Goal: Task Accomplishment & Management: Manage account settings

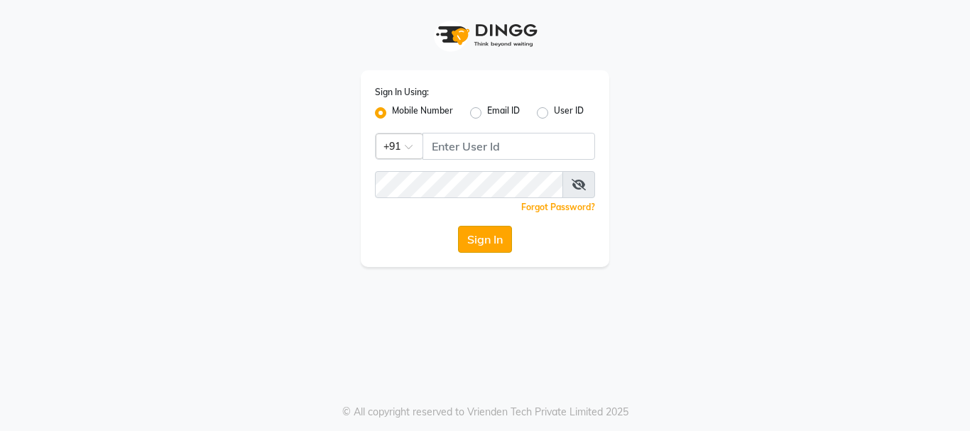
click at [496, 239] on button "Sign In" at bounding box center [485, 239] width 54 height 27
click at [487, 243] on button "Sign In" at bounding box center [485, 239] width 54 height 27
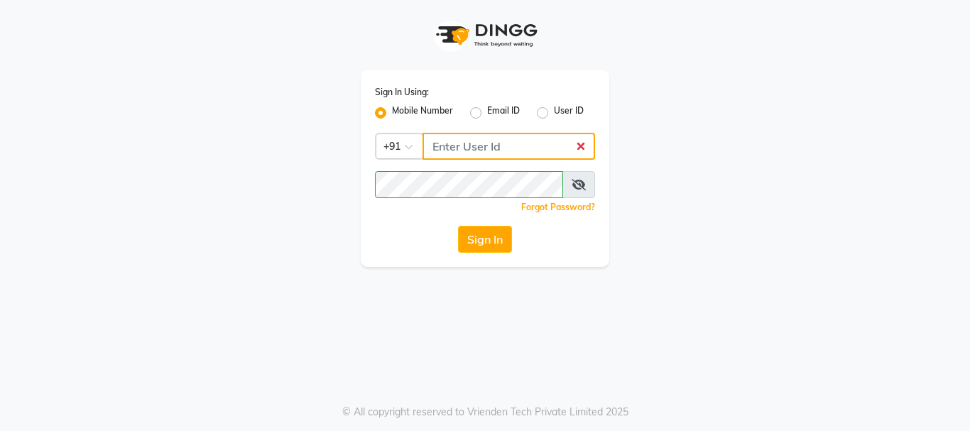
click at [490, 146] on input "Username" at bounding box center [509, 146] width 173 height 27
click at [479, 243] on button "Sign In" at bounding box center [485, 239] width 54 height 27
click at [501, 146] on input "Username" at bounding box center [509, 146] width 173 height 27
type input "9011729000"
click at [481, 238] on button "Sign In" at bounding box center [485, 239] width 54 height 27
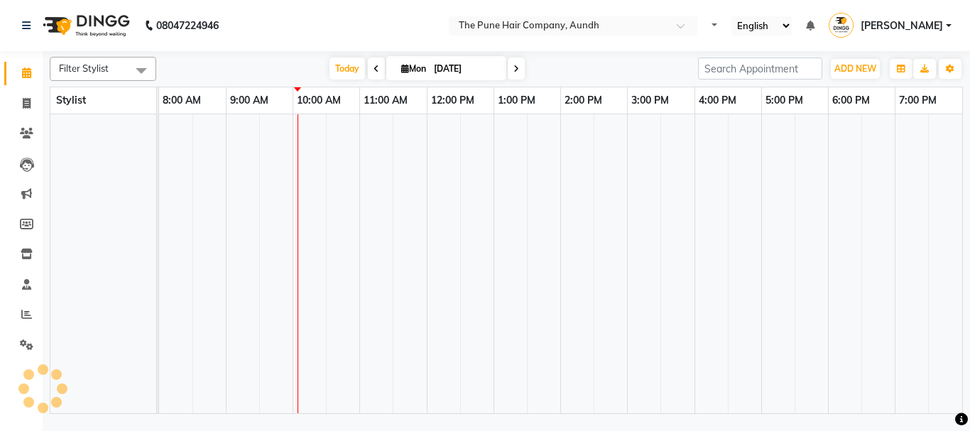
select select "en"
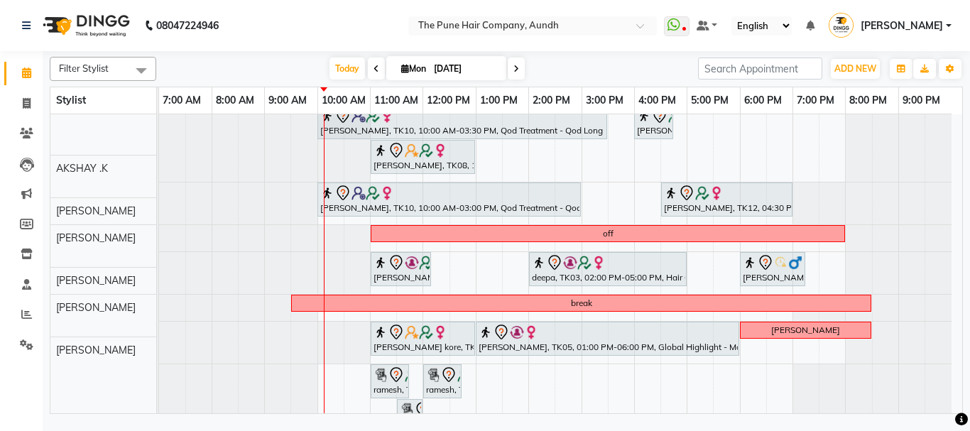
scroll to position [114, 0]
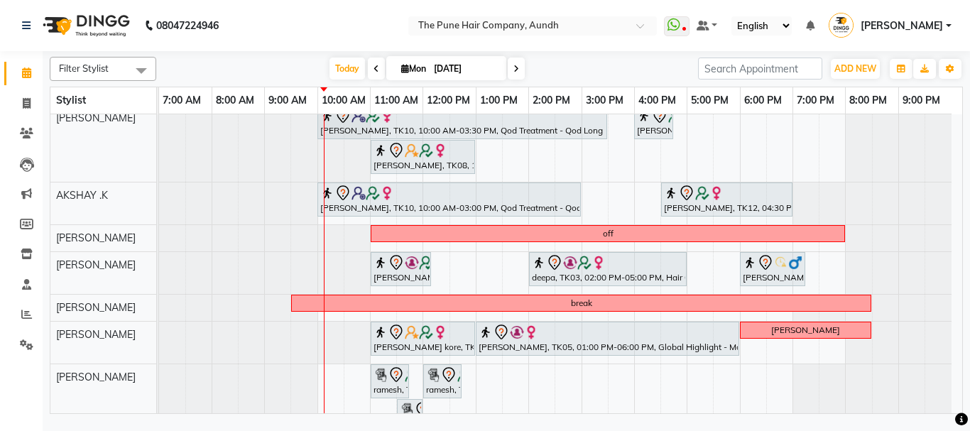
click at [621, 202] on div "weekoff yogeshree, TK07, 10:00 AM-01:20 PM, Cysteine Protien Treatment - Cystei…" at bounding box center [560, 314] width 803 height 626
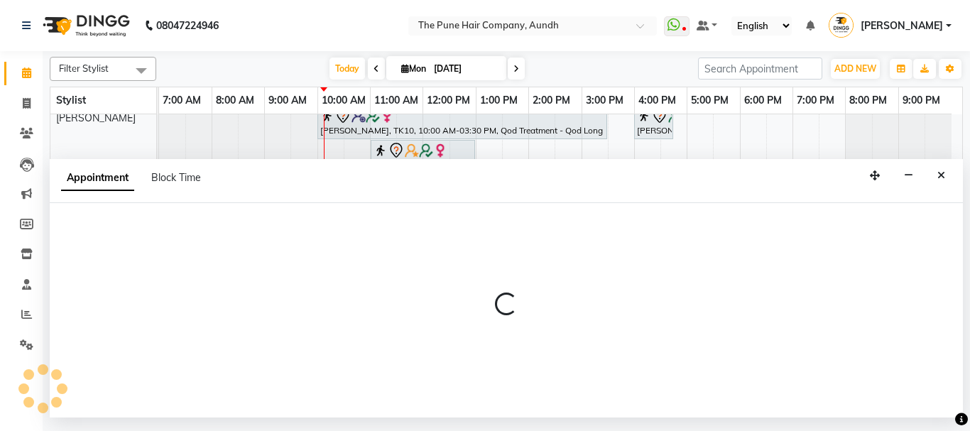
select select "6746"
select select "tentative"
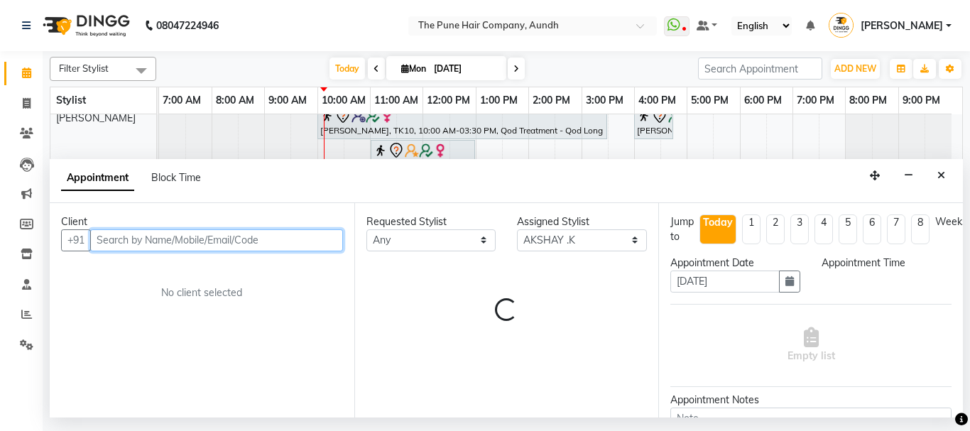
select select "930"
click at [163, 233] on input "text" at bounding box center [216, 240] width 253 height 22
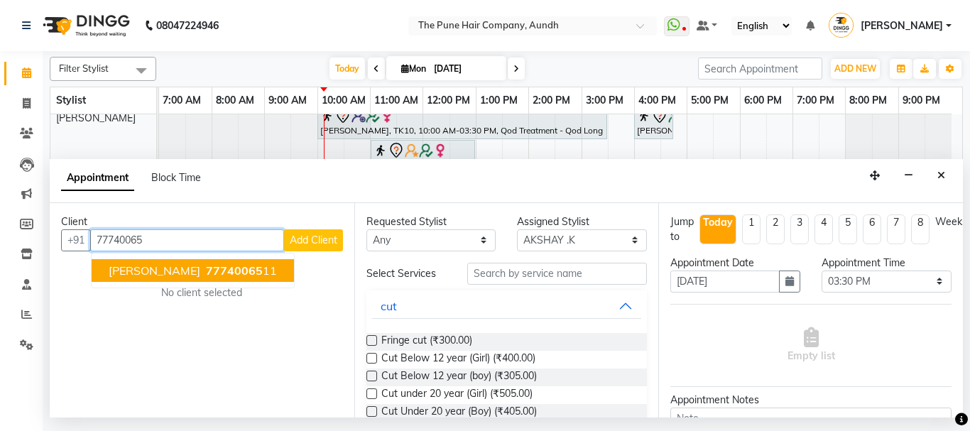
click at [206, 274] on span "77740065" at bounding box center [234, 271] width 57 height 14
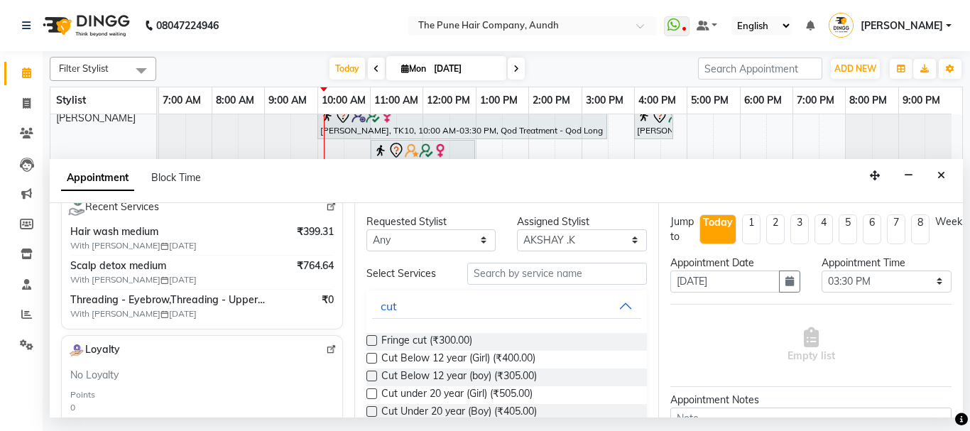
scroll to position [213, 0]
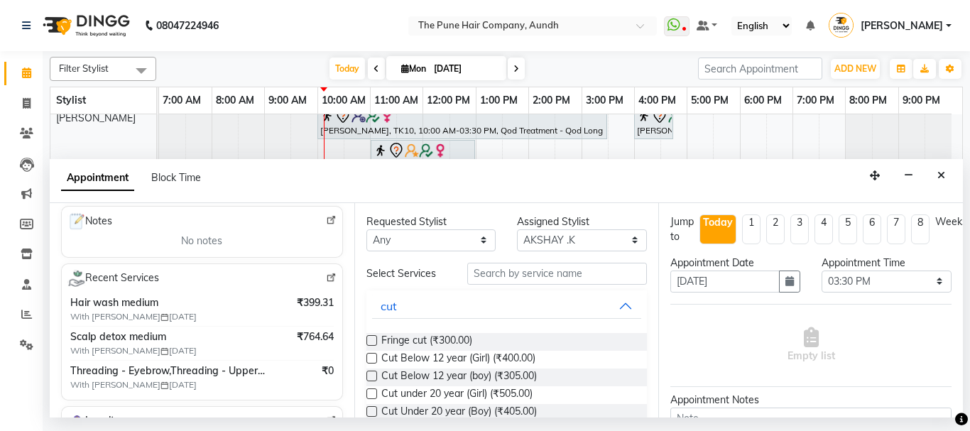
type input "7774006511"
click at [488, 271] on input "text" at bounding box center [557, 274] width 180 height 22
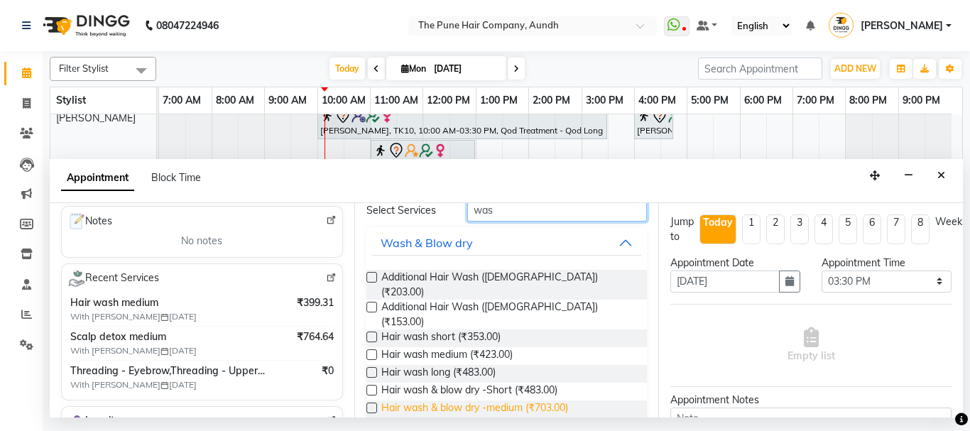
scroll to position [71, 0]
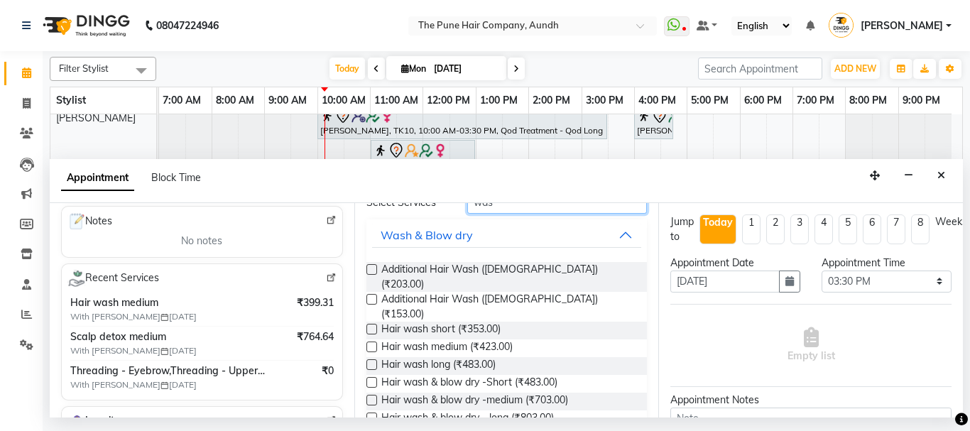
type input "was"
click at [369, 359] on label at bounding box center [372, 364] width 11 height 11
click at [369, 362] on input "checkbox" at bounding box center [371, 366] width 9 height 9
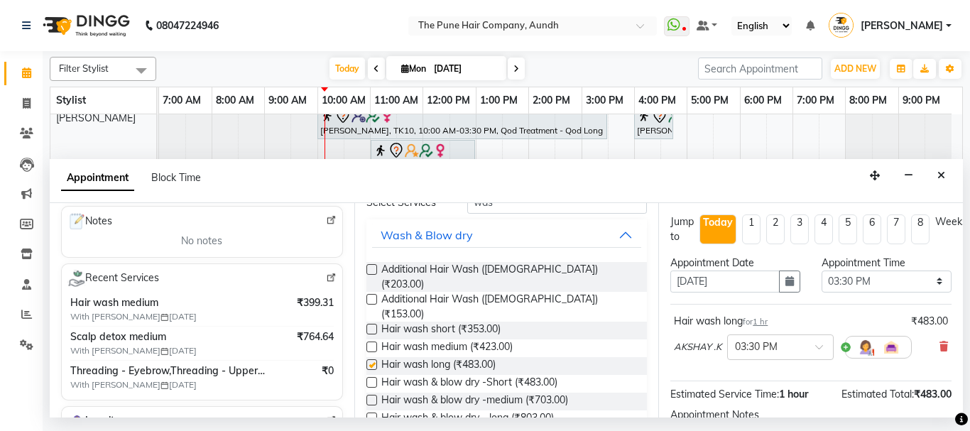
checkbox input "false"
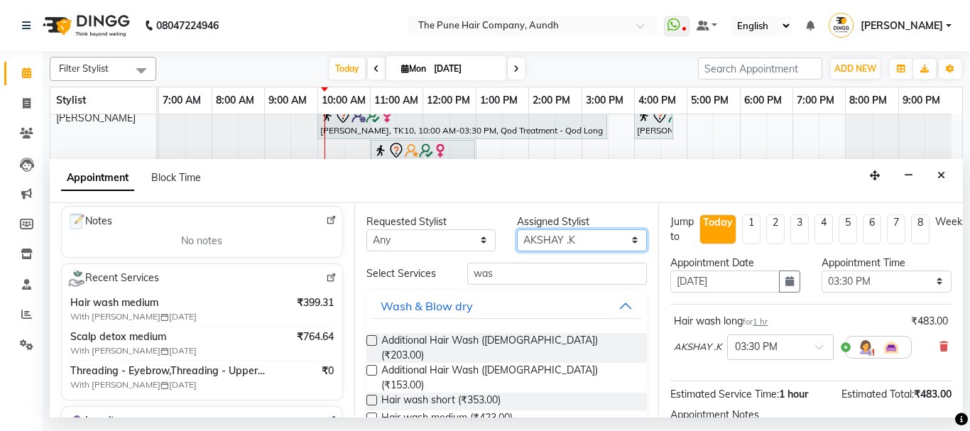
click at [551, 239] on select "Select AKSHAY .K harshal gaikwad kaif shaikh LAKKHAN SHINDE Nagesh Jadhav Nitis…" at bounding box center [582, 240] width 130 height 22
click at [517, 229] on select "Select AKSHAY .K harshal gaikwad kaif shaikh LAKKHAN SHINDE Nagesh Jadhav Nitis…" at bounding box center [582, 240] width 130 height 22
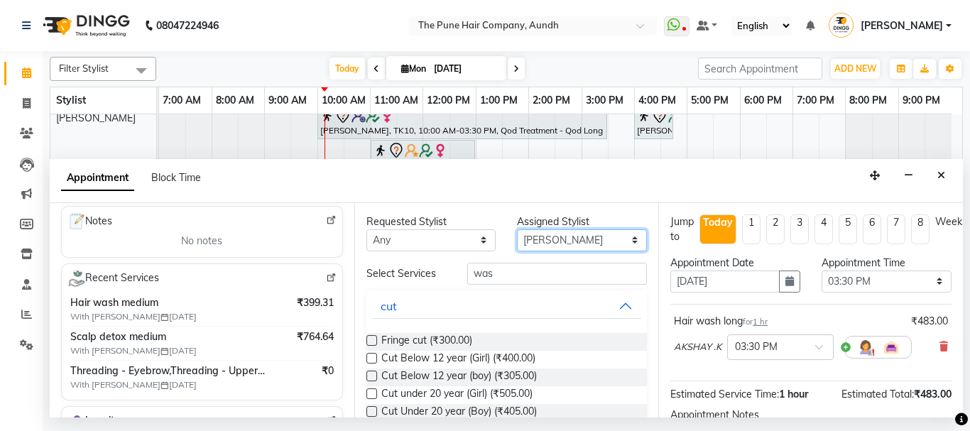
click at [563, 237] on select "Select AKSHAY .K harshal gaikwad kaif shaikh LAKKHAN SHINDE Nagesh Jadhav Nitis…" at bounding box center [582, 240] width 130 height 22
select select "89448"
click at [517, 229] on select "Select AKSHAY .K harshal gaikwad kaif shaikh LAKKHAN SHINDE Nagesh Jadhav Nitis…" at bounding box center [582, 240] width 130 height 22
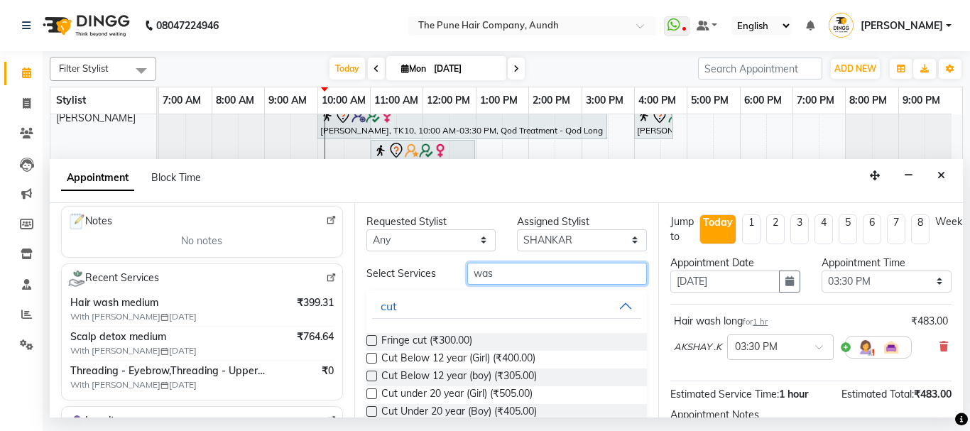
click at [511, 273] on input "was" at bounding box center [557, 274] width 180 height 22
type input "w"
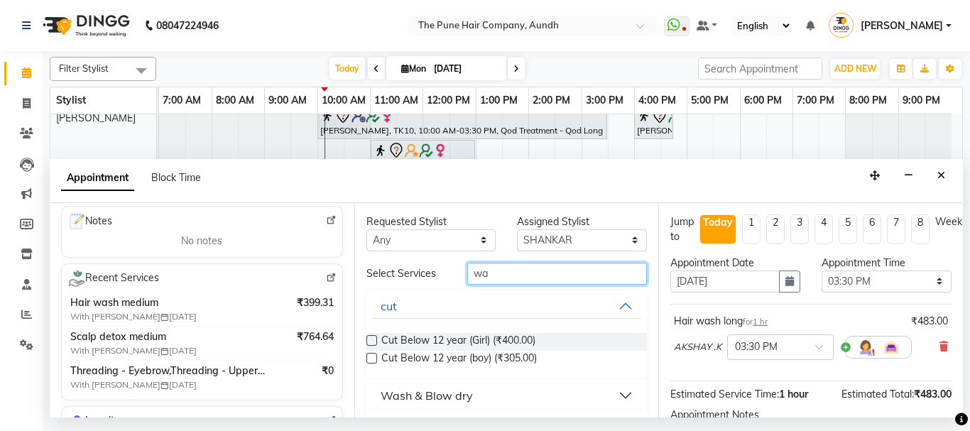
type input "was"
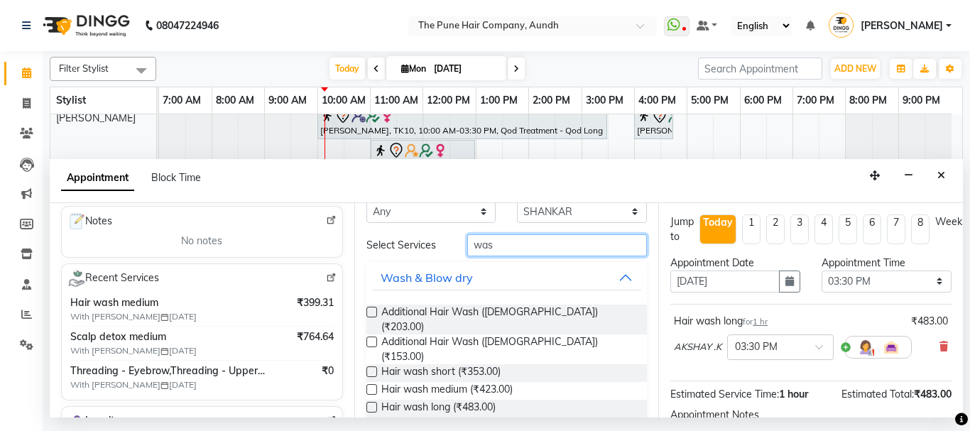
scroll to position [71, 0]
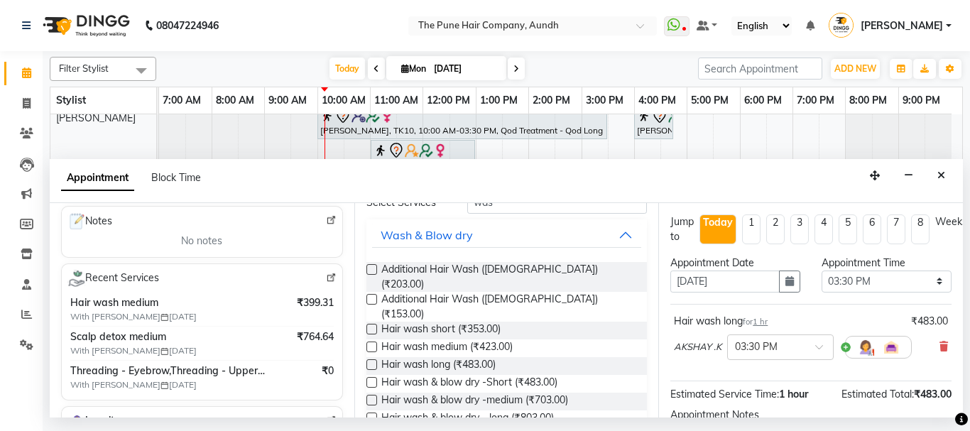
click at [372, 359] on label at bounding box center [372, 364] width 11 height 11
click at [372, 362] on input "checkbox" at bounding box center [371, 366] width 9 height 9
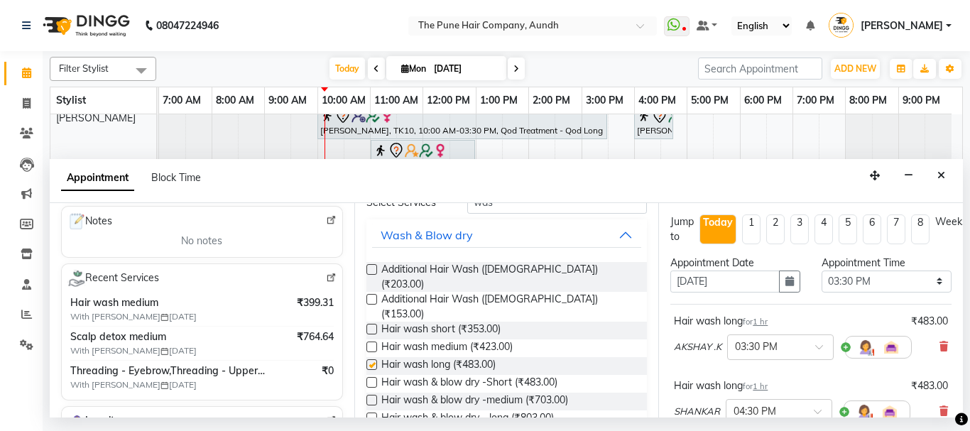
checkbox input "false"
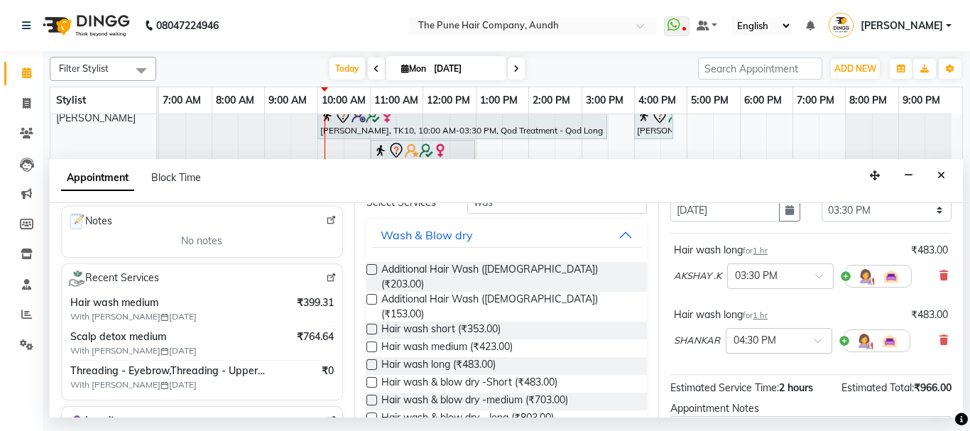
click at [819, 340] on span at bounding box center [823, 344] width 18 height 15
click at [761, 399] on div "03:30 PM" at bounding box center [779, 404] width 105 height 26
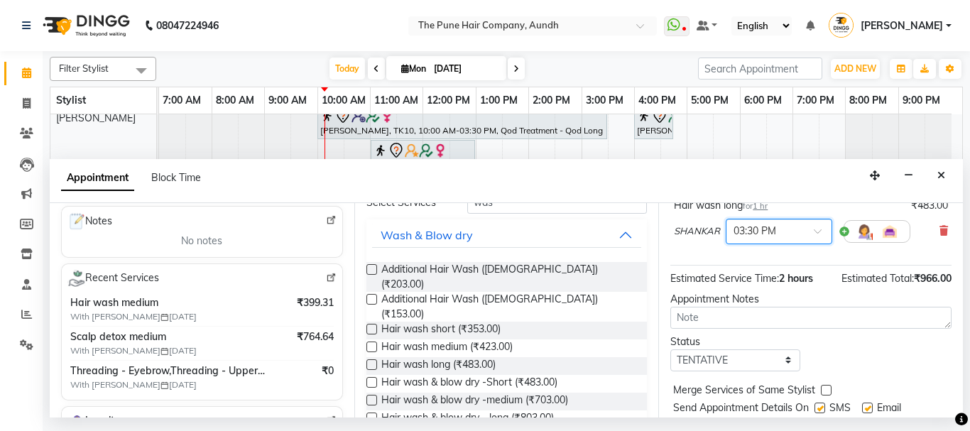
scroll to position [249, 0]
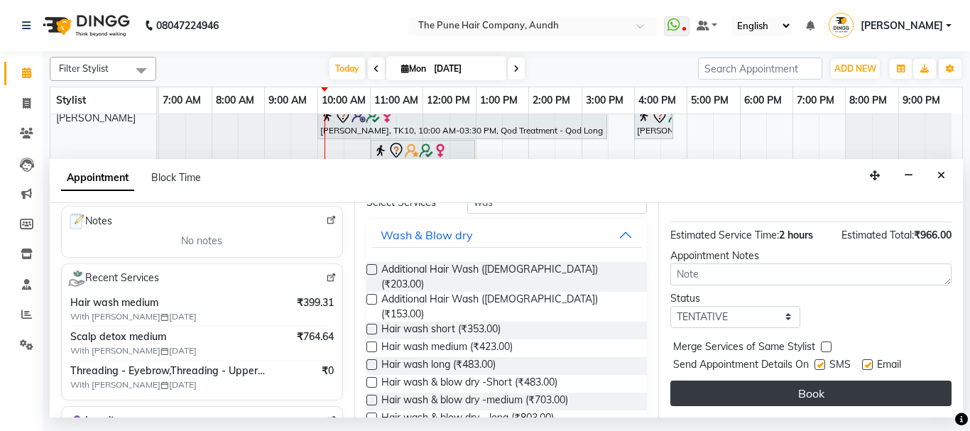
click at [770, 389] on button "Book" at bounding box center [811, 394] width 281 height 26
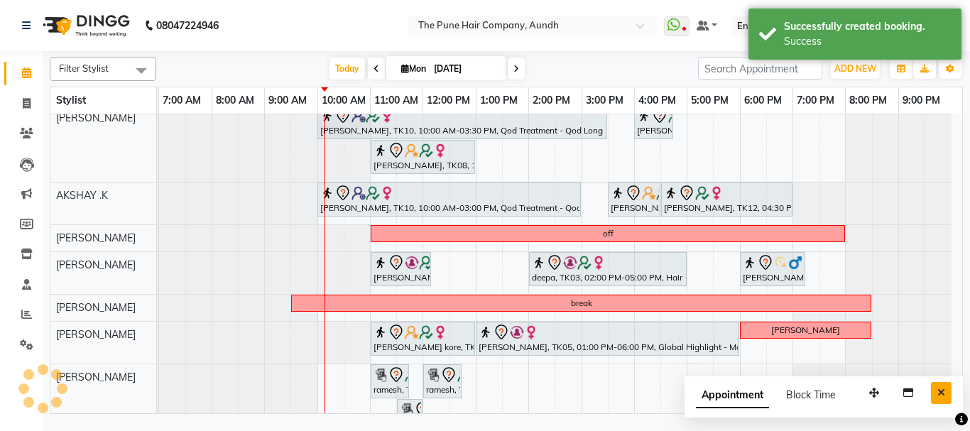
click at [936, 394] on button "Close" at bounding box center [941, 393] width 21 height 22
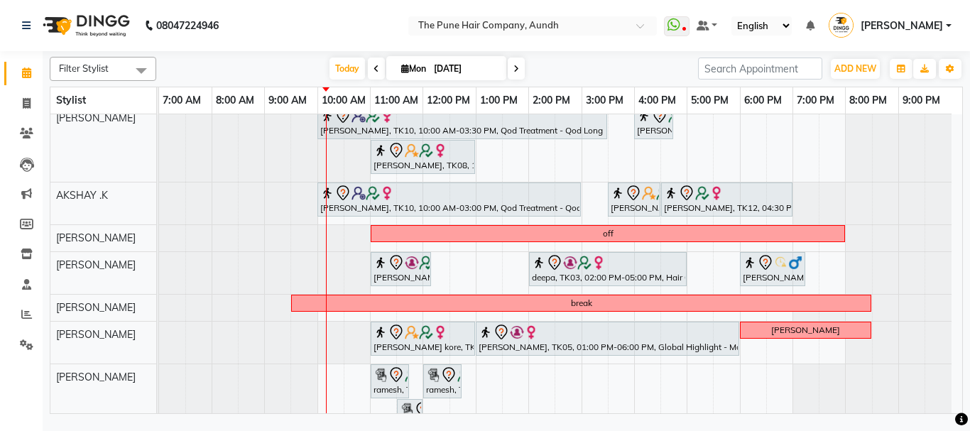
scroll to position [0, 0]
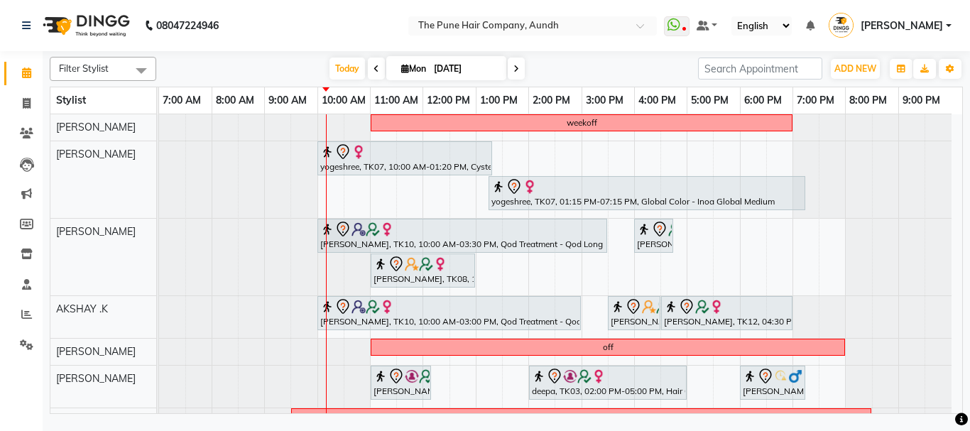
click at [690, 230] on div "weekoff yogeshree, TK07, 10:00 AM-01:20 PM, Cysteine Protien Treatment - Cystei…" at bounding box center [560, 427] width 803 height 626
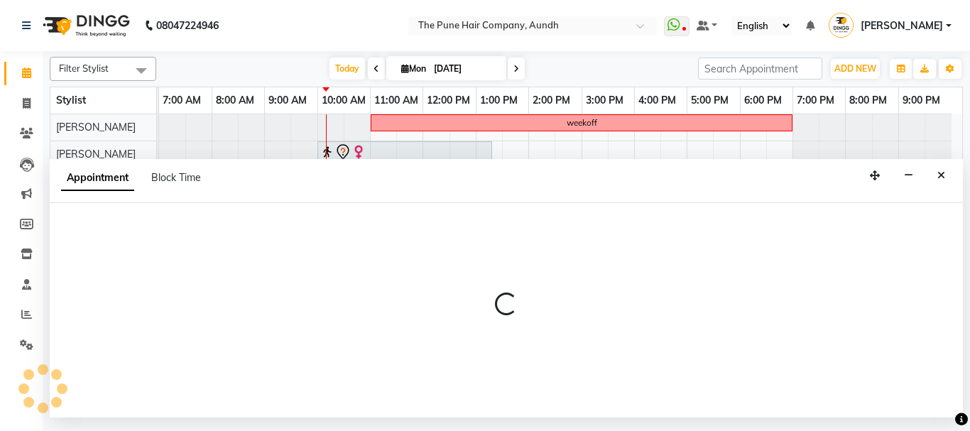
select select "3340"
select select "tentative"
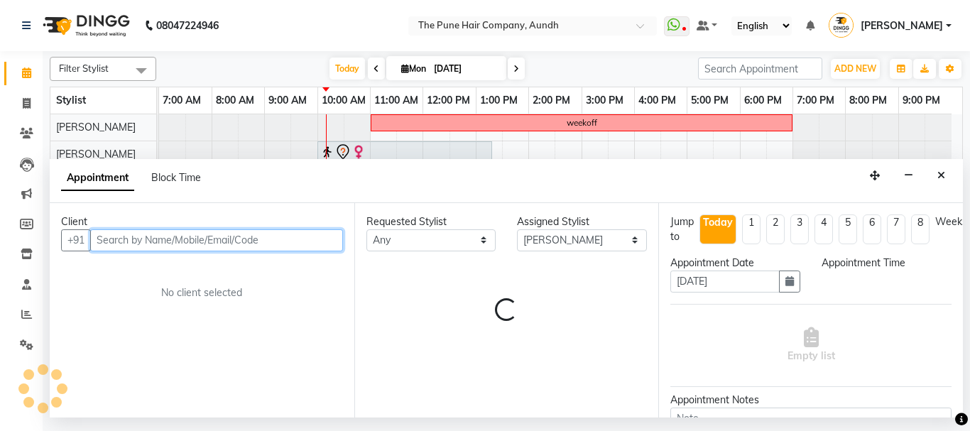
select select "1020"
click at [139, 241] on input "text" at bounding box center [216, 240] width 253 height 22
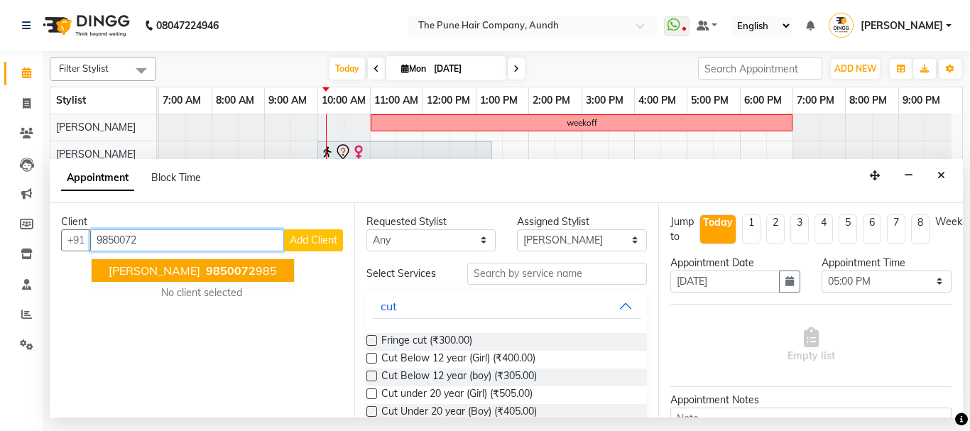
click at [145, 274] on span "Sarla Saroj" at bounding box center [155, 271] width 92 height 14
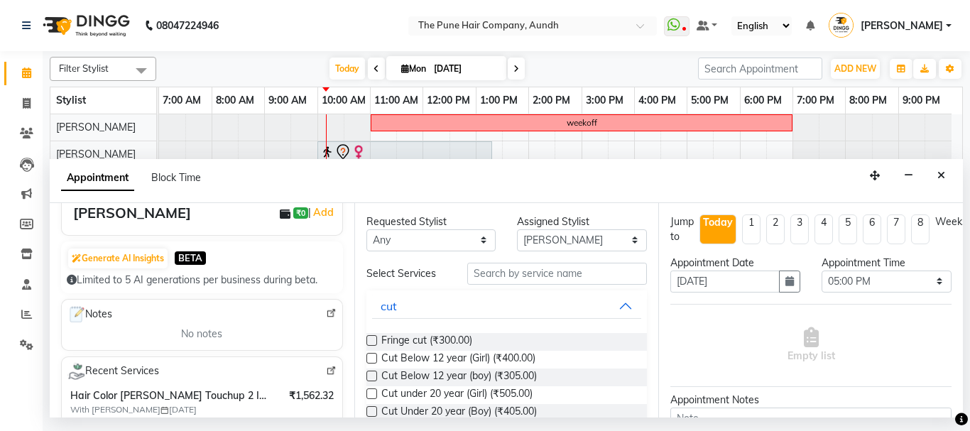
scroll to position [142, 0]
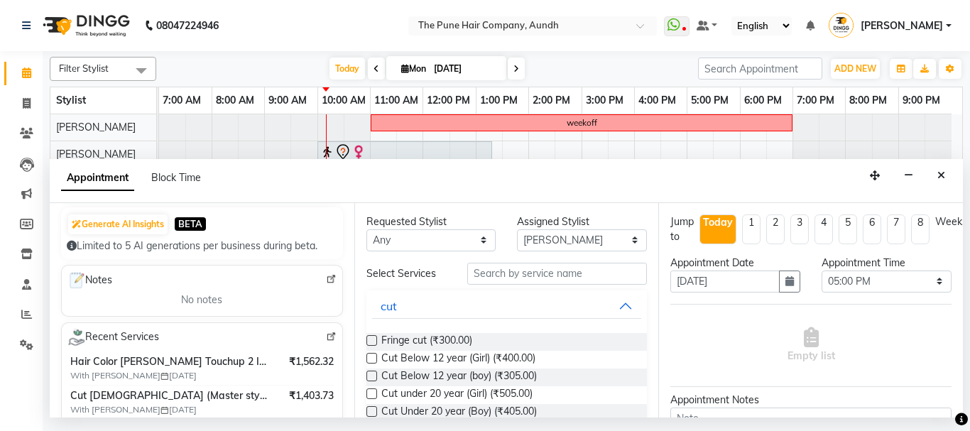
type input "9850072985"
click at [496, 273] on input "text" at bounding box center [557, 274] width 180 height 22
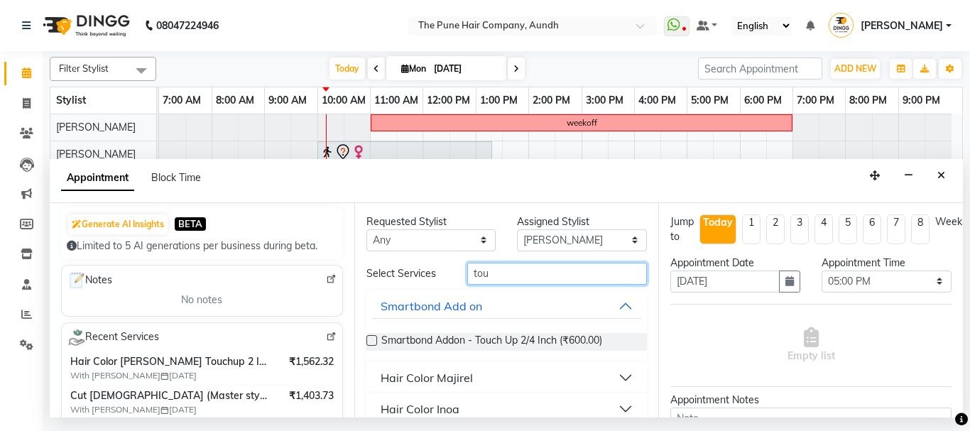
scroll to position [18, 0]
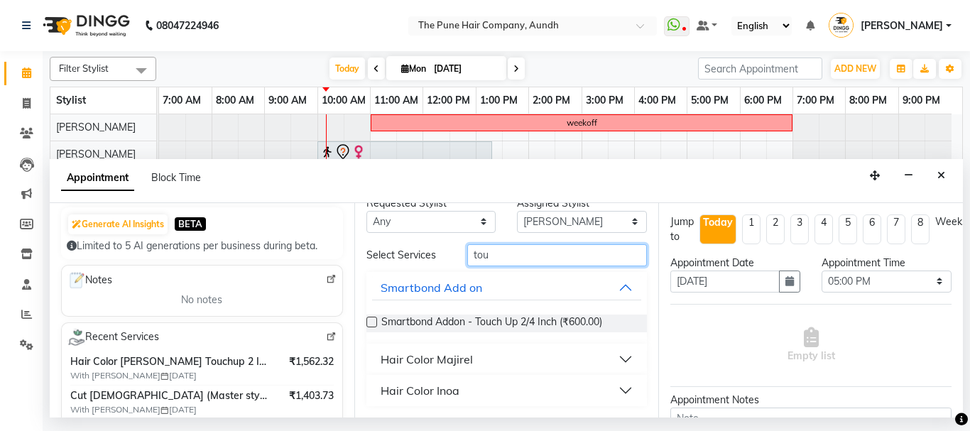
type input "tou"
click at [451, 388] on div "Hair Color Inoa" at bounding box center [420, 390] width 79 height 17
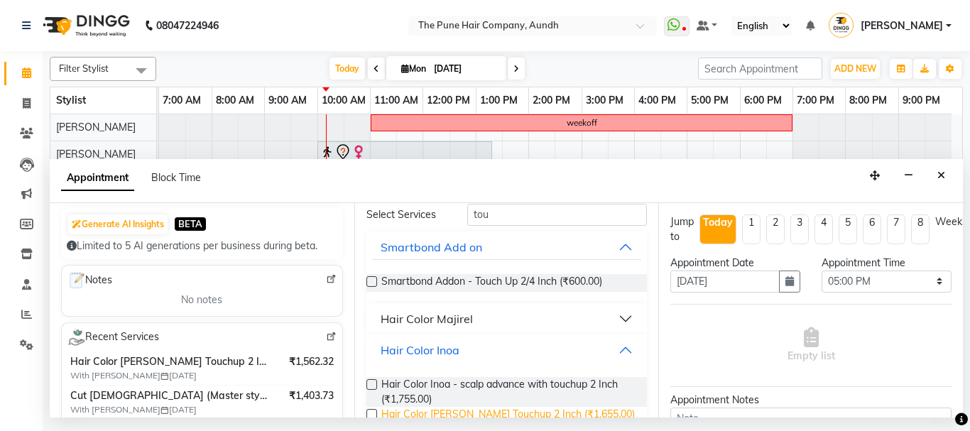
scroll to position [136, 0]
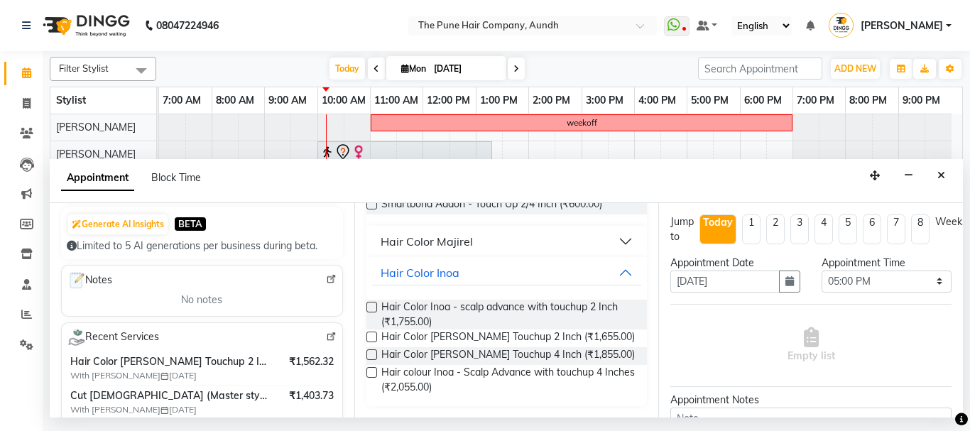
click at [371, 336] on label at bounding box center [372, 337] width 11 height 11
click at [371, 336] on input "checkbox" at bounding box center [371, 338] width 9 height 9
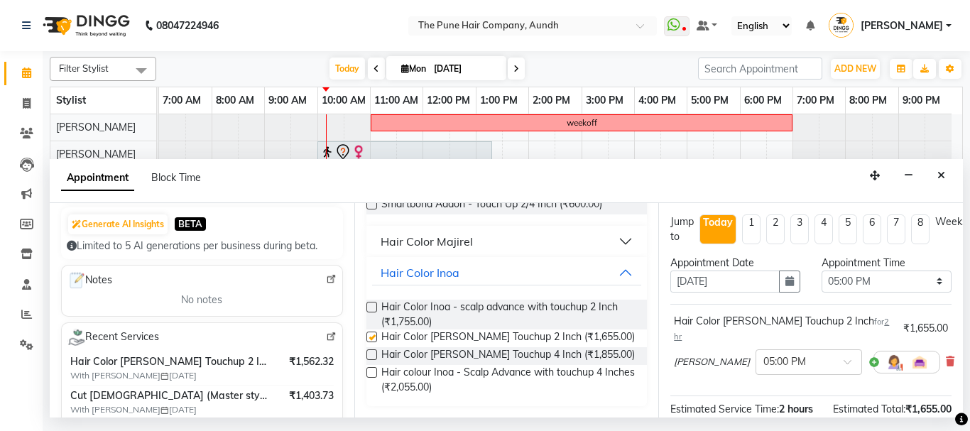
checkbox input "false"
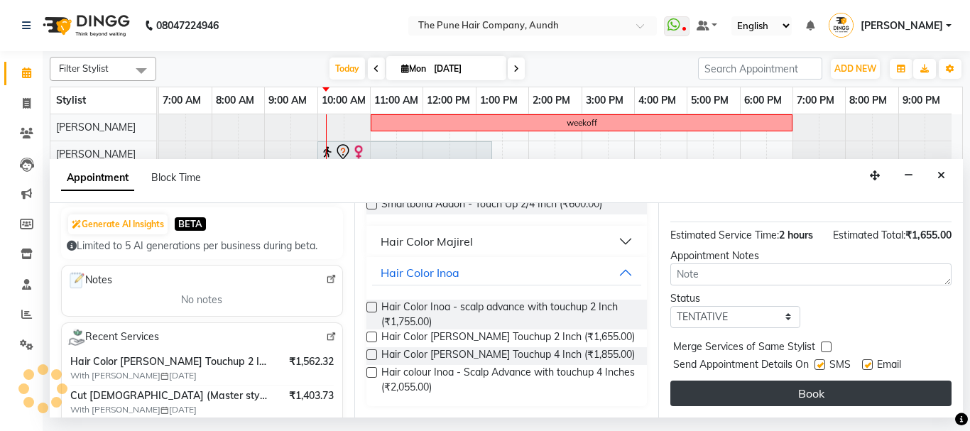
click at [781, 381] on button "Book" at bounding box center [811, 394] width 281 height 26
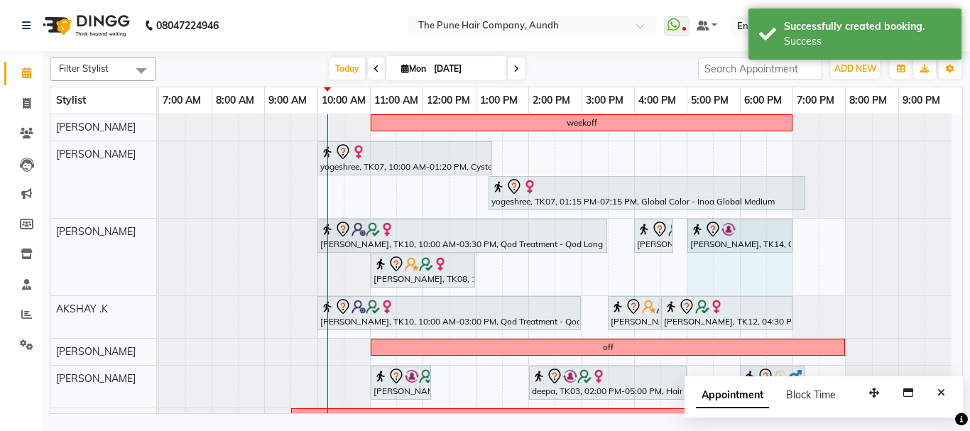
drag, startPoint x: 691, startPoint y: 261, endPoint x: 767, endPoint y: 261, distance: 76.0
click at [768, 260] on div "weekoff yogeshree, TK07, 10:00 AM-01:20 PM, Cysteine Protien Treatment - Cystei…" at bounding box center [560, 427] width 803 height 626
select select "3340"
select select "tentative"
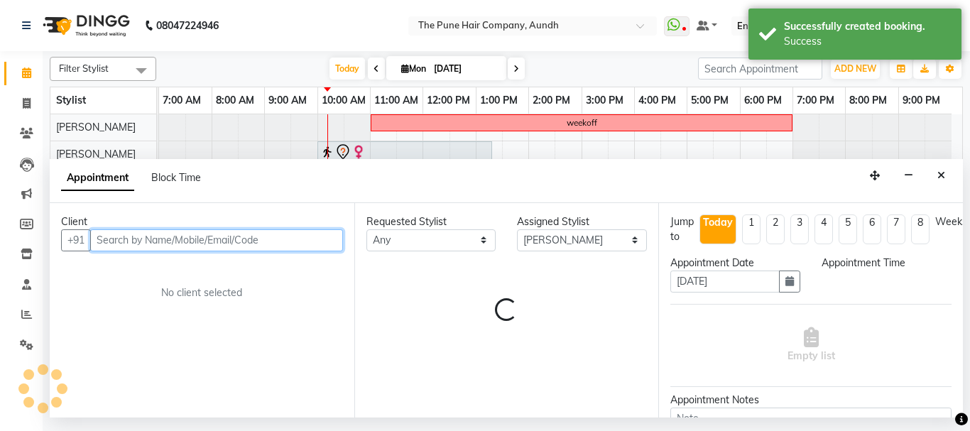
select select "1020"
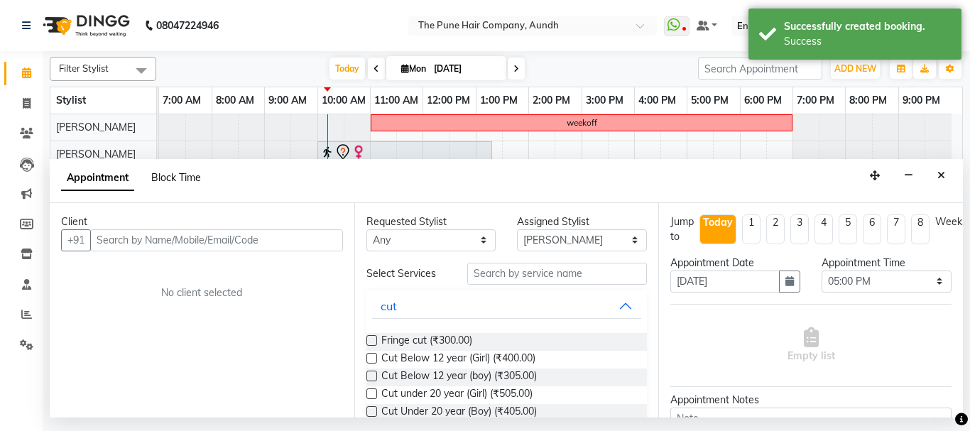
click at [173, 174] on span "Block Time" at bounding box center [176, 177] width 50 height 13
select select "3340"
select select "1020"
select select "1140"
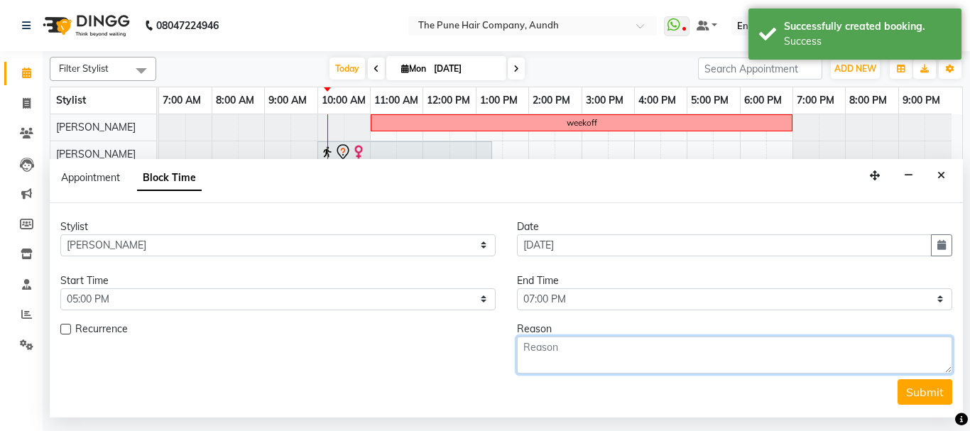
click at [608, 351] on textarea at bounding box center [734, 355] width 435 height 37
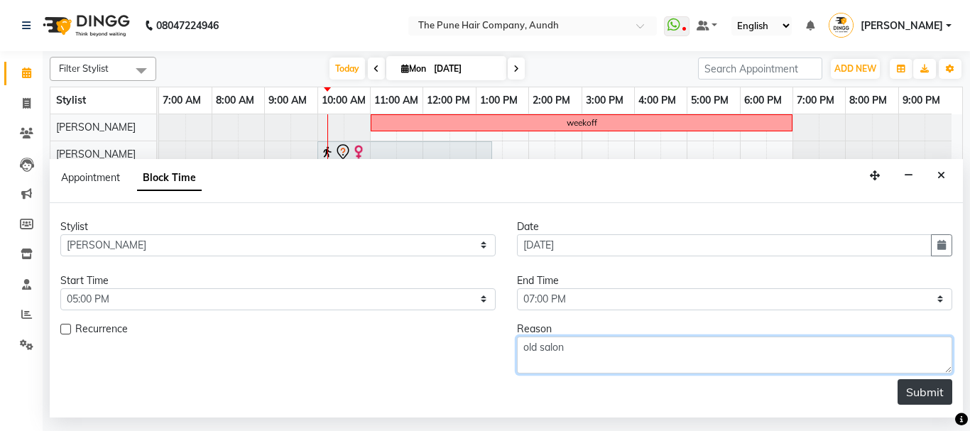
type textarea "old salon"
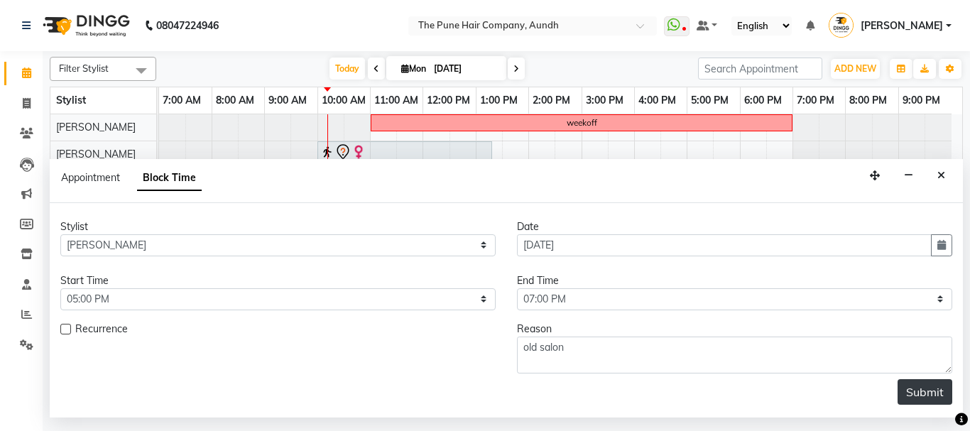
click at [932, 396] on button "Submit" at bounding box center [925, 392] width 55 height 26
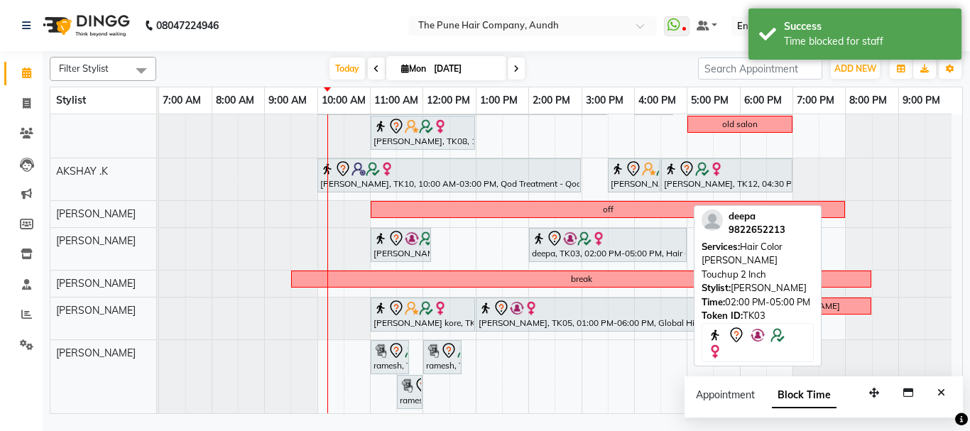
scroll to position [142, 0]
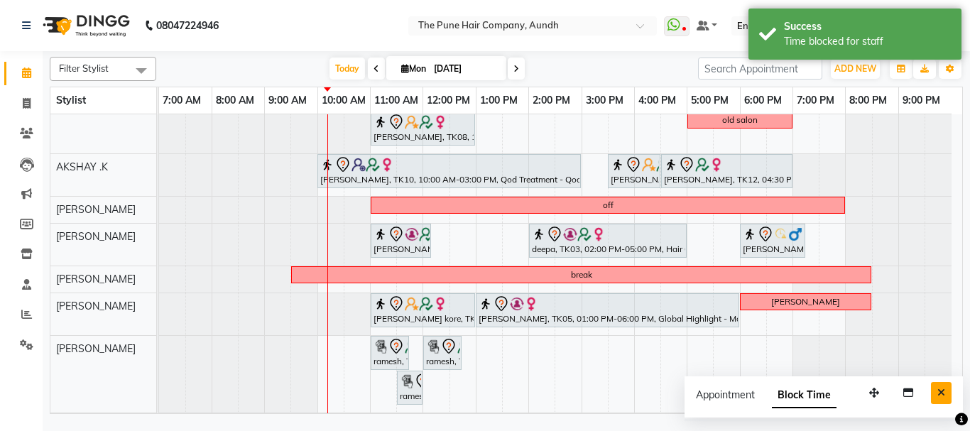
click at [945, 389] on icon "Close" at bounding box center [942, 393] width 8 height 10
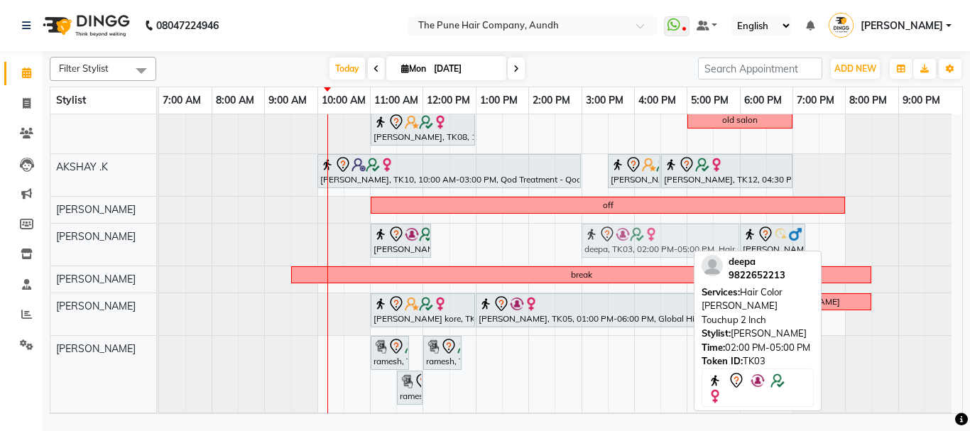
drag, startPoint x: 547, startPoint y: 249, endPoint x: 598, endPoint y: 244, distance: 51.3
click at [159, 244] on div "karishma, TK04, 11:00 AM-12:10 PM, Cut Below 12 year (boy) deepa, TK03, 02:00 P…" at bounding box center [159, 245] width 0 height 42
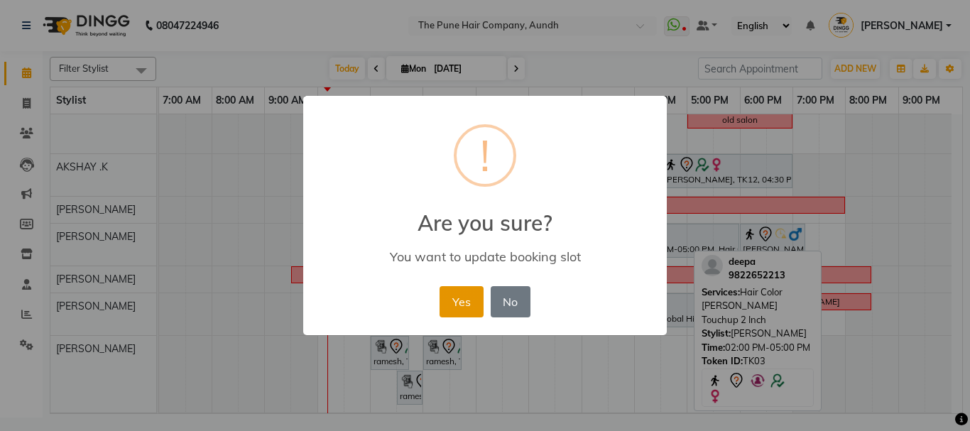
click at [459, 301] on button "Yes" at bounding box center [461, 301] width 43 height 31
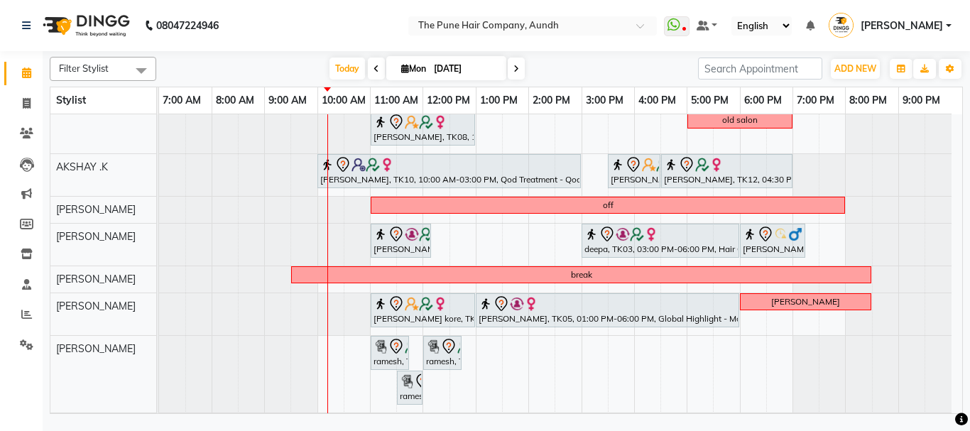
click at [514, 67] on icon at bounding box center [517, 69] width 6 height 9
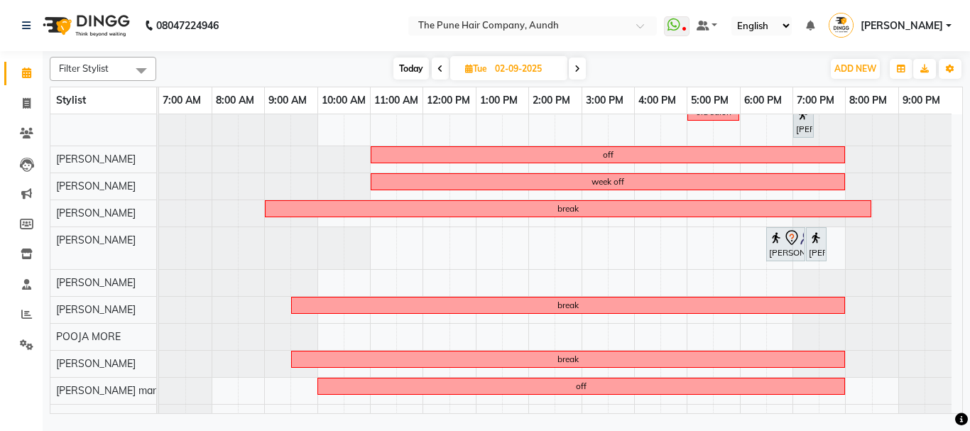
scroll to position [0, 0]
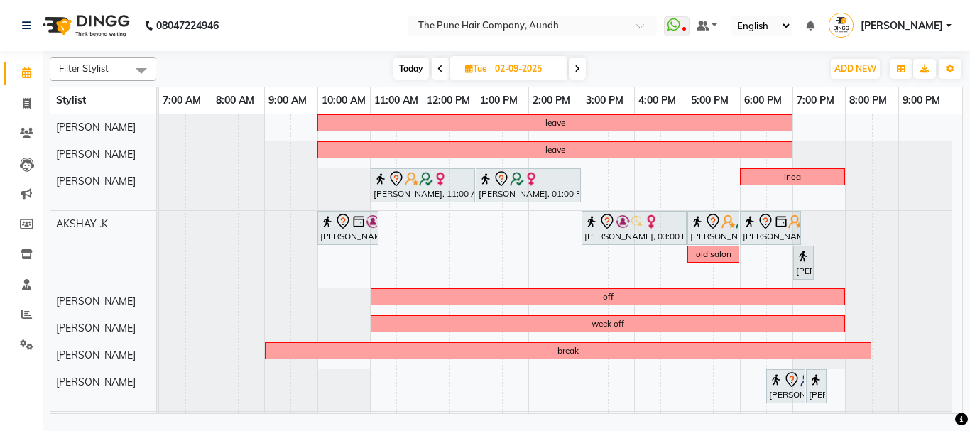
click at [408, 67] on span "Today" at bounding box center [412, 69] width 36 height 22
type input "[DATE]"
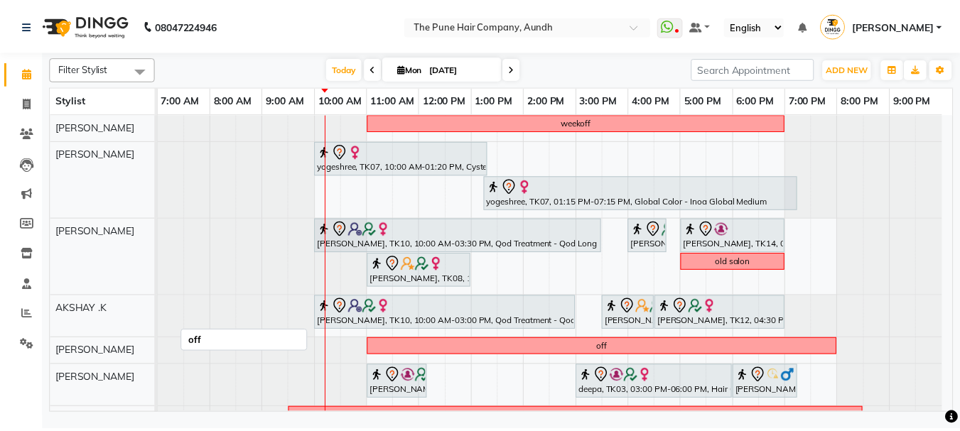
scroll to position [327, 0]
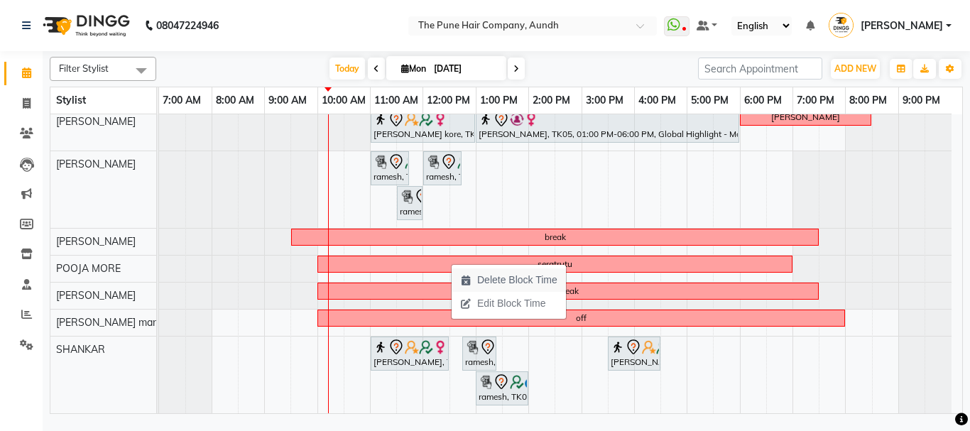
click at [500, 281] on span "Delete Block Time" at bounding box center [517, 280] width 80 height 15
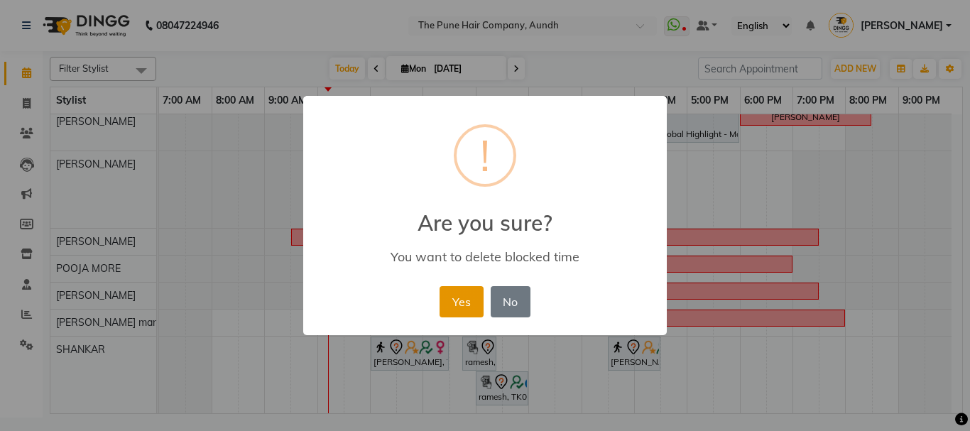
click at [454, 306] on button "Yes" at bounding box center [461, 301] width 43 height 31
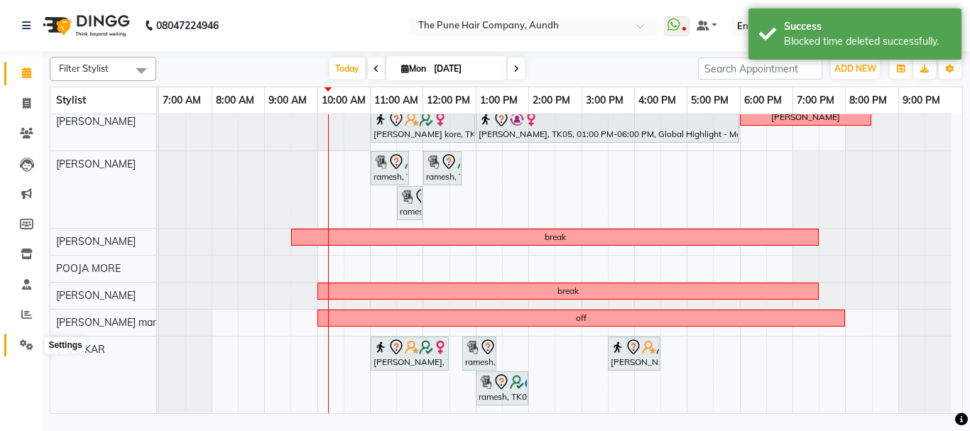
click at [28, 346] on icon at bounding box center [26, 345] width 13 height 11
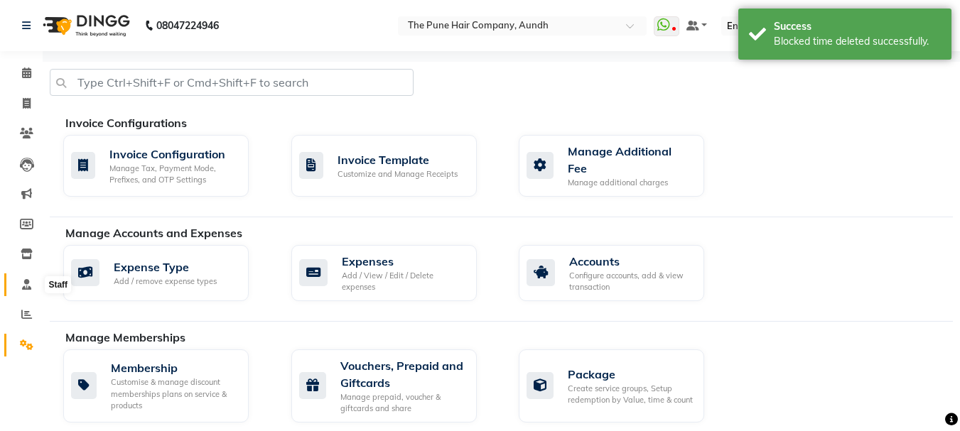
click at [30, 283] on icon at bounding box center [26, 284] width 9 height 11
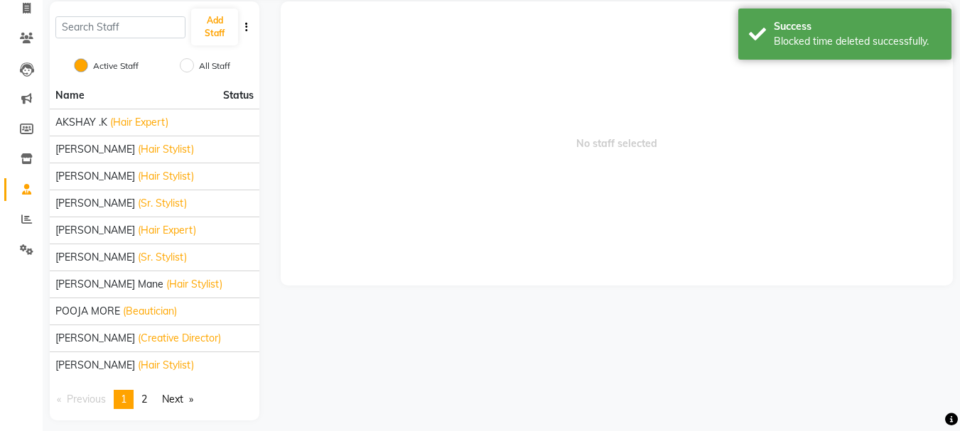
scroll to position [106, 0]
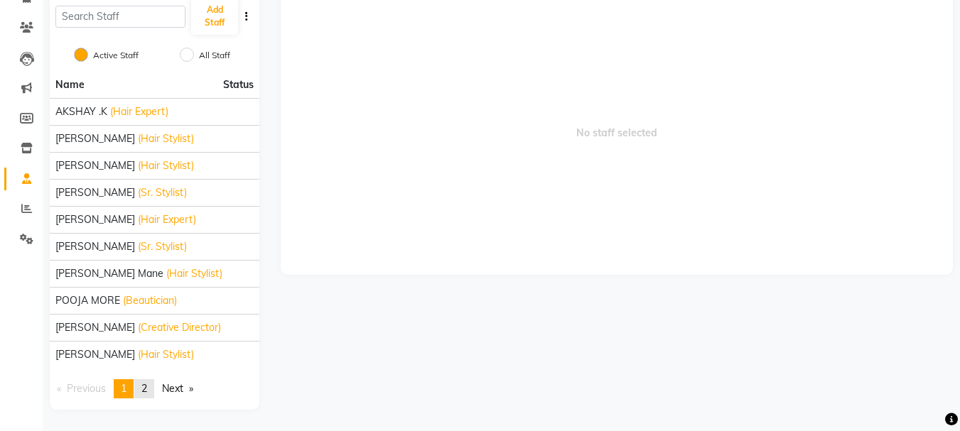
click at [146, 394] on span "2" at bounding box center [144, 388] width 6 height 13
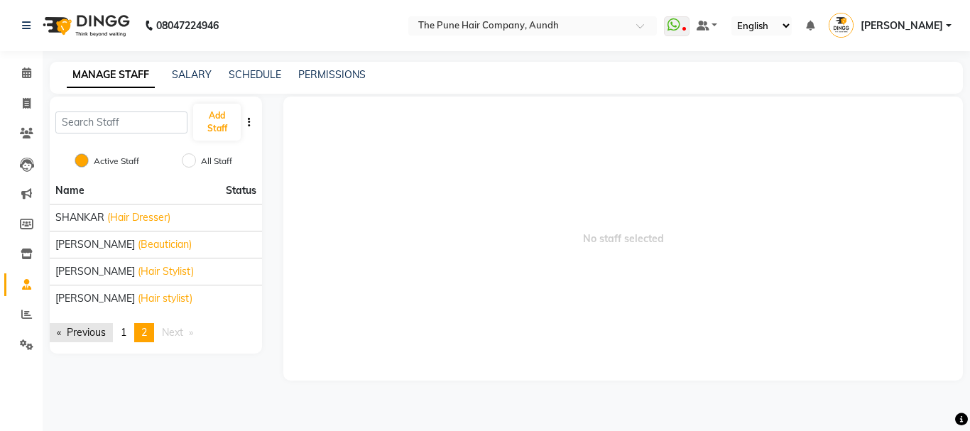
click at [56, 333] on link "Previous page" at bounding box center [81, 332] width 63 height 19
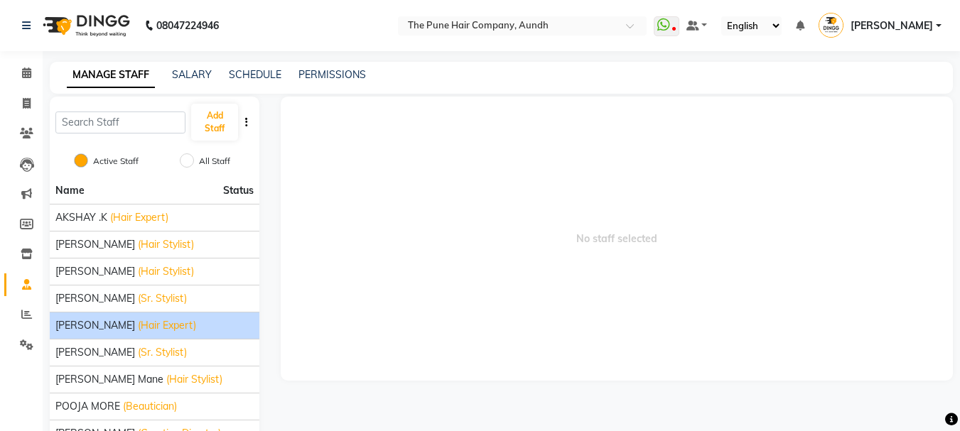
scroll to position [106, 0]
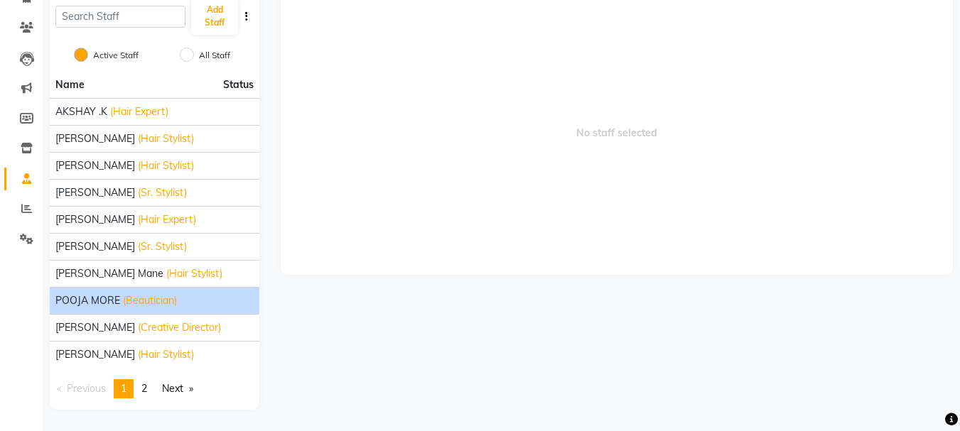
click at [102, 303] on span "POOJA MORE" at bounding box center [87, 300] width 65 height 15
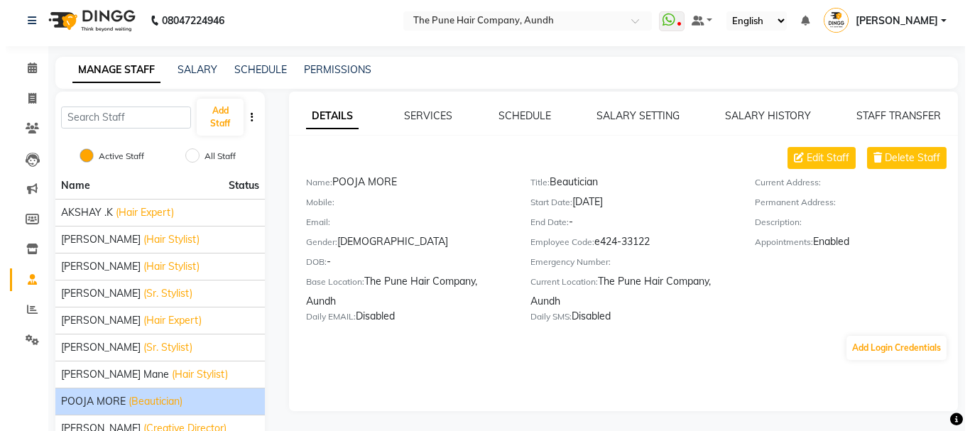
scroll to position [0, 0]
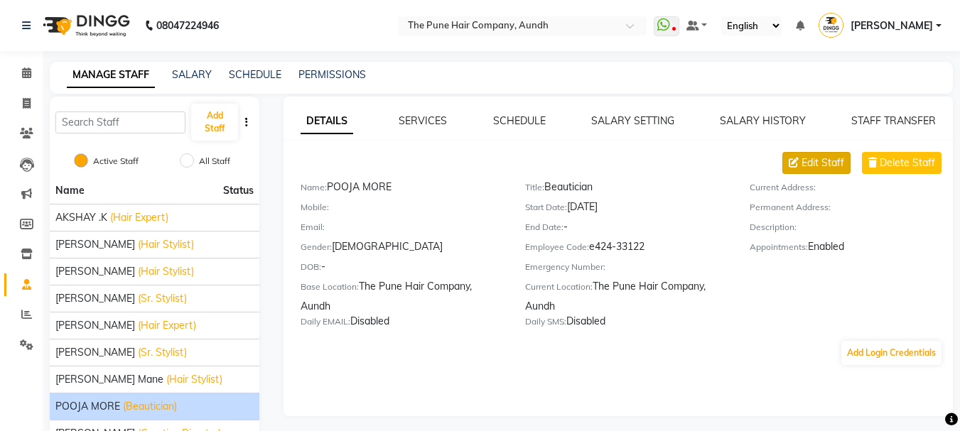
click at [818, 164] on span "Edit Staff" at bounding box center [822, 163] width 43 height 15
select select "female"
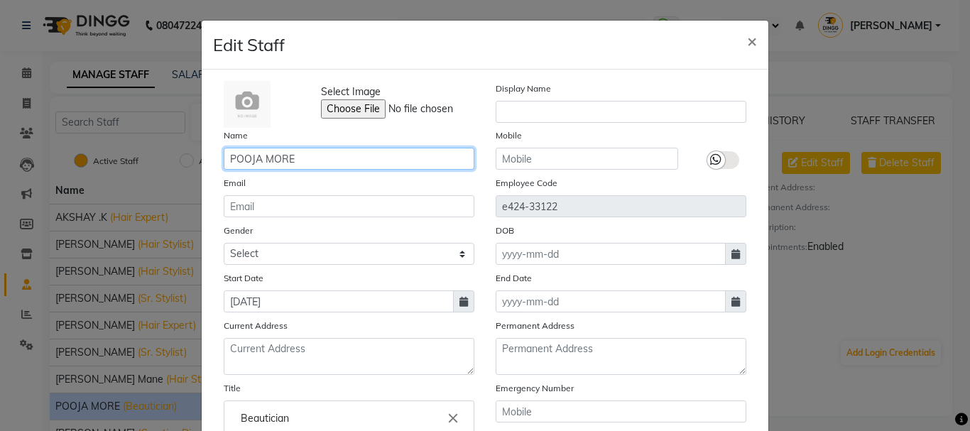
click at [339, 160] on input "POOJA MORE" at bounding box center [349, 159] width 251 height 22
type input "P"
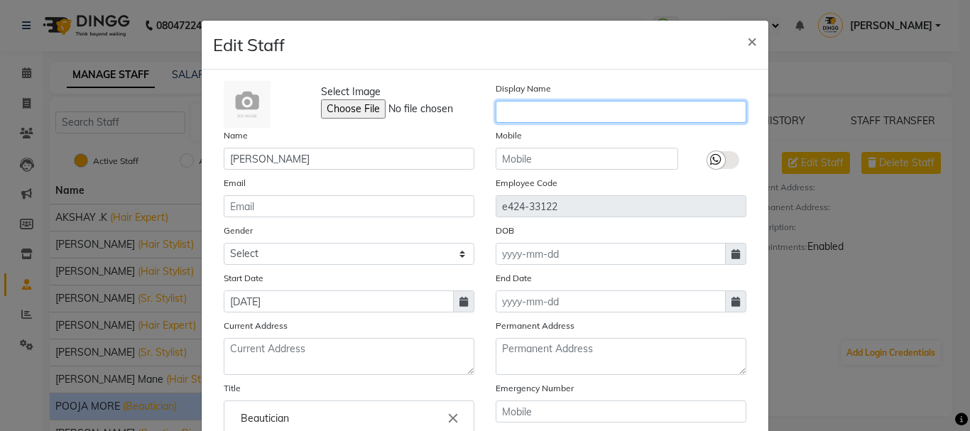
click at [523, 107] on input "text" at bounding box center [621, 112] width 251 height 22
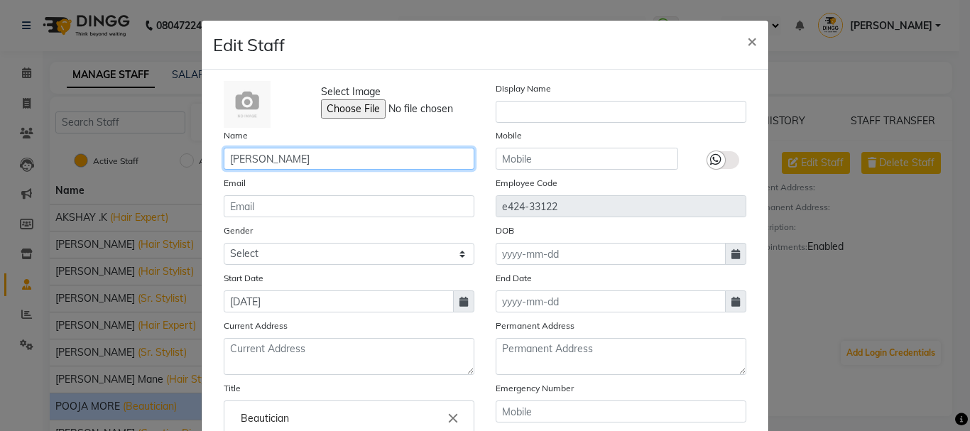
click at [344, 156] on input "Ranjana" at bounding box center [349, 159] width 251 height 22
type input "[PERSON_NAME]"
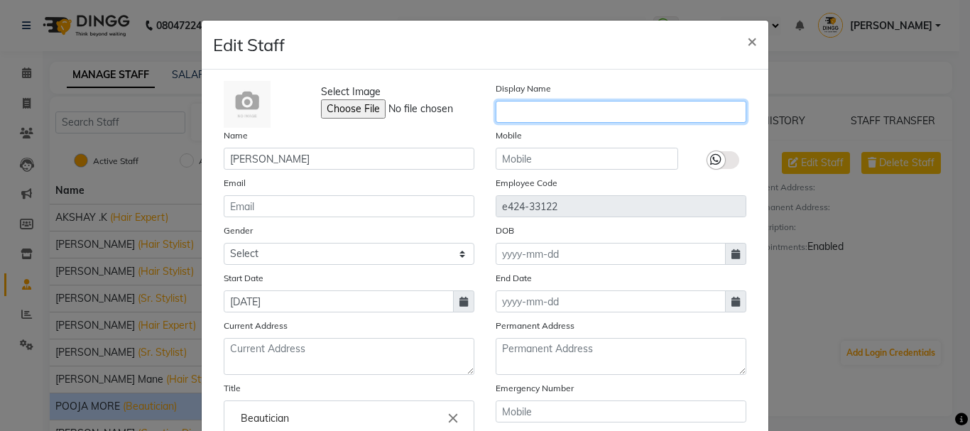
click at [522, 110] on input "text" at bounding box center [621, 112] width 251 height 22
type input "9"
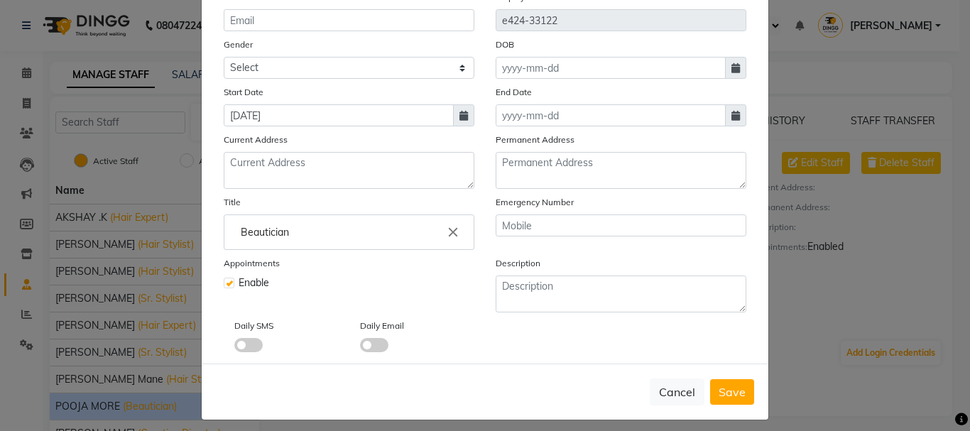
scroll to position [195, 0]
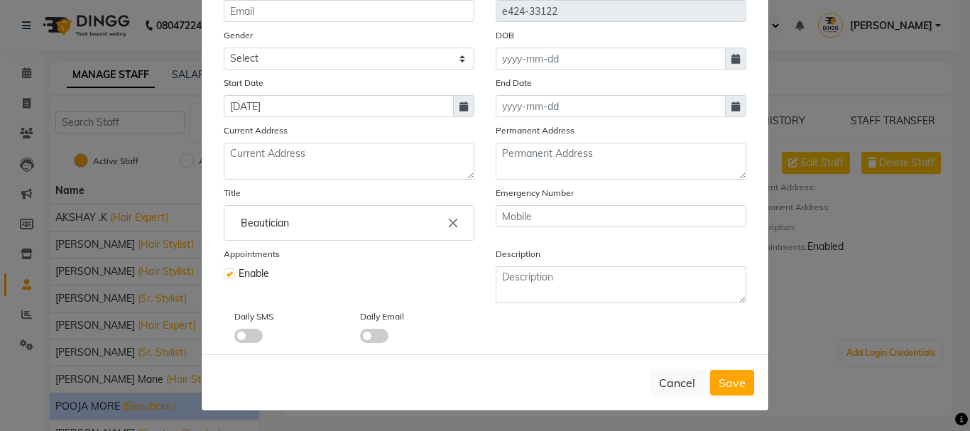
click at [722, 386] on span "Save" at bounding box center [732, 383] width 27 height 14
select select
checkbox input "false"
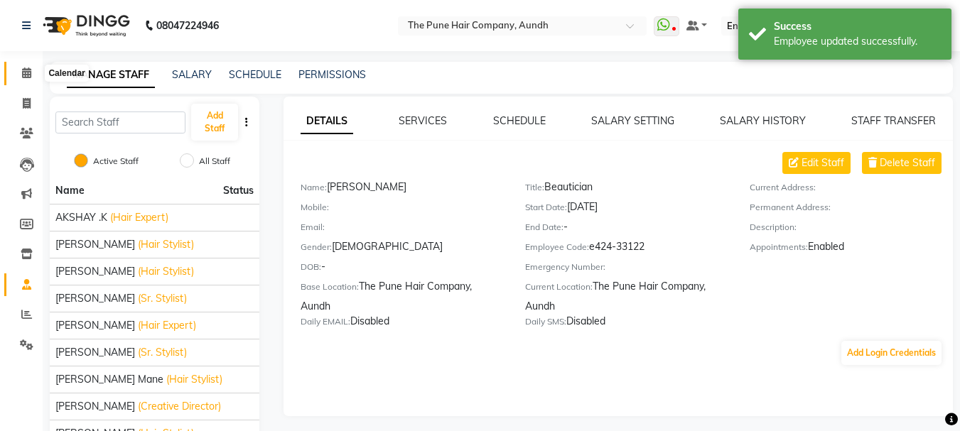
click at [22, 73] on icon at bounding box center [26, 72] width 9 height 11
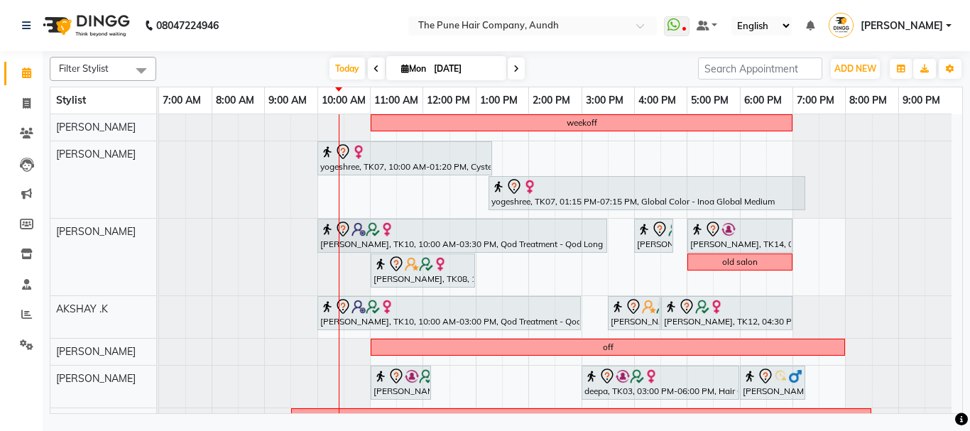
click at [517, 69] on icon at bounding box center [517, 69] width 6 height 9
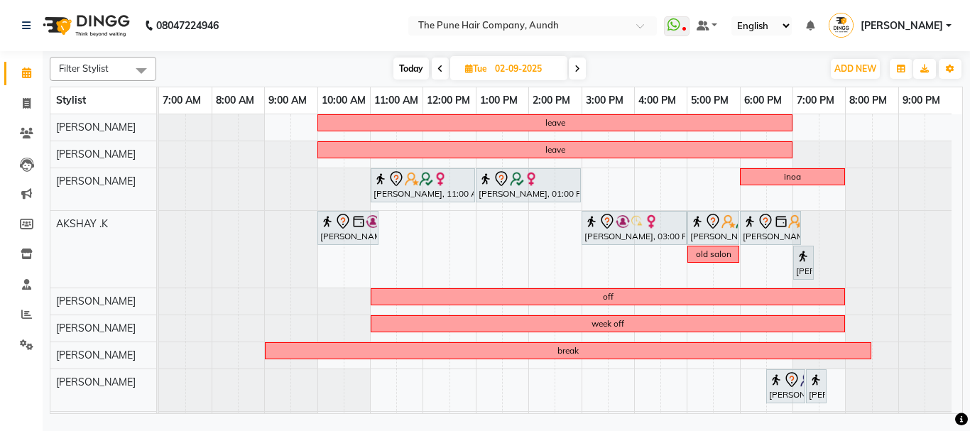
click at [578, 69] on icon at bounding box center [578, 69] width 6 height 9
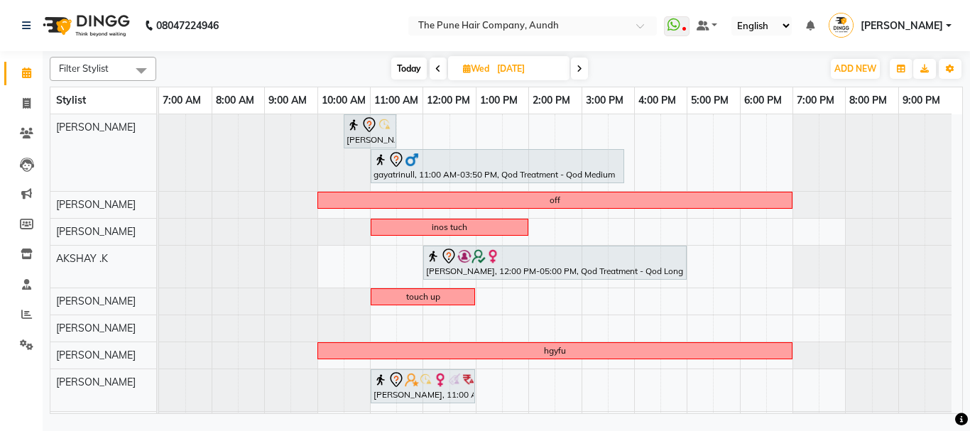
click at [580, 66] on icon at bounding box center [580, 69] width 6 height 9
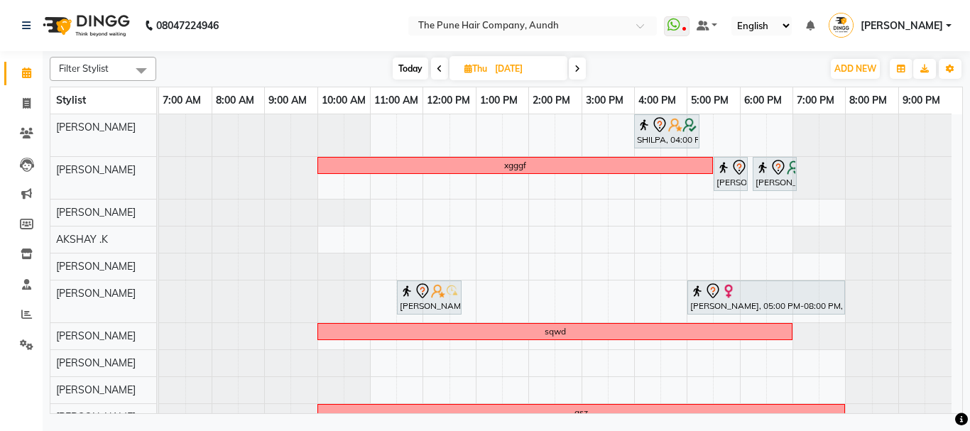
click at [584, 63] on span at bounding box center [577, 69] width 17 height 22
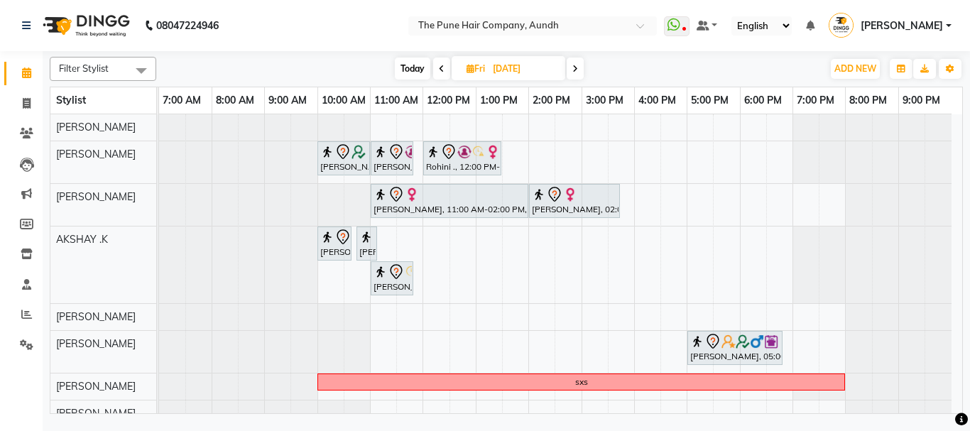
click at [577, 63] on span at bounding box center [575, 69] width 17 height 22
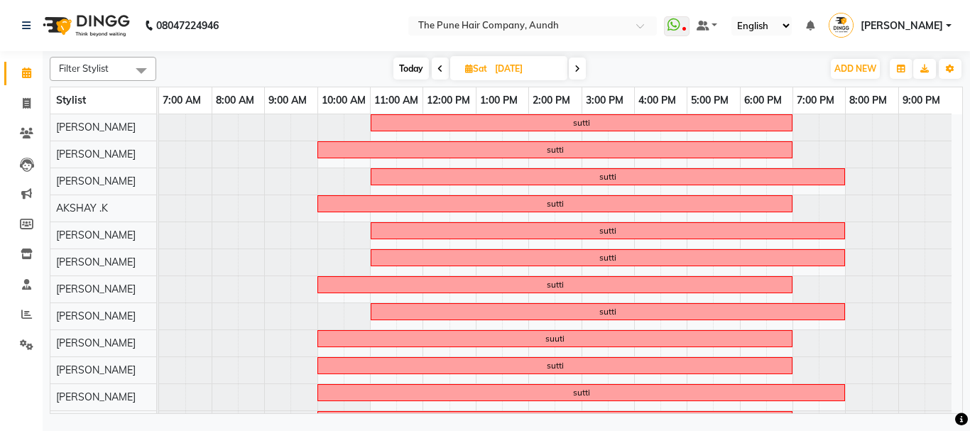
click at [581, 65] on span at bounding box center [577, 69] width 17 height 22
type input "07-09-2025"
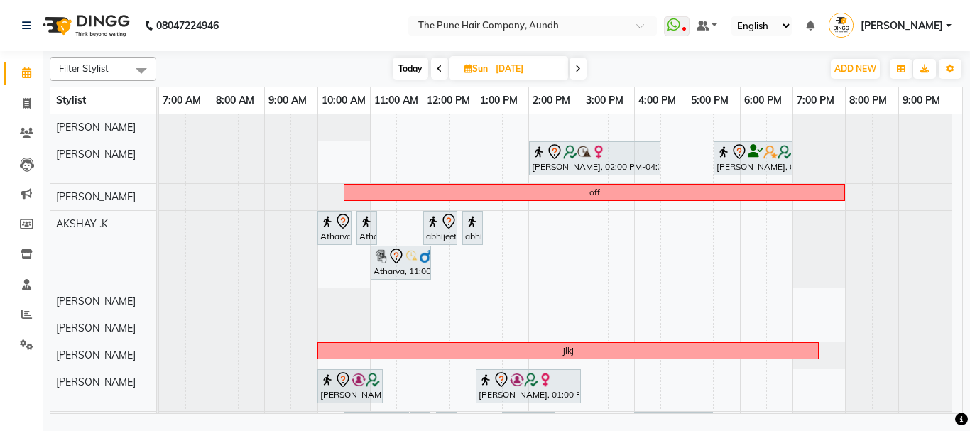
click at [376, 158] on div "Pooja Shinde, 02:00 PM-04:30 PM, Hair Color Inoa - Inoa Touchup 2 Inch Anu Shew…" at bounding box center [560, 368] width 803 height 509
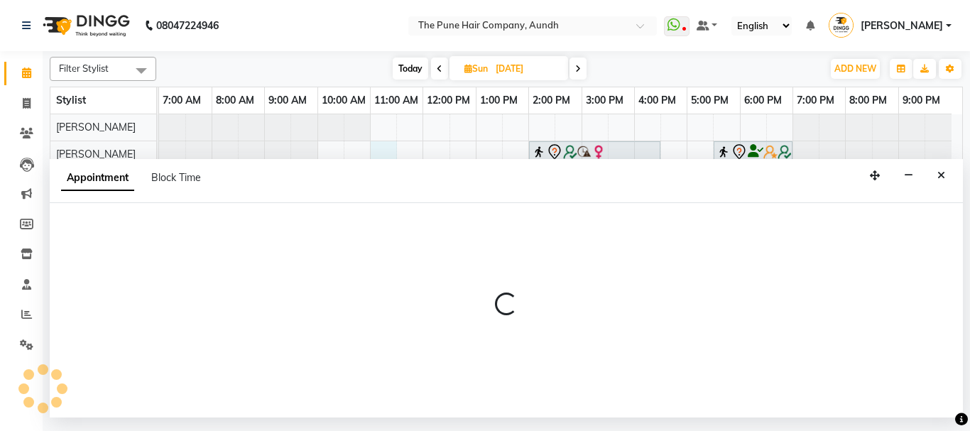
select select "3339"
select select "tentative"
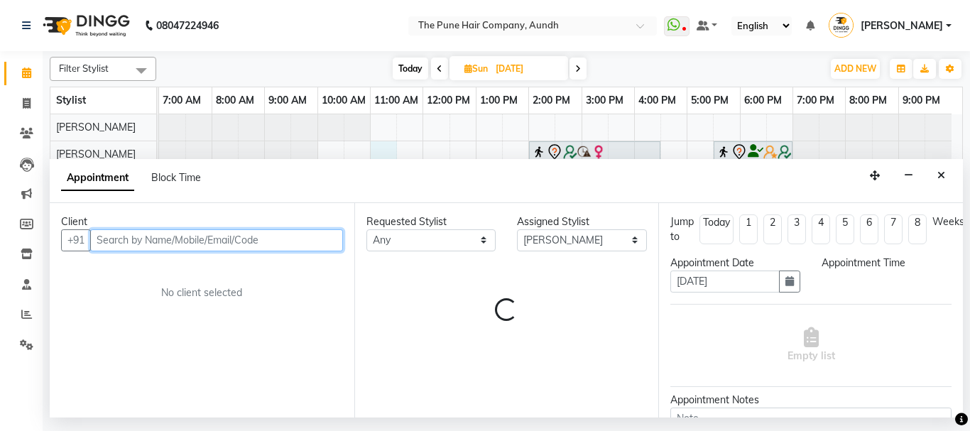
select select "660"
click at [141, 239] on input "text" at bounding box center [216, 240] width 253 height 22
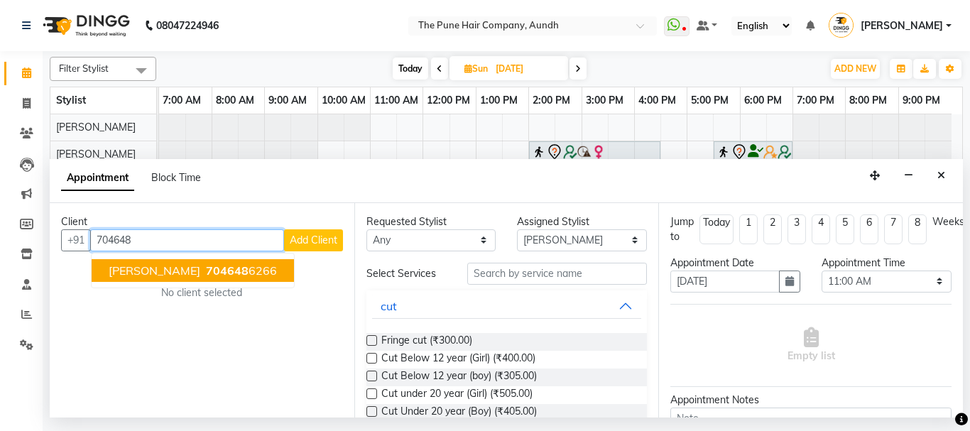
click at [168, 278] on button "harshit 704648 6266" at bounding box center [193, 270] width 202 height 23
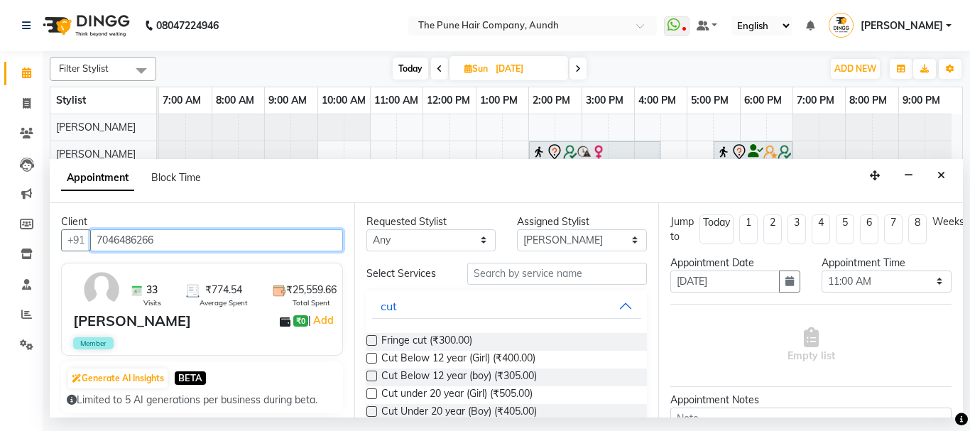
type input "7046486266"
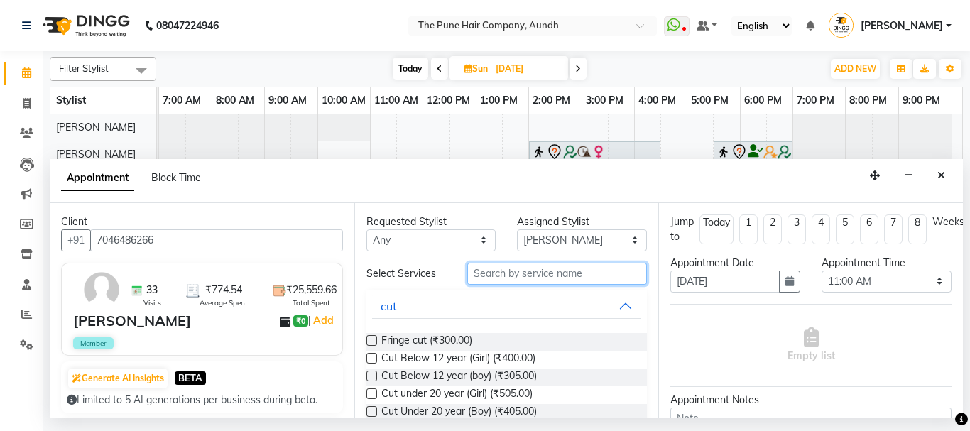
click at [504, 270] on input "text" at bounding box center [557, 274] width 180 height 22
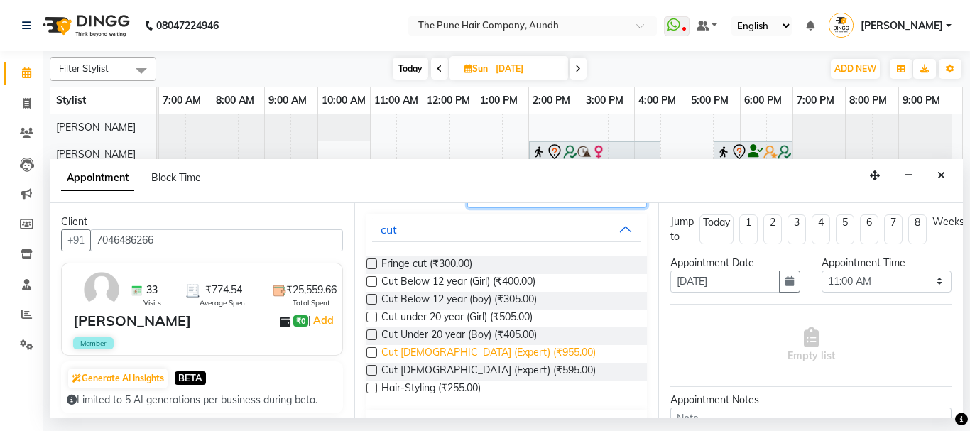
scroll to position [142, 0]
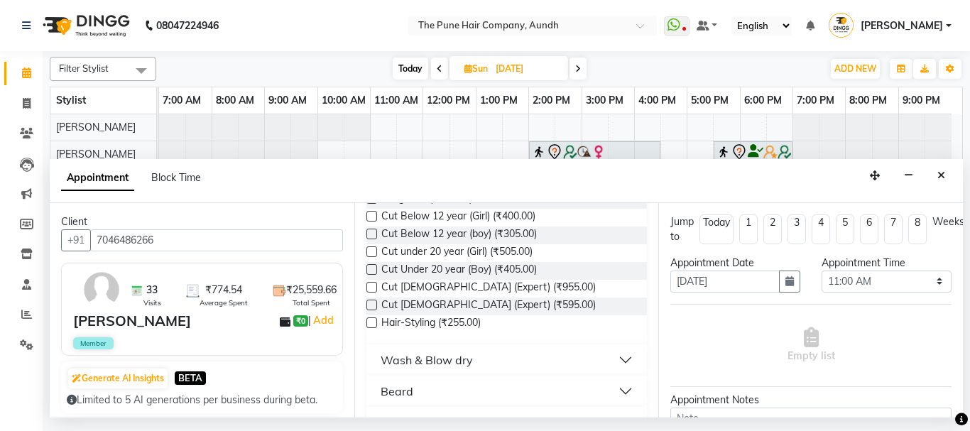
click at [369, 303] on label at bounding box center [372, 305] width 11 height 11
click at [369, 303] on input "checkbox" at bounding box center [371, 306] width 9 height 9
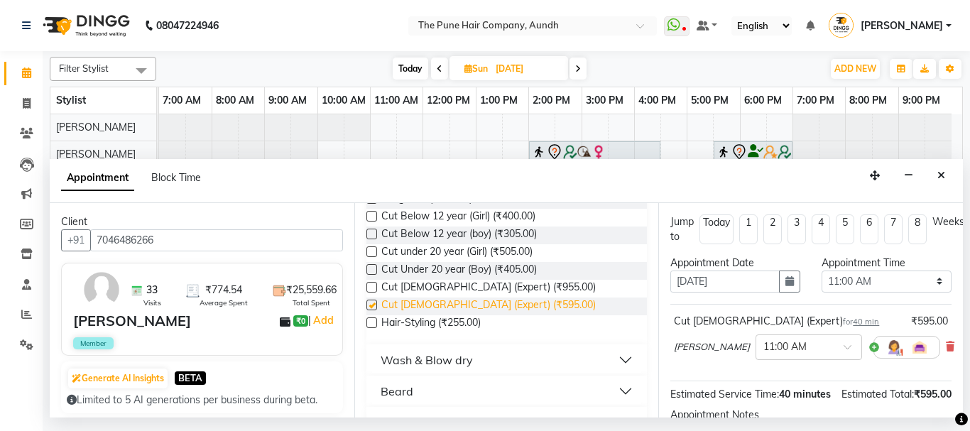
checkbox input "false"
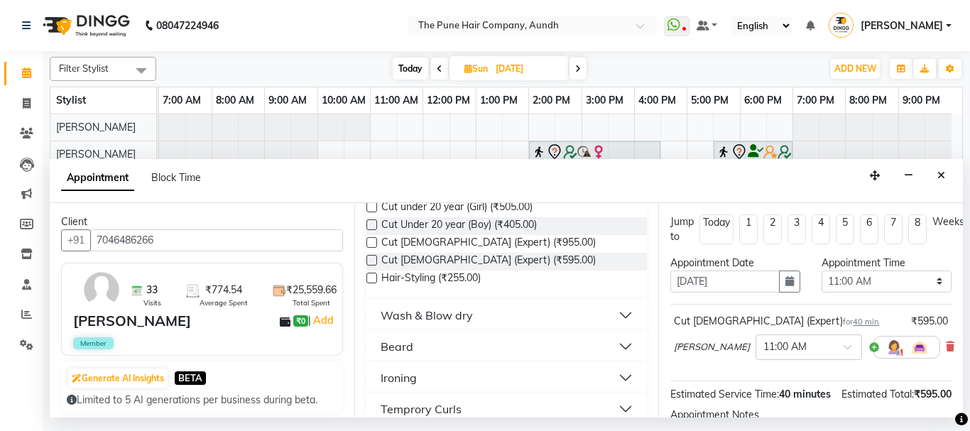
scroll to position [213, 0]
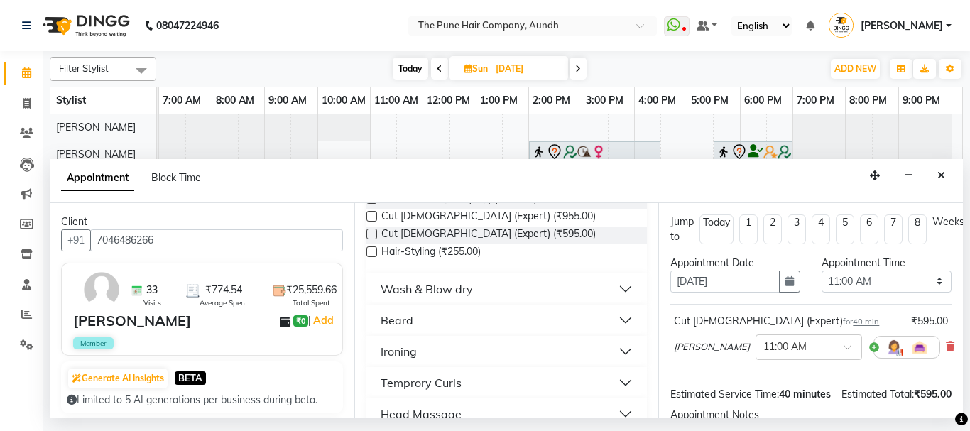
click at [403, 322] on div "Beard" at bounding box center [397, 320] width 33 height 17
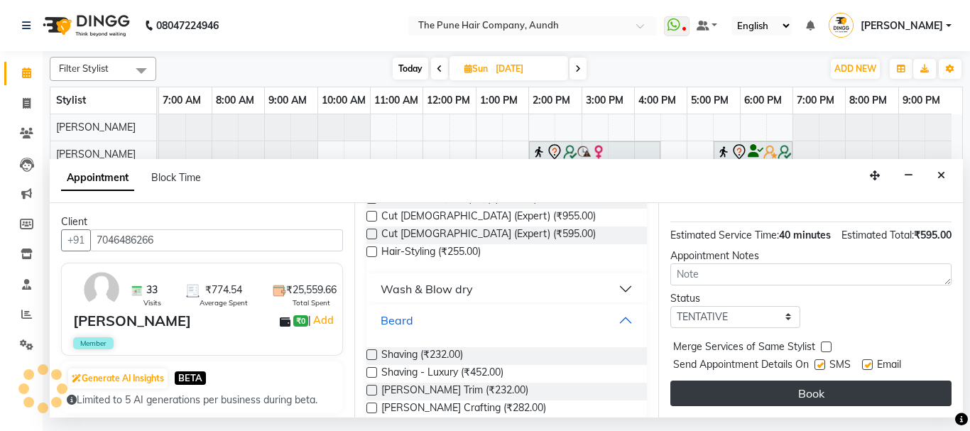
scroll to position [187, 0]
click at [793, 386] on button "Book" at bounding box center [811, 394] width 281 height 26
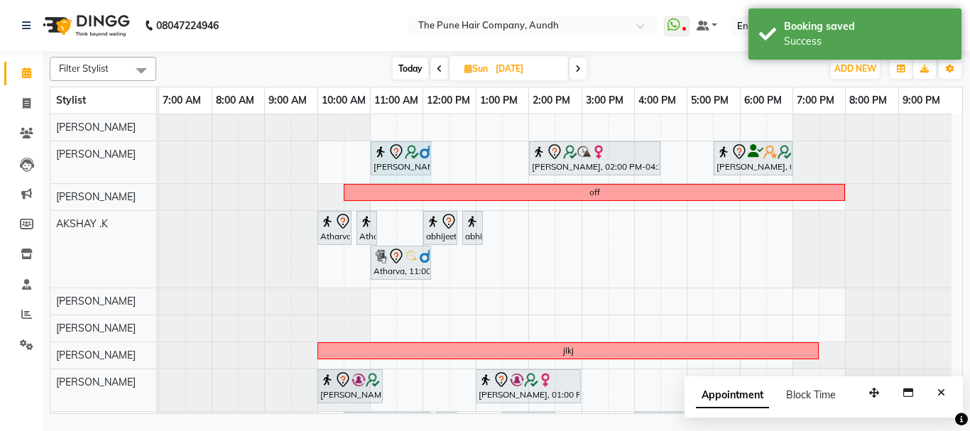
drag, startPoint x: 406, startPoint y: 153, endPoint x: 426, endPoint y: 168, distance: 25.4
click at [159, 168] on div "harshit, 11:00 AM-11:40 AM, Cut male (Expert) Pooja Shinde, 02:00 PM-04:30 PM, …" at bounding box center [159, 162] width 0 height 42
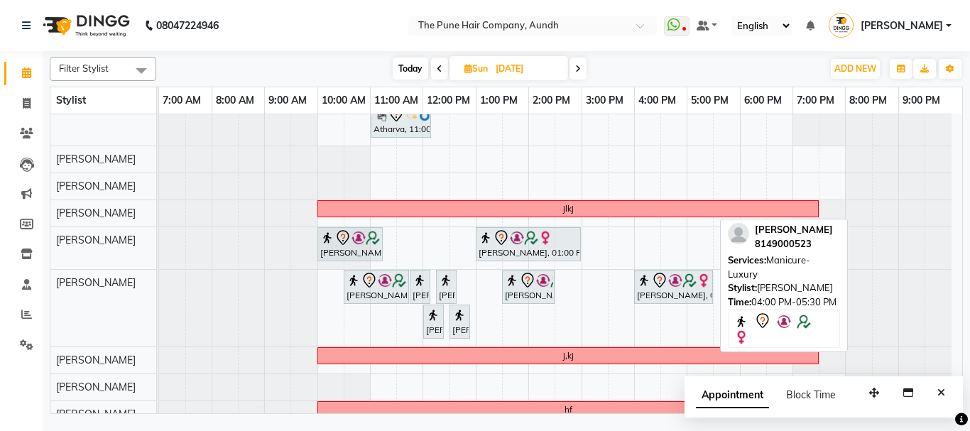
scroll to position [210, 0]
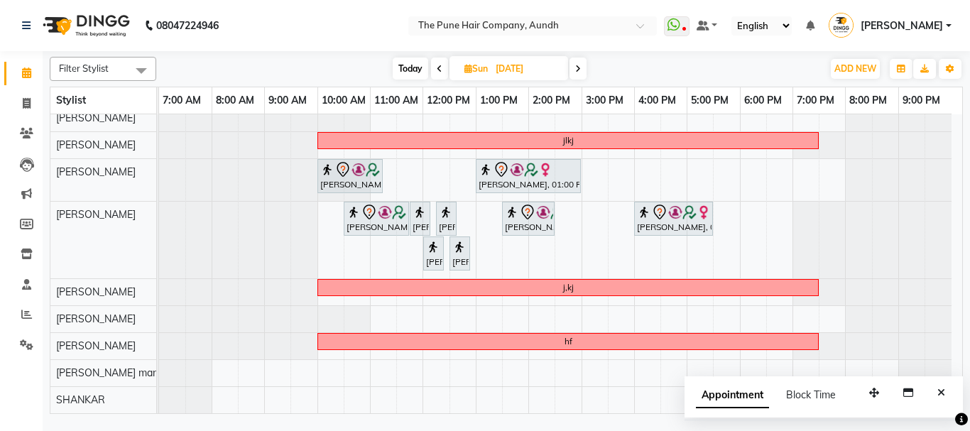
click at [401, 70] on span "Today" at bounding box center [411, 69] width 36 height 22
type input "[DATE]"
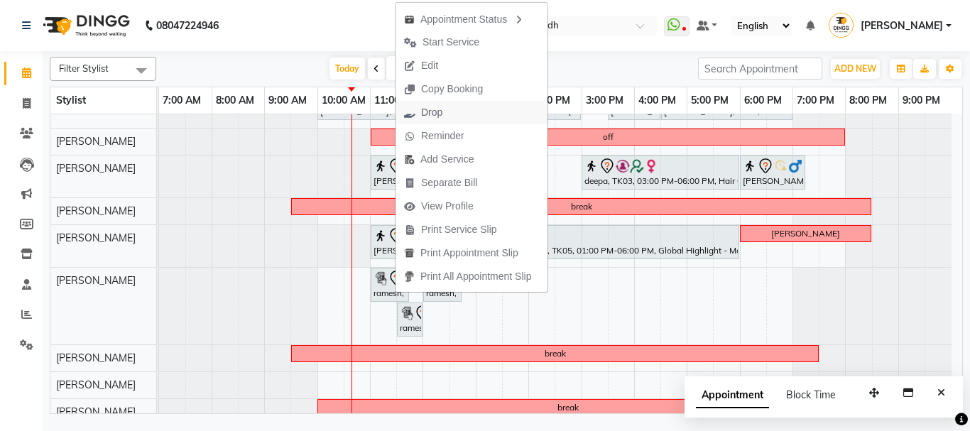
click at [447, 109] on span "Drop" at bounding box center [423, 112] width 55 height 23
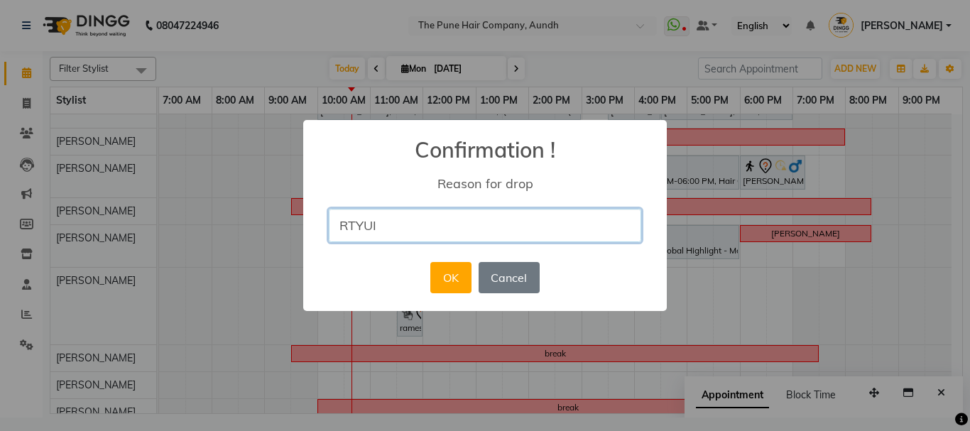
type input "RTYUI"
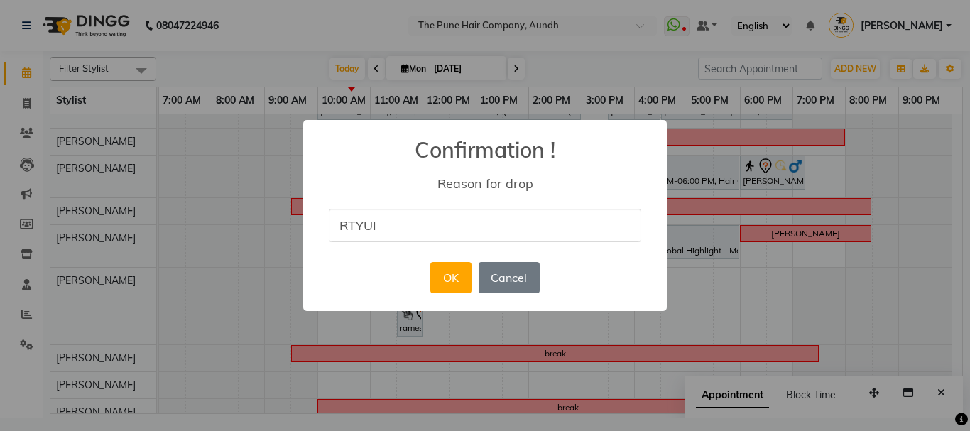
click at [624, 281] on div "× Confirmation ! Reason for drop RTYUI OK No Cancel" at bounding box center [485, 215] width 364 height 191
click at [450, 274] on button "OK" at bounding box center [450, 277] width 40 height 31
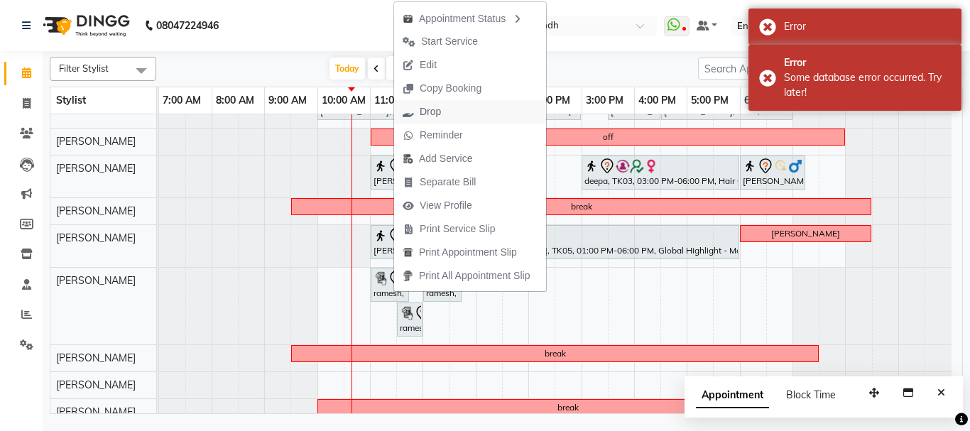
click at [428, 112] on span "Drop" at bounding box center [430, 111] width 21 height 15
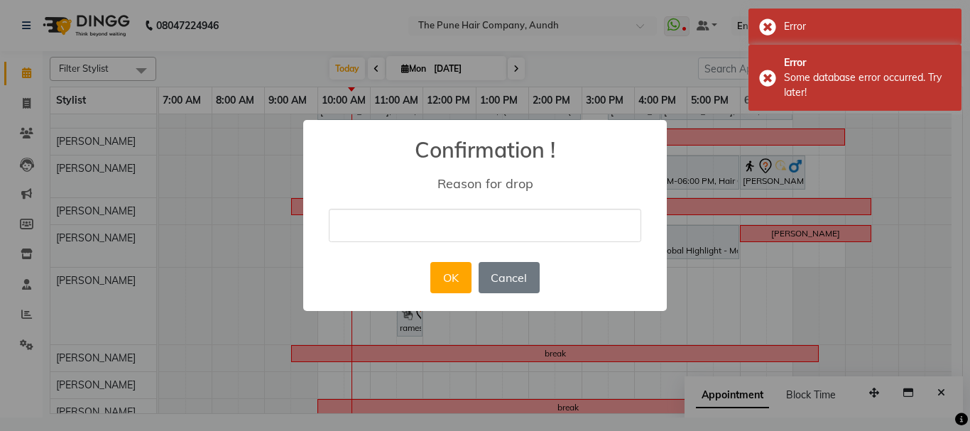
click at [433, 229] on input "text" at bounding box center [485, 225] width 313 height 33
type input "not coming"
click at [443, 280] on button "OK" at bounding box center [450, 277] width 40 height 31
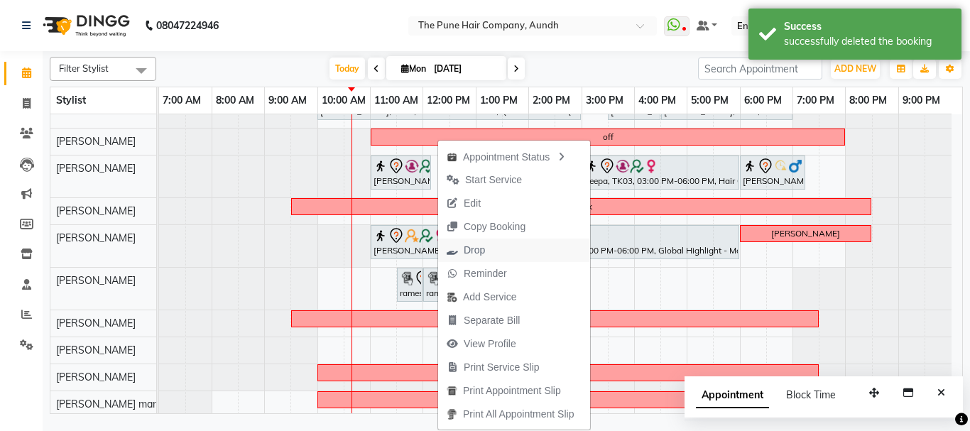
click at [474, 251] on span "Drop" at bounding box center [474, 250] width 21 height 15
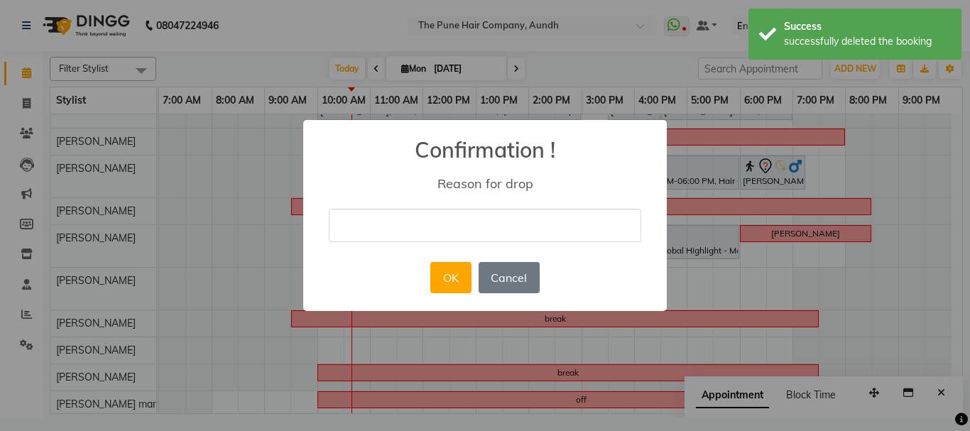
click at [440, 228] on input "text" at bounding box center [485, 225] width 313 height 33
type input "not coming"
click at [452, 280] on button "OK" at bounding box center [450, 277] width 40 height 31
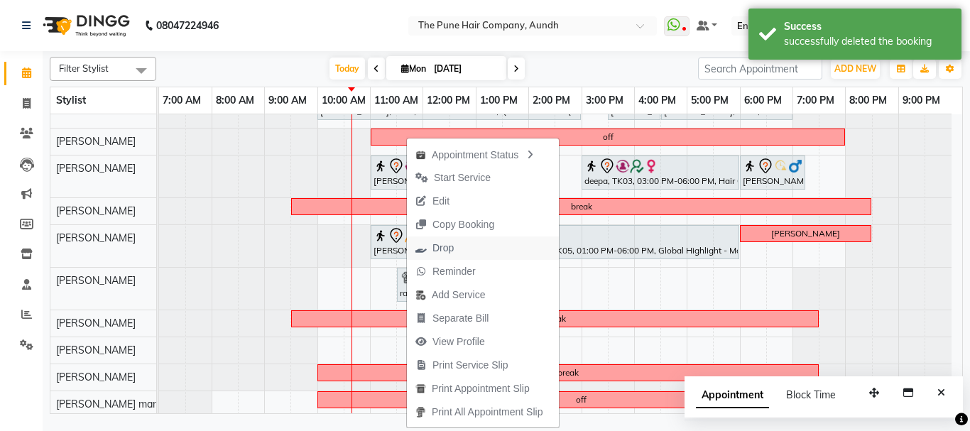
click at [445, 248] on span "Drop" at bounding box center [443, 248] width 21 height 15
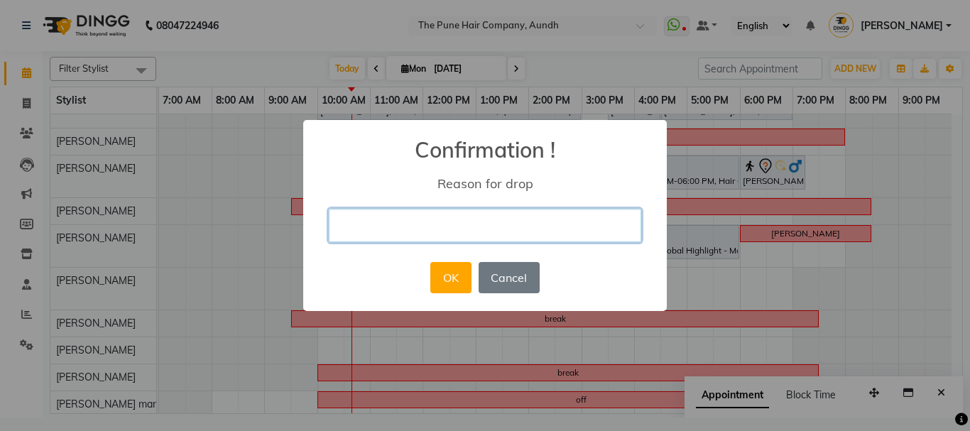
click at [450, 227] on input "text" at bounding box center [485, 225] width 313 height 33
type input "not coming"
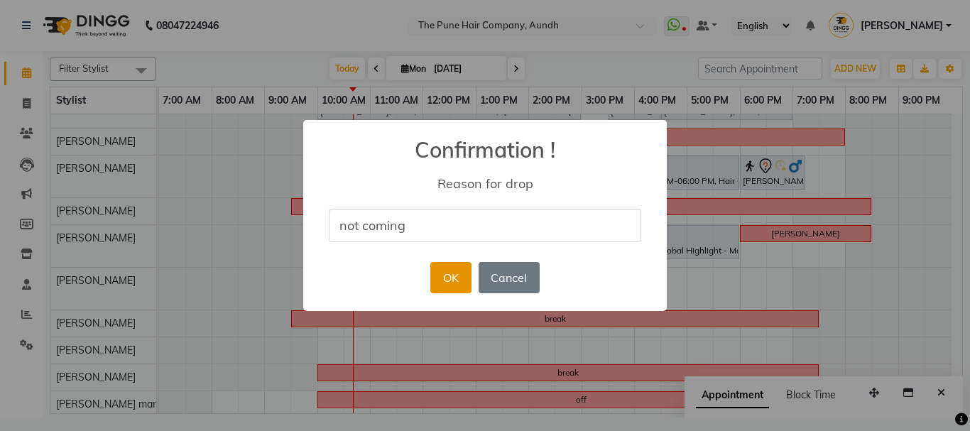
click at [452, 283] on button "OK" at bounding box center [450, 277] width 40 height 31
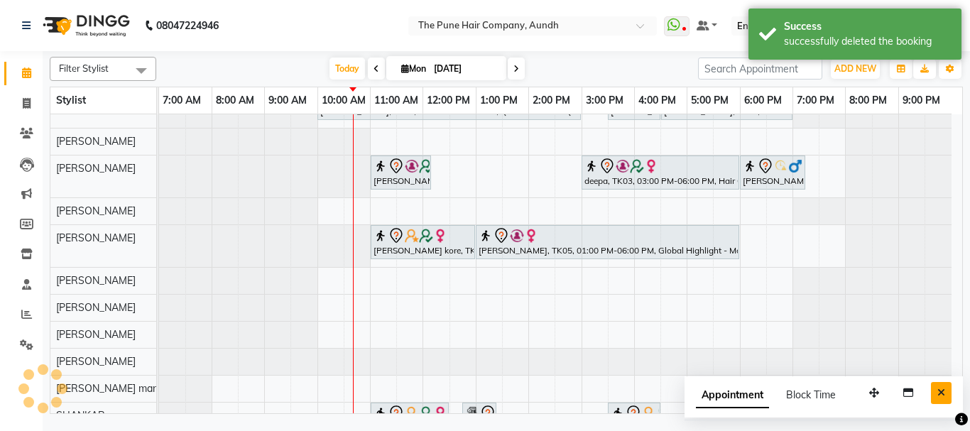
click at [943, 396] on icon "Close" at bounding box center [942, 393] width 8 height 10
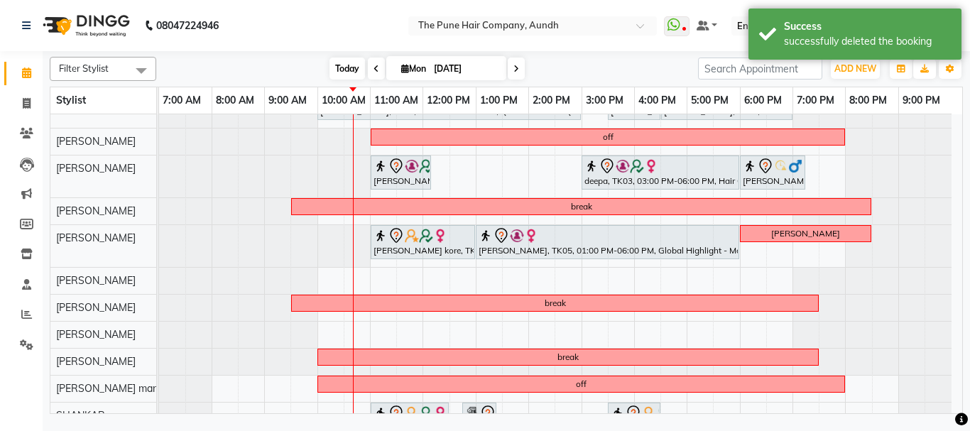
click at [342, 66] on span "Today" at bounding box center [348, 69] width 36 height 22
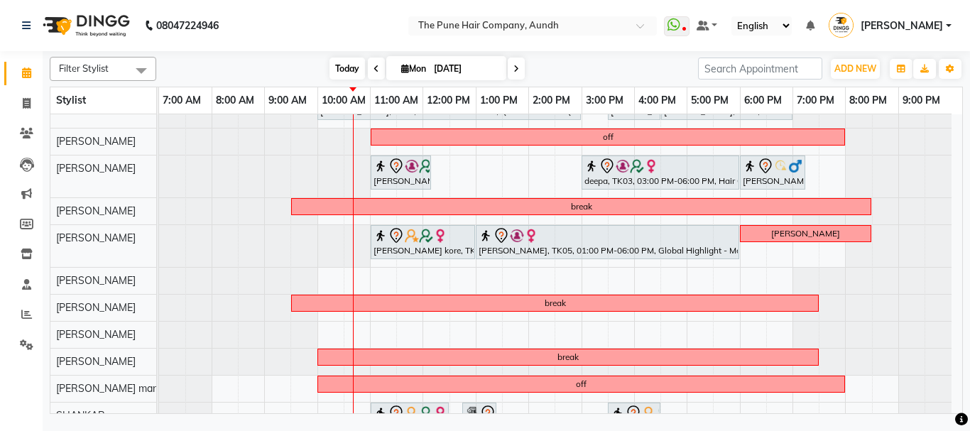
click at [344, 67] on span "Today" at bounding box center [348, 69] width 36 height 22
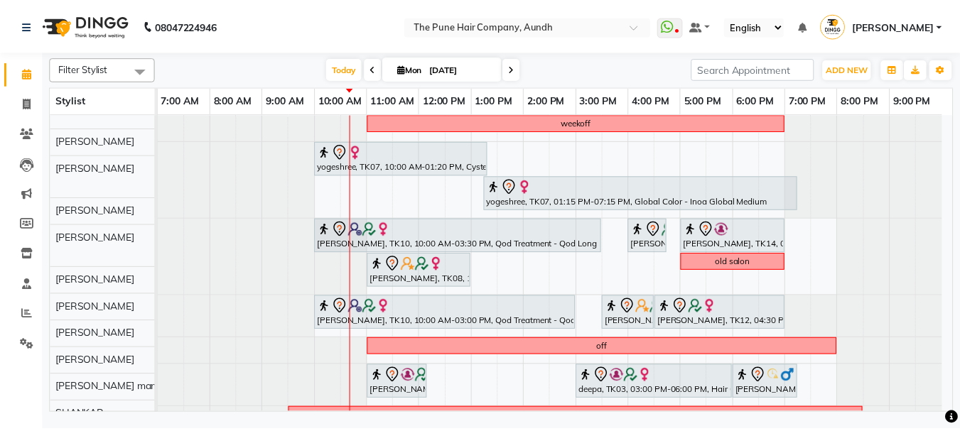
scroll to position [0, 0]
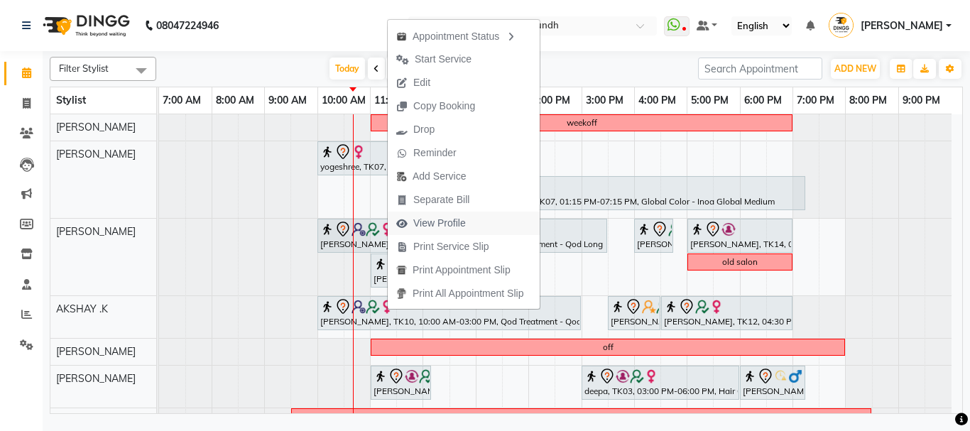
click at [436, 225] on span "View Profile" at bounding box center [439, 223] width 53 height 15
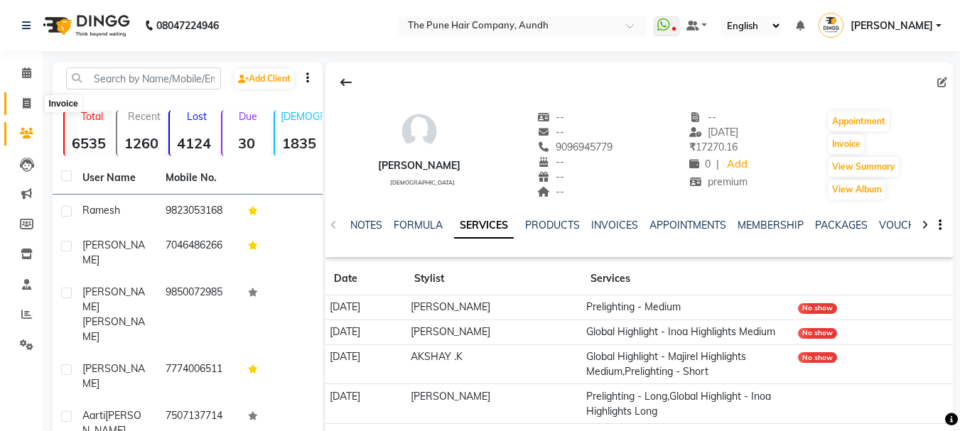
click at [21, 104] on span at bounding box center [26, 104] width 25 height 16
select select "service"
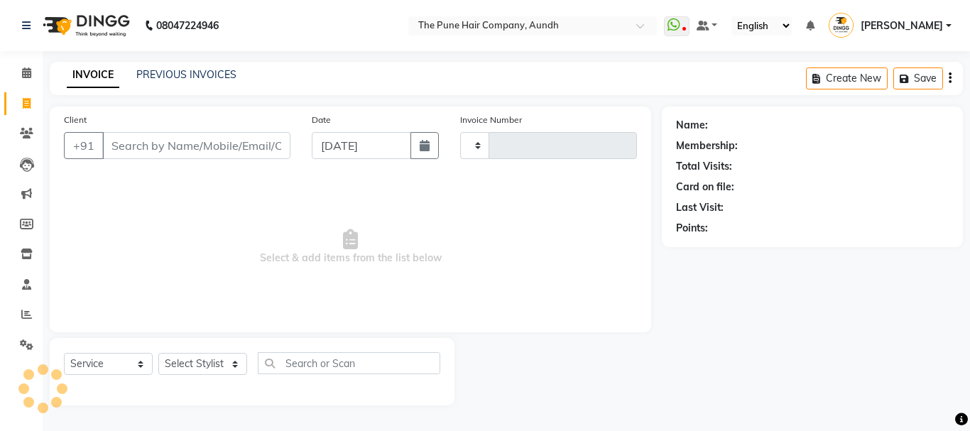
type input "4601"
select select "106"
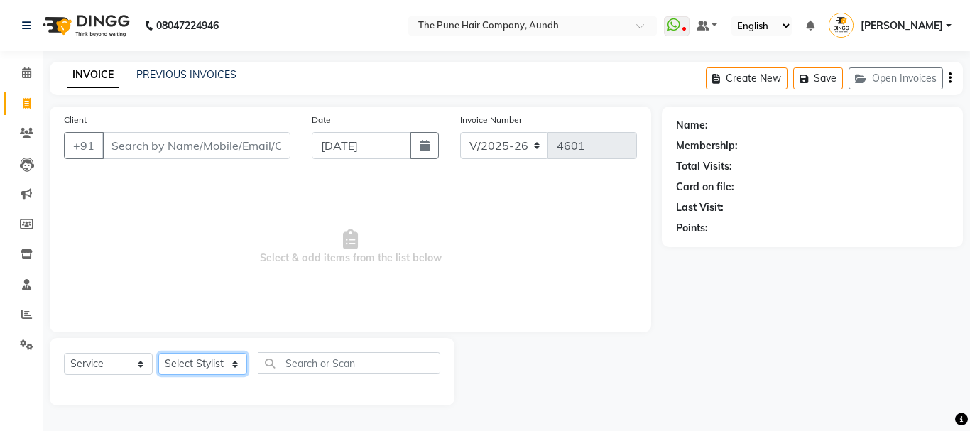
click at [207, 357] on select "Select Stylist" at bounding box center [202, 364] width 89 height 22
select select "6746"
click at [158, 353] on select "Select Stylist AKSHAY .K [PERSON_NAME] kaif [PERSON_NAME] [PERSON_NAME] [PERSON…" at bounding box center [202, 364] width 89 height 22
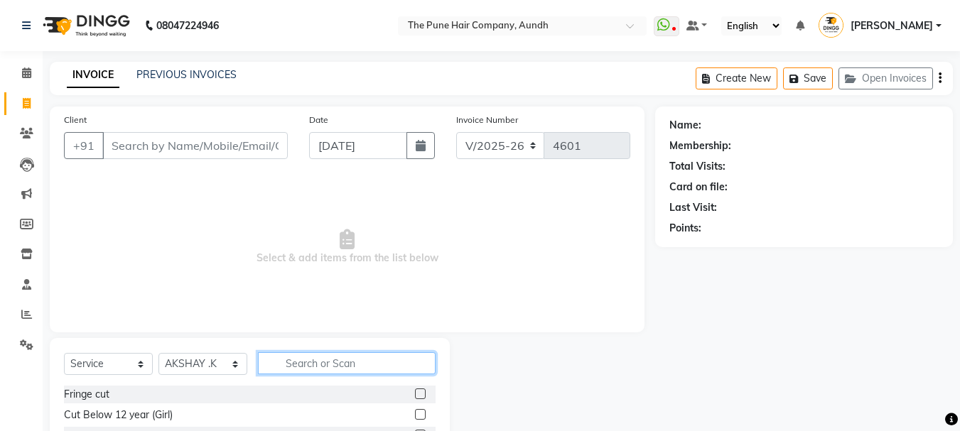
click at [315, 358] on input "text" at bounding box center [347, 363] width 178 height 22
click at [316, 364] on input "text" at bounding box center [347, 363] width 178 height 22
type input "C"
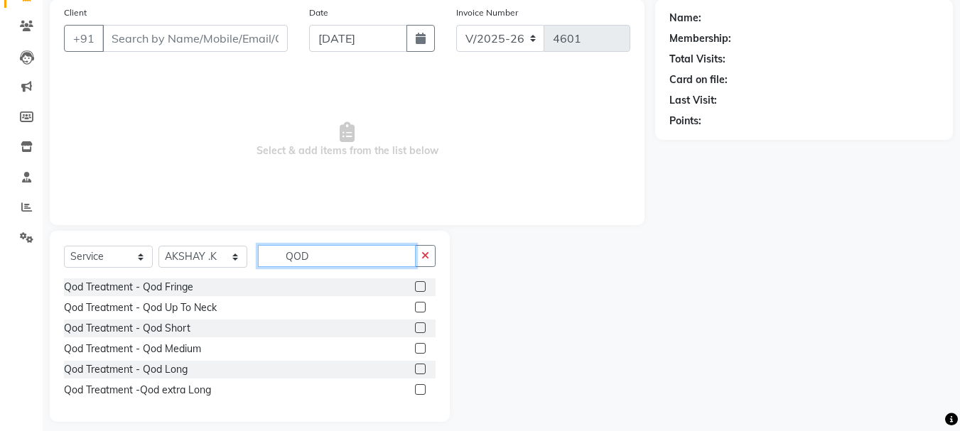
scroll to position [119, 0]
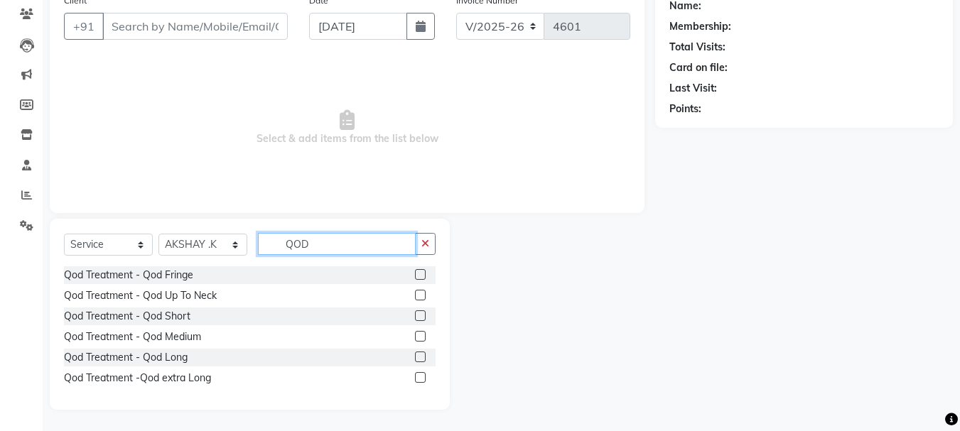
type input "QOD"
click at [421, 357] on label at bounding box center [420, 357] width 11 height 11
click at [421, 357] on input "checkbox" at bounding box center [419, 357] width 9 height 9
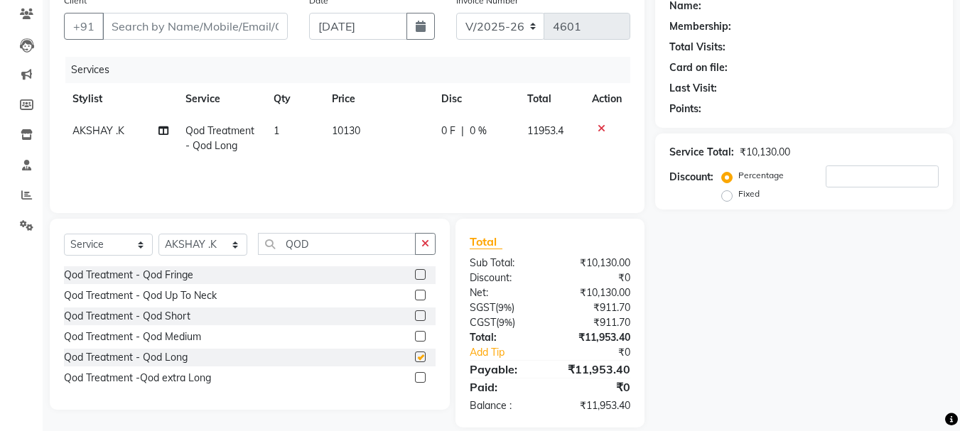
checkbox input "false"
click at [330, 246] on input "QOD" at bounding box center [337, 244] width 158 height 22
type input "Q"
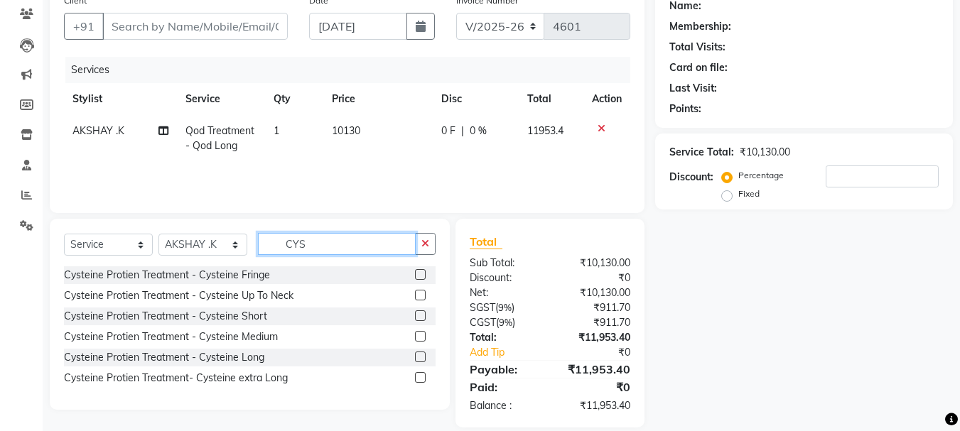
type input "CYS"
click at [420, 355] on label at bounding box center [420, 357] width 11 height 11
click at [420, 355] on input "checkbox" at bounding box center [419, 357] width 9 height 9
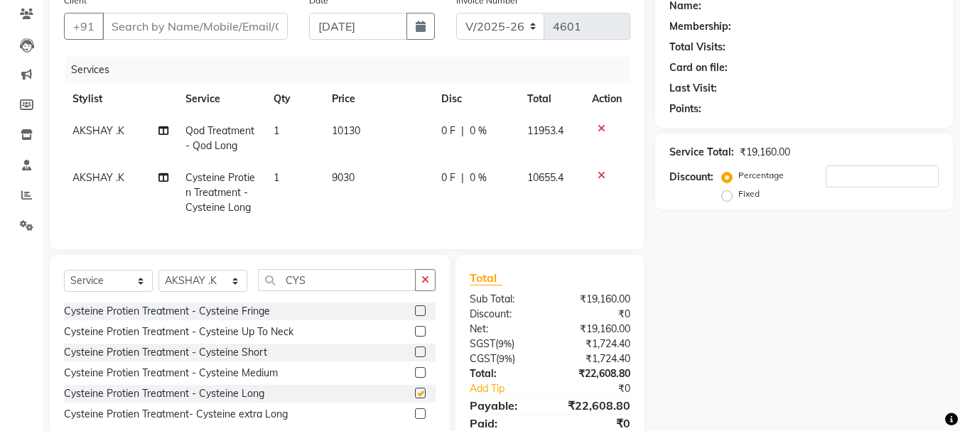
checkbox input "false"
click at [847, 172] on input "number" at bounding box center [881, 176] width 113 height 22
type input "2"
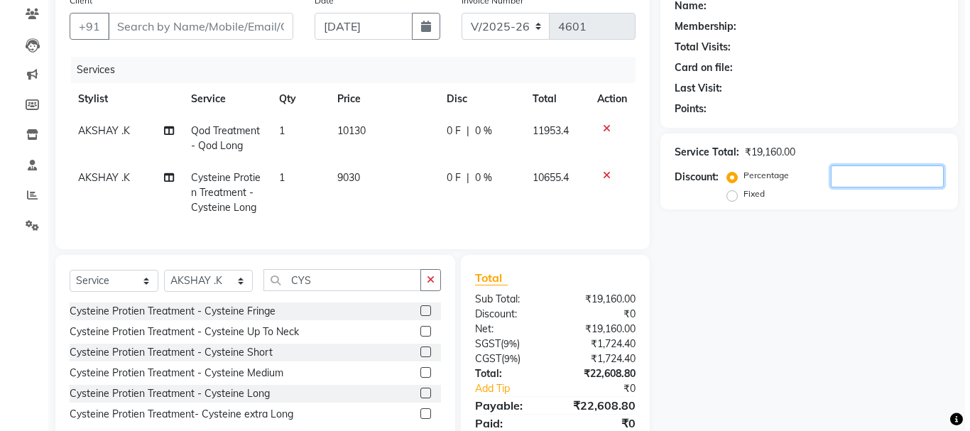
scroll to position [0, 0]
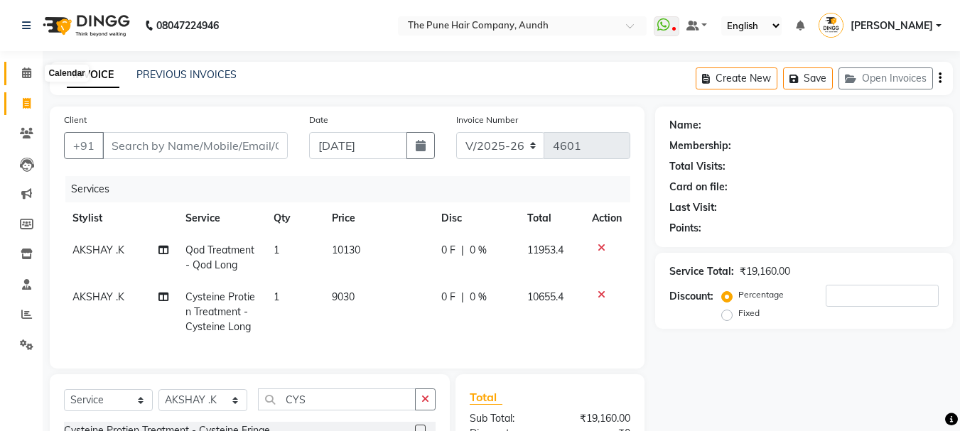
click at [28, 74] on icon at bounding box center [26, 72] width 9 height 11
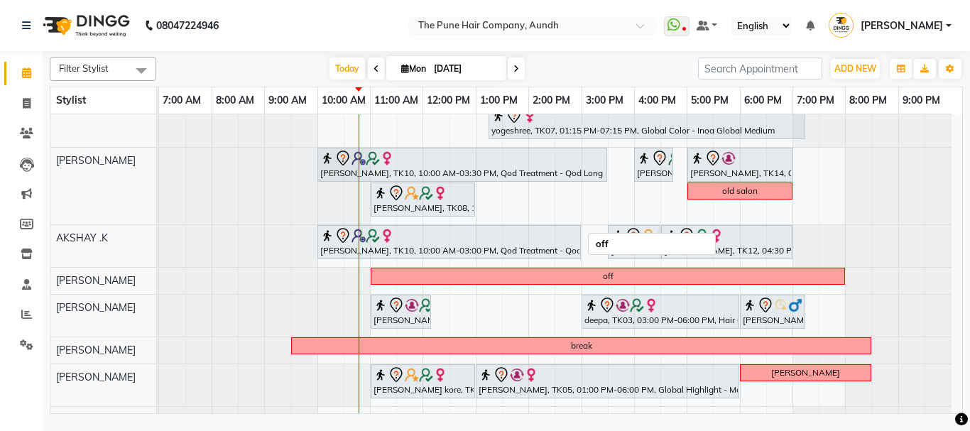
scroll to position [142, 0]
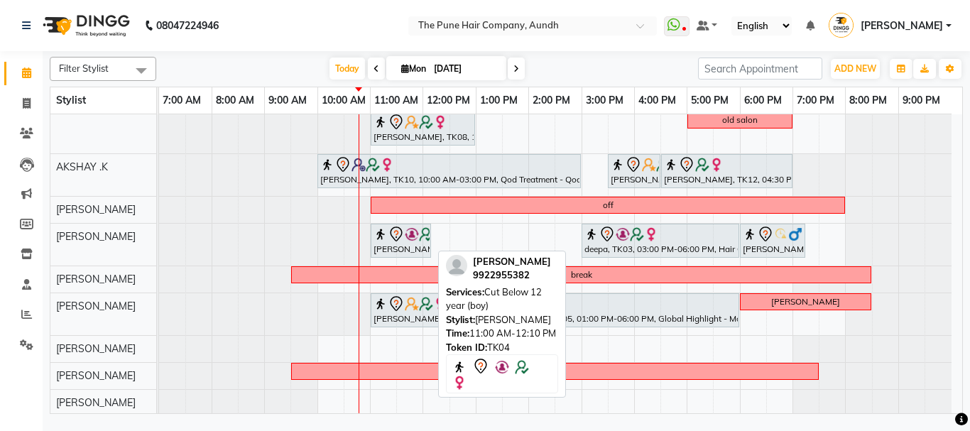
click at [401, 247] on div "karishma, TK04, 11:00 AM-12:10 PM, Cut Below 12 year (boy)" at bounding box center [401, 241] width 58 height 30
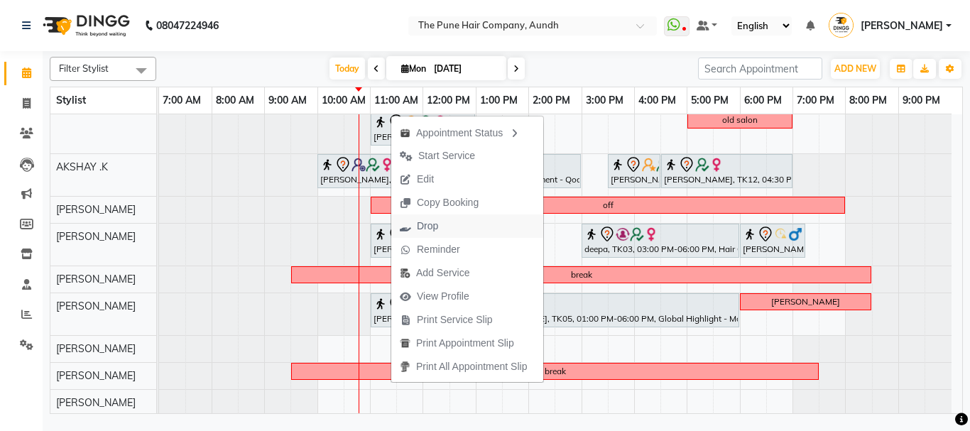
click at [427, 228] on span "Drop" at bounding box center [427, 226] width 21 height 15
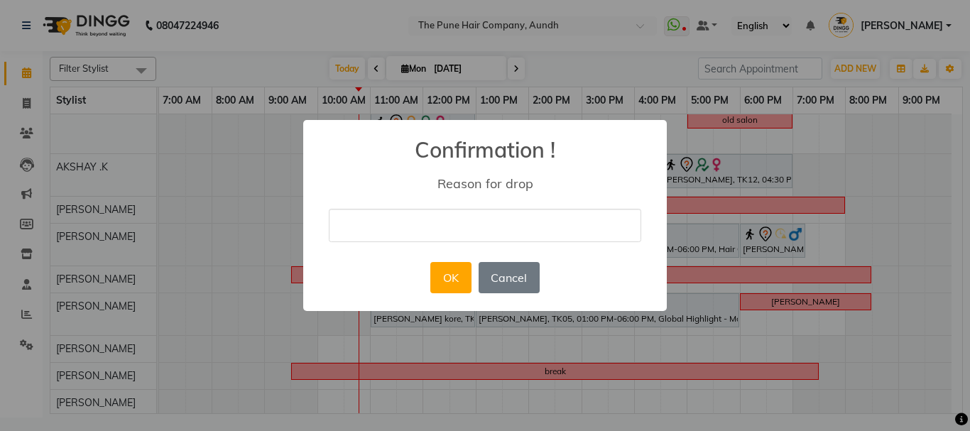
click at [393, 221] on input "text" at bounding box center [485, 225] width 313 height 33
type input "YTHYH"
click at [462, 280] on button "OK" at bounding box center [450, 277] width 40 height 31
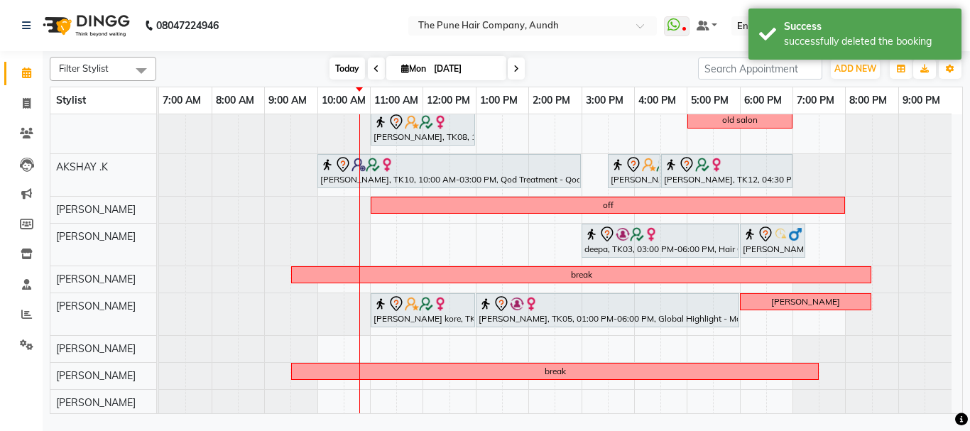
click at [341, 67] on span "Today" at bounding box center [348, 69] width 36 height 22
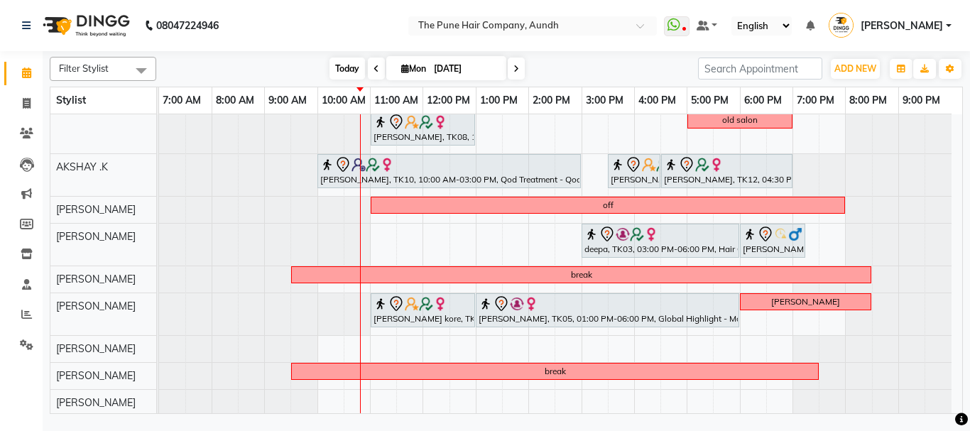
click at [341, 67] on span "Today" at bounding box center [348, 69] width 36 height 22
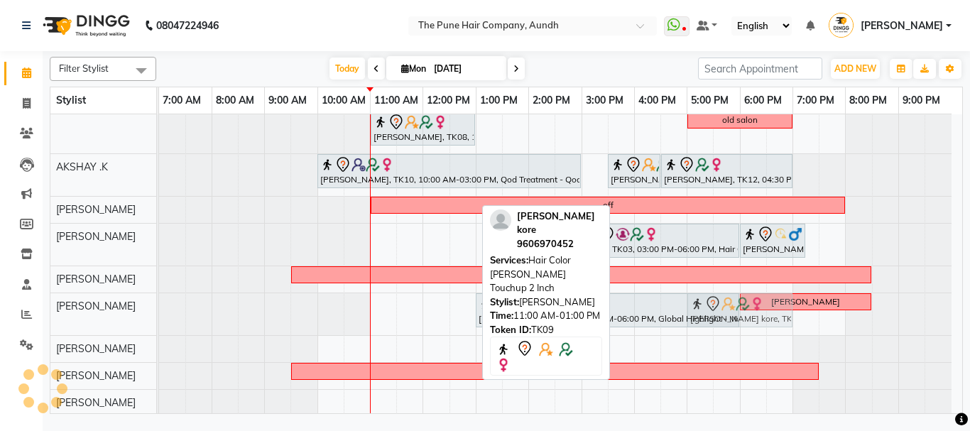
drag, startPoint x: 425, startPoint y: 313, endPoint x: 737, endPoint y: 337, distance: 313.4
click at [737, 337] on div "weekoff yogeshree, TK07, 10:00 AM-01:20 PM, Cysteine Protien Treatment - Cystei…" at bounding box center [560, 259] width 803 height 575
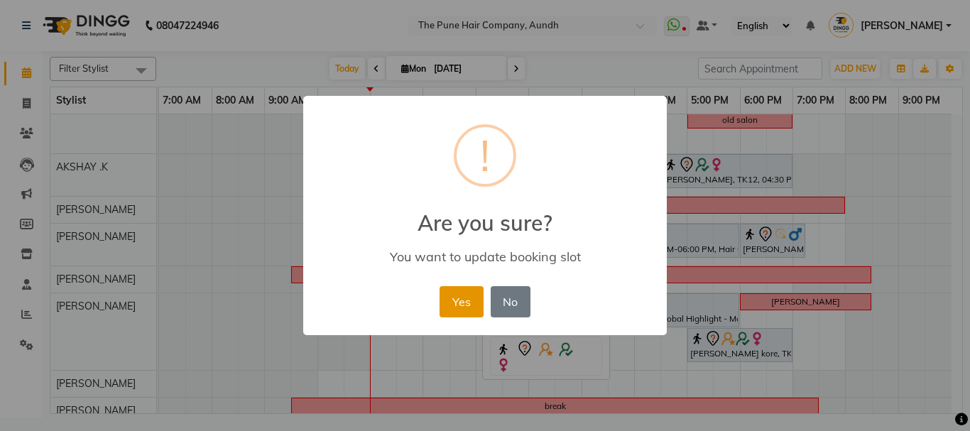
click at [449, 292] on button "Yes" at bounding box center [461, 301] width 43 height 31
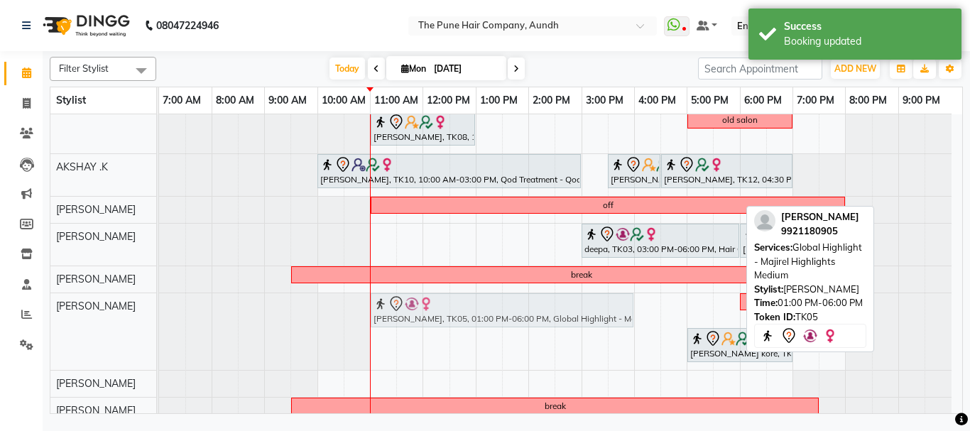
drag, startPoint x: 608, startPoint y: 312, endPoint x: 510, endPoint y: 378, distance: 118.2
click at [495, 332] on div "weekoff yogeshree, TK07, 10:00 AM-01:20 PM, Cysteine Protien Treatment - Cystei…" at bounding box center [560, 277] width 803 height 610
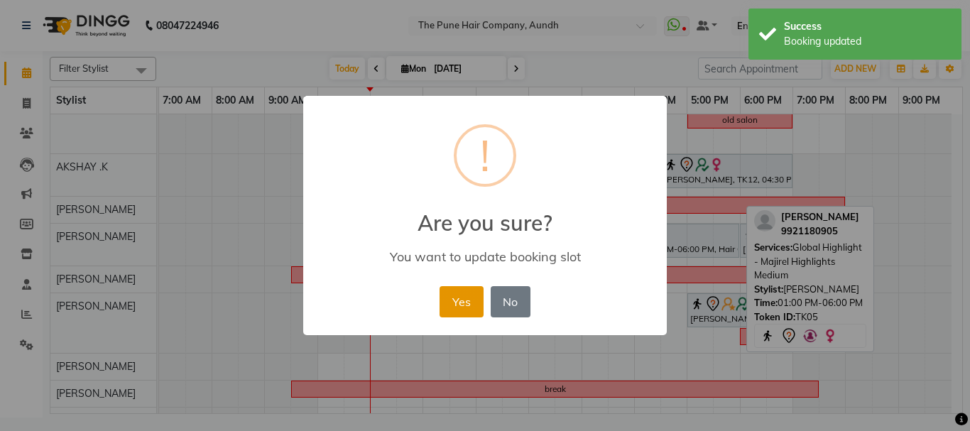
click at [454, 298] on button "Yes" at bounding box center [461, 301] width 43 height 31
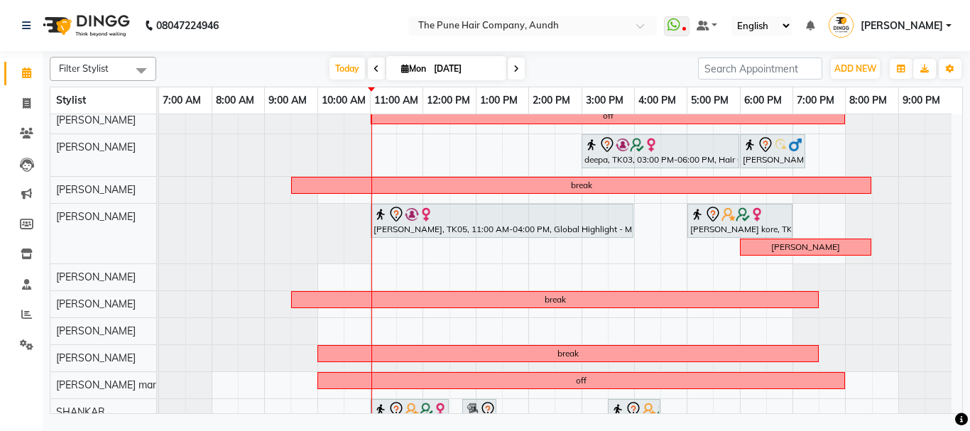
scroll to position [223, 0]
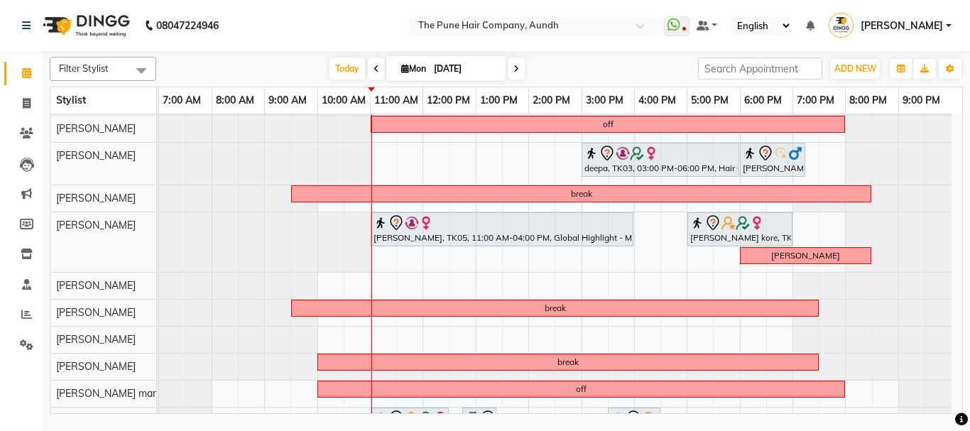
click at [594, 261] on div "weekoff yogeshree, TK07, 10:00 AM-01:20 PM, Cysteine Protien Treatment - Cystei…" at bounding box center [560, 187] width 803 height 593
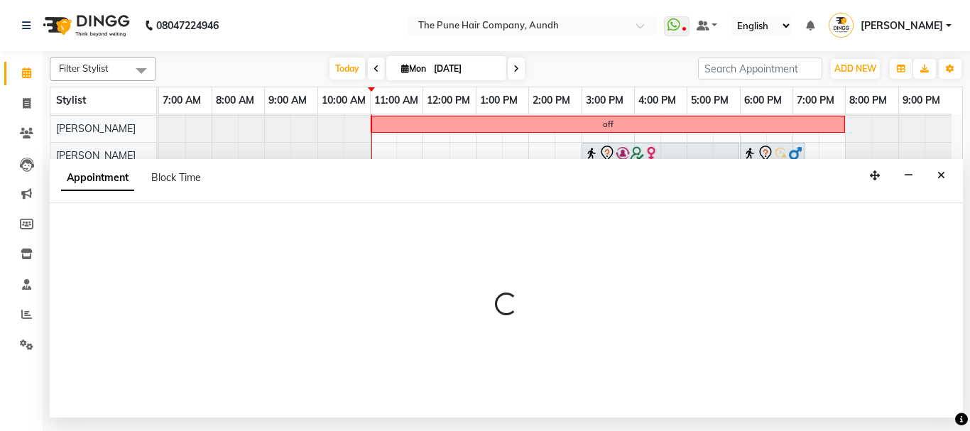
select select "49441"
select select "900"
select select "tentative"
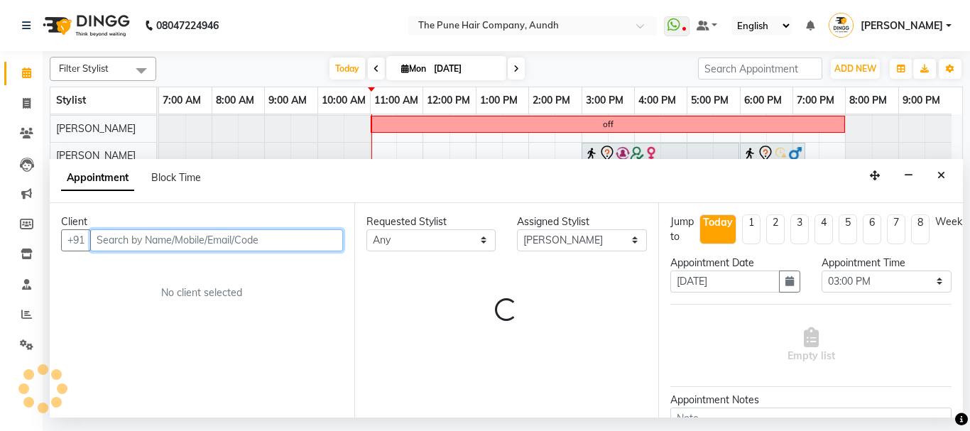
click at [144, 243] on input "text" at bounding box center [216, 240] width 253 height 22
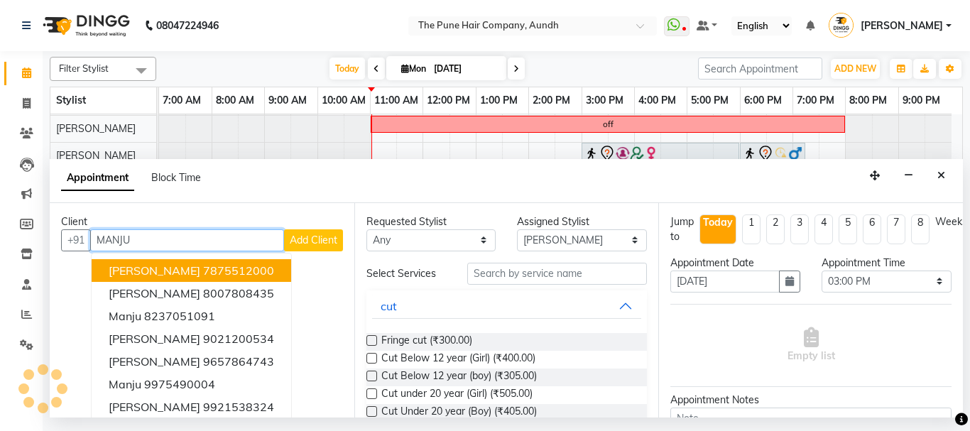
click at [170, 274] on span "manju gupta" at bounding box center [155, 271] width 92 height 14
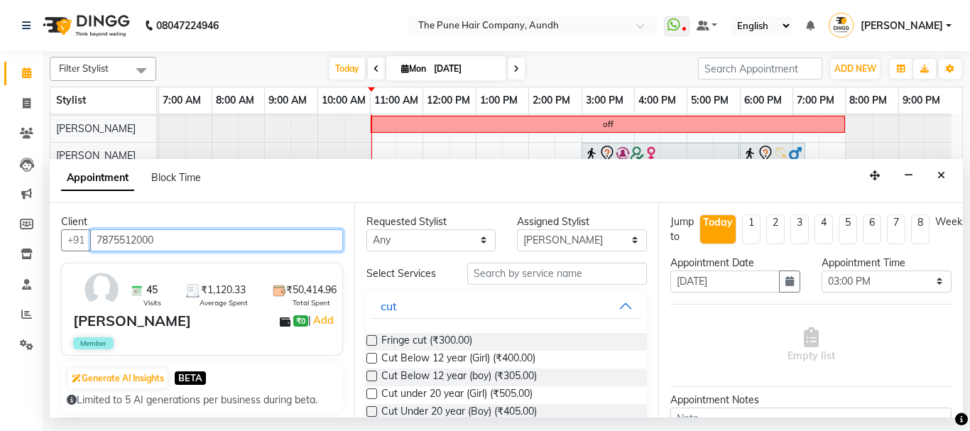
type input "7875512000"
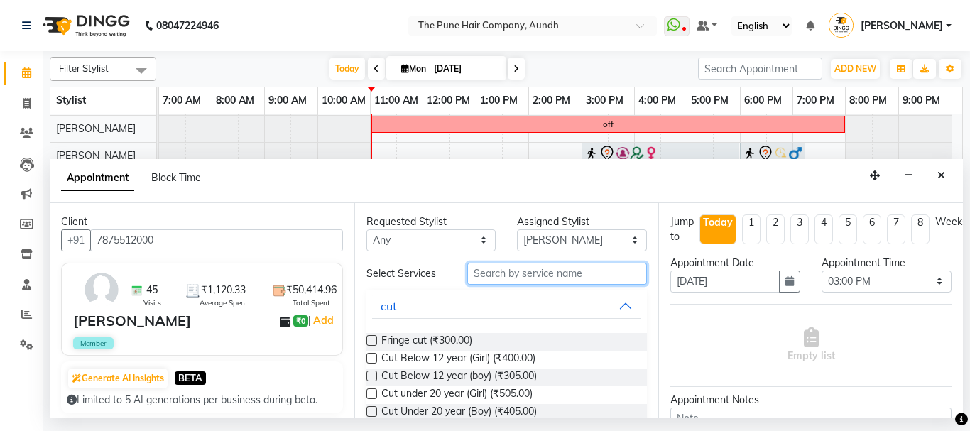
click at [498, 273] on input "text" at bounding box center [557, 274] width 180 height 22
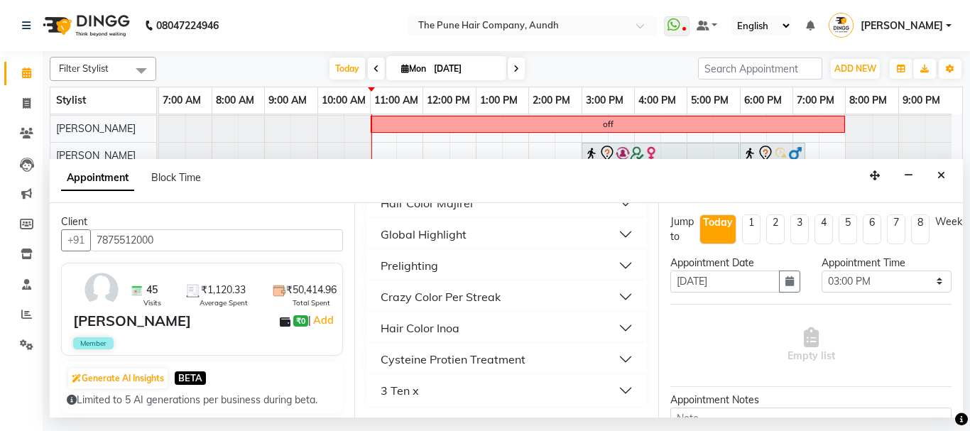
scroll to position [335, 0]
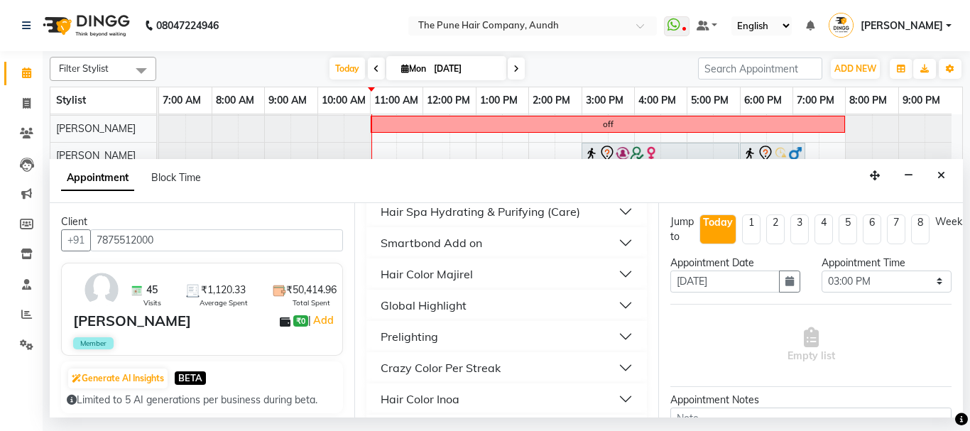
type input "2"
click at [449, 271] on div "Hair Color Majirel" at bounding box center [427, 274] width 92 height 17
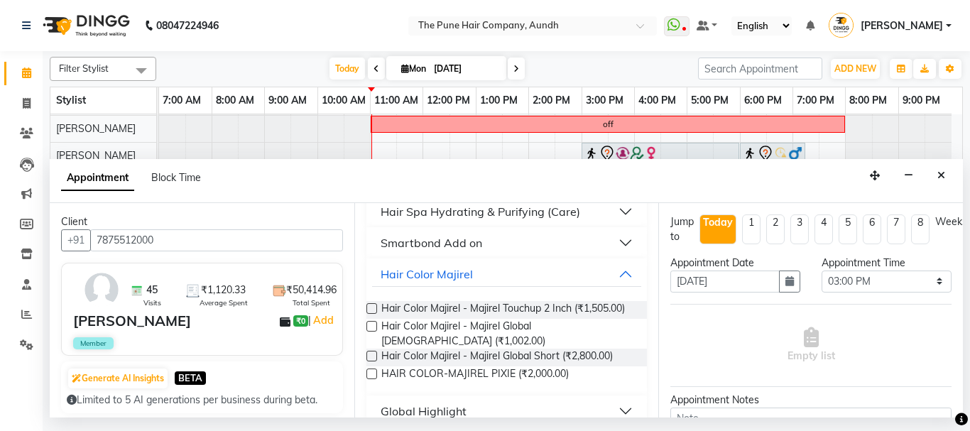
click at [370, 310] on label at bounding box center [372, 308] width 11 height 11
click at [370, 310] on input "checkbox" at bounding box center [371, 309] width 9 height 9
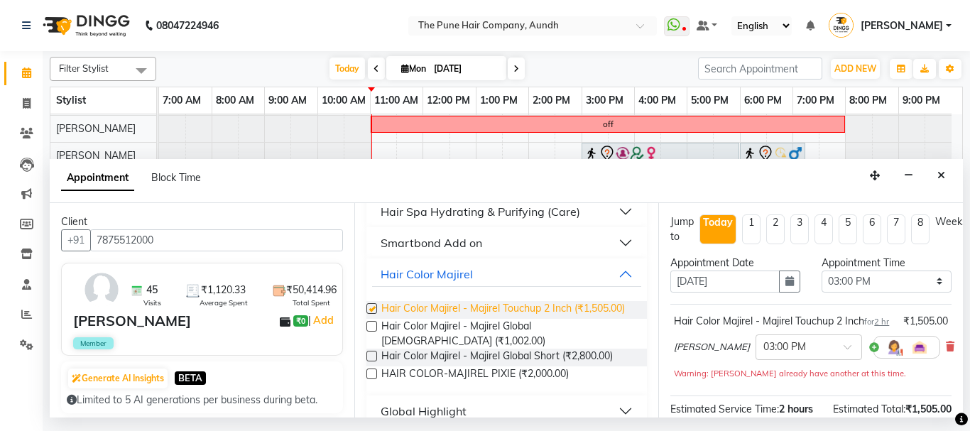
checkbox input "false"
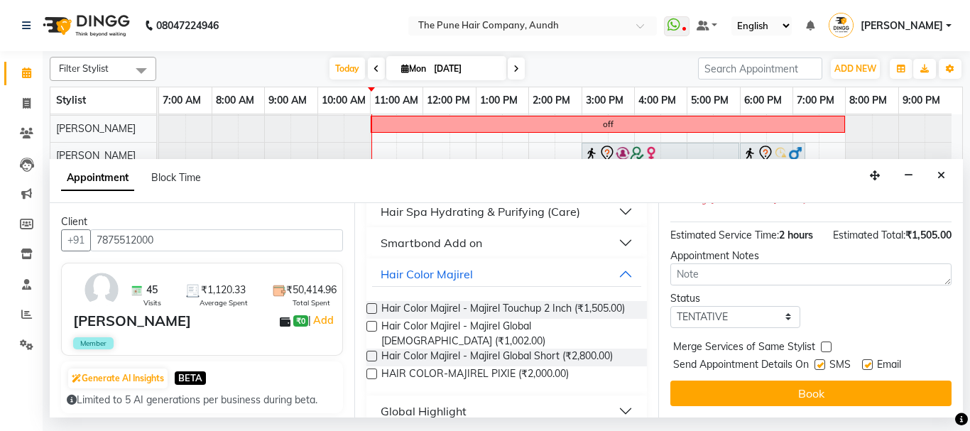
scroll to position [217, 0]
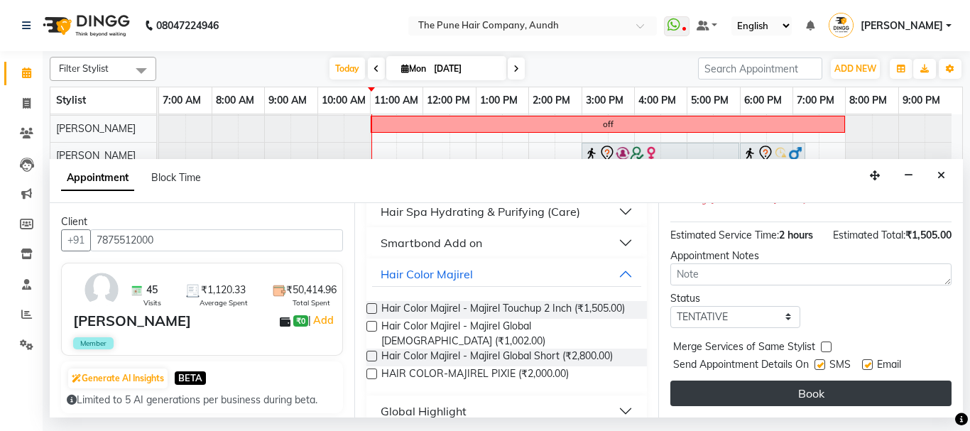
click at [801, 381] on button "Book" at bounding box center [811, 394] width 281 height 26
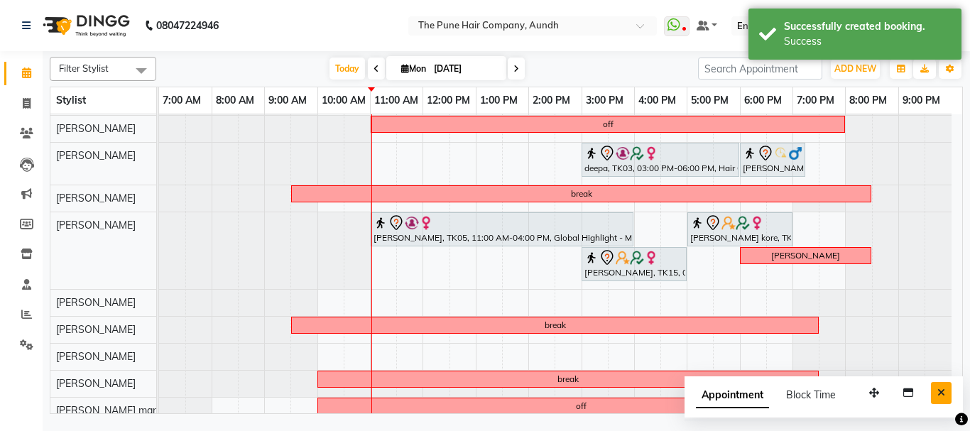
click at [938, 390] on icon "Close" at bounding box center [942, 393] width 8 height 10
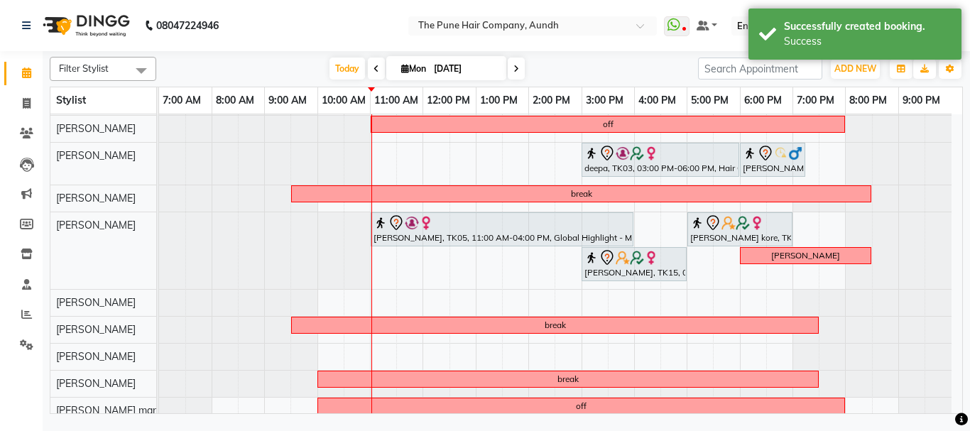
scroll to position [311, 0]
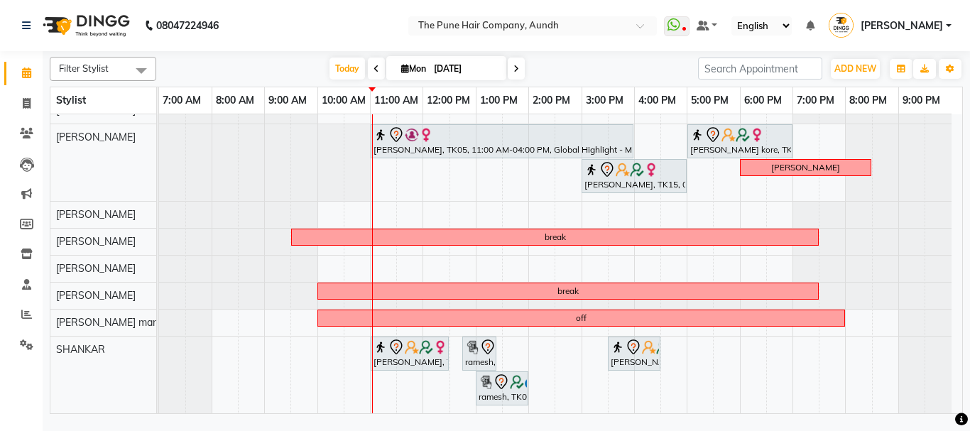
click at [515, 70] on icon at bounding box center [517, 69] width 6 height 9
type input "02-09-2025"
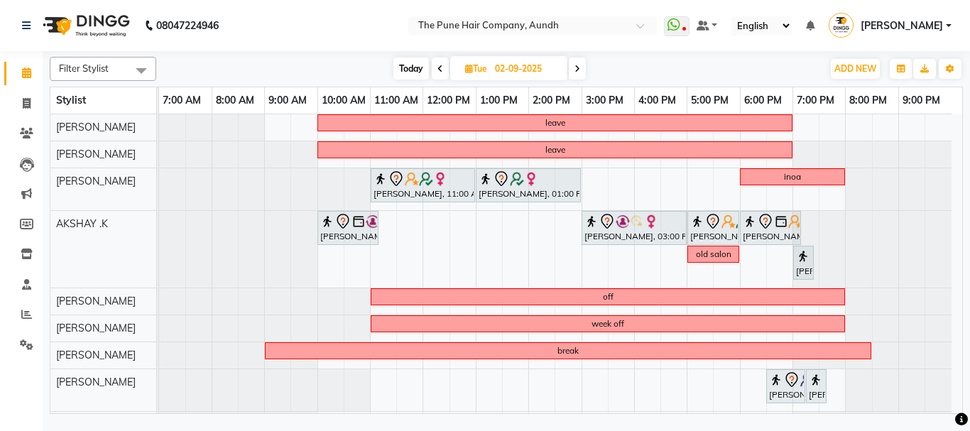
scroll to position [142, 0]
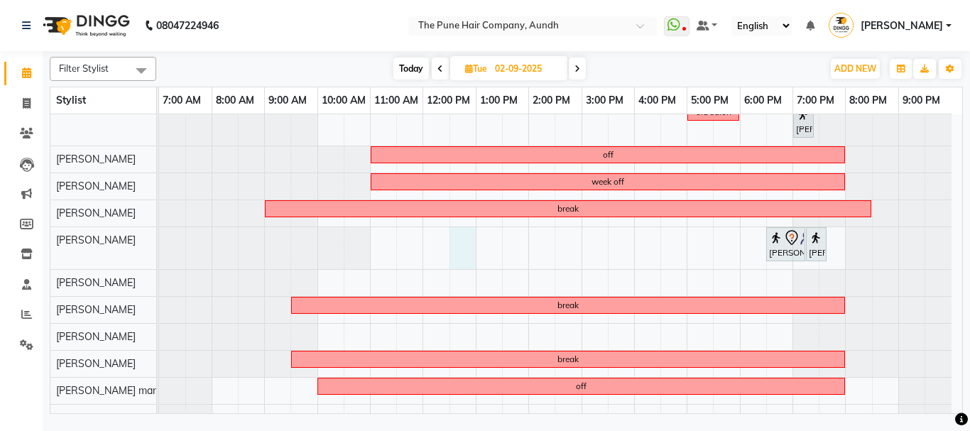
click at [464, 246] on div "leave leave Amita Jain, 11:00 AM-01:00 PM, Hair Color Inoa - Inoa Touchup 2 Inc…" at bounding box center [560, 201] width 803 height 459
select select "49441"
select select "tentative"
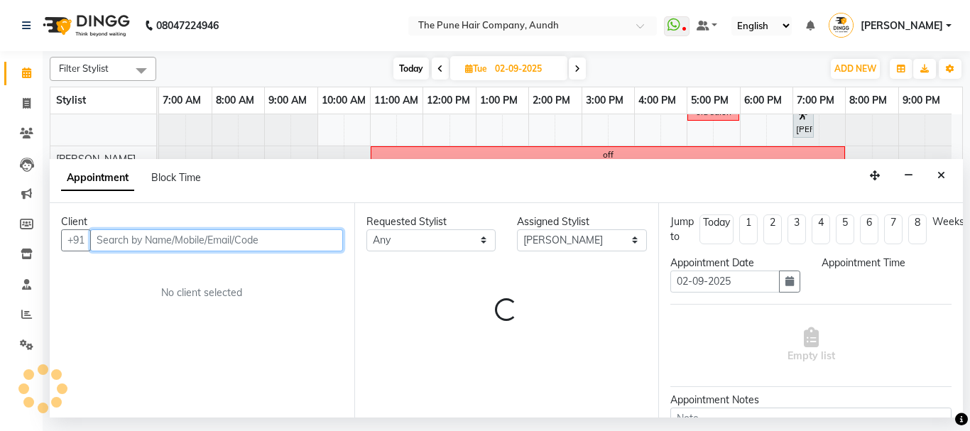
select select "750"
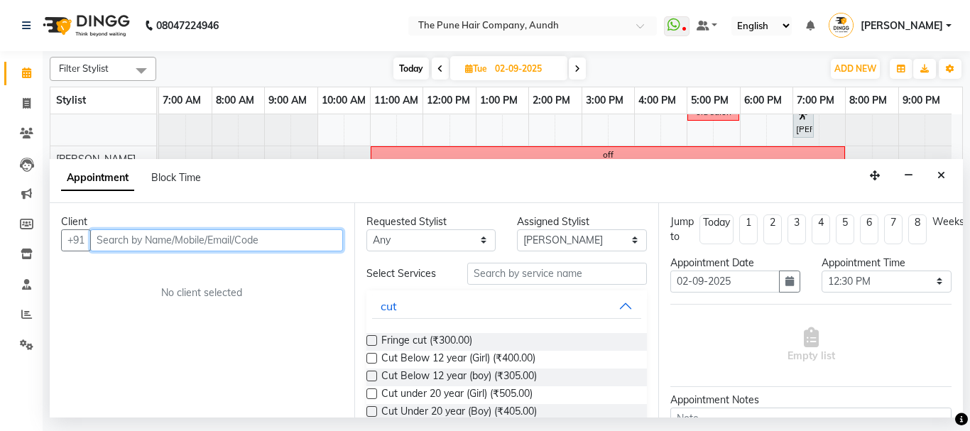
click at [261, 243] on input "text" at bounding box center [216, 240] width 253 height 22
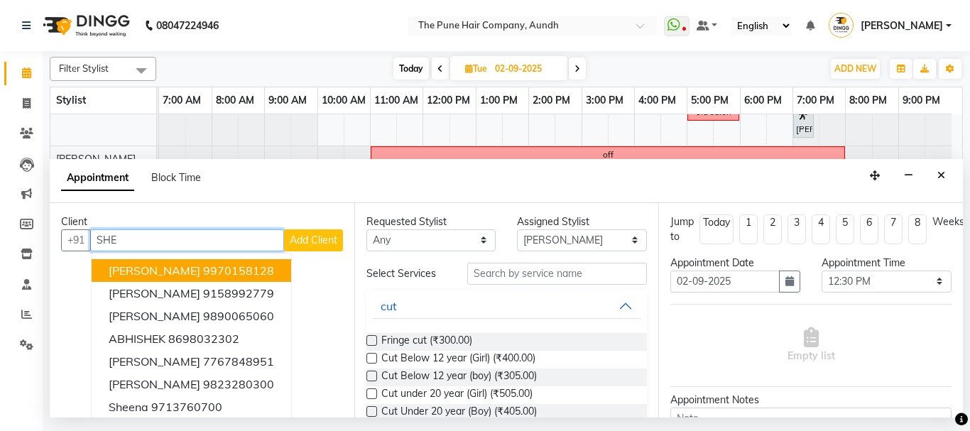
click at [274, 264] on button "shekhar wadhai 9970158128" at bounding box center [192, 270] width 200 height 23
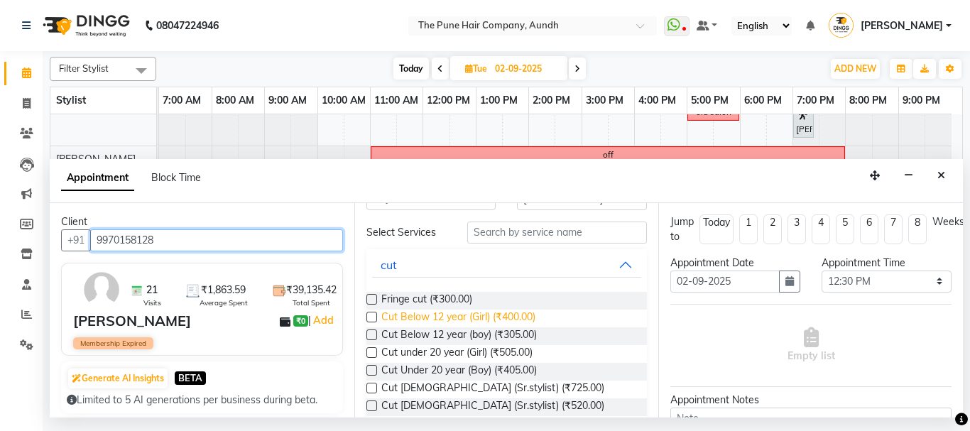
scroll to position [71, 0]
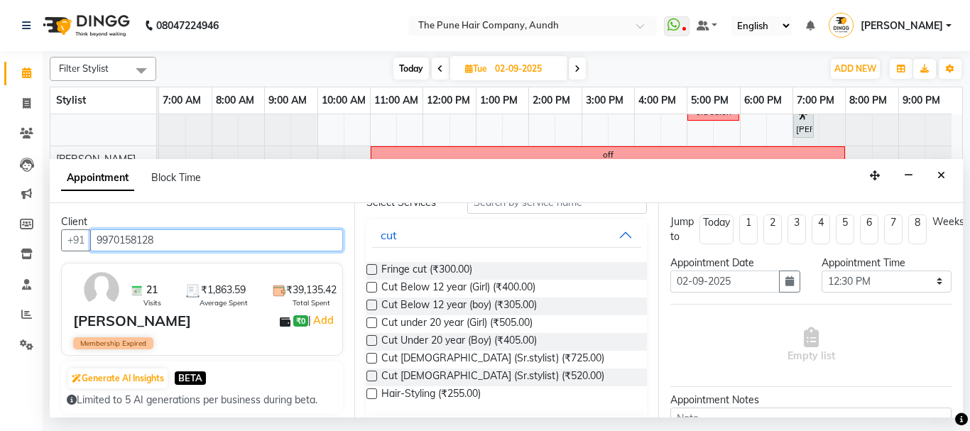
type input "9970158128"
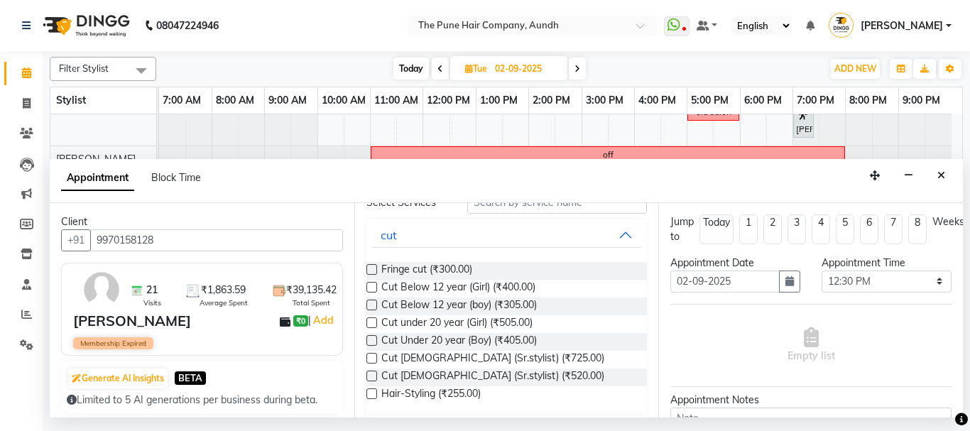
click at [371, 377] on label at bounding box center [372, 376] width 11 height 11
click at [371, 377] on input "checkbox" at bounding box center [371, 377] width 9 height 9
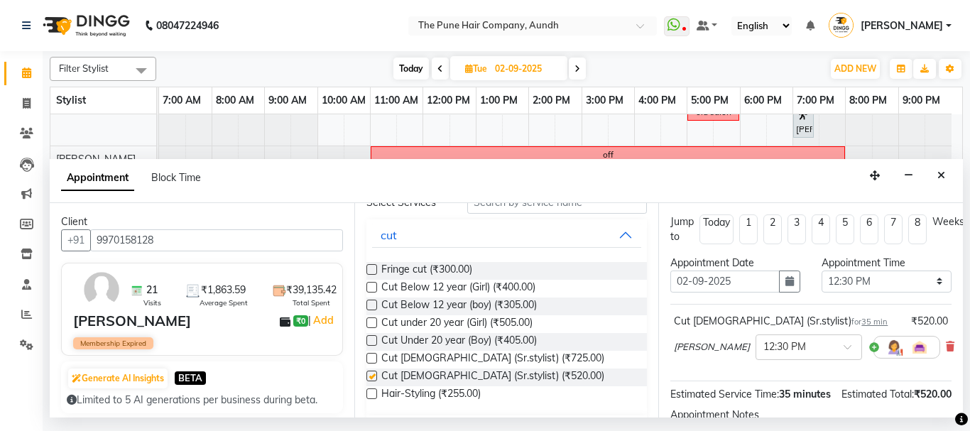
checkbox input "false"
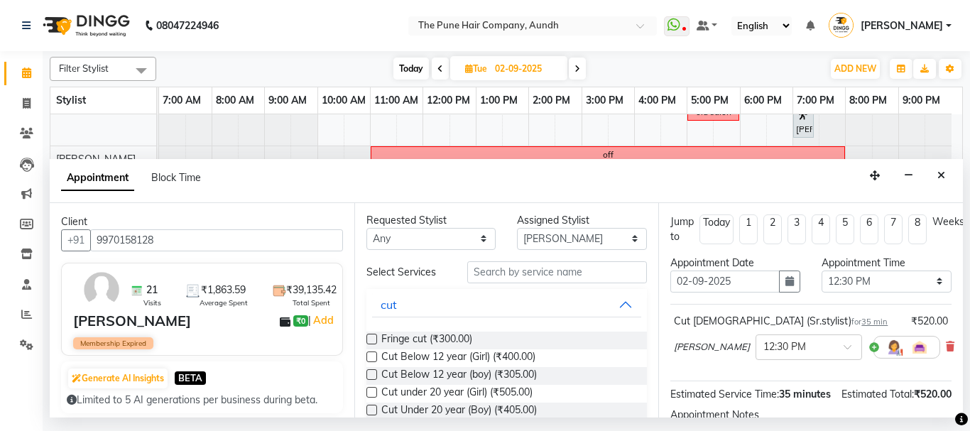
scroll to position [0, 0]
click at [530, 277] on input "text" at bounding box center [557, 274] width 180 height 22
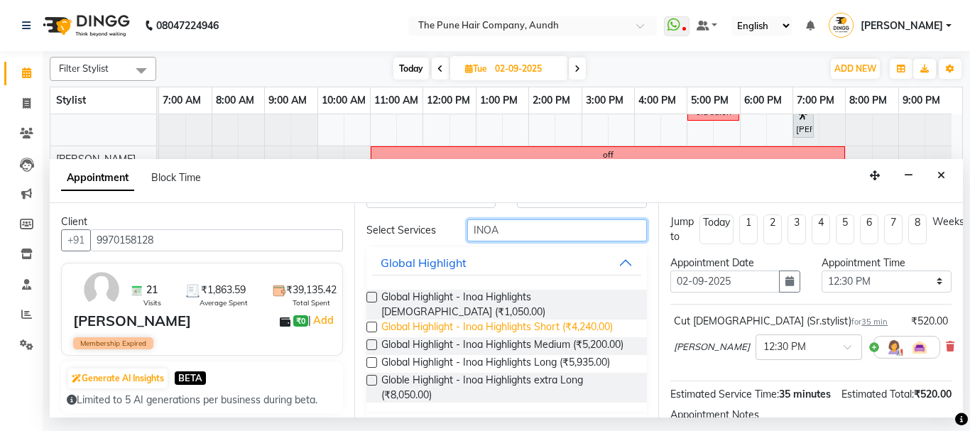
scroll to position [82, 0]
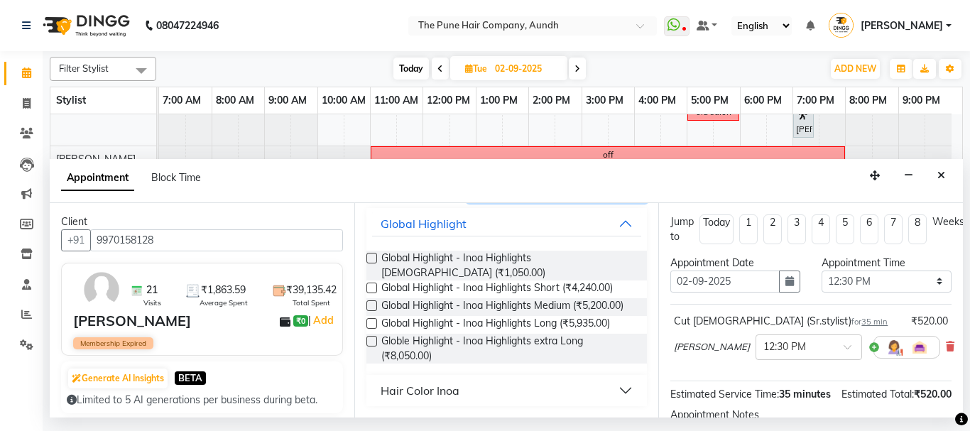
type input "INOA"
click at [462, 386] on button "Hair Color Inoa" at bounding box center [507, 391] width 270 height 26
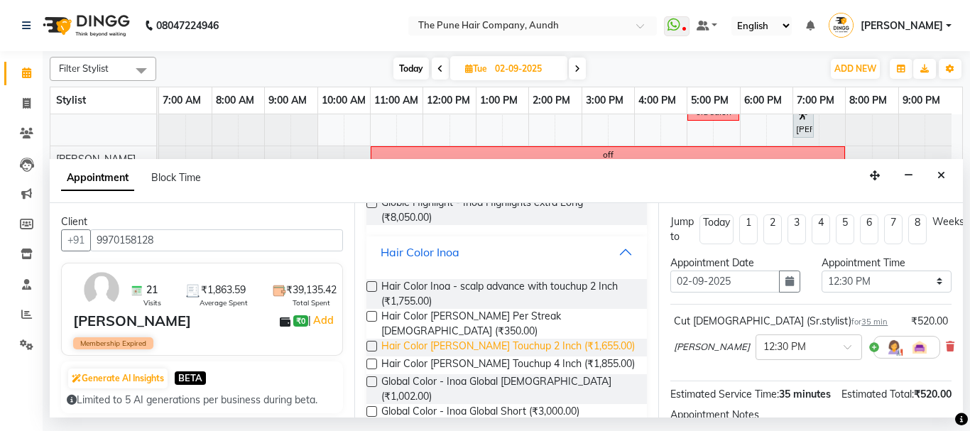
scroll to position [224, 0]
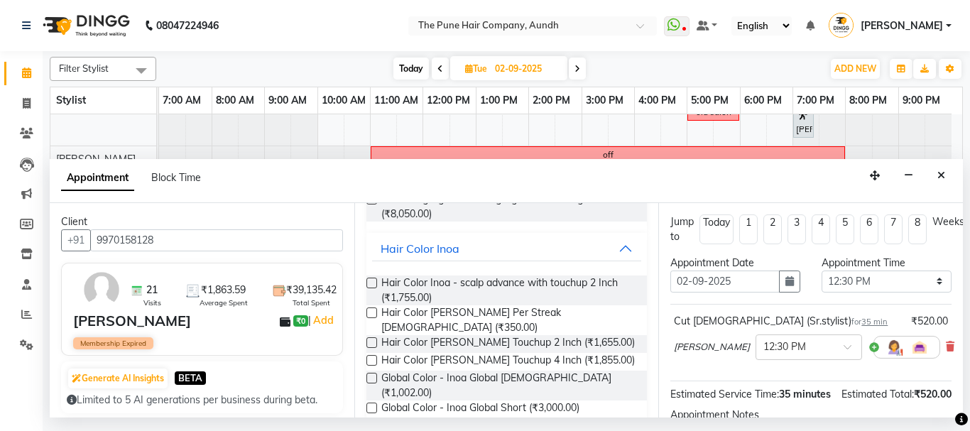
click at [376, 373] on label at bounding box center [372, 378] width 11 height 11
click at [376, 375] on input "checkbox" at bounding box center [371, 379] width 9 height 9
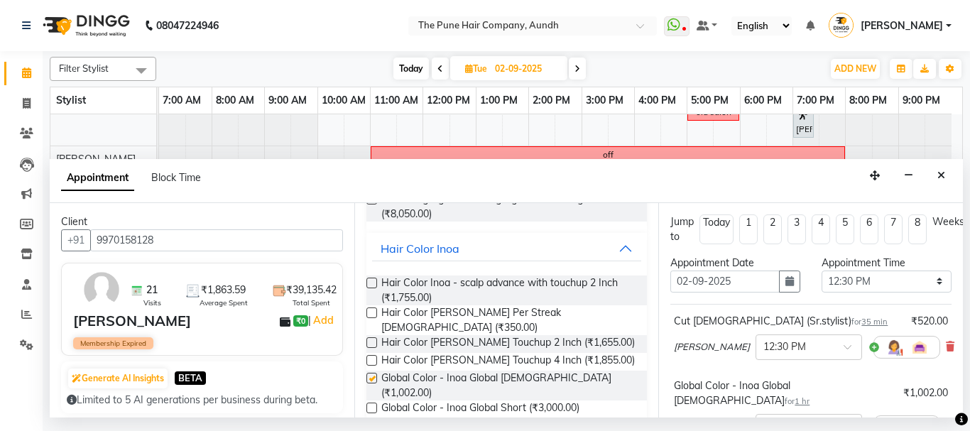
checkbox input "false"
click at [840, 288] on select "Select 08:00 AM 08:15 AM 08:30 AM 08:45 AM 09:00 AM 09:15 AM 09:30 AM 09:45 AM …" at bounding box center [887, 282] width 130 height 22
select select "765"
click at [822, 271] on select "Select 08:00 AM 08:15 AM 08:30 AM 08:45 AM 09:00 AM 09:15 AM 09:30 AM 09:45 AM …" at bounding box center [887, 282] width 130 height 22
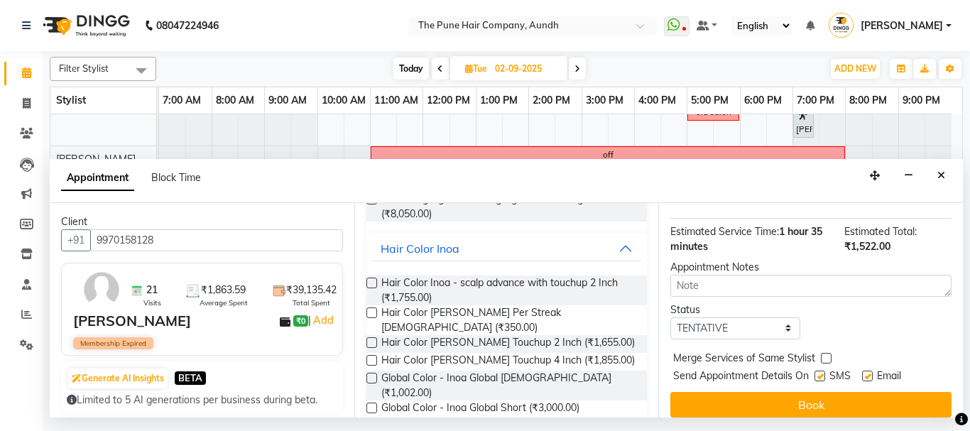
scroll to position [254, 0]
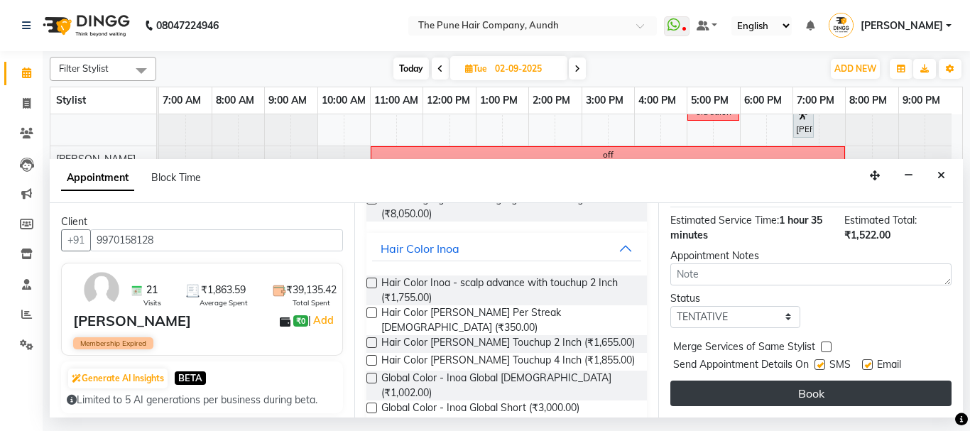
click at [769, 386] on button "Book" at bounding box center [811, 394] width 281 height 26
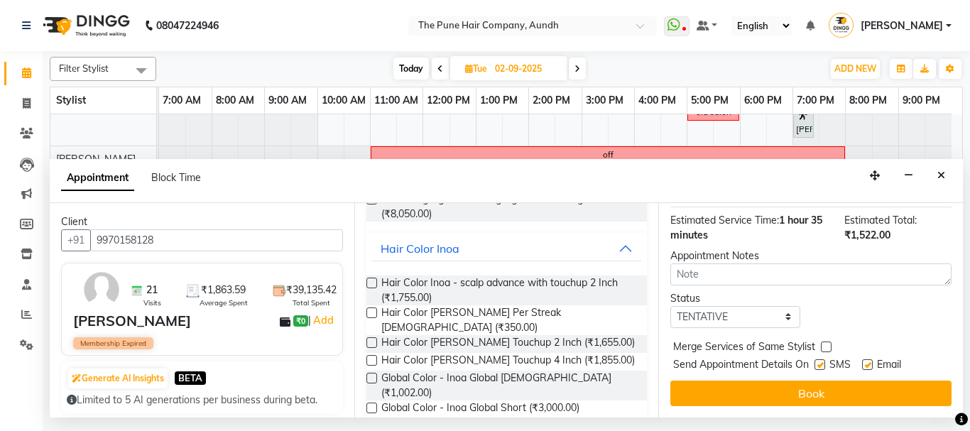
click at [769, 386] on div "Book" at bounding box center [811, 394] width 281 height 26
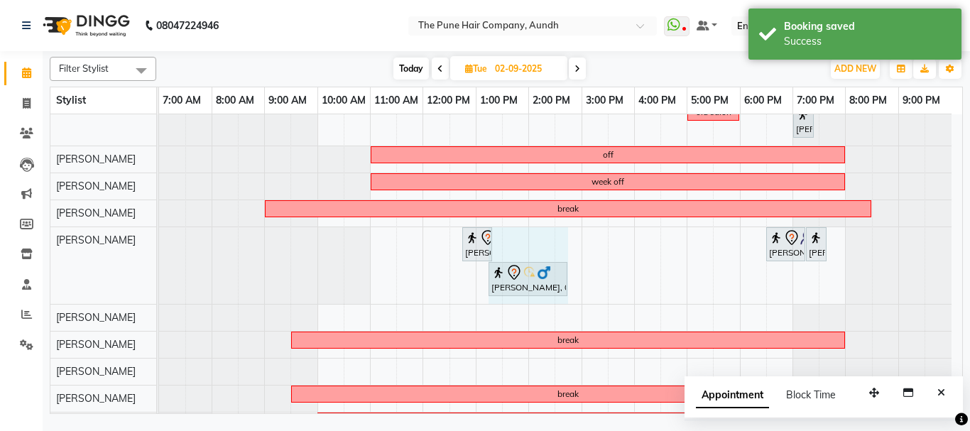
drag, startPoint x: 541, startPoint y: 276, endPoint x: 557, endPoint y: 269, distance: 16.9
click at [159, 269] on div "shekhar wadhai, 12:45 PM-01:20 PM, Cut Male (Sr.stylist) rashmi morey, 06:30 PM…" at bounding box center [159, 265] width 0 height 77
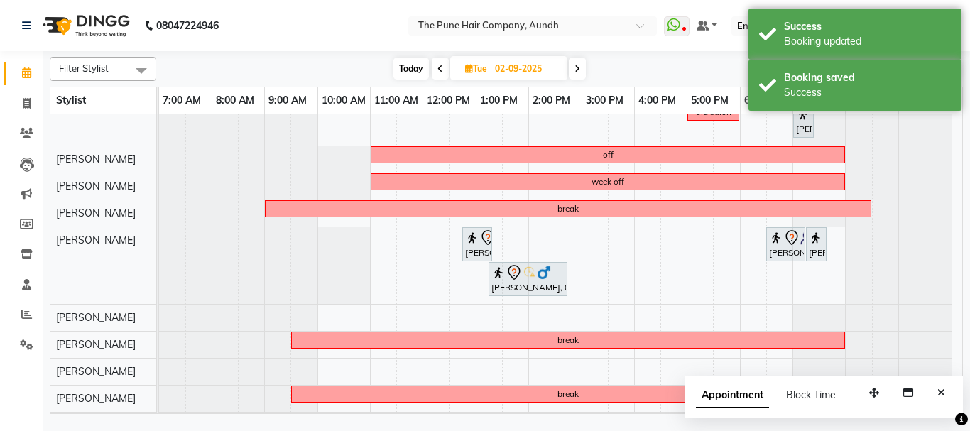
scroll to position [195, 0]
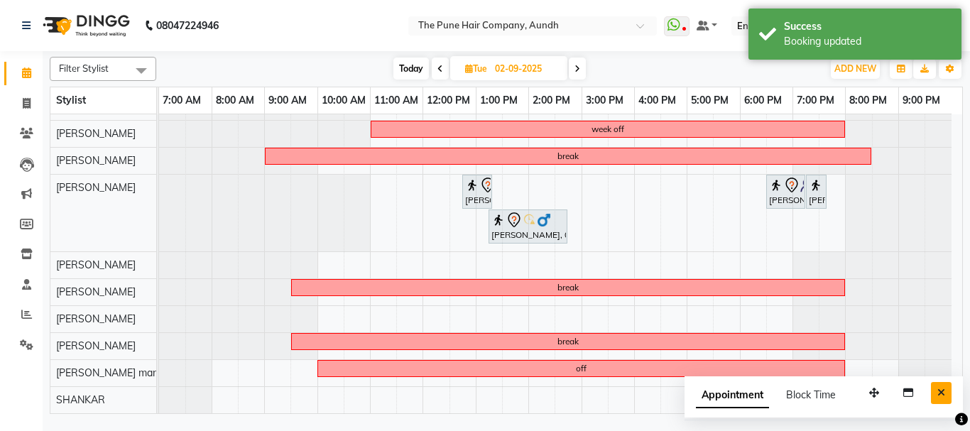
click at [944, 391] on icon "Close" at bounding box center [942, 393] width 8 height 10
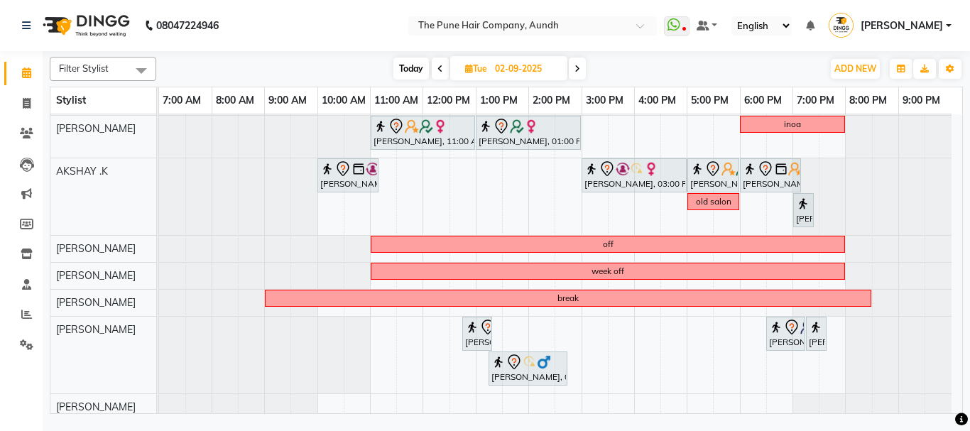
scroll to position [0, 0]
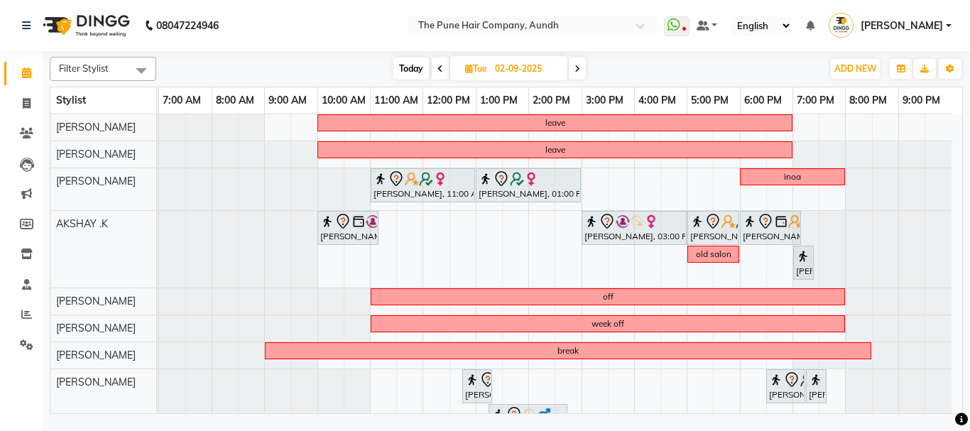
click at [580, 68] on icon at bounding box center [578, 69] width 6 height 9
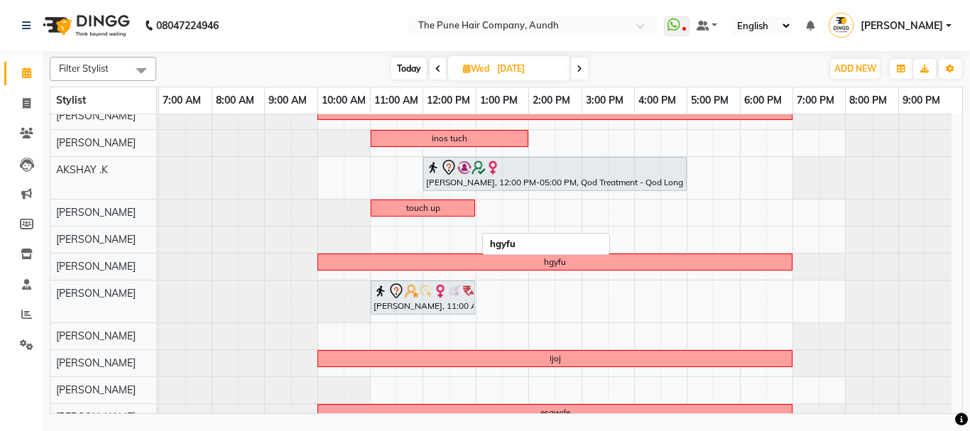
scroll to position [18, 0]
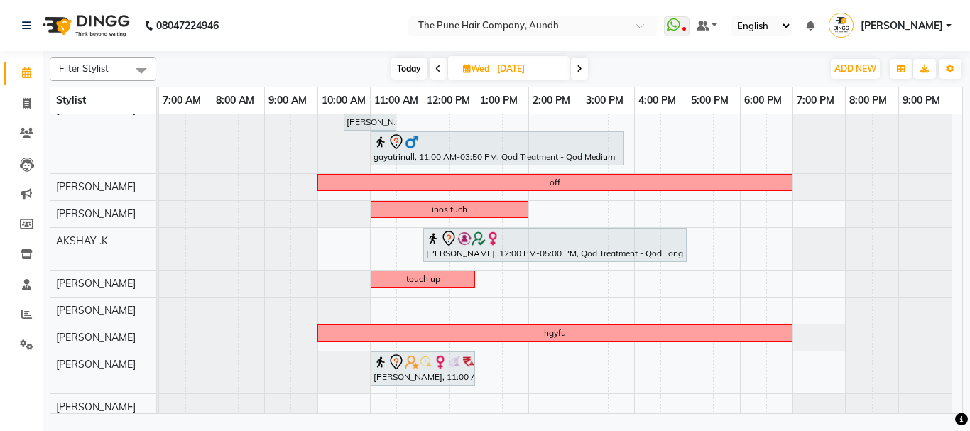
click at [579, 63] on span at bounding box center [579, 69] width 17 height 22
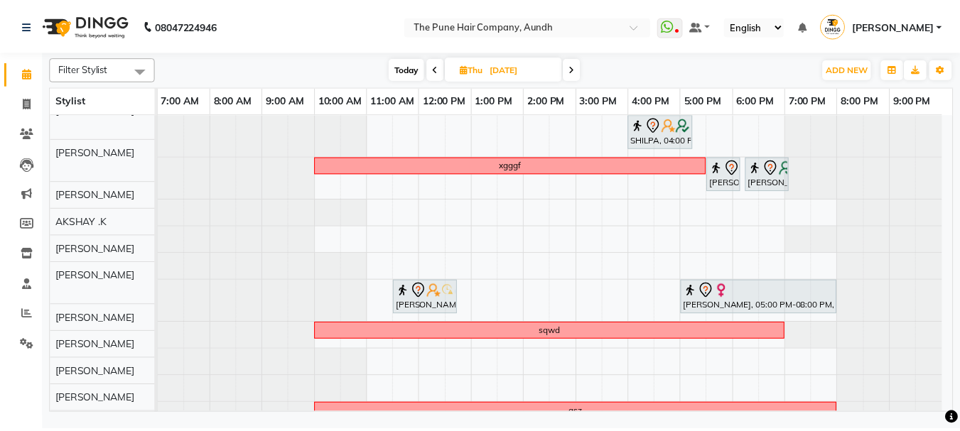
scroll to position [0, 0]
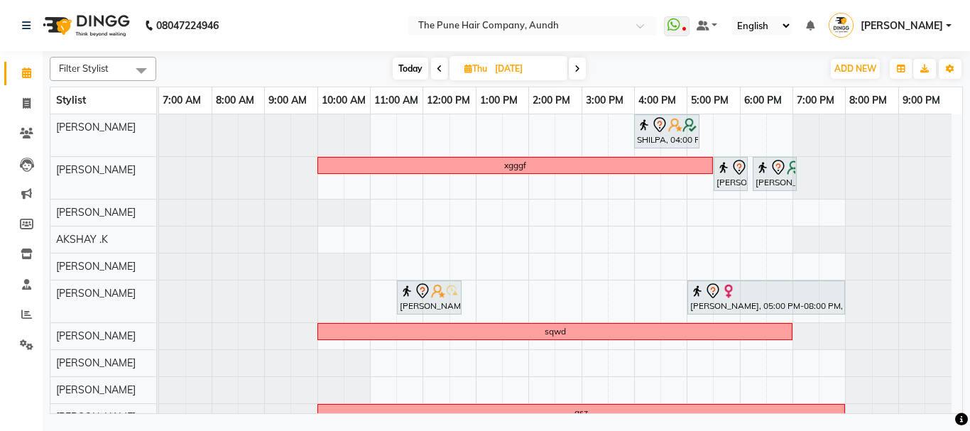
click at [575, 70] on span at bounding box center [577, 69] width 17 height 22
click at [575, 70] on icon at bounding box center [578, 69] width 6 height 9
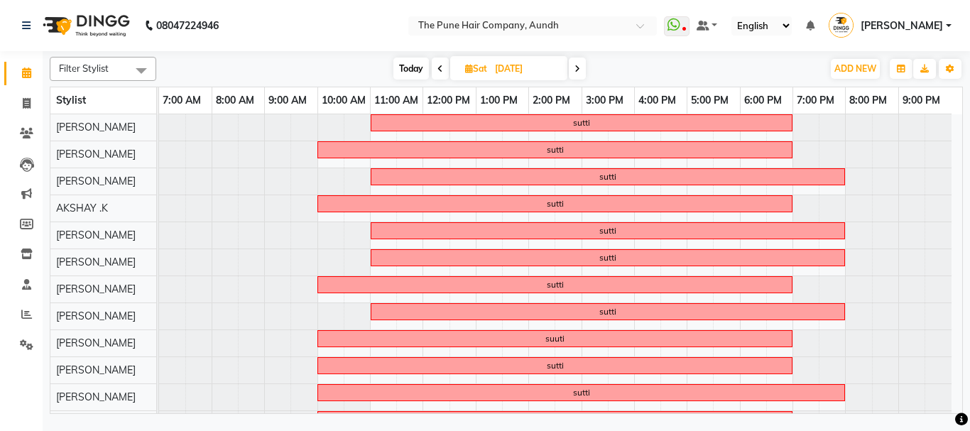
click at [413, 67] on span "Today" at bounding box center [412, 69] width 36 height 22
type input "[DATE]"
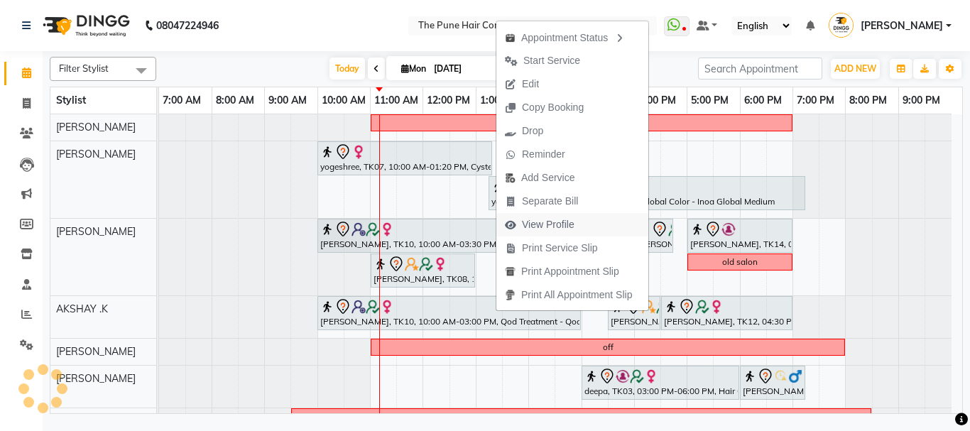
click at [541, 221] on span "View Profile" at bounding box center [548, 224] width 53 height 15
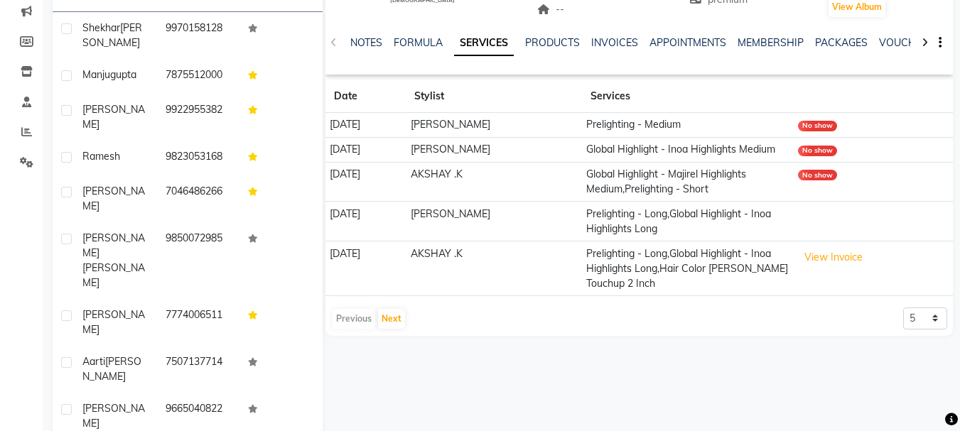
scroll to position [197, 0]
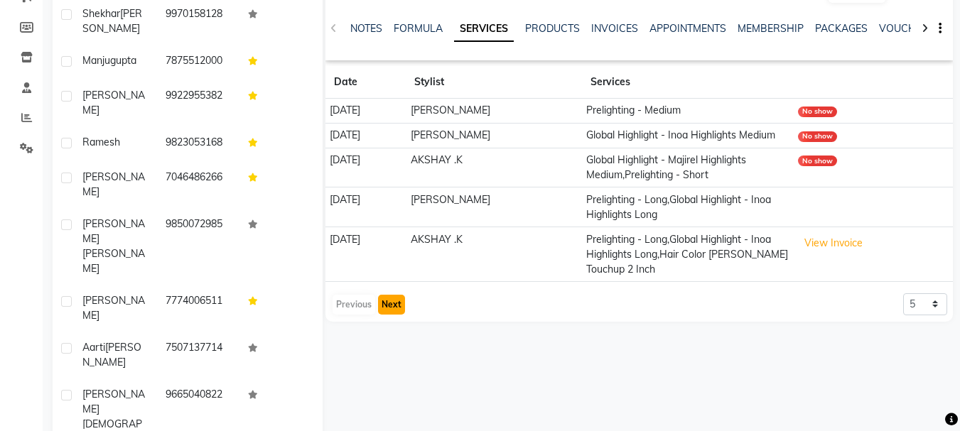
click at [384, 300] on button "Next" at bounding box center [391, 305] width 27 height 20
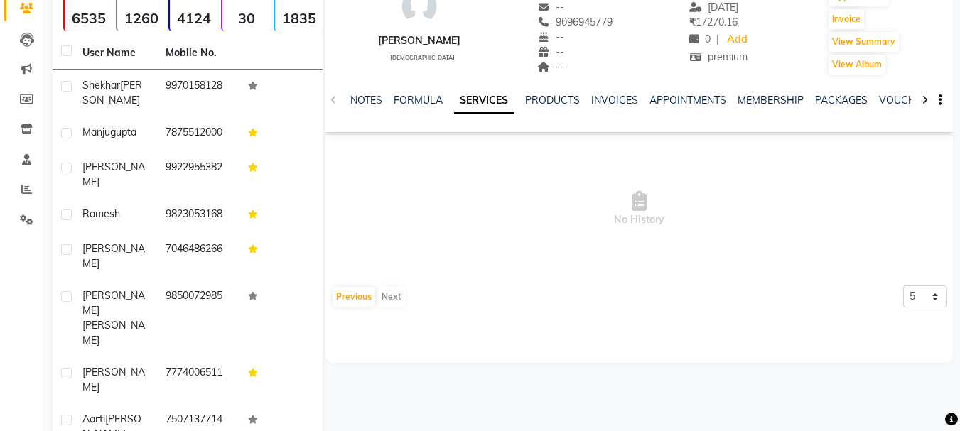
scroll to position [142, 0]
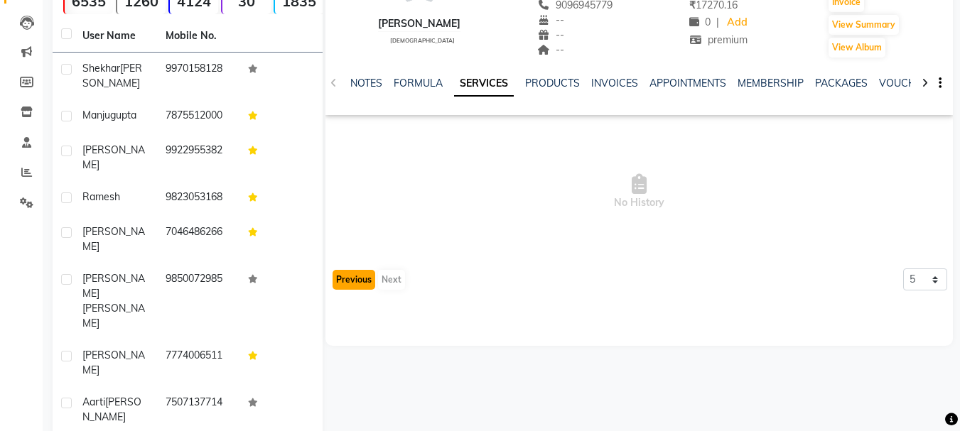
click at [351, 273] on button "Previous" at bounding box center [353, 280] width 43 height 20
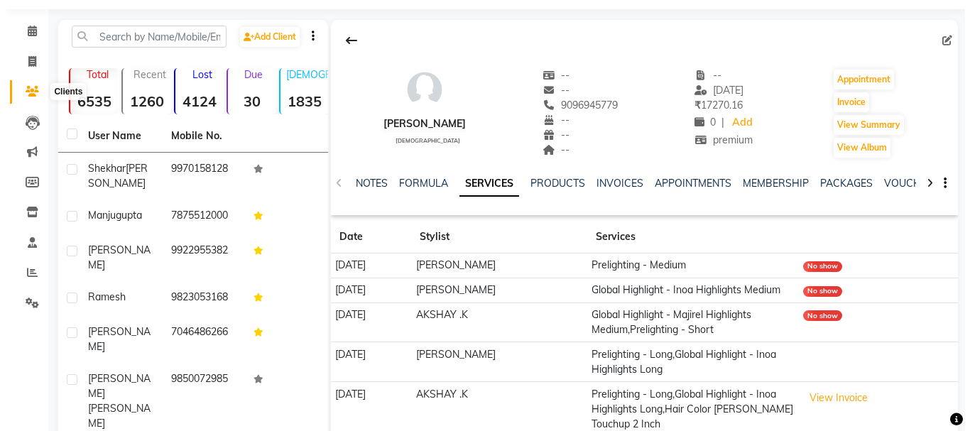
scroll to position [0, 0]
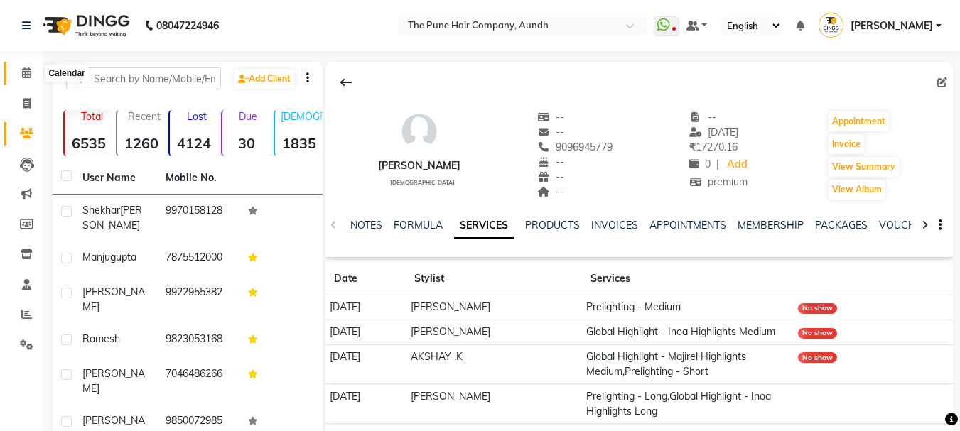
click at [30, 72] on icon at bounding box center [26, 72] width 9 height 11
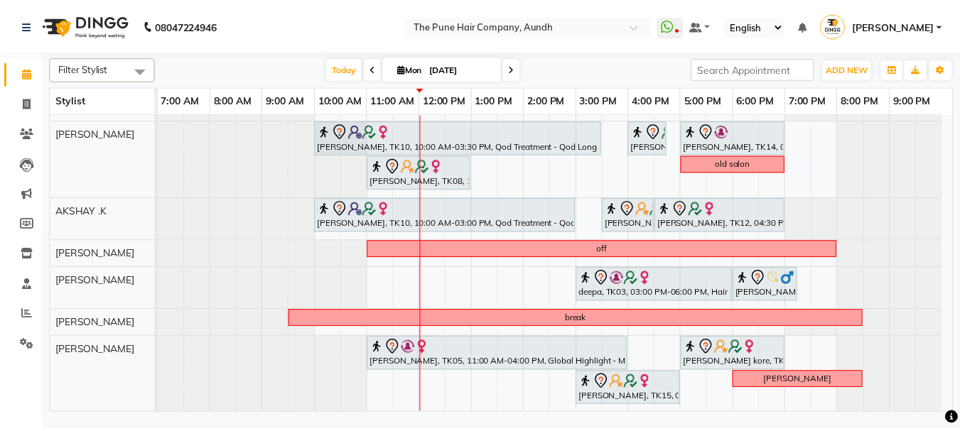
scroll to position [311, 0]
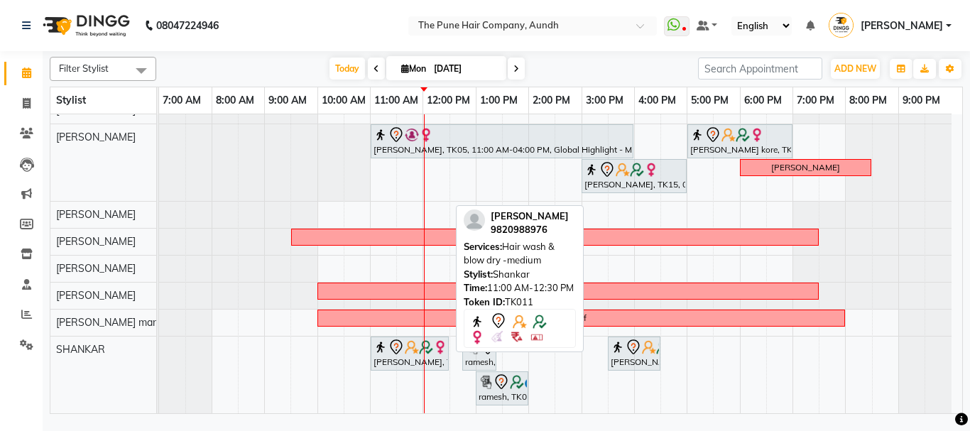
click at [406, 351] on img at bounding box center [412, 347] width 14 height 14
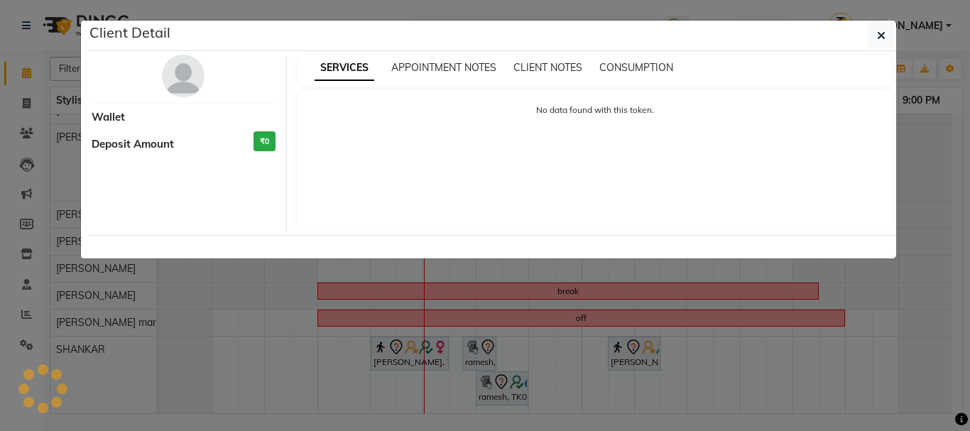
select select "7"
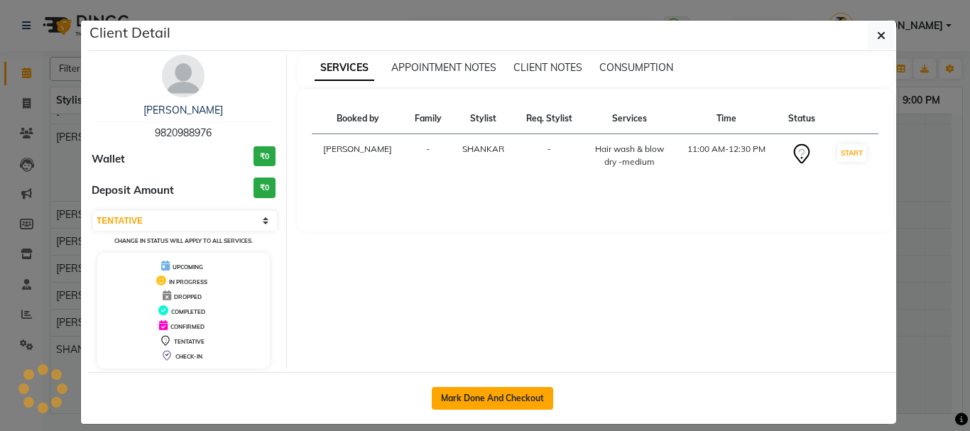
click at [484, 397] on button "Mark Done And Checkout" at bounding box center [492, 398] width 121 height 23
click at [490, 397] on button "Mark Done And Checkout" at bounding box center [492, 398] width 121 height 23
select select "service"
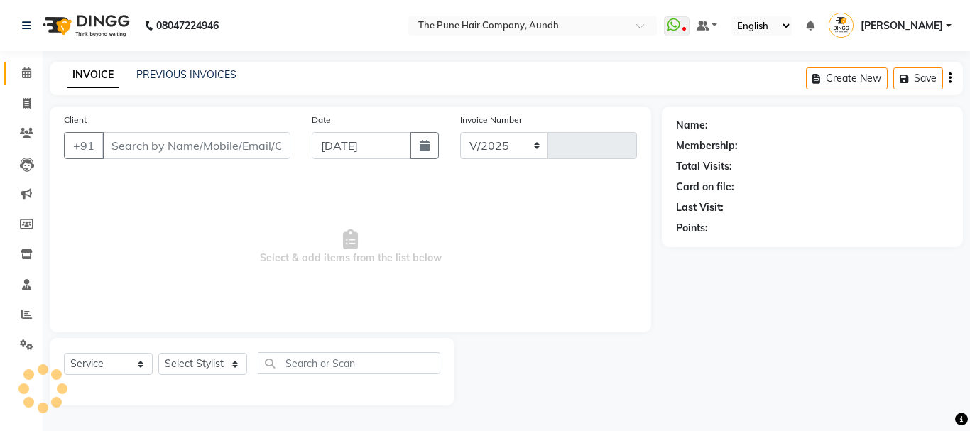
select select "106"
type input "4601"
type input "9820988976"
select select "89448"
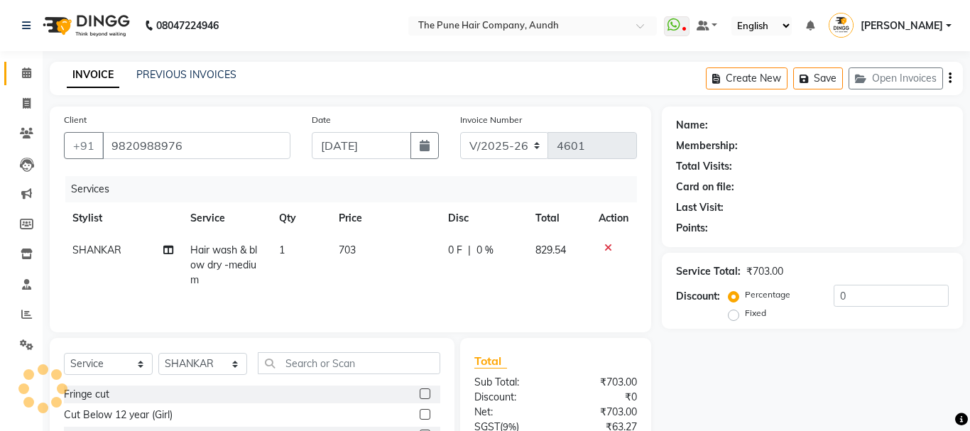
select select "1: Object"
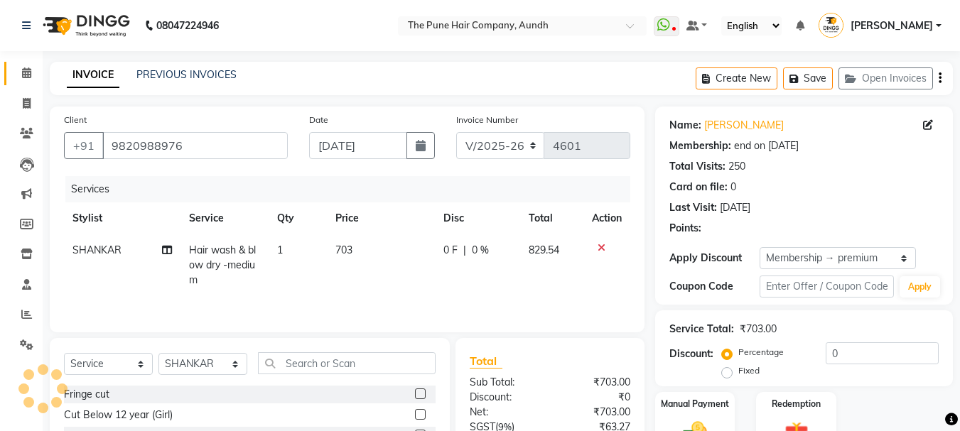
type input "20"
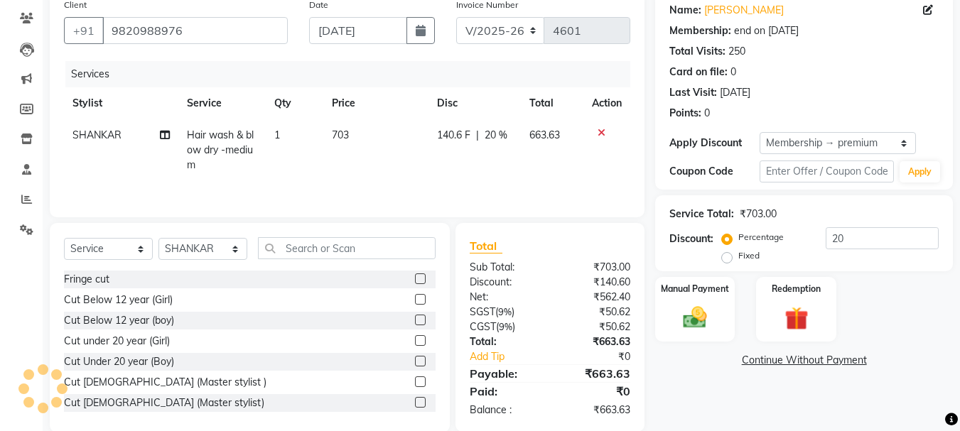
scroll to position [138, 0]
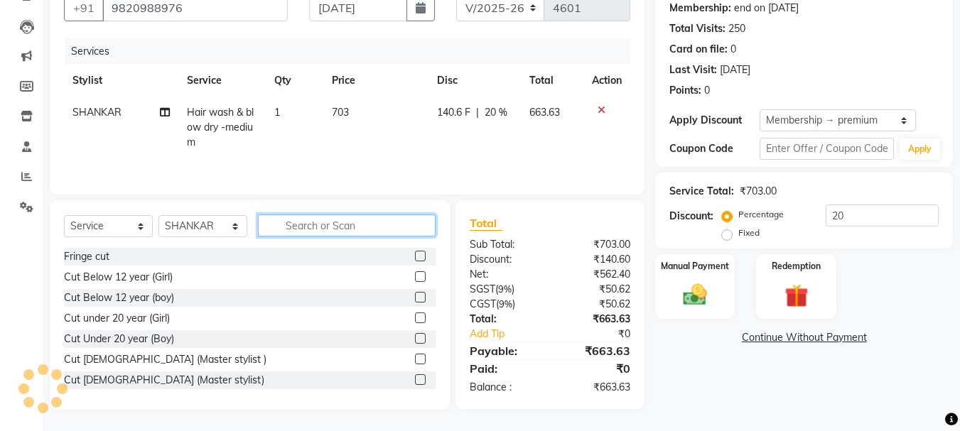
click at [358, 228] on input "text" at bounding box center [347, 226] width 178 height 22
type input "P"
type input "U"
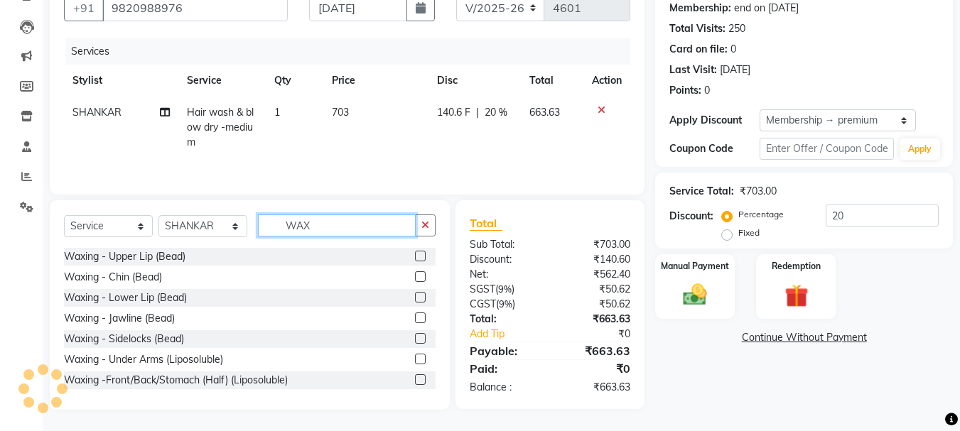
type input "WAX"
click at [415, 256] on label at bounding box center [420, 256] width 11 height 11
click at [415, 256] on input "checkbox" at bounding box center [419, 256] width 9 height 9
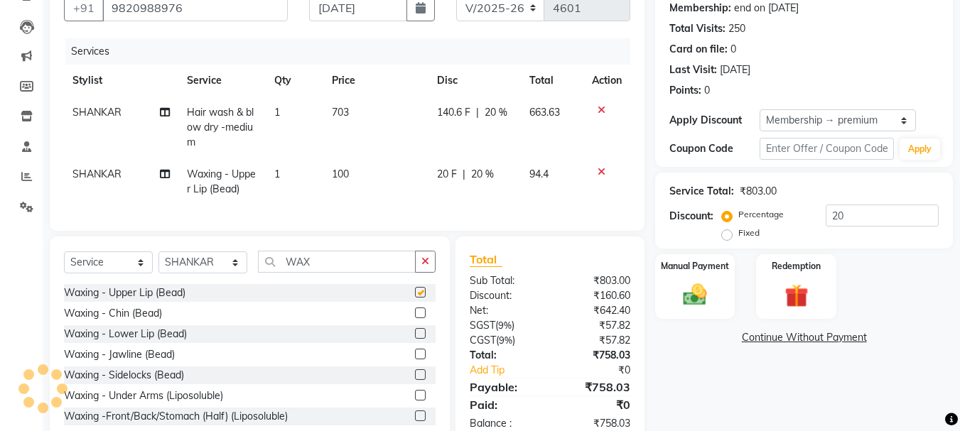
checkbox input "false"
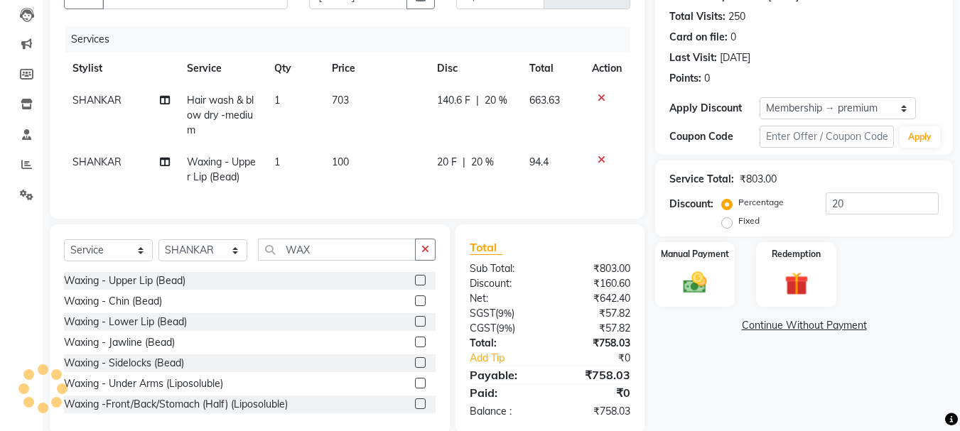
scroll to position [185, 0]
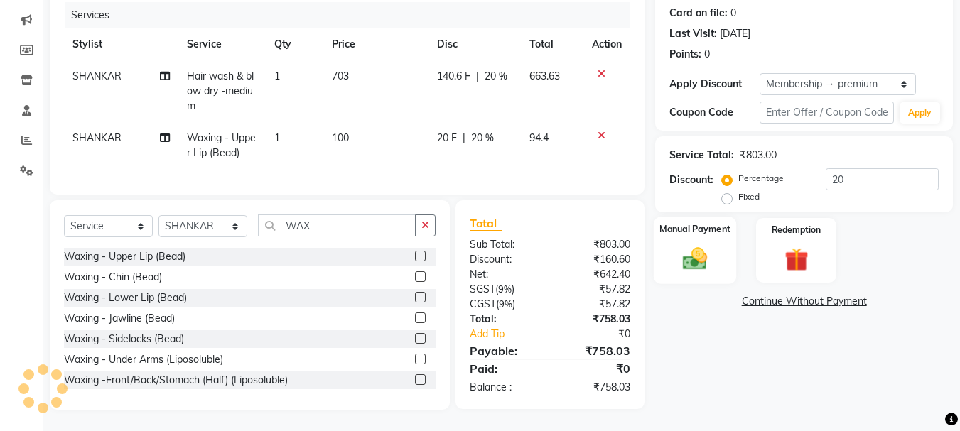
click at [686, 244] on img at bounding box center [695, 258] width 40 height 28
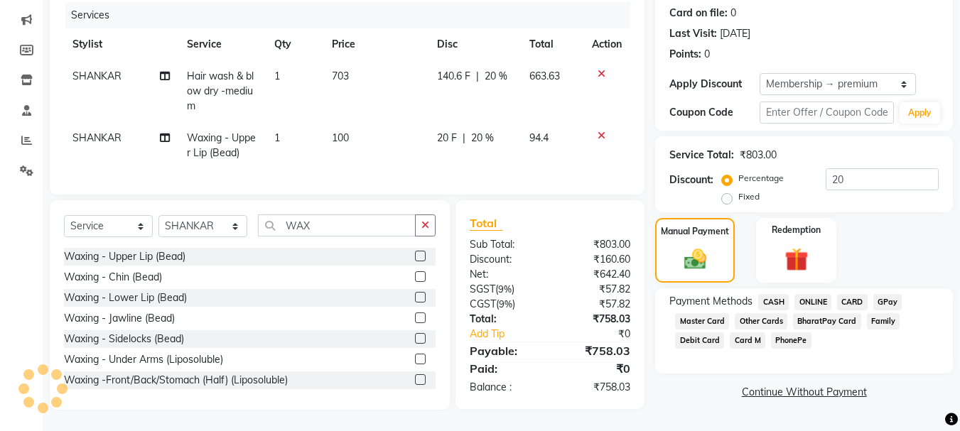
click at [809, 294] on span "ONLINE" at bounding box center [812, 302] width 37 height 16
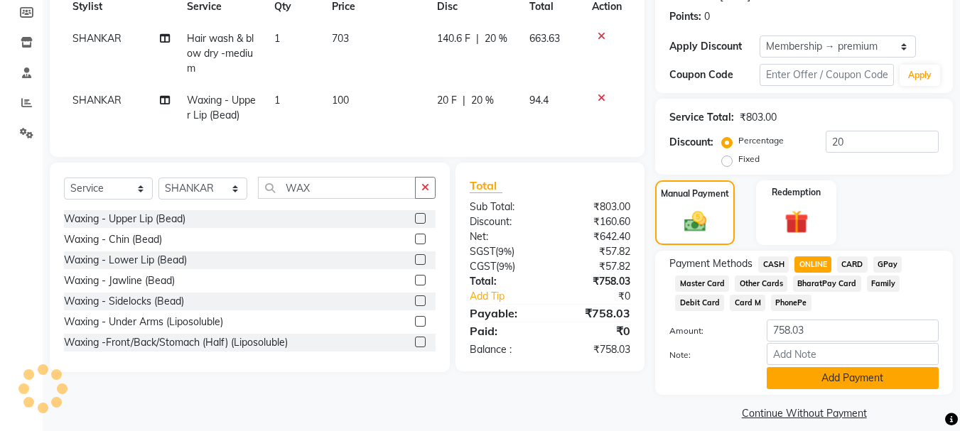
scroll to position [226, 0]
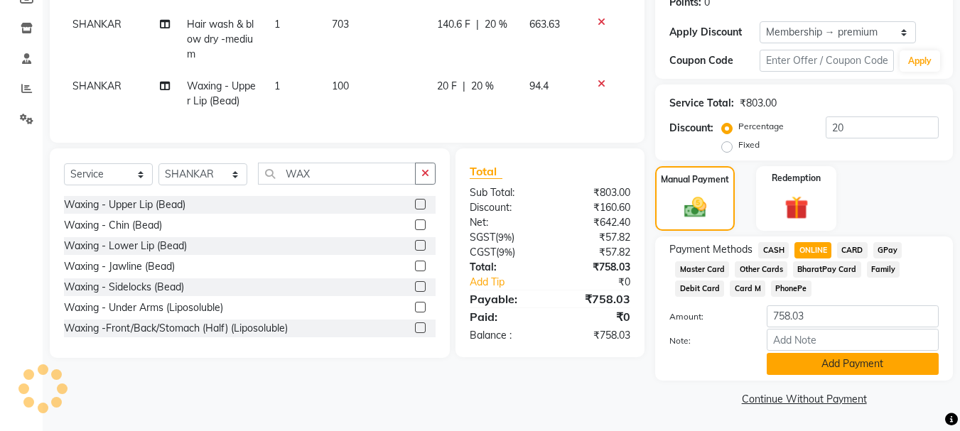
click at [804, 359] on button "Add Payment" at bounding box center [852, 364] width 172 height 22
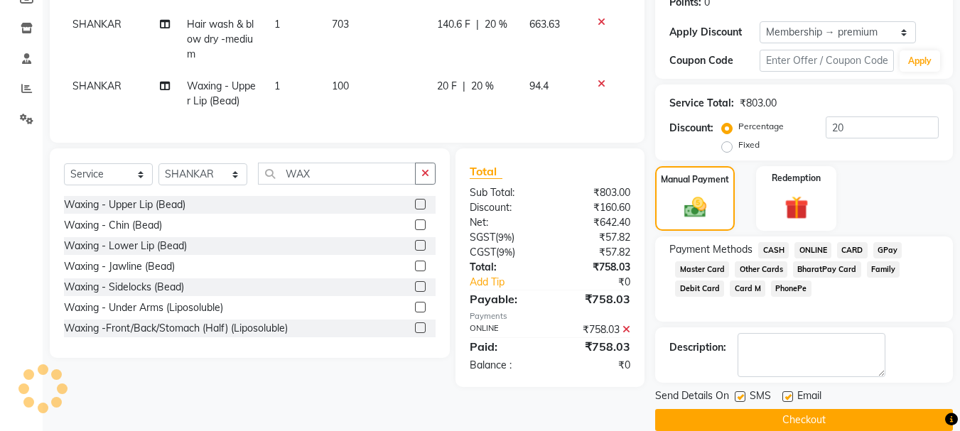
click at [822, 424] on button "Checkout" at bounding box center [804, 420] width 298 height 22
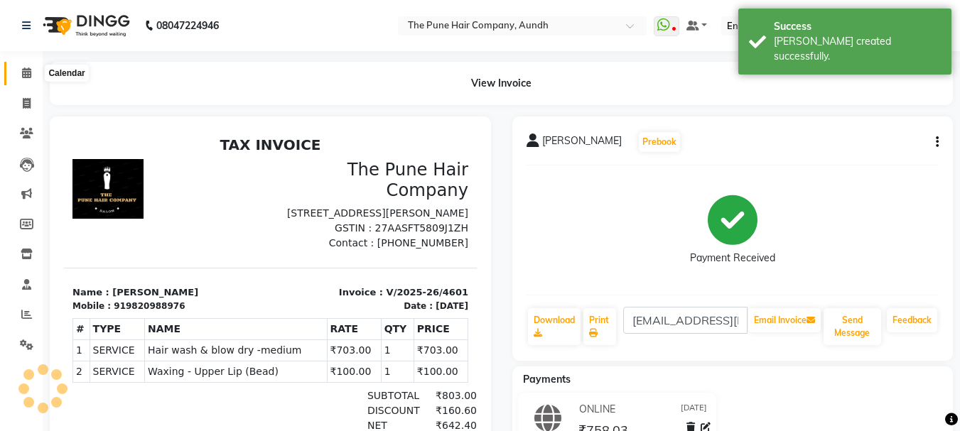
click at [23, 73] on icon at bounding box center [26, 72] width 9 height 11
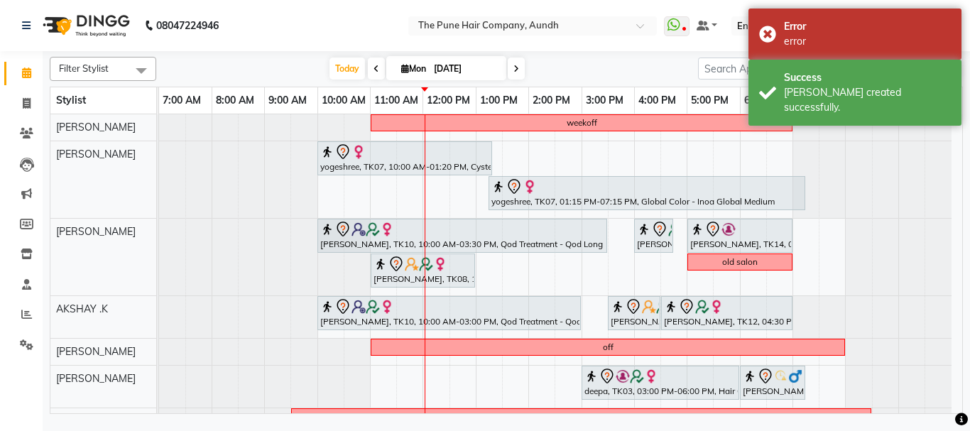
click at [401, 67] on icon at bounding box center [405, 68] width 8 height 9
select select "9"
select select "2025"
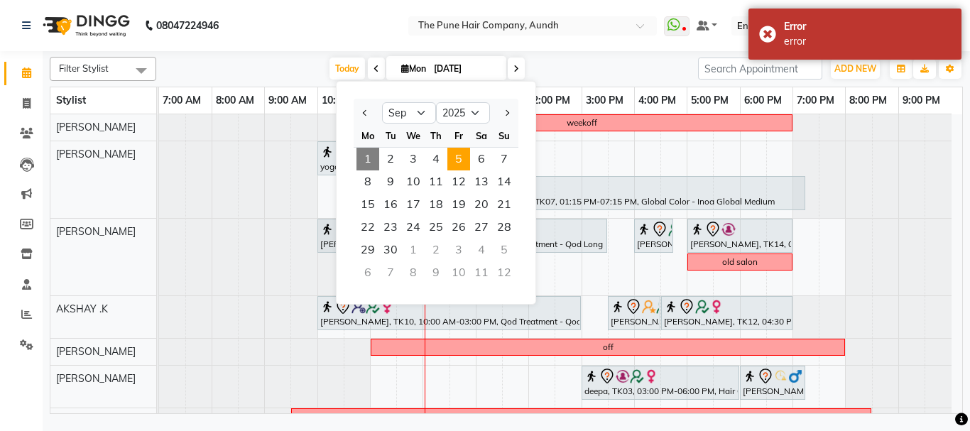
click at [458, 161] on span "5" at bounding box center [458, 159] width 23 height 23
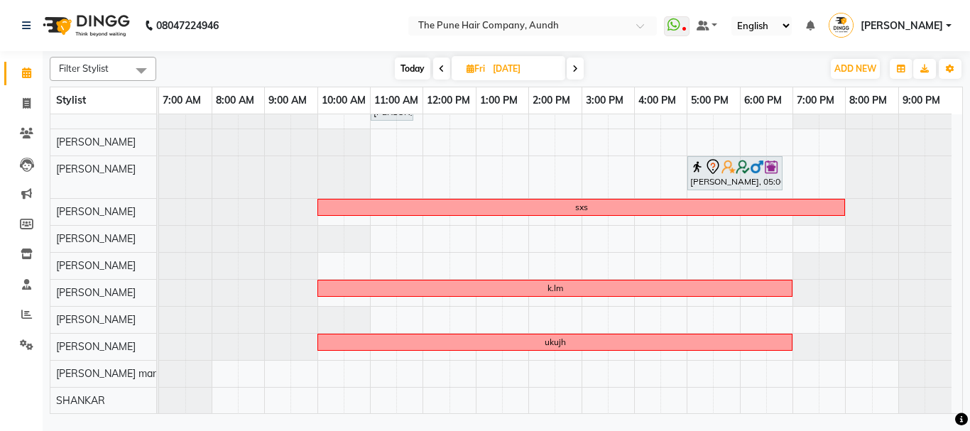
scroll to position [175, 0]
click at [412, 65] on span "Today" at bounding box center [413, 69] width 36 height 22
type input "[DATE]"
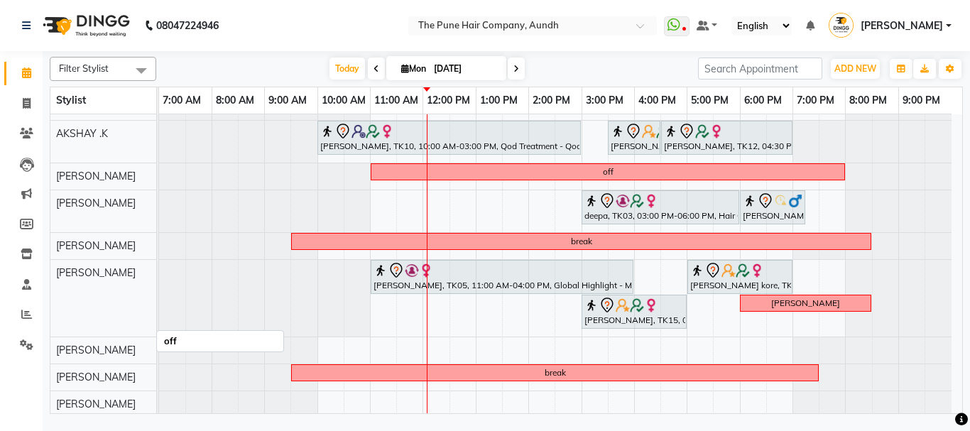
scroll to position [311, 0]
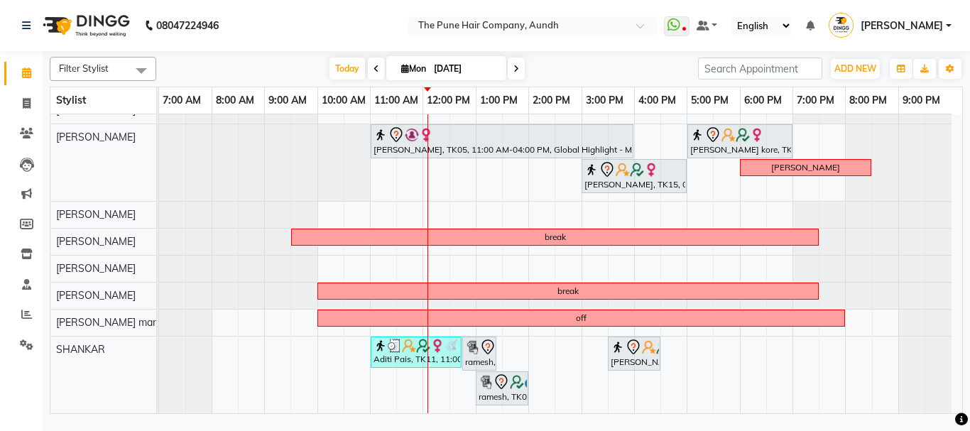
click at [401, 70] on icon at bounding box center [405, 68] width 8 height 9
select select "9"
select select "2025"
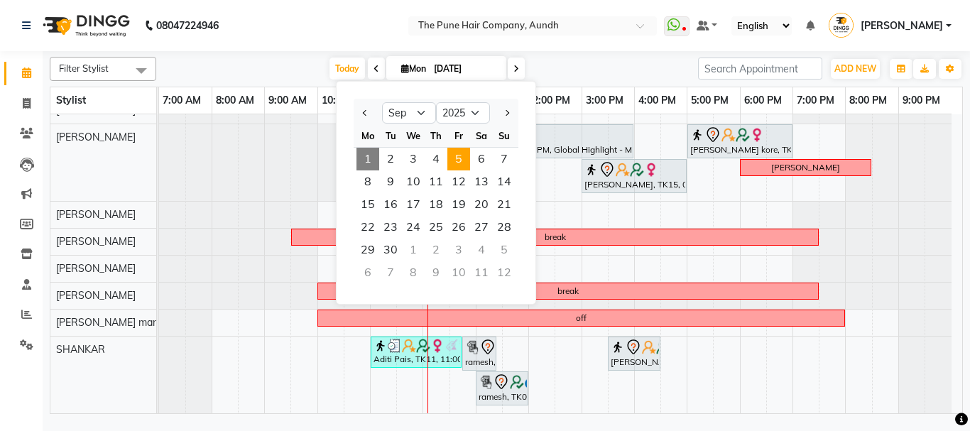
click at [460, 158] on span "5" at bounding box center [458, 159] width 23 height 23
type input "05-09-2025"
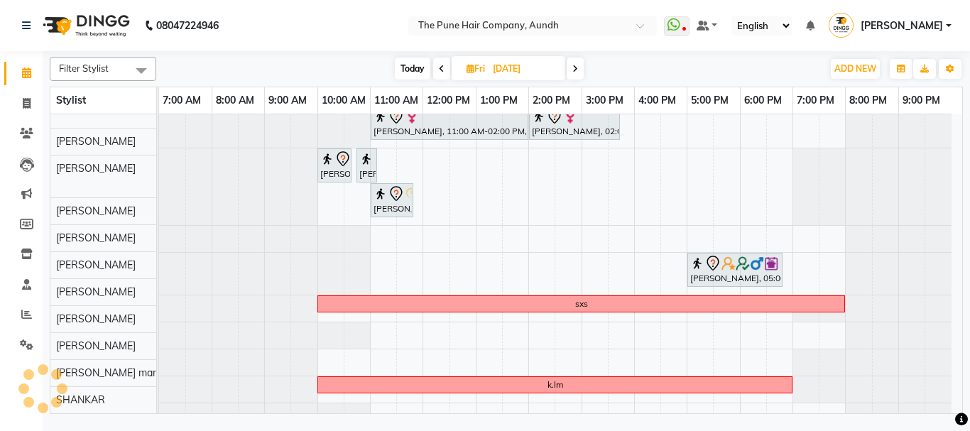
scroll to position [175, 0]
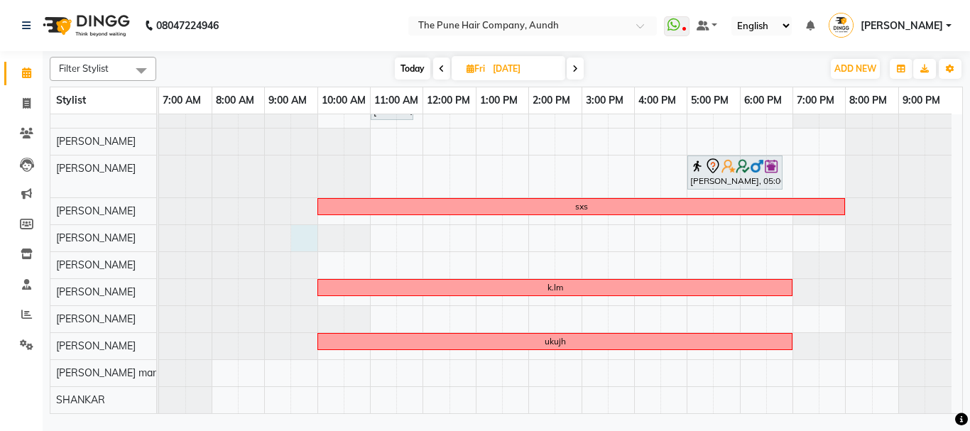
click at [159, 237] on div at bounding box center [159, 238] width 0 height 26
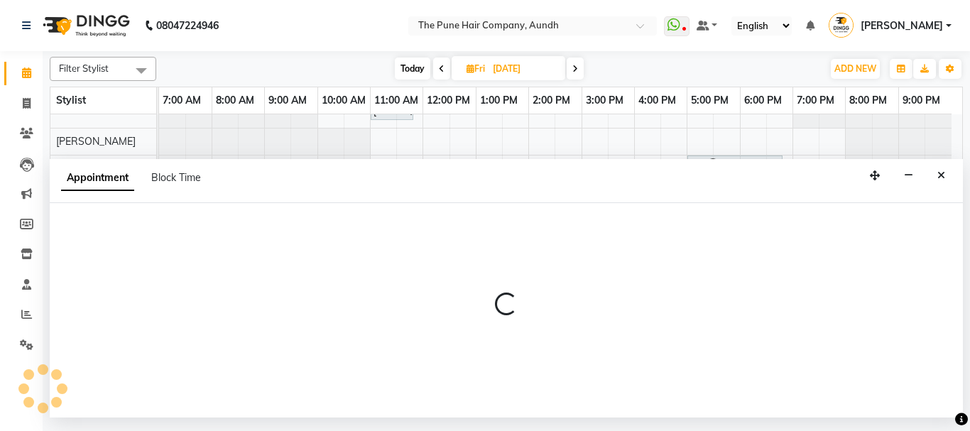
select select "49441"
select select "tentative"
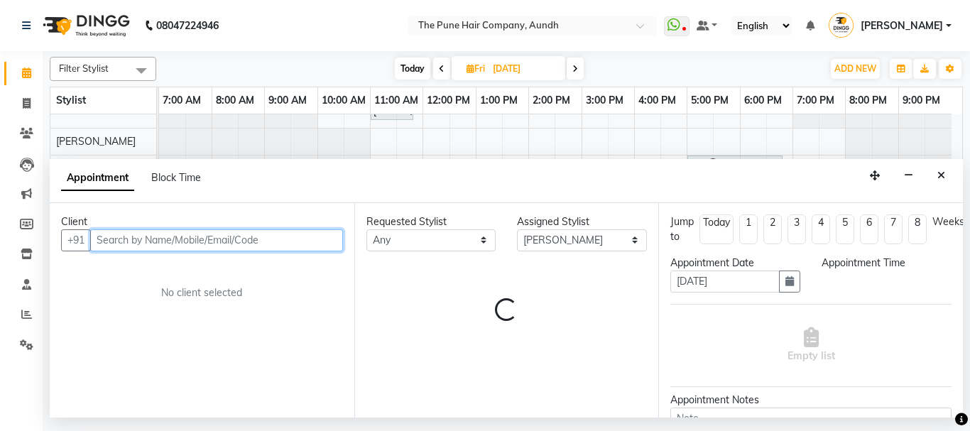
select select "570"
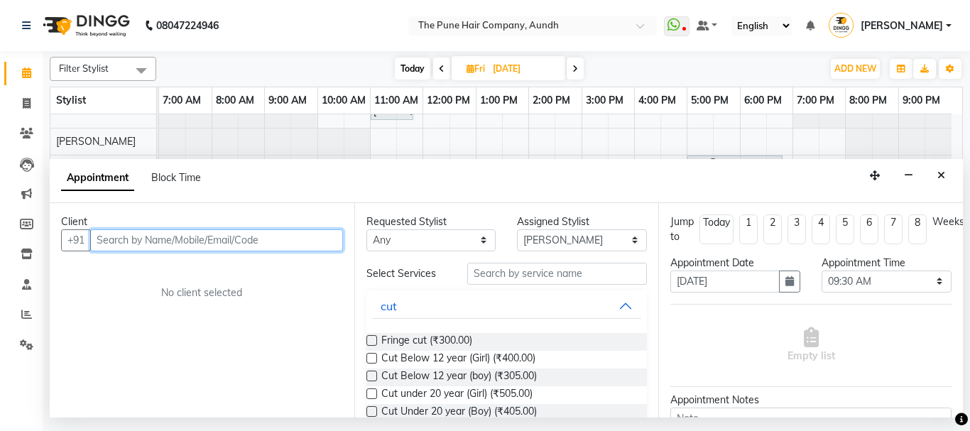
click at [195, 249] on input "text" at bounding box center [216, 240] width 253 height 22
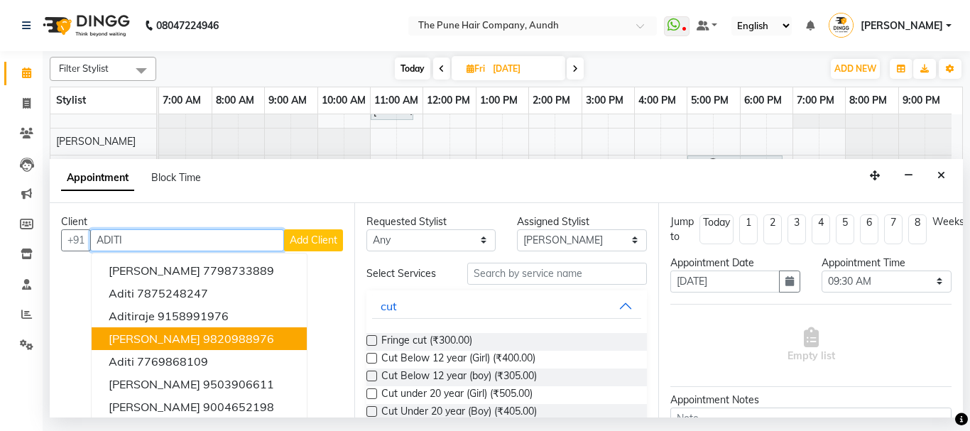
click at [203, 339] on ngb-highlight "9820988976" at bounding box center [238, 339] width 71 height 14
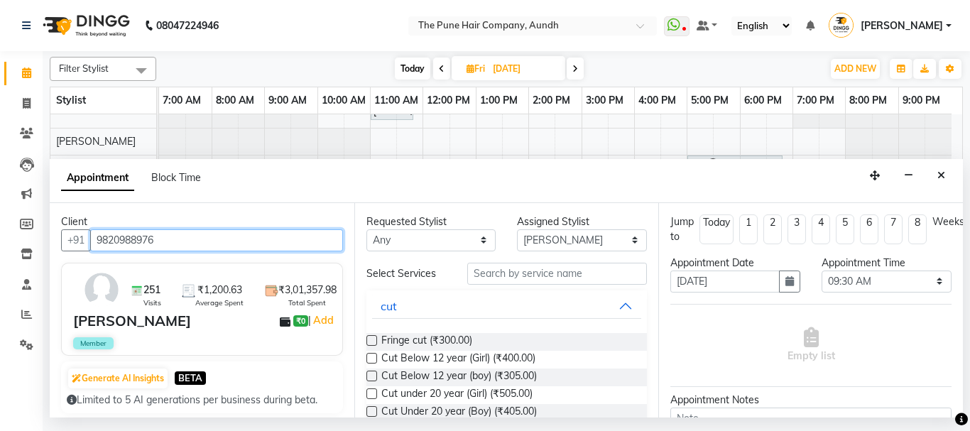
type input "9820988976"
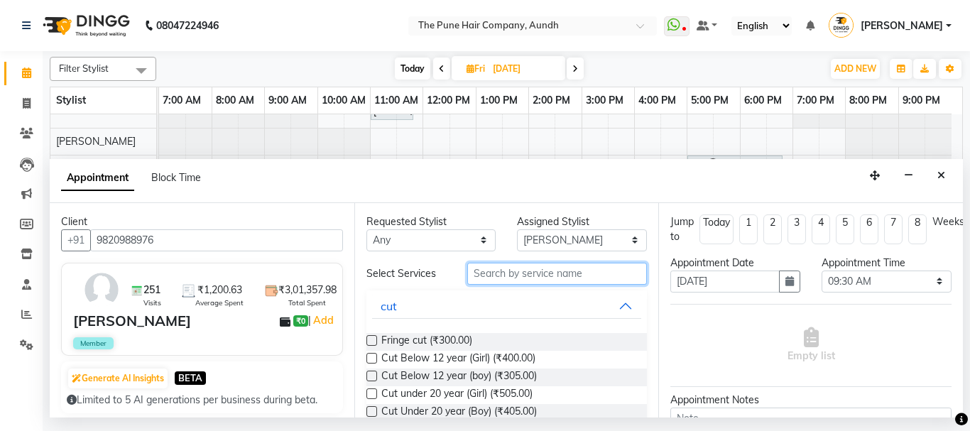
click at [492, 277] on input "text" at bounding box center [557, 274] width 180 height 22
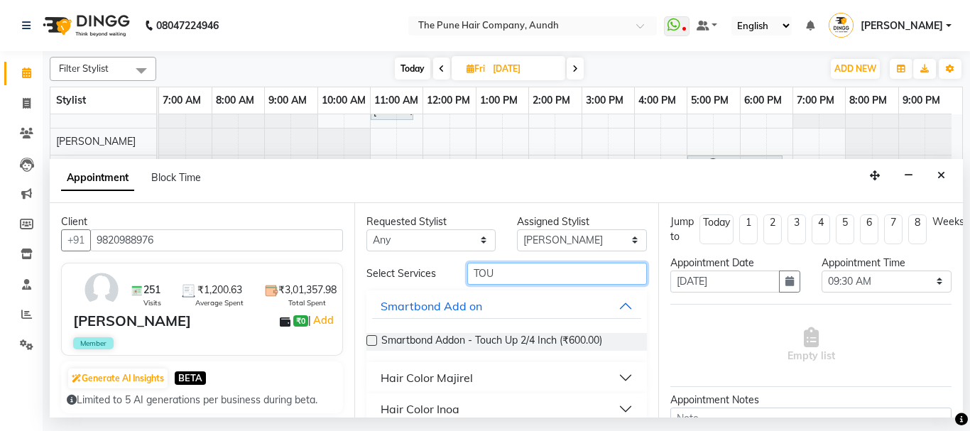
type input "TOU"
click at [465, 377] on div "Hair Color Majirel" at bounding box center [427, 377] width 92 height 17
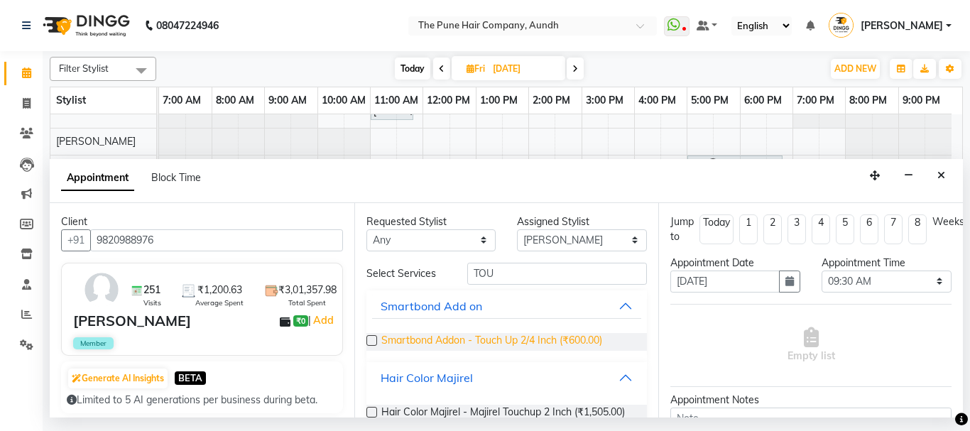
scroll to position [101, 0]
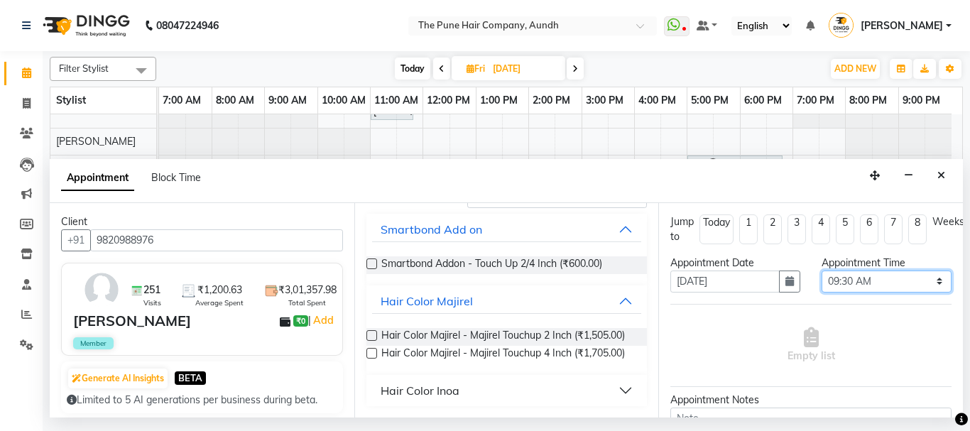
click at [854, 281] on select "Select 08:00 AM 08:15 AM 08:30 AM 08:45 AM 09:00 AM 09:15 AM 09:30 AM 09:45 AM …" at bounding box center [887, 282] width 130 height 22
select select "585"
click at [822, 271] on select "Select 08:00 AM 08:15 AM 08:30 AM 08:45 AM 09:00 AM 09:15 AM 09:30 AM 09:45 AM …" at bounding box center [887, 282] width 130 height 22
click at [489, 388] on button "Hair Color Inoa" at bounding box center [507, 391] width 270 height 26
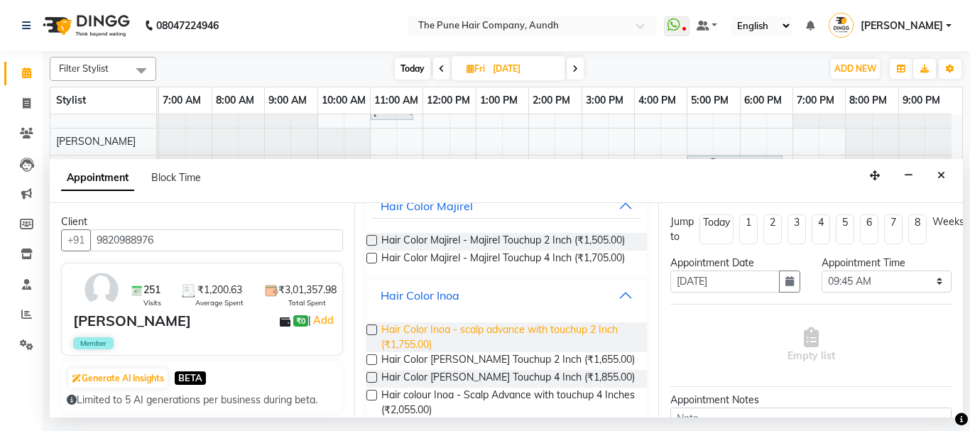
scroll to position [219, 0]
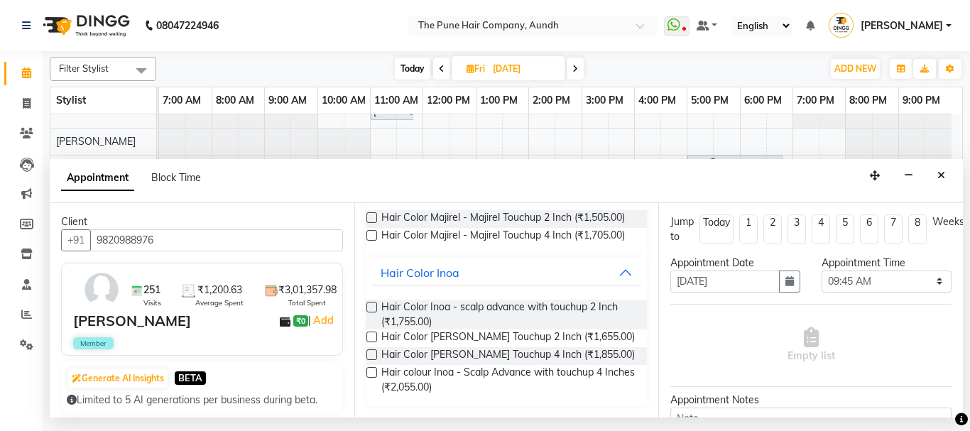
click at [371, 333] on label at bounding box center [372, 337] width 11 height 11
click at [371, 334] on input "checkbox" at bounding box center [371, 338] width 9 height 9
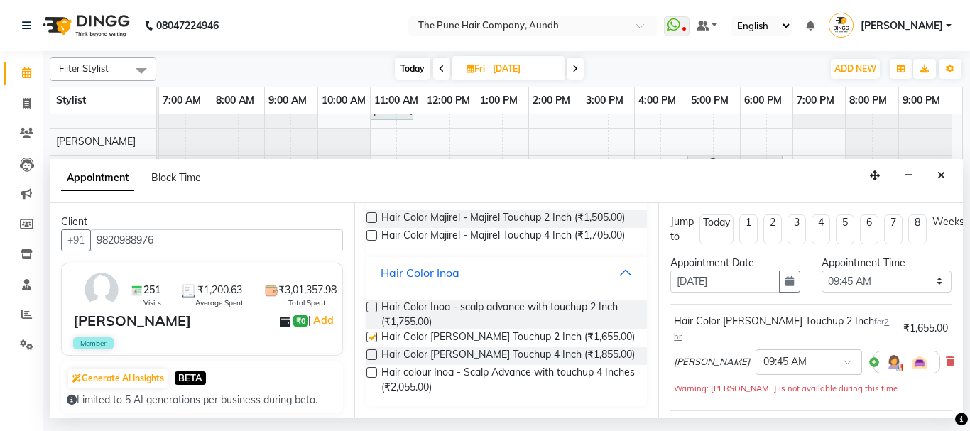
checkbox input "false"
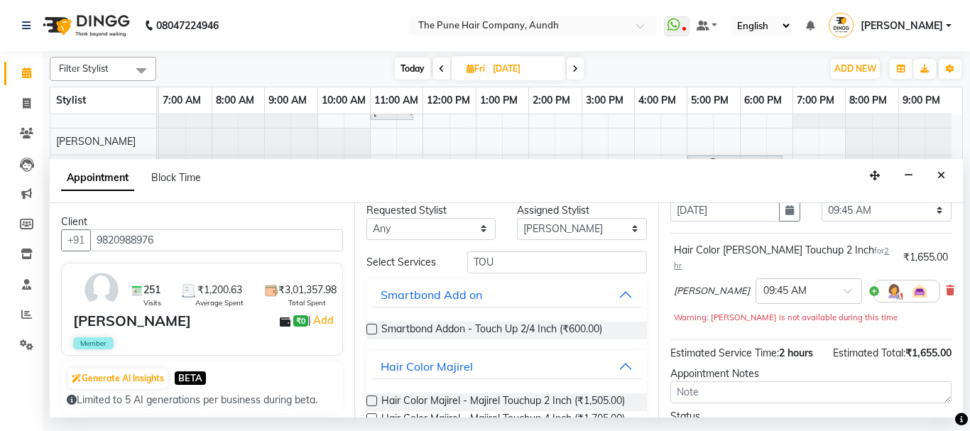
scroll to position [6, 0]
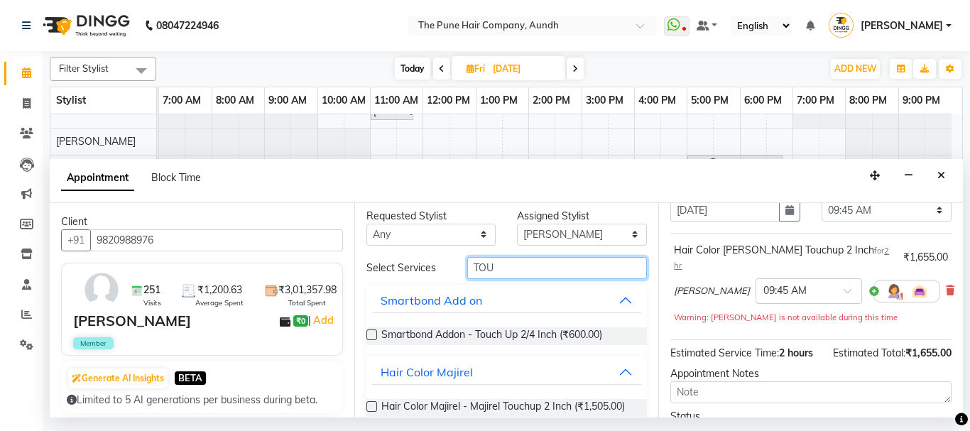
click at [505, 268] on input "TOU" at bounding box center [557, 268] width 180 height 22
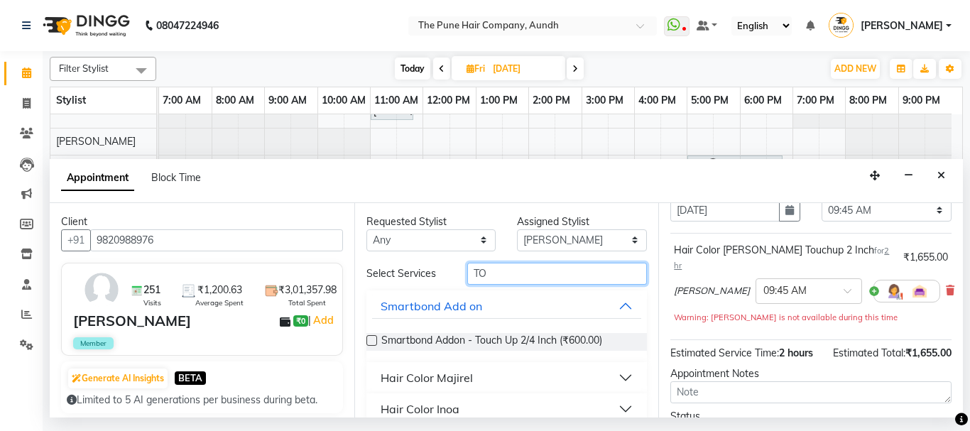
type input "T"
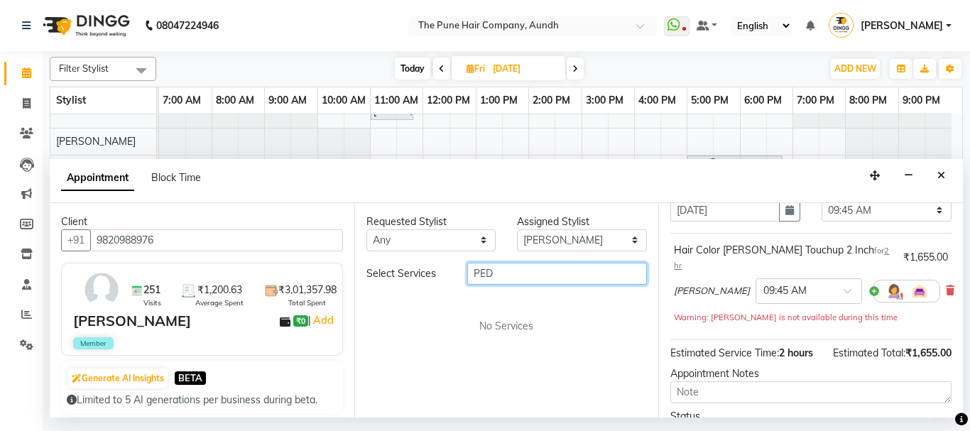
type input "PED"
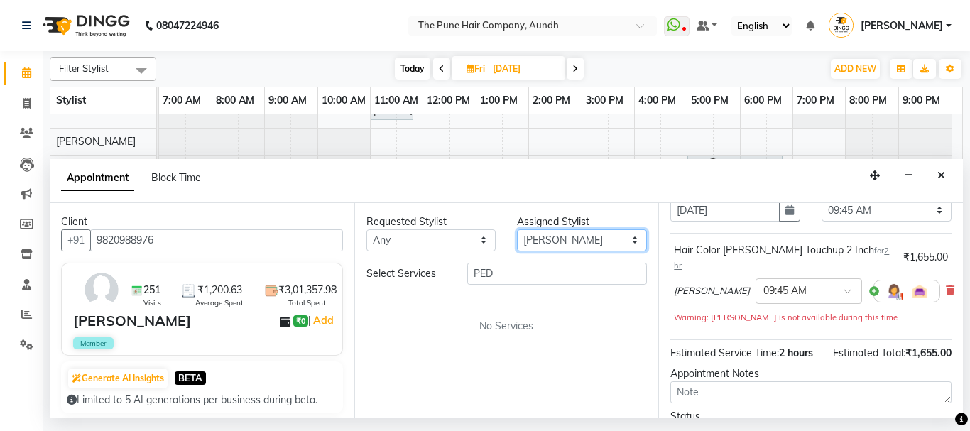
click at [536, 238] on select "Select AKSHAY .K [PERSON_NAME] kaif [PERSON_NAME] [PERSON_NAME] [PERSON_NAME] […" at bounding box center [582, 240] width 130 height 22
click at [543, 242] on select "Select AKSHAY .K [PERSON_NAME] kaif [PERSON_NAME] [PERSON_NAME] [PERSON_NAME] […" at bounding box center [582, 240] width 130 height 22
select select "49797"
click at [517, 229] on select "Select AKSHAY .K [PERSON_NAME] kaif [PERSON_NAME] [PERSON_NAME] [PERSON_NAME] […" at bounding box center [582, 240] width 130 height 22
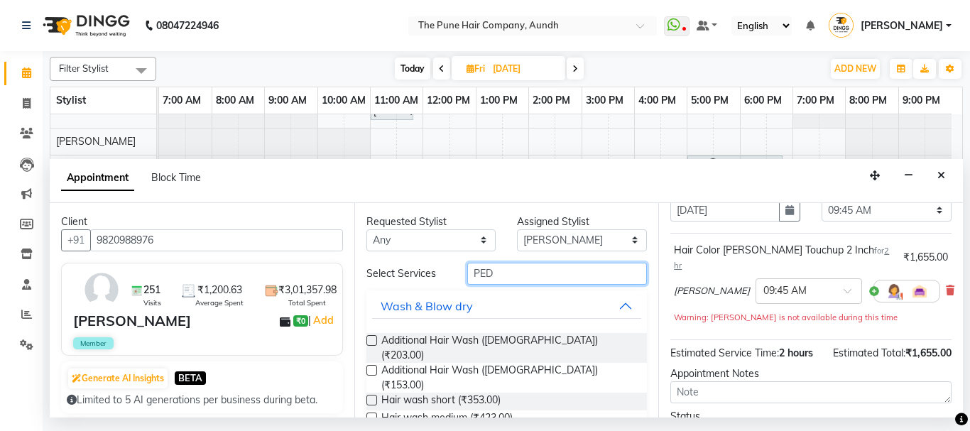
click at [508, 277] on input "PED" at bounding box center [557, 274] width 180 height 22
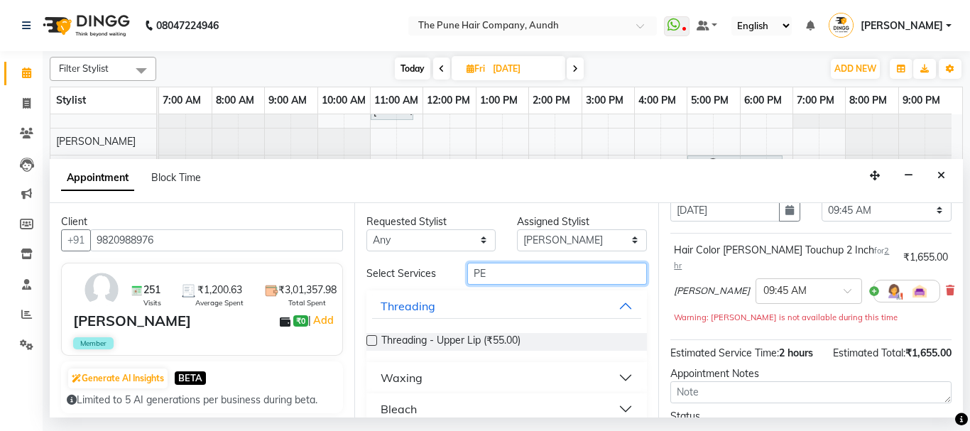
type input "PED"
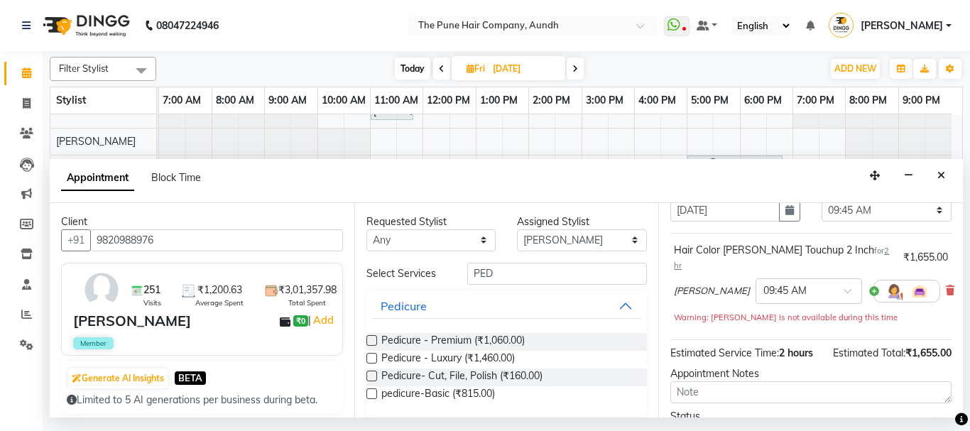
click at [376, 348] on div "Pedicure - Premium (₹1,060.00)" at bounding box center [507, 342] width 281 height 18
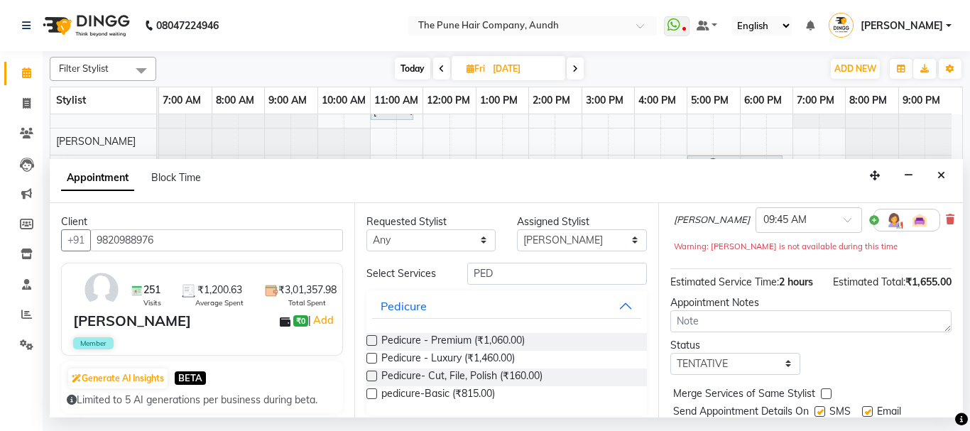
scroll to position [71, 0]
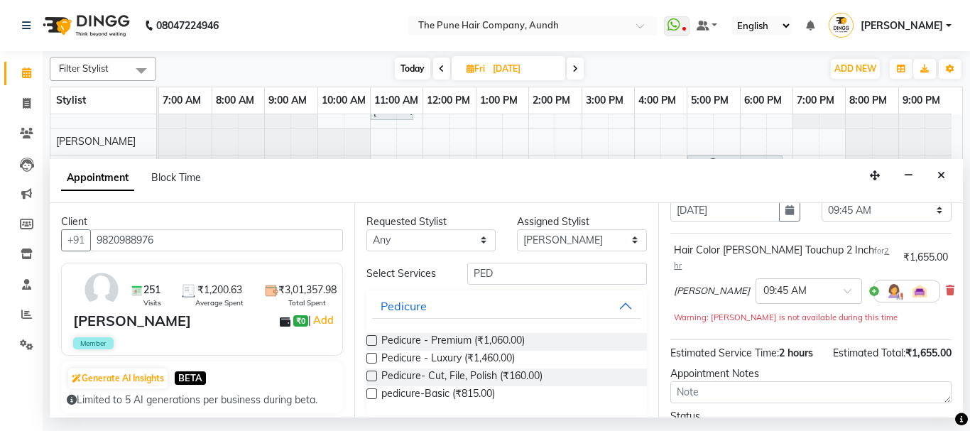
click at [361, 332] on div "Requested Stylist Any AKSHAY .K harshal gaikwad kaif shaikh LAKKHAN SHINDE Nage…" at bounding box center [506, 310] width 305 height 215
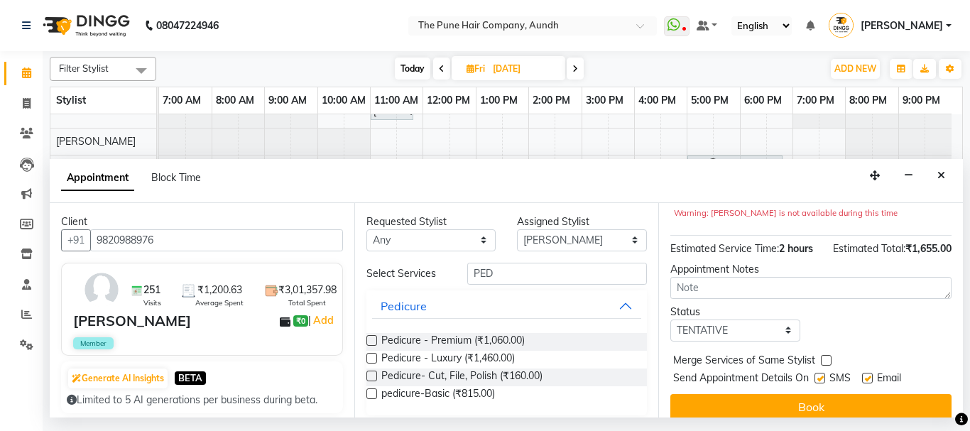
scroll to position [202, 0]
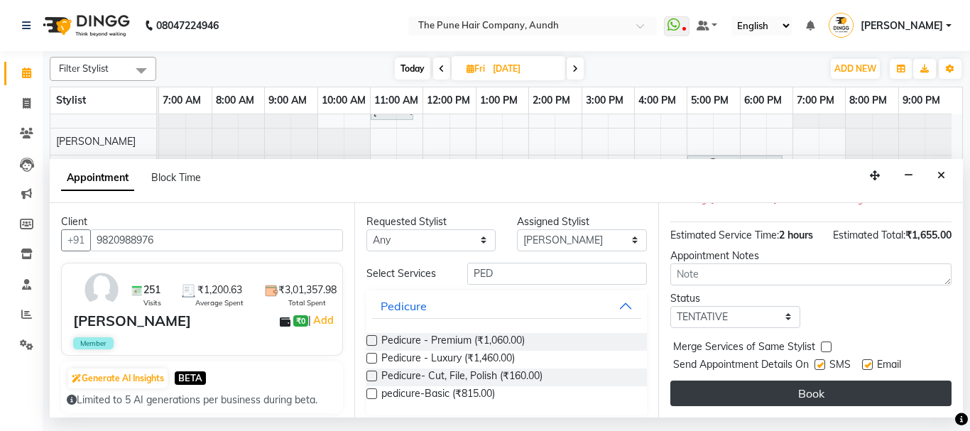
click at [806, 381] on button "Book" at bounding box center [811, 394] width 281 height 26
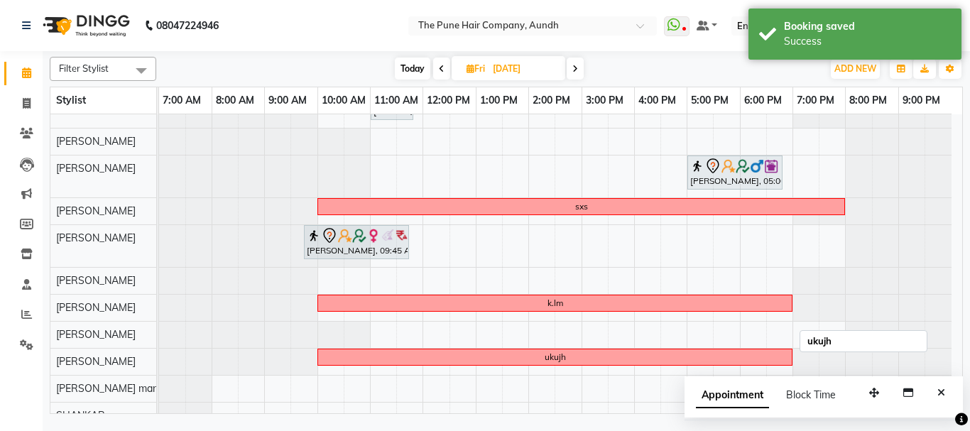
scroll to position [191, 0]
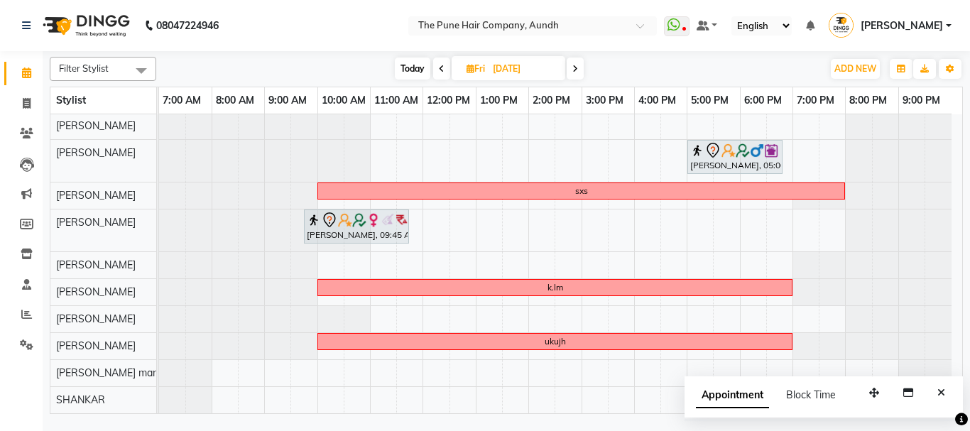
click at [359, 264] on div "Gitikanull, 10:00 AM-11:00 AM, Hair wash & blow dry -medium pranali gaikwad, 11…" at bounding box center [560, 168] width 803 height 490
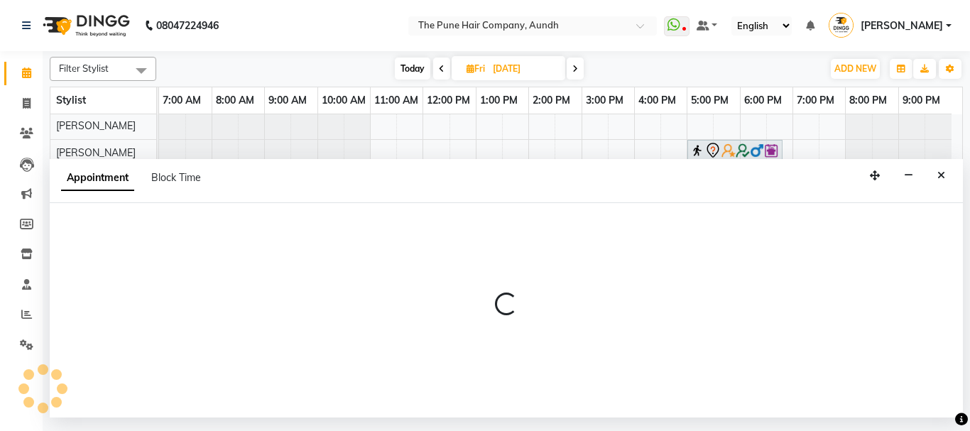
select select "49797"
select select "630"
select select "tentative"
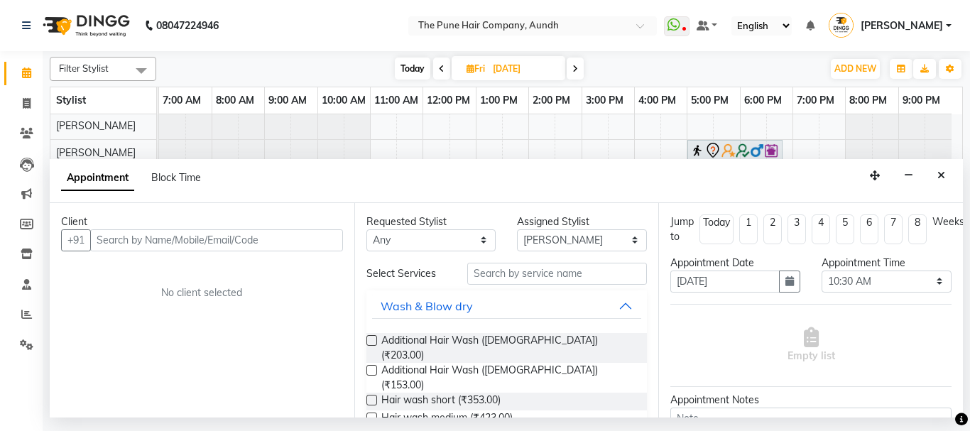
click at [196, 242] on input "text" at bounding box center [216, 240] width 253 height 22
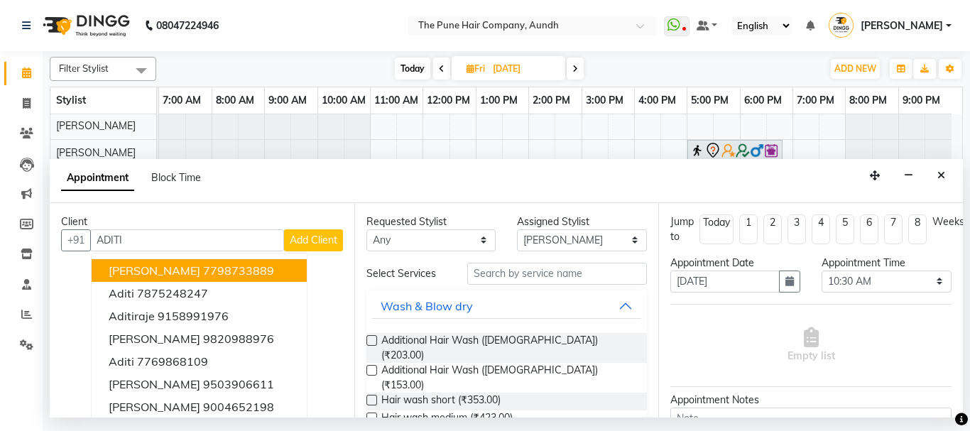
scroll to position [71, 0]
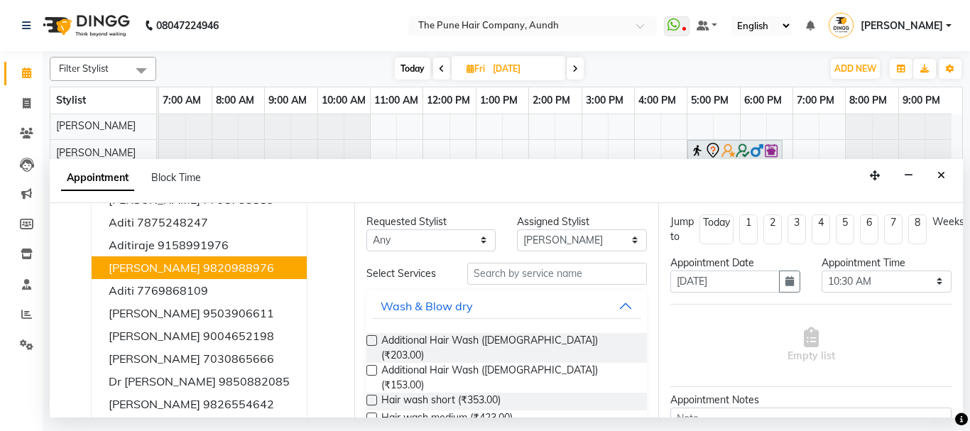
click at [222, 268] on ngb-highlight "9820988976" at bounding box center [238, 268] width 71 height 14
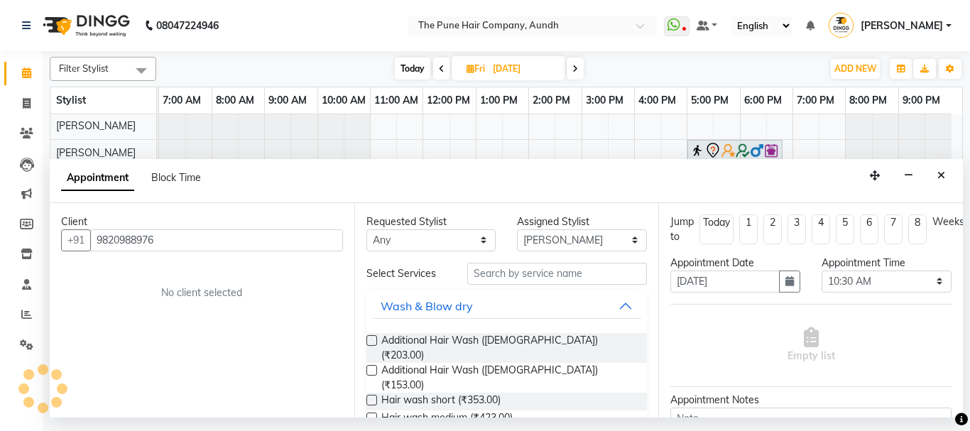
scroll to position [0, 0]
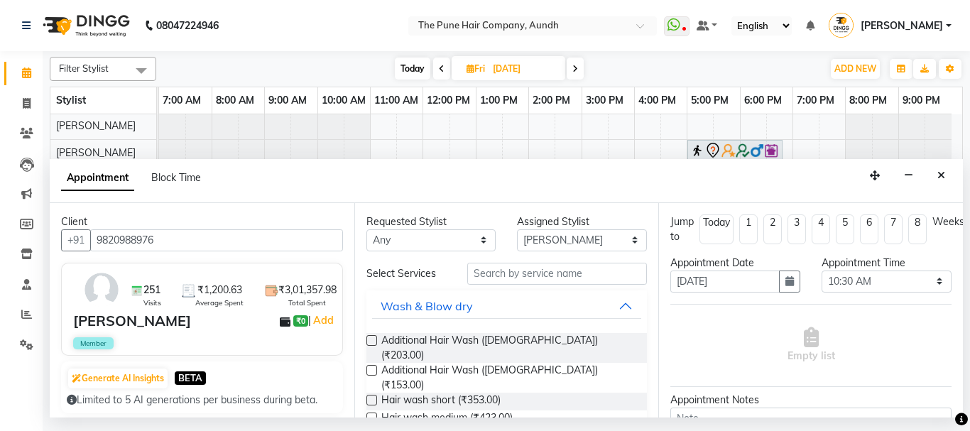
type input "9820988976"
click at [489, 281] on input "text" at bounding box center [557, 274] width 180 height 22
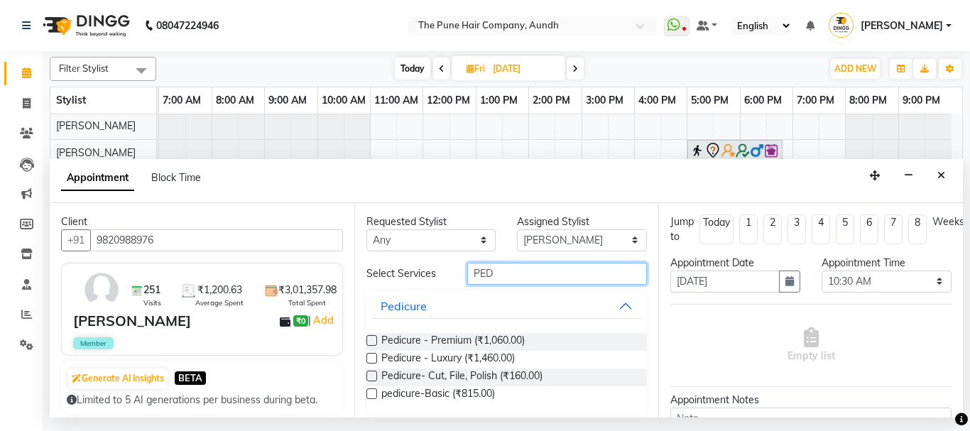
scroll to position [9, 0]
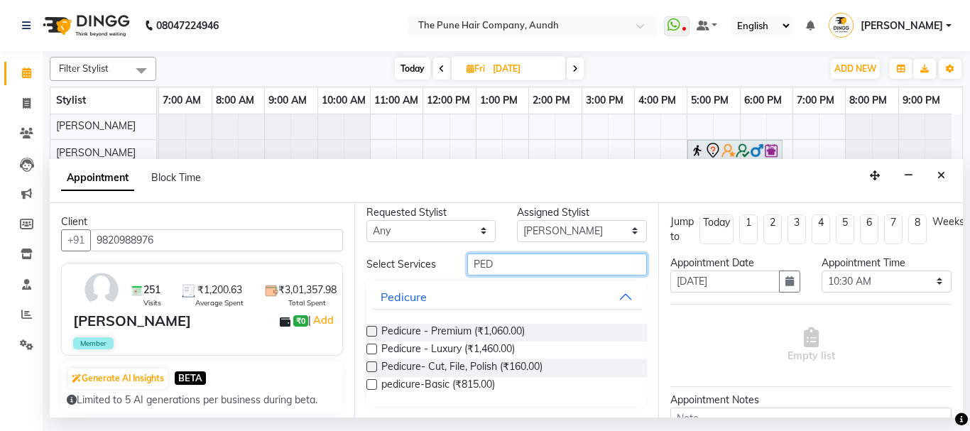
type input "PED"
click at [371, 330] on label at bounding box center [372, 331] width 11 height 11
click at [371, 330] on input "checkbox" at bounding box center [371, 332] width 9 height 9
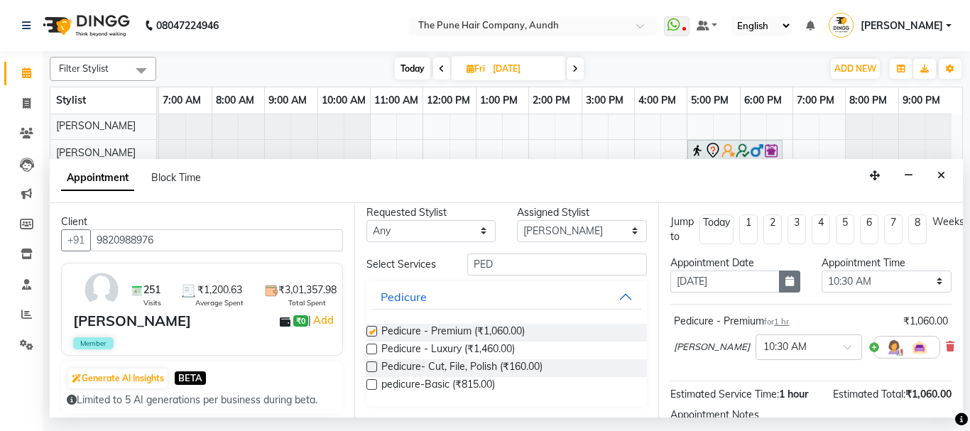
checkbox input "false"
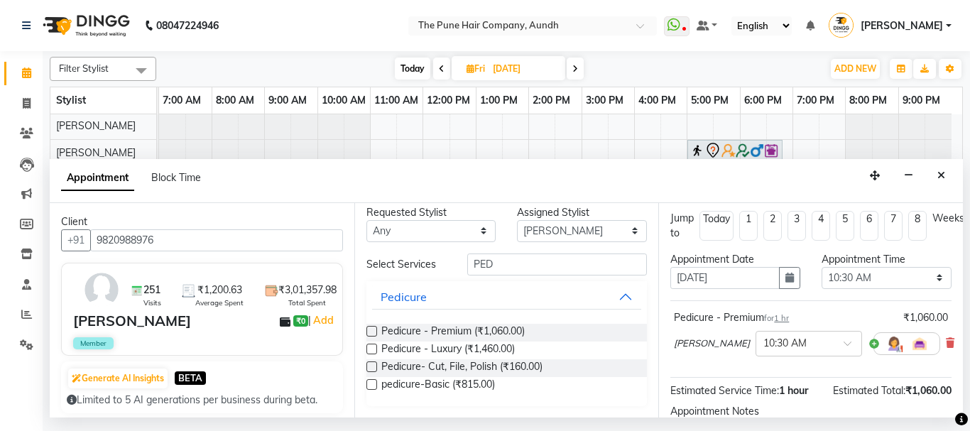
scroll to position [0, 0]
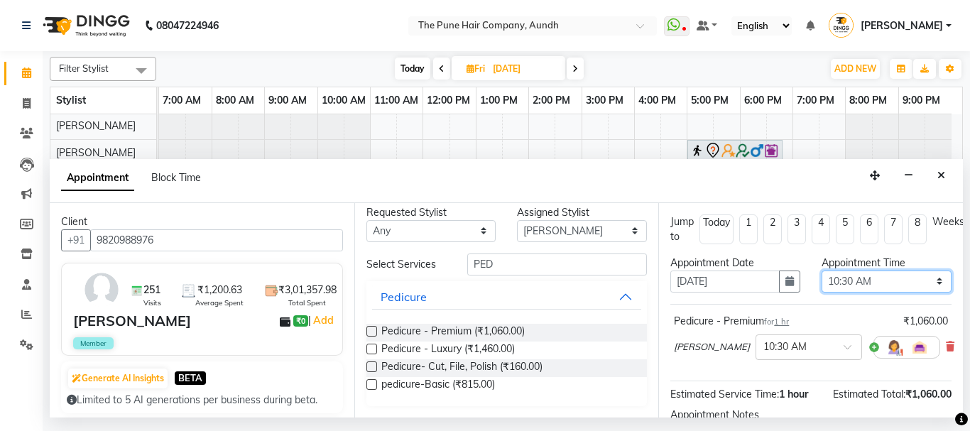
click at [840, 283] on select "Select 08:00 AM 08:15 AM 08:30 AM 08:45 AM 09:00 AM 09:15 AM 09:30 AM 09:45 AM …" at bounding box center [887, 282] width 130 height 22
select select "600"
click at [822, 271] on select "Select 08:00 AM 08:15 AM 08:30 AM 08:45 AM 09:00 AM 09:15 AM 09:30 AM 09:45 AM …" at bounding box center [887, 282] width 130 height 22
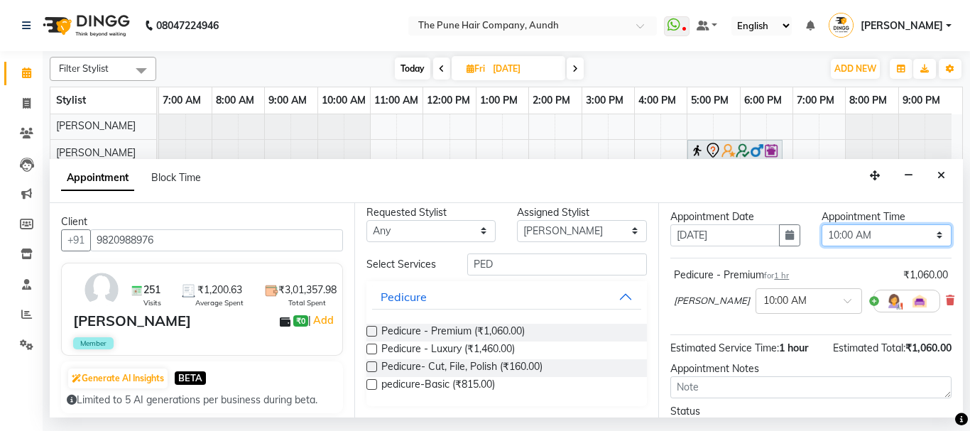
scroll to position [170, 0]
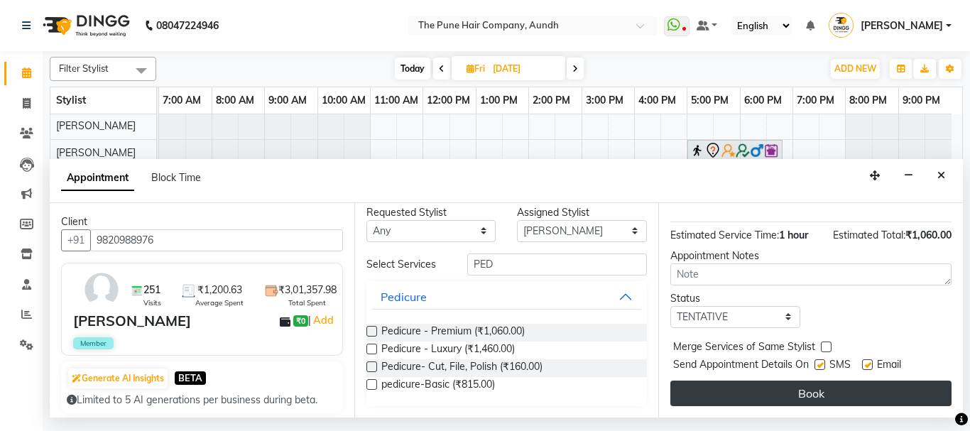
click at [815, 381] on button "Book" at bounding box center [811, 394] width 281 height 26
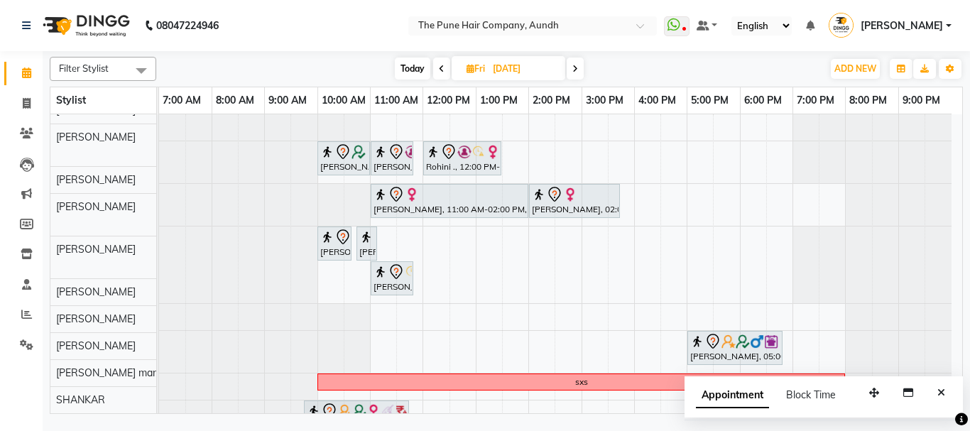
scroll to position [0, 0]
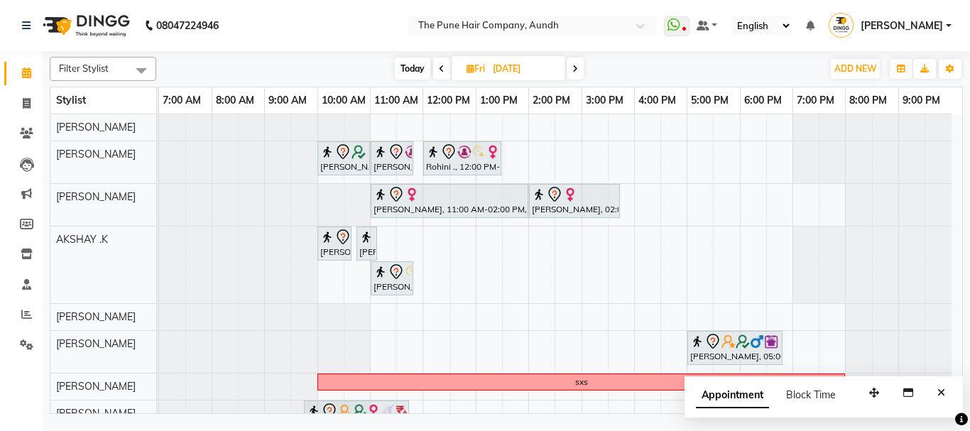
click at [441, 72] on icon at bounding box center [442, 69] width 6 height 9
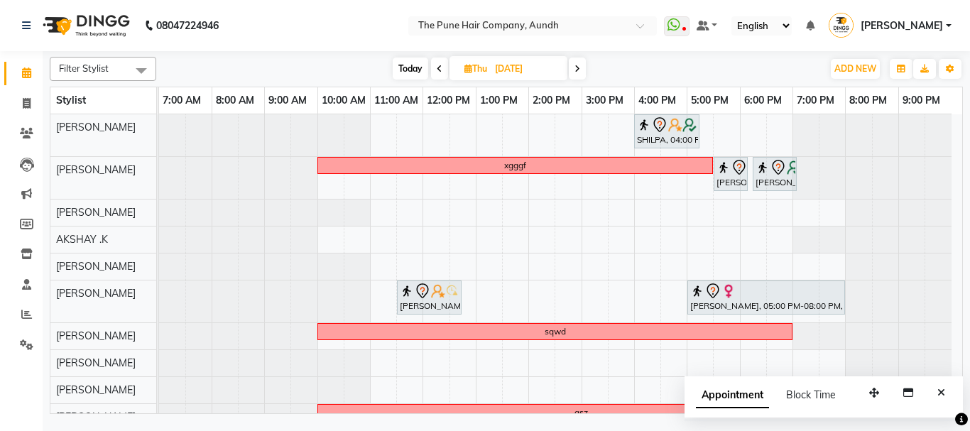
click at [416, 68] on span "Today" at bounding box center [411, 69] width 36 height 22
type input "[DATE]"
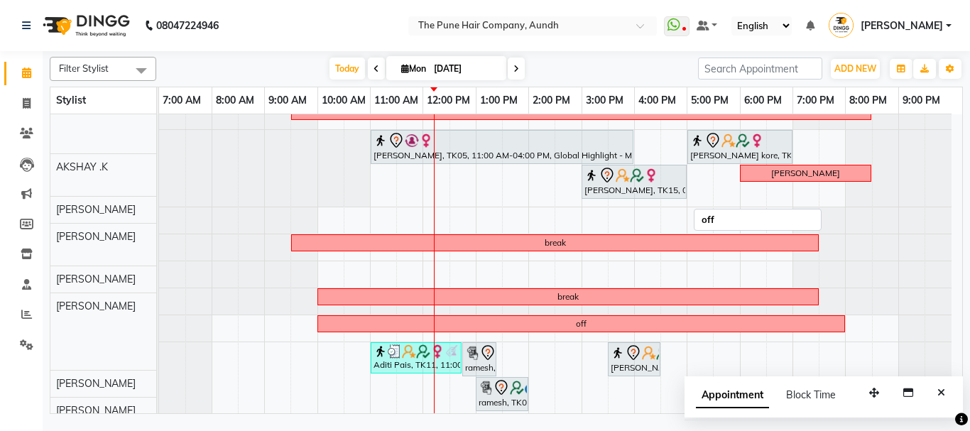
scroll to position [311, 0]
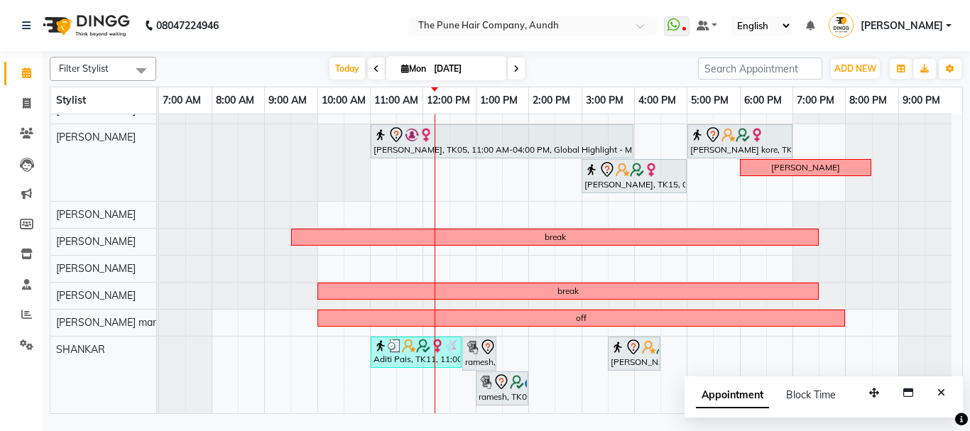
click at [490, 72] on input "[DATE]" at bounding box center [465, 68] width 71 height 21
select select "9"
select select "2025"
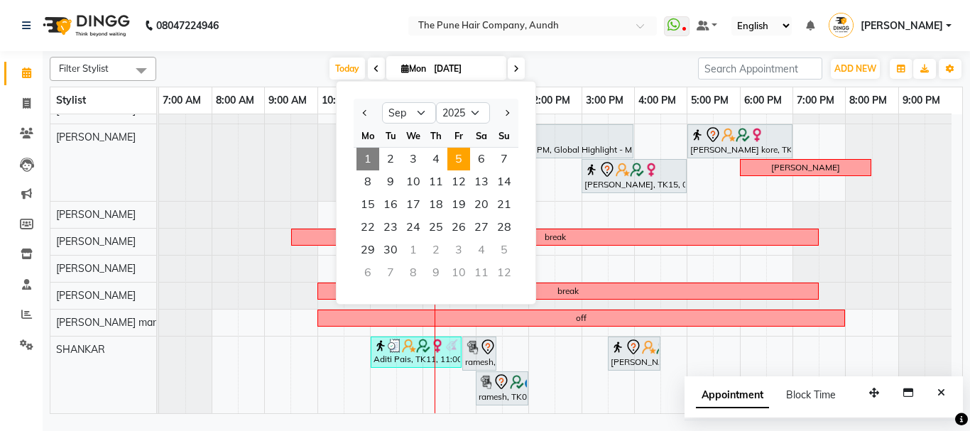
click at [462, 156] on span "5" at bounding box center [458, 159] width 23 height 23
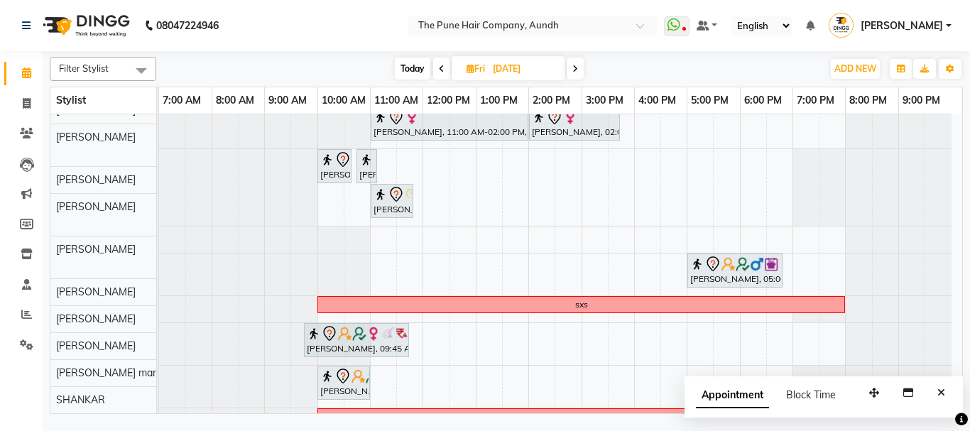
scroll to position [65, 0]
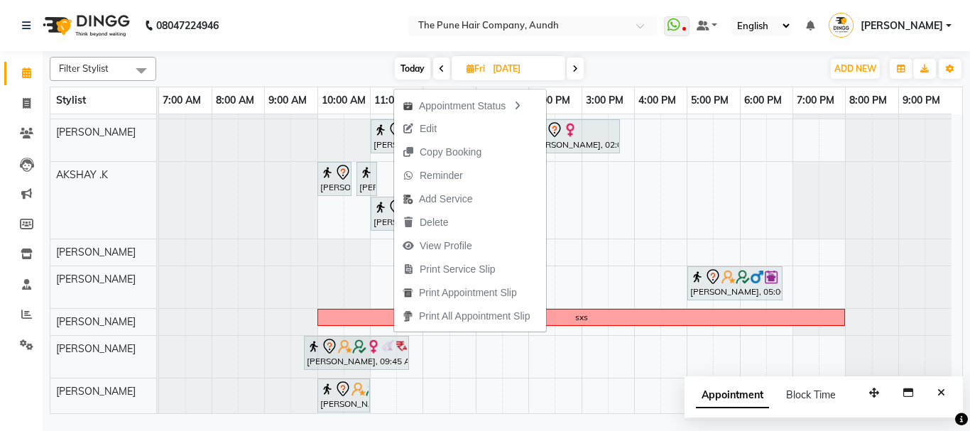
click at [354, 58] on div "Today Fri 05-09-2025" at bounding box center [489, 68] width 652 height 21
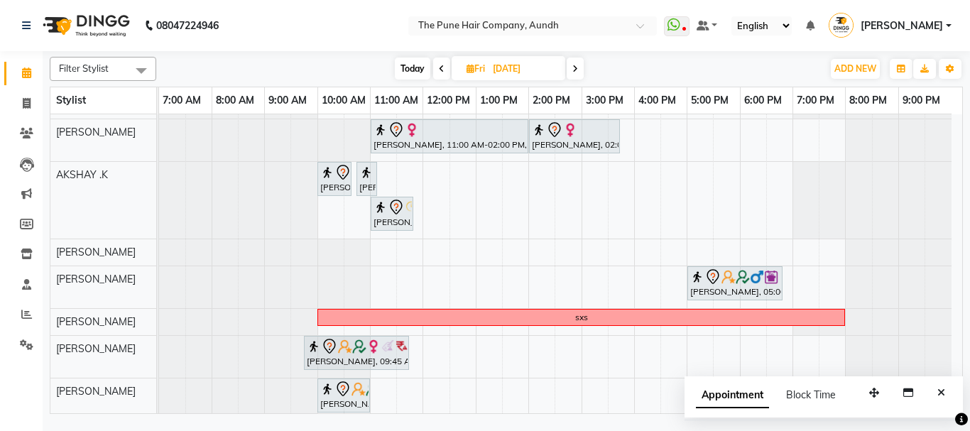
click at [576, 63] on span at bounding box center [575, 69] width 17 height 22
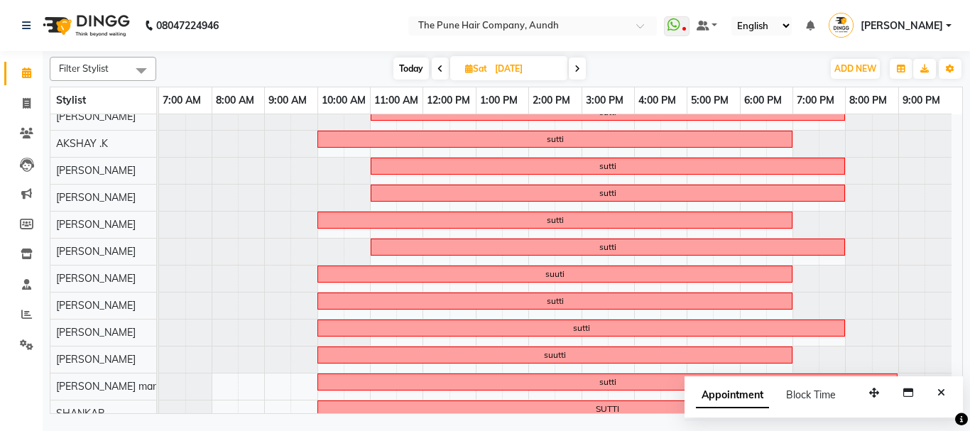
click at [579, 65] on icon at bounding box center [578, 69] width 6 height 9
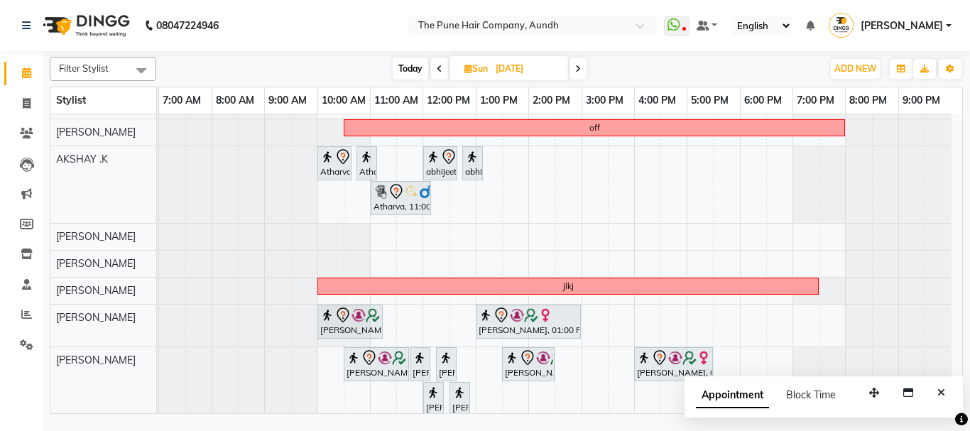
click at [412, 65] on span "Today" at bounding box center [411, 69] width 36 height 22
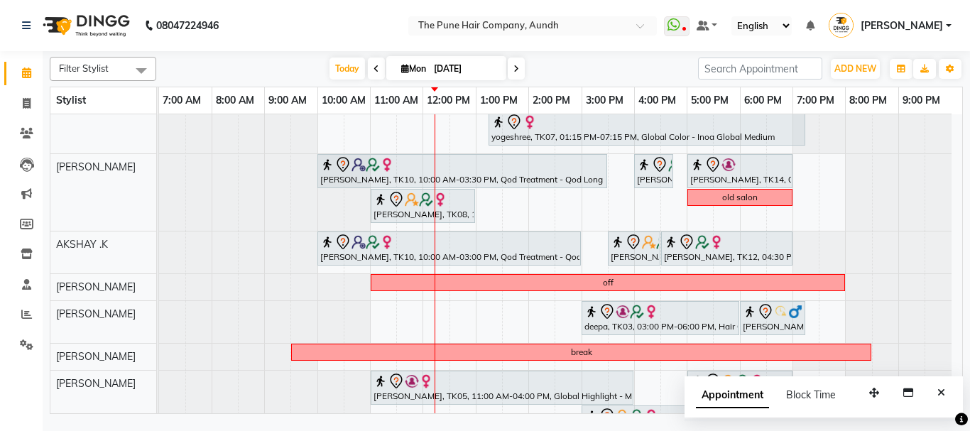
click at [514, 65] on icon at bounding box center [517, 69] width 6 height 9
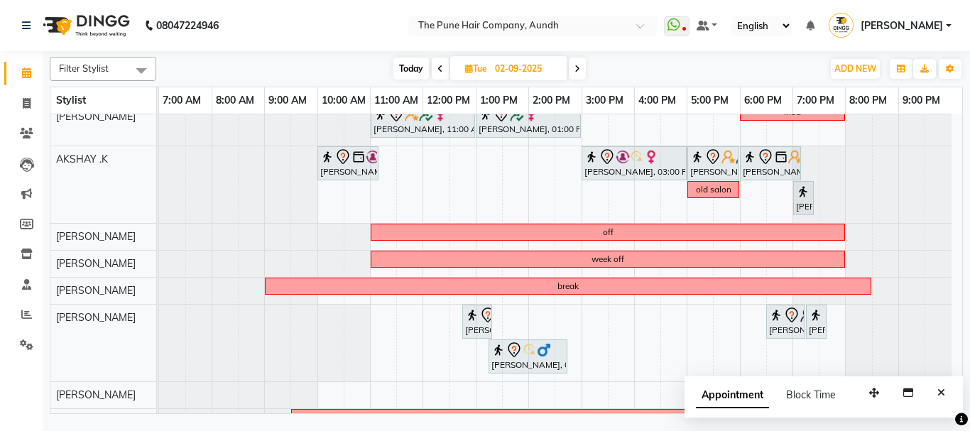
click at [575, 65] on icon at bounding box center [578, 69] width 6 height 9
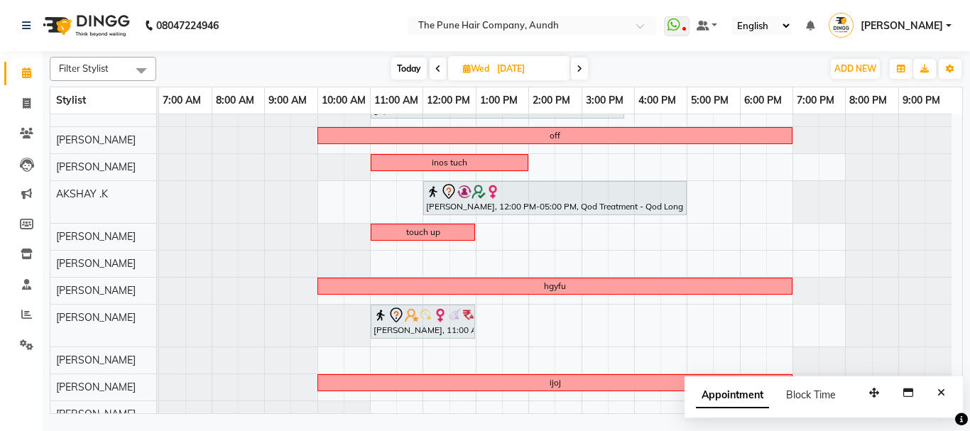
click at [582, 62] on span at bounding box center [579, 69] width 17 height 22
type input "04-09-2025"
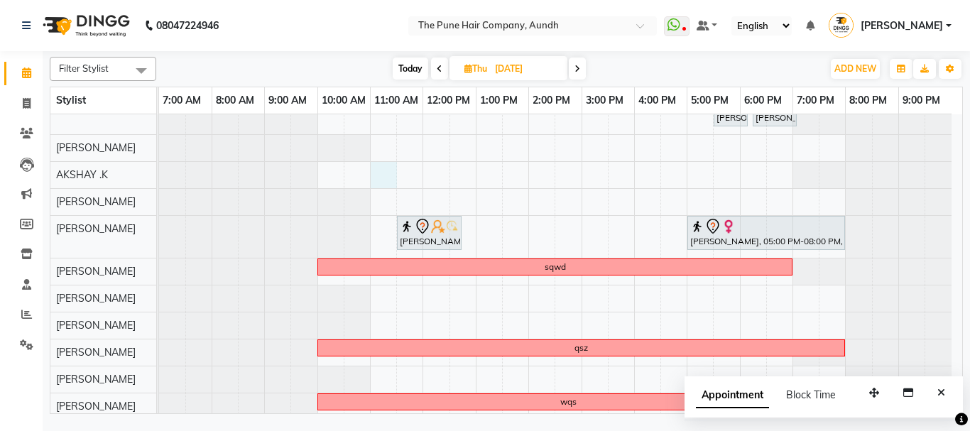
click at [379, 170] on div "SHILPA, 04:00 PM-05:15 PM, Hair wash medium xgggf Shashidhar, 05:30 PM-06:10 PM…" at bounding box center [560, 262] width 803 height 424
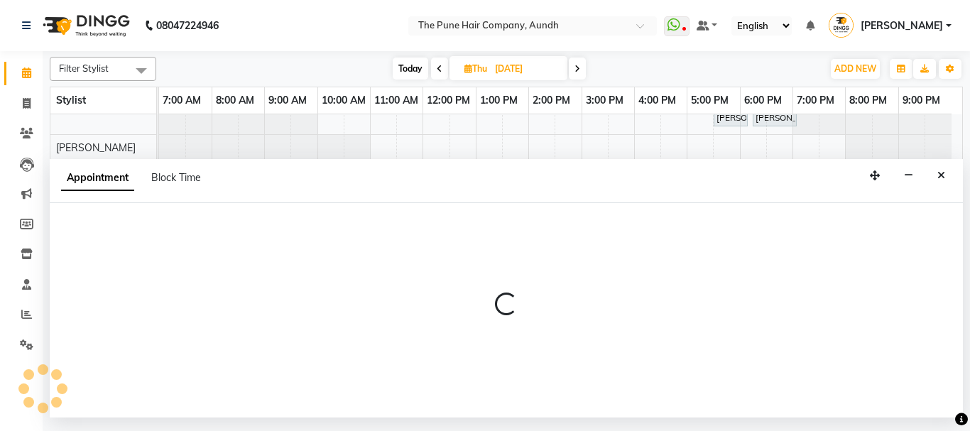
select select "6746"
select select "tentative"
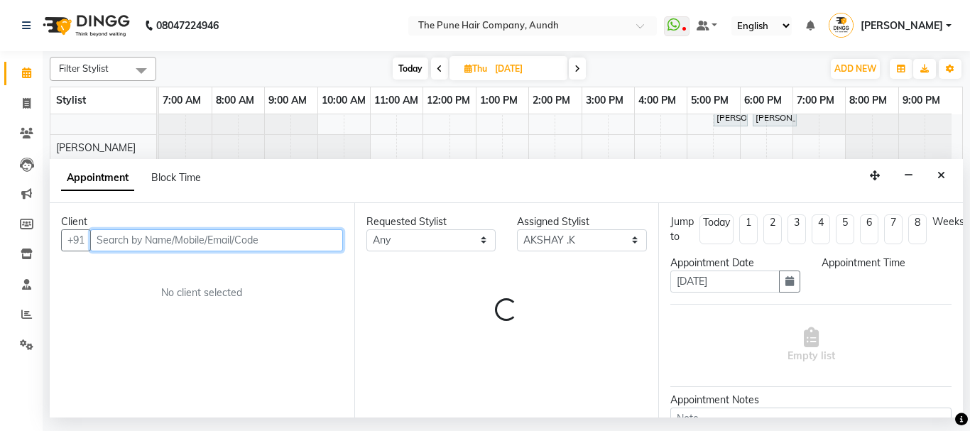
select select "660"
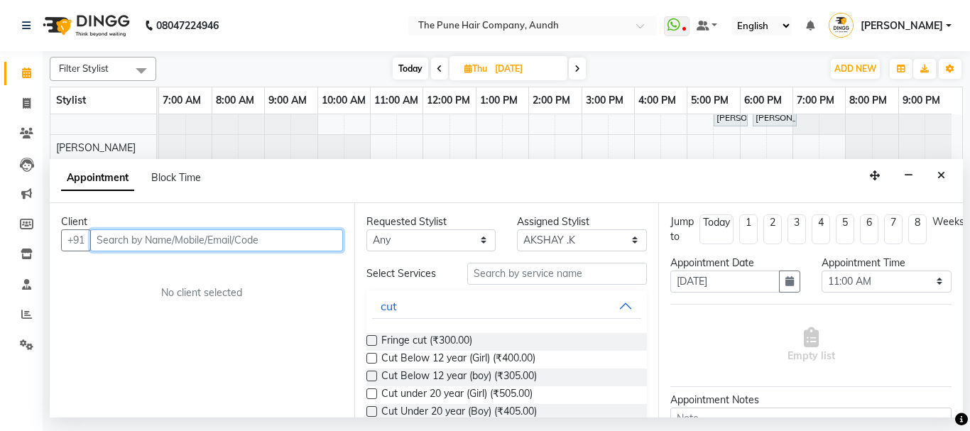
click at [107, 236] on input "text" at bounding box center [216, 240] width 253 height 22
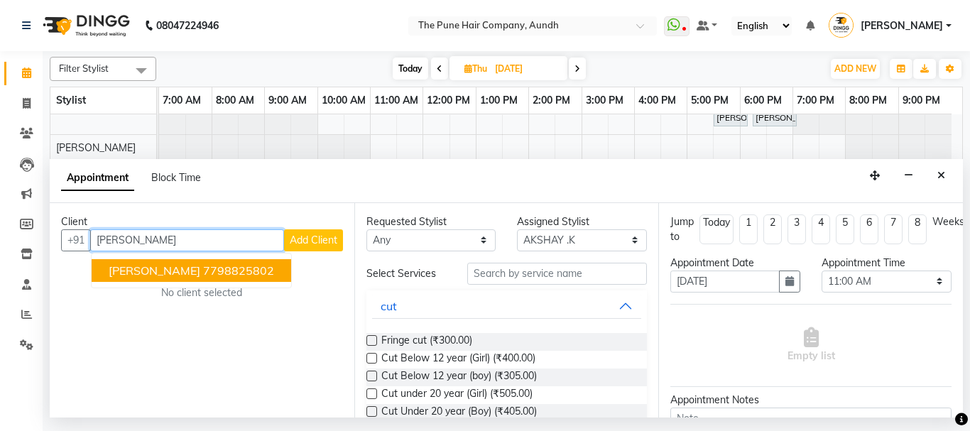
click at [205, 266] on ngb-highlight "7798825802" at bounding box center [238, 271] width 71 height 14
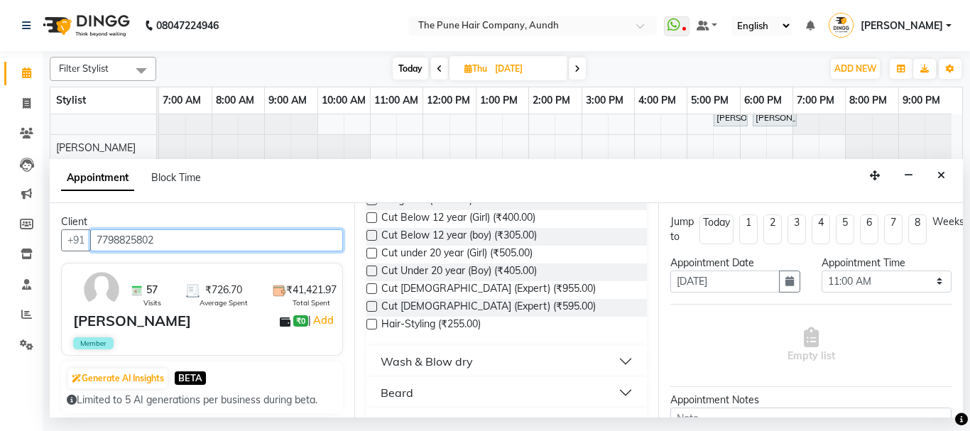
scroll to position [142, 0]
type input "7798825802"
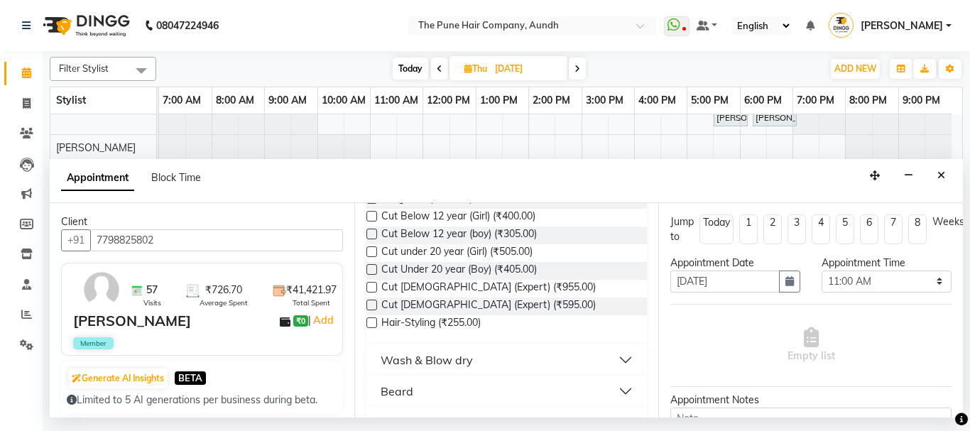
click at [370, 303] on label at bounding box center [372, 305] width 11 height 11
click at [370, 303] on input "checkbox" at bounding box center [371, 306] width 9 height 9
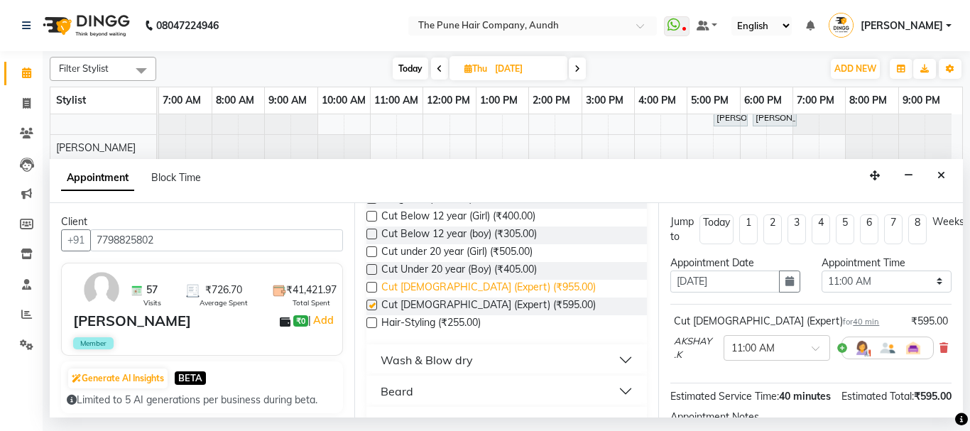
checkbox input "false"
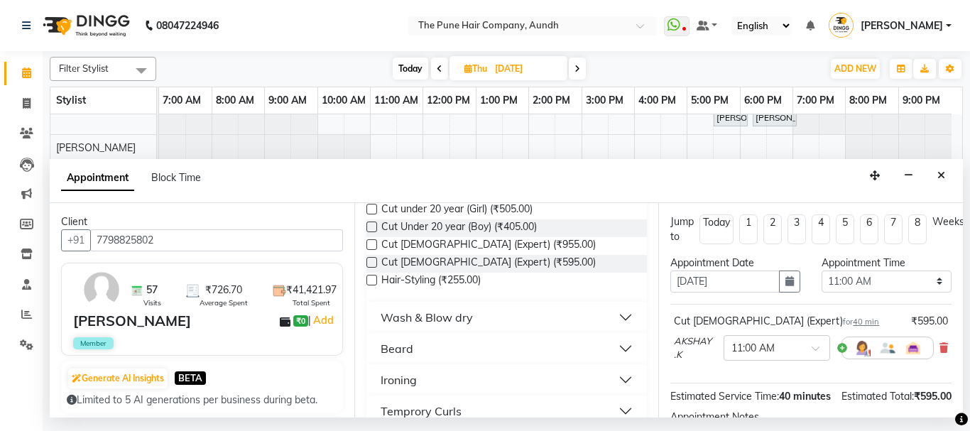
scroll to position [213, 0]
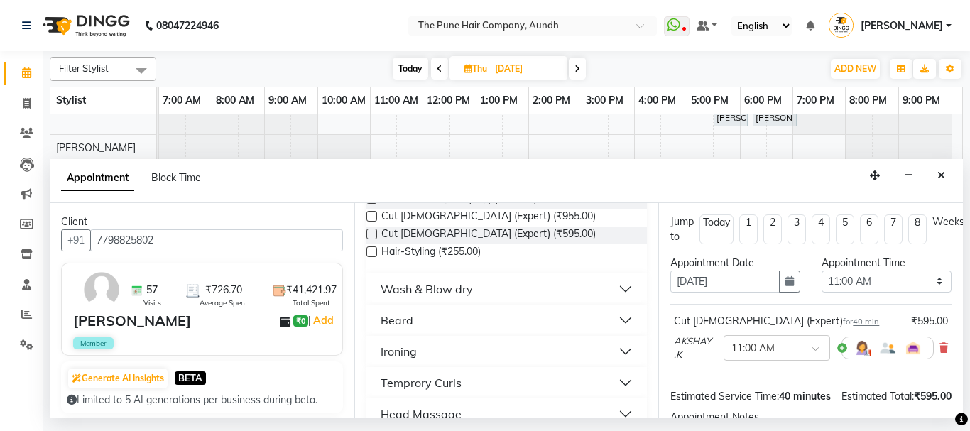
click at [403, 315] on div "Beard" at bounding box center [397, 320] width 33 height 17
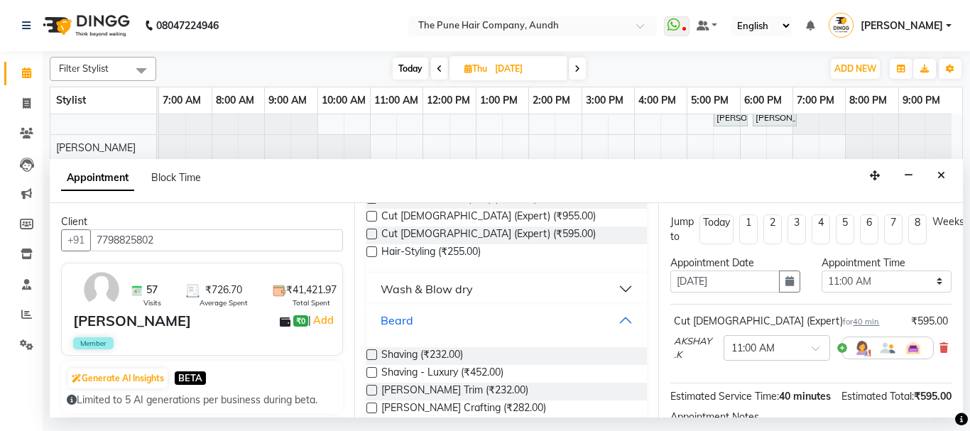
scroll to position [284, 0]
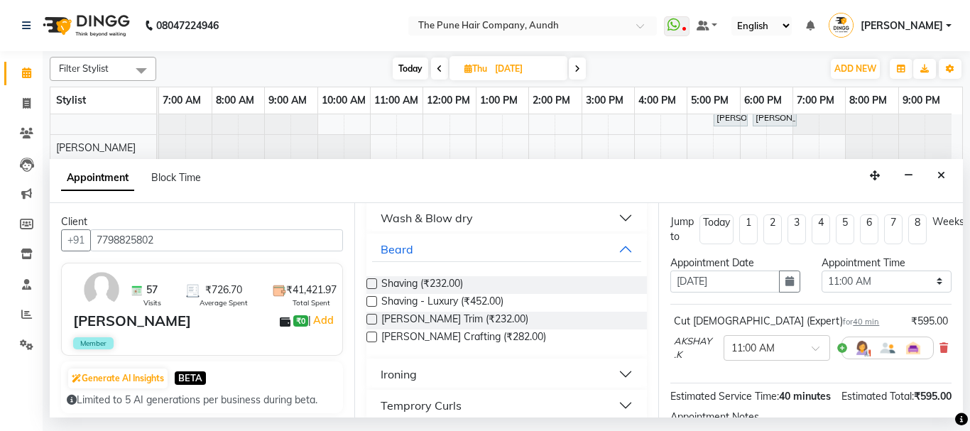
click at [367, 332] on label at bounding box center [372, 337] width 11 height 11
click at [367, 334] on input "checkbox" at bounding box center [371, 338] width 9 height 9
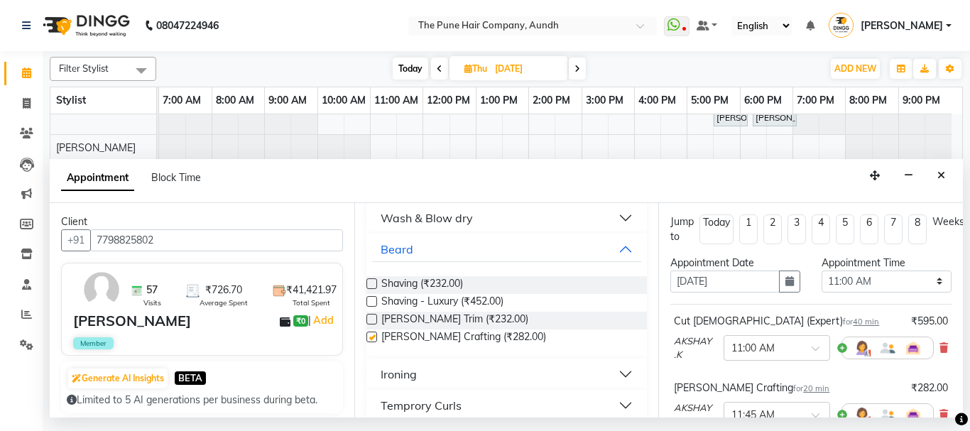
checkbox input "false"
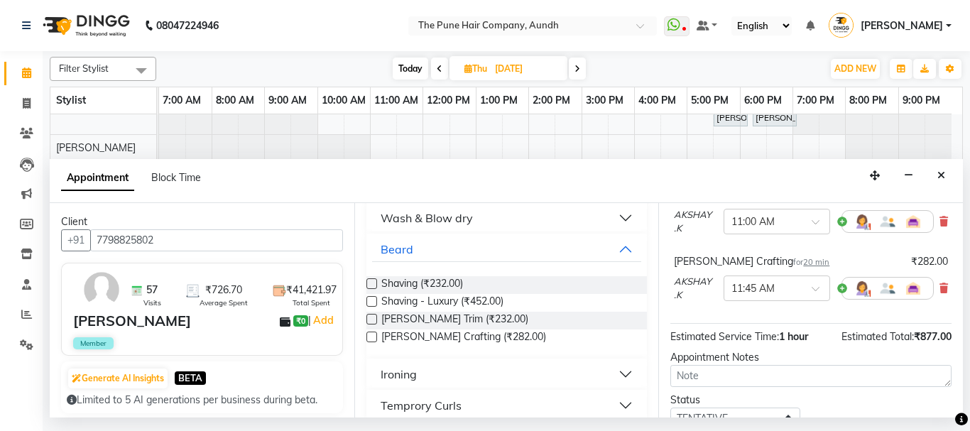
scroll to position [239, 0]
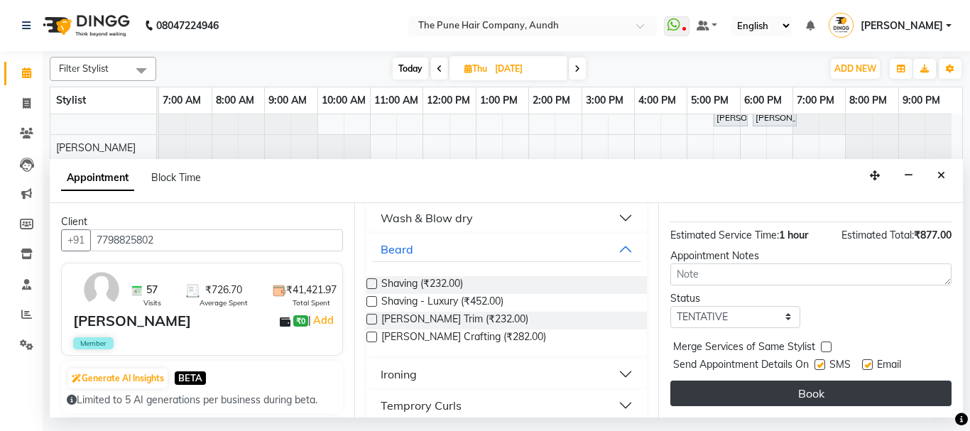
click at [742, 382] on button "Book" at bounding box center [811, 394] width 281 height 26
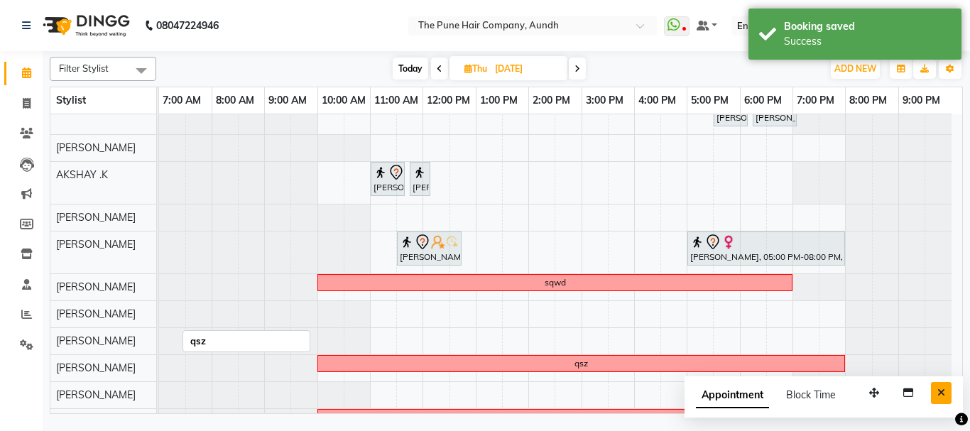
click at [942, 396] on icon "Close" at bounding box center [942, 393] width 8 height 10
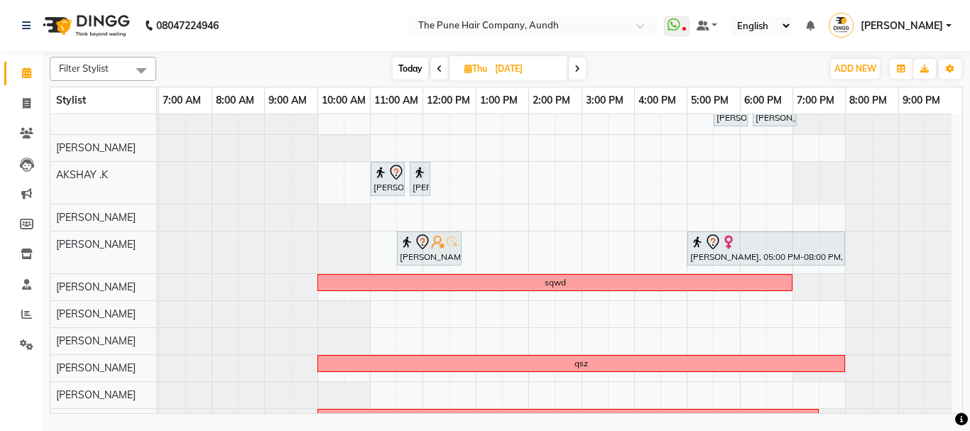
click at [556, 61] on input "04-09-2025" at bounding box center [526, 68] width 71 height 21
select select "9"
select select "2025"
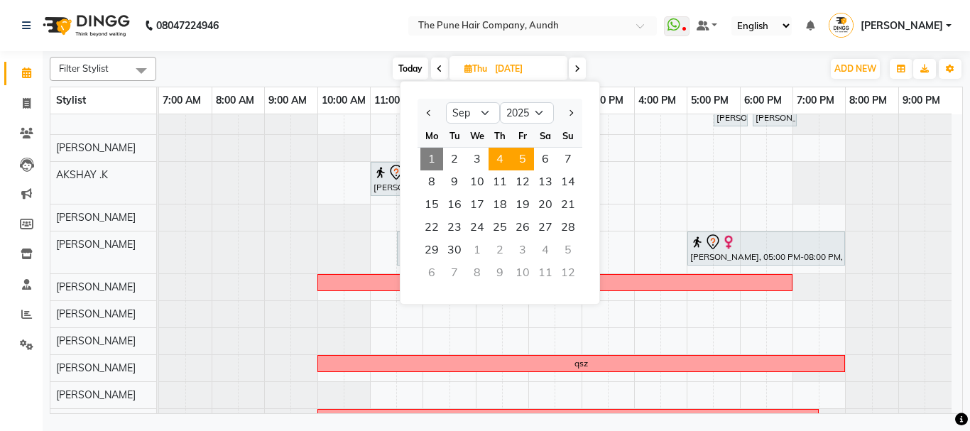
click at [517, 159] on span "5" at bounding box center [522, 159] width 23 height 23
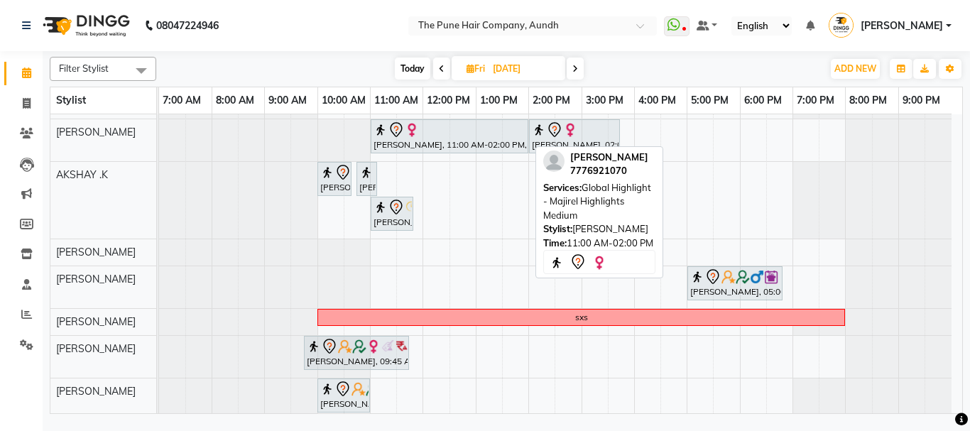
scroll to position [0, 0]
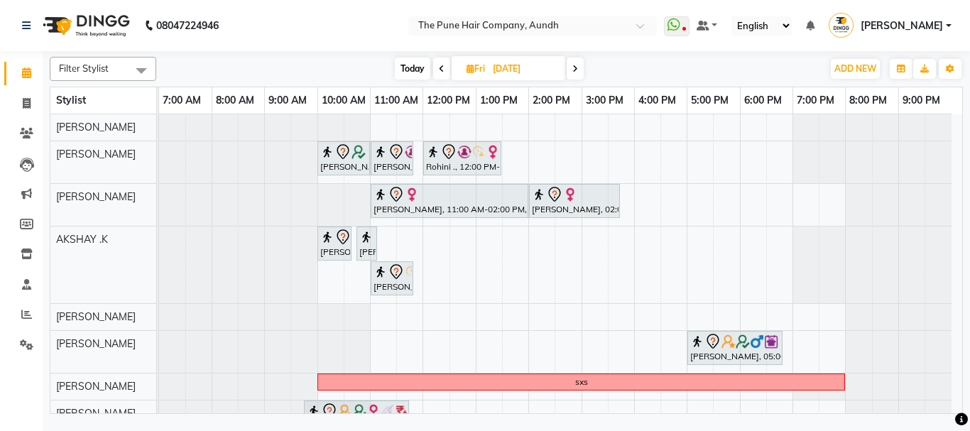
click at [439, 68] on icon at bounding box center [442, 69] width 6 height 9
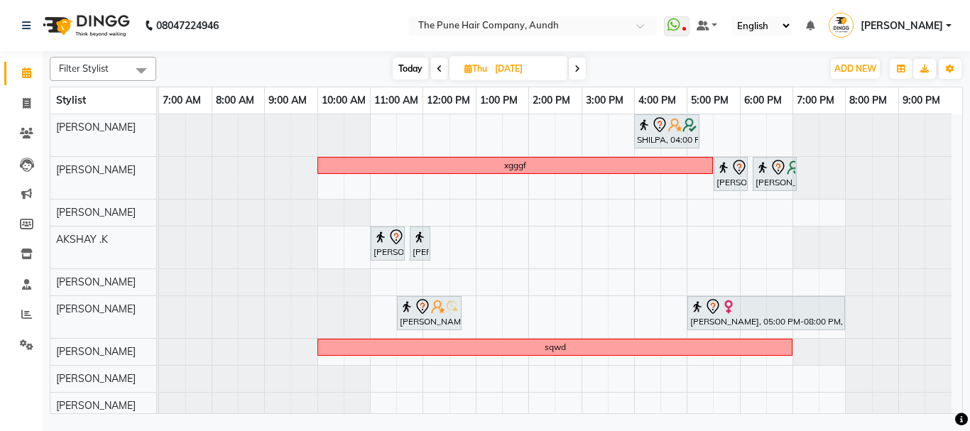
click at [577, 67] on icon at bounding box center [578, 69] width 6 height 9
type input "05-09-2025"
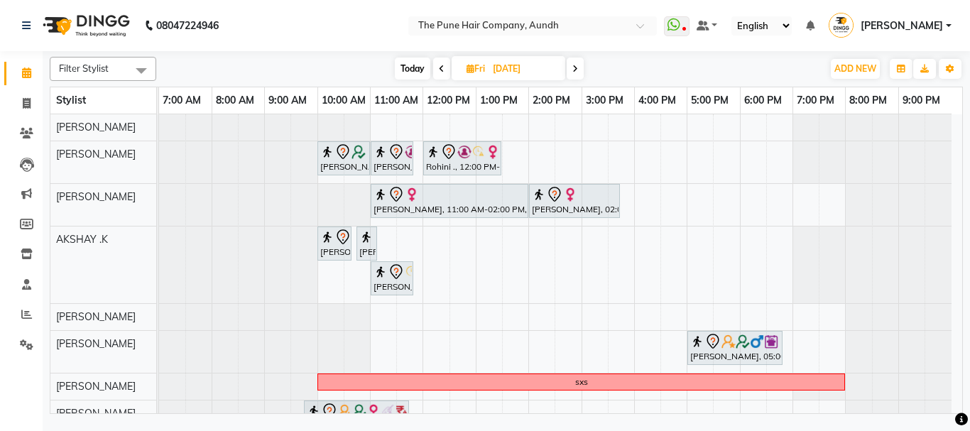
click at [509, 153] on div "Gitikanull, 10:00 AM-11:00 AM, Hair wash & blow dry -medium pranali gaikwad, 11…" at bounding box center [560, 367] width 803 height 506
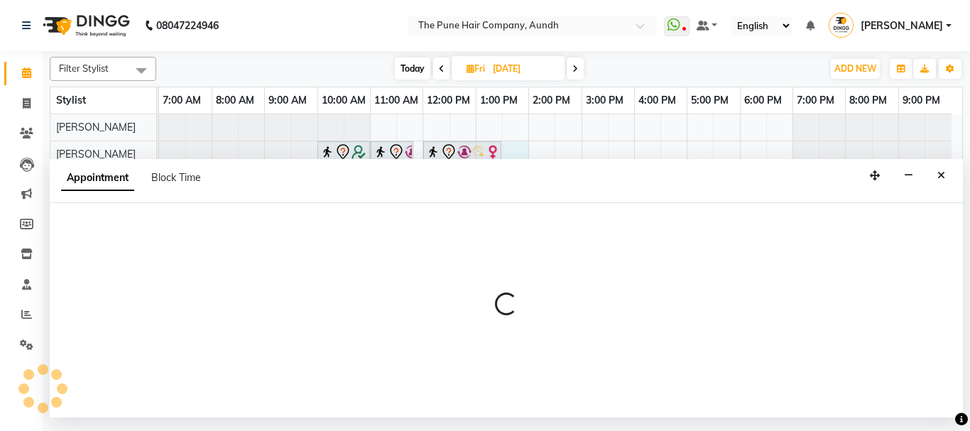
select select "3339"
select select "810"
select select "tentative"
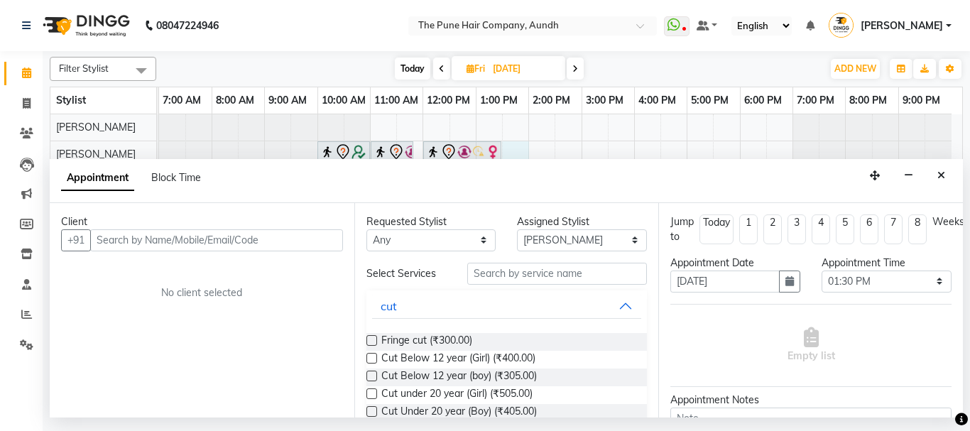
drag, startPoint x: 209, startPoint y: 233, endPoint x: 226, endPoint y: 237, distance: 17.4
click at [222, 238] on input "text" at bounding box center [216, 240] width 253 height 22
type input "9"
click at [938, 175] on icon "Close" at bounding box center [942, 175] width 8 height 10
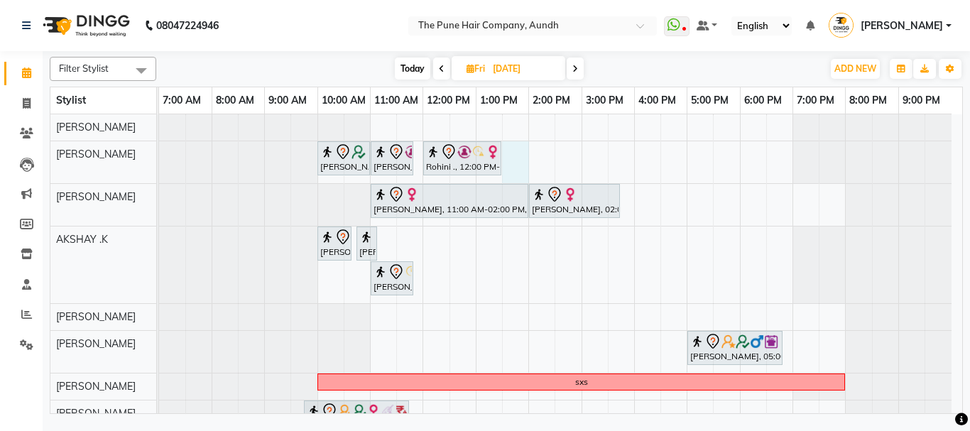
click at [517, 158] on div "Gitikanull, 10:00 AM-11:00 AM, Hair wash & blow dry -medium pranali gaikwad, 11…" at bounding box center [560, 367] width 803 height 506
select select "3339"
select select "810"
select select "tentative"
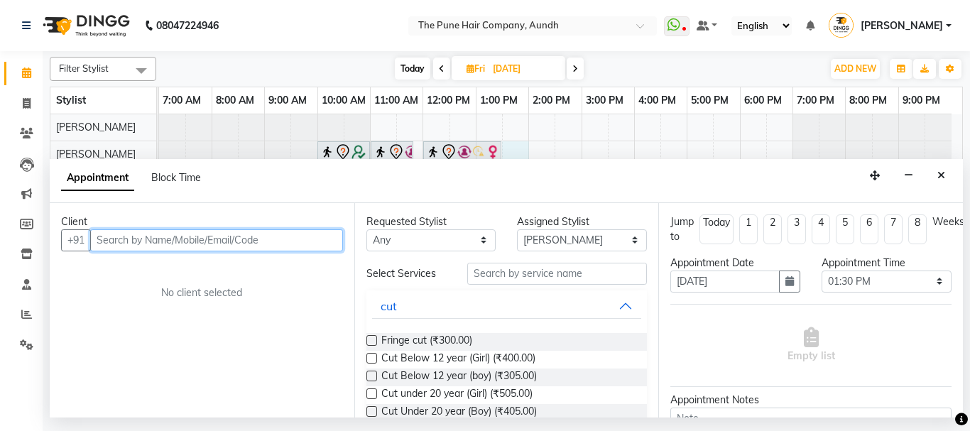
click at [202, 235] on input "text" at bounding box center [216, 240] width 253 height 22
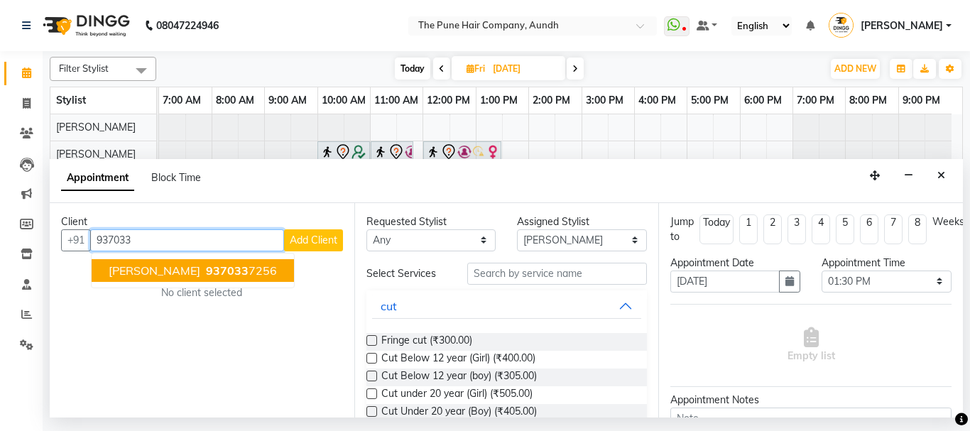
click at [239, 271] on span "937033" at bounding box center [227, 271] width 43 height 14
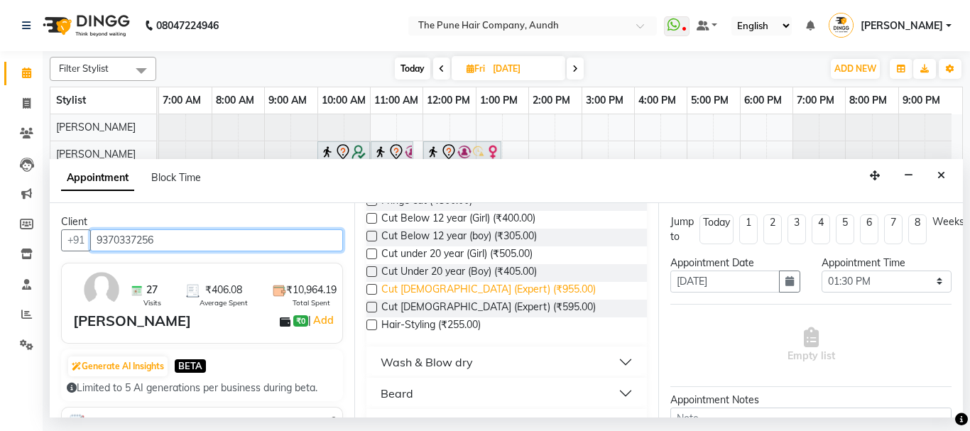
scroll to position [142, 0]
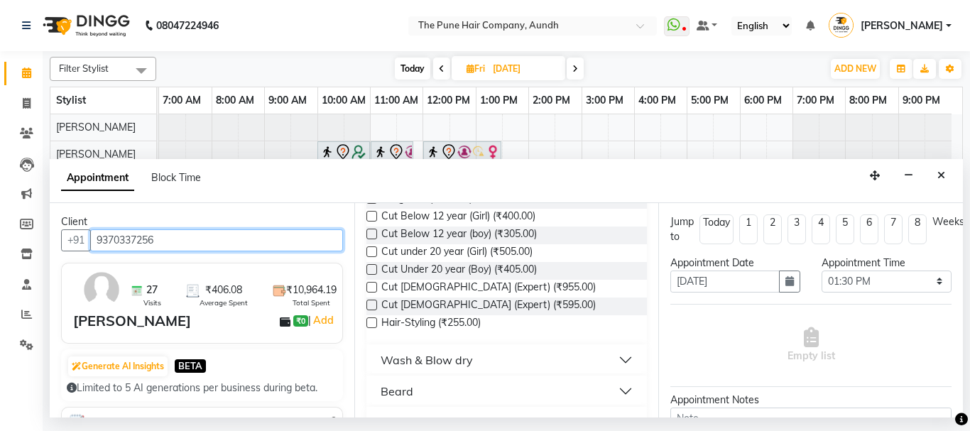
type input "9370337256"
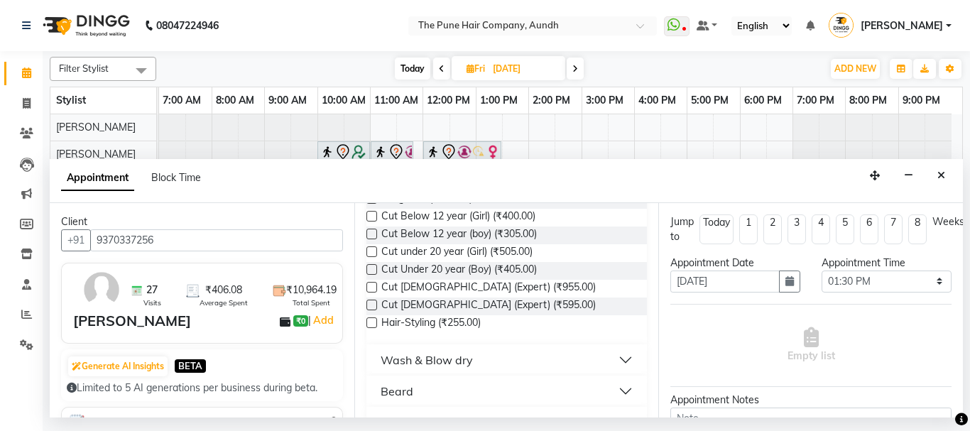
click at [374, 303] on label at bounding box center [372, 305] width 11 height 11
click at [374, 303] on input "checkbox" at bounding box center [371, 306] width 9 height 9
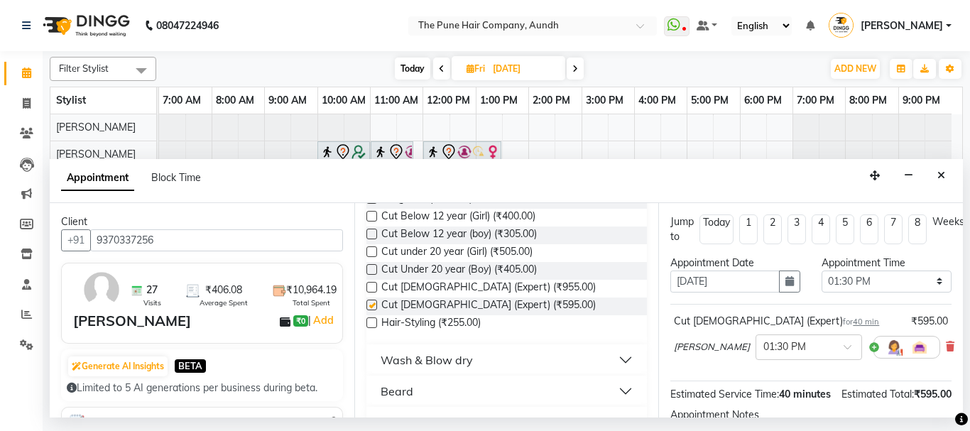
checkbox input "false"
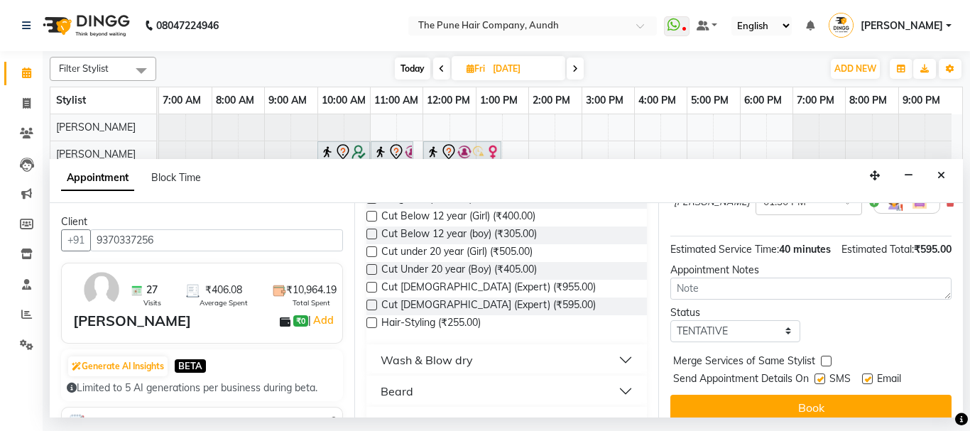
scroll to position [187, 0]
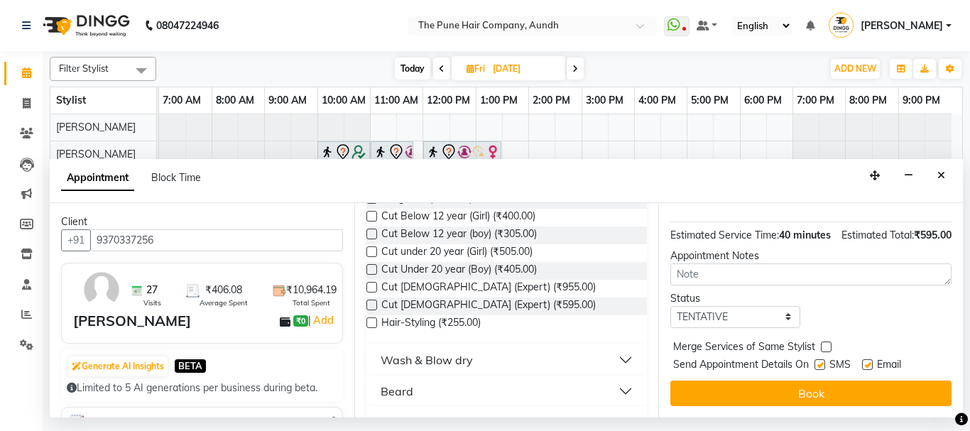
click at [805, 381] on button "Book" at bounding box center [811, 394] width 281 height 26
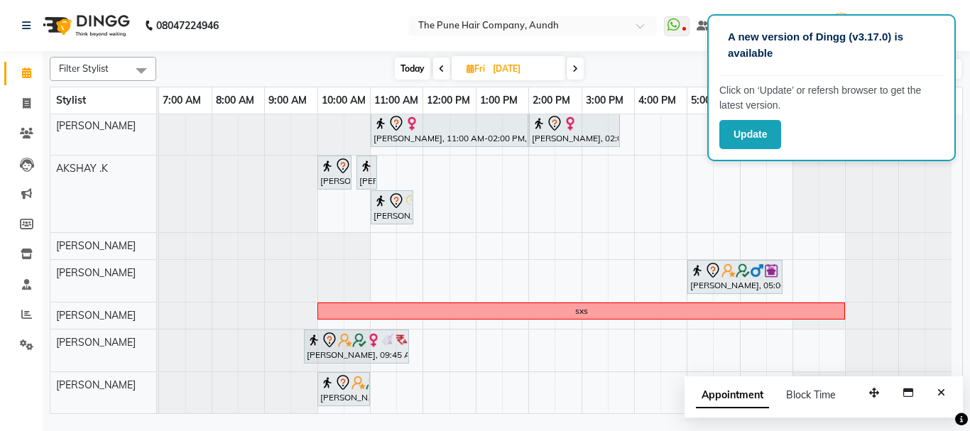
scroll to position [142, 0]
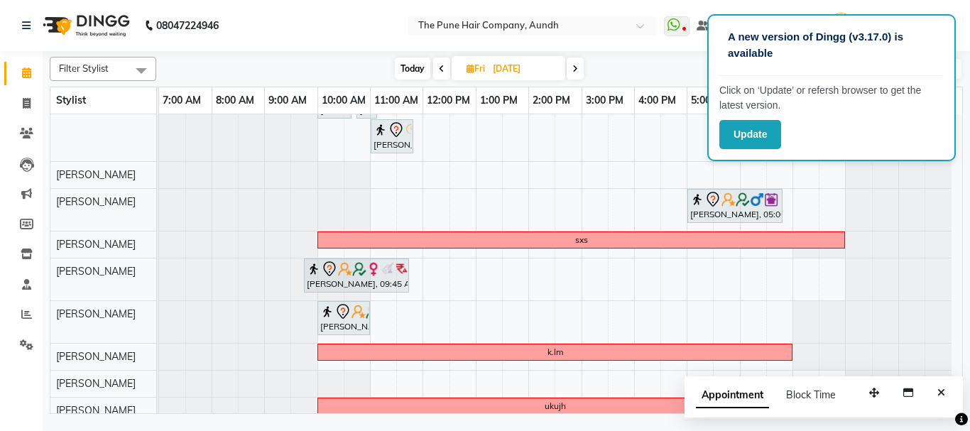
click at [444, 74] on span at bounding box center [441, 69] width 17 height 22
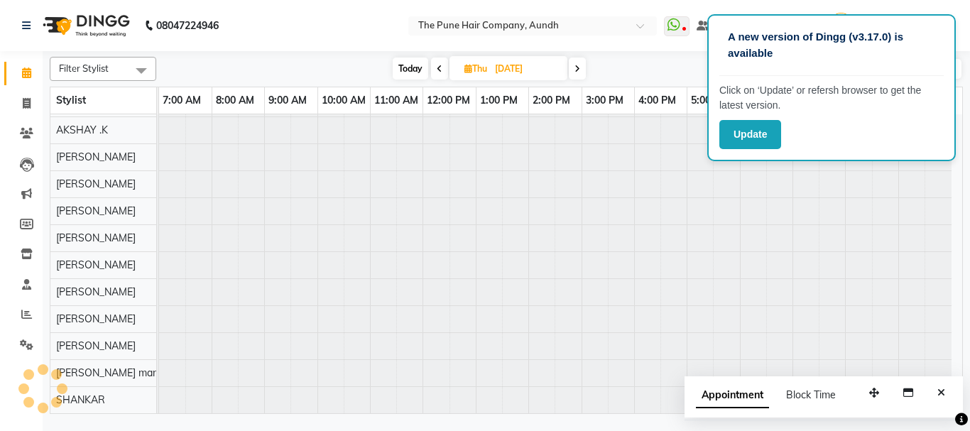
scroll to position [78, 0]
click at [440, 68] on icon at bounding box center [440, 69] width 6 height 9
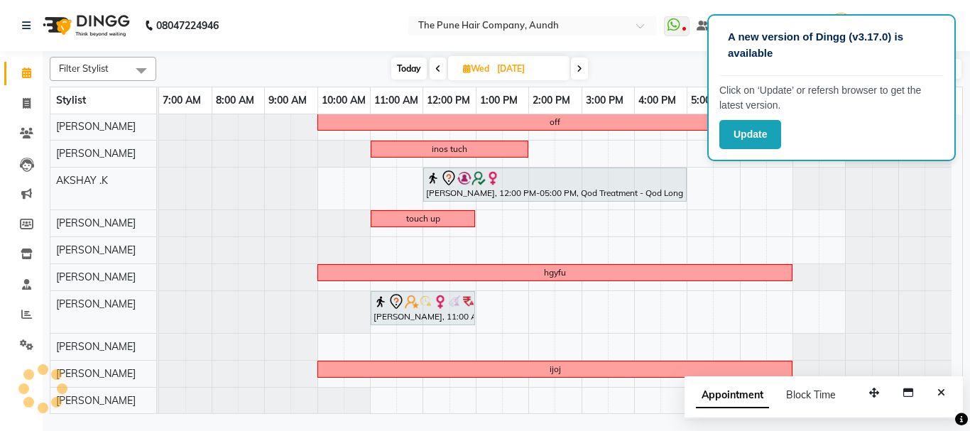
scroll to position [142, 0]
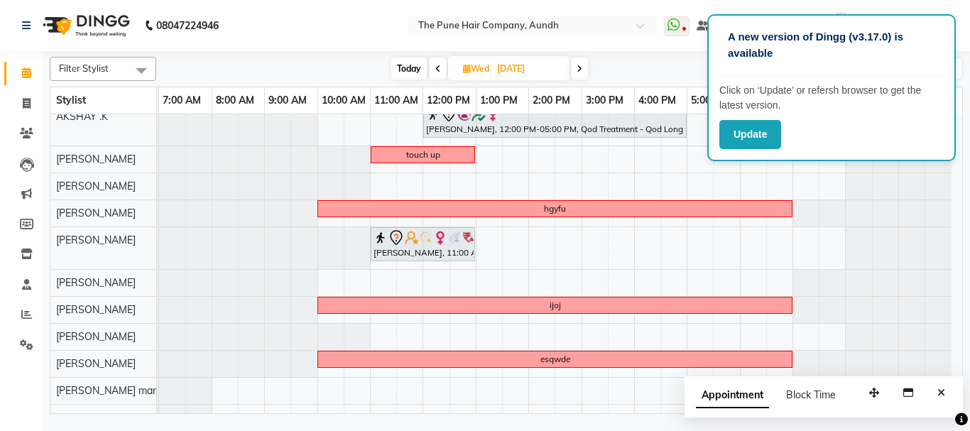
click at [437, 67] on icon at bounding box center [438, 69] width 6 height 9
type input "02-09-2025"
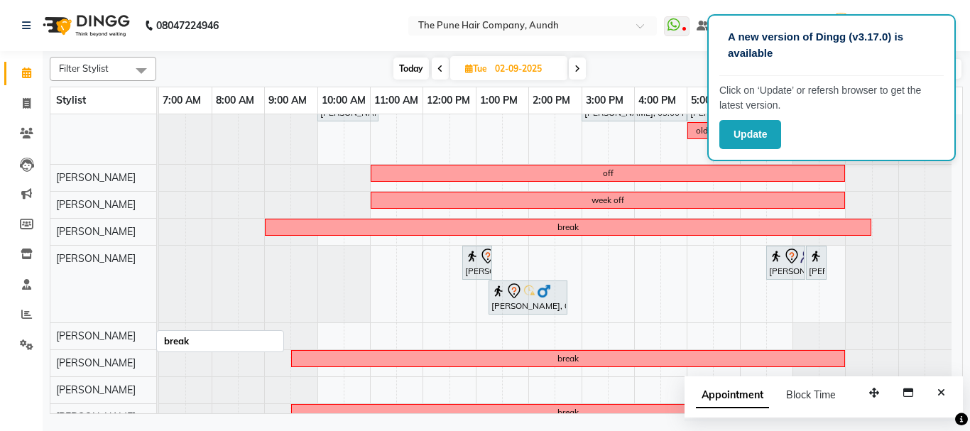
scroll to position [195, 0]
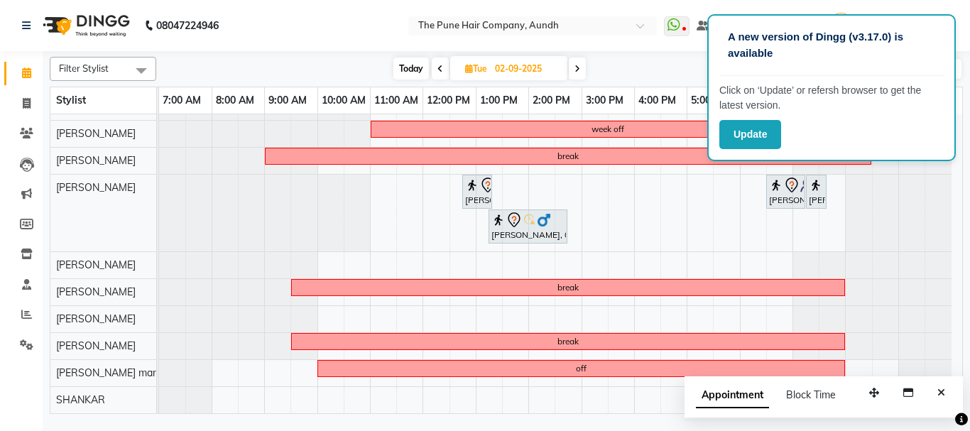
drag, startPoint x: 434, startPoint y: 404, endPoint x: 470, endPoint y: 416, distance: 37.3
click at [470, 416] on div "Filter Stylist Select All AKSHAY .K harshal gaikwad kaif shaikh LAKKHAN SHINDE …" at bounding box center [507, 234] width 928 height 367
click at [435, 398] on div "leave leave Amita Jain, 11:00 AM-01:00 PM, Hair Color Inoa - Inoa Touchup 2 Inc…" at bounding box center [560, 167] width 803 height 494
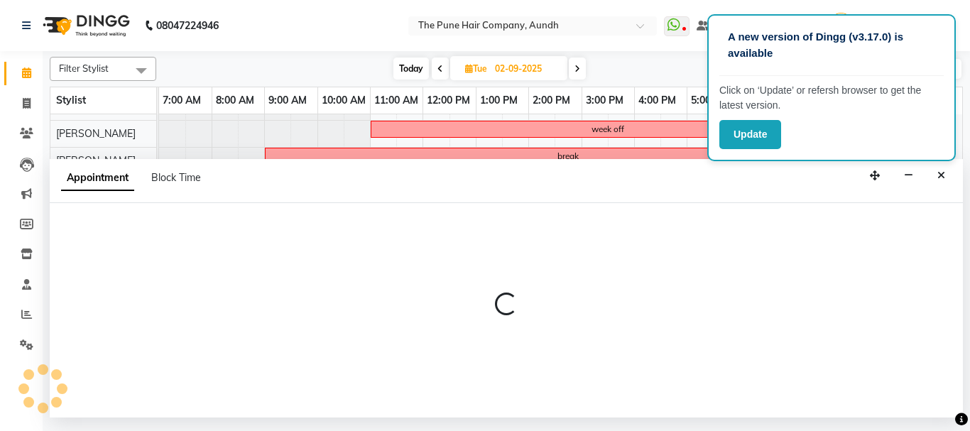
select select "89448"
select select "tentative"
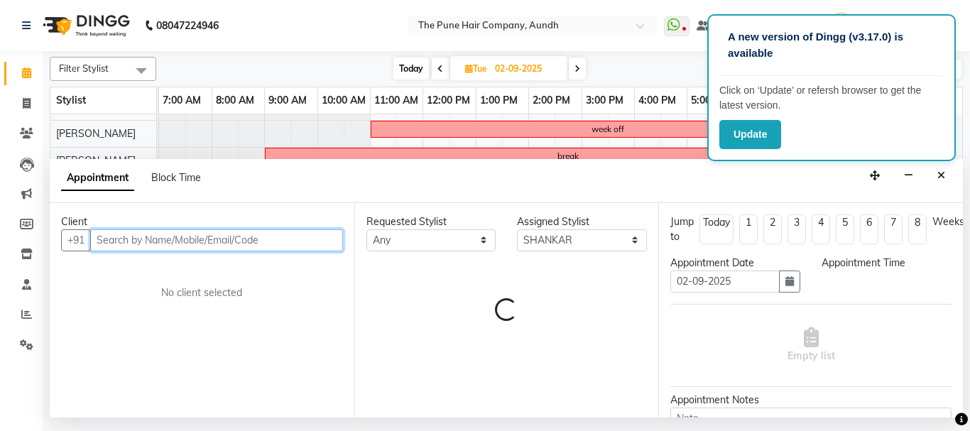
select select "720"
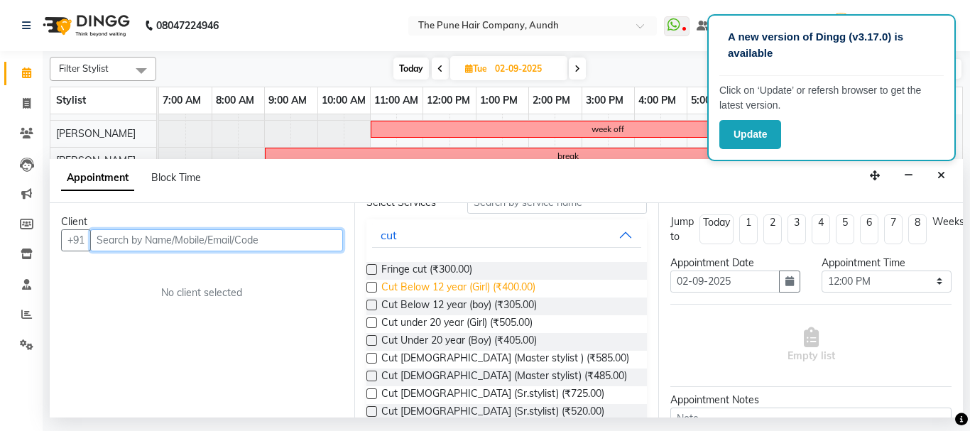
scroll to position [142, 0]
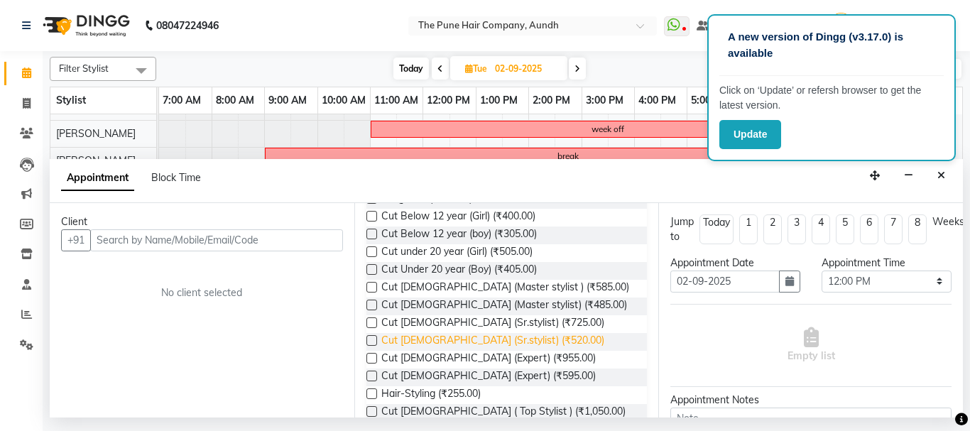
click at [420, 340] on span "Cut [DEMOGRAPHIC_DATA] (Sr.stylist) (₹520.00)" at bounding box center [492, 342] width 223 height 18
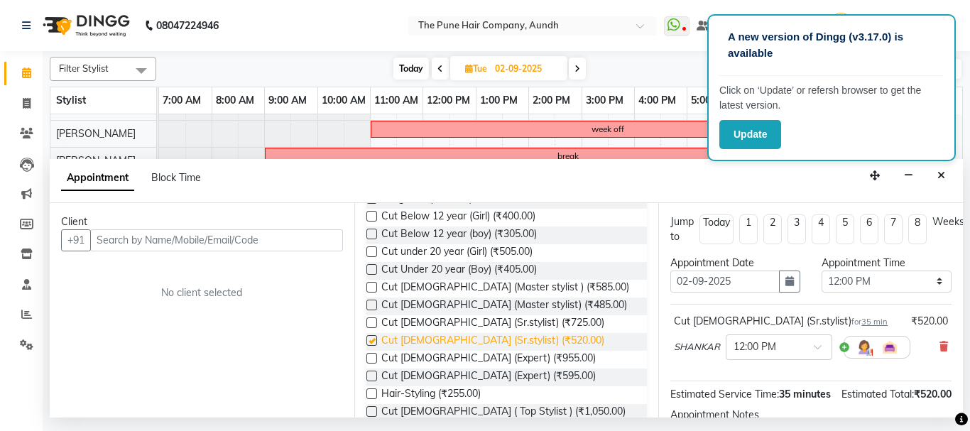
checkbox input "false"
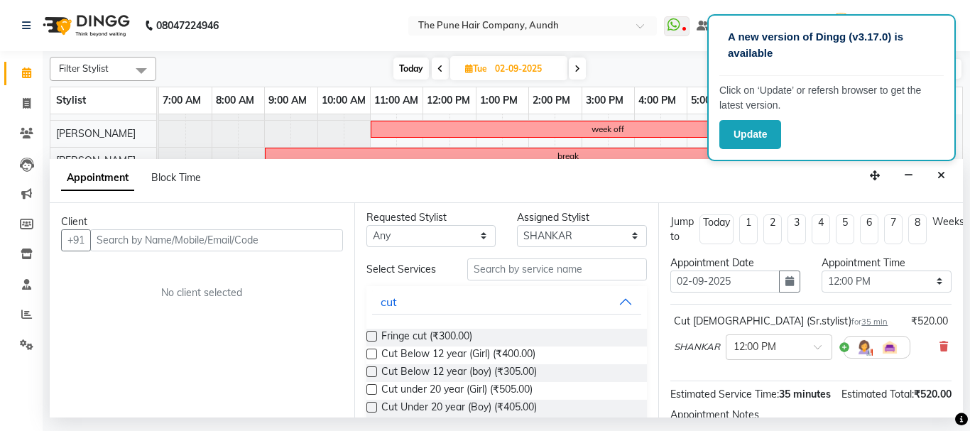
scroll to position [0, 0]
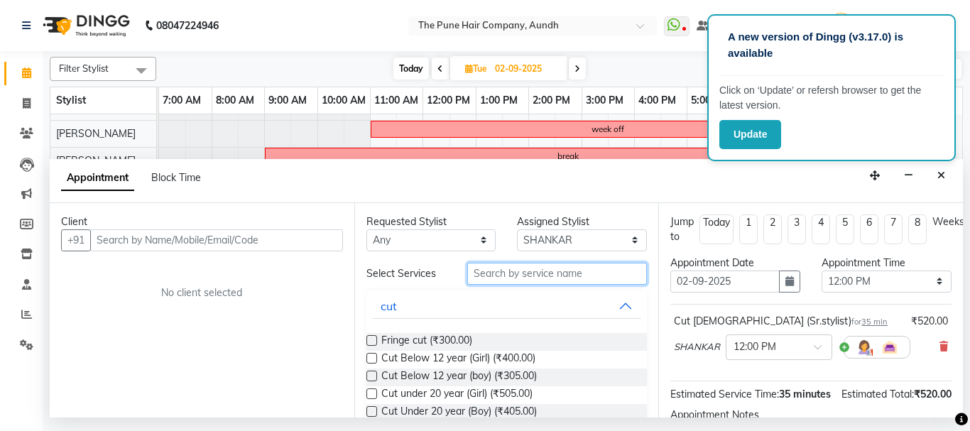
click at [506, 283] on input "text" at bounding box center [557, 274] width 180 height 22
click at [536, 281] on input "text" at bounding box center [557, 274] width 180 height 22
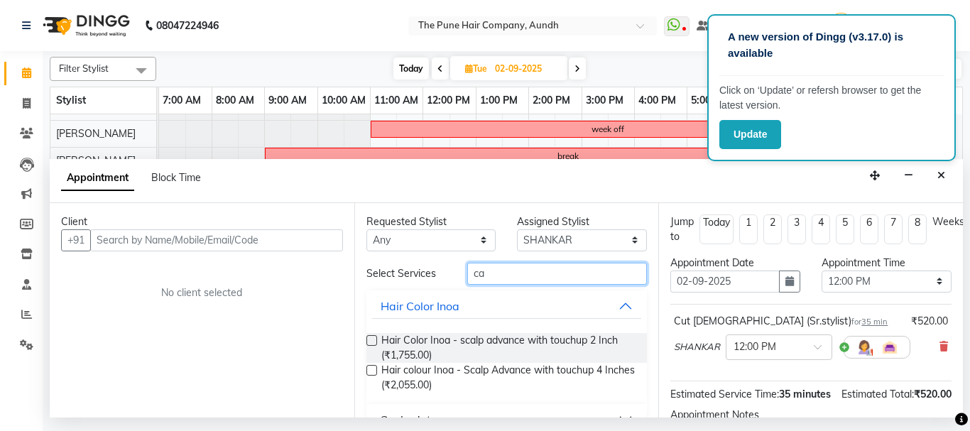
type input "c"
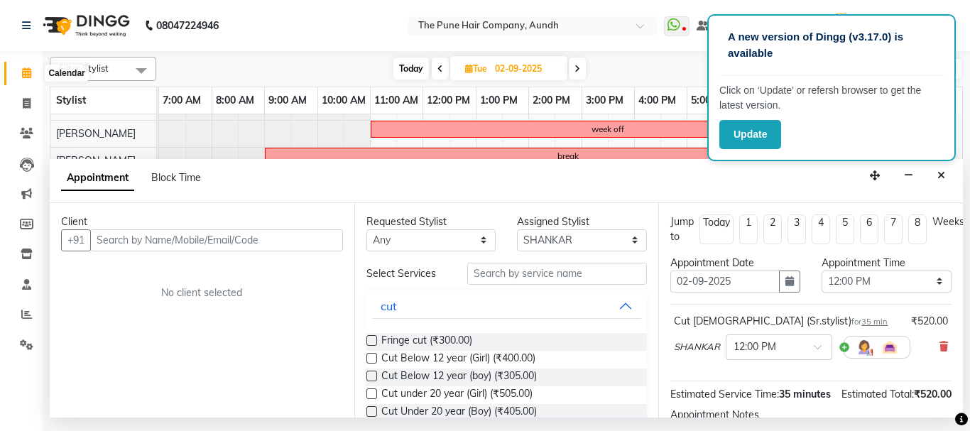
click at [29, 73] on icon at bounding box center [26, 72] width 9 height 11
click at [26, 80] on span at bounding box center [26, 73] width 25 height 16
click at [28, 70] on icon at bounding box center [26, 72] width 9 height 11
click at [26, 72] on icon at bounding box center [26, 72] width 9 height 11
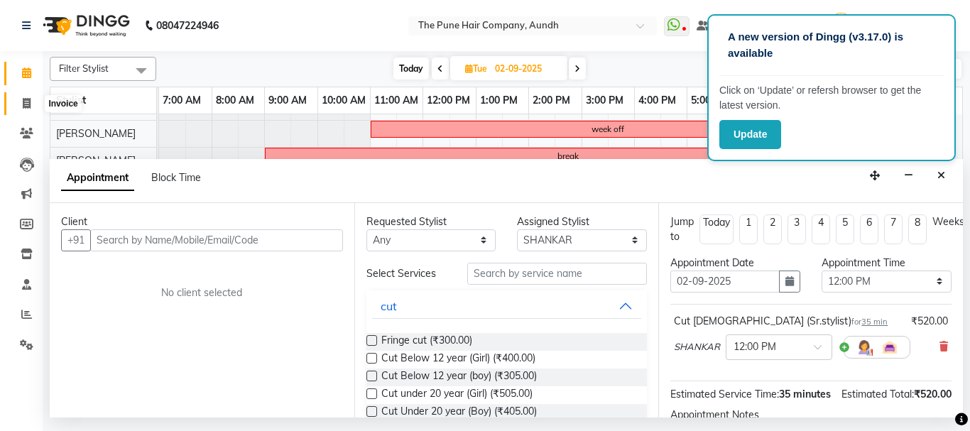
click at [24, 102] on icon at bounding box center [27, 103] width 8 height 11
select select "service"
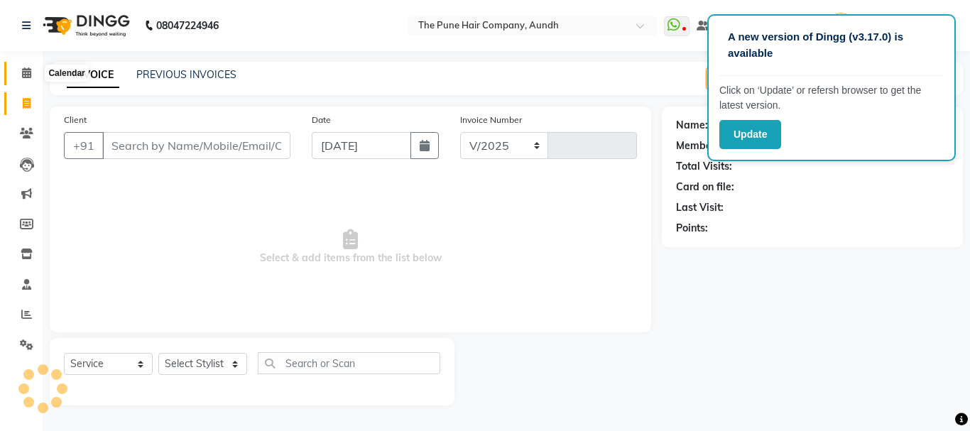
click at [23, 76] on icon at bounding box center [26, 72] width 9 height 11
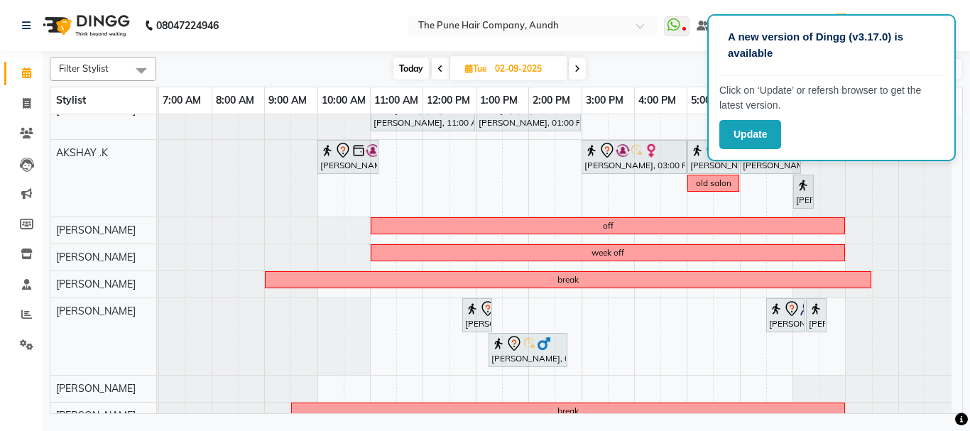
scroll to position [195, 0]
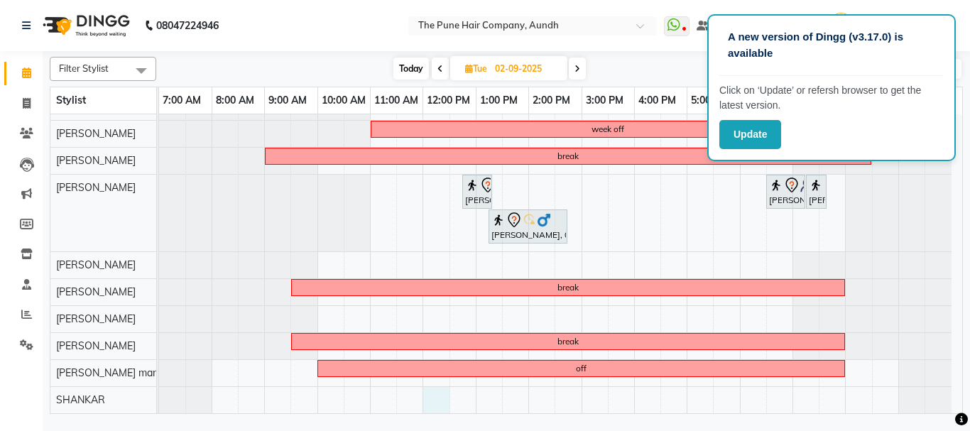
click at [430, 398] on div "leave leave Amita Jain, 11:00 AM-01:00 PM, Hair Color Inoa - Inoa Touchup 2 Inc…" at bounding box center [560, 167] width 803 height 494
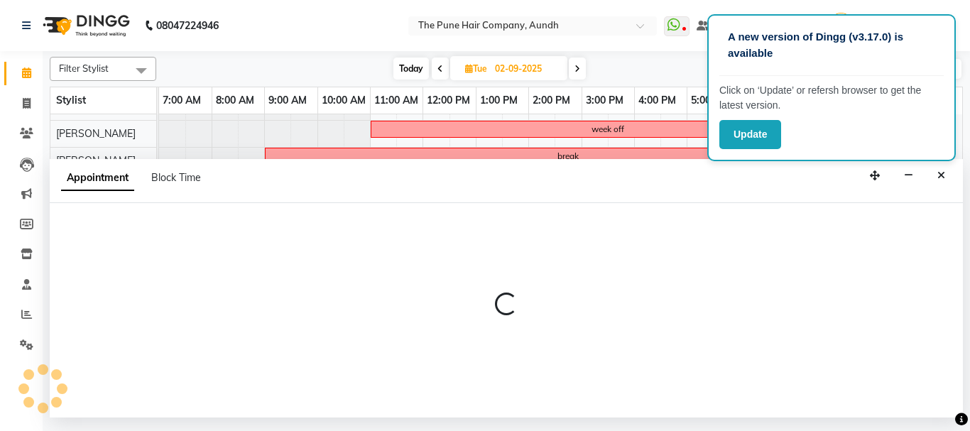
select select "89448"
select select "tentative"
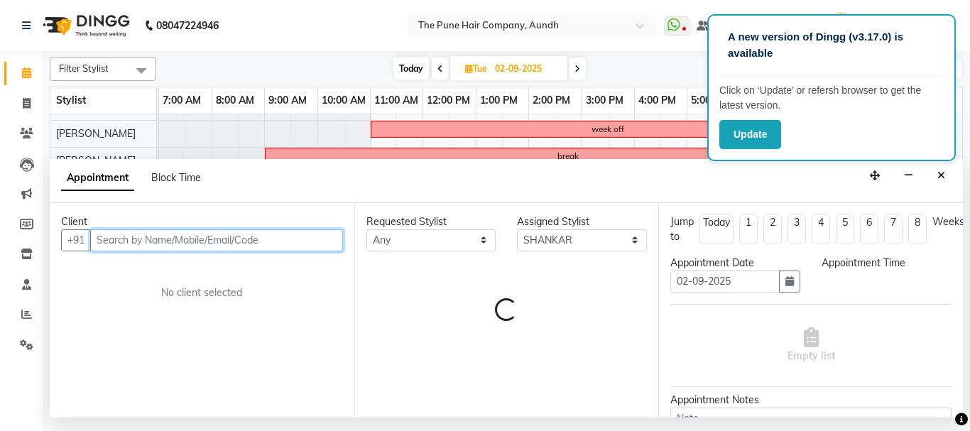
select select "720"
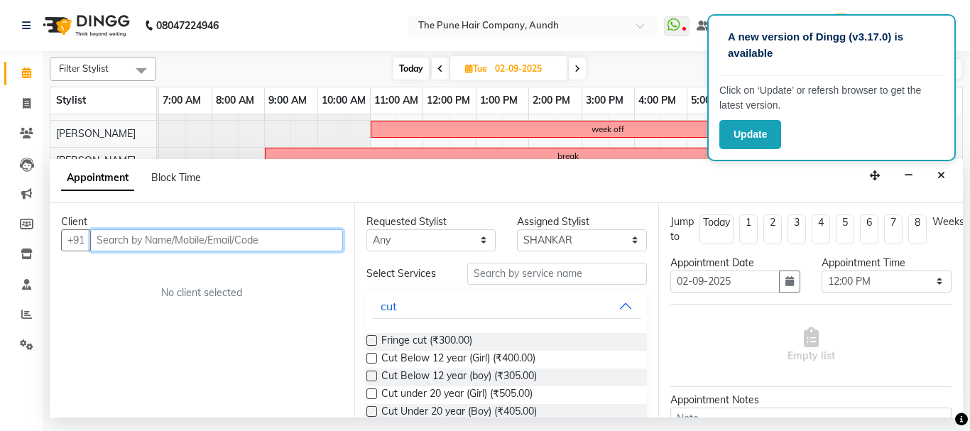
click at [212, 245] on input "text" at bounding box center [216, 240] width 253 height 22
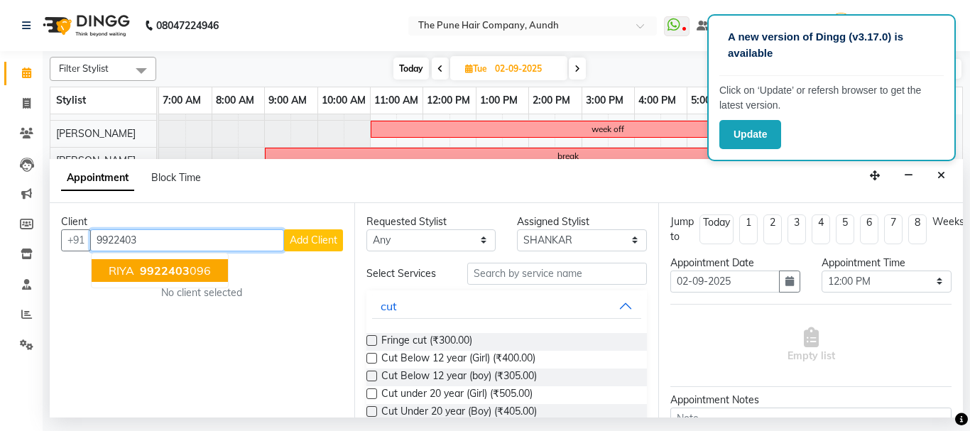
click at [181, 266] on span "9922403" at bounding box center [165, 271] width 50 height 14
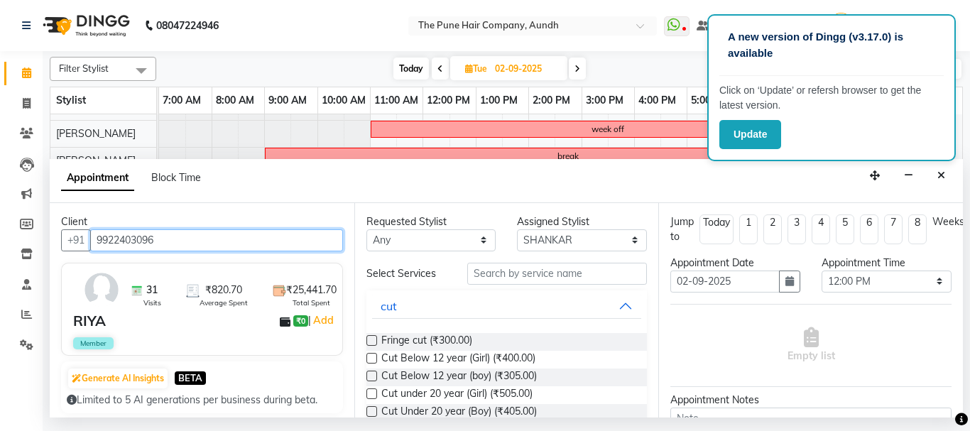
type input "9922403096"
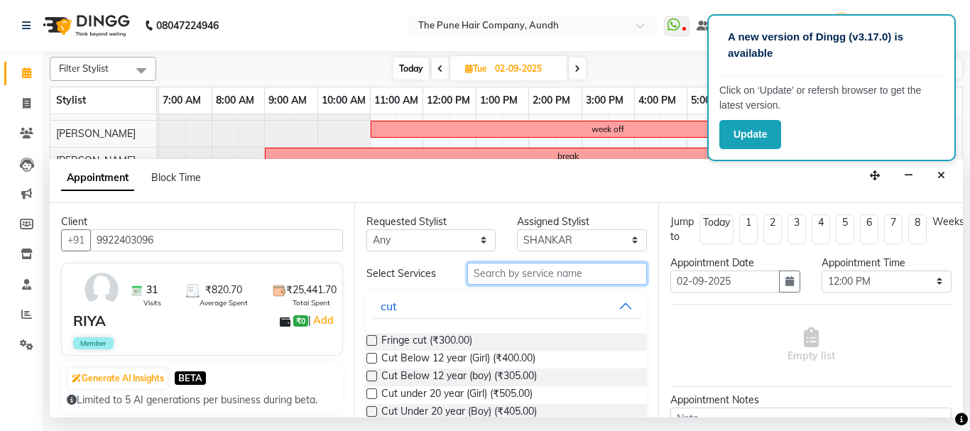
click at [506, 280] on input "text" at bounding box center [557, 274] width 180 height 22
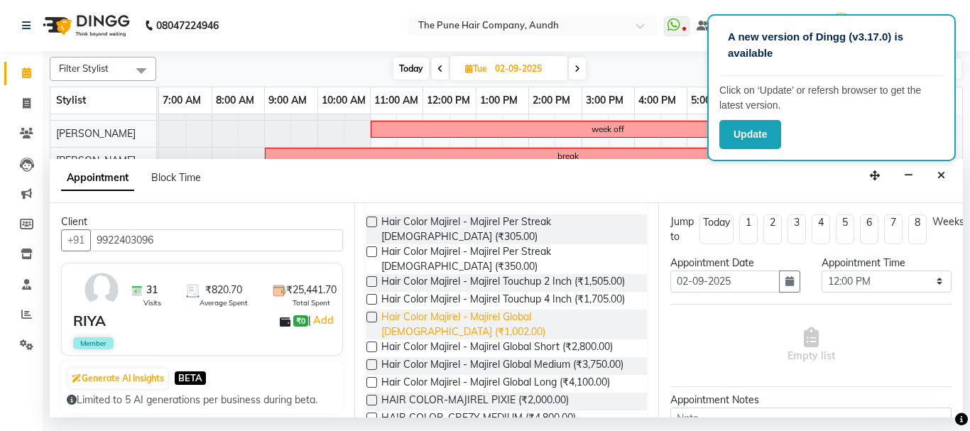
scroll to position [142, 0]
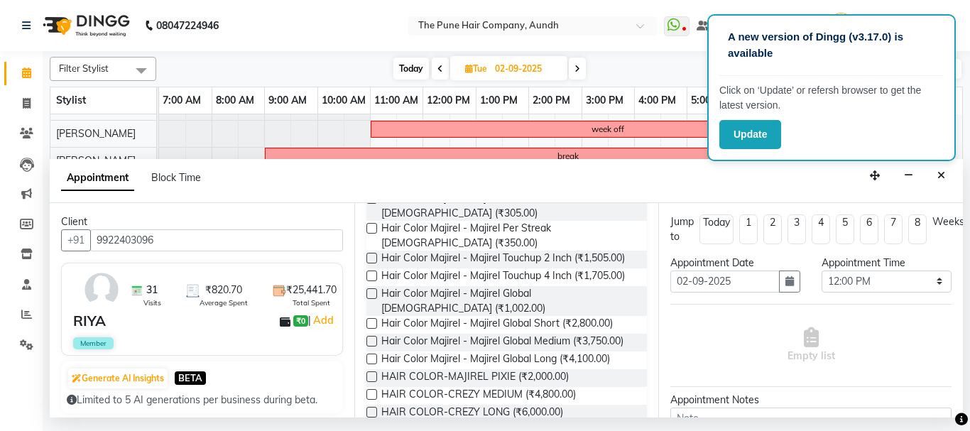
type input "col"
click at [374, 299] on label at bounding box center [372, 293] width 11 height 11
click at [374, 300] on input "checkbox" at bounding box center [371, 295] width 9 height 9
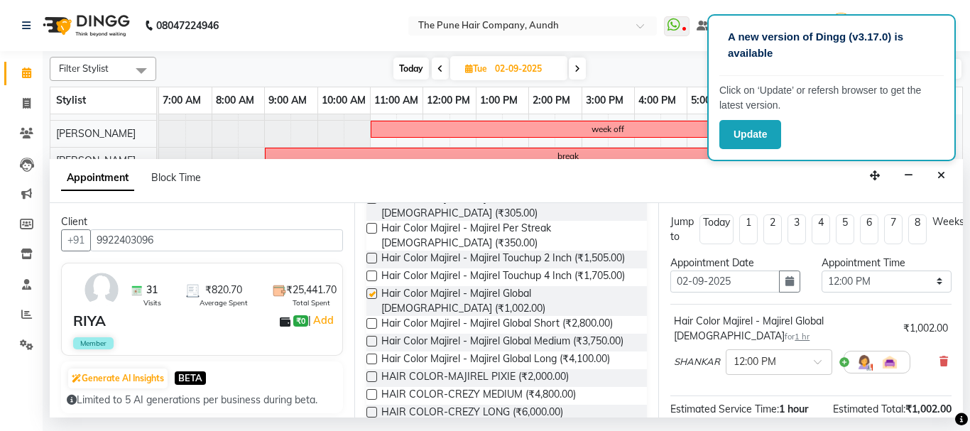
checkbox input "false"
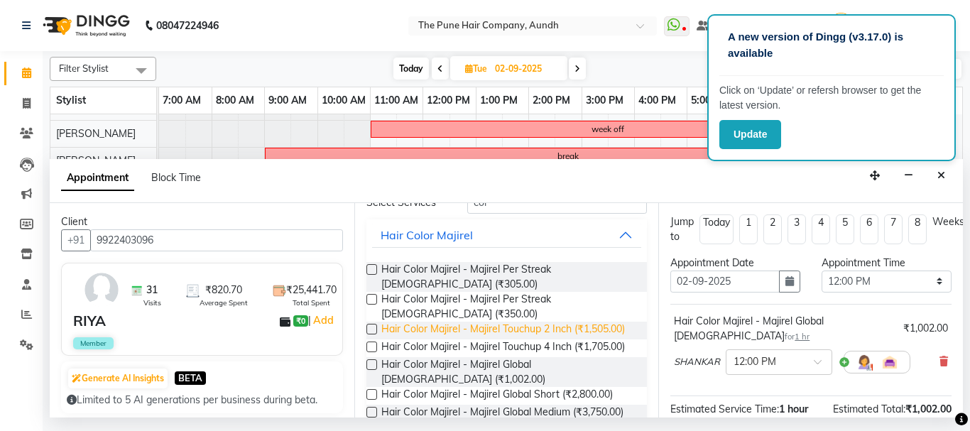
scroll to position [0, 0]
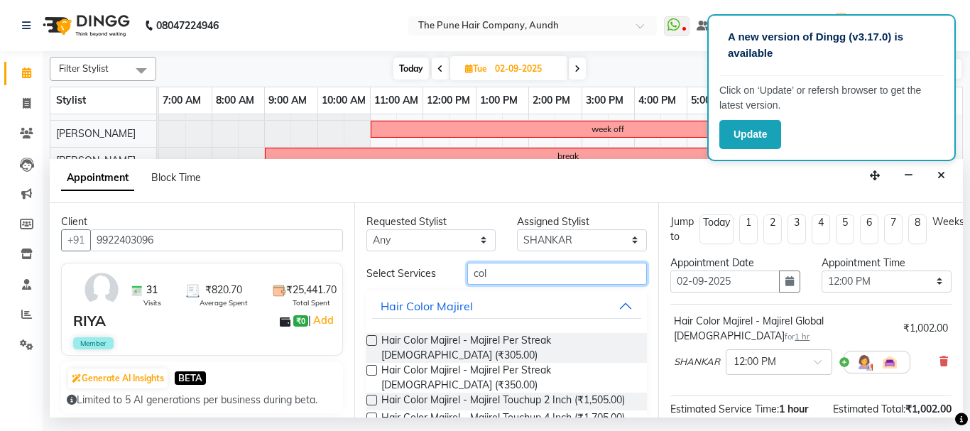
click at [493, 273] on input "col" at bounding box center [557, 274] width 180 height 22
type input "c"
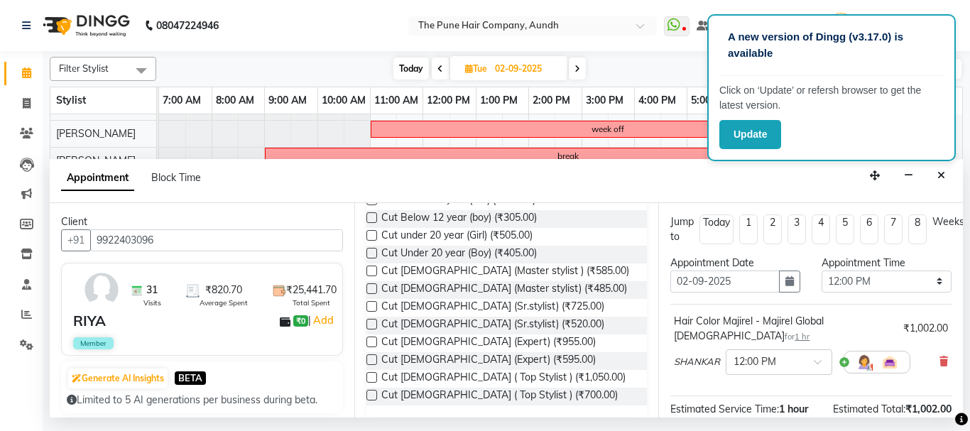
scroll to position [169, 0]
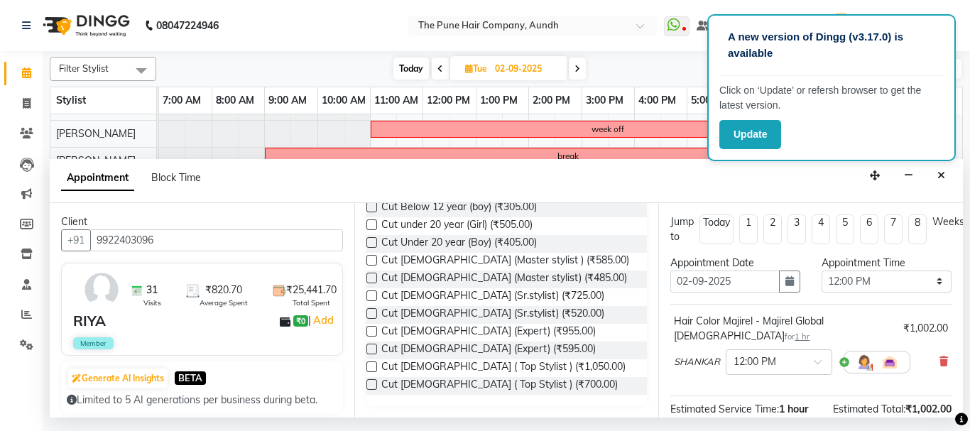
type input "cut"
click at [369, 279] on label at bounding box center [372, 278] width 11 height 11
click at [369, 279] on input "checkbox" at bounding box center [371, 279] width 9 height 9
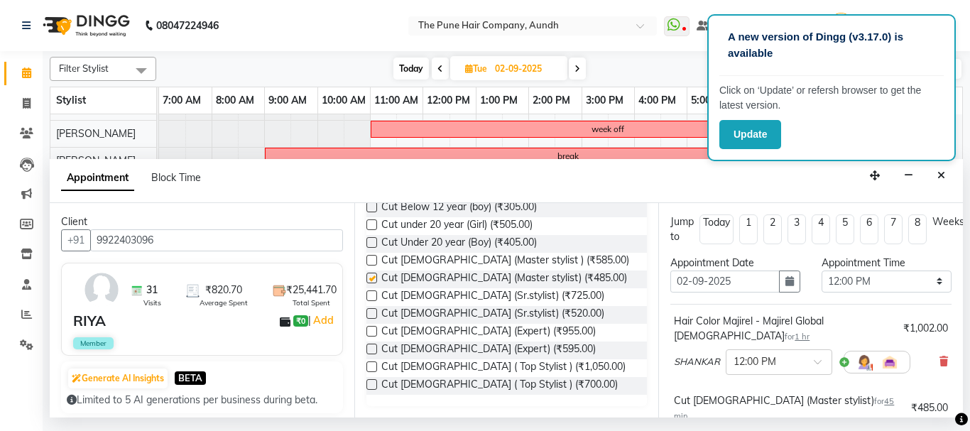
checkbox input "false"
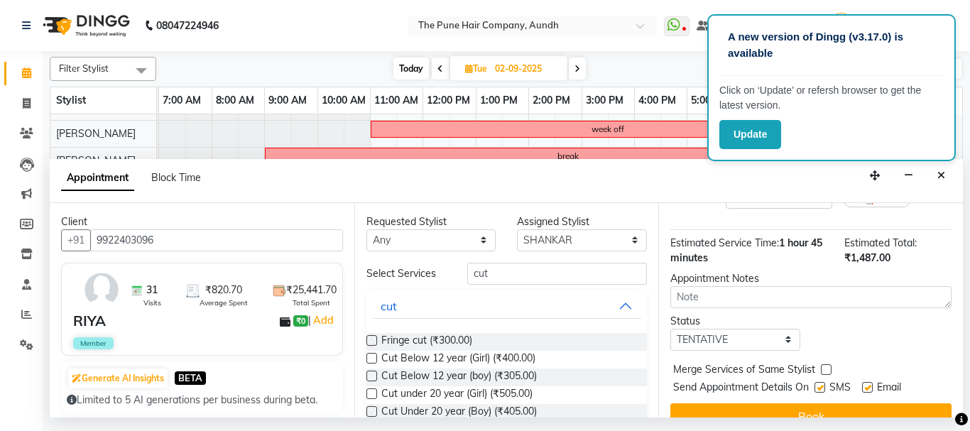
scroll to position [249, 0]
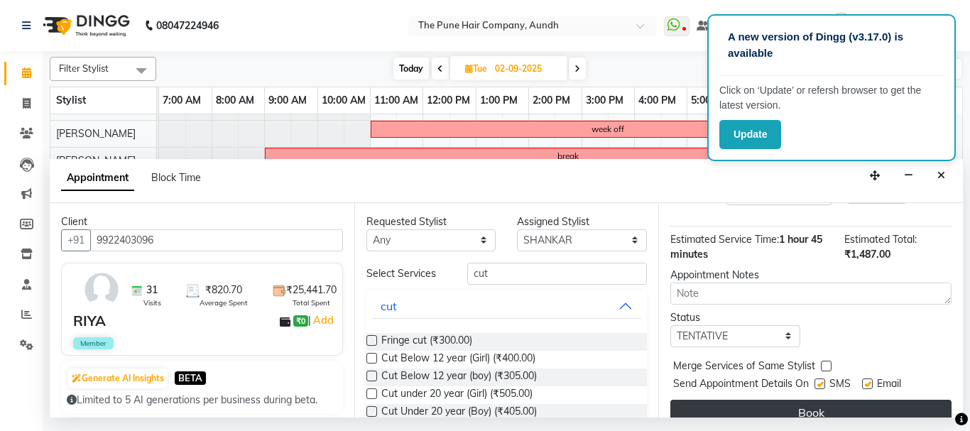
click at [820, 400] on button "Book" at bounding box center [811, 413] width 281 height 26
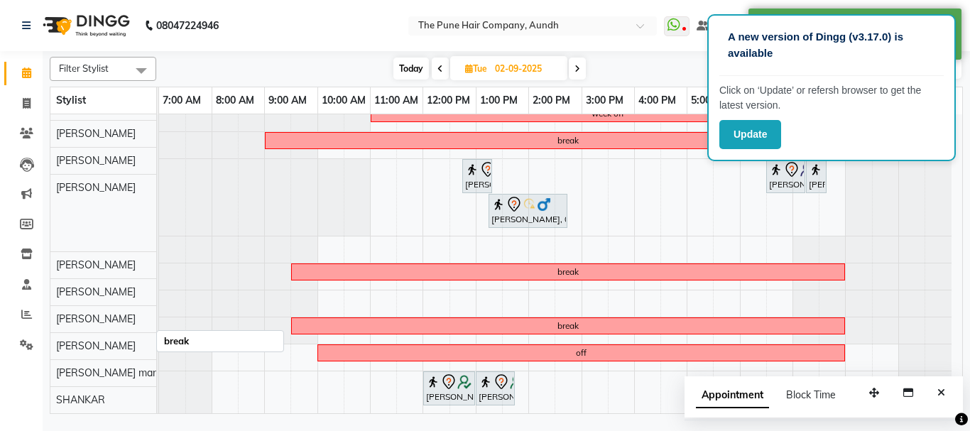
scroll to position [210, 0]
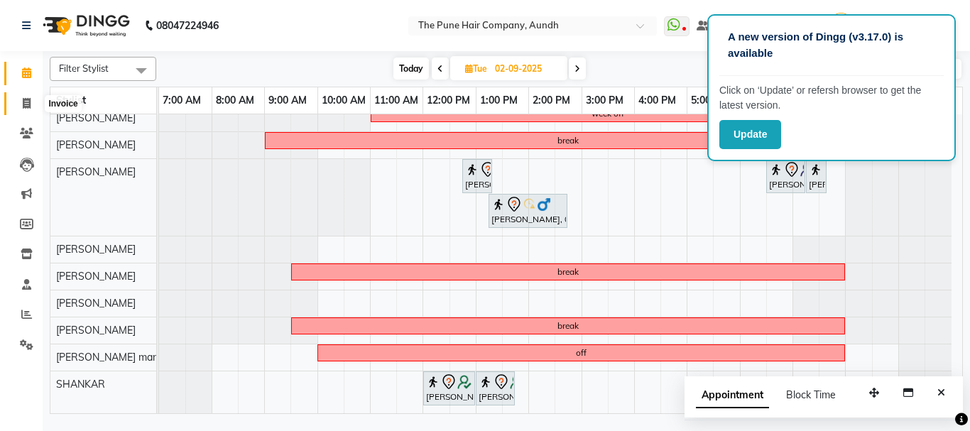
click at [26, 104] on icon at bounding box center [27, 103] width 8 height 11
select select "service"
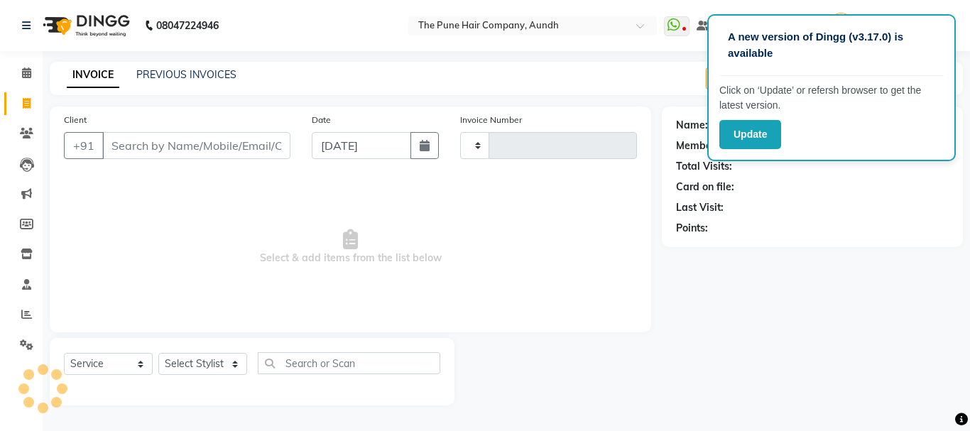
type input "4602"
select select "106"
click at [28, 74] on icon at bounding box center [26, 72] width 9 height 11
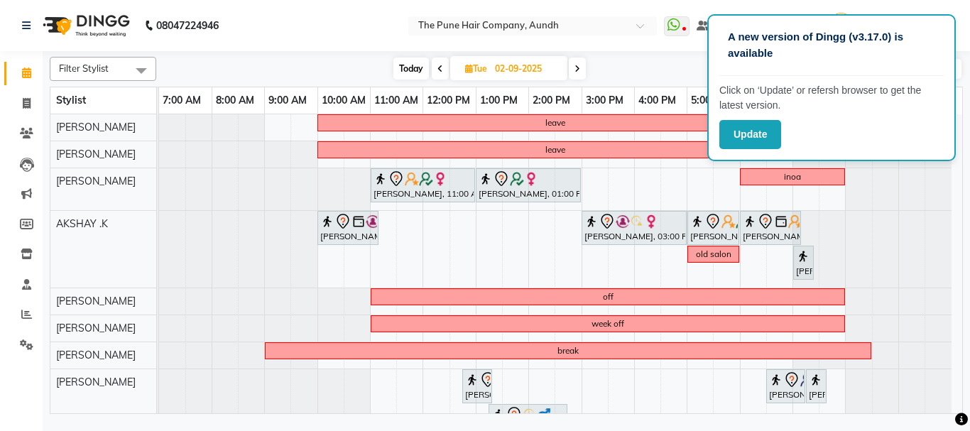
click at [408, 64] on span "Today" at bounding box center [412, 69] width 36 height 22
type input "[DATE]"
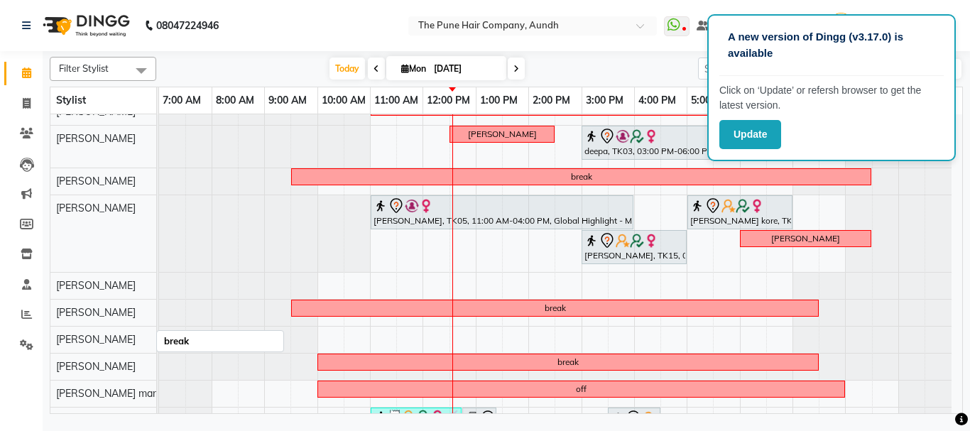
scroll to position [311, 0]
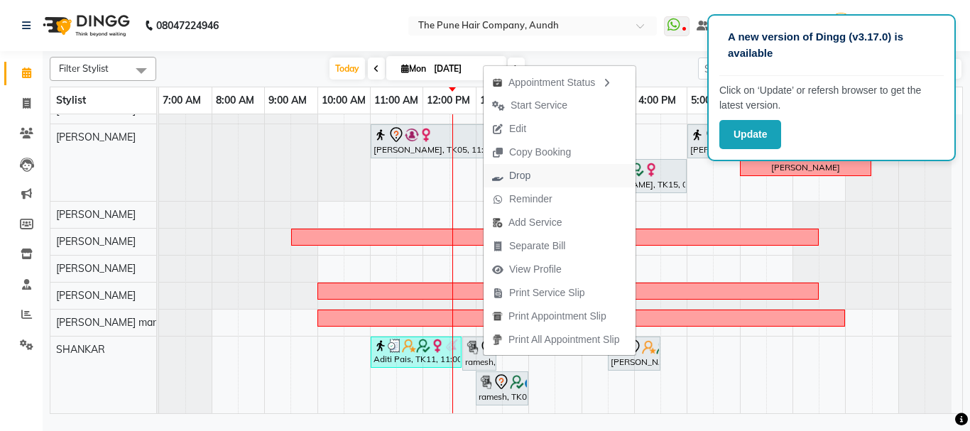
click at [528, 179] on span "Drop" at bounding box center [519, 175] width 21 height 15
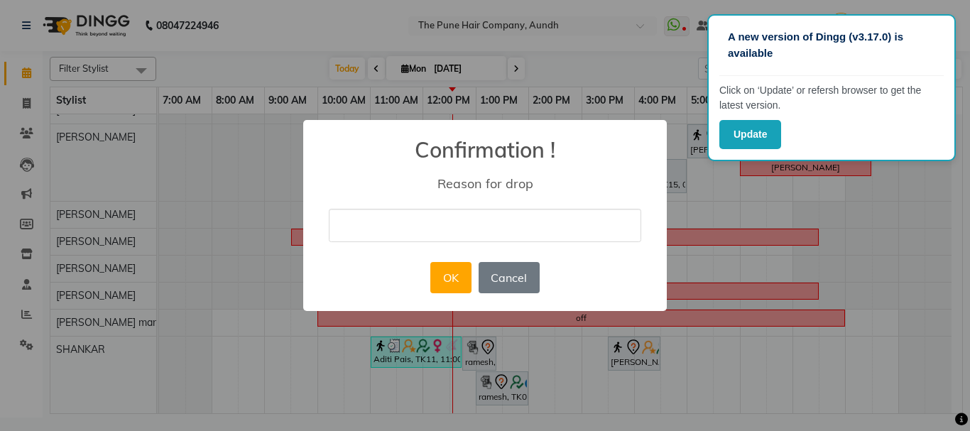
click at [471, 239] on input "text" at bounding box center [485, 225] width 313 height 33
type input "fgfg"
click at [456, 273] on button "OK" at bounding box center [450, 277] width 40 height 31
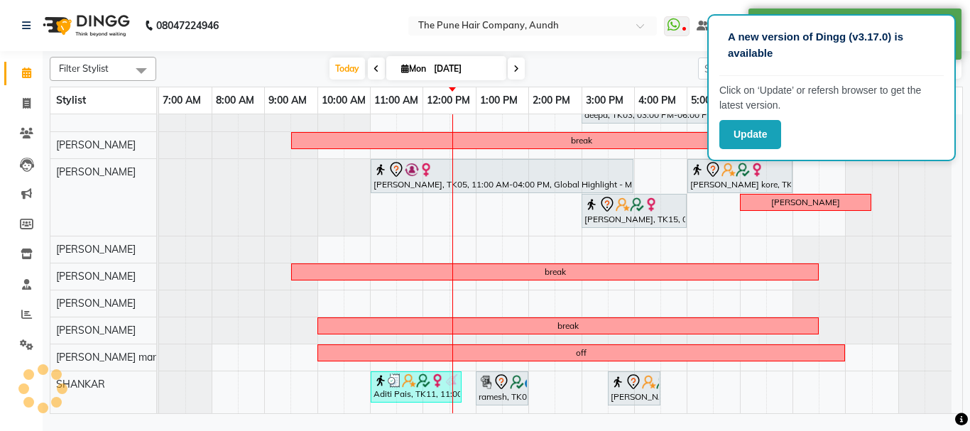
scroll to position [276, 0]
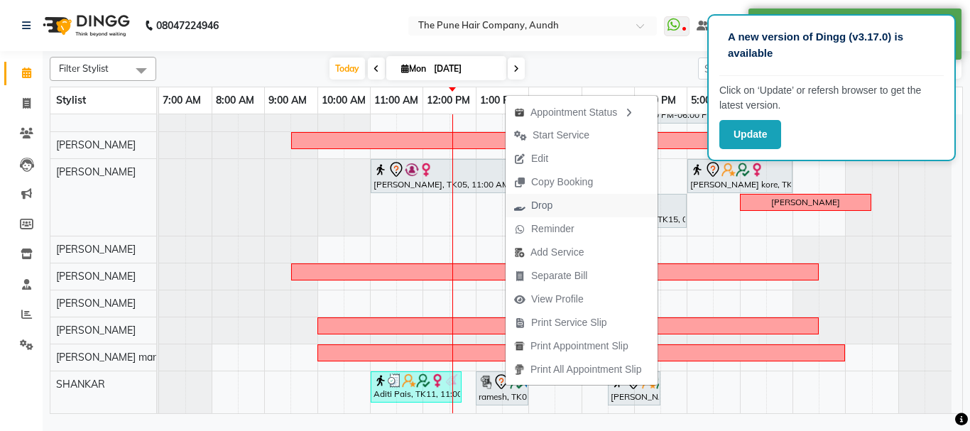
click at [568, 204] on button "Drop" at bounding box center [582, 205] width 152 height 23
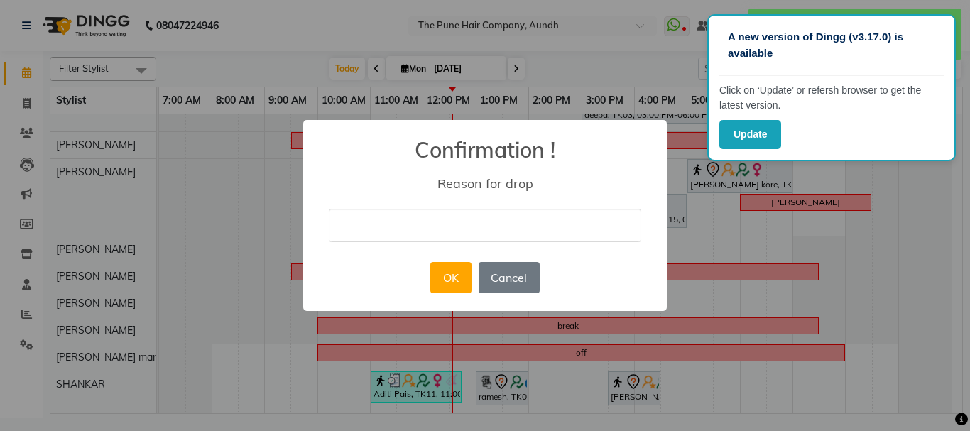
click at [462, 229] on input "text" at bounding box center [485, 225] width 313 height 33
type input "gff"
click at [436, 277] on button "OK" at bounding box center [450, 277] width 40 height 31
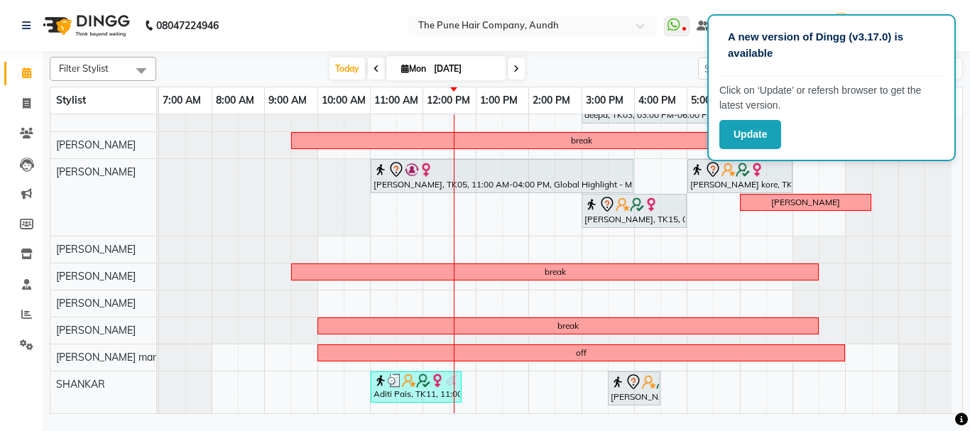
click at [403, 68] on icon at bounding box center [405, 68] width 8 height 9
select select "9"
select select "2025"
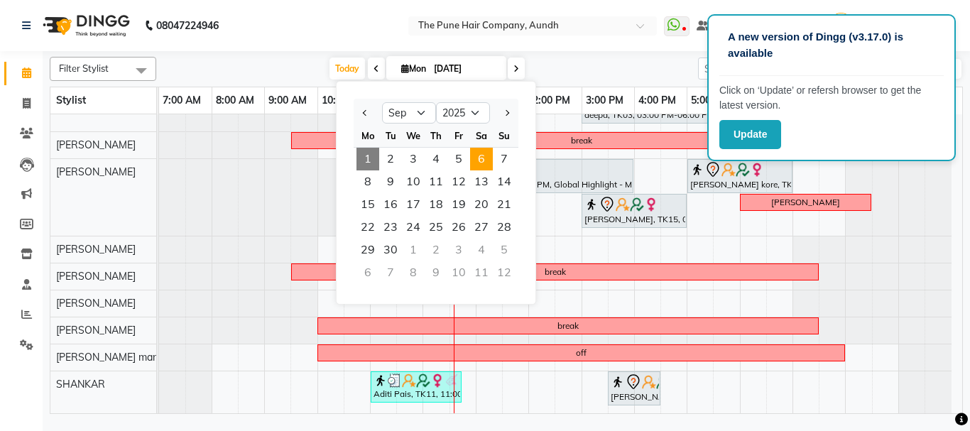
click at [487, 159] on span "6" at bounding box center [481, 159] width 23 height 23
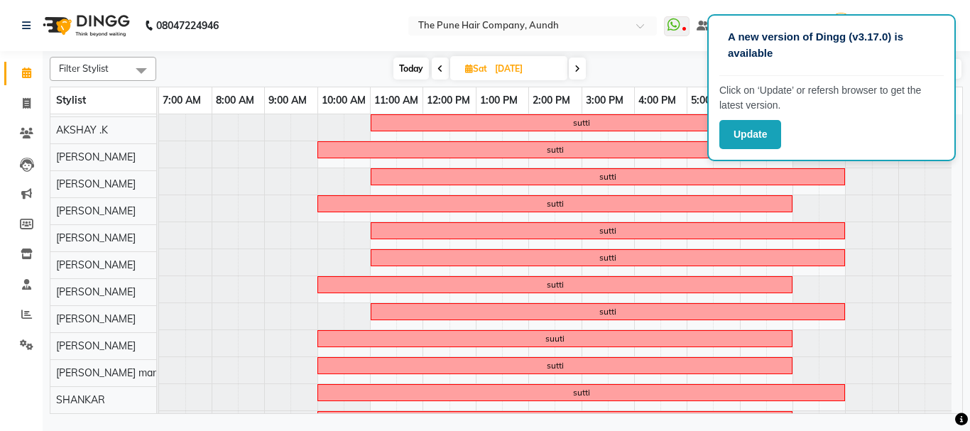
scroll to position [0, 0]
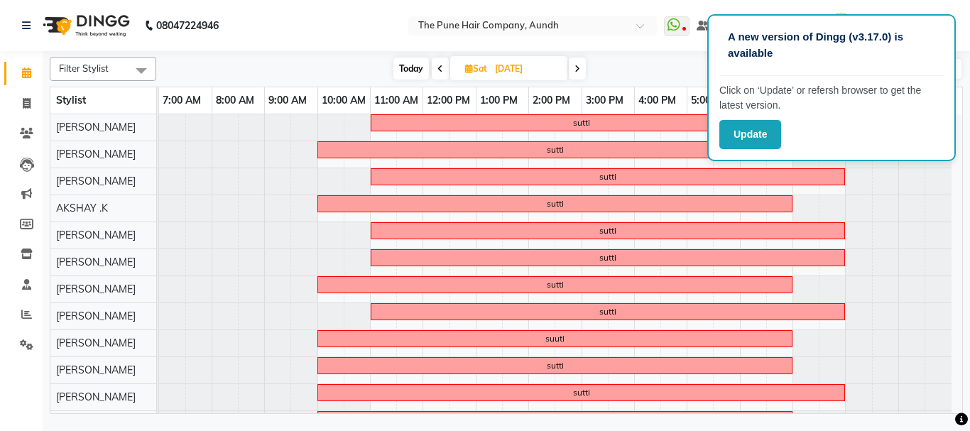
click at [404, 69] on span "Today" at bounding box center [412, 69] width 36 height 22
type input "[DATE]"
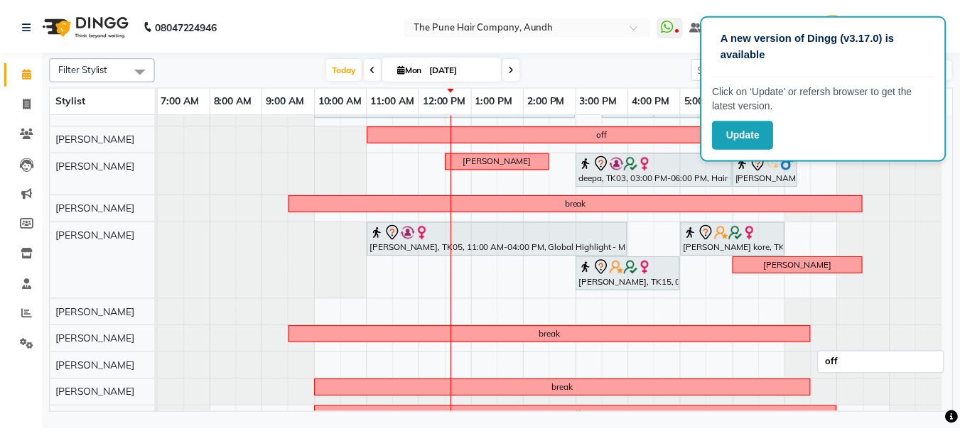
scroll to position [276, 0]
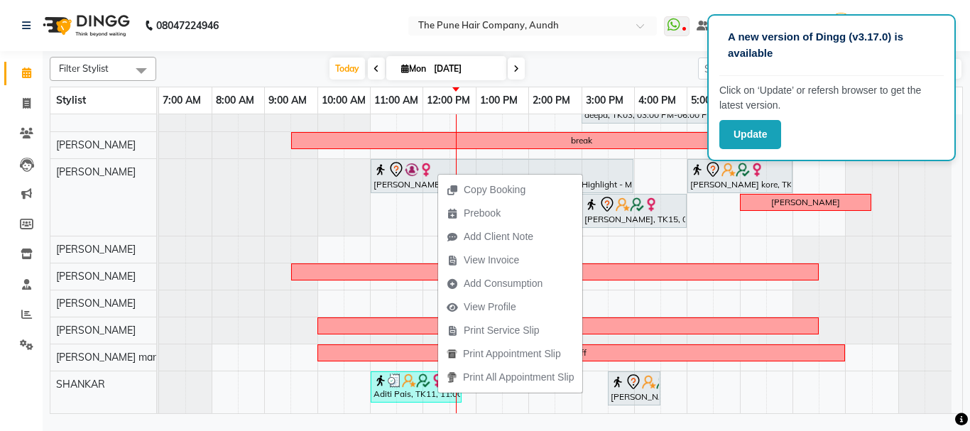
click at [24, 71] on icon at bounding box center [26, 72] width 9 height 11
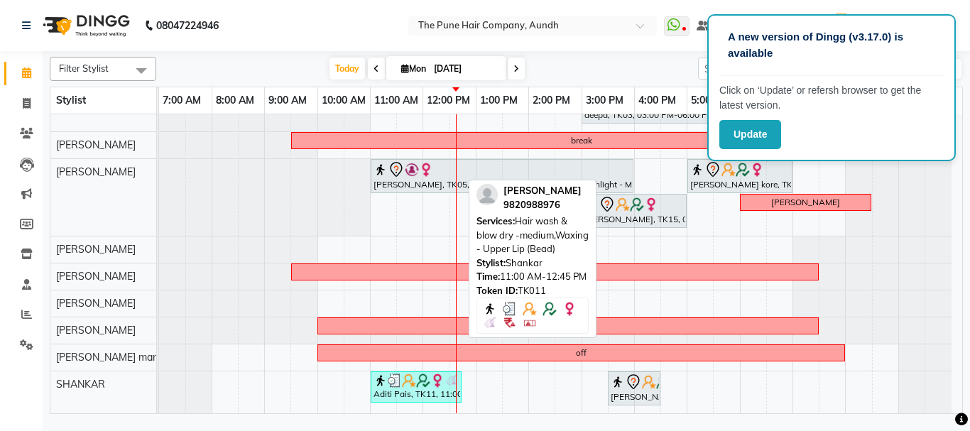
click at [435, 388] on div "Aditi Pais, TK11, 11:00 AM-12:45 PM, Hair wash & blow dry -medium,Waxing - Uppe…" at bounding box center [416, 387] width 88 height 27
select select "3"
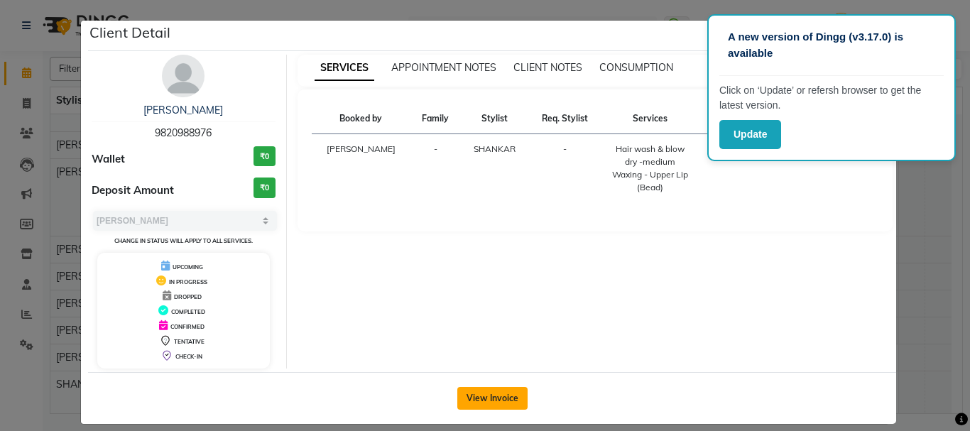
click at [487, 397] on button "View Invoice" at bounding box center [492, 398] width 70 height 23
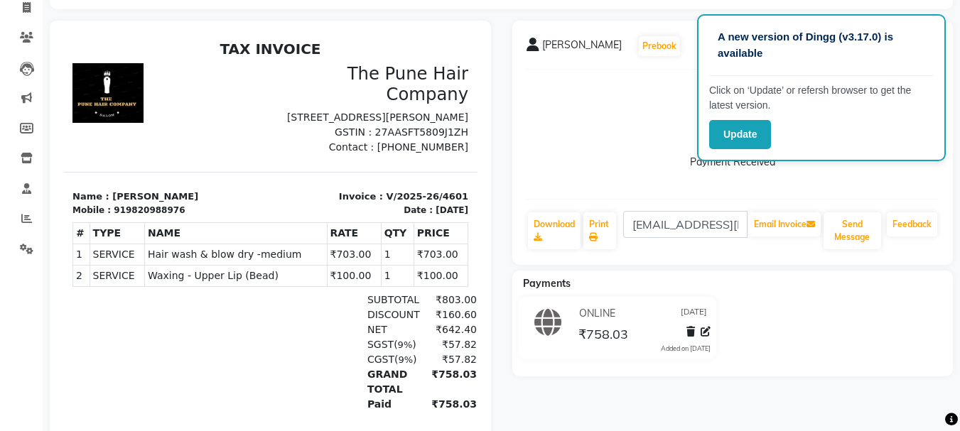
scroll to position [71, 0]
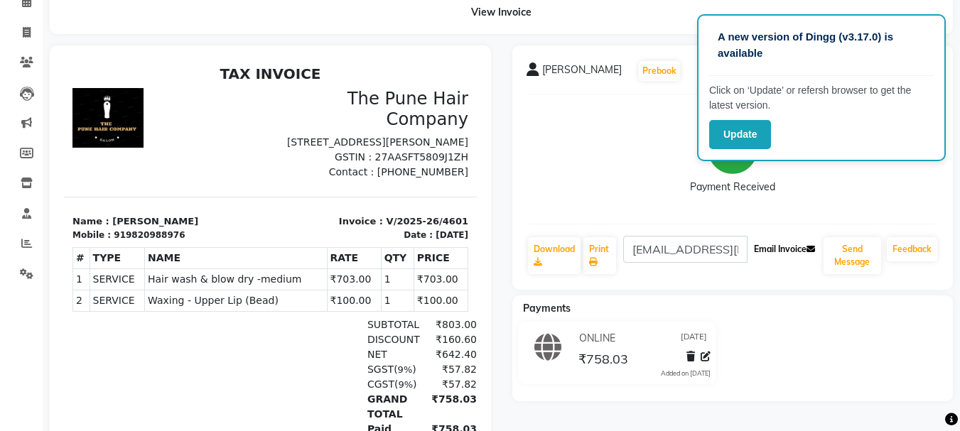
click at [769, 252] on button "Email Invoice" at bounding box center [784, 249] width 72 height 24
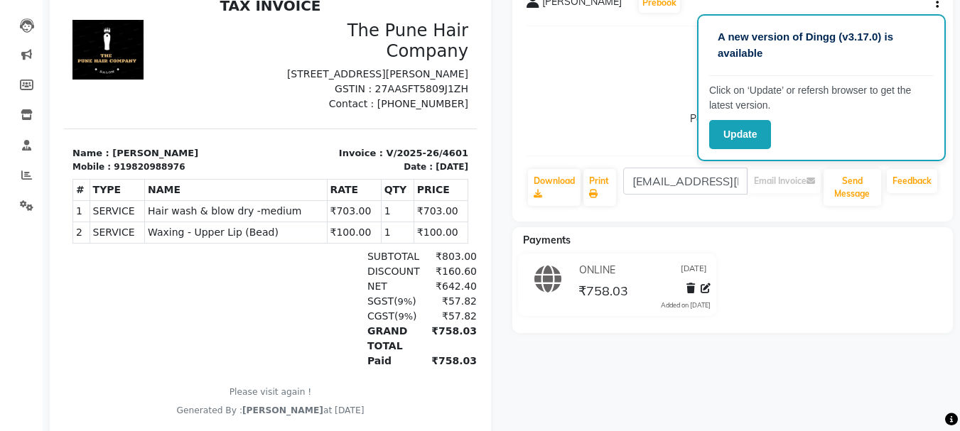
scroll to position [142, 0]
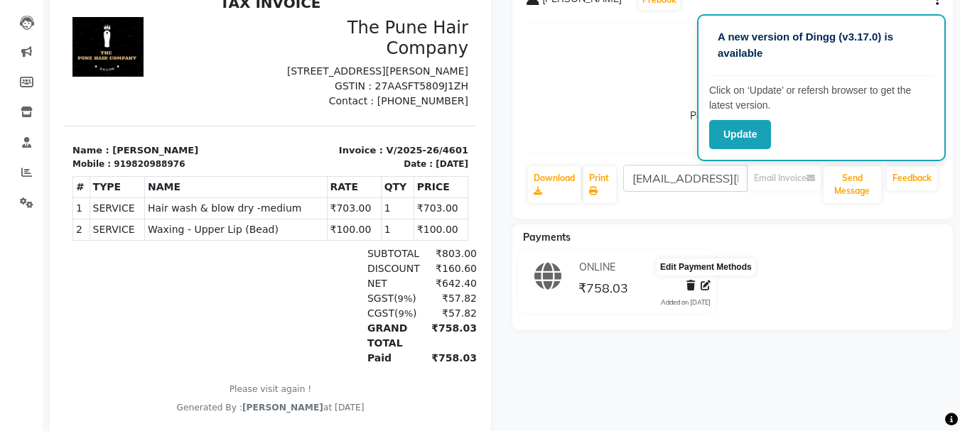
click at [706, 283] on icon at bounding box center [705, 286] width 10 height 10
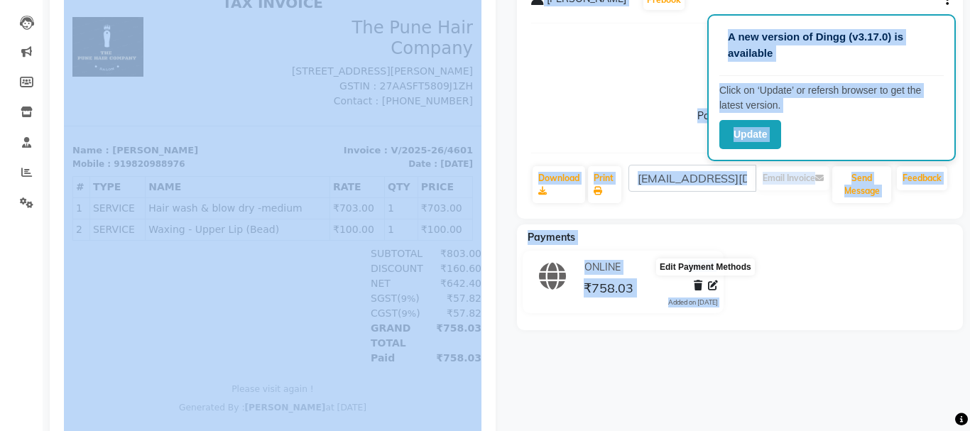
select select "3"
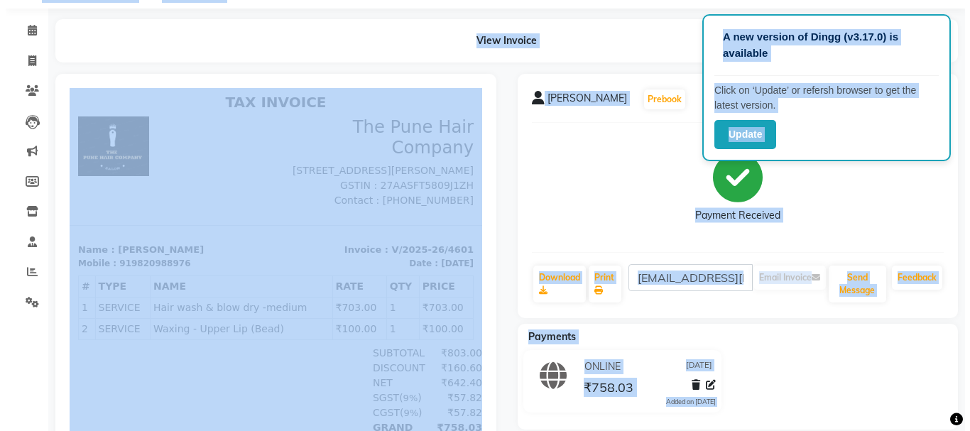
scroll to position [0, 0]
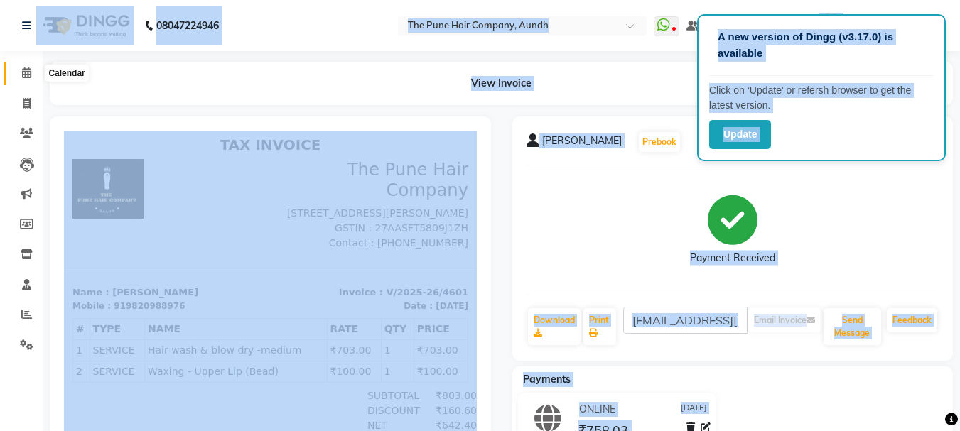
click at [25, 72] on icon at bounding box center [26, 72] width 9 height 11
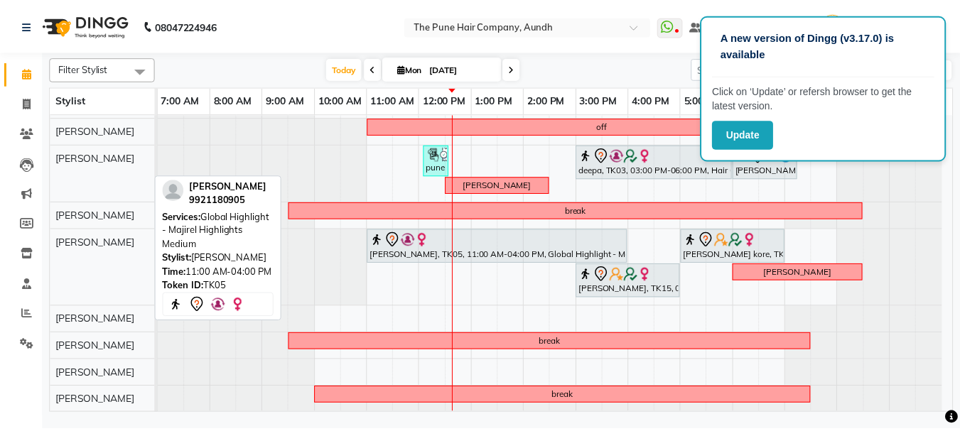
scroll to position [291, 0]
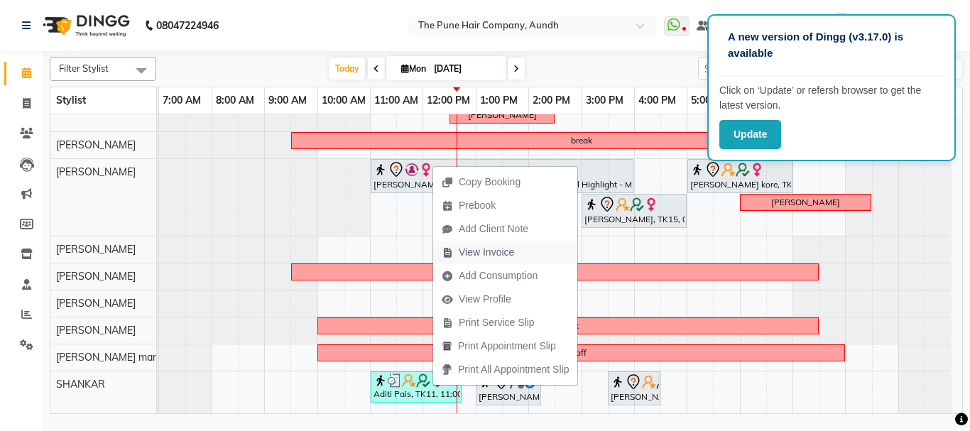
click at [501, 253] on span "View Invoice" at bounding box center [486, 252] width 55 height 15
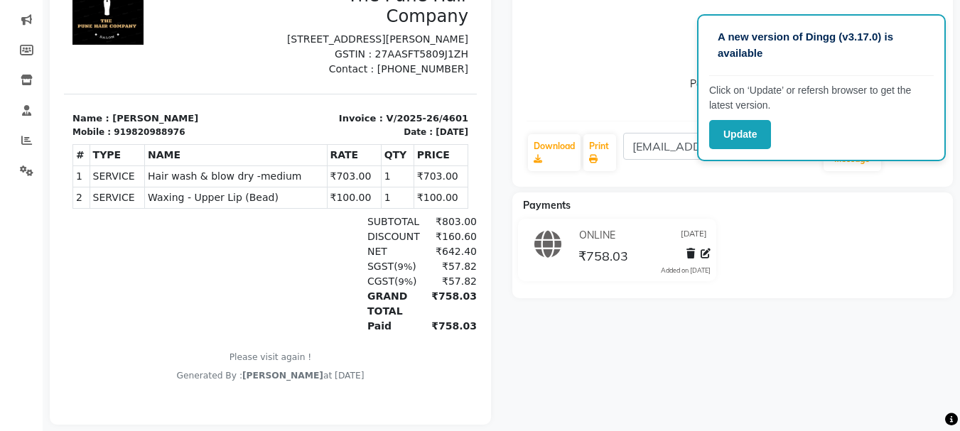
scroll to position [200, 0]
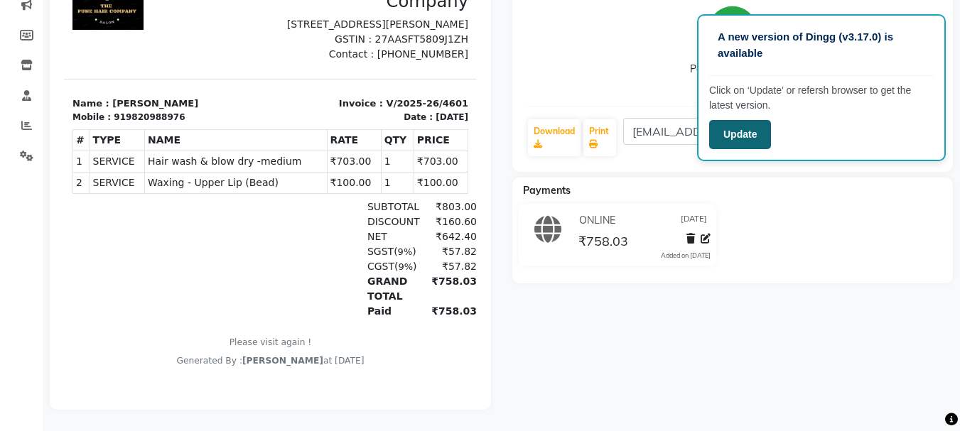
click at [743, 131] on button "Update" at bounding box center [740, 134] width 62 height 29
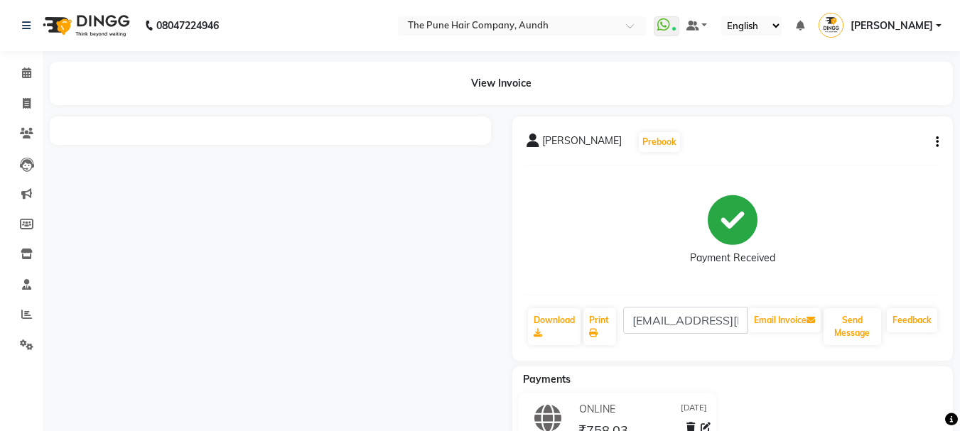
click at [938, 142] on icon "button" at bounding box center [936, 142] width 3 height 1
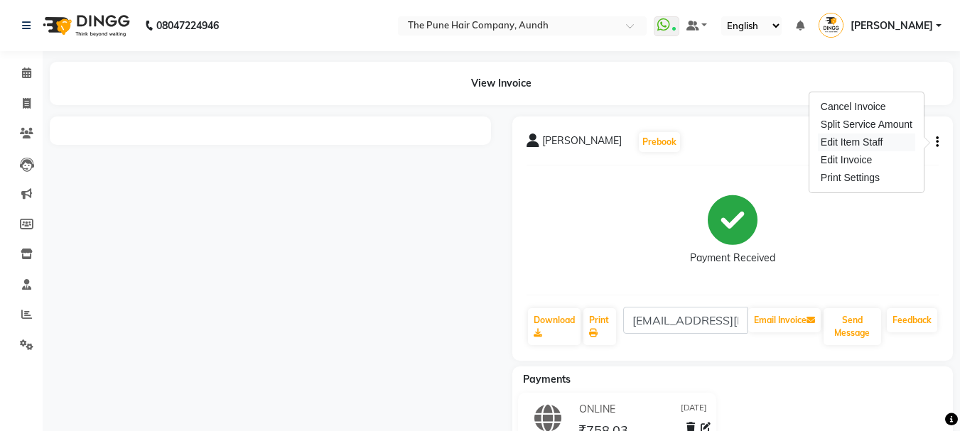
click at [868, 141] on div "Edit Item Staff" at bounding box center [866, 143] width 97 height 18
select select
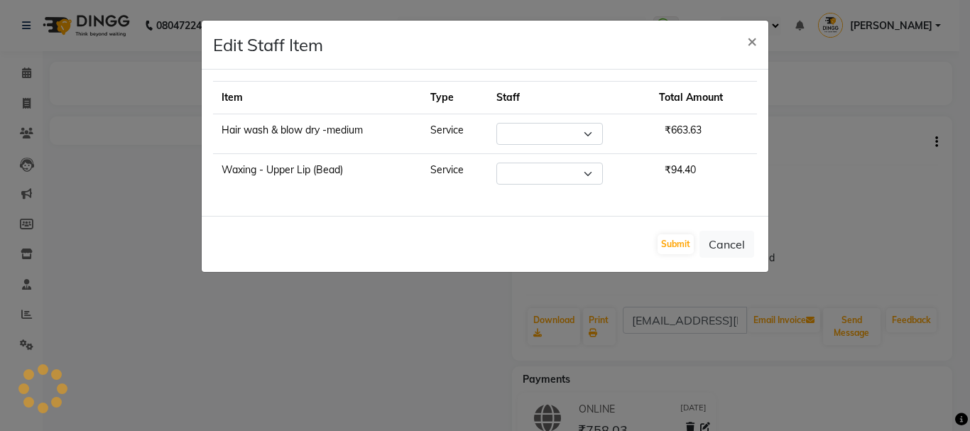
select select "89448"
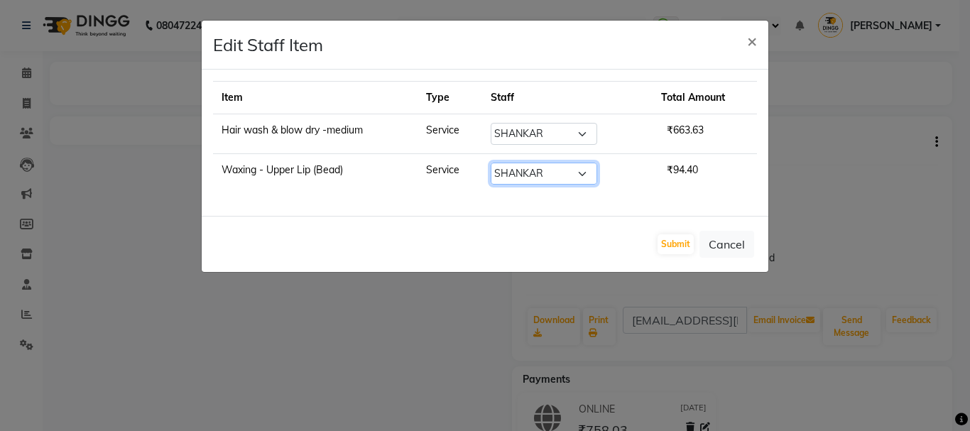
click at [588, 174] on select "Select AKSHAY .K harshal gaikwad kaif shaikh LAKKHAN SHINDE Nagesh Jadhav Nitis…" at bounding box center [544, 174] width 107 height 22
select select "49797"
click at [497, 163] on select "Select AKSHAY .K harshal gaikwad kaif shaikh LAKKHAN SHINDE Nagesh Jadhav Nitis…" at bounding box center [544, 174] width 107 height 22
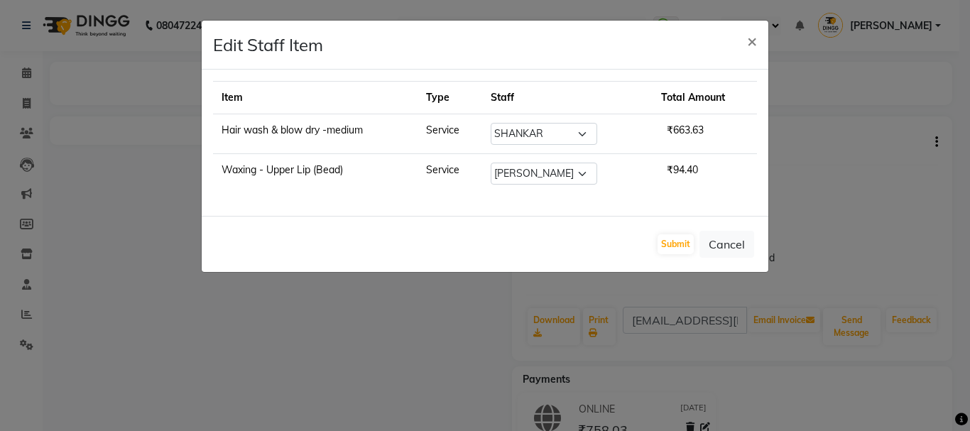
click at [554, 116] on td "Select AKSHAY .K harshal gaikwad kaif shaikh LAKKHAN SHINDE Nagesh Jadhav Nitis…" at bounding box center [567, 134] width 170 height 40
click at [680, 244] on button "Submit" at bounding box center [676, 244] width 36 height 20
click at [679, 244] on button "Submit" at bounding box center [676, 244] width 36 height 20
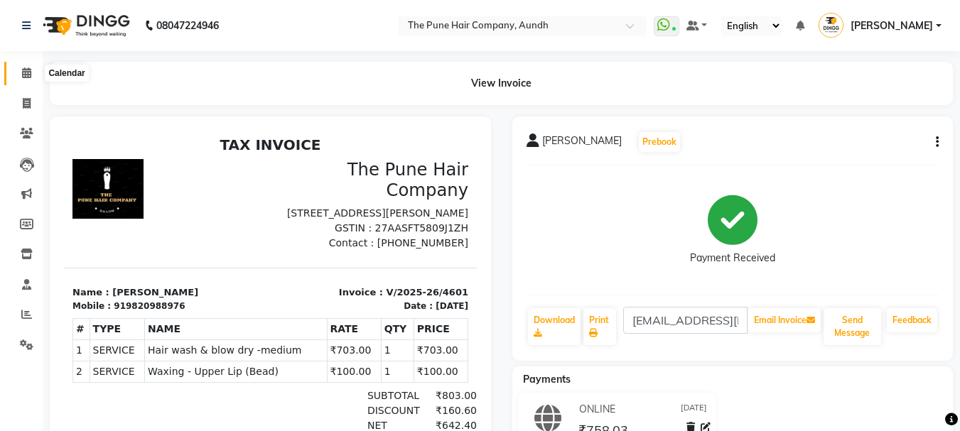
click at [26, 72] on icon at bounding box center [26, 72] width 9 height 11
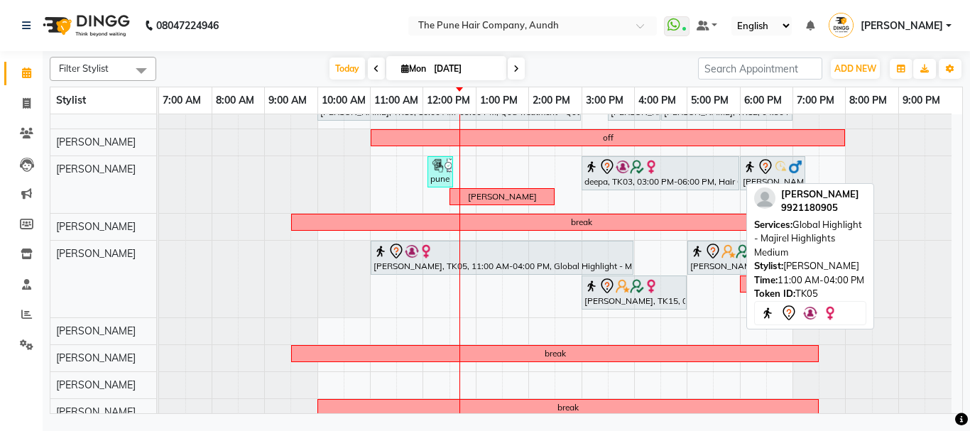
scroll to position [284, 0]
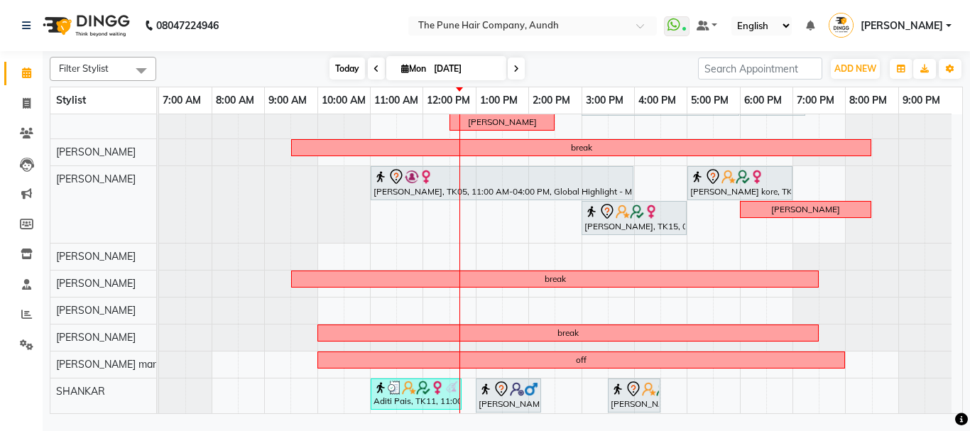
click at [344, 63] on span "Today" at bounding box center [348, 69] width 36 height 22
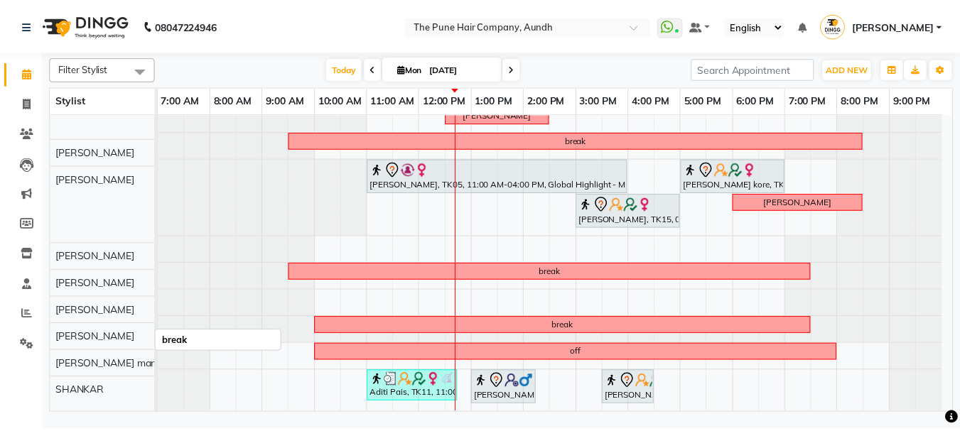
scroll to position [291, 0]
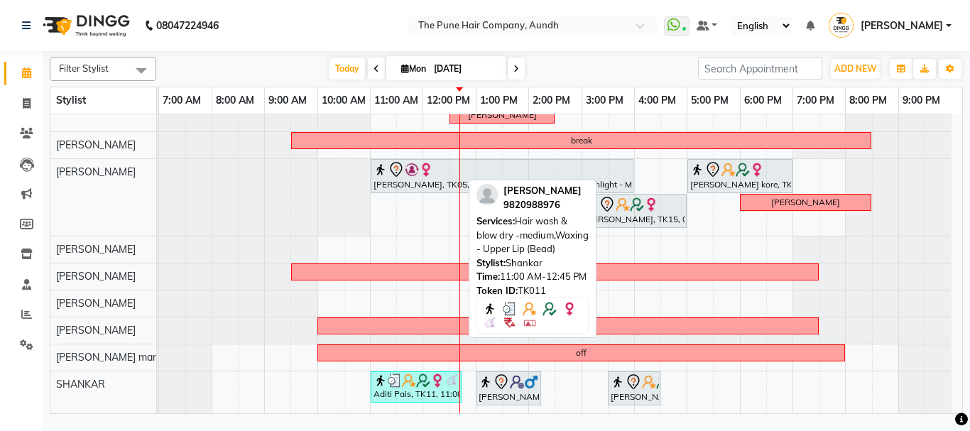
click at [422, 394] on div "Aditi Pais, TK11, 11:00 AM-12:45 PM, Hair wash & blow dry -medium,Waxing - Uppe…" at bounding box center [416, 387] width 88 height 27
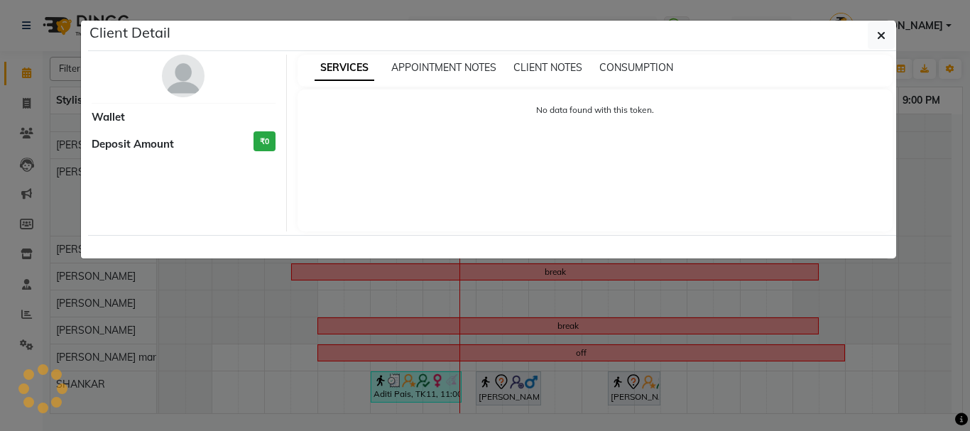
select select "3"
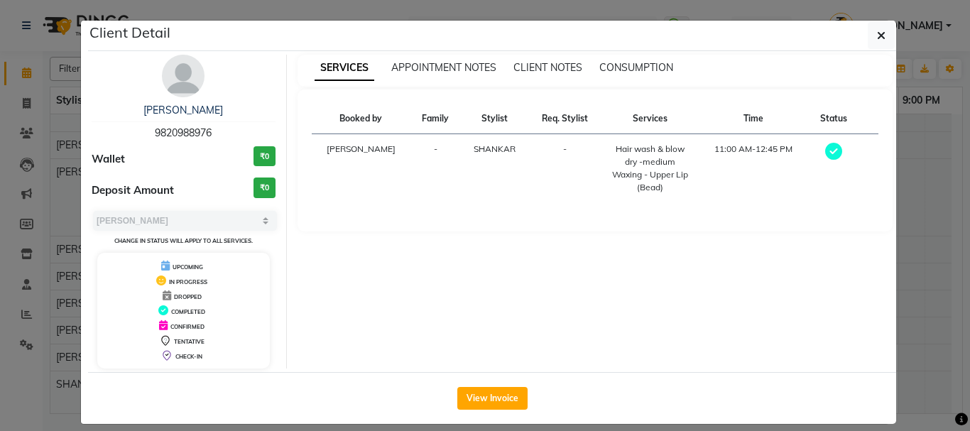
click at [642, 181] on div "Waxing - Upper Lip (Bead)" at bounding box center [649, 181] width 81 height 26
click at [471, 396] on button "View Invoice" at bounding box center [492, 398] width 70 height 23
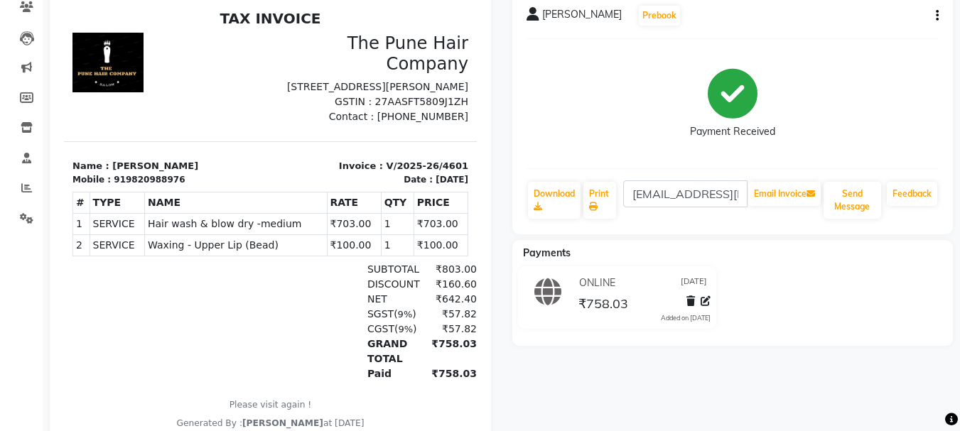
scroll to position [58, 0]
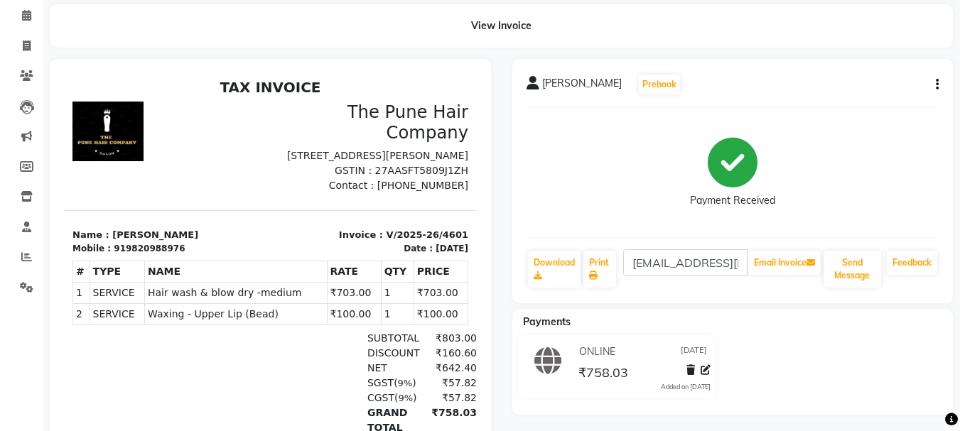
click at [936, 85] on icon "button" at bounding box center [936, 85] width 3 height 1
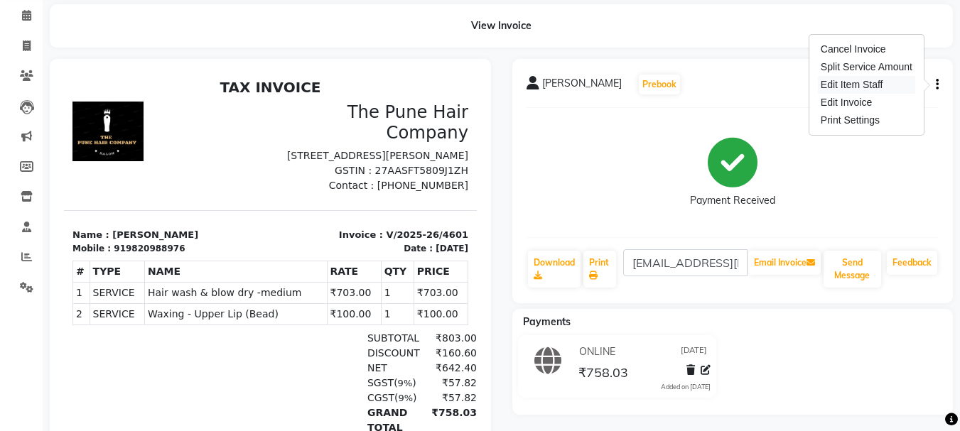
click at [874, 89] on div "Edit Item Staff" at bounding box center [866, 85] width 97 height 18
select select "89448"
select select "49797"
select select "89448"
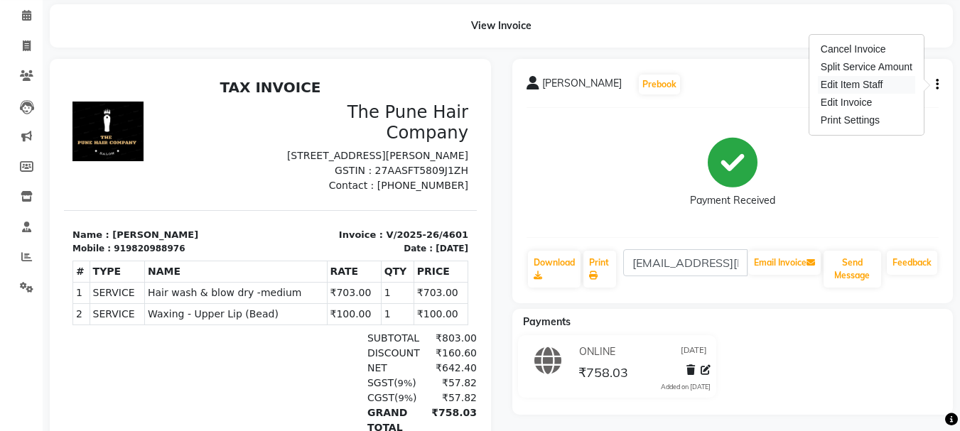
select select "49797"
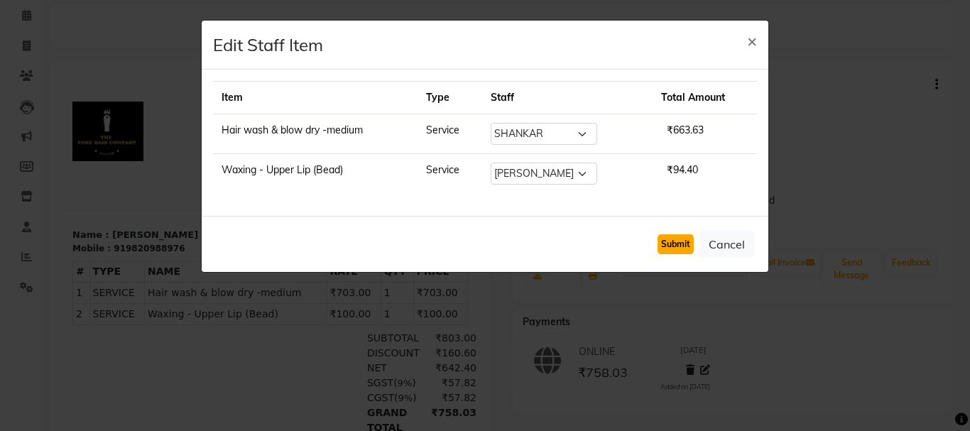
click at [675, 246] on button "Submit" at bounding box center [676, 244] width 36 height 20
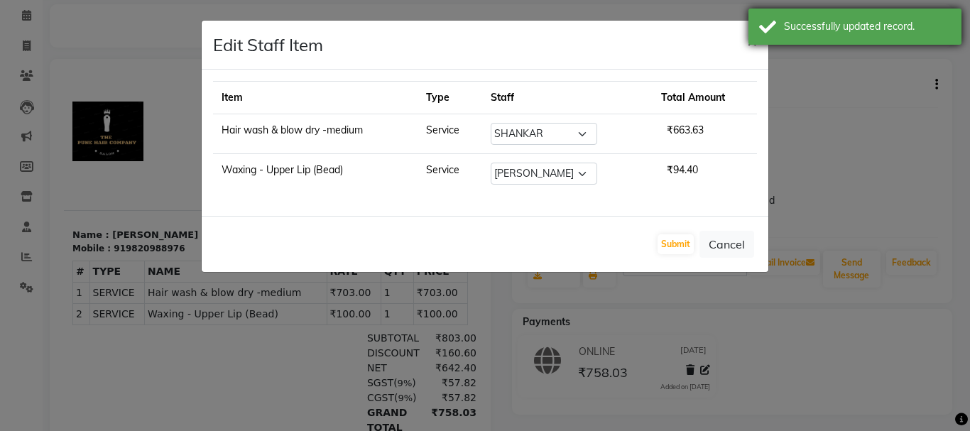
click at [754, 44] on div "Successfully updated record." at bounding box center [855, 27] width 213 height 36
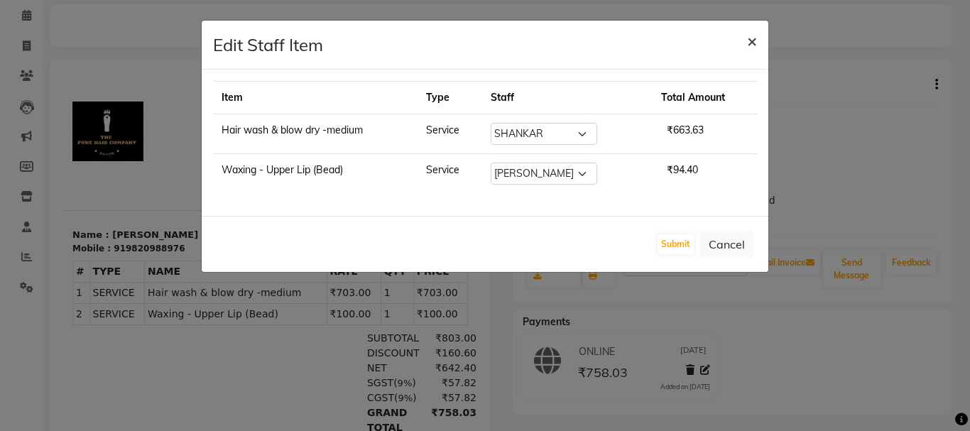
click at [756, 40] on span "×" at bounding box center [752, 40] width 10 height 21
click at [754, 40] on span "×" at bounding box center [752, 40] width 10 height 21
click at [752, 40] on span "×" at bounding box center [752, 40] width 10 height 21
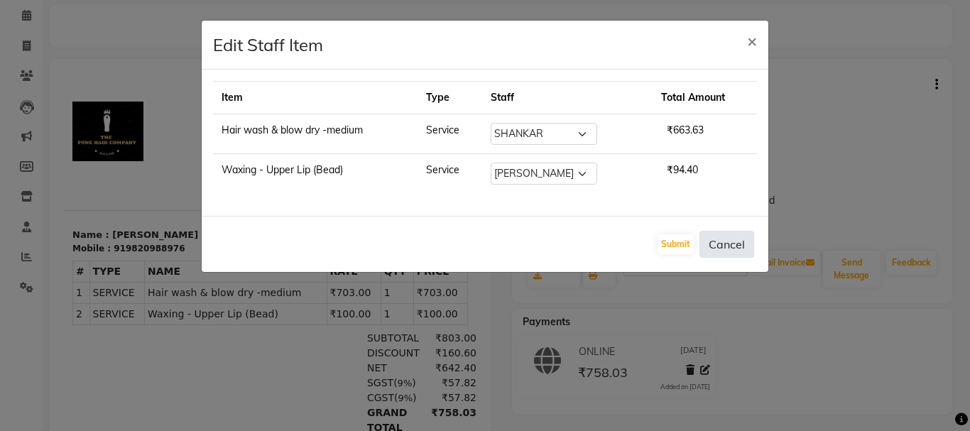
click at [741, 244] on button "Cancel" at bounding box center [727, 244] width 55 height 27
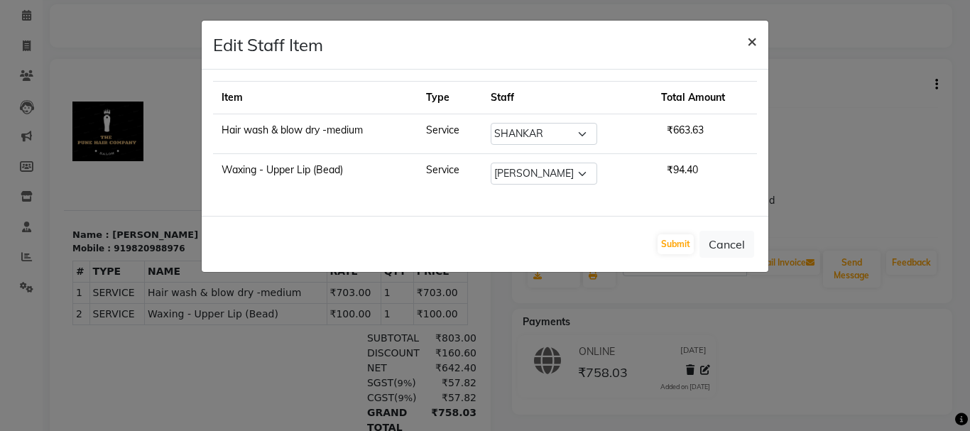
click at [754, 38] on span "×" at bounding box center [752, 40] width 10 height 21
click at [683, 246] on button "Submit" at bounding box center [676, 244] width 36 height 20
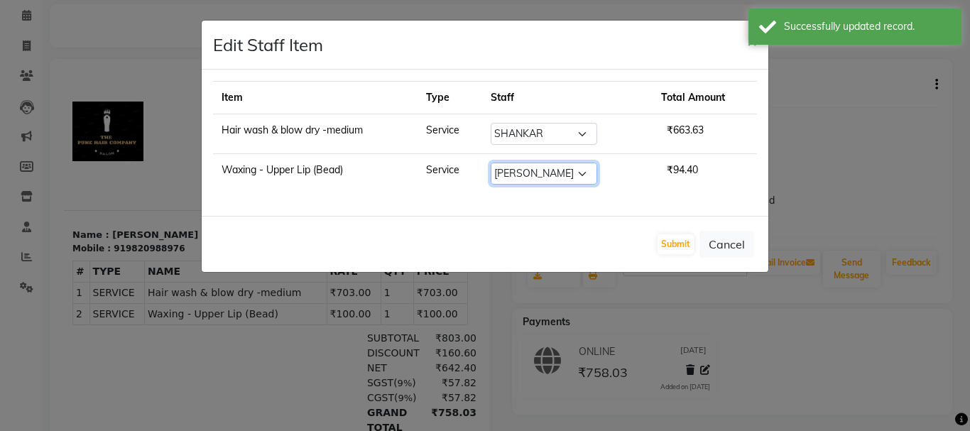
click at [565, 176] on select "Select AKSHAY .K harshal gaikwad kaif shaikh LAKKHAN SHINDE Nagesh Jadhav Nitis…" at bounding box center [544, 174] width 107 height 22
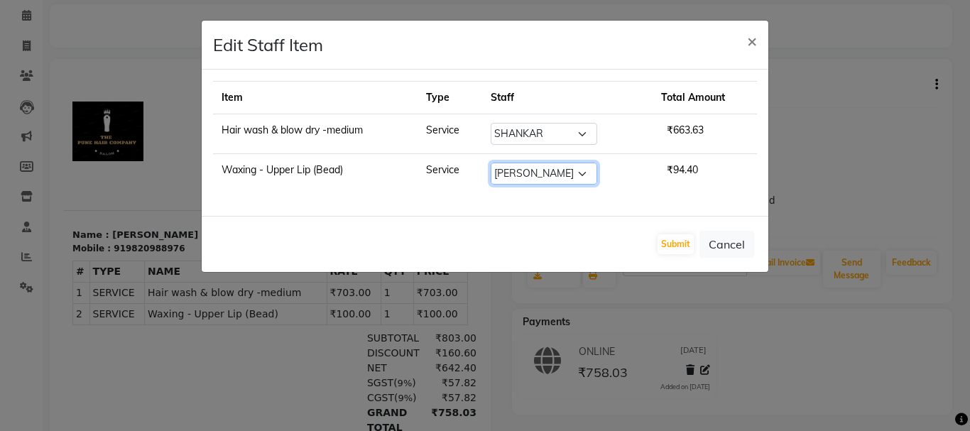
click at [497, 163] on select "Select AKSHAY .K harshal gaikwad kaif shaikh LAKKHAN SHINDE Nagesh Jadhav Nitis…" at bounding box center [544, 174] width 107 height 22
click at [677, 242] on button "Submit" at bounding box center [676, 244] width 36 height 20
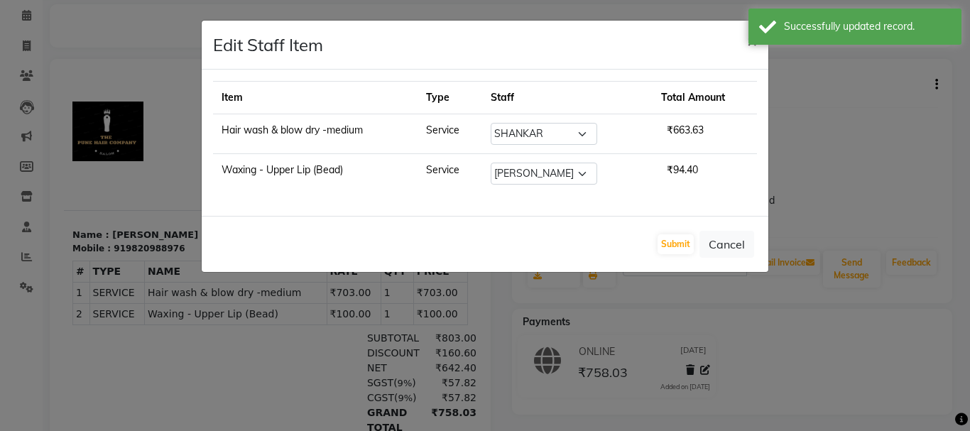
click at [746, 43] on button "×" at bounding box center [752, 41] width 33 height 40
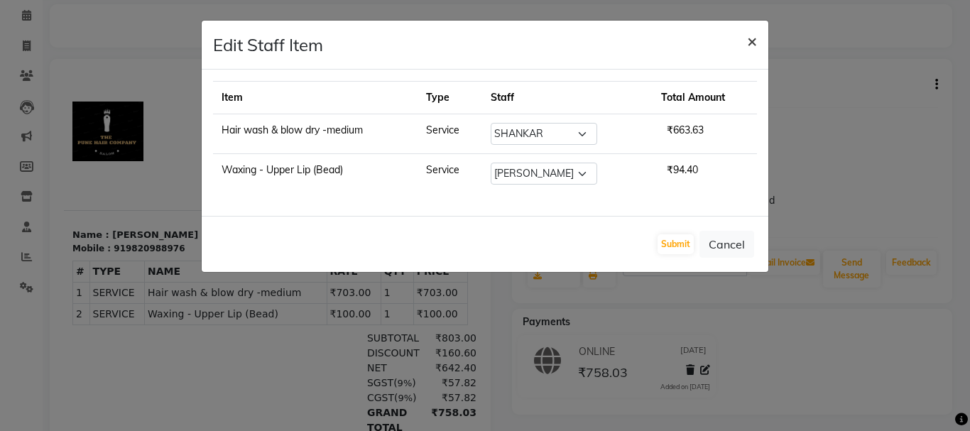
click at [750, 40] on span "×" at bounding box center [752, 40] width 10 height 21
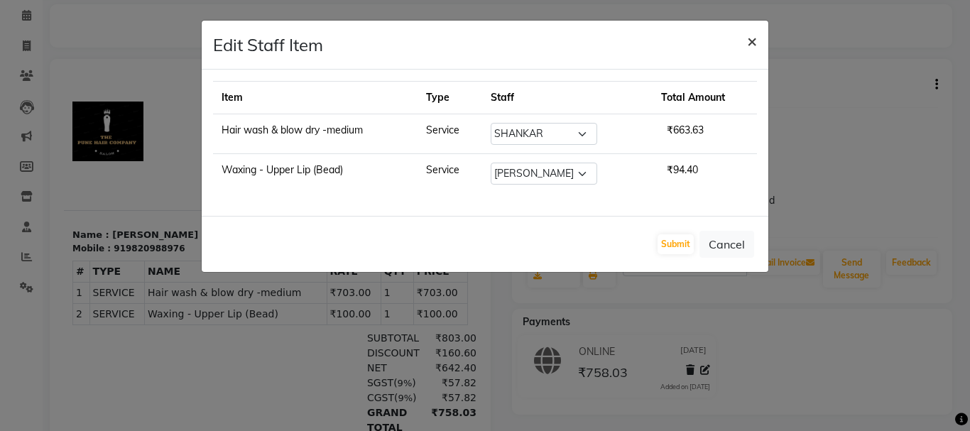
click at [754, 40] on span "×" at bounding box center [752, 40] width 10 height 21
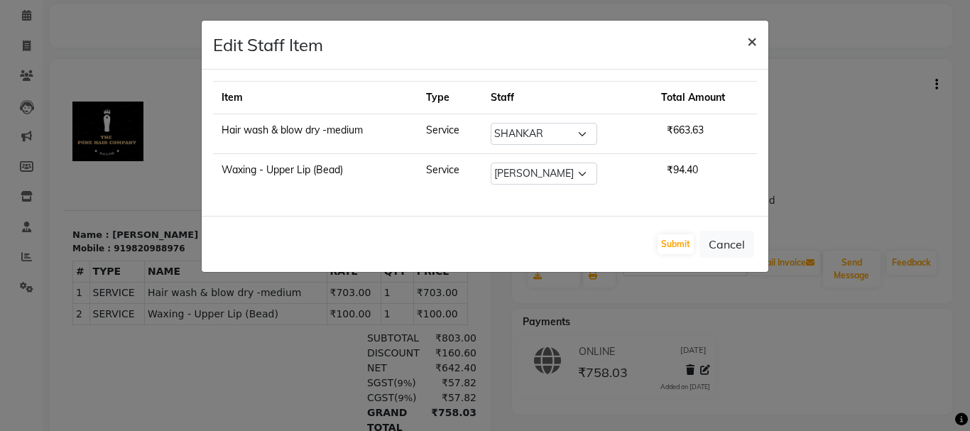
click at [754, 40] on span "×" at bounding box center [752, 40] width 10 height 21
click at [743, 243] on button "Cancel" at bounding box center [727, 244] width 55 height 27
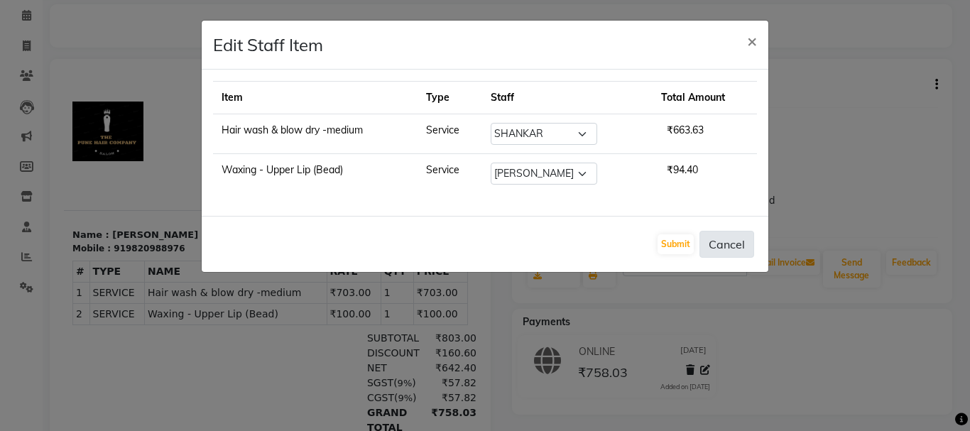
click at [743, 243] on button "Cancel" at bounding box center [727, 244] width 55 height 27
click at [741, 240] on button "Cancel" at bounding box center [727, 244] width 55 height 27
click at [752, 40] on span "×" at bounding box center [752, 40] width 10 height 21
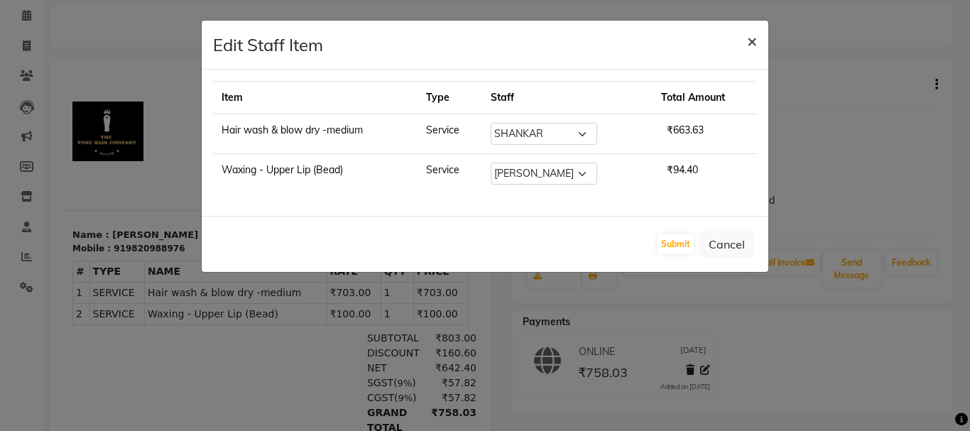
click at [751, 39] on span "×" at bounding box center [752, 40] width 10 height 21
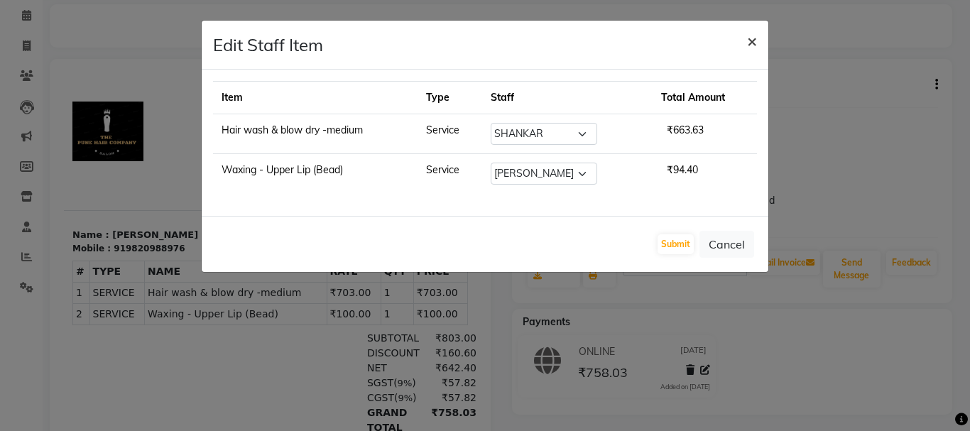
click at [751, 39] on span "×" at bounding box center [752, 40] width 10 height 21
click at [756, 39] on span "×" at bounding box center [752, 40] width 10 height 21
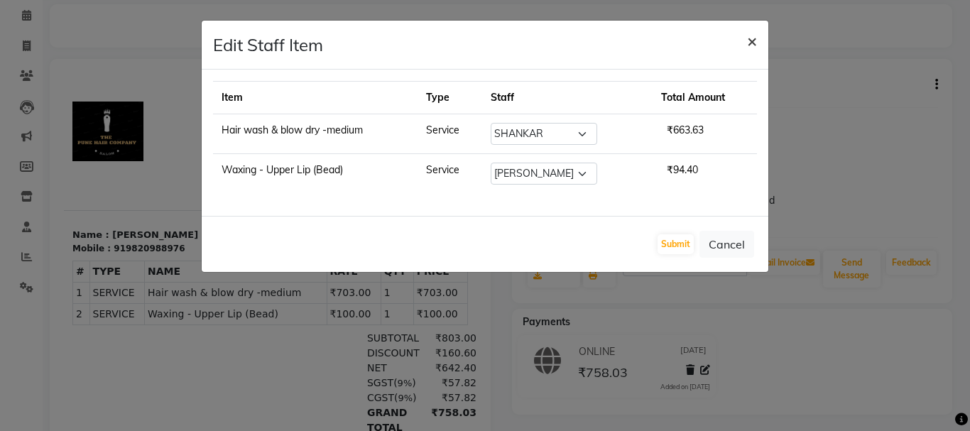
click at [750, 40] on span "×" at bounding box center [752, 40] width 10 height 21
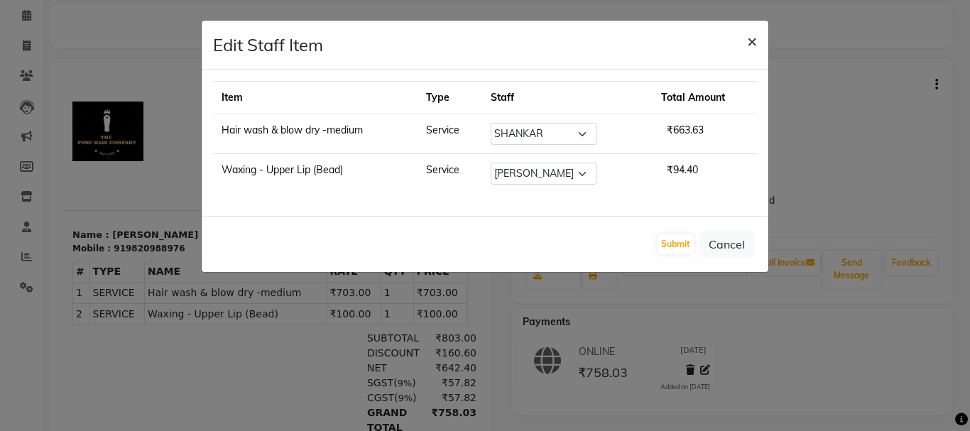
click at [750, 40] on span "×" at bounding box center [752, 40] width 10 height 21
click at [751, 40] on span "×" at bounding box center [752, 40] width 10 height 21
click at [757, 40] on button "×" at bounding box center [752, 41] width 33 height 40
click at [751, 37] on span "×" at bounding box center [752, 40] width 10 height 21
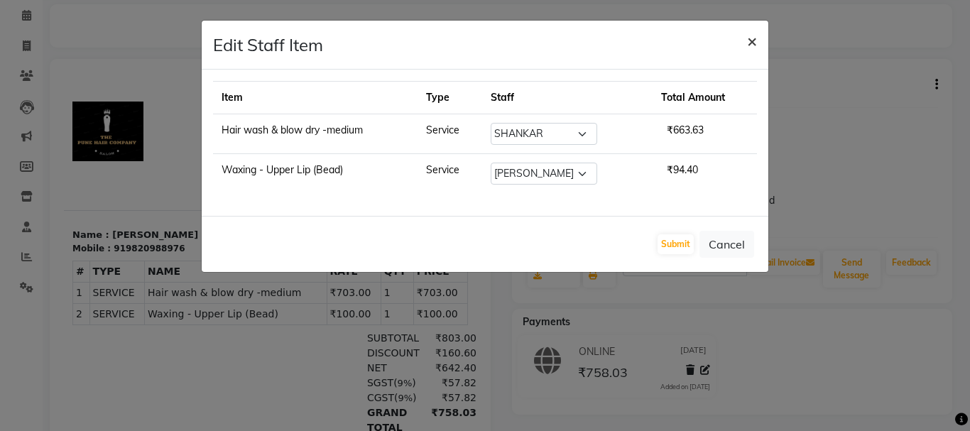
click at [753, 37] on span "×" at bounding box center [752, 40] width 10 height 21
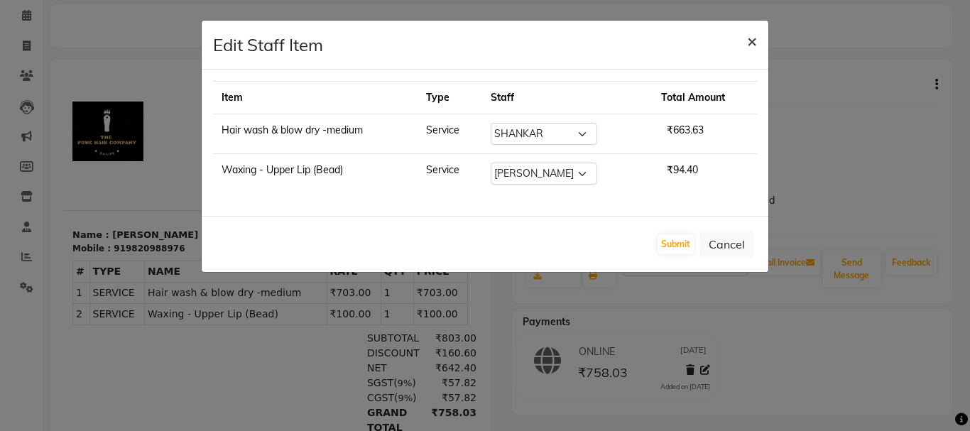
click at [753, 37] on span "×" at bounding box center [752, 40] width 10 height 21
click at [751, 46] on span "×" at bounding box center [752, 40] width 10 height 21
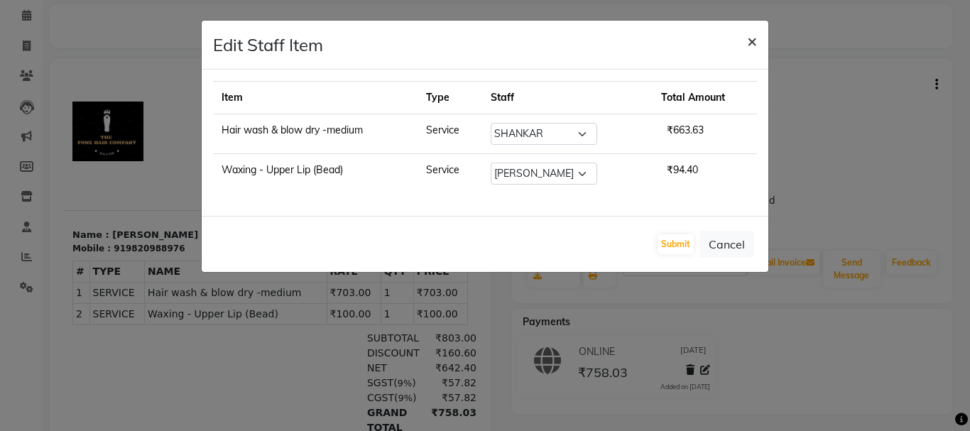
click at [751, 46] on span "×" at bounding box center [752, 40] width 10 height 21
click at [747, 37] on span "×" at bounding box center [752, 40] width 10 height 21
click at [751, 38] on span "×" at bounding box center [752, 40] width 10 height 21
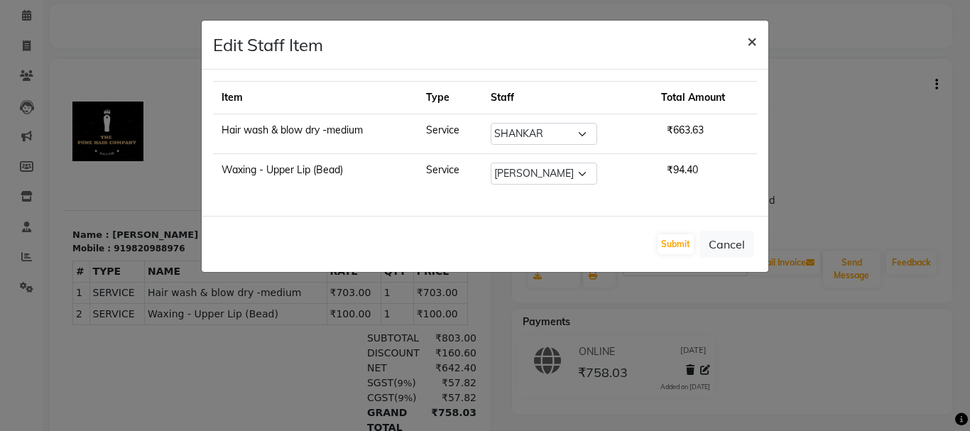
click at [751, 38] on span "×" at bounding box center [752, 40] width 10 height 21
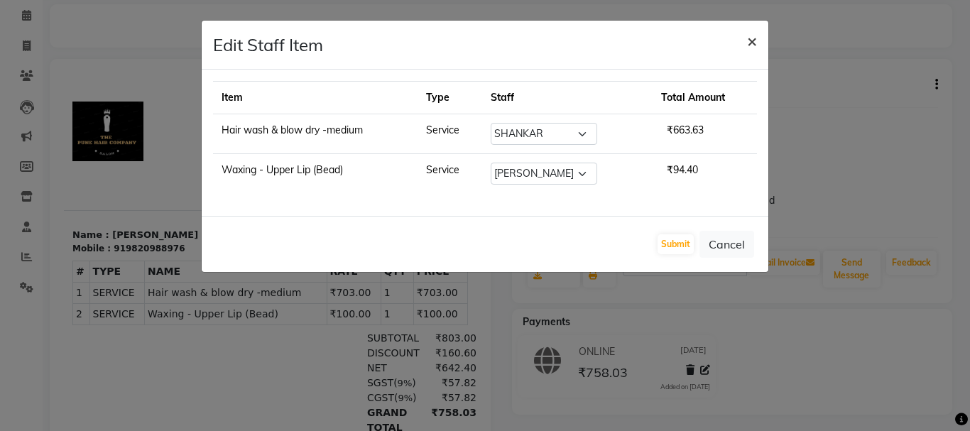
click at [751, 38] on span "×" at bounding box center [752, 40] width 10 height 21
click at [752, 38] on span "×" at bounding box center [752, 40] width 10 height 21
click at [753, 42] on span "×" at bounding box center [752, 40] width 10 height 21
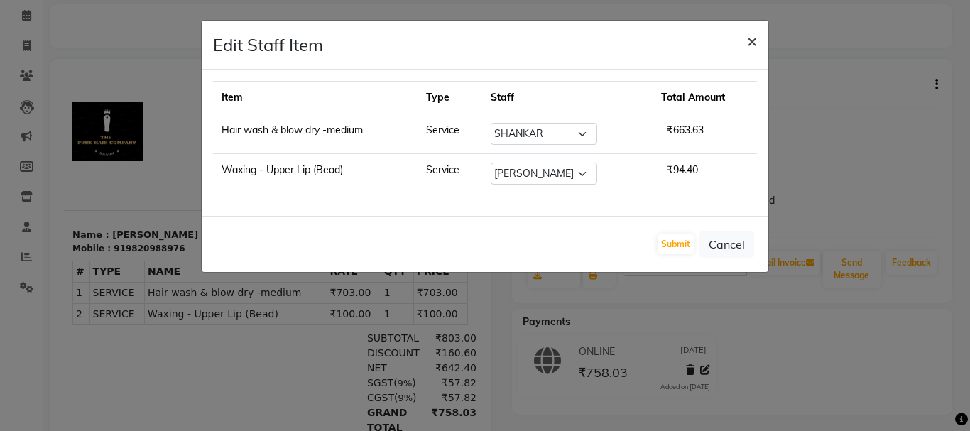
click at [751, 37] on span "×" at bounding box center [752, 40] width 10 height 21
click at [749, 44] on span "×" at bounding box center [752, 40] width 10 height 21
click at [749, 37] on span "×" at bounding box center [752, 40] width 10 height 21
click at [748, 36] on span "×" at bounding box center [752, 40] width 10 height 21
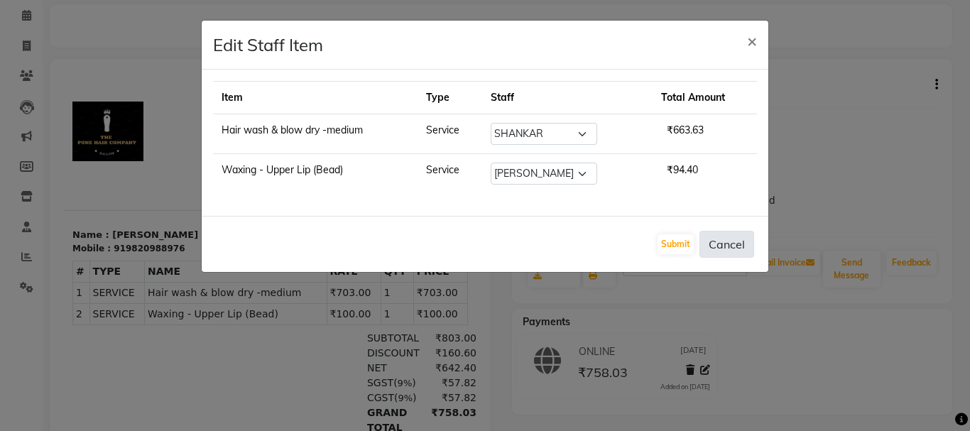
click at [717, 245] on button "Cancel" at bounding box center [727, 244] width 55 height 27
click at [718, 245] on button "Cancel" at bounding box center [727, 244] width 55 height 27
click at [751, 23] on button "×" at bounding box center [752, 41] width 33 height 40
click at [756, 43] on span "×" at bounding box center [752, 40] width 10 height 21
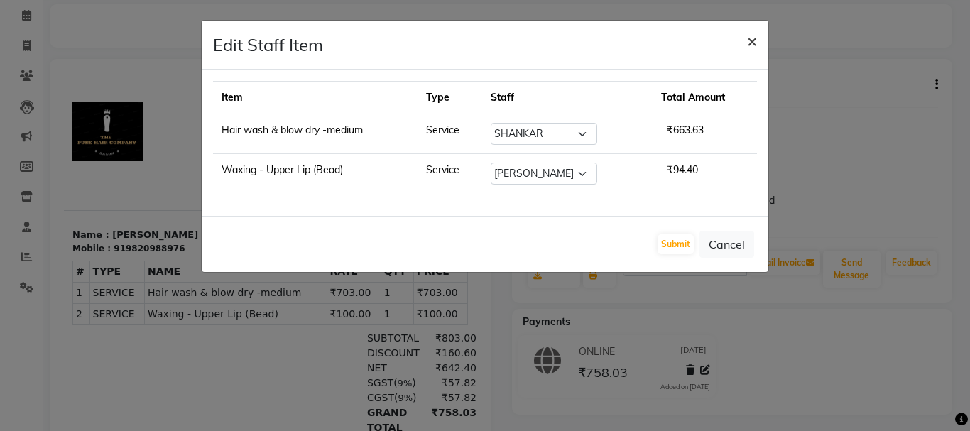
click at [756, 43] on span "×" at bounding box center [752, 40] width 10 height 21
click at [481, 367] on ngb-modal-window "Edit Staff Item × Item Type Staff Total Amount Hair wash & blow dry -medium Ser…" at bounding box center [485, 215] width 970 height 431
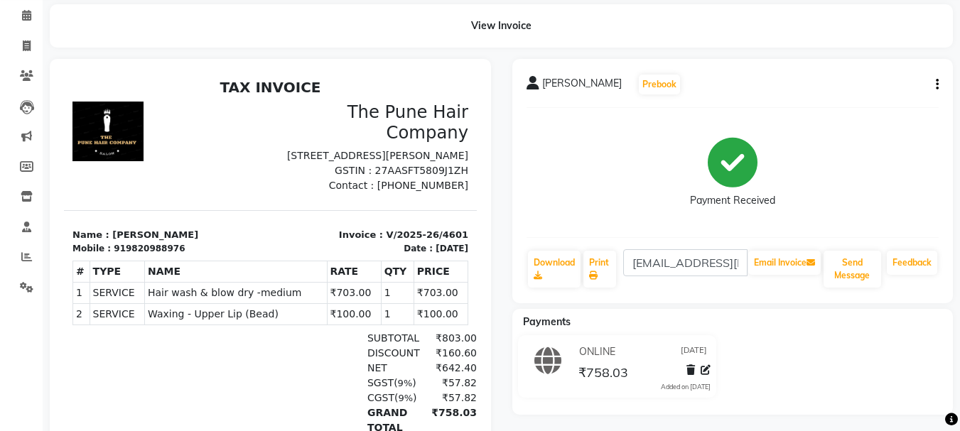
click at [938, 85] on icon "button" at bounding box center [936, 85] width 3 height 1
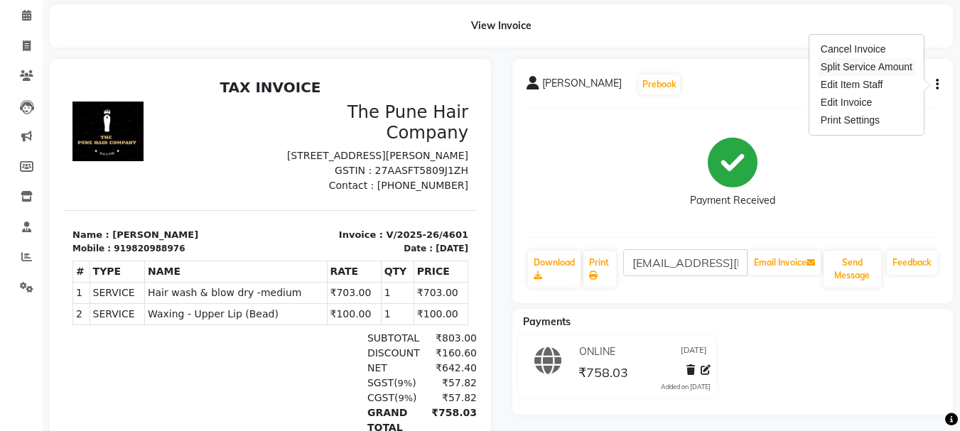
click at [871, 67] on div "Split Service Amount" at bounding box center [866, 67] width 97 height 18
select select "89448"
select select "49797"
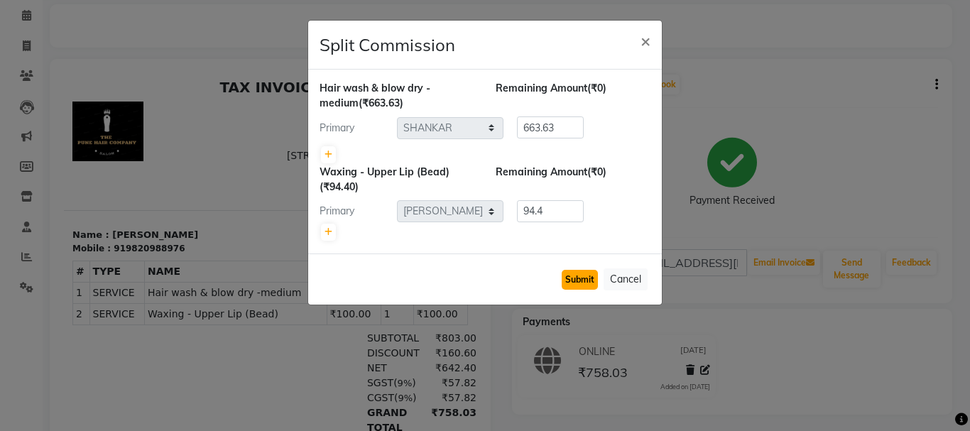
click at [577, 273] on button "Submit" at bounding box center [580, 280] width 36 height 20
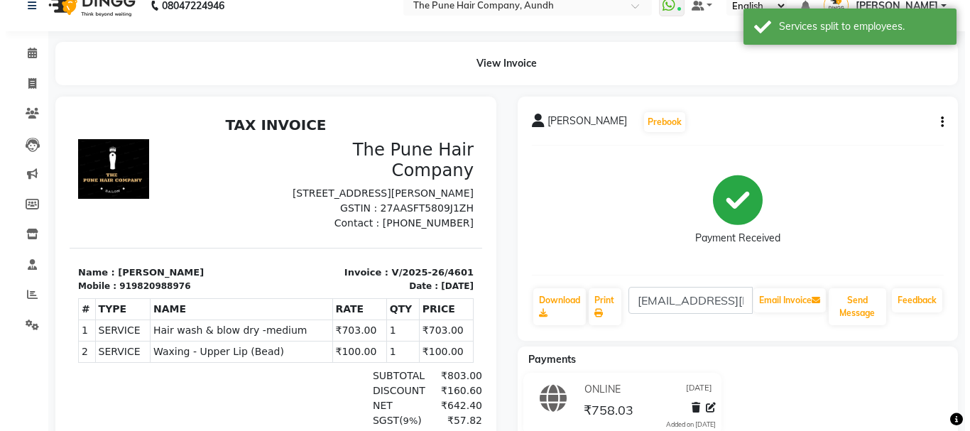
scroll to position [0, 0]
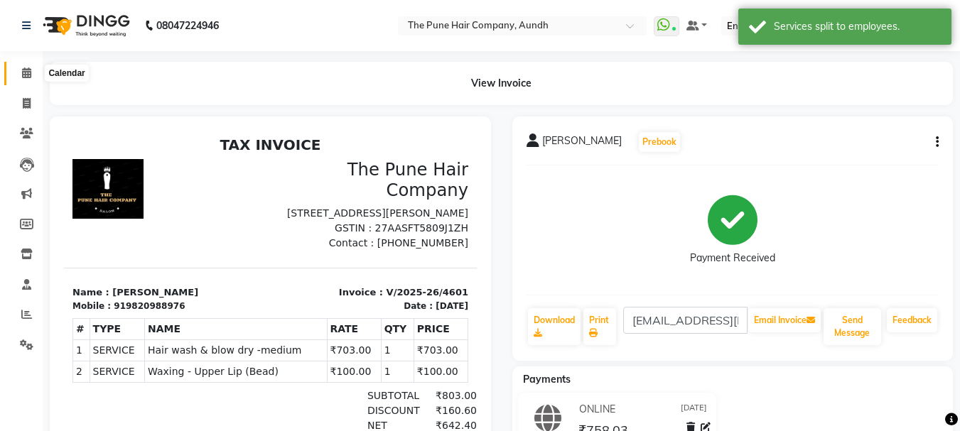
click at [28, 72] on icon at bounding box center [26, 72] width 9 height 11
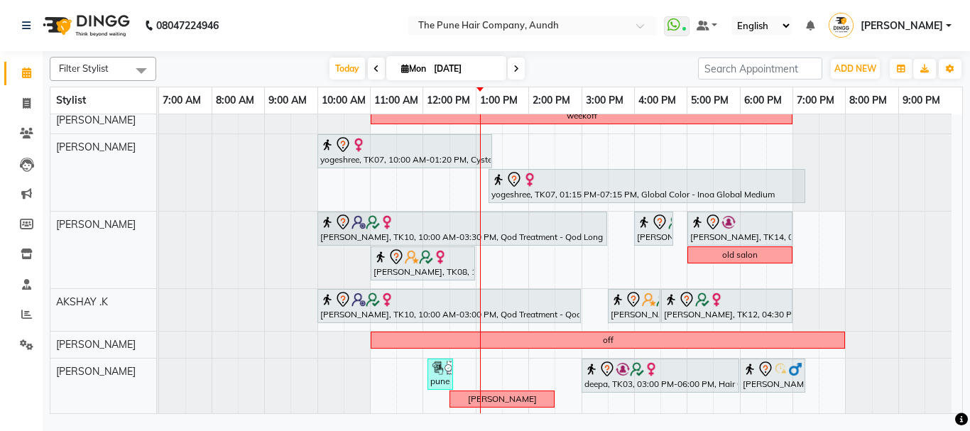
scroll to position [291, 0]
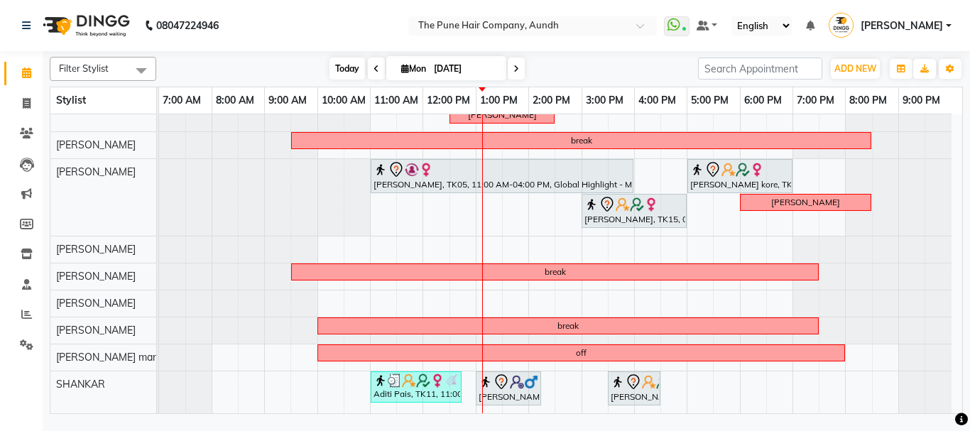
click at [341, 66] on span "Today" at bounding box center [348, 69] width 36 height 22
click at [26, 100] on icon at bounding box center [27, 103] width 8 height 11
select select "service"
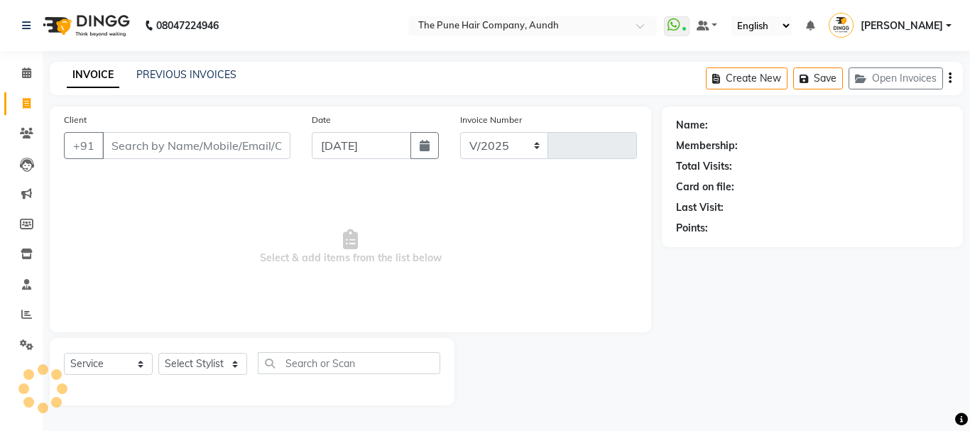
select select "106"
type input "4603"
click at [30, 131] on icon at bounding box center [26, 133] width 13 height 11
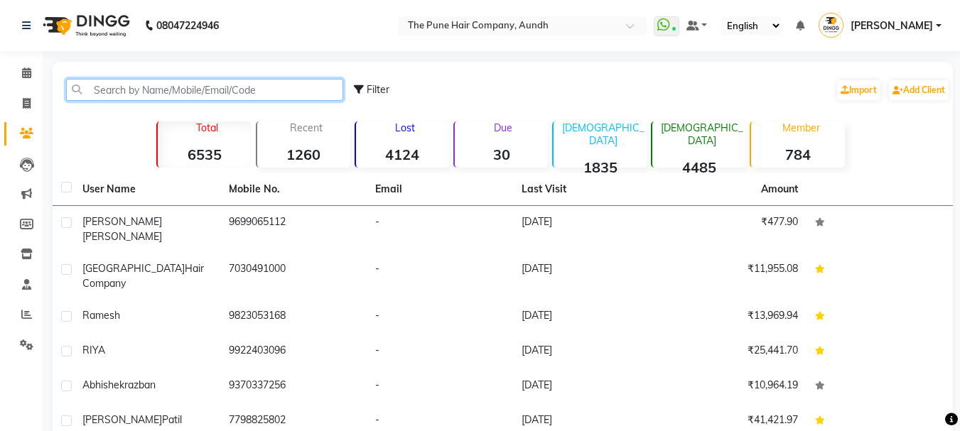
click at [158, 87] on input "text" at bounding box center [204, 90] width 277 height 22
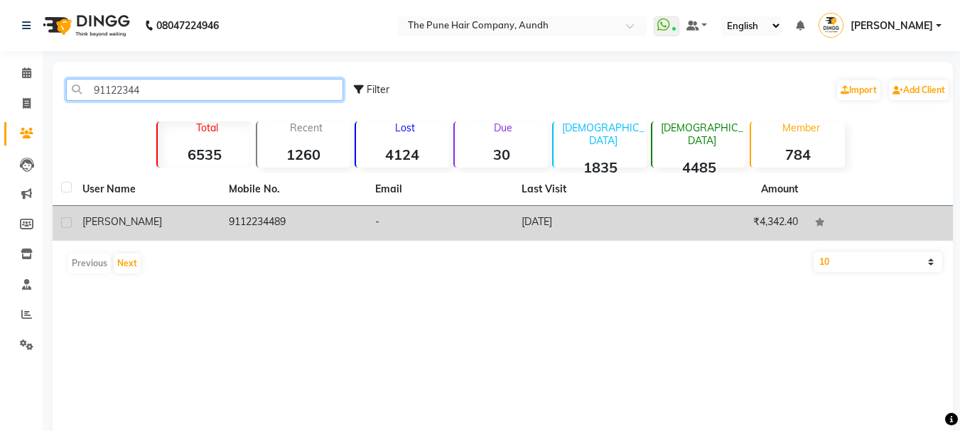
type input "91122344"
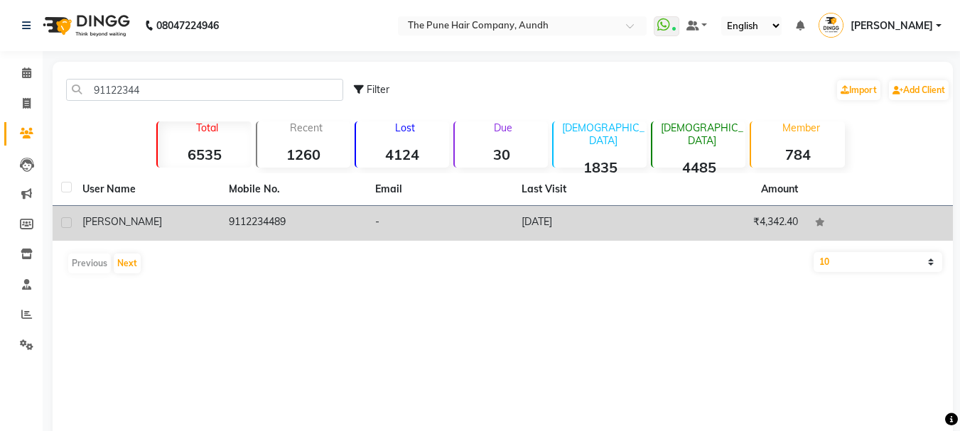
click at [98, 219] on span "Richa" at bounding box center [122, 221] width 80 height 13
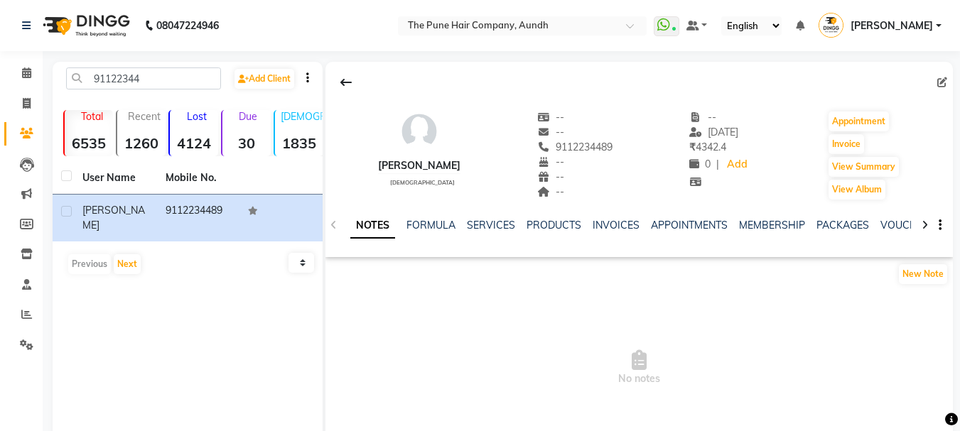
scroll to position [78, 0]
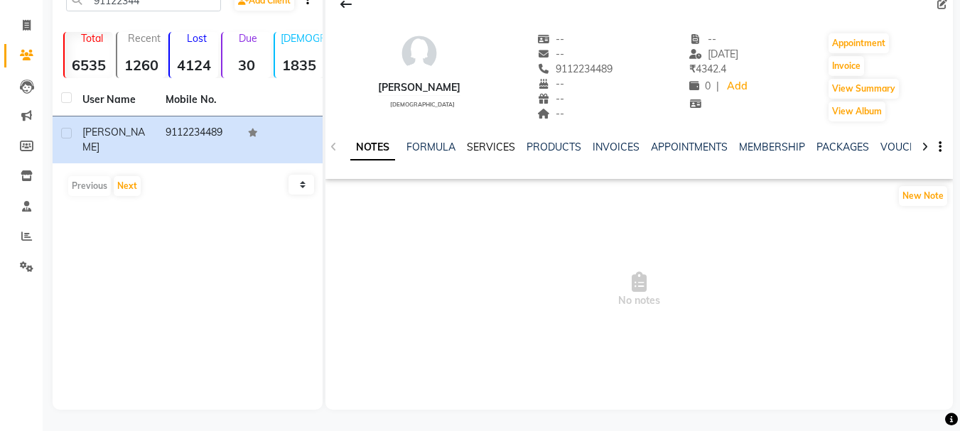
click at [484, 148] on link "SERVICES" at bounding box center [491, 147] width 48 height 13
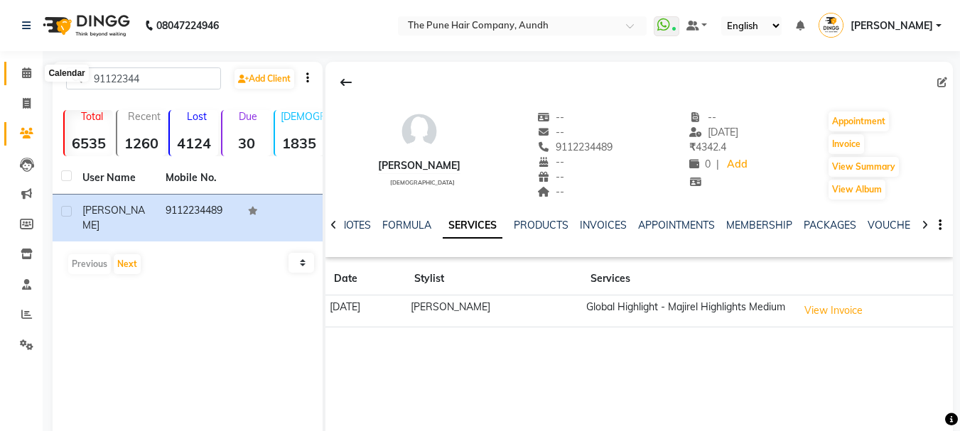
click at [27, 75] on icon at bounding box center [26, 72] width 9 height 11
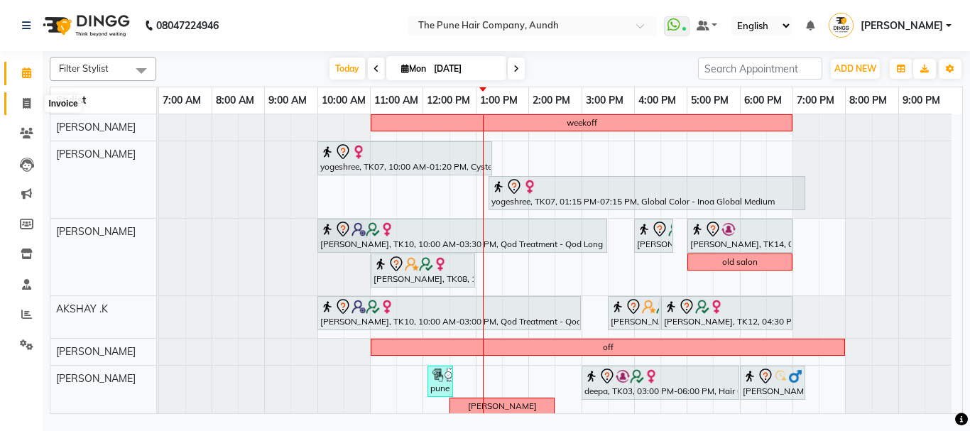
click at [26, 102] on icon at bounding box center [27, 103] width 8 height 11
select select "service"
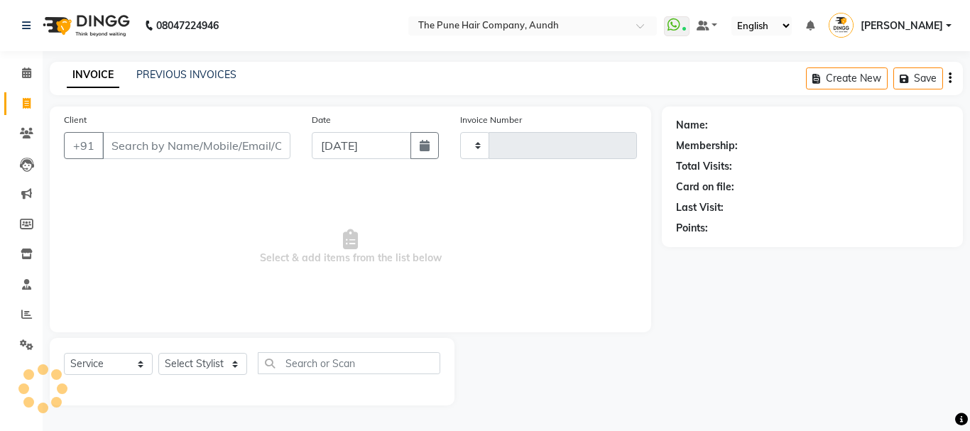
type input "4603"
select select "106"
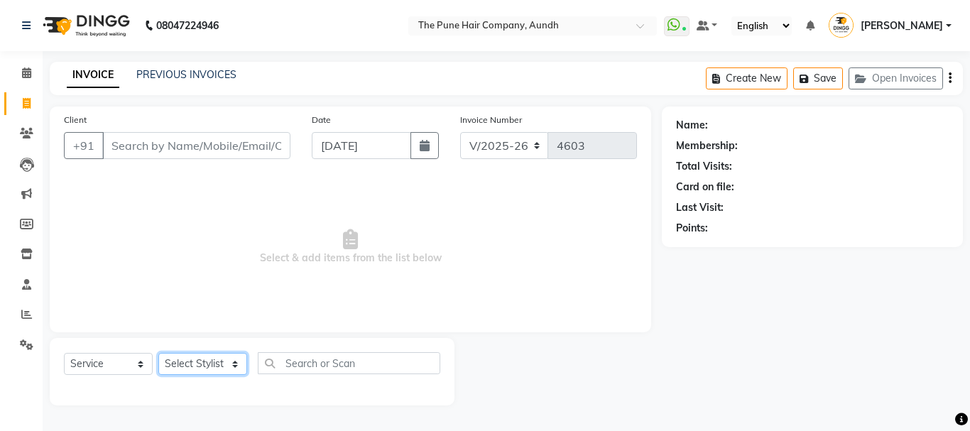
click at [237, 361] on select "Select Stylist AKSHAY .K [PERSON_NAME] kaif [PERSON_NAME] [PERSON_NAME] [PERSON…" at bounding box center [202, 364] width 89 height 22
select select "18078"
click at [158, 353] on select "Select Stylist AKSHAY .K [PERSON_NAME] kaif [PERSON_NAME] [PERSON_NAME] [PERSON…" at bounding box center [202, 364] width 89 height 22
click at [234, 340] on div "Select Service Product Membership Package Voucher Prepaid Gift Card Select Styl…" at bounding box center [252, 371] width 405 height 67
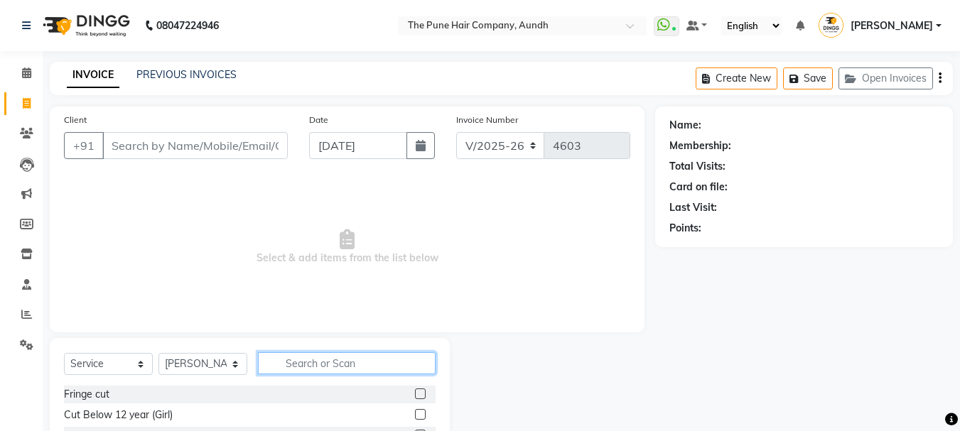
click at [311, 364] on input "text" at bounding box center [347, 363] width 178 height 22
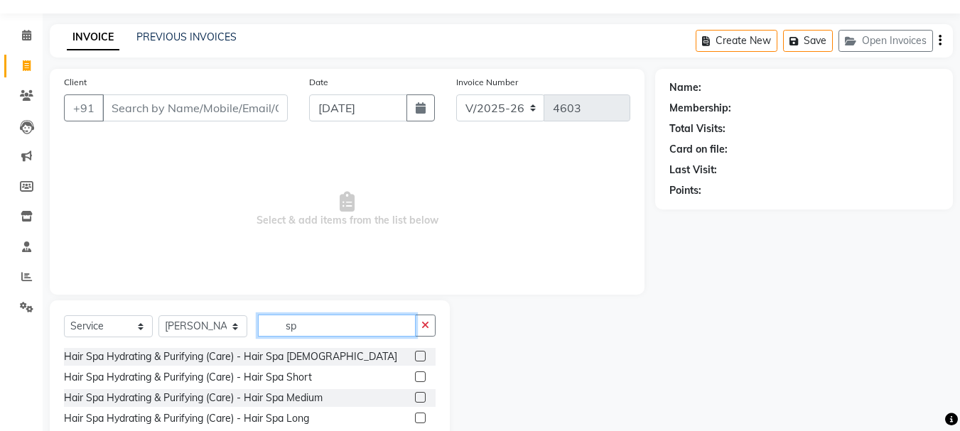
scroll to position [71, 0]
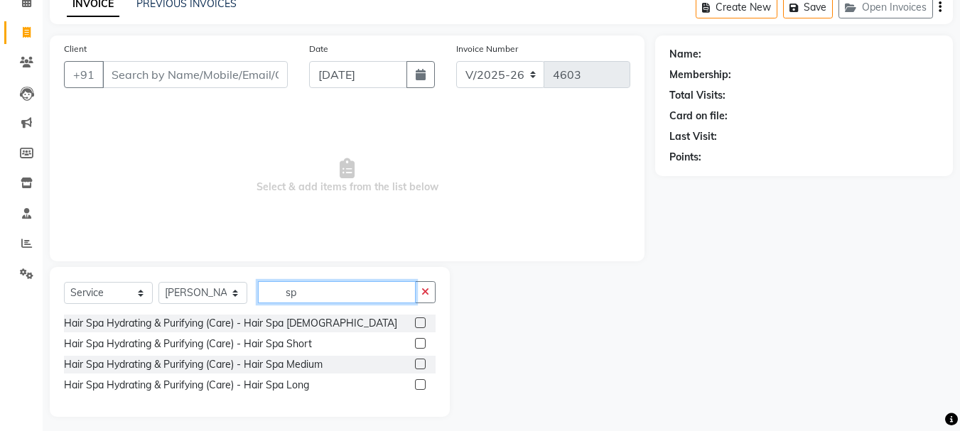
type input "sp"
click at [419, 386] on label at bounding box center [420, 384] width 11 height 11
click at [419, 386] on input "checkbox" at bounding box center [419, 385] width 9 height 9
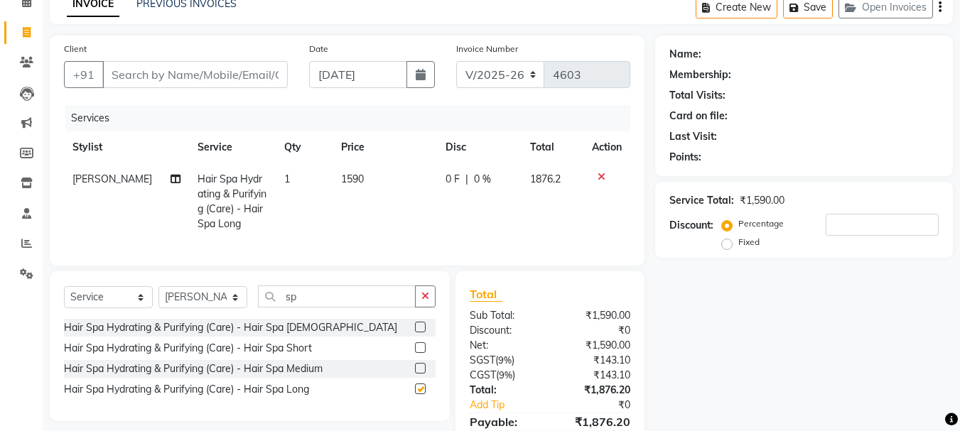
checkbox input "false"
click at [325, 303] on input "sp" at bounding box center [337, 297] width 158 height 22
type input "s"
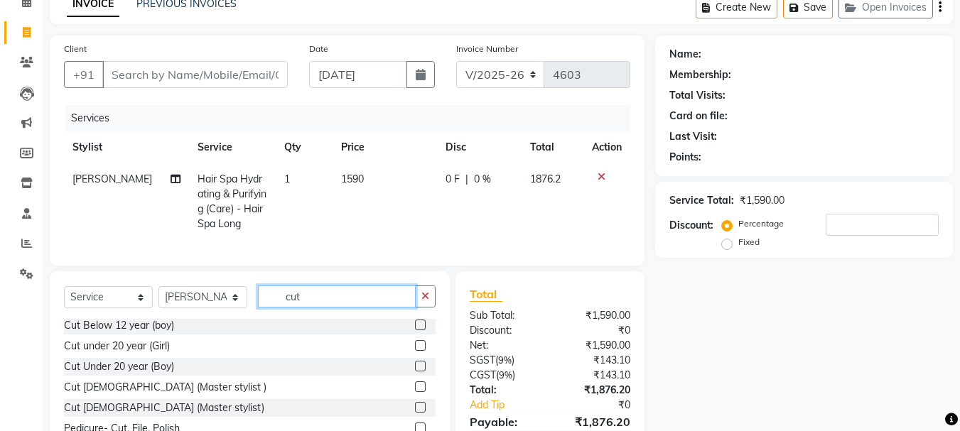
scroll to position [142, 0]
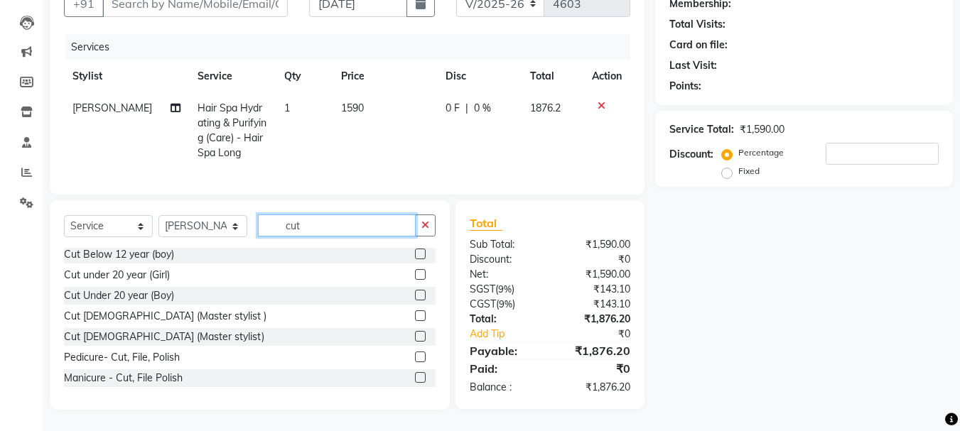
type input "cut"
click at [415, 321] on label at bounding box center [420, 315] width 11 height 11
click at [415, 321] on input "checkbox" at bounding box center [419, 316] width 9 height 9
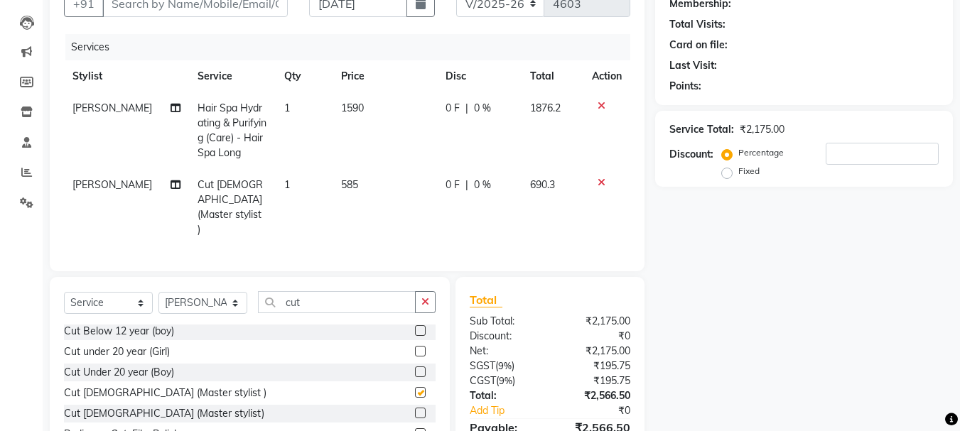
checkbox input "false"
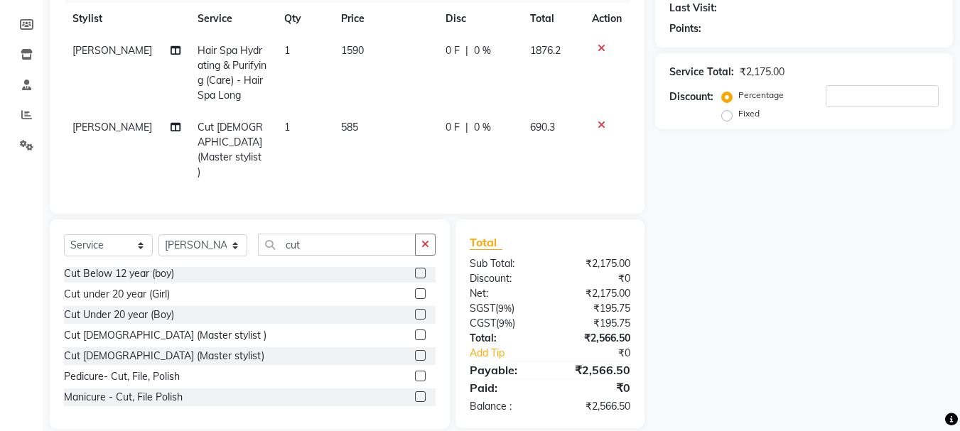
scroll to position [129, 0]
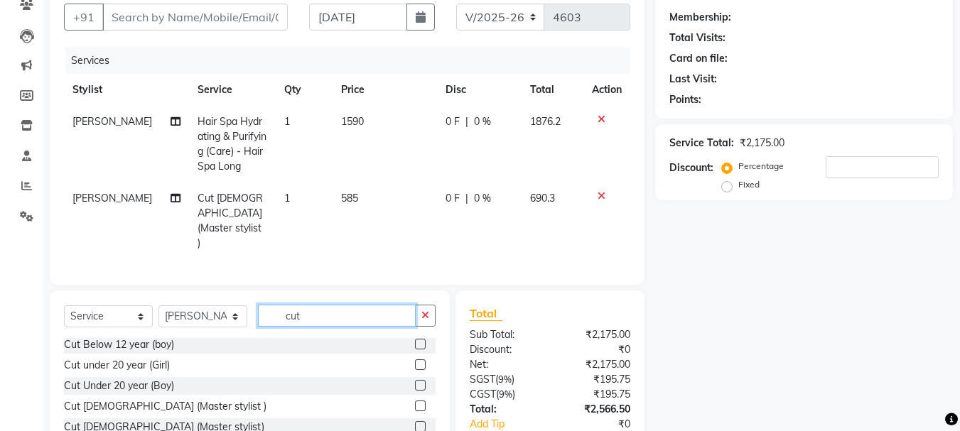
click at [310, 305] on input "cut" at bounding box center [337, 316] width 158 height 22
type input "c"
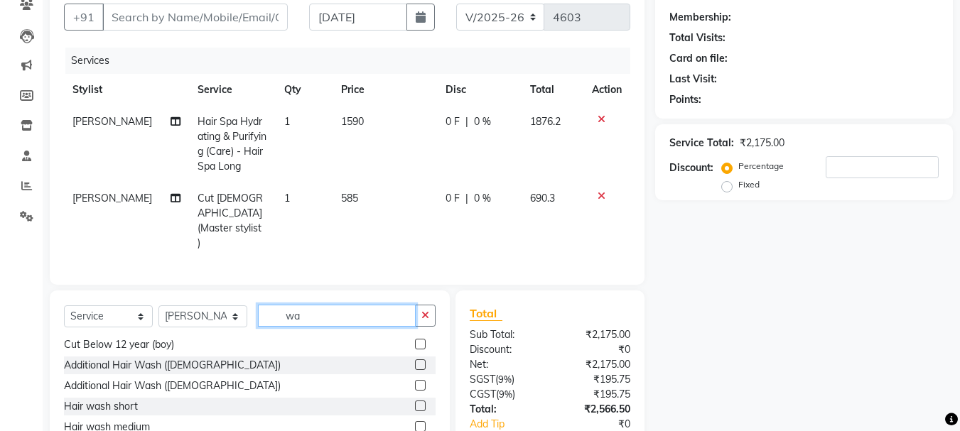
scroll to position [0, 0]
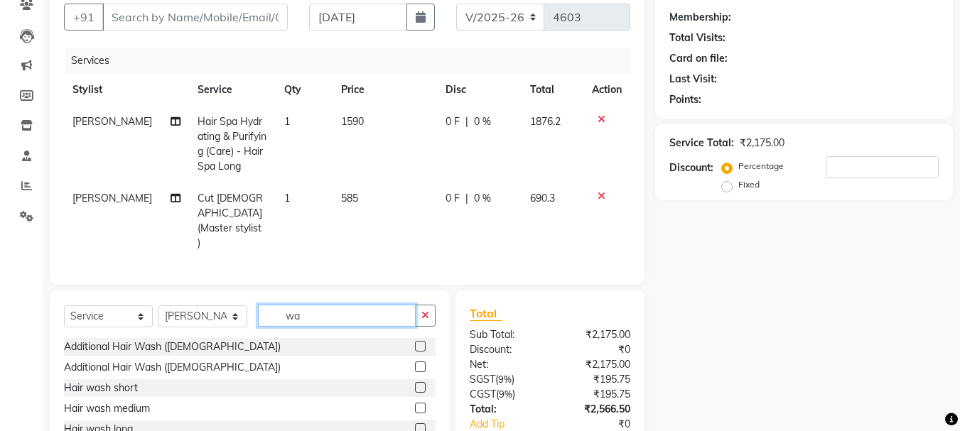
type input "wa"
click at [415, 341] on label at bounding box center [420, 346] width 11 height 11
click at [415, 342] on input "checkbox" at bounding box center [419, 346] width 9 height 9
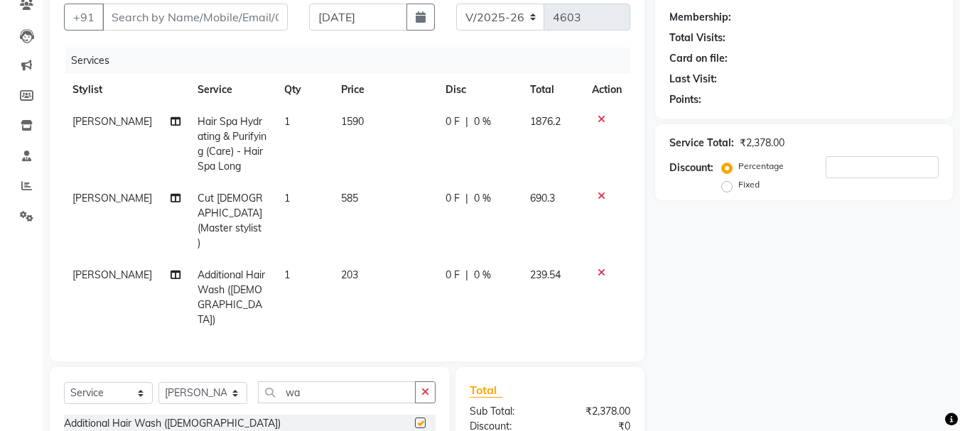
checkbox input "false"
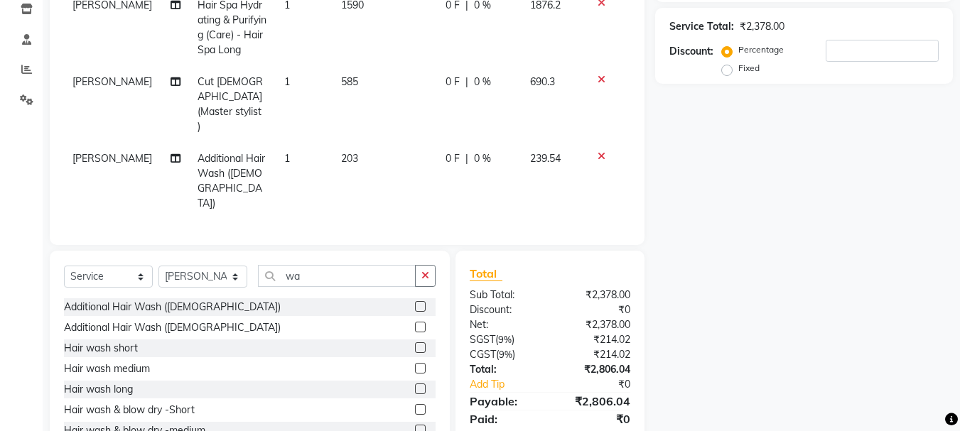
scroll to position [246, 0]
click at [603, 150] on icon at bounding box center [601, 155] width 8 height 10
click at [603, 83] on icon at bounding box center [601, 78] width 8 height 10
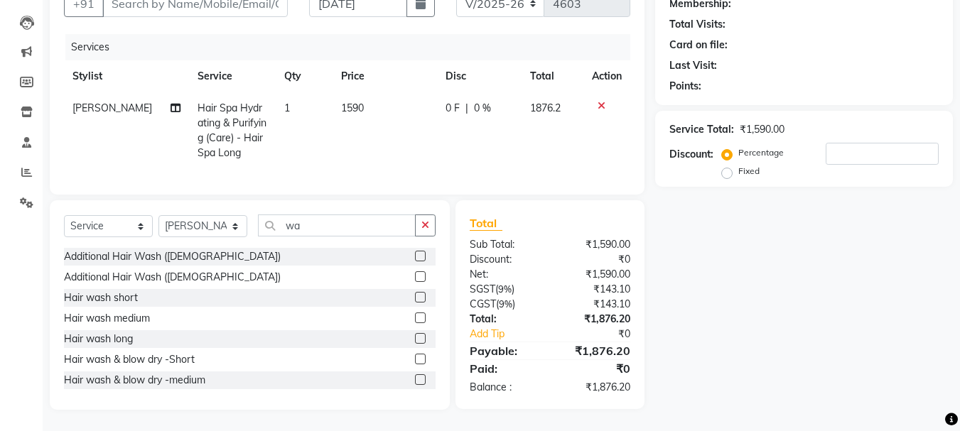
scroll to position [153, 0]
click at [325, 225] on input "wa" at bounding box center [337, 226] width 158 height 22
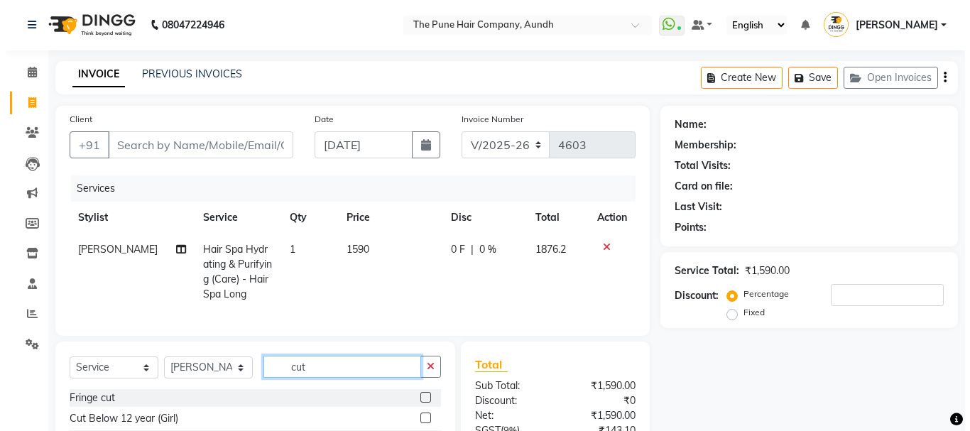
scroll to position [0, 0]
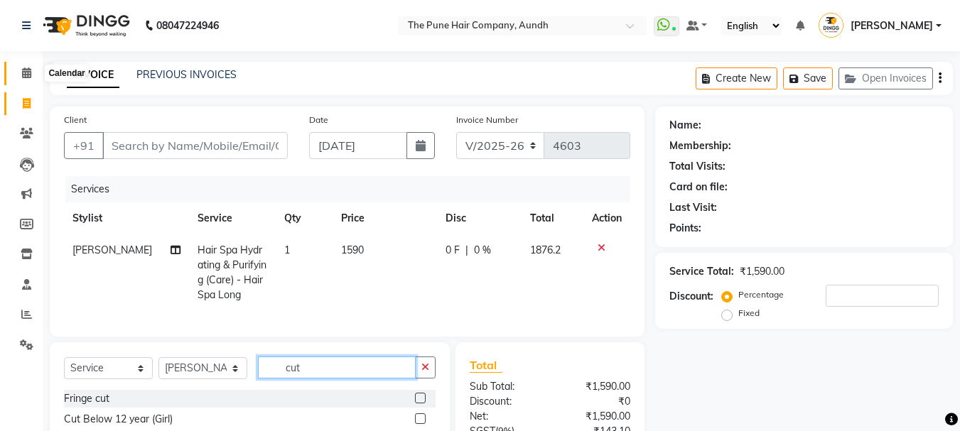
type input "cut"
click at [26, 74] on icon at bounding box center [26, 72] width 9 height 11
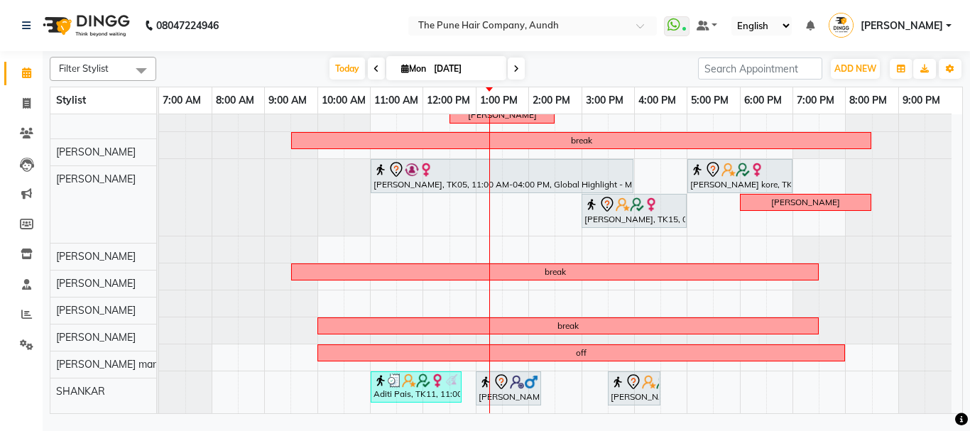
scroll to position [291, 0]
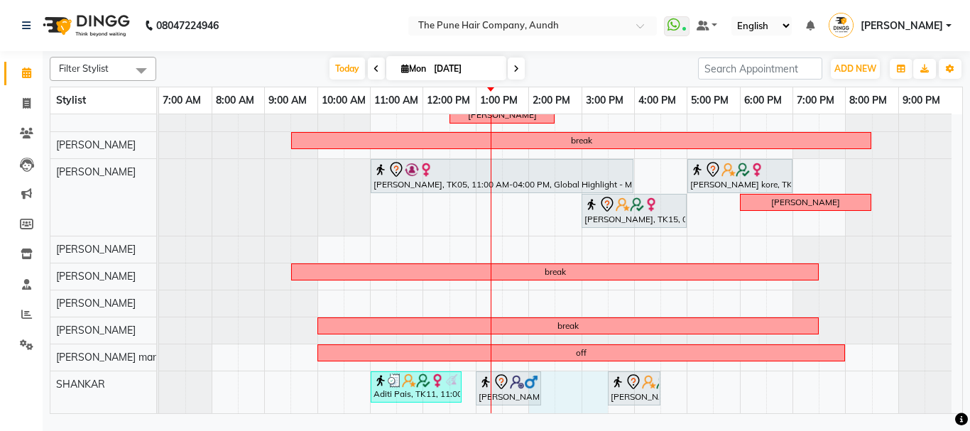
drag, startPoint x: 550, startPoint y: 389, endPoint x: 582, endPoint y: 394, distance: 32.2
click at [597, 391] on div "weekoff yogeshree, TK07, 10:00 AM-01:20 PM, Cysteine Protien Treatment - Cystei…" at bounding box center [560, 118] width 803 height 590
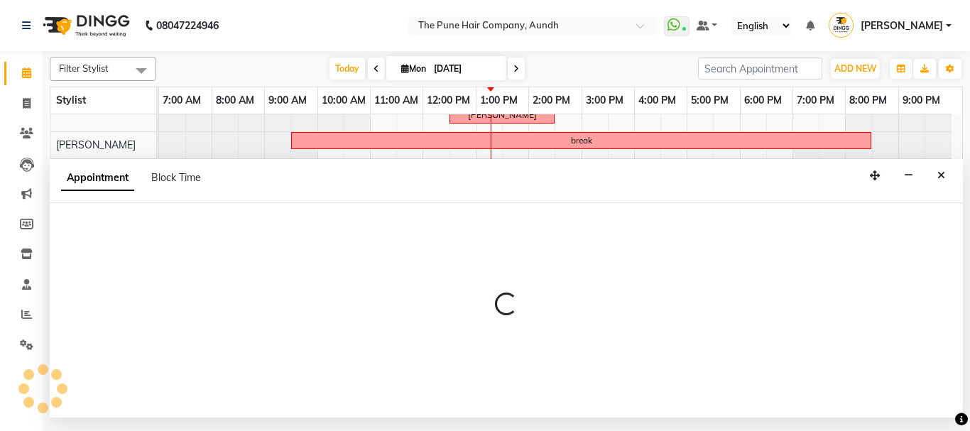
select select "89448"
select select "tentative"
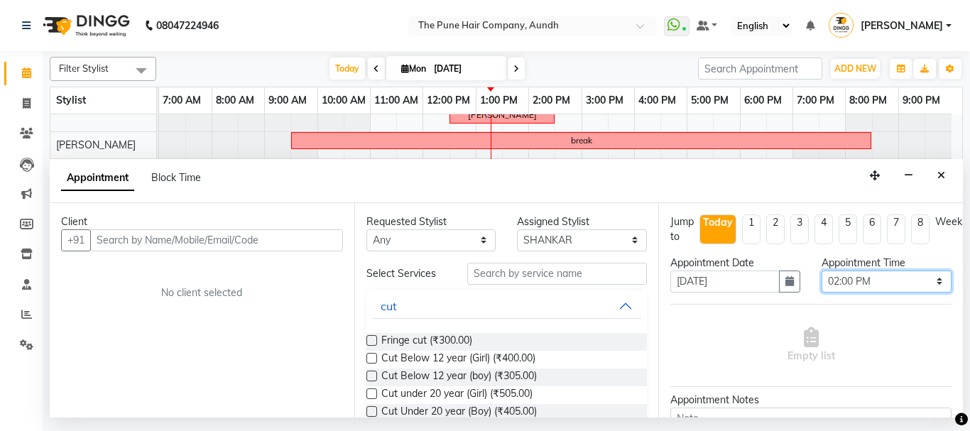
click at [928, 281] on select "Select 08:00 AM 08:15 AM 08:30 AM 08:45 AM 09:00 AM 09:15 AM 09:30 AM 09:45 AM …" at bounding box center [887, 282] width 130 height 22
select select "870"
click at [822, 271] on select "Select 08:00 AM 08:15 AM 08:30 AM 08:45 AM 09:00 AM 09:15 AM 09:30 AM 09:45 AM …" at bounding box center [887, 282] width 130 height 22
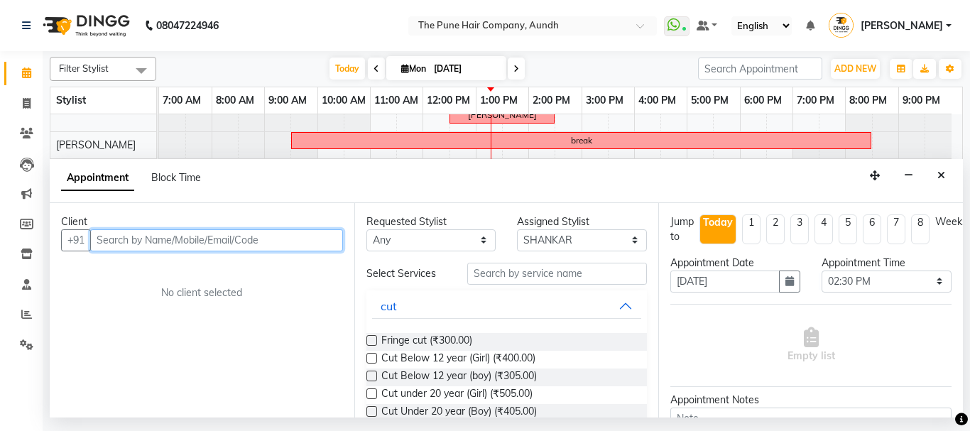
click at [260, 238] on input "text" at bounding box center [216, 240] width 253 height 22
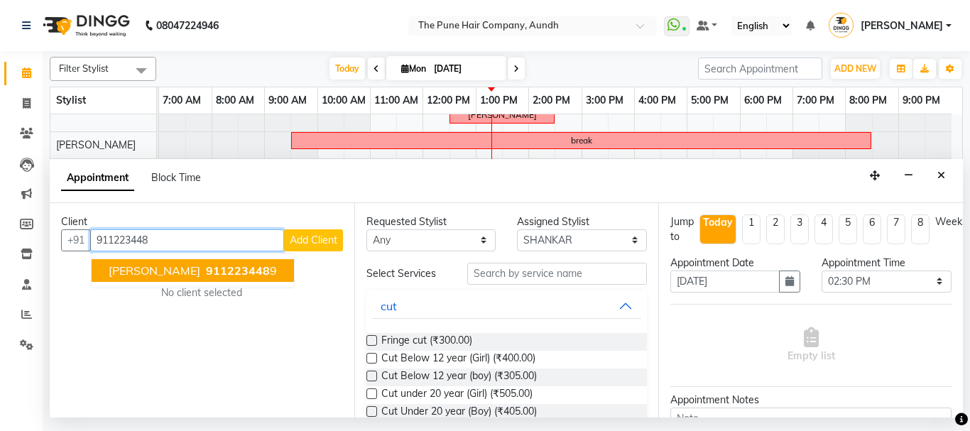
click at [206, 266] on span "911223448" at bounding box center [238, 271] width 64 height 14
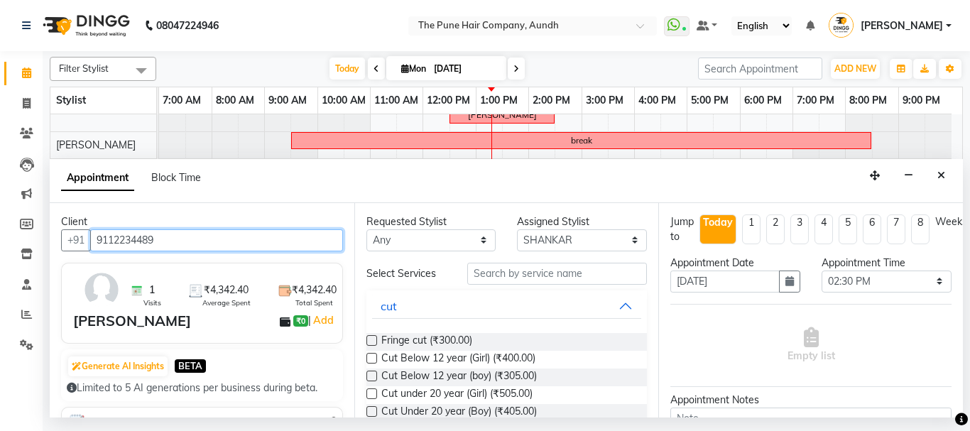
type input "9112234489"
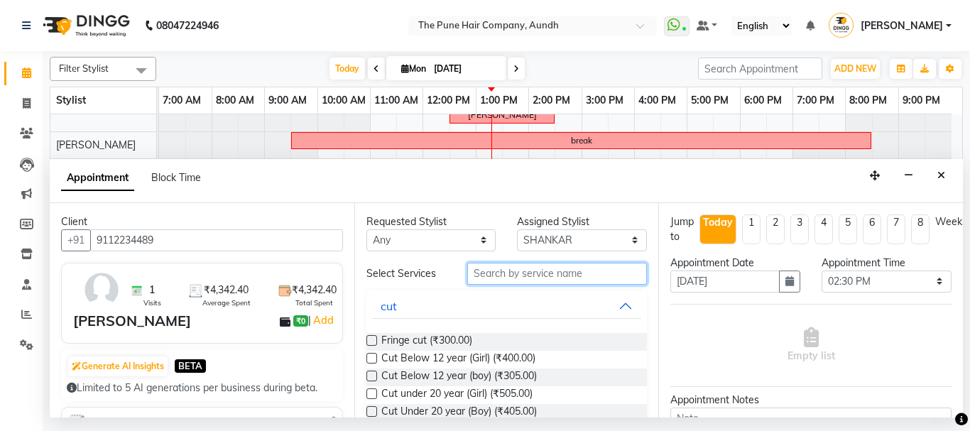
click at [528, 269] on input "text" at bounding box center [557, 274] width 180 height 22
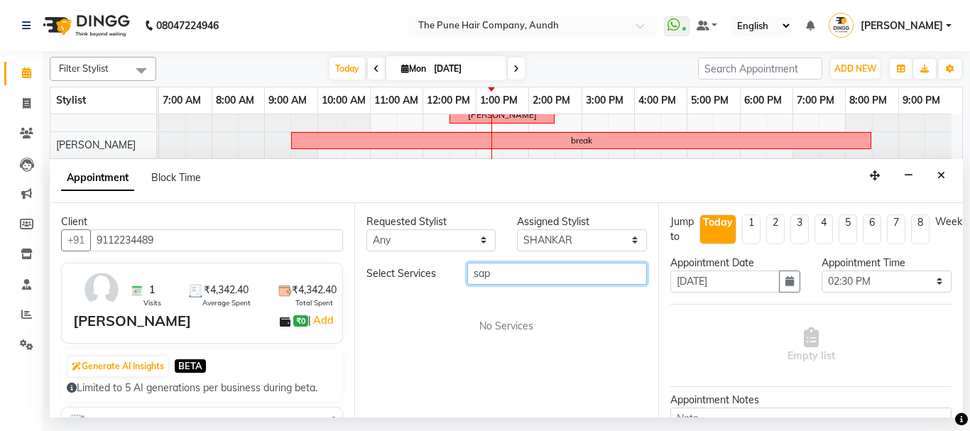
click at [498, 275] on input "sap" at bounding box center [557, 274] width 180 height 22
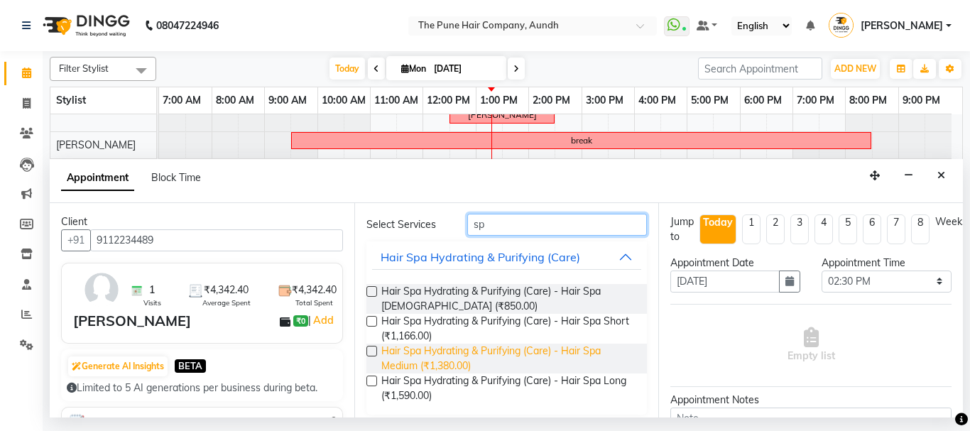
scroll to position [58, 0]
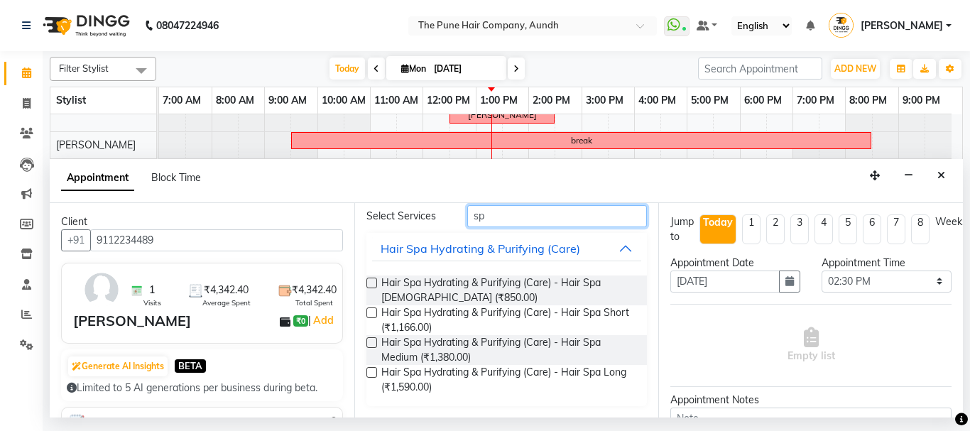
type input "sp"
click at [372, 342] on label at bounding box center [372, 342] width 11 height 11
click at [372, 342] on input "checkbox" at bounding box center [371, 344] width 9 height 9
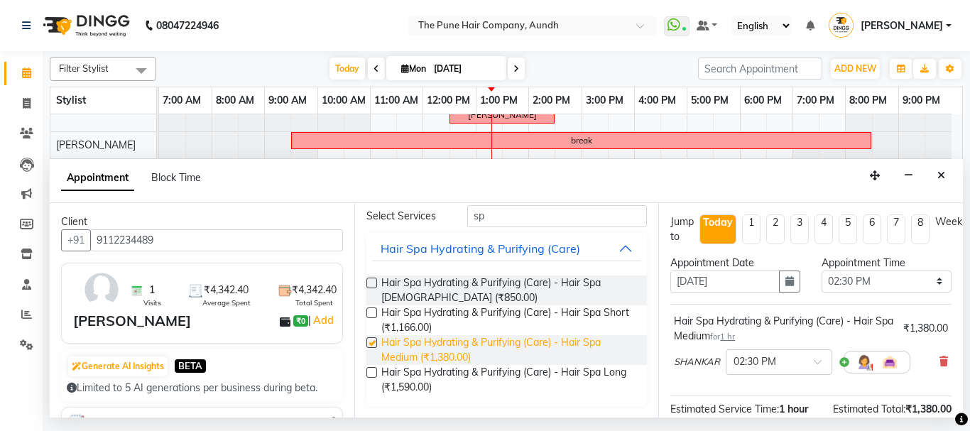
checkbox input "false"
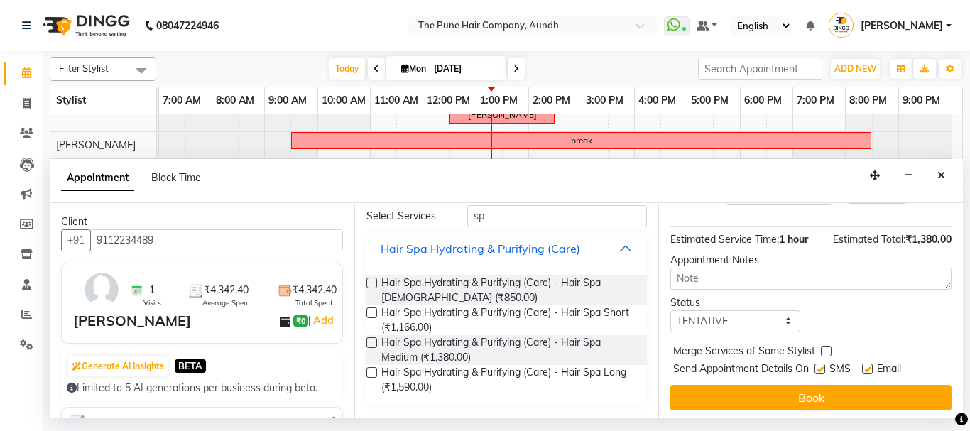
scroll to position [185, 0]
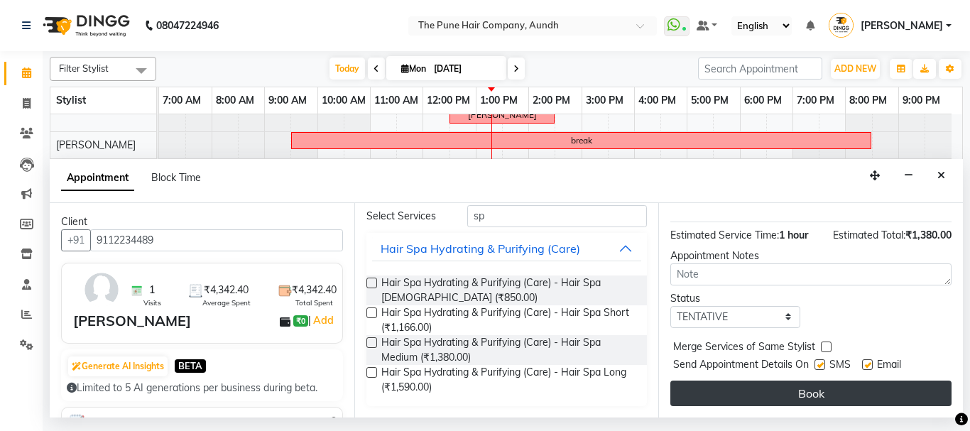
click at [810, 384] on button "Book" at bounding box center [811, 394] width 281 height 26
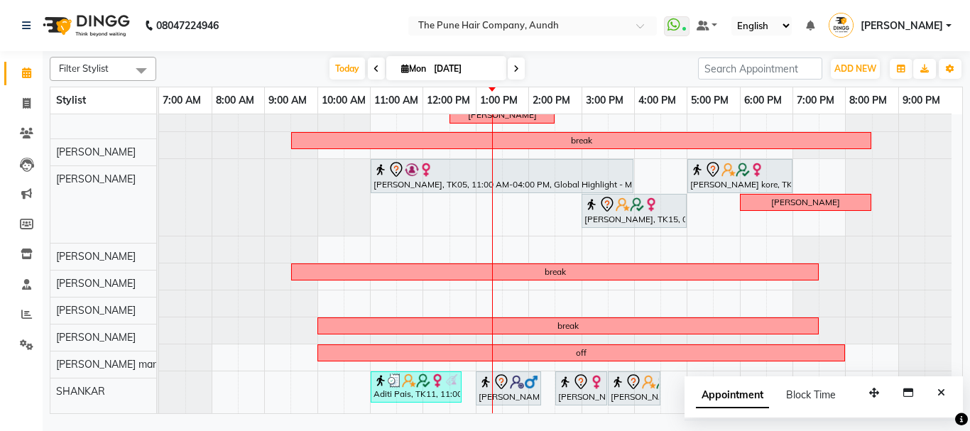
scroll to position [291, 0]
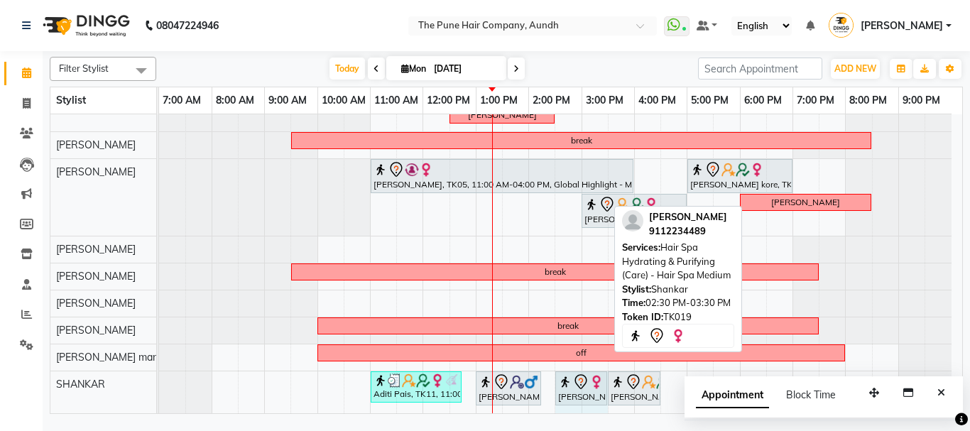
drag, startPoint x: 556, startPoint y: 406, endPoint x: 596, endPoint y: 403, distance: 39.9
click at [596, 403] on div "weekoff yogeshree, TK07, 10:00 AM-01:20 PM, Cysteine Protien Treatment - Cystei…" at bounding box center [560, 118] width 803 height 590
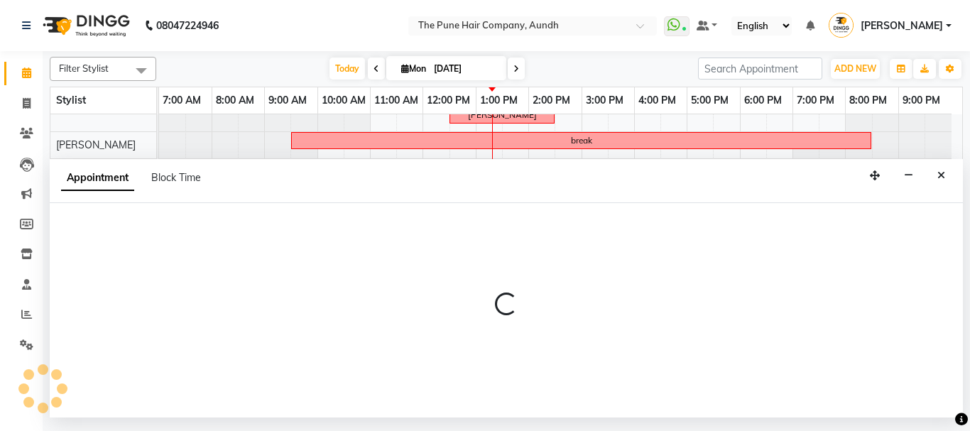
select select "89448"
select select "870"
select select "tentative"
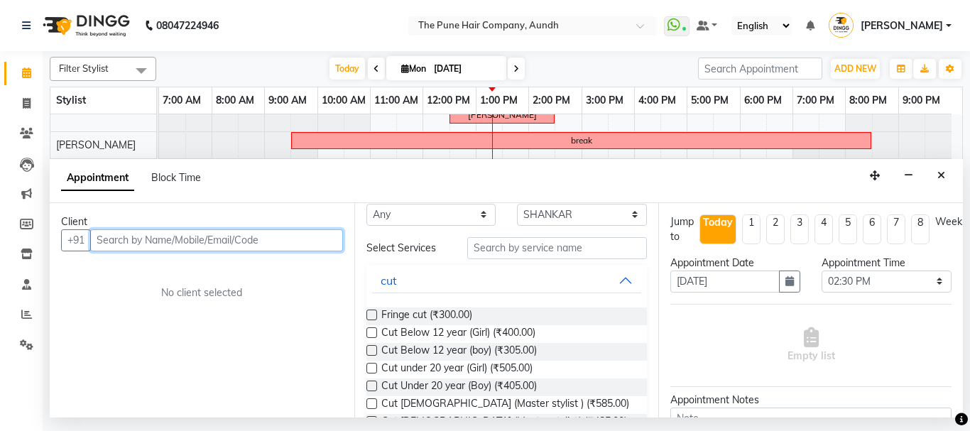
scroll to position [0, 0]
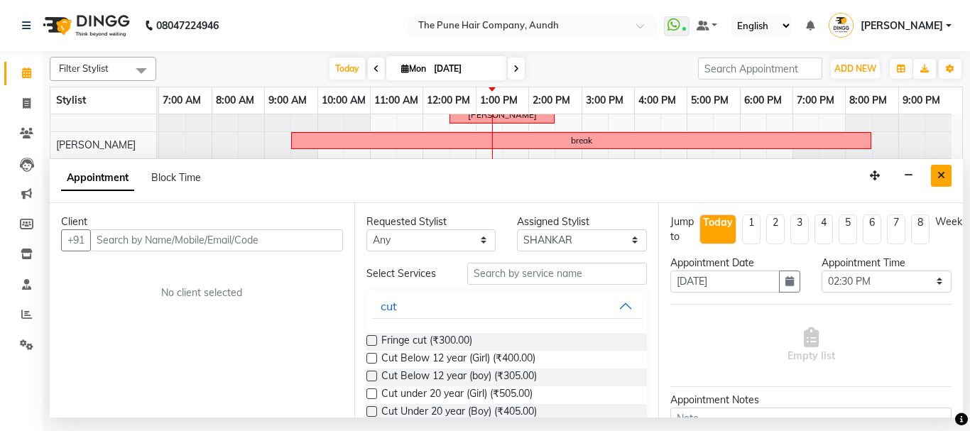
click at [942, 172] on icon "Close" at bounding box center [942, 175] width 8 height 10
click at [942, 172] on div at bounding box center [899, 197] width 106 height 77
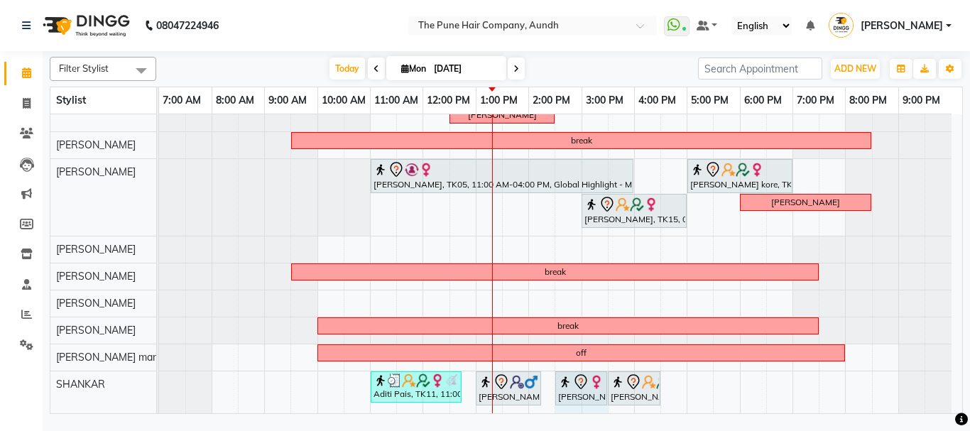
drag, startPoint x: 556, startPoint y: 406, endPoint x: 602, endPoint y: 409, distance: 45.5
click at [602, 409] on div "weekoff yogeshree, TK07, 10:00 AM-01:20 PM, Cysteine Protien Treatment - Cystei…" at bounding box center [560, 118] width 803 height 590
select select "89448"
select select "tentative"
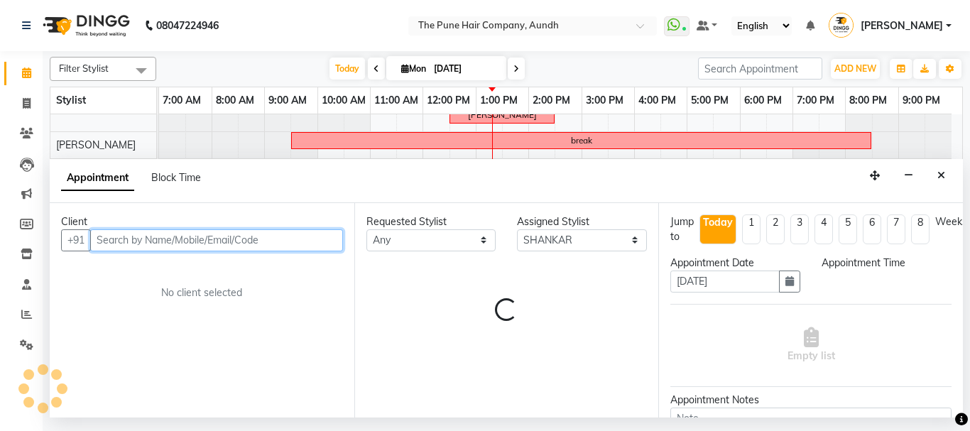
select select "870"
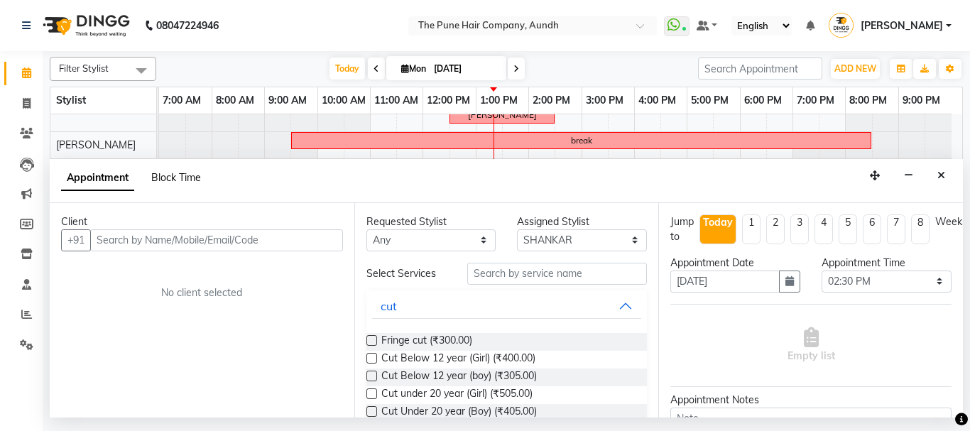
click at [161, 178] on span "Block Time" at bounding box center [176, 177] width 50 height 13
select select "89448"
select select "870"
select select "930"
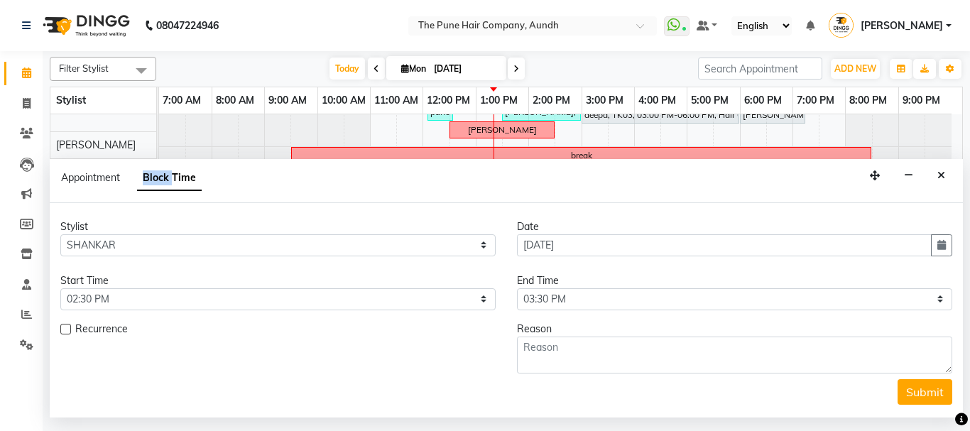
scroll to position [291, 0]
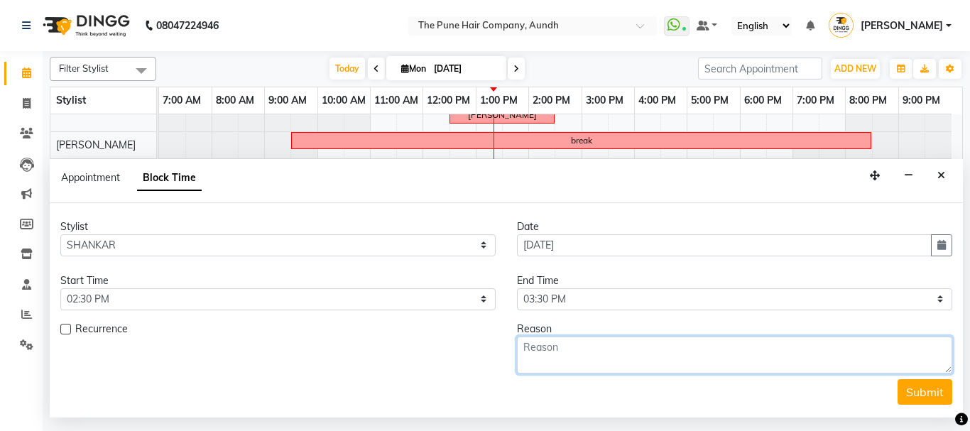
click at [538, 347] on textarea at bounding box center [734, 355] width 435 height 37
click at [575, 347] on textarea "old saloan" at bounding box center [734, 355] width 435 height 37
type textarea "old salon"
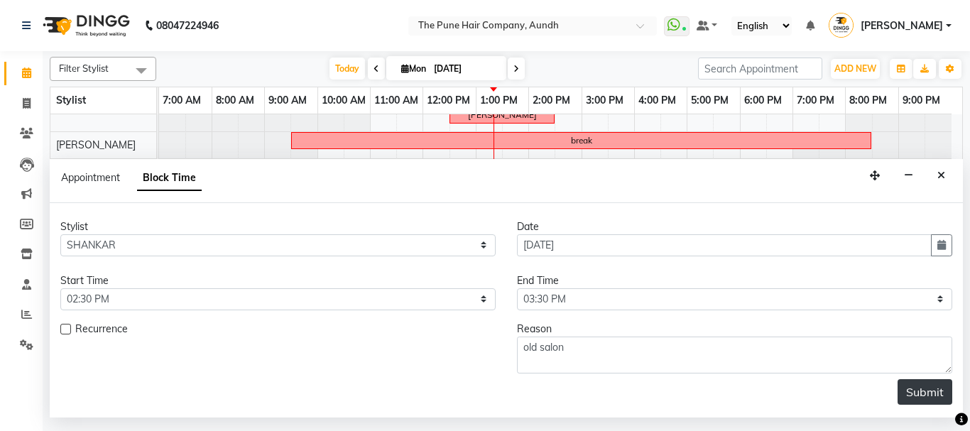
click at [926, 391] on button "Submit" at bounding box center [925, 392] width 55 height 26
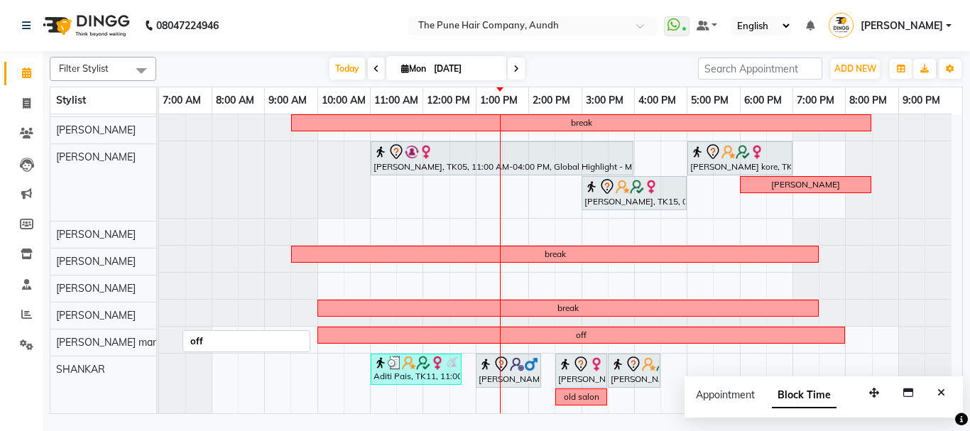
scroll to position [309, 0]
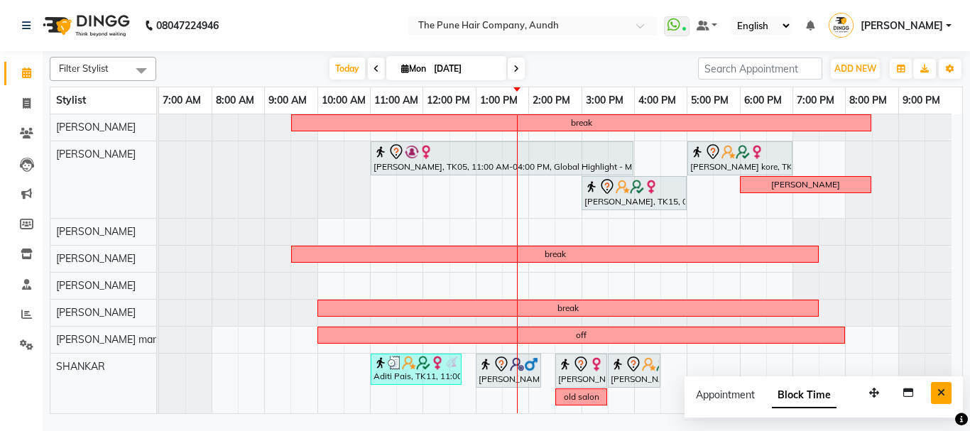
click at [942, 393] on icon "Close" at bounding box center [942, 393] width 8 height 10
click at [942, 393] on div at bounding box center [925, 384] width 53 height 60
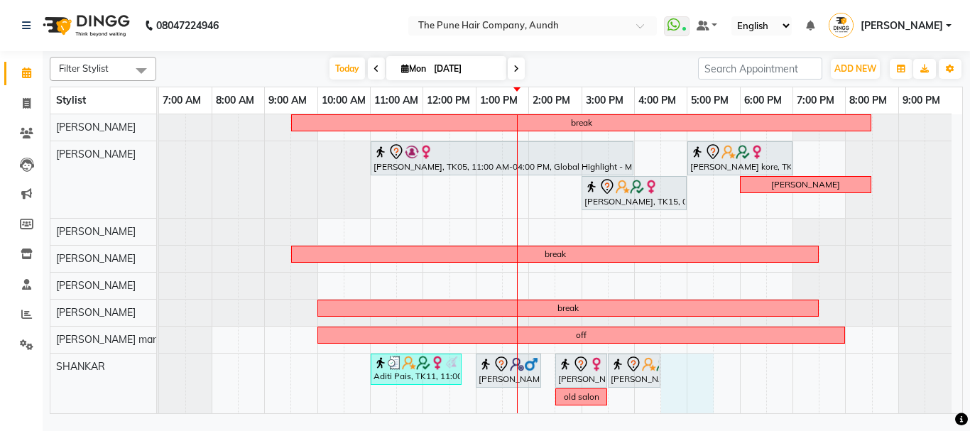
drag, startPoint x: 670, startPoint y: 369, endPoint x: 688, endPoint y: 374, distance: 18.3
click at [703, 374] on div "weekoff yogeshree, TK07, 10:00 AM-01:20 PM, Cysteine Protien Treatment - Cystei…" at bounding box center [560, 109] width 803 height 608
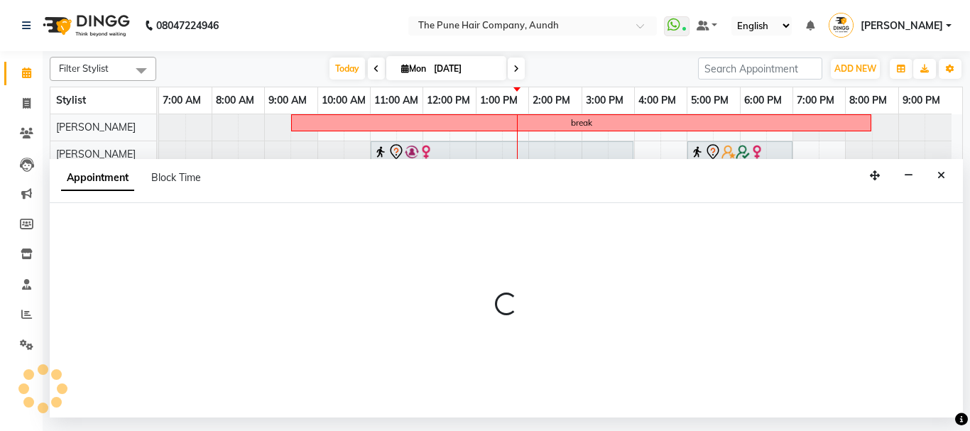
select select "89448"
select select "tentative"
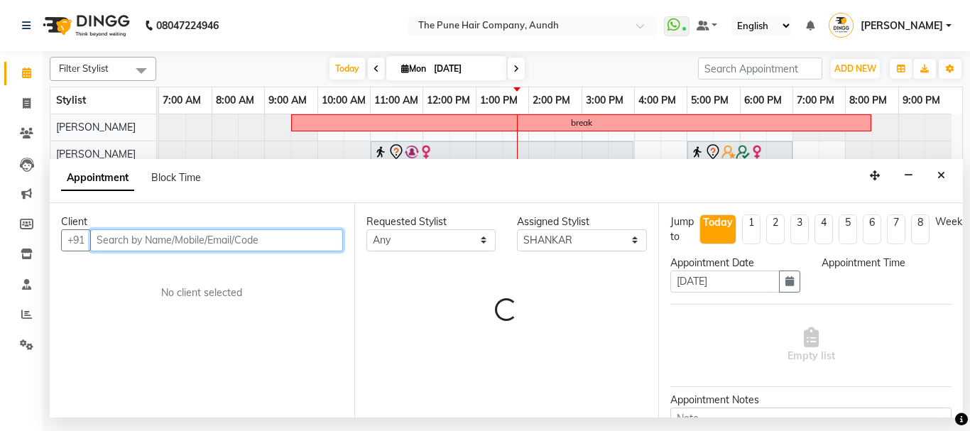
select select "990"
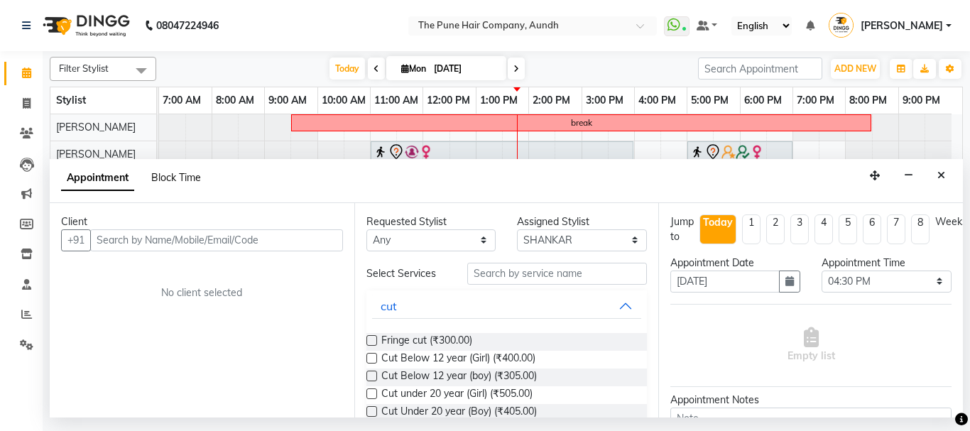
click at [188, 176] on span "Block Time" at bounding box center [176, 177] width 50 height 13
select select "89448"
select select "990"
select select "1050"
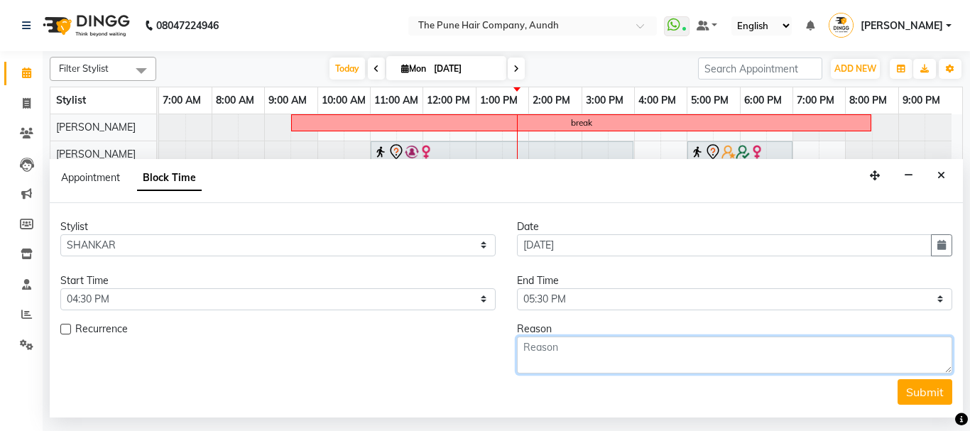
click at [568, 348] on textarea at bounding box center [734, 355] width 435 height 37
type textarea "vikram sir"
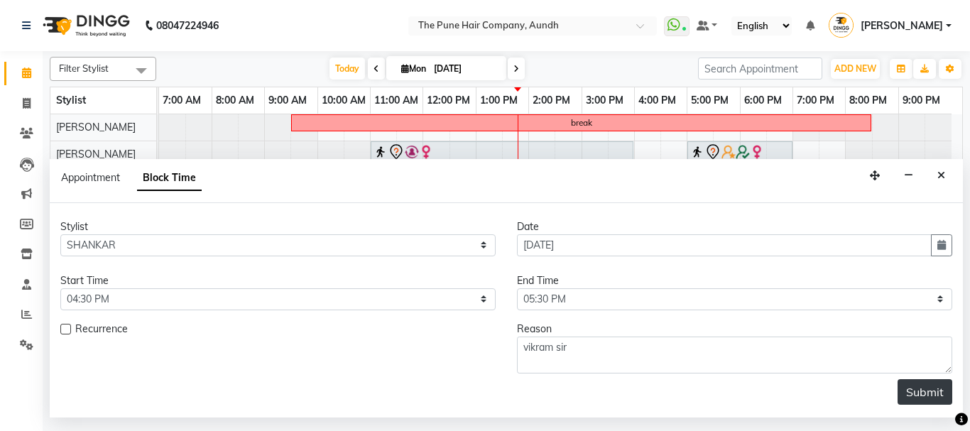
click at [933, 393] on button "Submit" at bounding box center [925, 392] width 55 height 26
click at [933, 393] on div "Submit" at bounding box center [506, 392] width 892 height 26
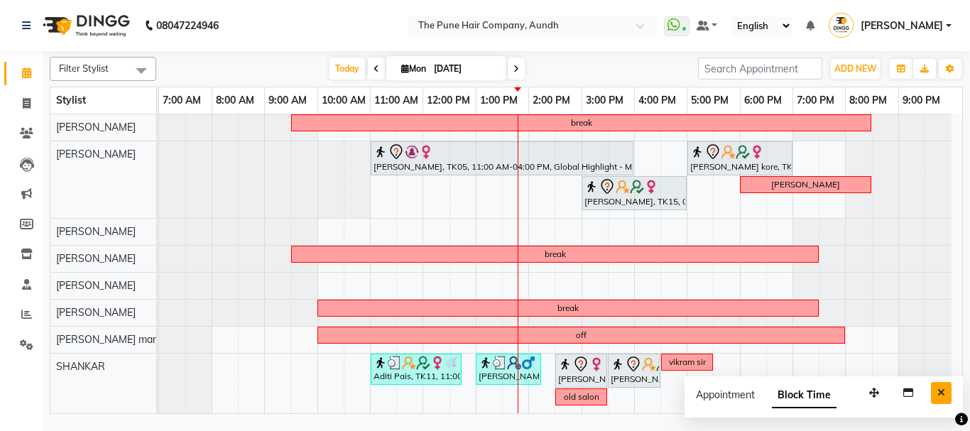
click at [943, 388] on icon "Close" at bounding box center [942, 393] width 8 height 10
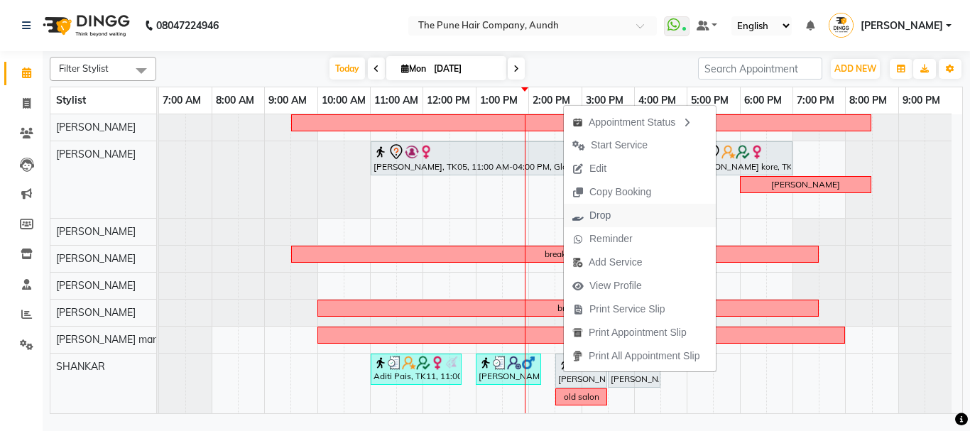
click at [597, 215] on span "Drop" at bounding box center [600, 215] width 21 height 15
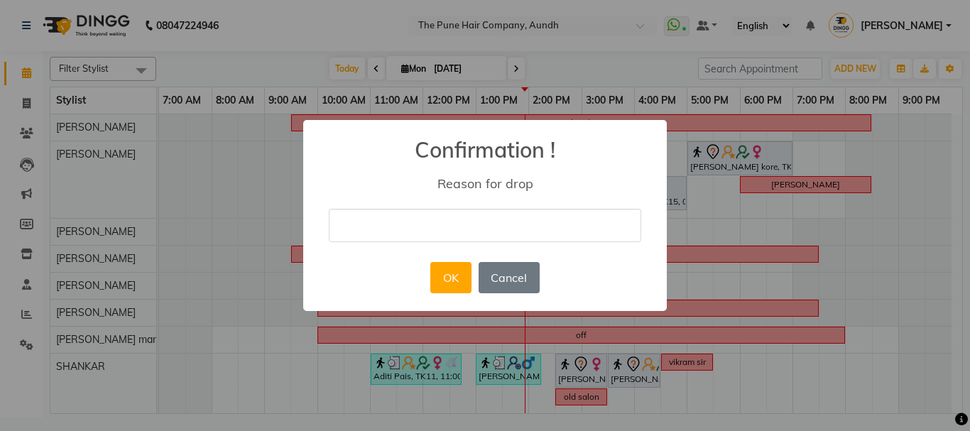
click at [534, 227] on input "text" at bounding box center [485, 225] width 313 height 33
type input "yu67u"
click at [454, 273] on button "OK" at bounding box center [450, 277] width 40 height 31
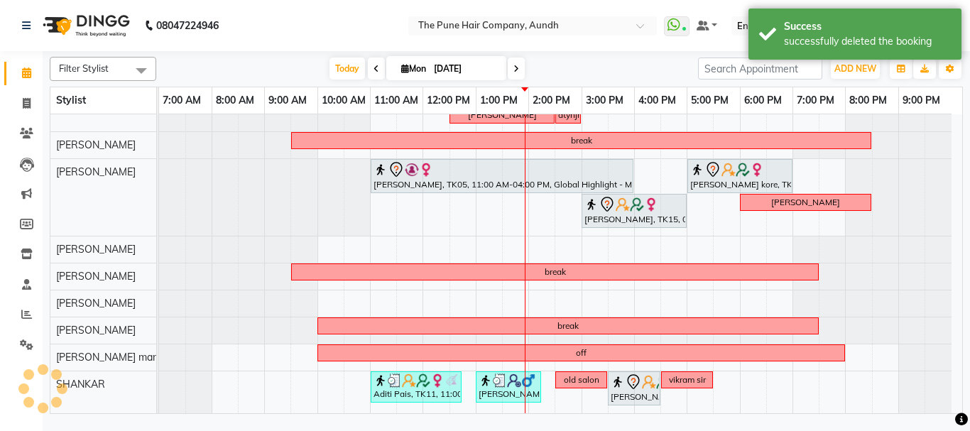
scroll to position [291, 0]
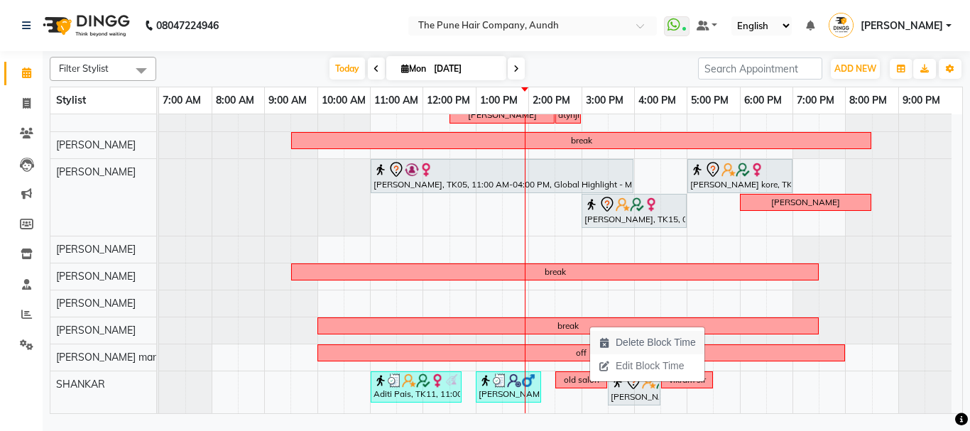
click at [645, 342] on span "Delete Block Time" at bounding box center [656, 342] width 80 height 15
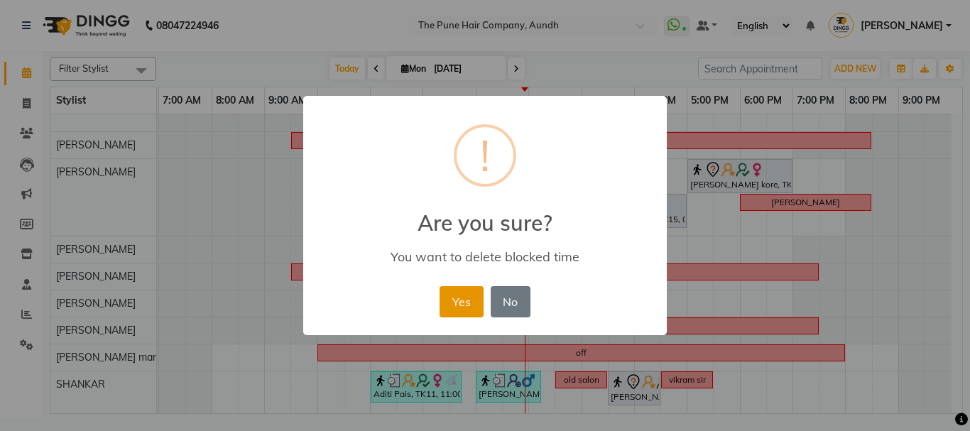
click at [465, 300] on button "Yes" at bounding box center [461, 301] width 43 height 31
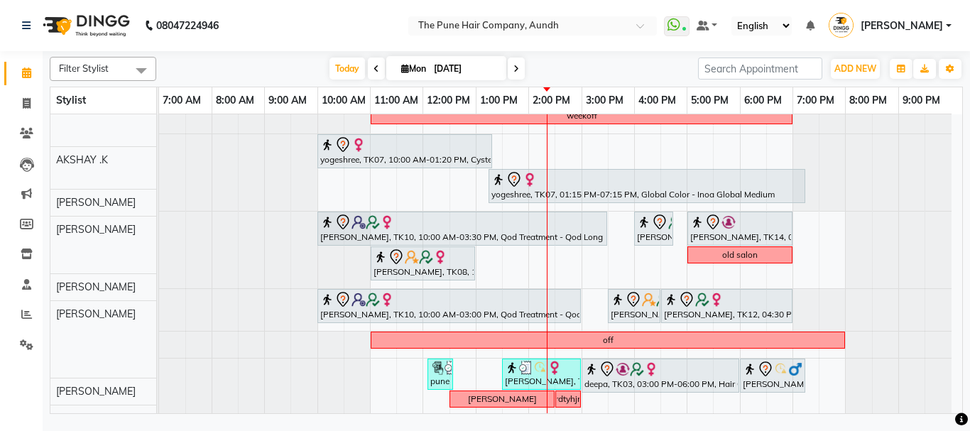
scroll to position [7, 0]
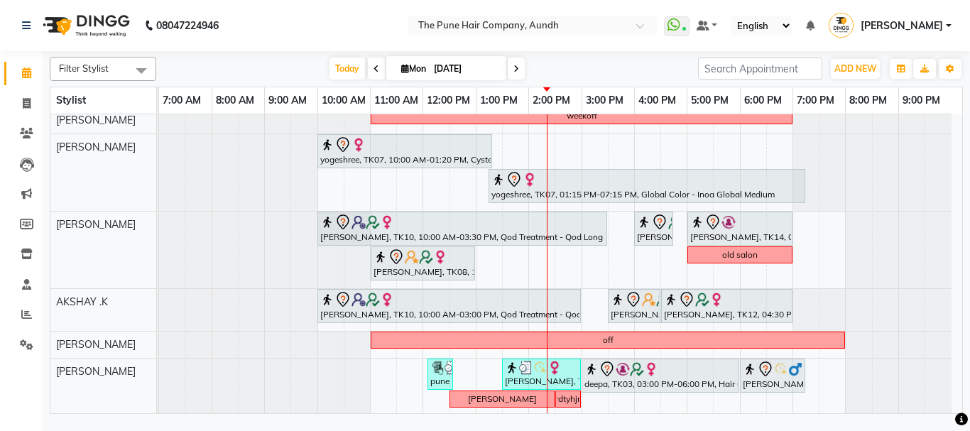
click at [509, 67] on span at bounding box center [516, 69] width 17 height 22
click at [501, 67] on input "[DATE]" at bounding box center [465, 68] width 71 height 21
type input "02-09-2025"
select select "9"
select select "2025"
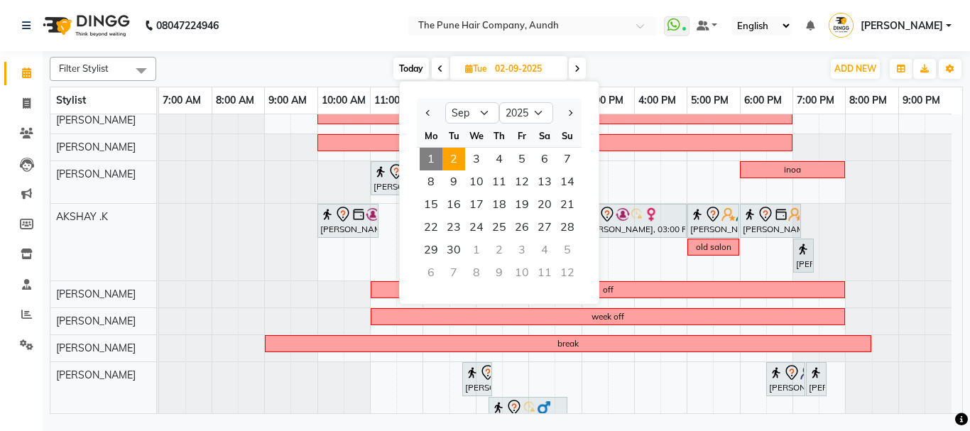
click at [577, 66] on icon at bounding box center [578, 69] width 6 height 9
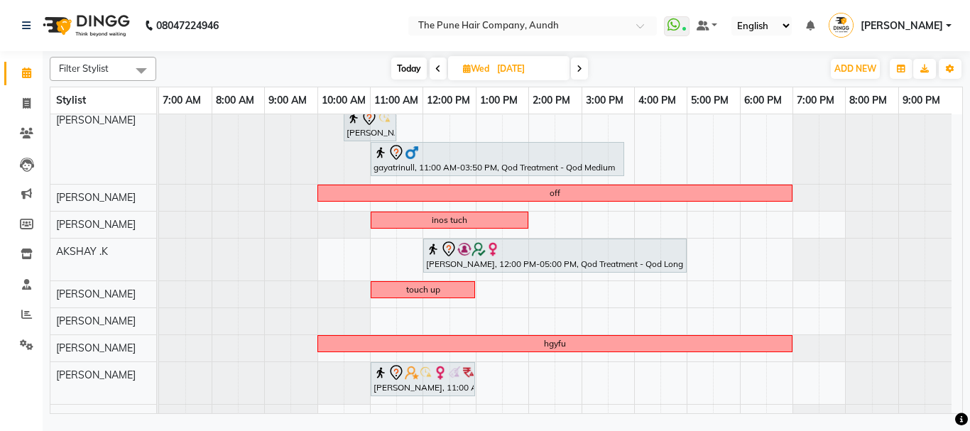
click at [578, 67] on icon at bounding box center [580, 69] width 6 height 9
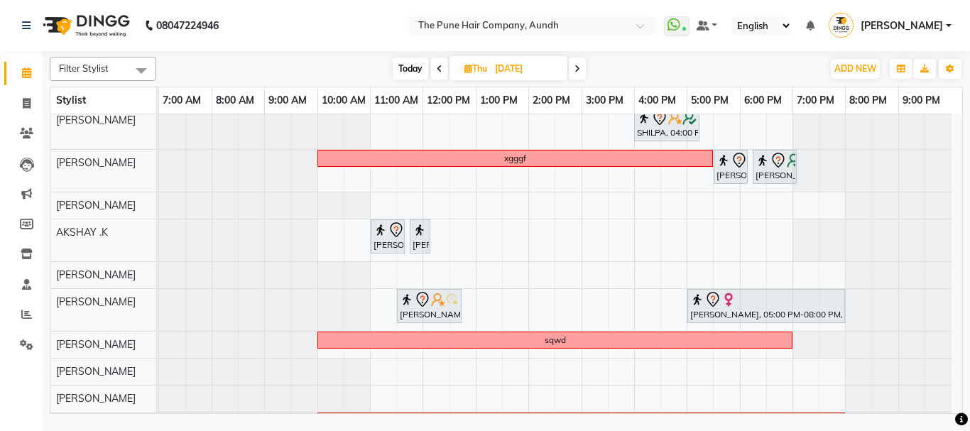
click at [440, 70] on icon at bounding box center [440, 69] width 6 height 9
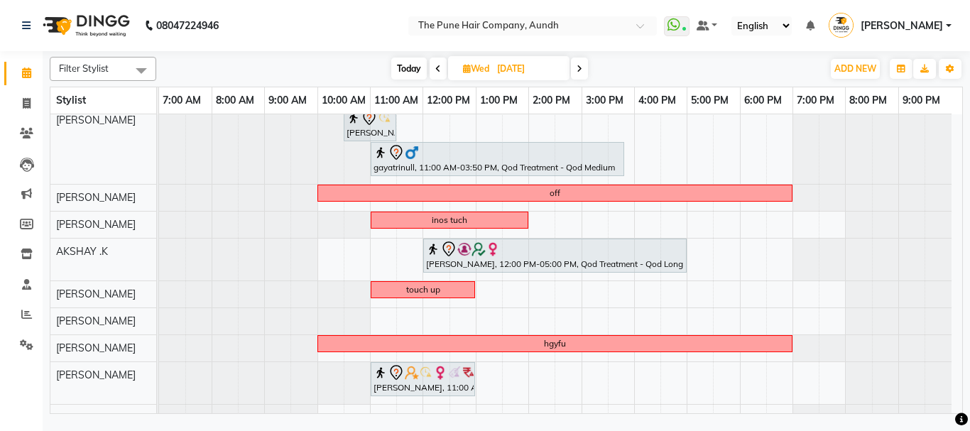
click at [438, 72] on icon at bounding box center [438, 69] width 6 height 9
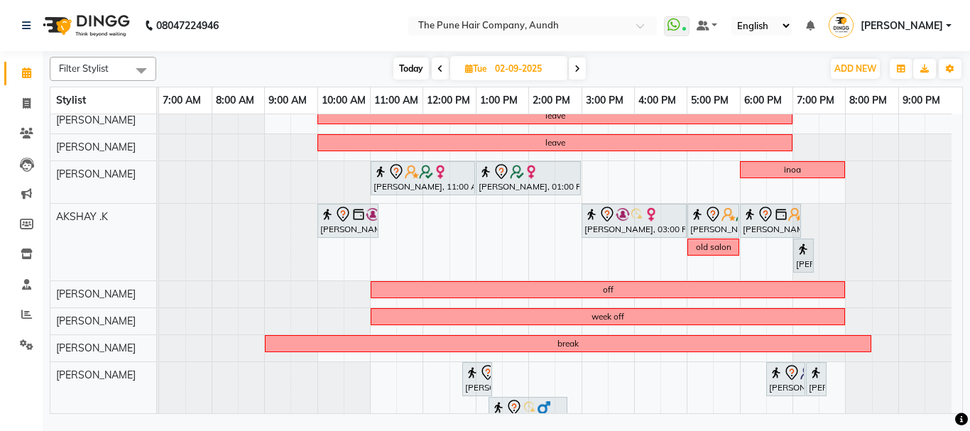
click at [576, 69] on icon at bounding box center [578, 69] width 6 height 9
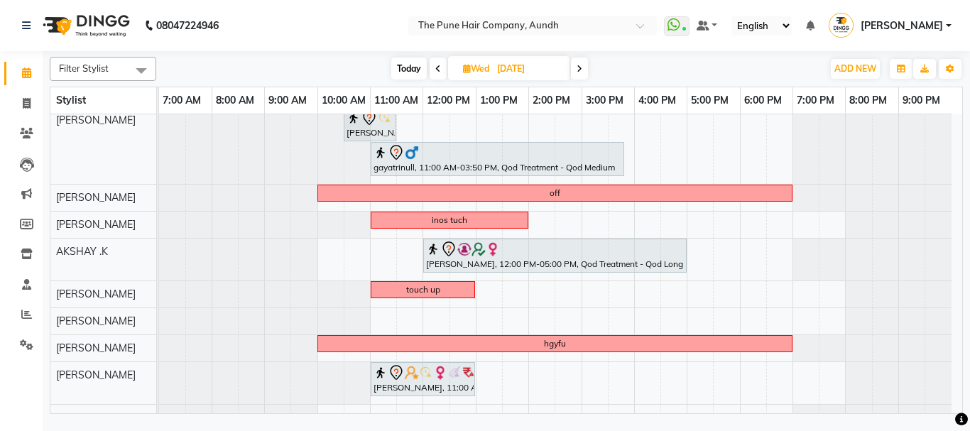
click at [579, 62] on span at bounding box center [579, 69] width 17 height 22
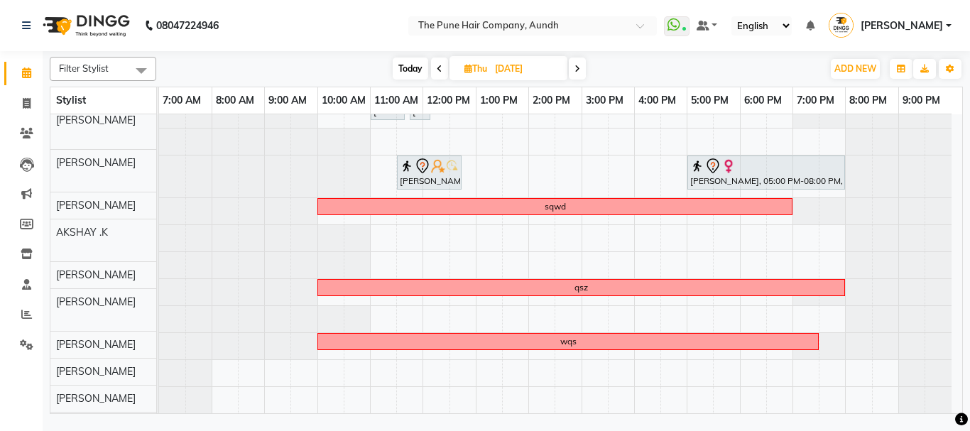
scroll to position [141, 0]
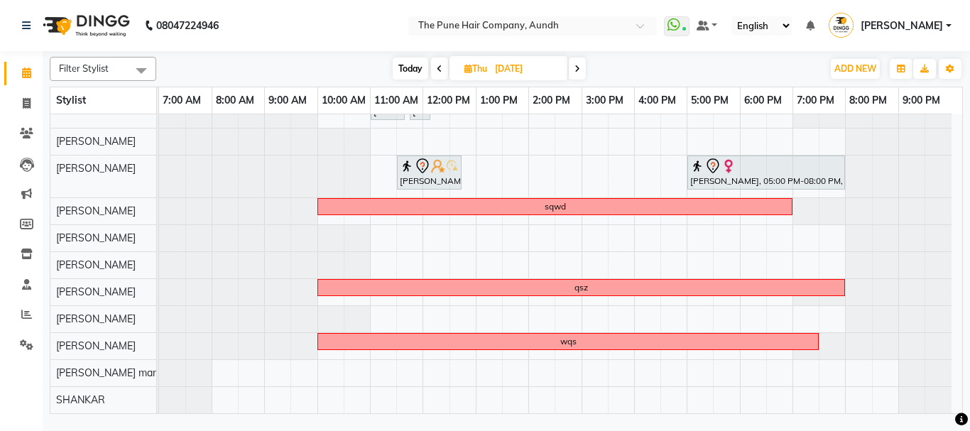
click at [402, 63] on span "Today" at bounding box center [411, 69] width 36 height 22
type input "[DATE]"
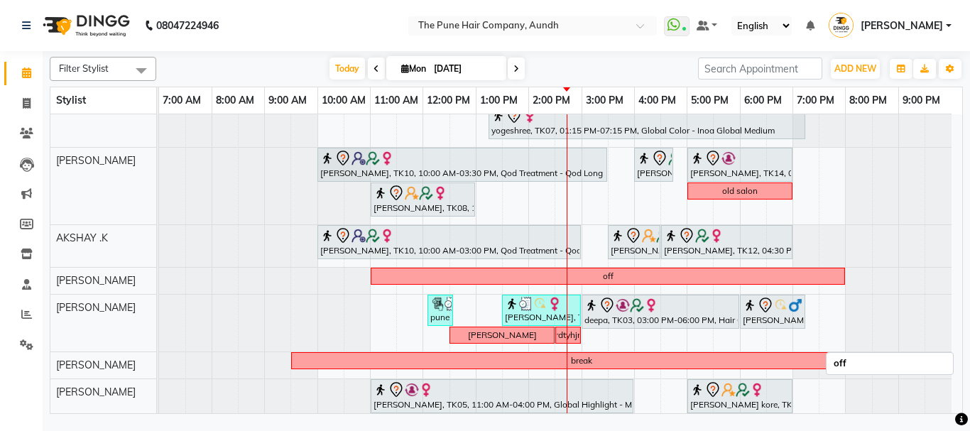
scroll to position [284, 0]
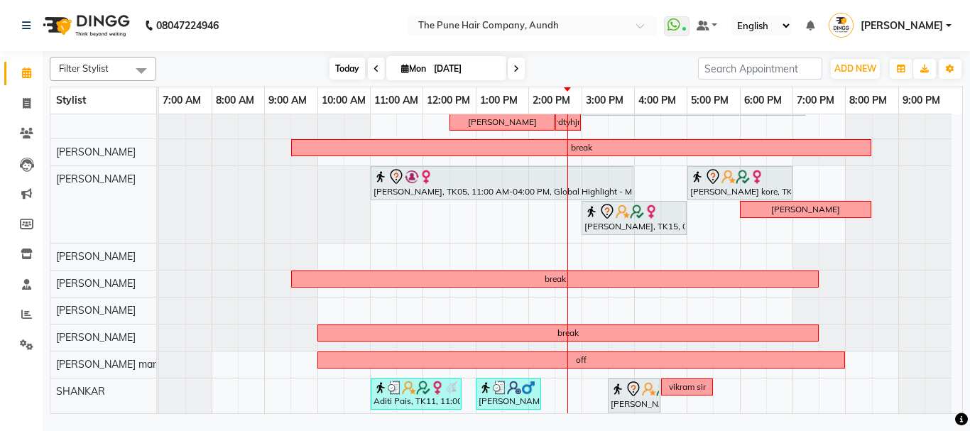
click at [341, 73] on span "Today" at bounding box center [348, 69] width 36 height 22
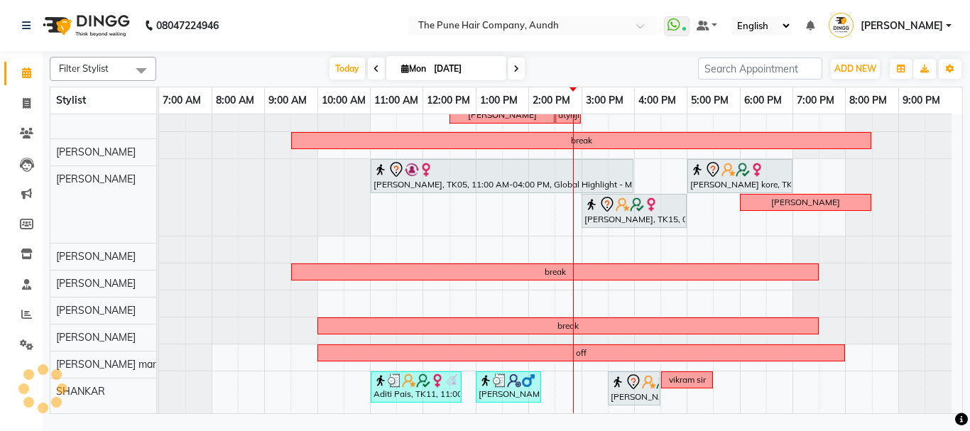
scroll to position [291, 0]
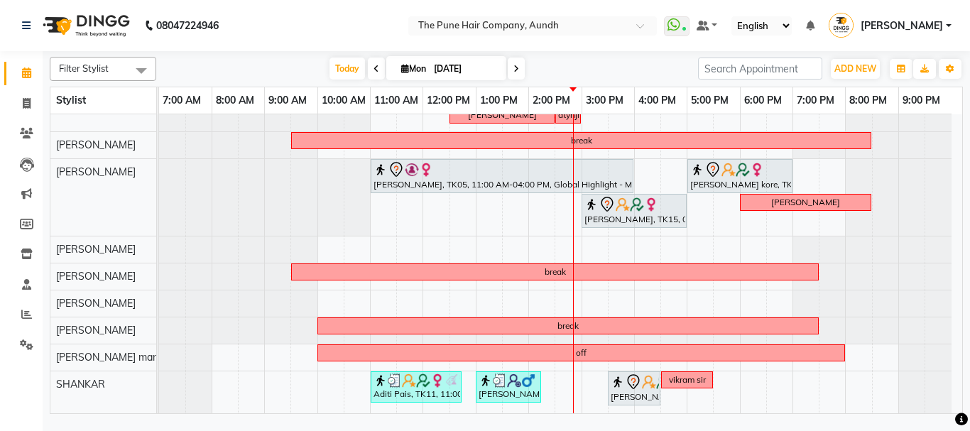
click at [729, 388] on div "weekoff yogeshree, TK07, 10:00 AM-01:20 PM, Cysteine Protien Treatment - Cystei…" at bounding box center [560, 118] width 803 height 590
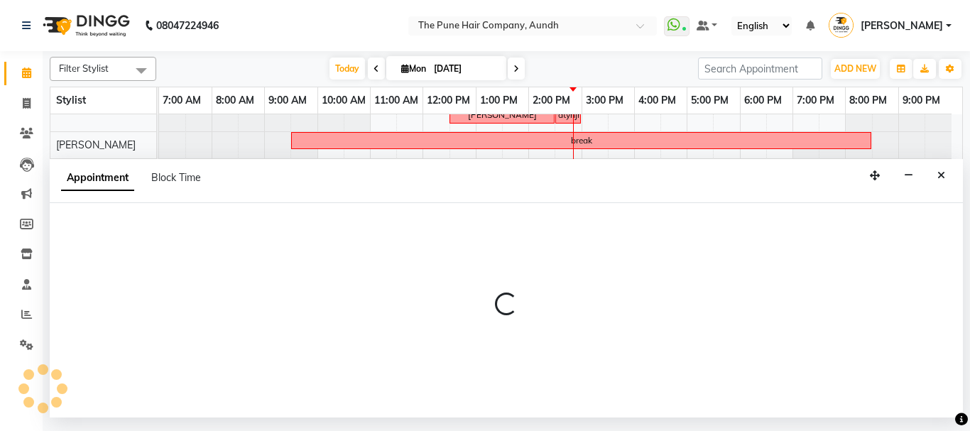
select select "89448"
select select "tentative"
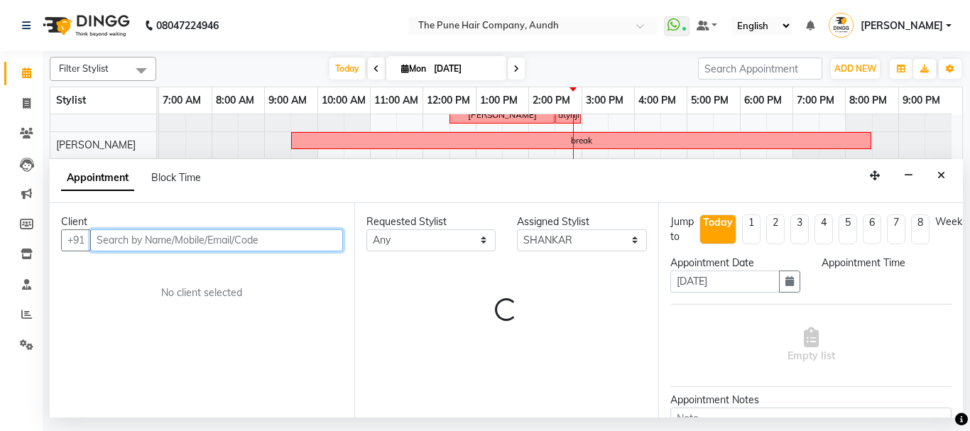
select select "1050"
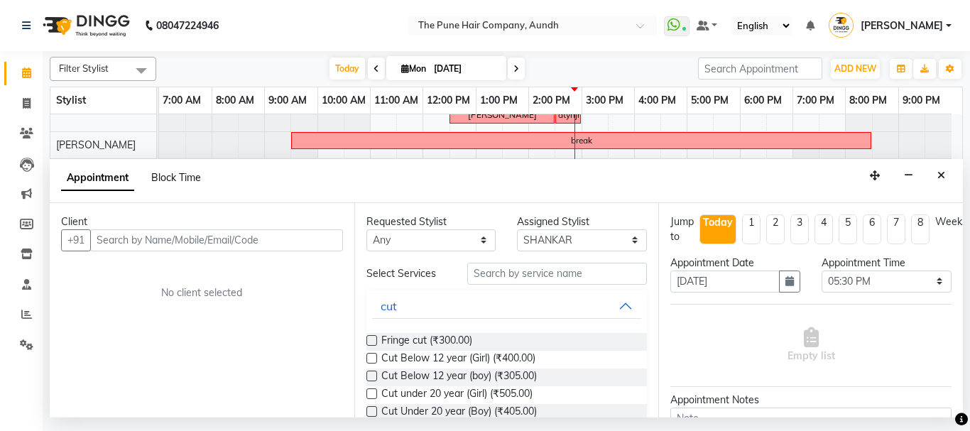
click at [174, 178] on span "Block Time" at bounding box center [176, 177] width 50 height 13
select select "89448"
select select "1050"
select select "1080"
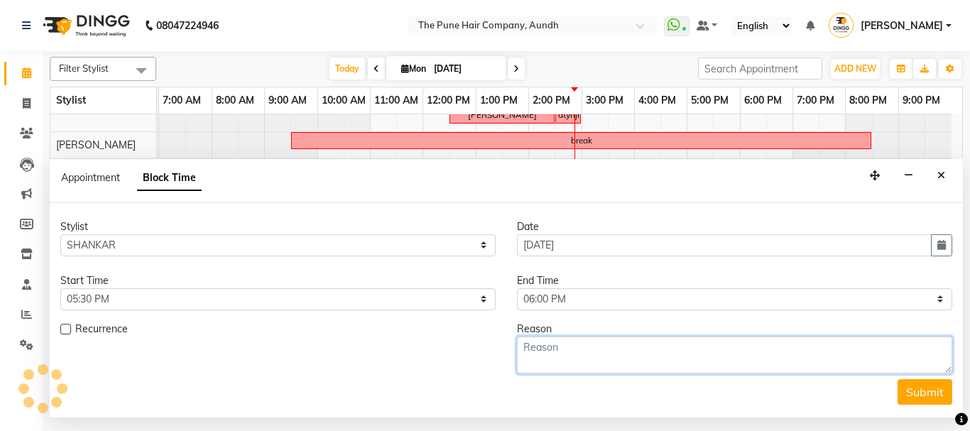
click at [536, 354] on textarea at bounding box center [734, 355] width 435 height 37
type textarea "beard"
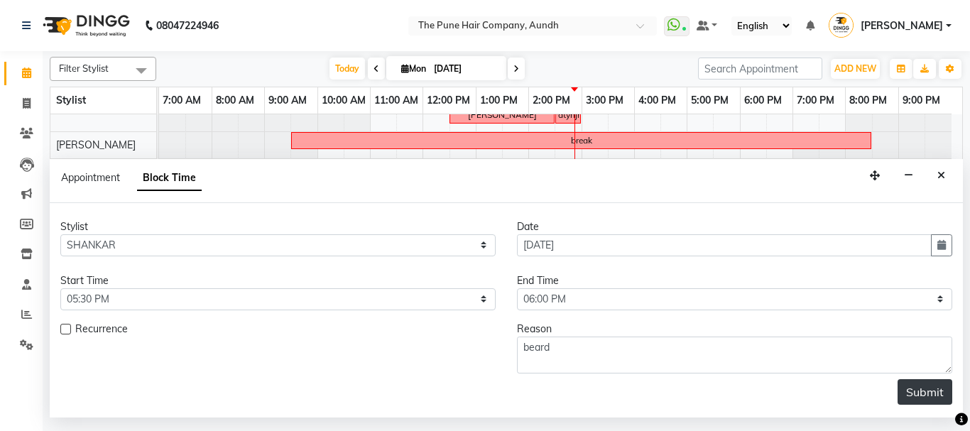
click at [937, 394] on button "Submit" at bounding box center [925, 392] width 55 height 26
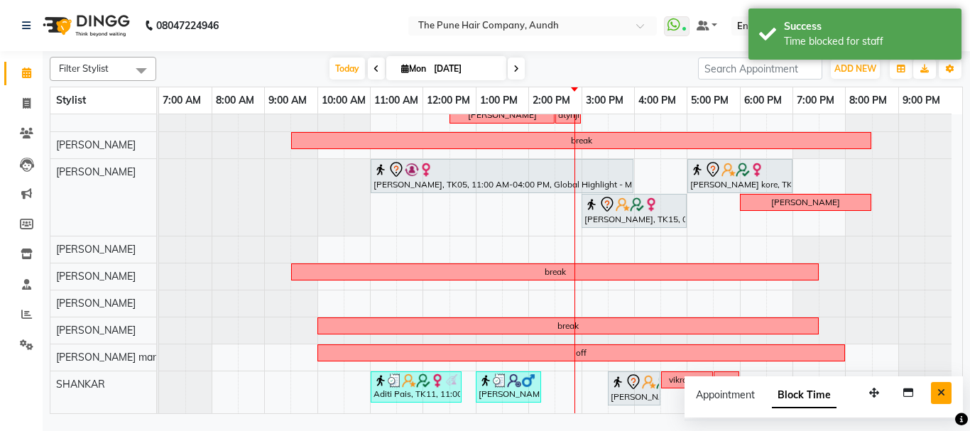
click at [934, 389] on button "Close" at bounding box center [941, 393] width 21 height 22
click at [934, 389] on div at bounding box center [925, 392] width 53 height 42
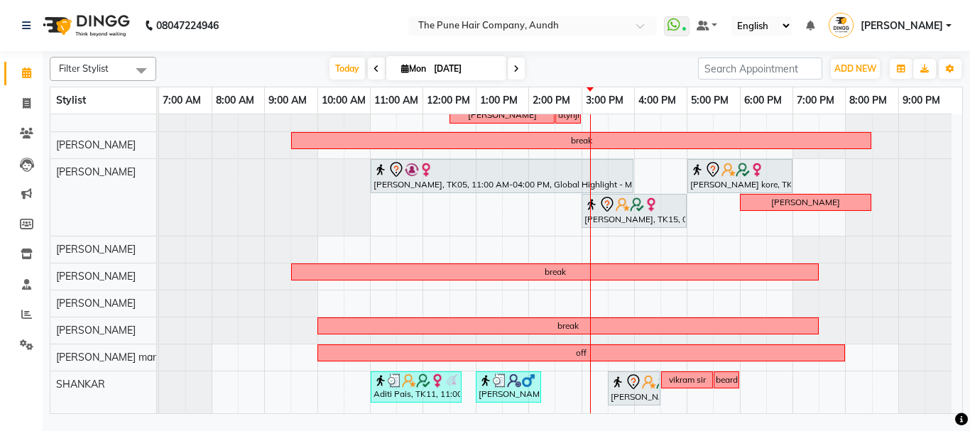
click at [662, 246] on div "weekoff yogeshree, TK07, 10:00 AM-01:20 PM, Cysteine Protien Treatment - Cystei…" at bounding box center [560, 118] width 803 height 590
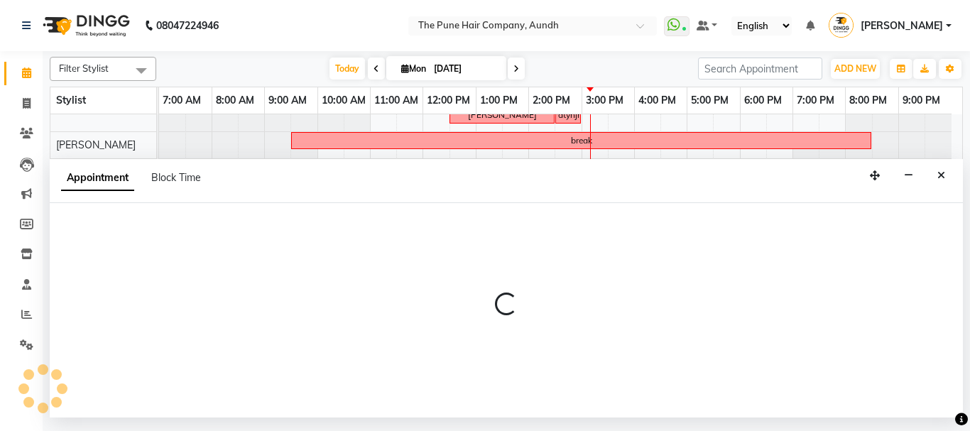
select select "49797"
select select "tentative"
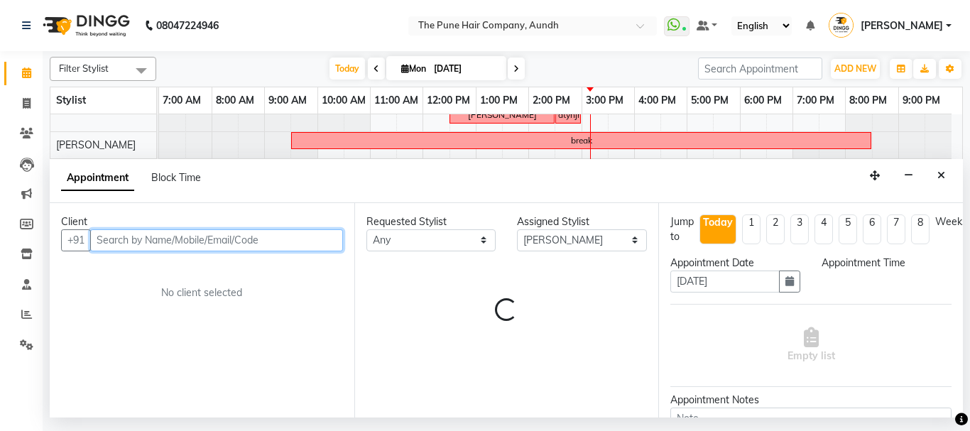
select select "990"
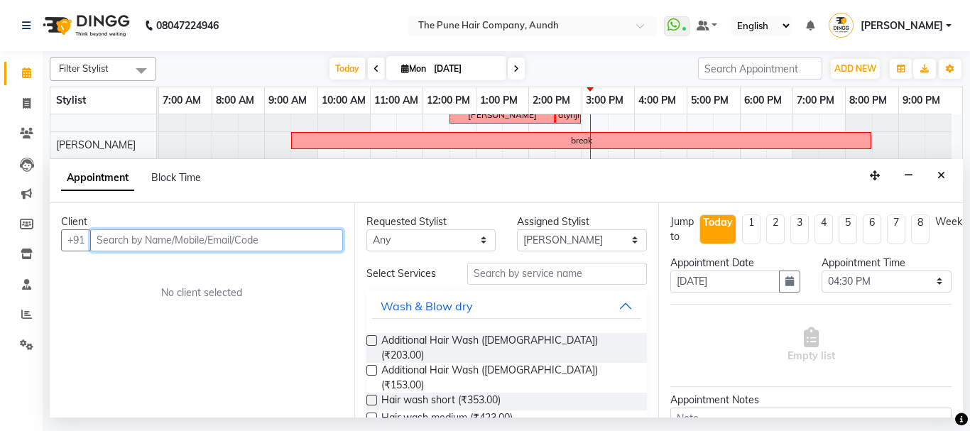
click at [197, 249] on input "text" at bounding box center [216, 240] width 253 height 22
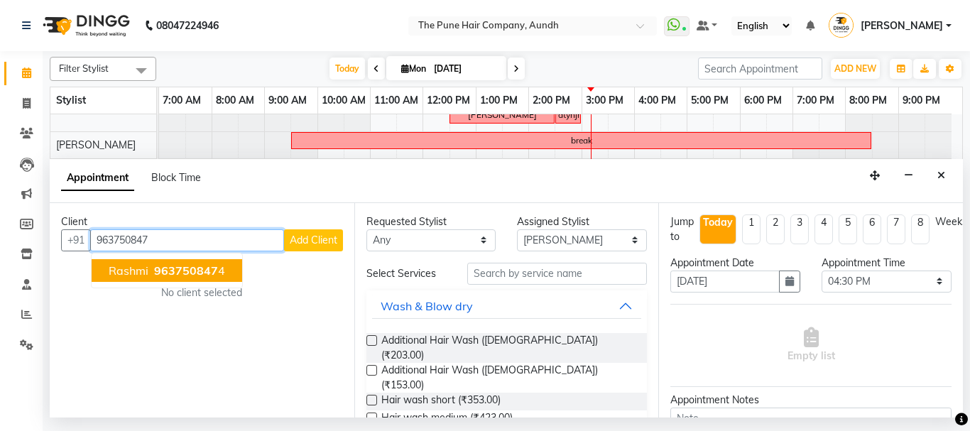
click at [195, 264] on span "963750847" at bounding box center [186, 271] width 64 height 14
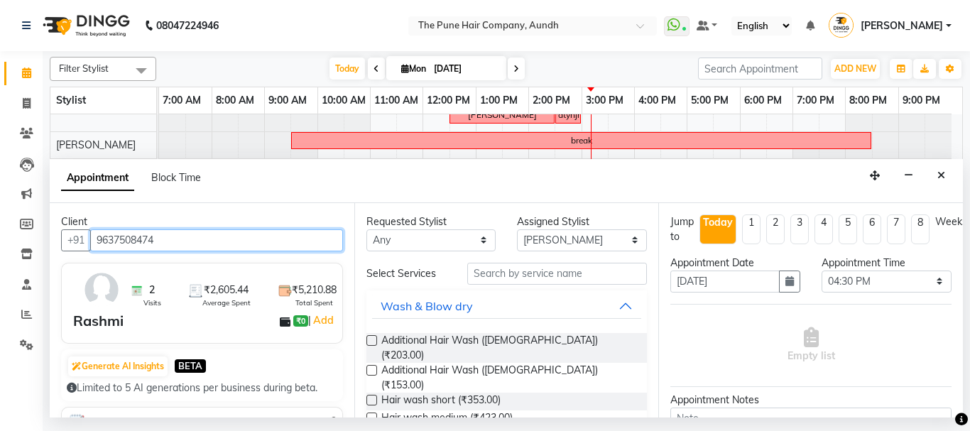
type input "9637508474"
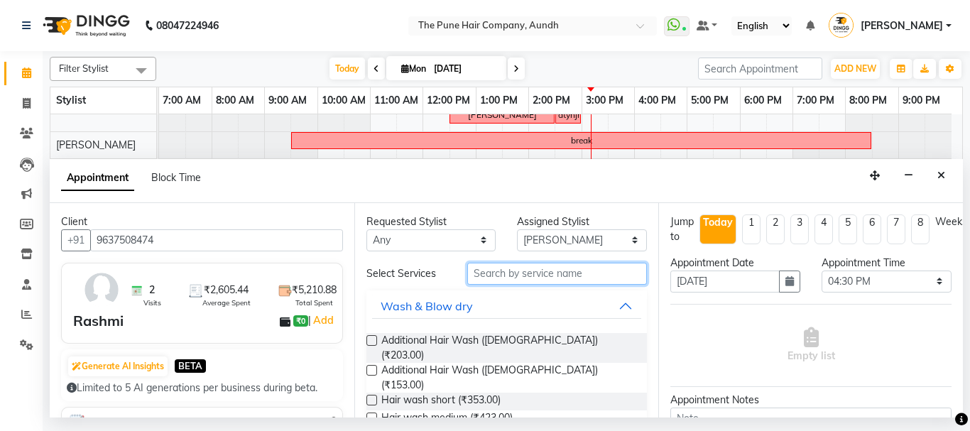
click at [479, 279] on input "text" at bounding box center [557, 274] width 180 height 22
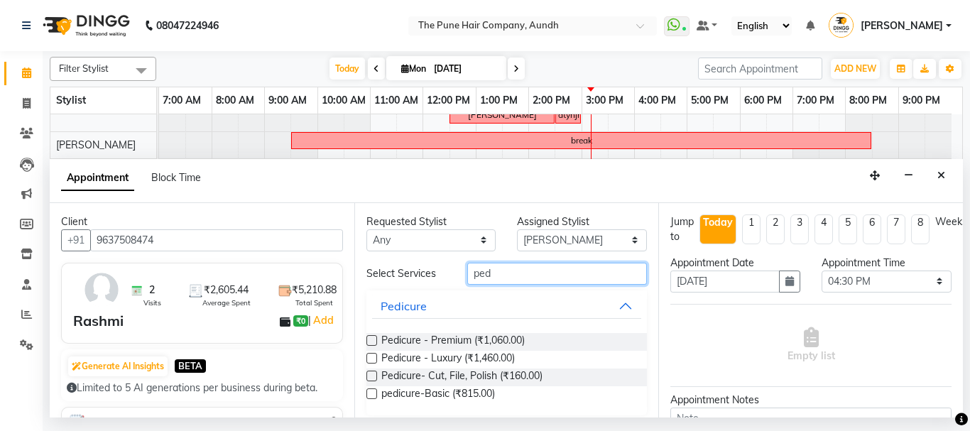
type input "ped"
click at [371, 342] on label at bounding box center [372, 340] width 11 height 11
click at [371, 342] on input "checkbox" at bounding box center [371, 341] width 9 height 9
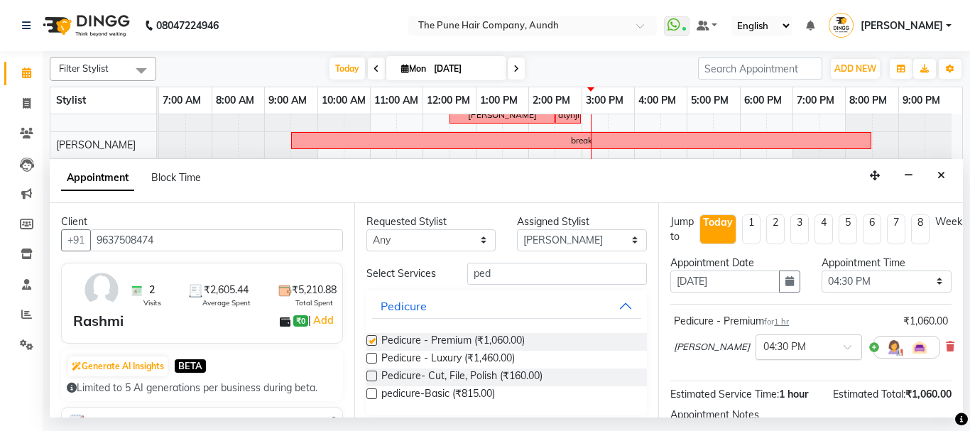
checkbox input "false"
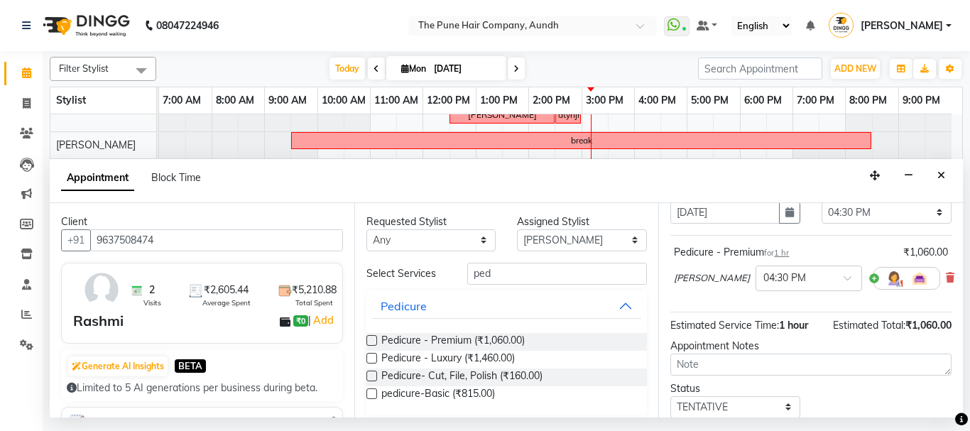
scroll to position [170, 0]
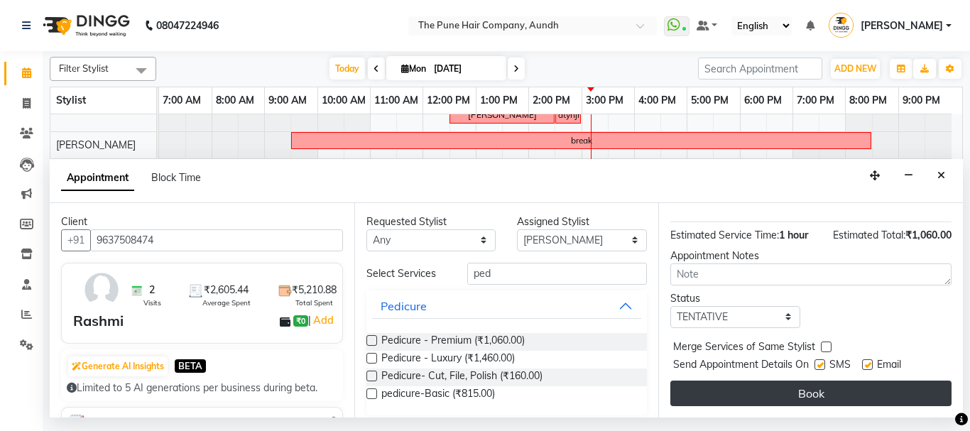
click at [772, 386] on button "Book" at bounding box center [811, 394] width 281 height 26
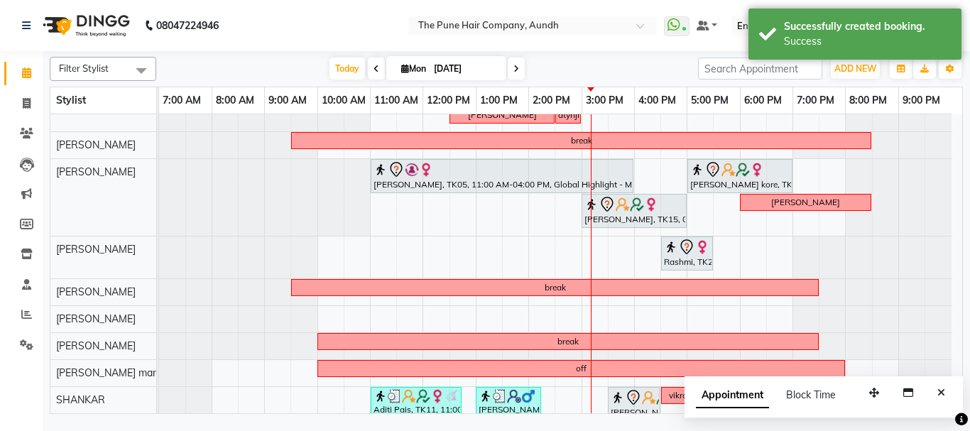
click at [520, 66] on span at bounding box center [516, 69] width 17 height 22
type input "02-09-2025"
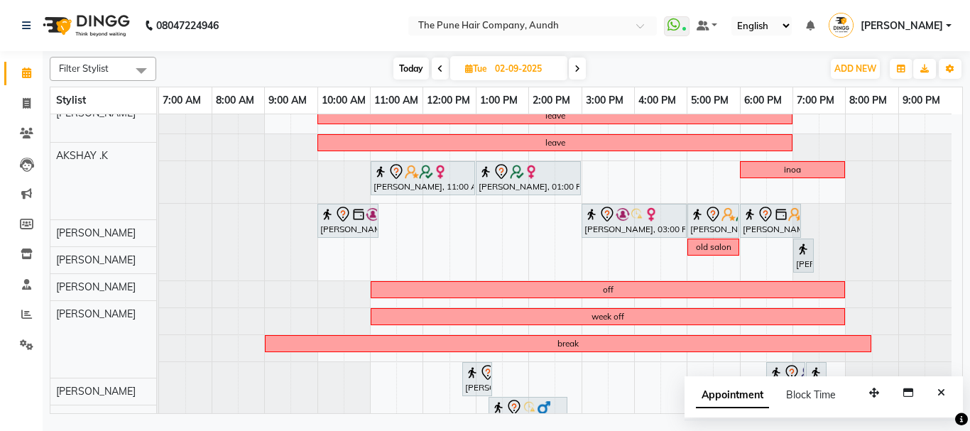
scroll to position [0, 0]
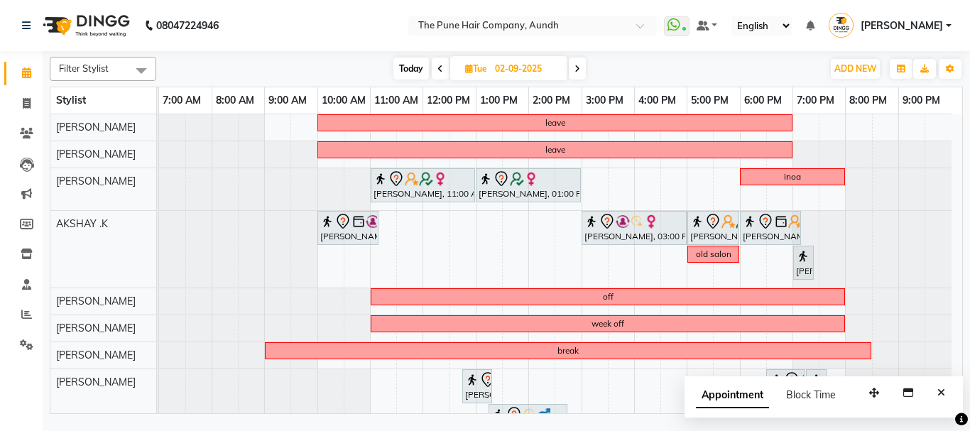
click at [722, 176] on div "leave leave Amita Jain, 11:00 AM-01:00 PM, Hair Color Inoa - Inoa Touchup 2 Inc…" at bounding box center [560, 368] width 803 height 509
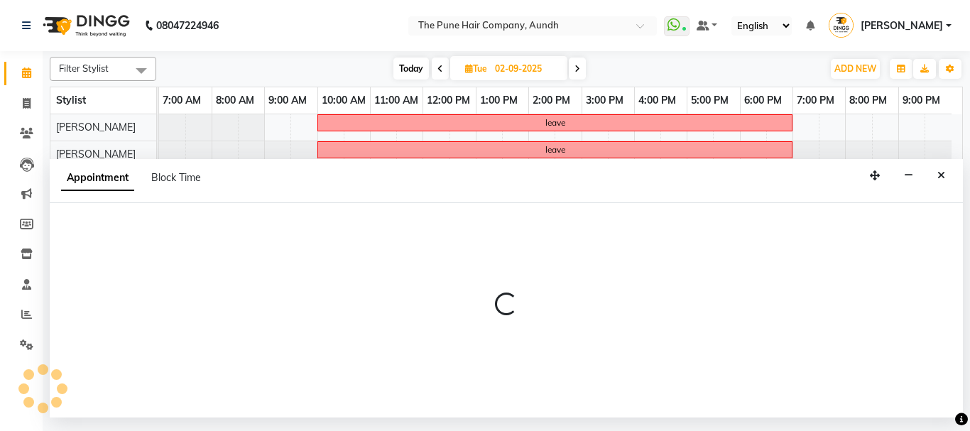
select select "3340"
select select "1050"
select select "tentative"
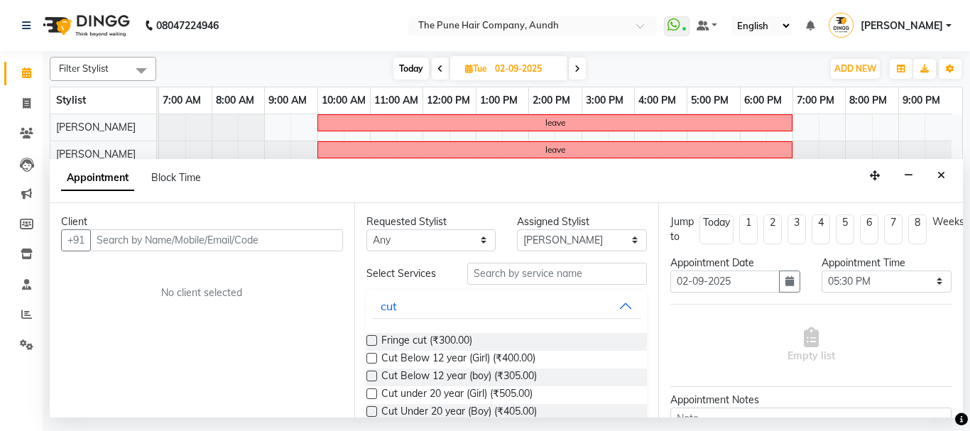
click at [211, 246] on input "text" at bounding box center [216, 240] width 253 height 22
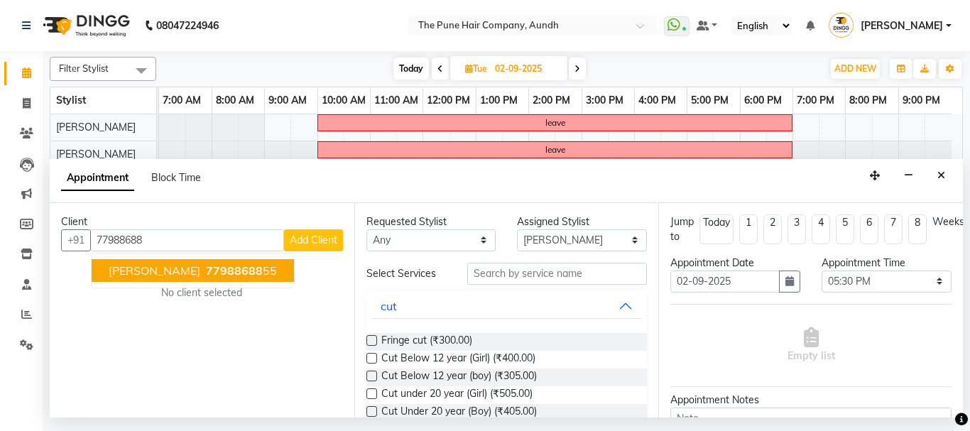
click at [141, 272] on span "preeti salvi" at bounding box center [155, 271] width 92 height 14
type input "7798868855"
click at [141, 272] on div "Client +91 7798868855 preeti salvi 77988688 55 Add Client No client selected" at bounding box center [202, 310] width 305 height 215
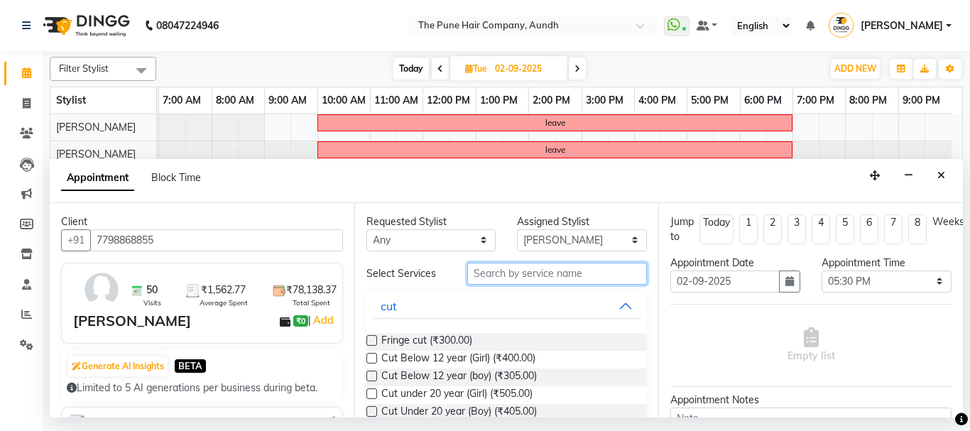
click at [520, 275] on input "text" at bounding box center [557, 274] width 180 height 22
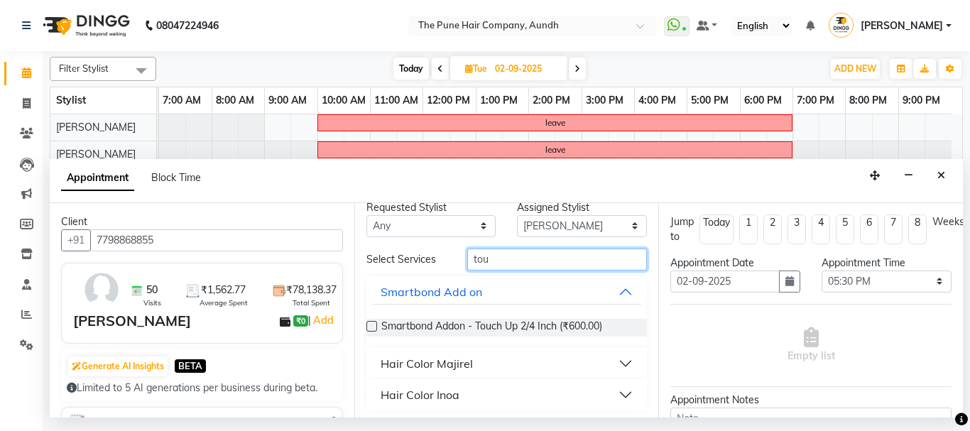
scroll to position [18, 0]
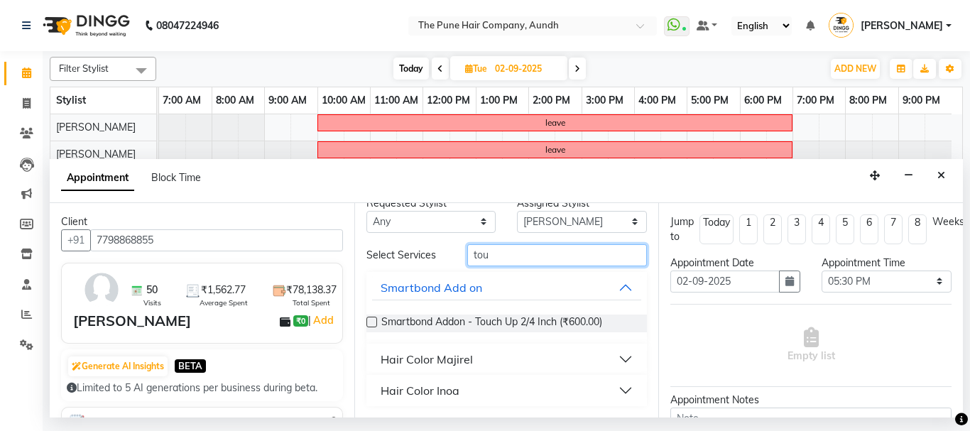
type input "tou"
click at [453, 391] on div "Hair Color Inoa" at bounding box center [420, 390] width 79 height 17
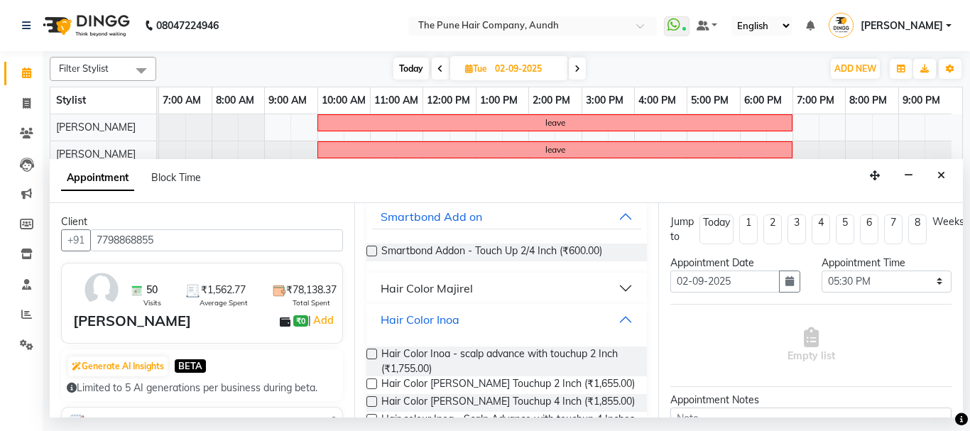
scroll to position [136, 0]
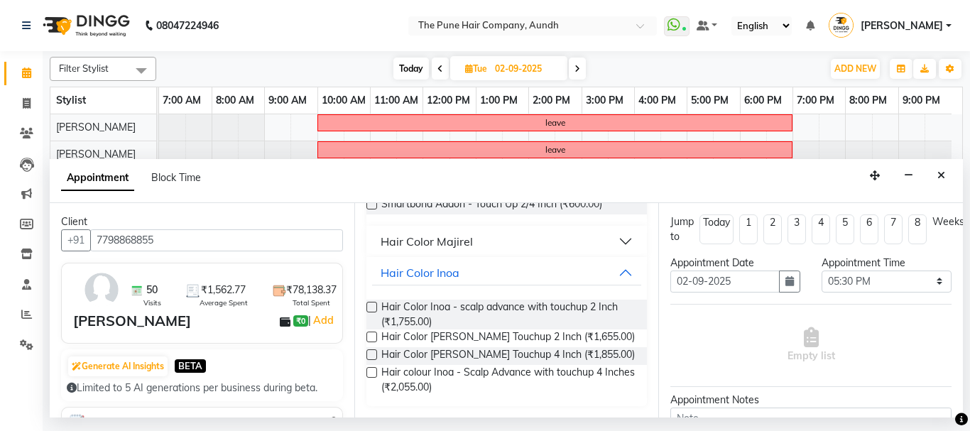
click at [369, 305] on label at bounding box center [372, 307] width 11 height 11
click at [369, 305] on input "checkbox" at bounding box center [371, 308] width 9 height 9
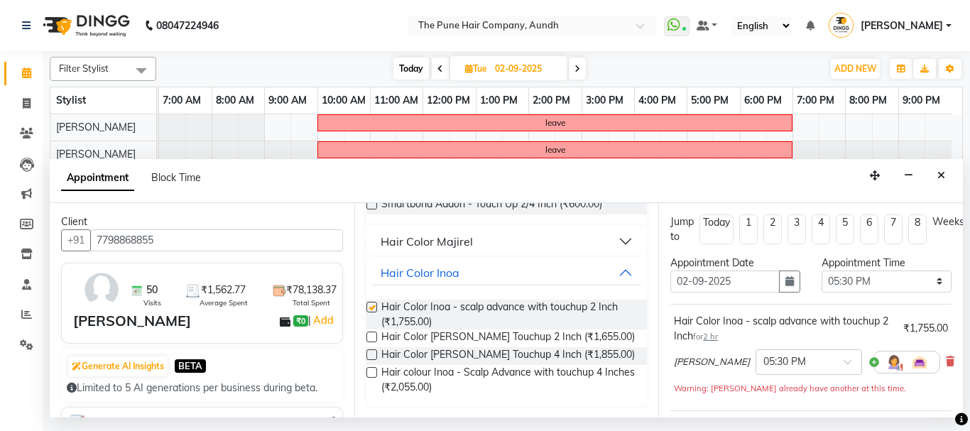
checkbox input "false"
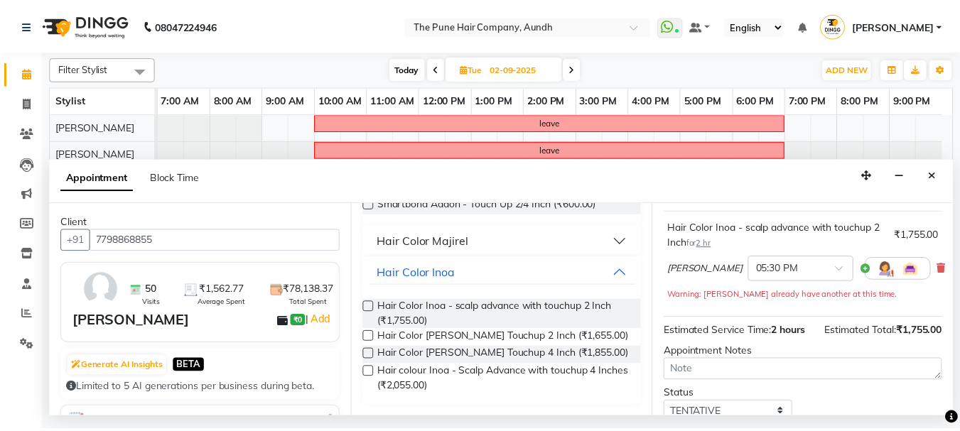
scroll to position [215, 0]
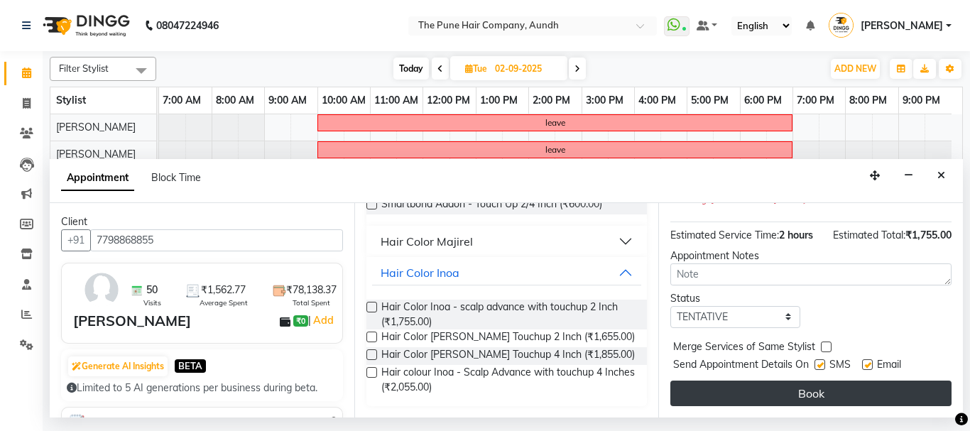
click at [805, 381] on button "Book" at bounding box center [811, 394] width 281 height 26
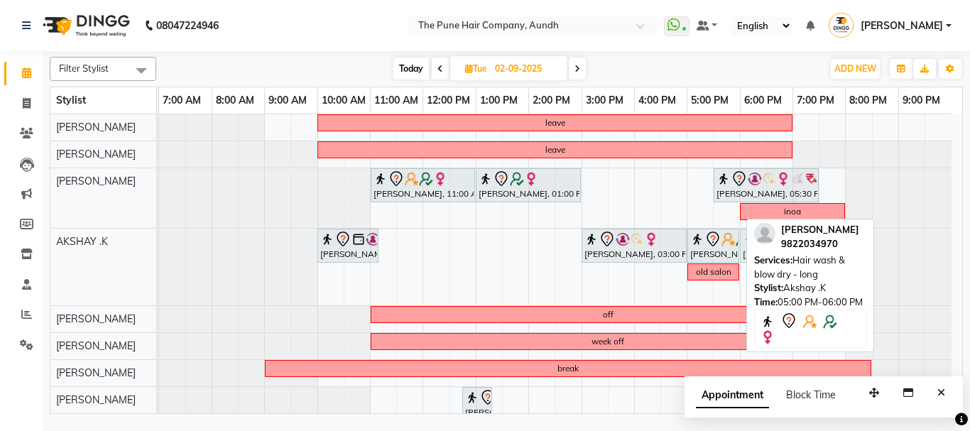
click at [739, 229] on div at bounding box center [739, 245] width 6 height 33
select select "7"
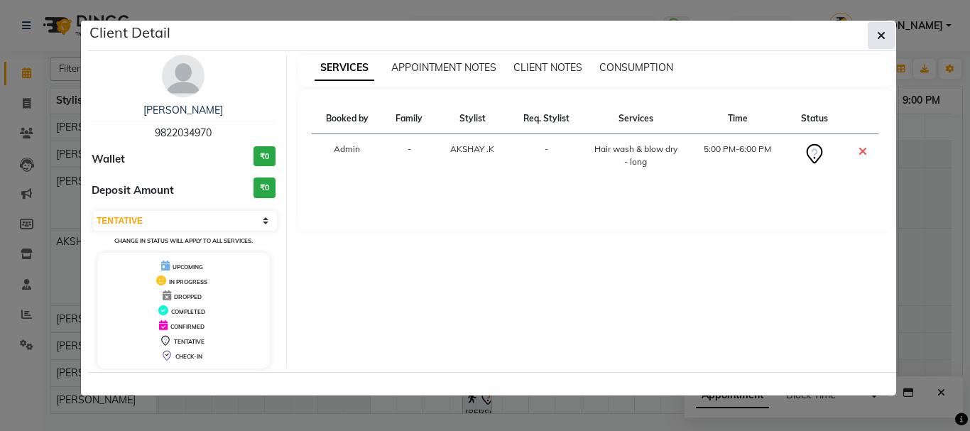
click at [880, 33] on icon "button" at bounding box center [881, 35] width 9 height 11
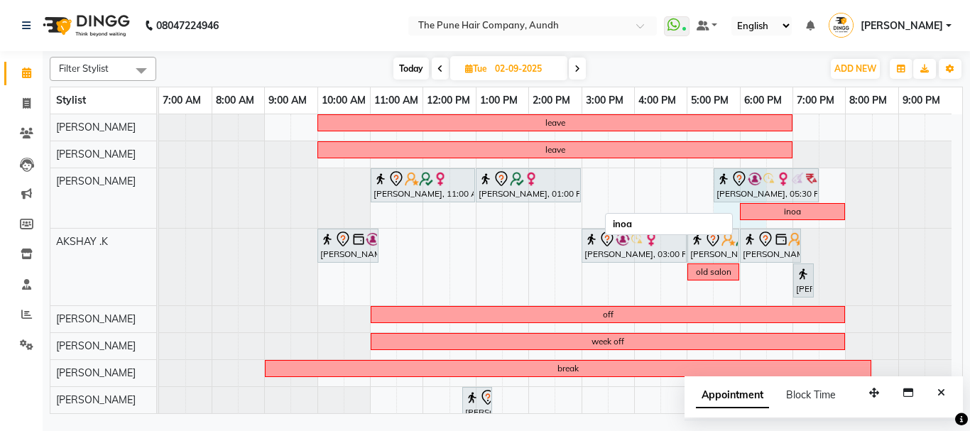
drag, startPoint x: 717, startPoint y: 215, endPoint x: 758, endPoint y: 210, distance: 41.6
click at [756, 210] on div "leave leave Amita Jain, 11:00 AM-01:00 PM, Hair Color Inoa - Inoa Touchup 2 Inc…" at bounding box center [560, 377] width 803 height 527
select select "3340"
select select "tentative"
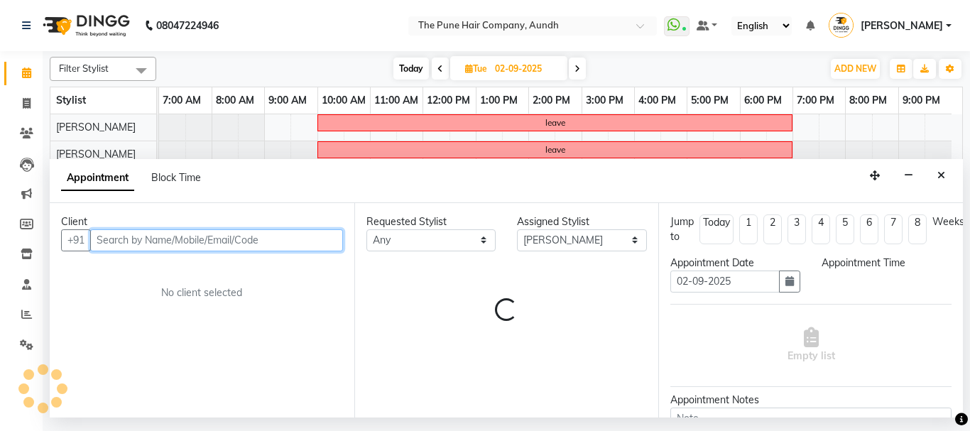
select select "1050"
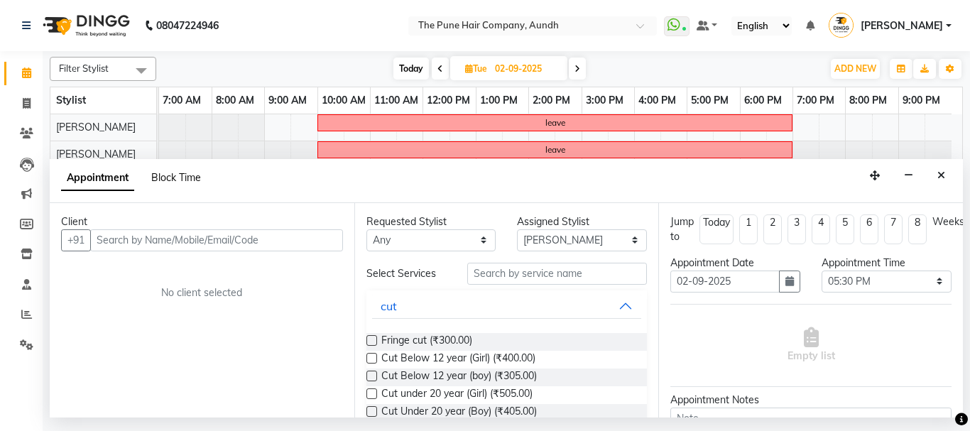
click at [167, 176] on span "Block Time" at bounding box center [176, 177] width 50 height 13
select select "3340"
select select "1050"
select select "1110"
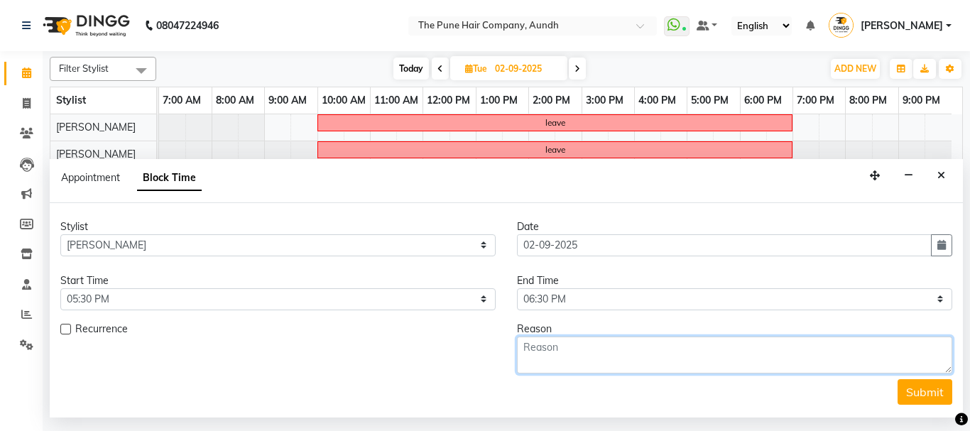
click at [572, 361] on textarea at bounding box center [734, 355] width 435 height 37
type textarea "new salon"
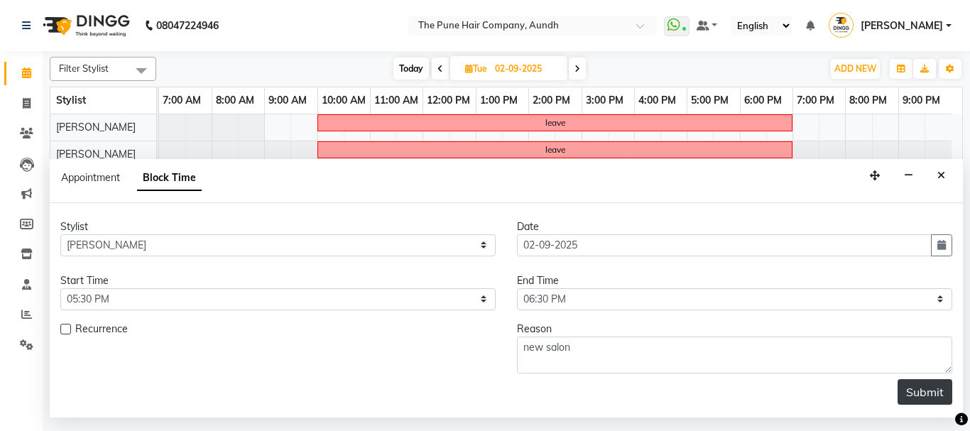
click at [917, 387] on button "Submit" at bounding box center [925, 392] width 55 height 26
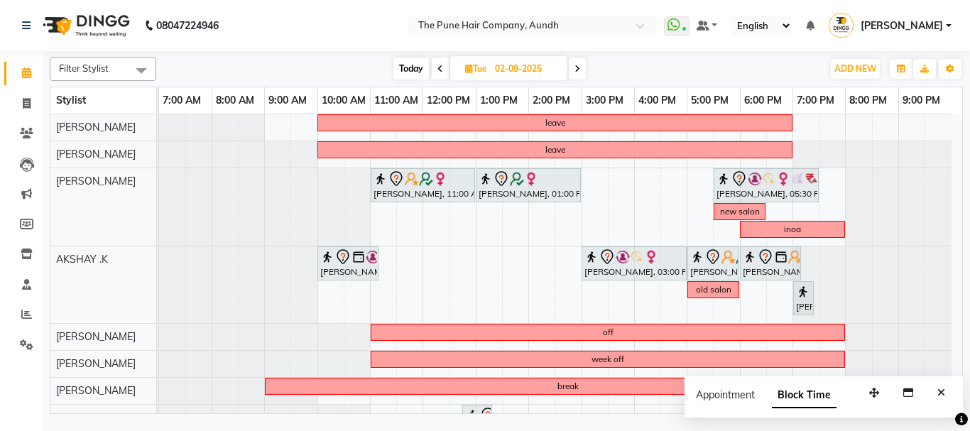
click at [575, 73] on span at bounding box center [577, 69] width 17 height 22
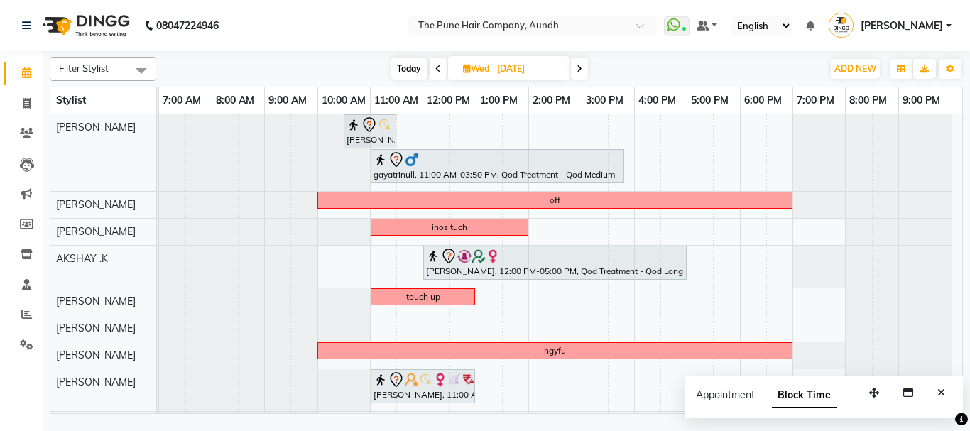
click at [416, 72] on span "Today" at bounding box center [409, 69] width 36 height 22
type input "[DATE]"
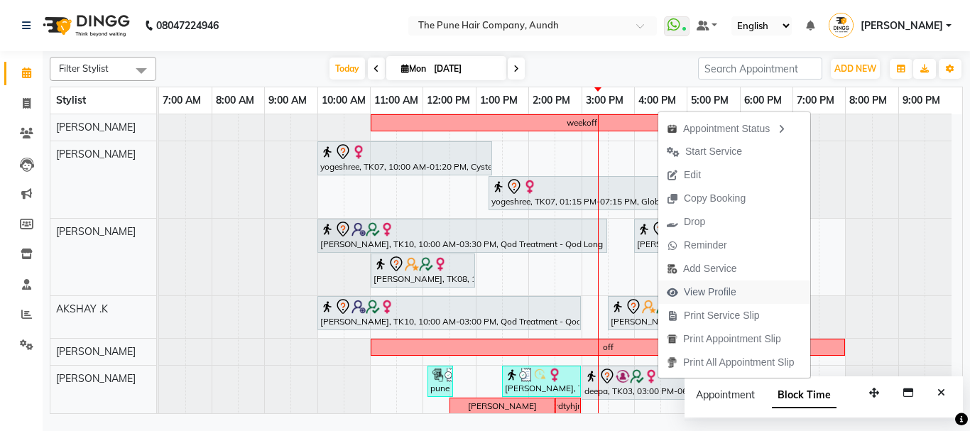
click at [715, 287] on span "View Profile" at bounding box center [710, 292] width 53 height 15
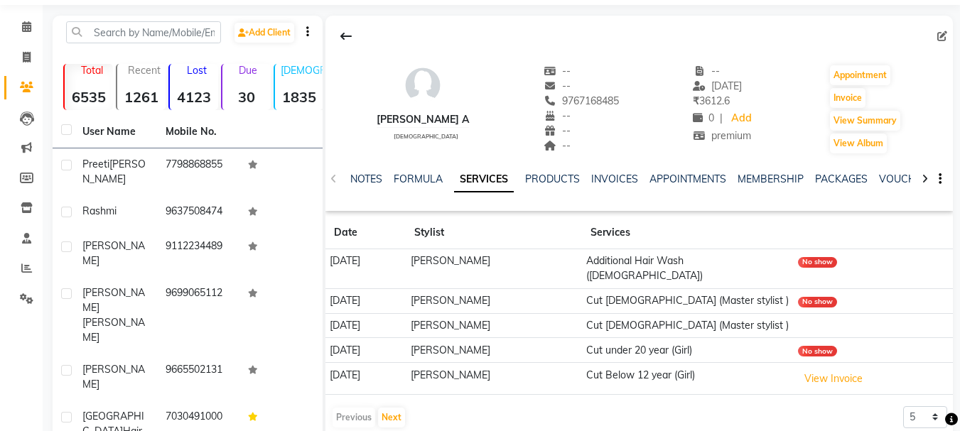
scroll to position [71, 0]
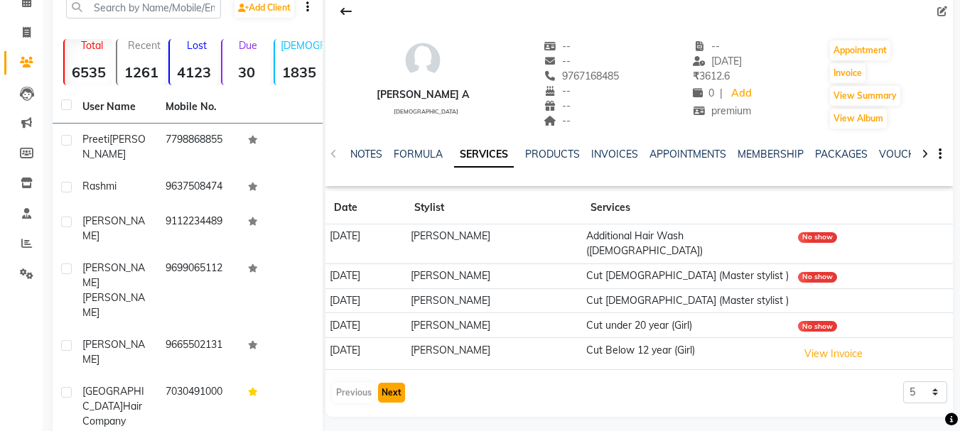
click at [400, 383] on button "Next" at bounding box center [391, 393] width 27 height 20
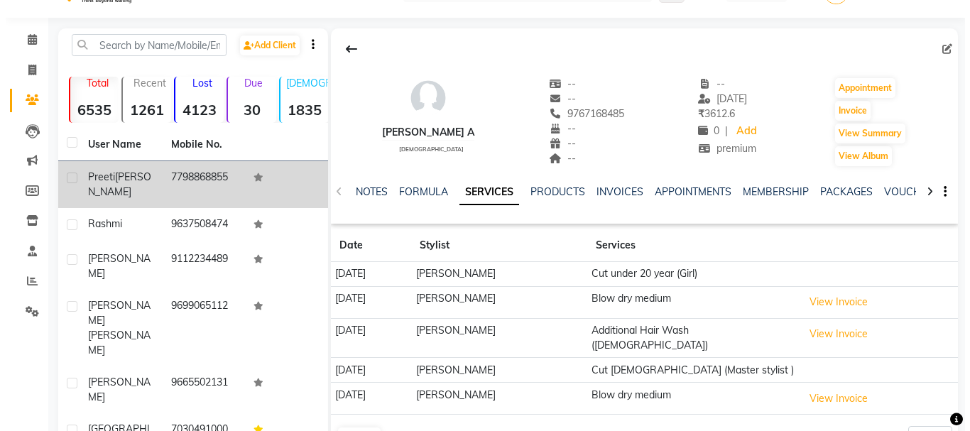
scroll to position [0, 0]
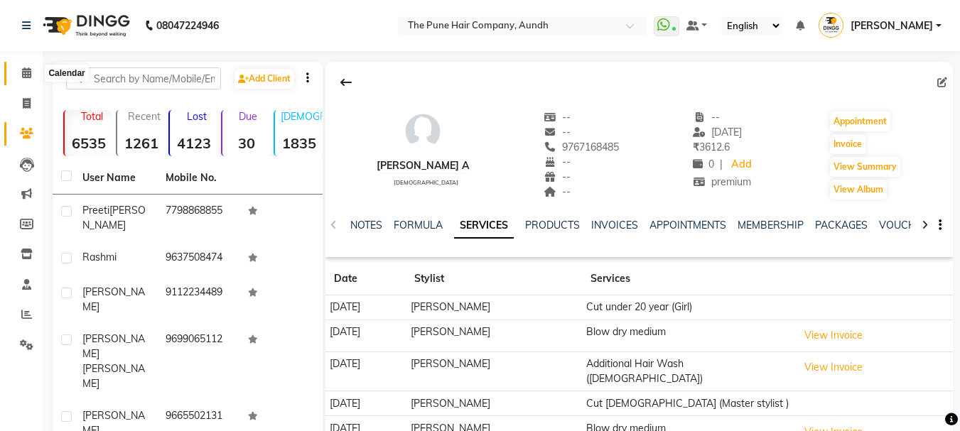
click at [26, 75] on icon at bounding box center [26, 72] width 9 height 11
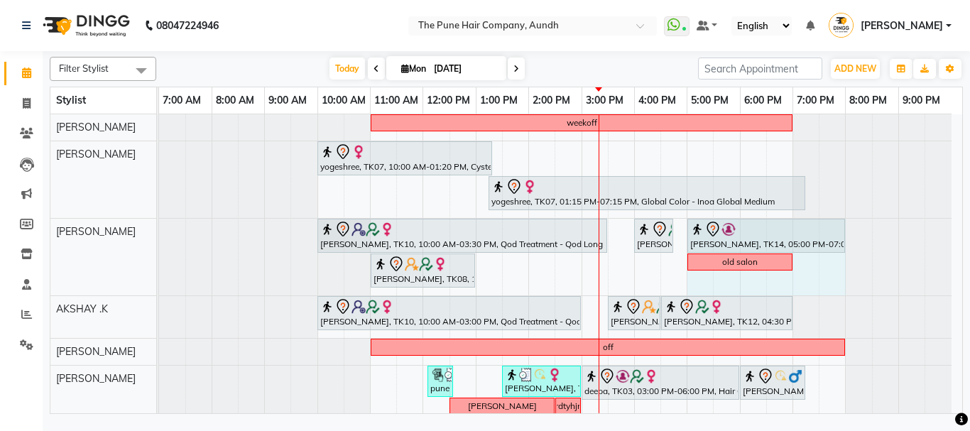
drag, startPoint x: 791, startPoint y: 235, endPoint x: 825, endPoint y: 232, distance: 33.5
click at [159, 232] on div "harsha pawar, TK10, 10:00 AM-03:30 PM, Qod Treatment - Qod Long suchita a, TK02…" at bounding box center [159, 257] width 0 height 77
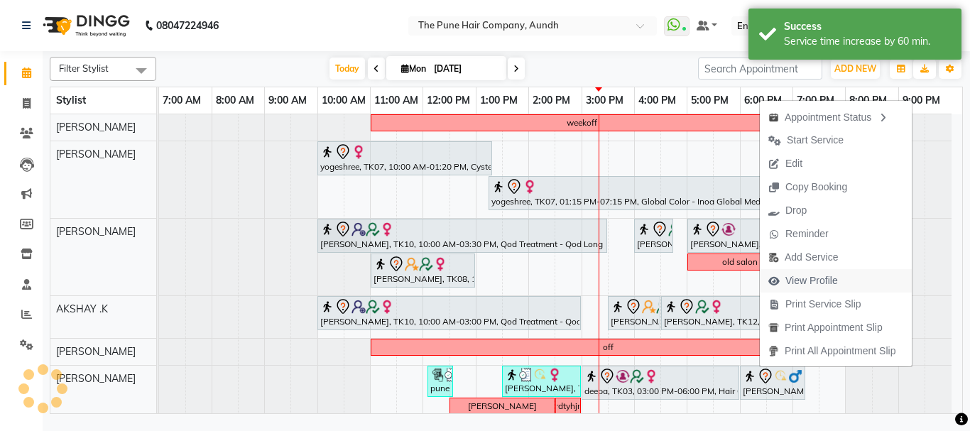
click at [793, 277] on span "View Profile" at bounding box center [812, 280] width 53 height 15
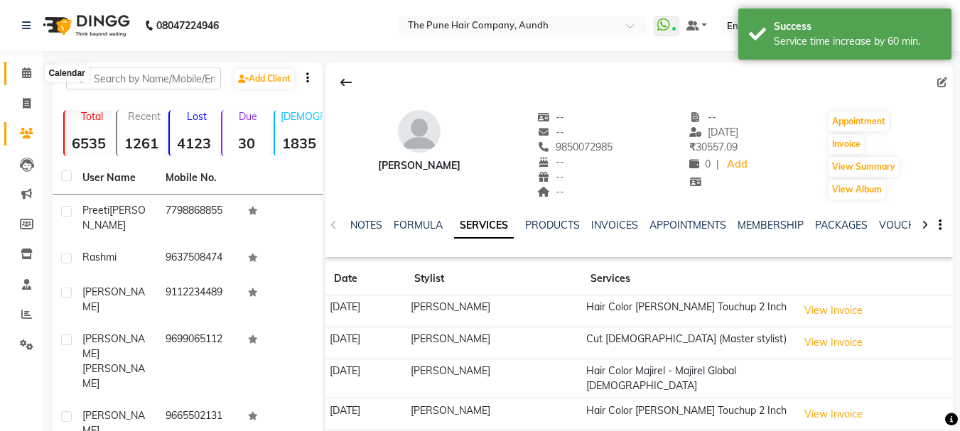
click at [28, 73] on icon at bounding box center [26, 72] width 9 height 11
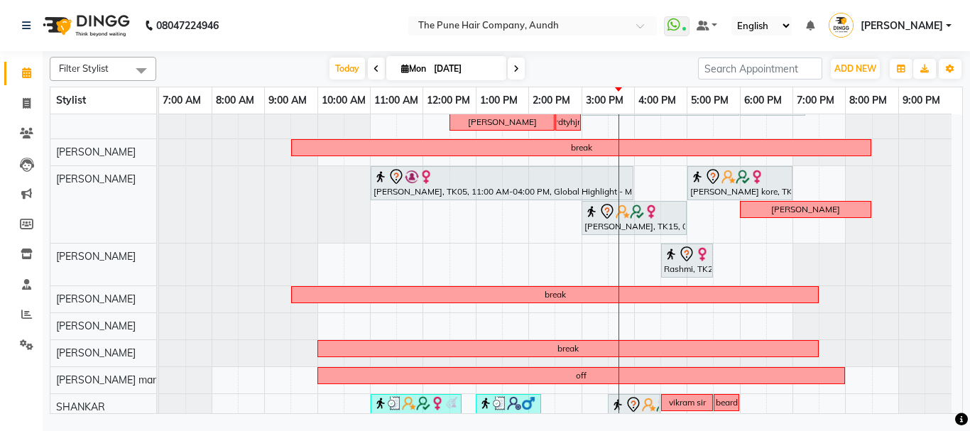
scroll to position [307, 0]
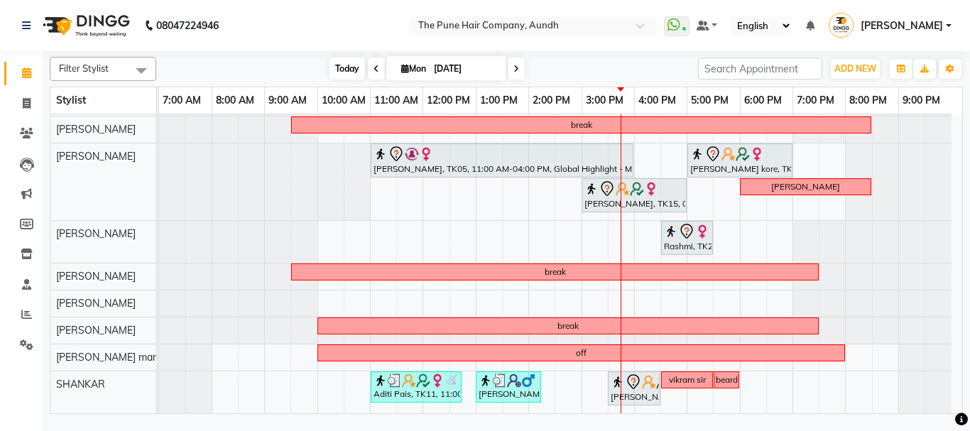
click at [346, 72] on span "Today" at bounding box center [348, 69] width 36 height 22
click at [27, 310] on icon at bounding box center [26, 314] width 11 height 11
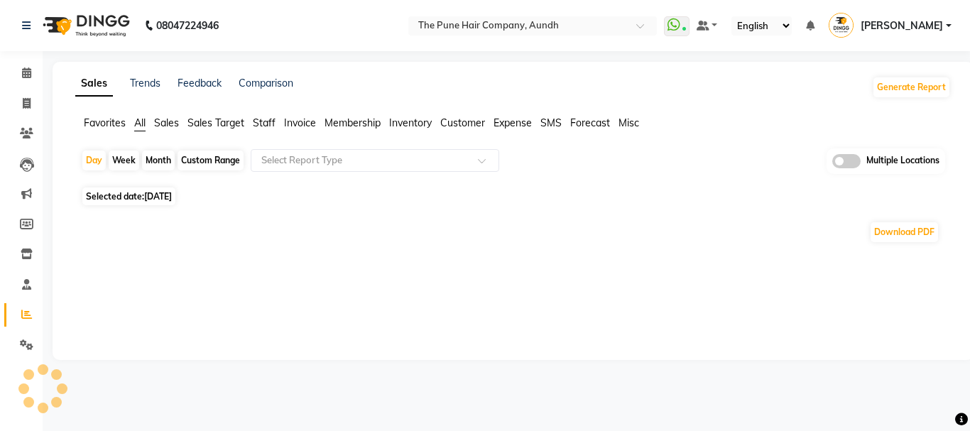
click at [161, 158] on div "Month" at bounding box center [158, 161] width 33 height 20
select select "9"
select select "2025"
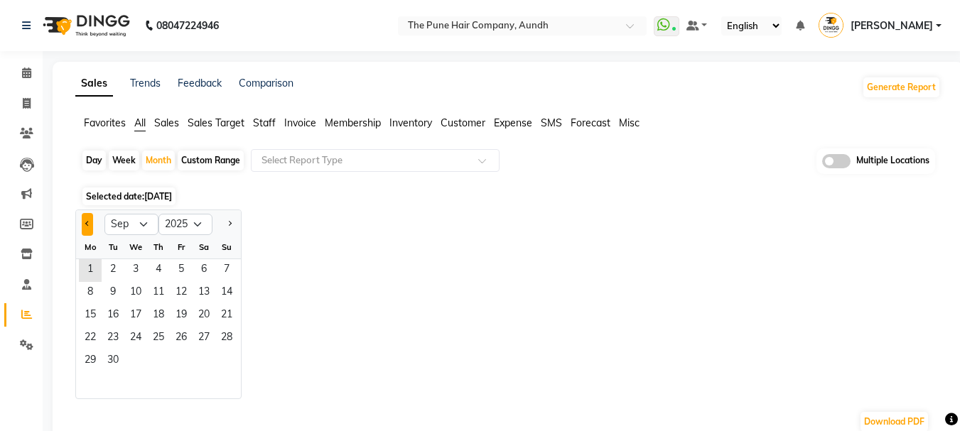
click at [89, 222] on span "Previous month" at bounding box center [87, 223] width 5 height 5
select select "8"
click at [176, 266] on span "1" at bounding box center [181, 270] width 23 height 23
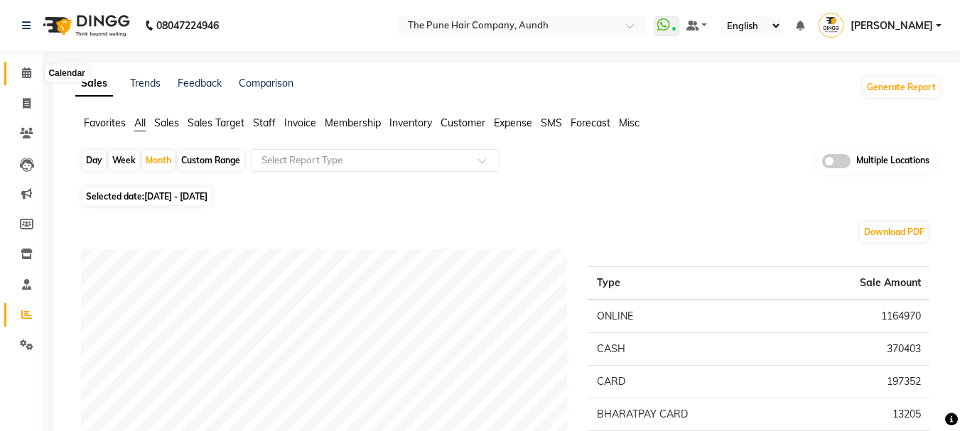
click at [26, 70] on icon at bounding box center [26, 72] width 9 height 11
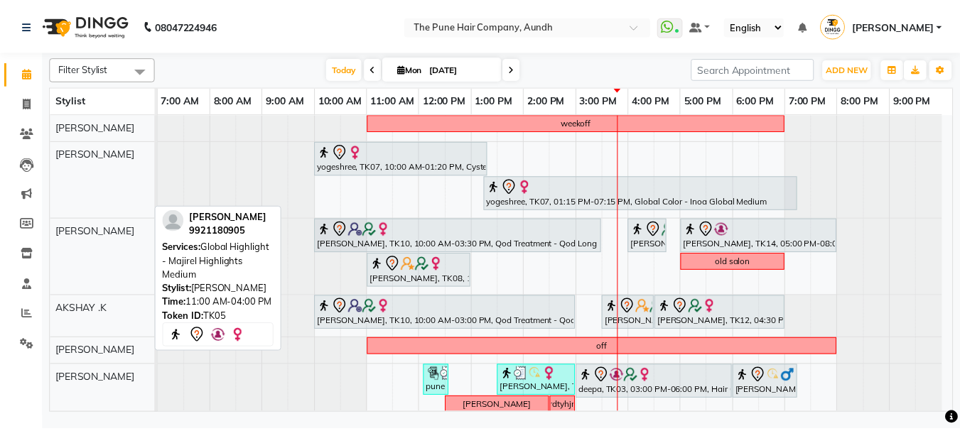
scroll to position [213, 0]
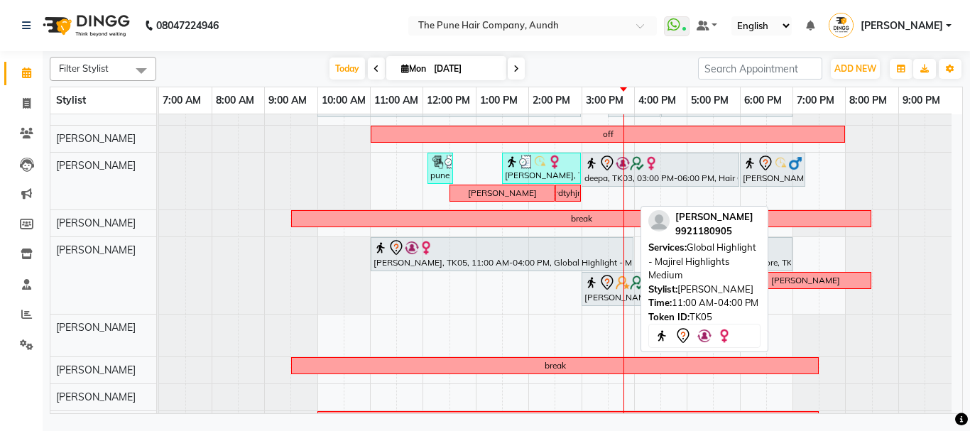
click at [448, 256] on div "dipali rathod, TK05, 11:00 AM-04:00 PM, Global Highlight - Majirel Highlights M…" at bounding box center [502, 254] width 260 height 30
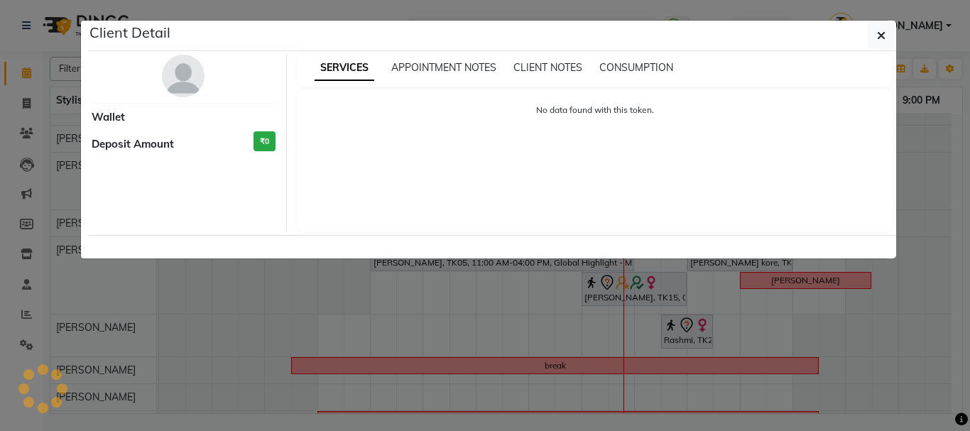
select select "7"
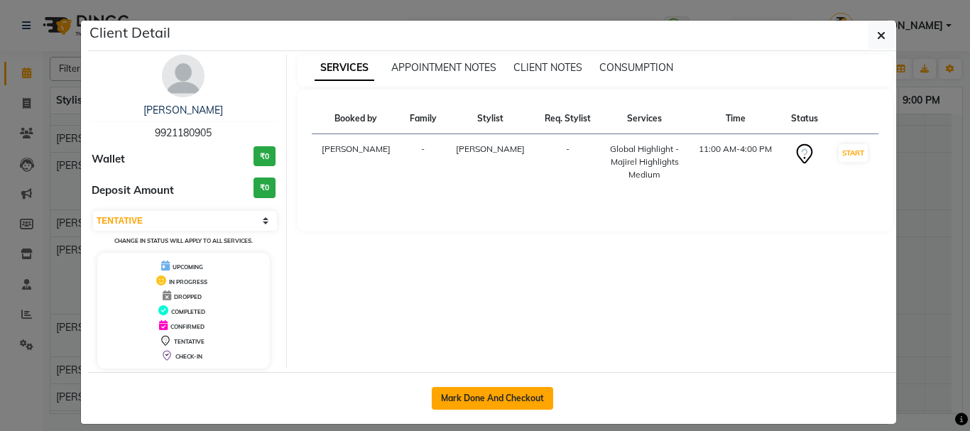
click at [480, 391] on button "Mark Done And Checkout" at bounding box center [492, 398] width 121 height 23
select select "service"
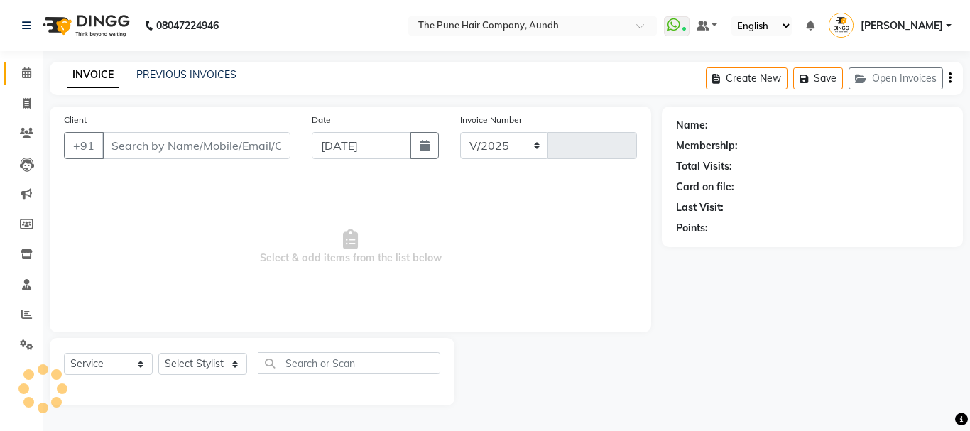
select select "106"
type input "4605"
type input "9921180905"
select select "49441"
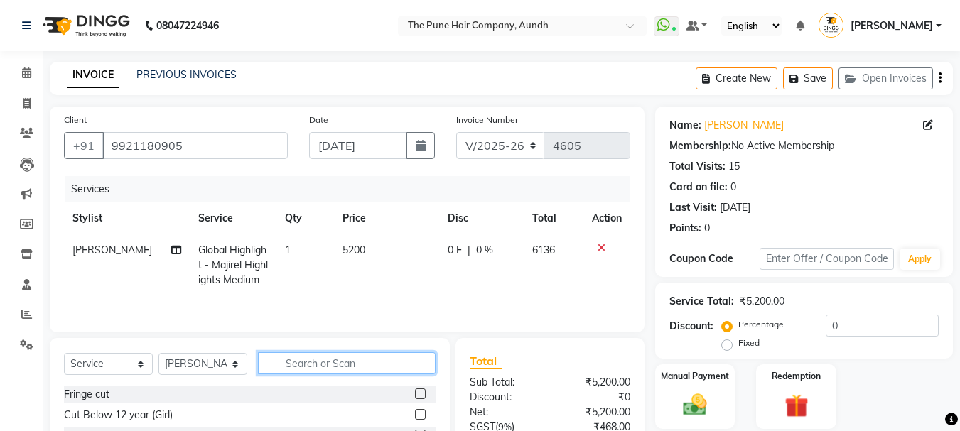
click at [317, 367] on input "text" at bounding box center [347, 363] width 178 height 22
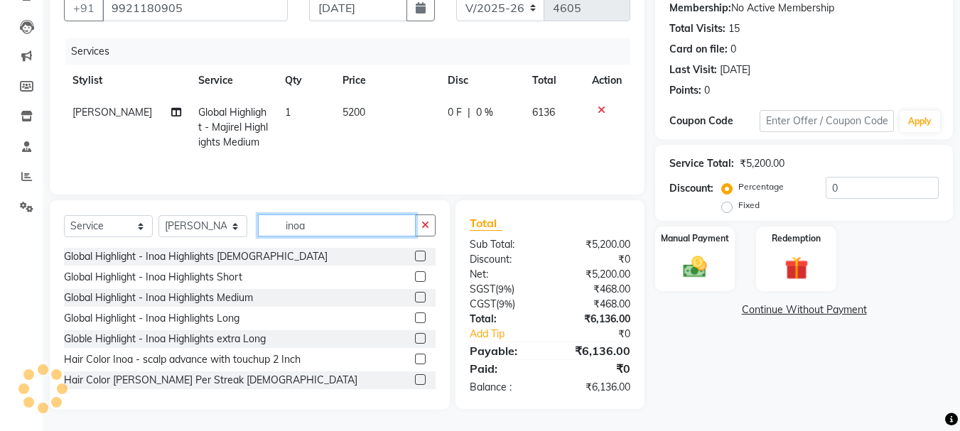
scroll to position [142, 0]
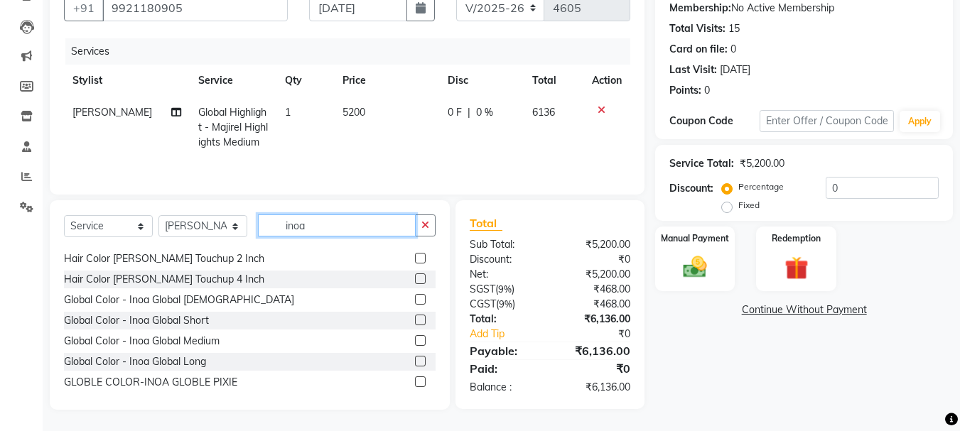
type input "inoa"
click at [415, 344] on label at bounding box center [420, 340] width 11 height 11
click at [415, 344] on input "checkbox" at bounding box center [419, 341] width 9 height 9
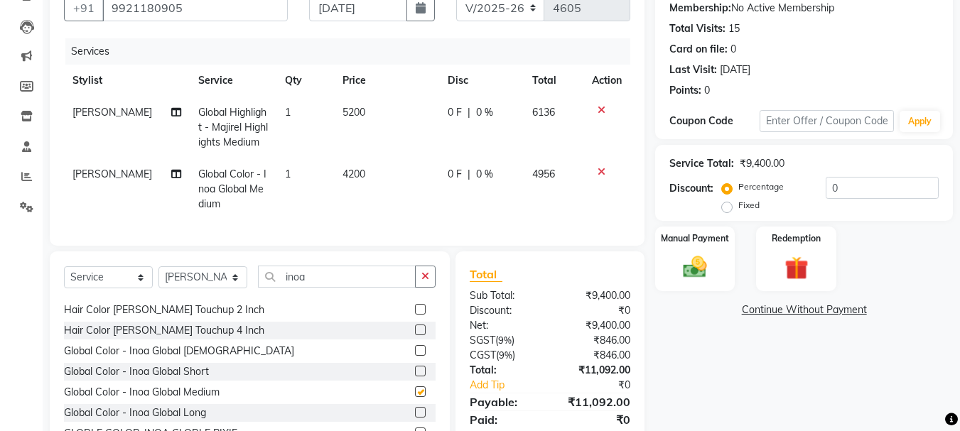
checkbox input "false"
click at [853, 195] on input "0" at bounding box center [881, 188] width 113 height 22
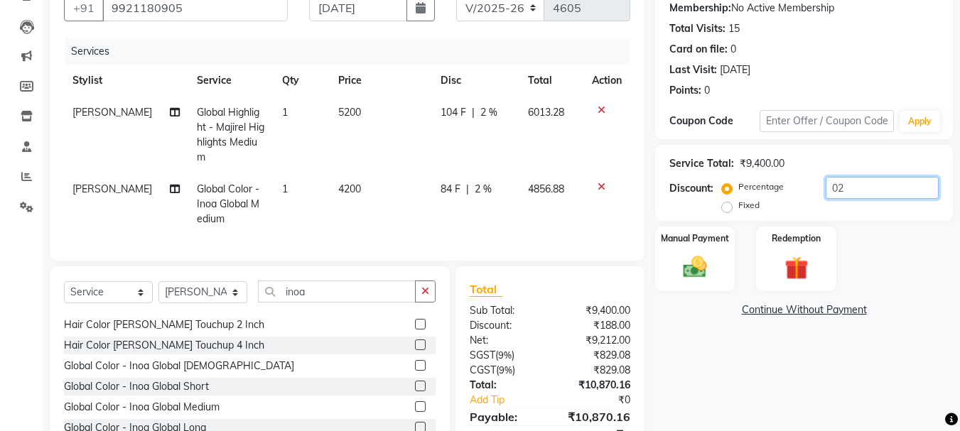
type input "0"
click at [680, 271] on img at bounding box center [695, 267] width 40 height 28
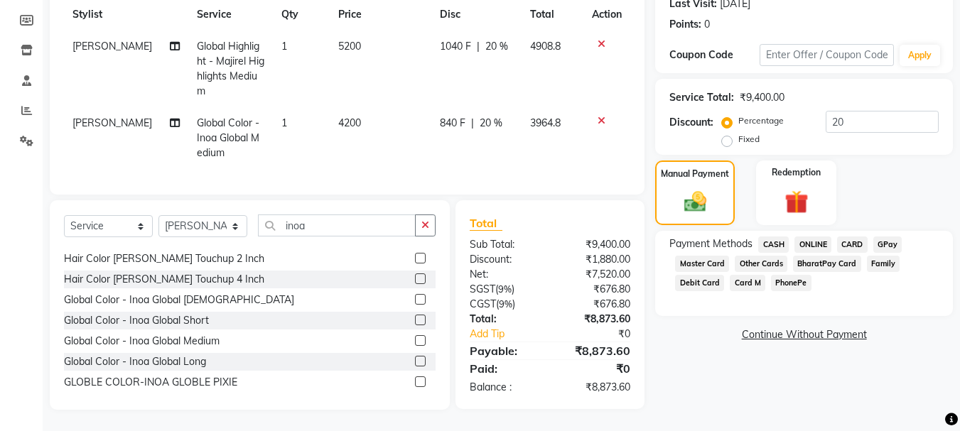
scroll to position [215, 0]
click at [774, 237] on span "CASH" at bounding box center [773, 245] width 31 height 16
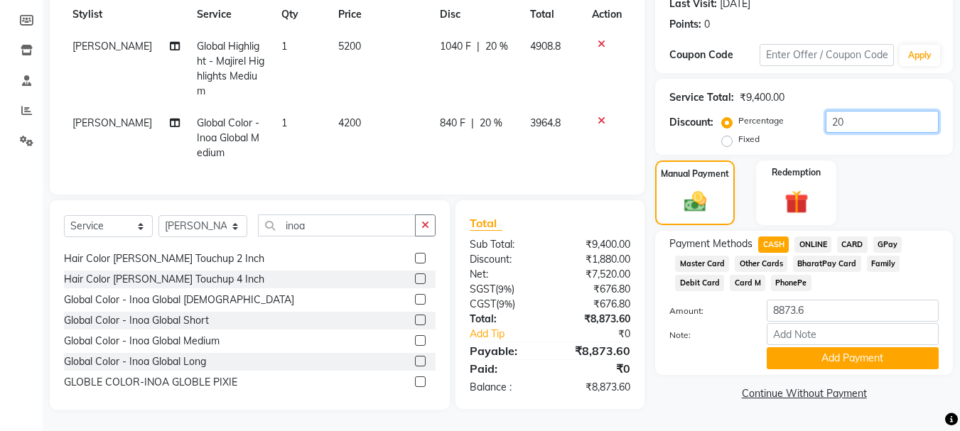
click at [855, 111] on input "20" at bounding box center [881, 122] width 113 height 22
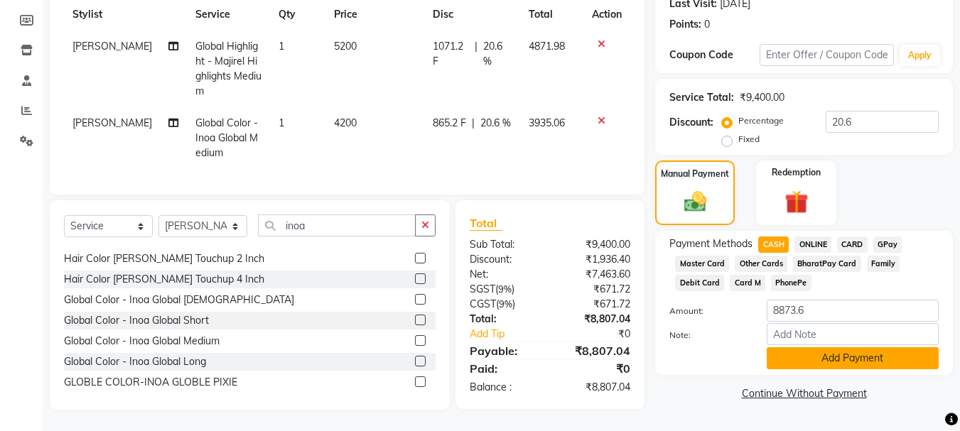
click at [830, 347] on button "Add Payment" at bounding box center [852, 358] width 172 height 22
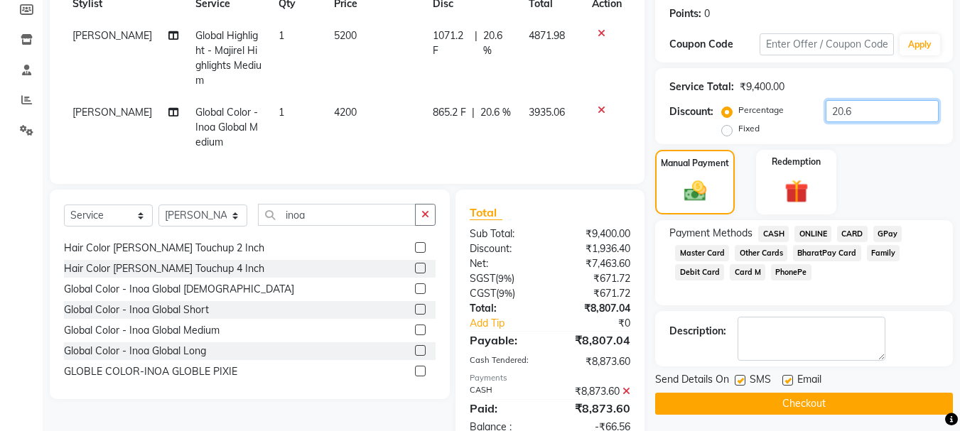
click at [862, 113] on input "20.6" at bounding box center [881, 111] width 113 height 22
click at [627, 396] on icon at bounding box center [626, 391] width 8 height 10
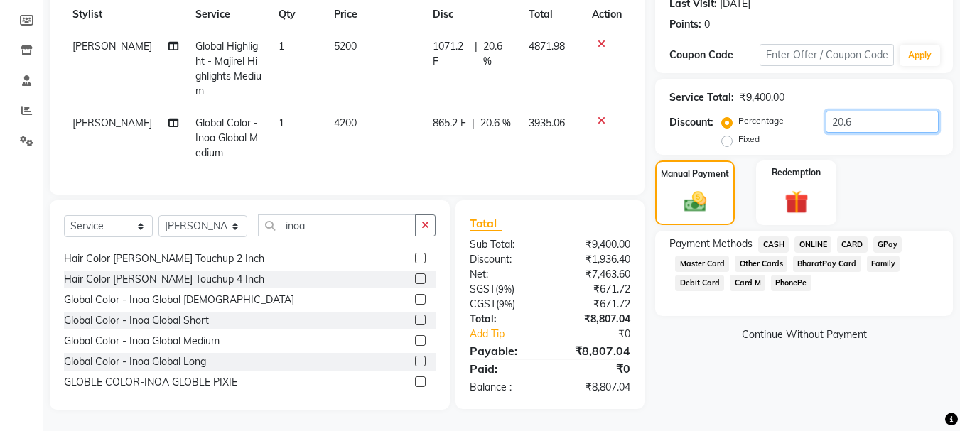
click at [870, 111] on input "20.6" at bounding box center [881, 122] width 113 height 22
type input "20.66"
click at [776, 237] on span "CASH" at bounding box center [773, 245] width 31 height 16
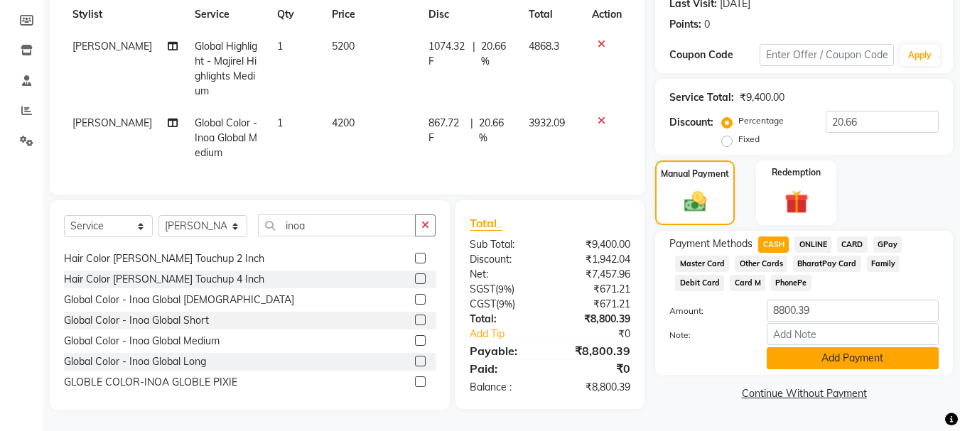
click at [860, 352] on button "Add Payment" at bounding box center [852, 358] width 172 height 22
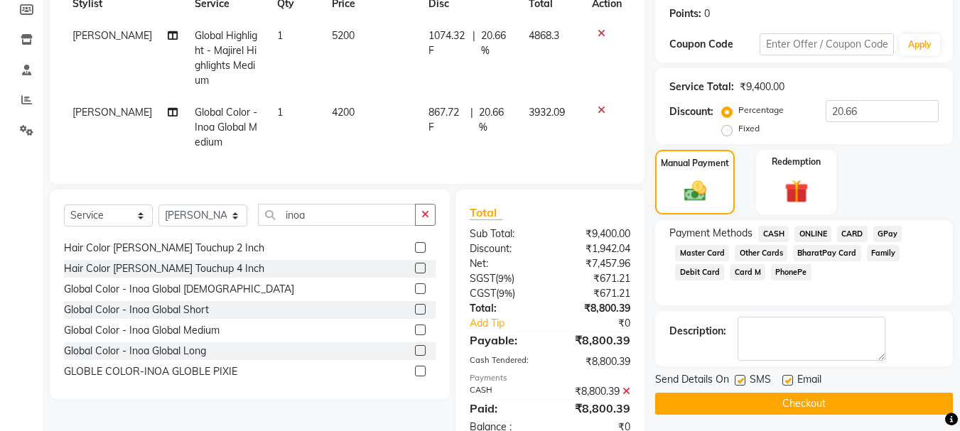
click at [759, 406] on button "Checkout" at bounding box center [804, 404] width 298 height 22
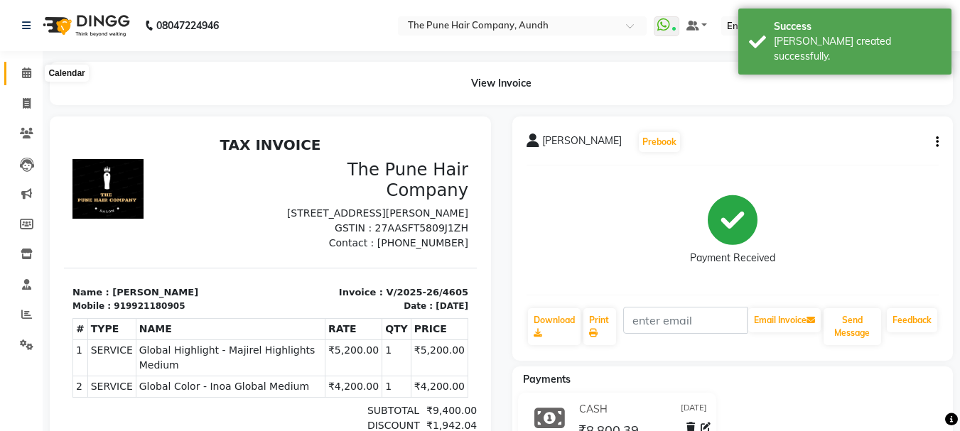
click at [26, 72] on icon at bounding box center [26, 72] width 9 height 11
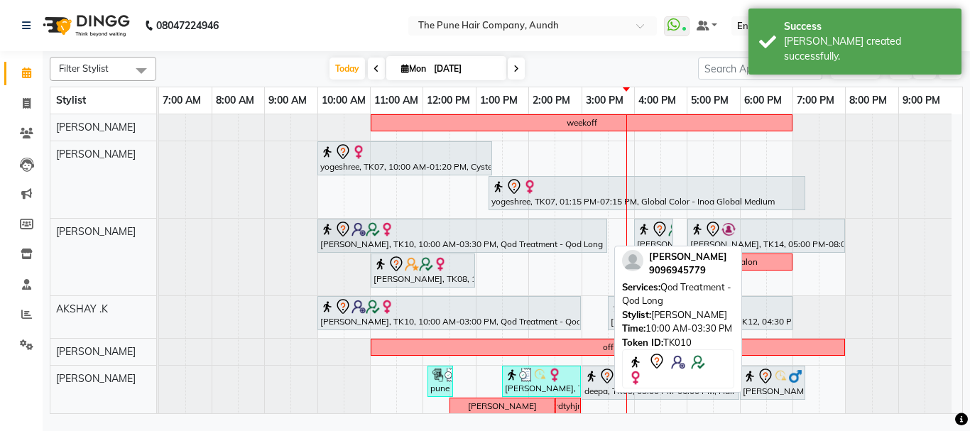
click at [352, 239] on div "harsha pawar, TK10, 10:00 AM-03:30 PM, Qod Treatment - Qod Long" at bounding box center [462, 236] width 287 height 30
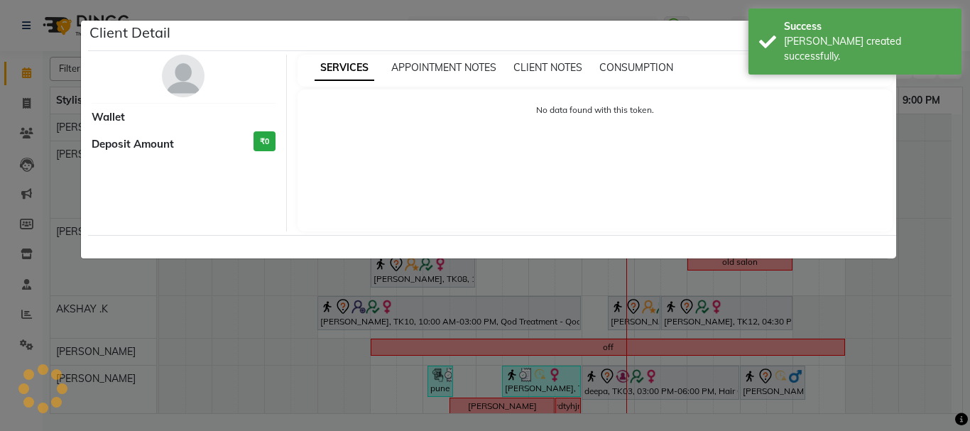
select select "7"
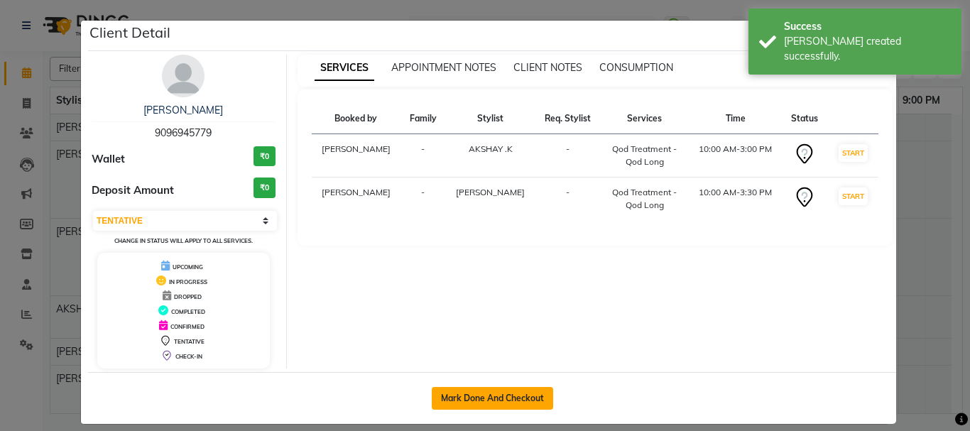
click at [483, 399] on button "Mark Done And Checkout" at bounding box center [492, 398] width 121 height 23
select select "service"
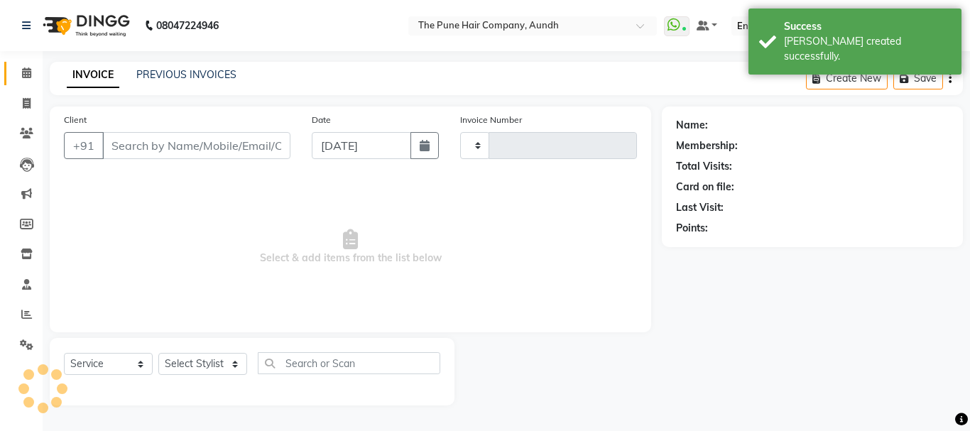
type input "4606"
select select "106"
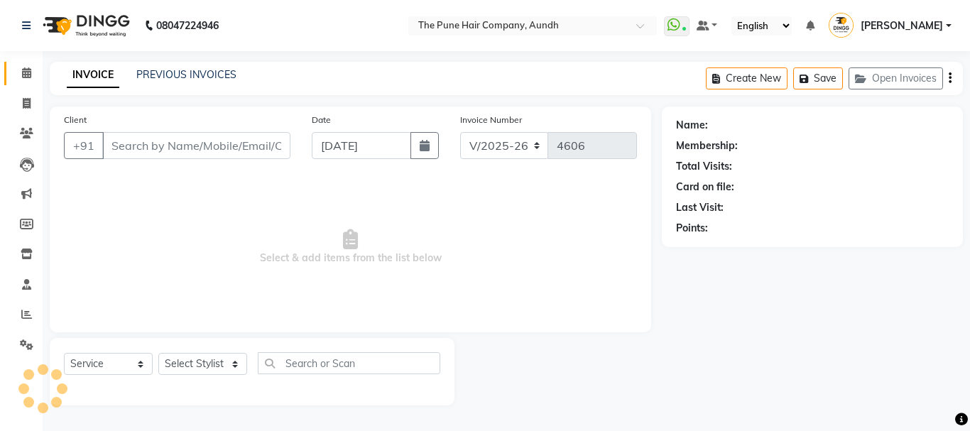
type input "9096945779"
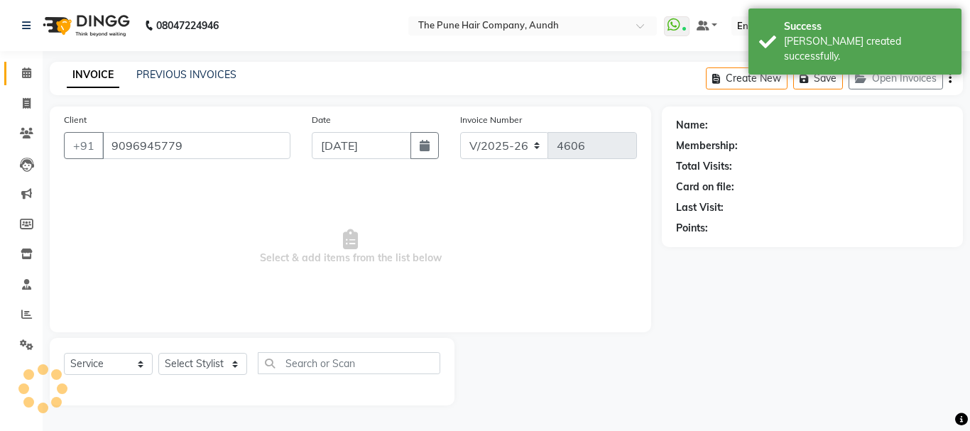
select select "6746"
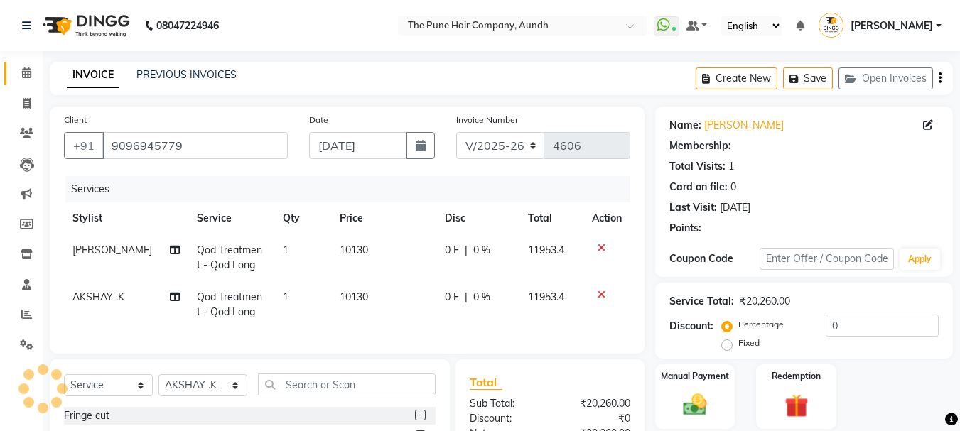
select select "1: Object"
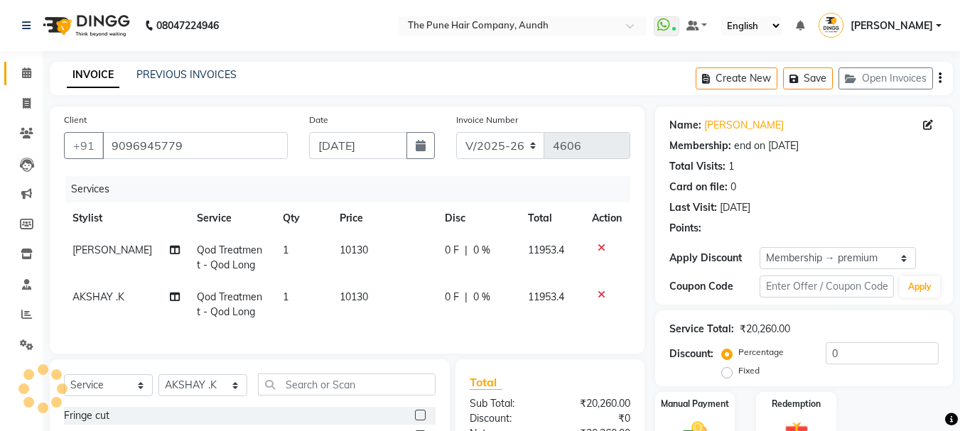
type input "20"
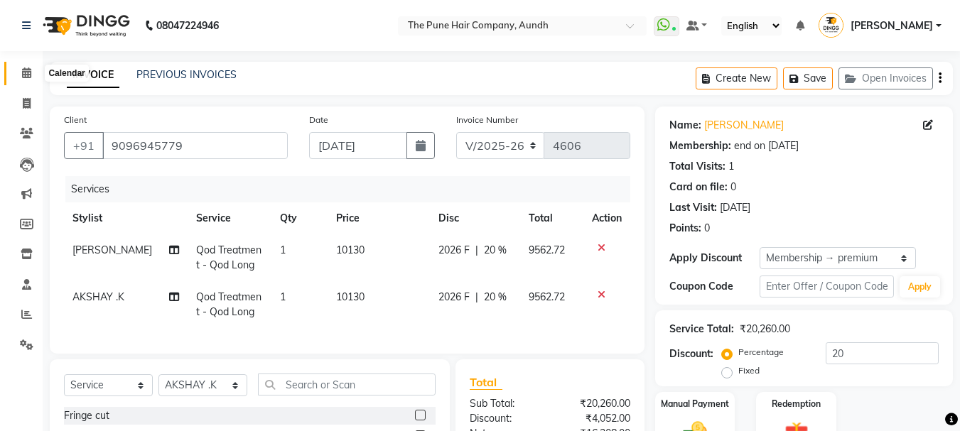
drag, startPoint x: 27, startPoint y: 70, endPoint x: 80, endPoint y: 80, distance: 54.2
click at [26, 70] on icon at bounding box center [26, 72] width 9 height 11
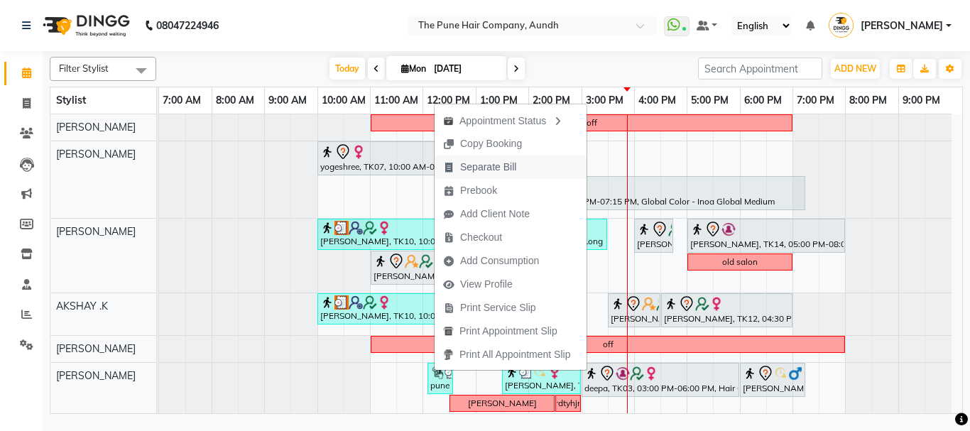
click at [492, 169] on span "Separate Bill" at bounding box center [488, 167] width 56 height 15
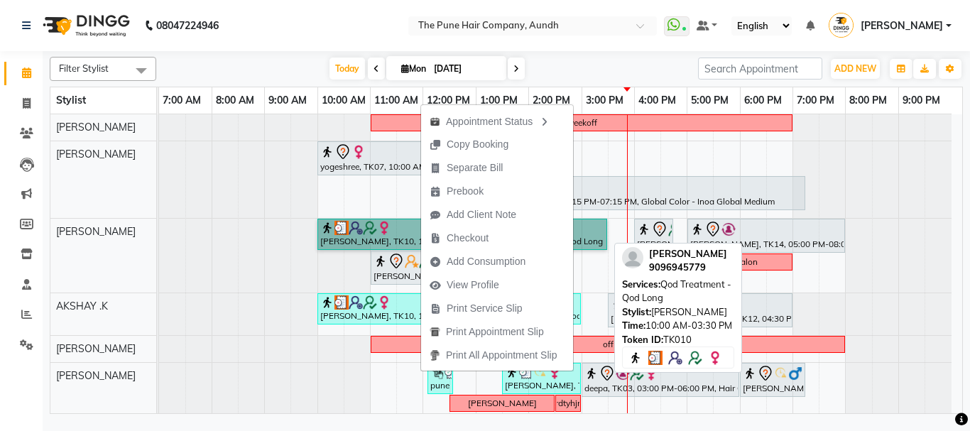
click at [345, 233] on link "harsha pawar, TK10, 10:00 AM-03:30 PM, Qod Treatment - Qod Long" at bounding box center [463, 234] width 290 height 31
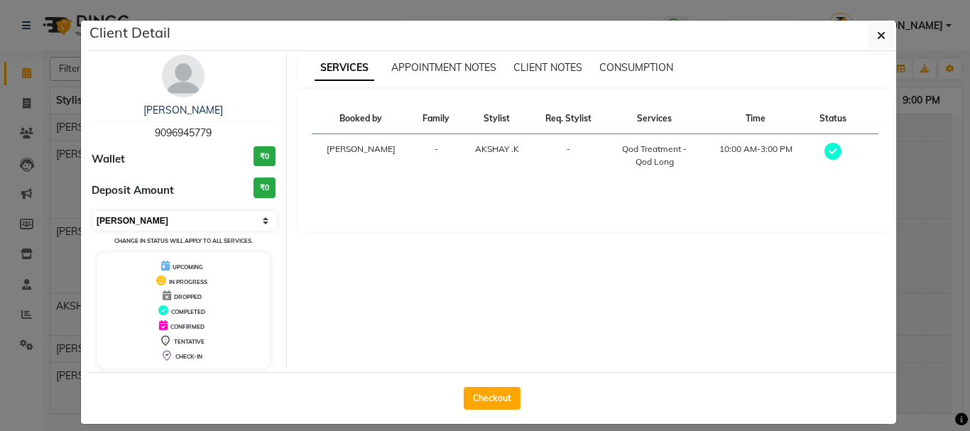
click at [168, 220] on select "Select MARK DONE UPCOMING" at bounding box center [185, 221] width 184 height 20
select select "5"
click at [93, 211] on select "Select MARK DONE UPCOMING" at bounding box center [185, 221] width 184 height 20
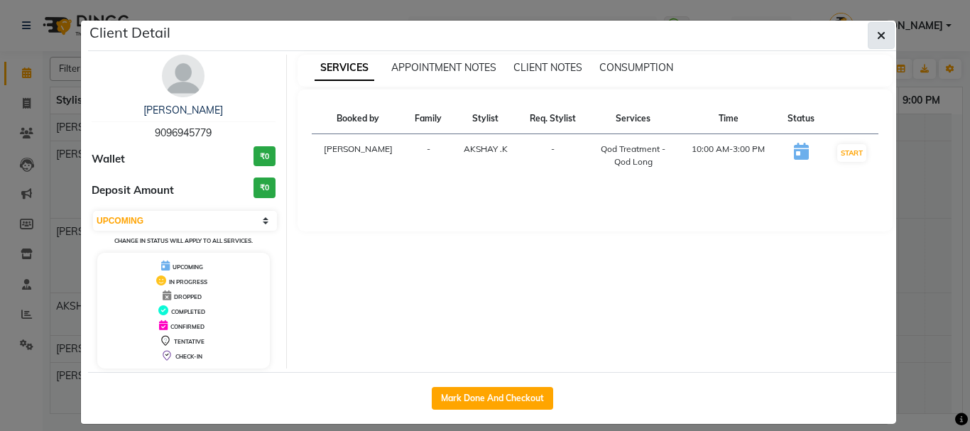
click at [872, 27] on button "button" at bounding box center [881, 35] width 27 height 27
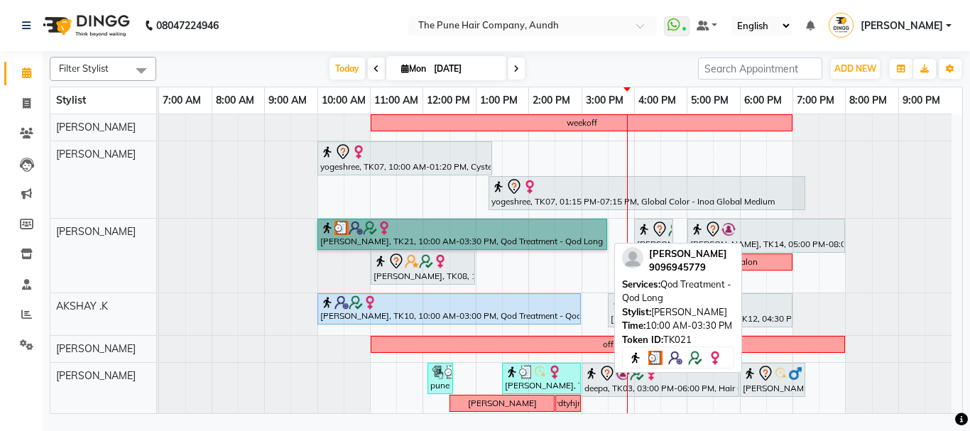
click at [382, 226] on link "harsha pawar, TK21, 10:00 AM-03:30 PM, Qod Treatment - Qod Long" at bounding box center [463, 234] width 290 height 31
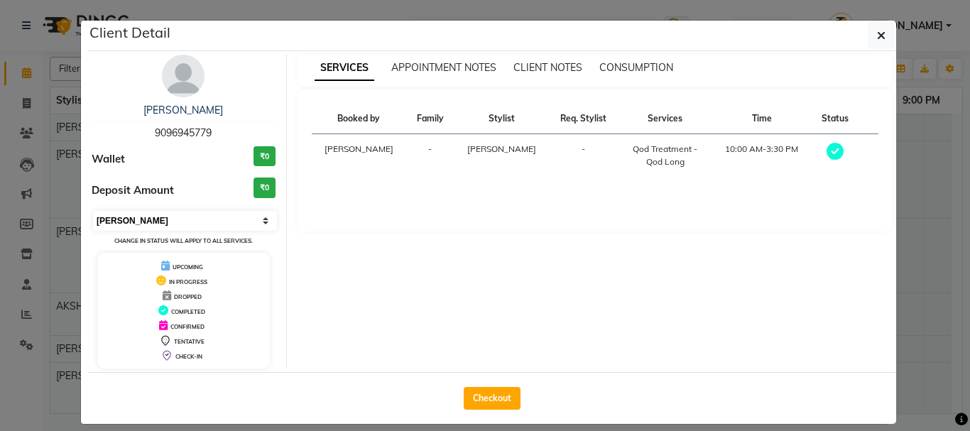
click at [171, 222] on select "Select MARK DONE UPCOMING" at bounding box center [185, 221] width 184 height 20
select select "5"
click at [93, 211] on select "Select MARK DONE UPCOMING" at bounding box center [185, 221] width 184 height 20
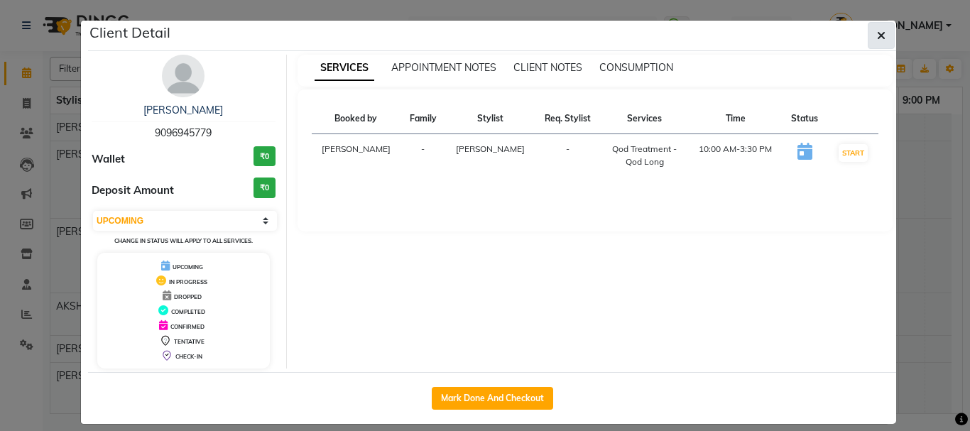
click at [878, 31] on icon "button" at bounding box center [881, 35] width 9 height 11
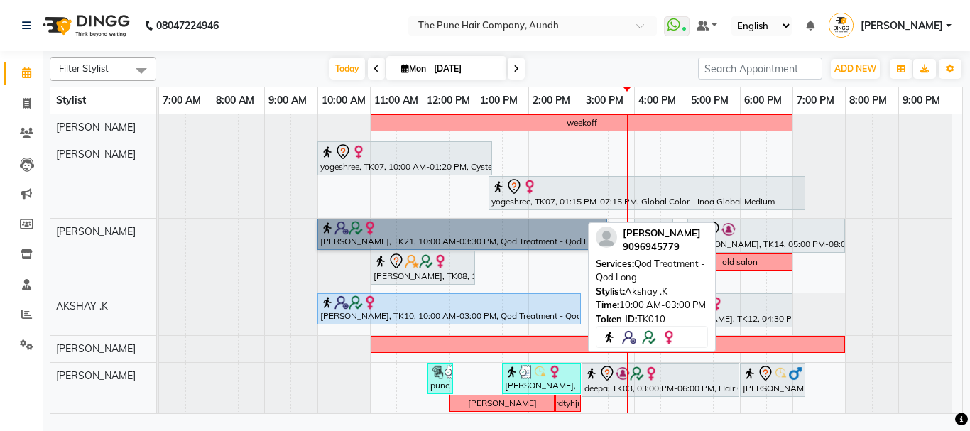
click at [396, 314] on div "harsha pawar, TK10, 10:00 AM-03:00 PM, Qod Treatment - Qod Long" at bounding box center [449, 308] width 261 height 27
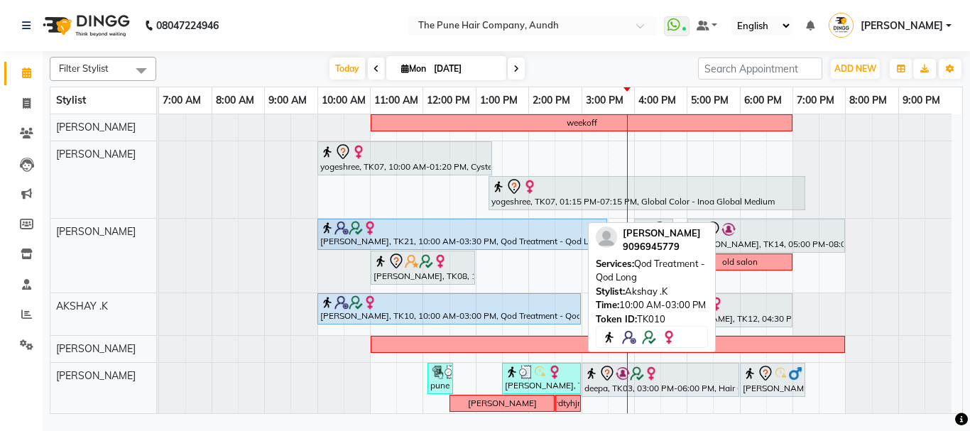
select select "5"
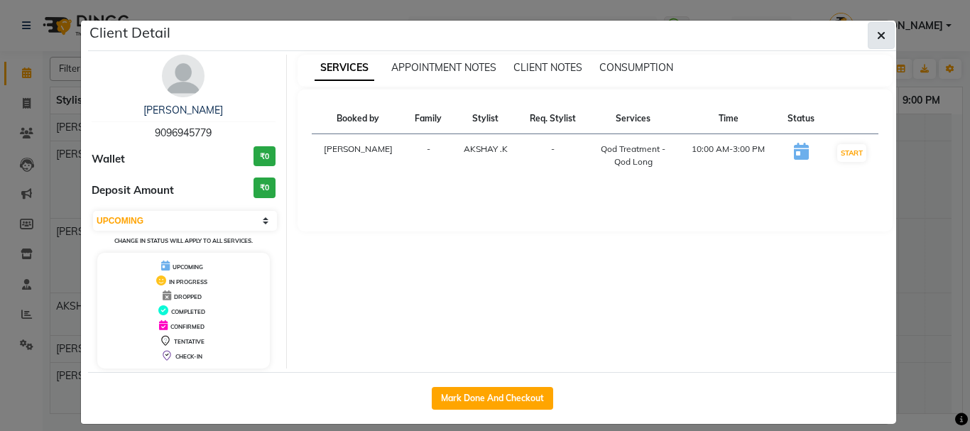
click at [879, 38] on icon "button" at bounding box center [881, 35] width 9 height 11
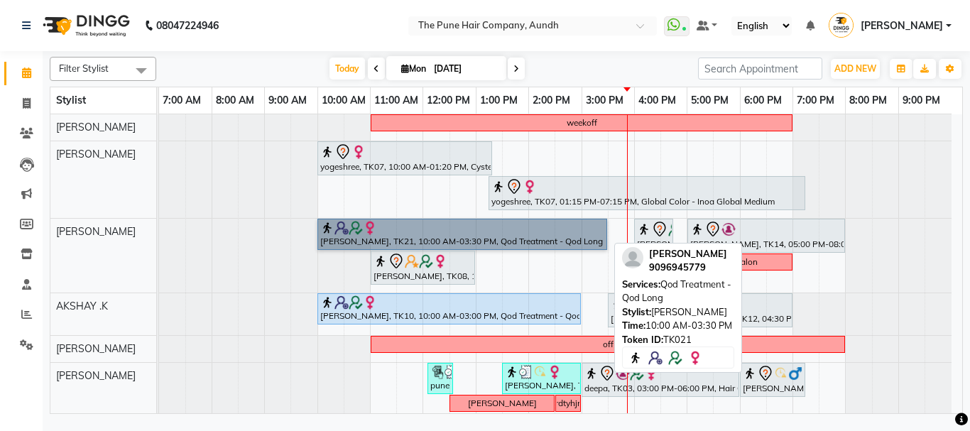
click at [413, 234] on link "harsha pawar, TK21, 10:00 AM-03:30 PM, Qod Treatment - Qod Long" at bounding box center [463, 234] width 290 height 31
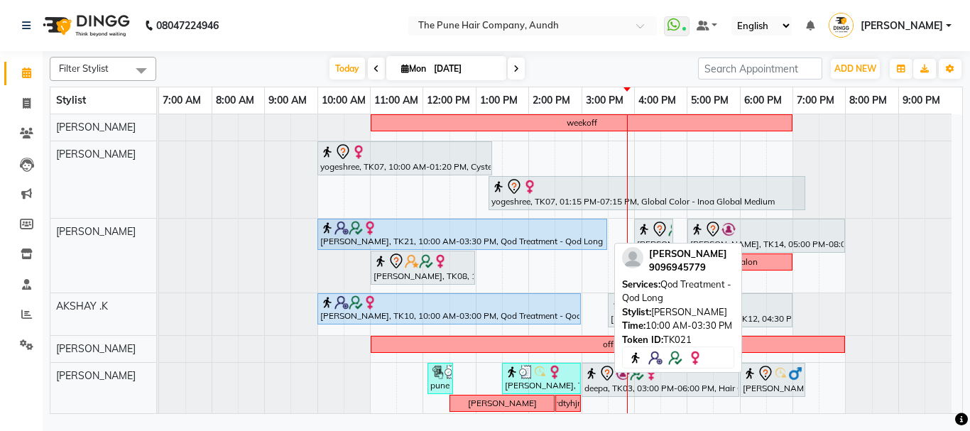
select select "5"
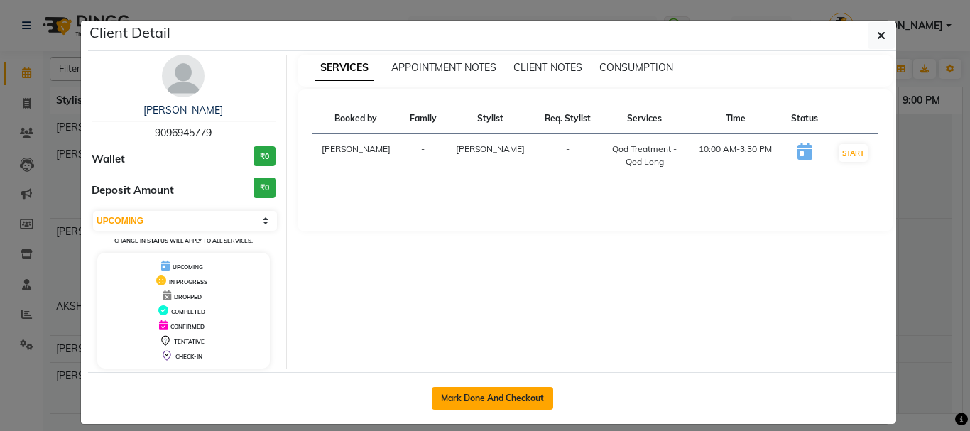
click at [484, 391] on button "Mark Done And Checkout" at bounding box center [492, 398] width 121 height 23
select select "service"
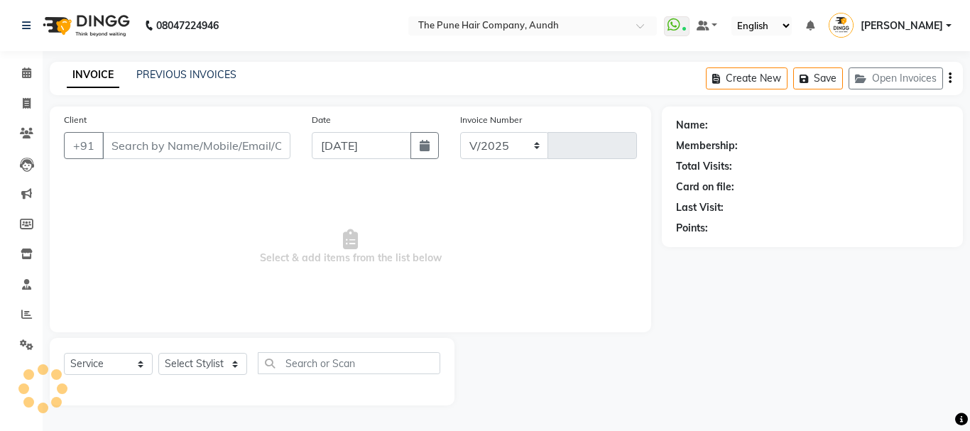
select select "106"
type input "4606"
type input "9096945779"
select select "3340"
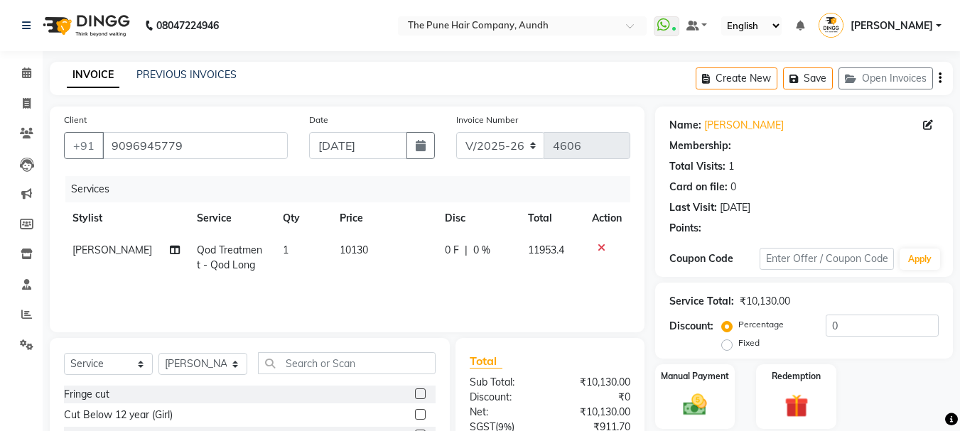
click at [227, 255] on span "Qod Treatment - Qod Long" at bounding box center [229, 258] width 65 height 28
select select "1: Object"
select select "3340"
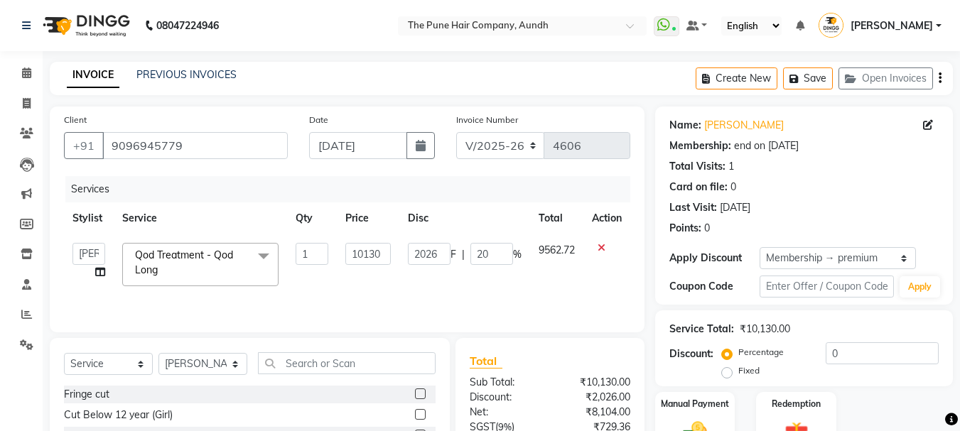
type input "20"
click at [226, 255] on span "Qod Treatment - Qod Long" at bounding box center [184, 263] width 98 height 28
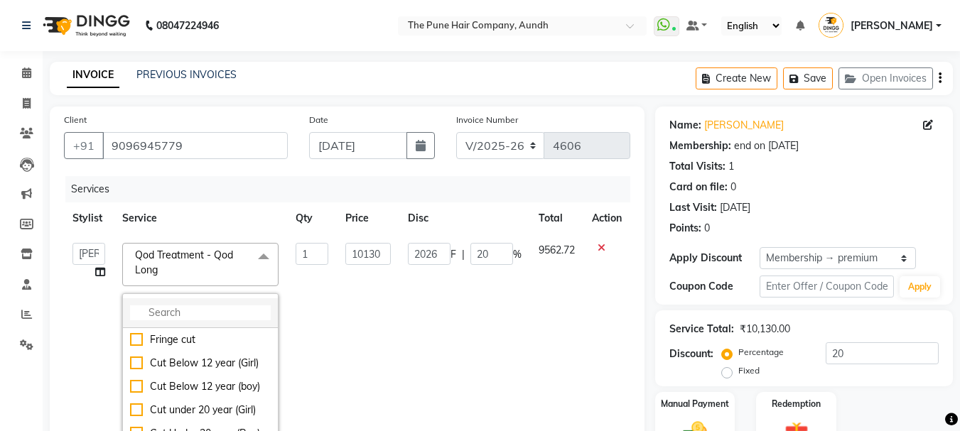
click at [185, 314] on input "multiselect-search" at bounding box center [200, 312] width 141 height 15
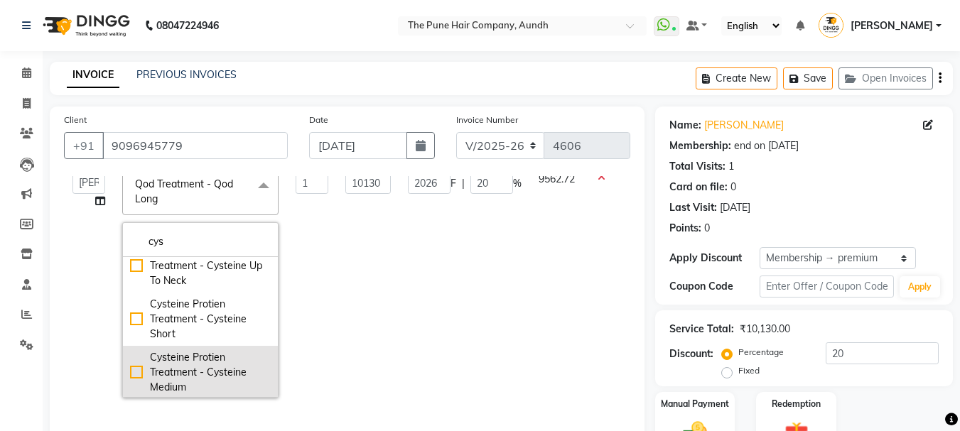
scroll to position [142, 0]
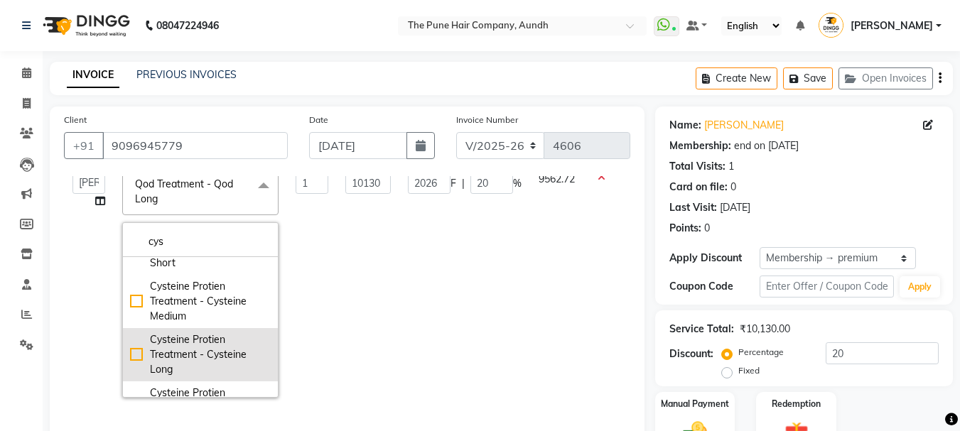
type input "cys"
click at [163, 357] on div "Cysteine Protien Treatment - Cysteine Long" at bounding box center [200, 354] width 141 height 45
checkbox input "true"
type input "9030"
type input "1806"
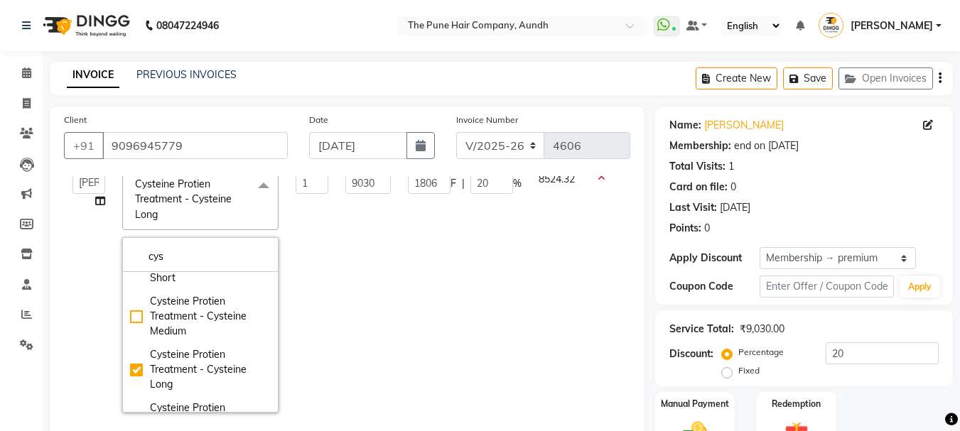
click at [851, 191] on div "Card on file: 0" at bounding box center [803, 187] width 269 height 15
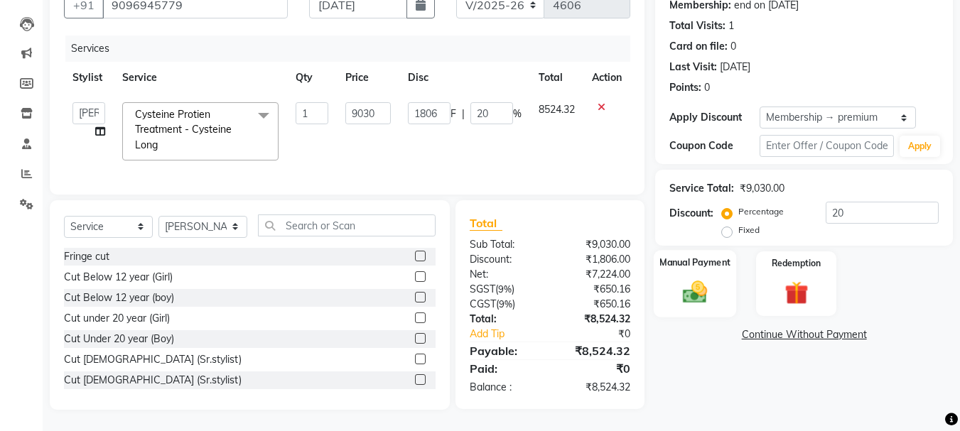
click at [699, 295] on img at bounding box center [695, 292] width 40 height 28
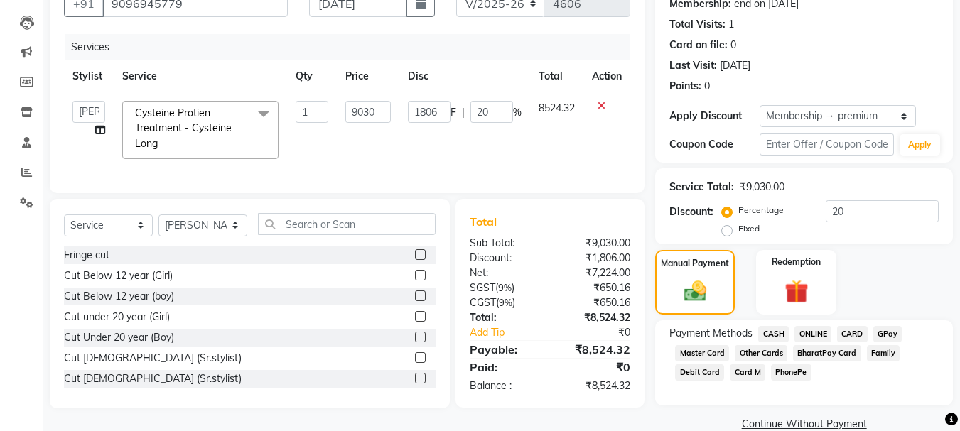
click at [822, 330] on span "ONLINE" at bounding box center [812, 334] width 37 height 16
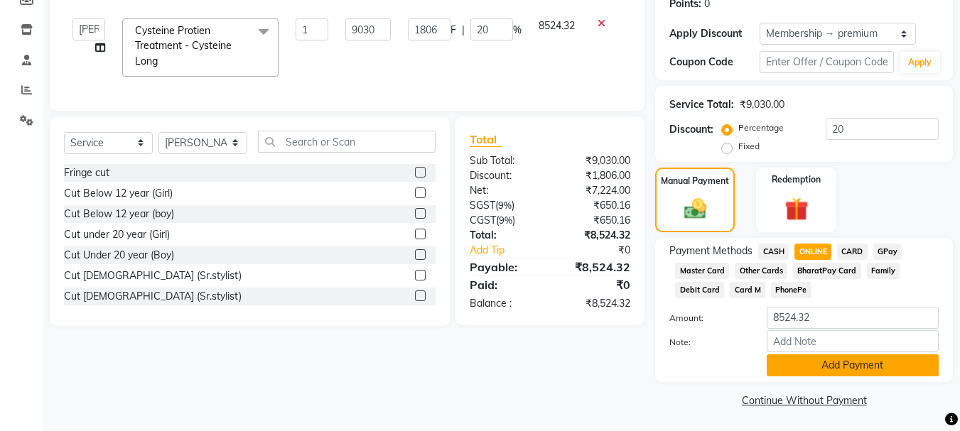
scroll to position [226, 0]
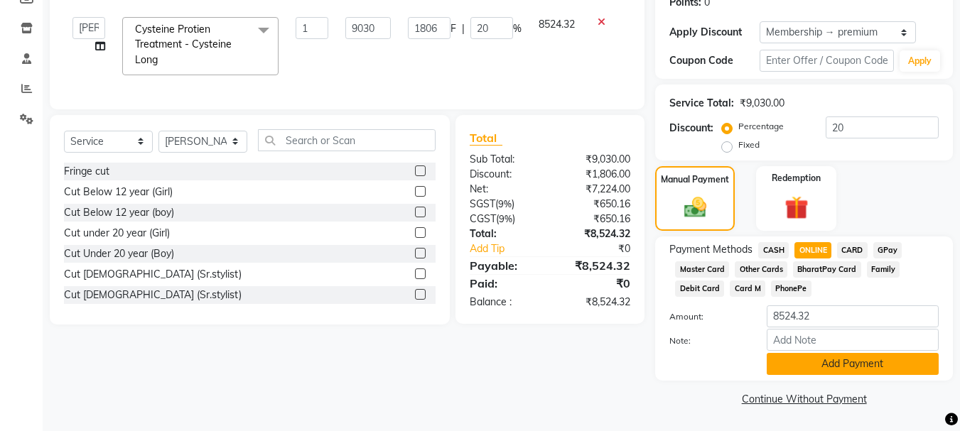
click at [829, 366] on button "Add Payment" at bounding box center [852, 364] width 172 height 22
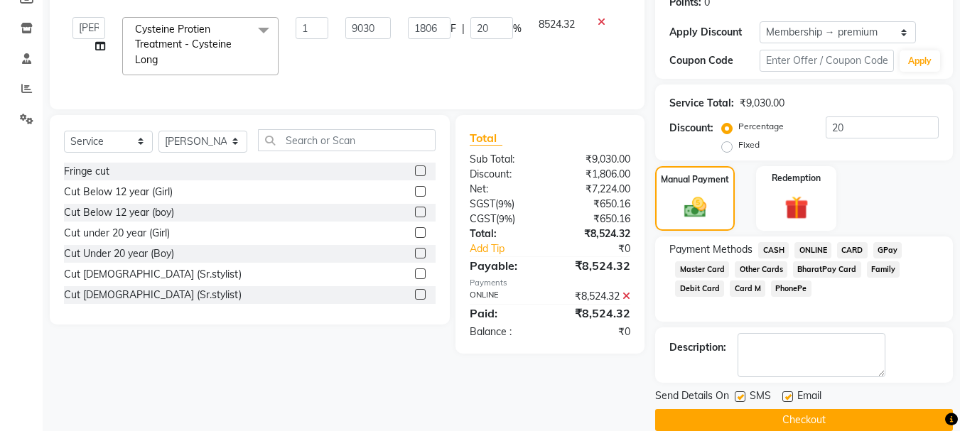
click at [751, 418] on button "Checkout" at bounding box center [804, 420] width 298 height 22
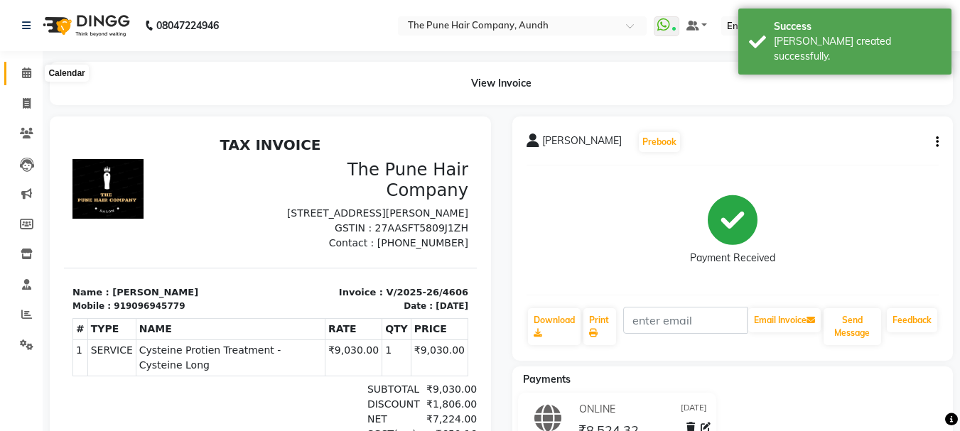
click at [20, 74] on span at bounding box center [26, 73] width 25 height 16
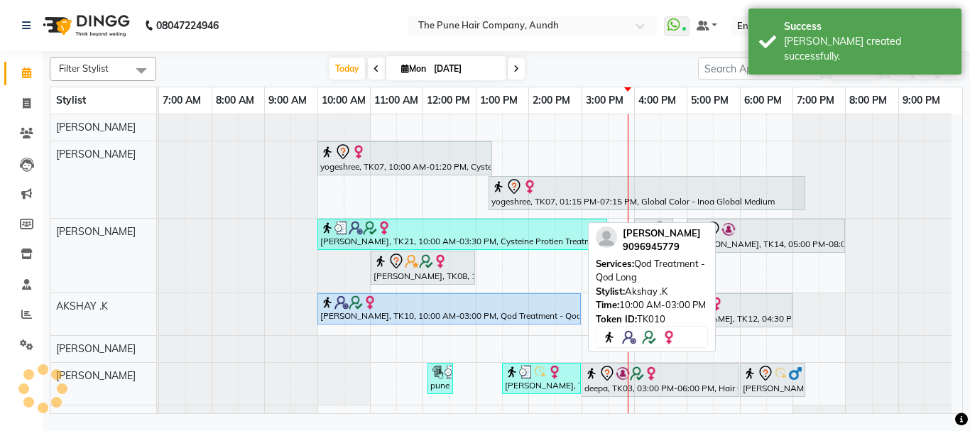
click at [417, 312] on div "harsha pawar, TK10, 10:00 AM-03:00 PM, Qod Treatment - Qod Long" at bounding box center [449, 308] width 261 height 27
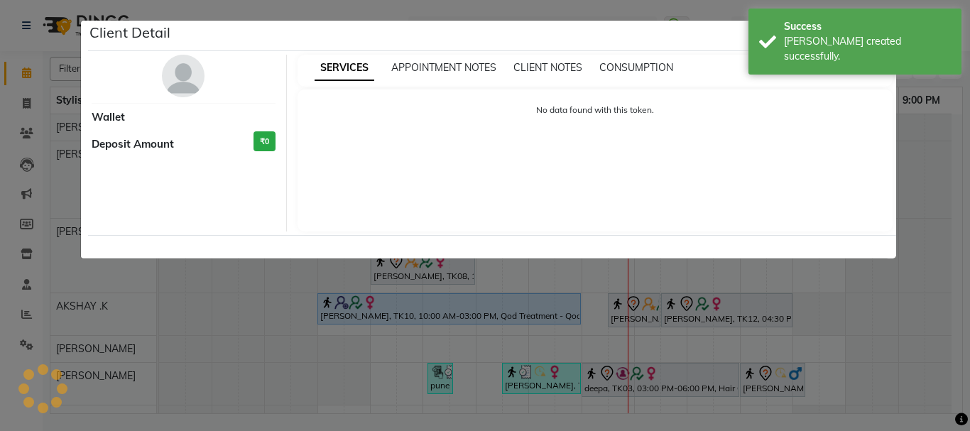
select select "5"
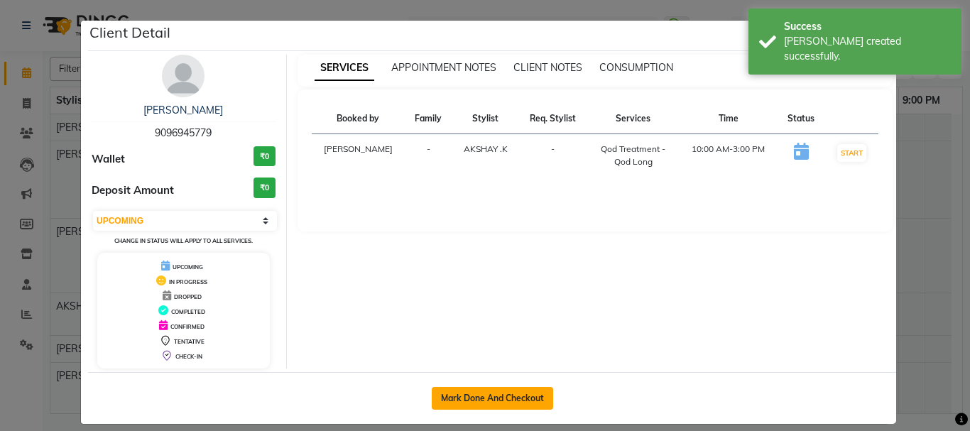
click at [489, 398] on button "Mark Done And Checkout" at bounding box center [492, 398] width 121 height 23
select select "service"
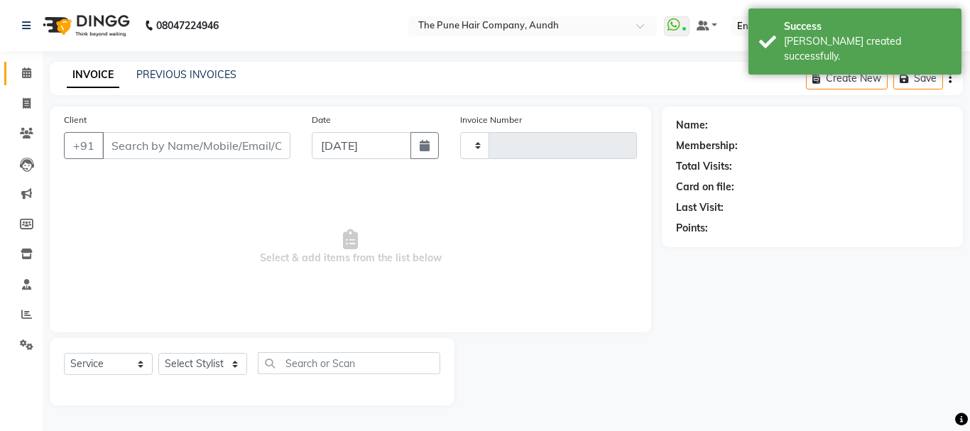
type input "4607"
select select "106"
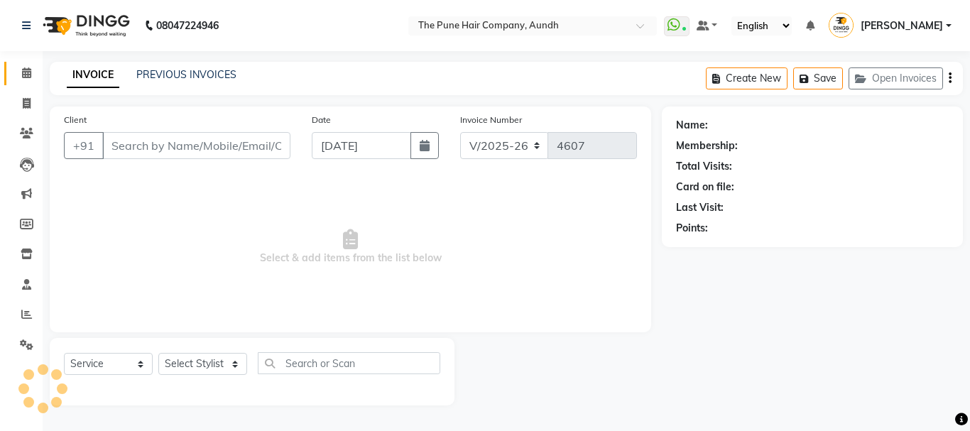
type input "9096945779"
select select "6746"
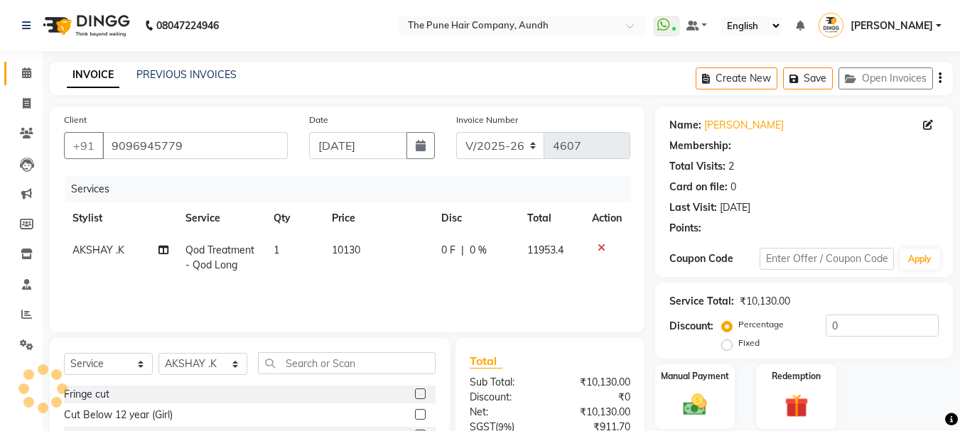
select select "1: Object"
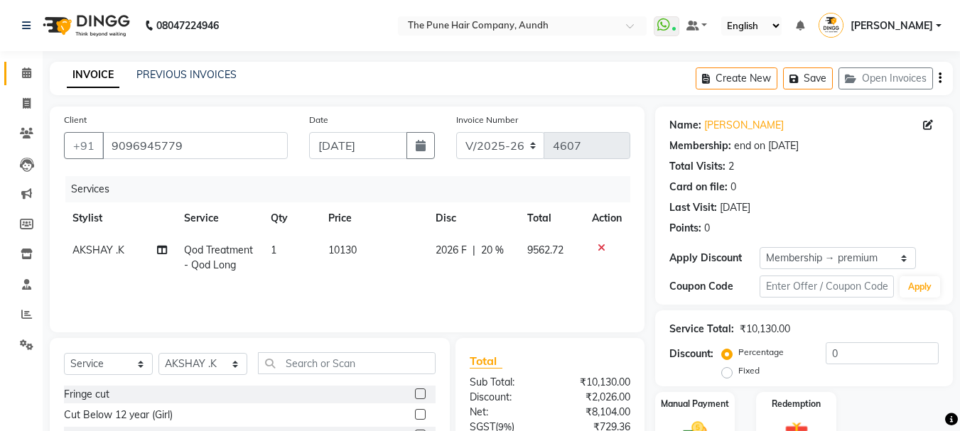
type input "20"
click at [231, 265] on span "Qod Treatment - Qod Long" at bounding box center [218, 258] width 69 height 28
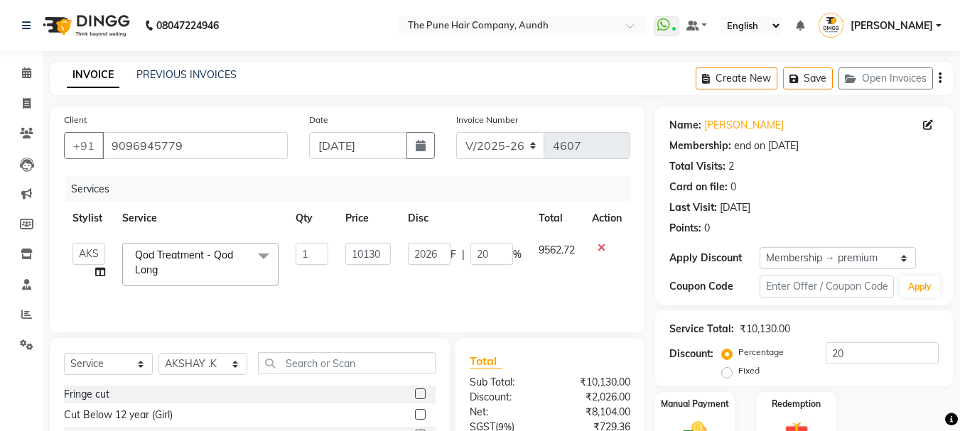
click at [225, 264] on span "Qod Treatment - Qod Long x" at bounding box center [193, 263] width 125 height 31
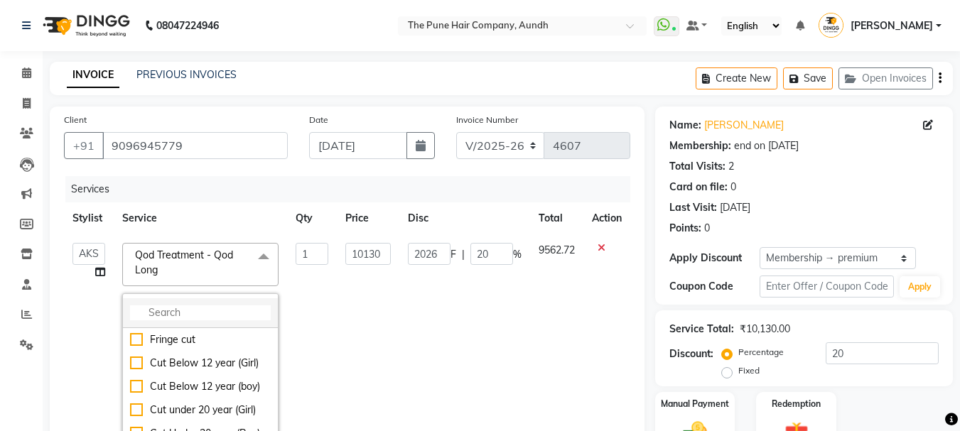
click at [210, 313] on input "multiselect-search" at bounding box center [200, 312] width 141 height 15
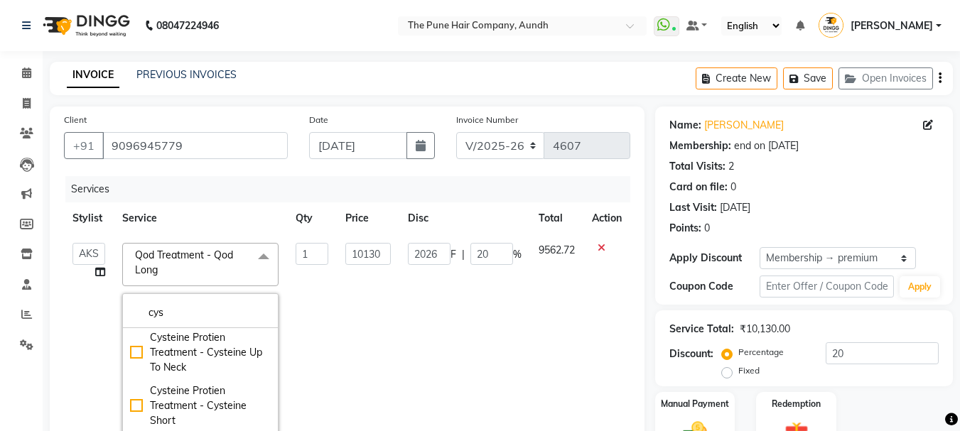
scroll to position [142, 0]
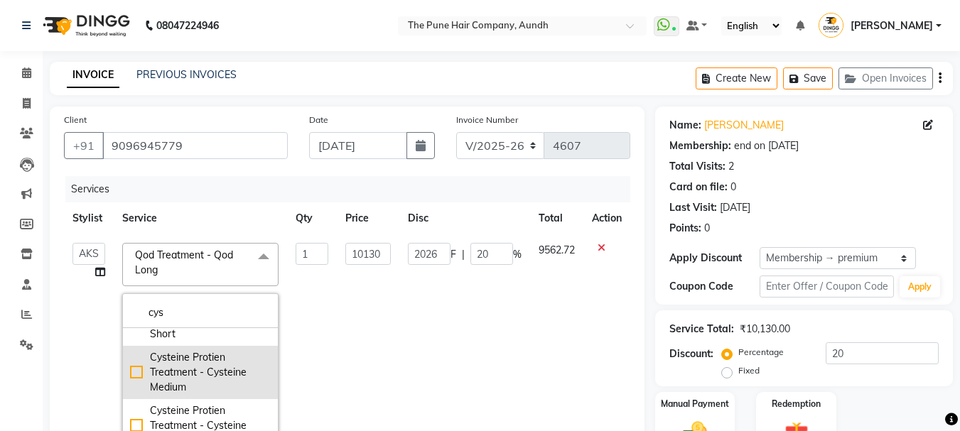
type input "cys"
click at [198, 376] on div "Cysteine Protien Treatment - Cysteine Medium" at bounding box center [200, 372] width 141 height 45
checkbox input "true"
type input "7530"
type input "1506"
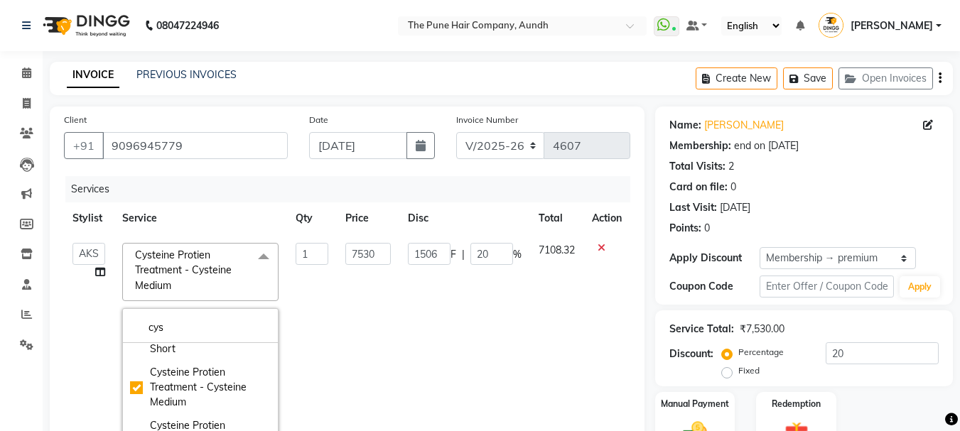
click at [896, 192] on div "Card on file: 0" at bounding box center [803, 187] width 269 height 15
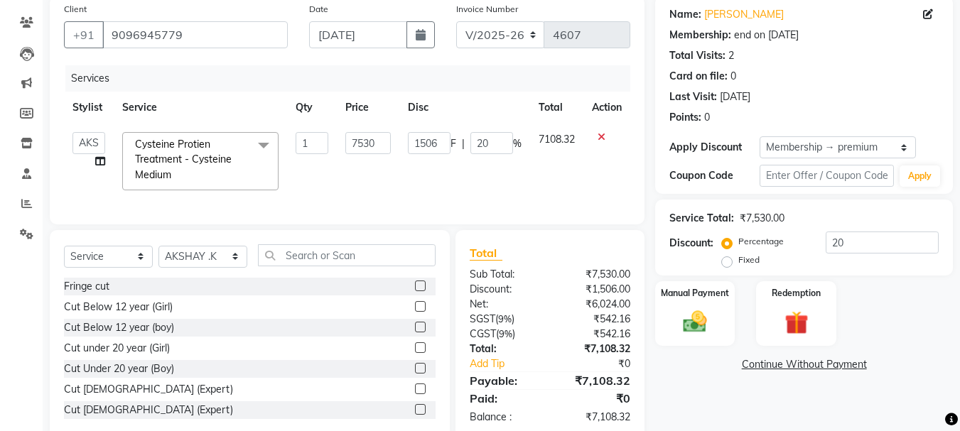
scroll to position [151, 0]
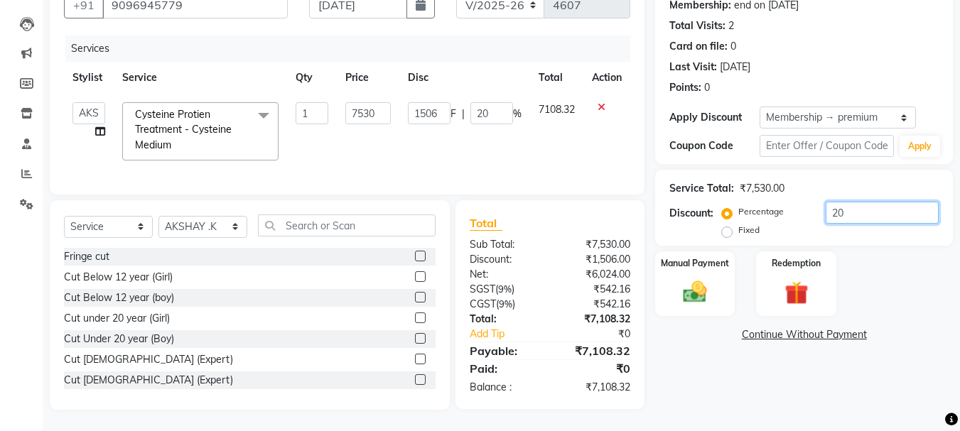
click at [850, 202] on input "20" at bounding box center [881, 213] width 113 height 22
type input "20.1"
type input "1513.53"
type input "20.1"
type input "20"
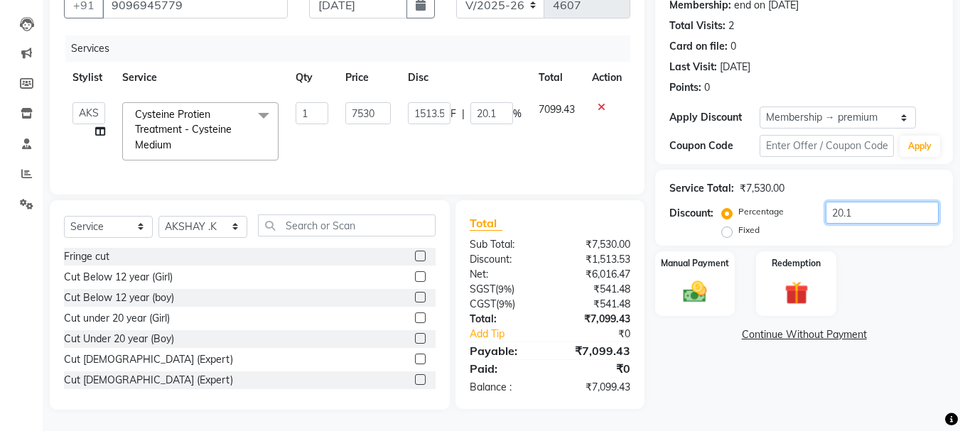
type input "1506"
type input "20"
type input "20.01"
type input "1506.75"
type input "20.01"
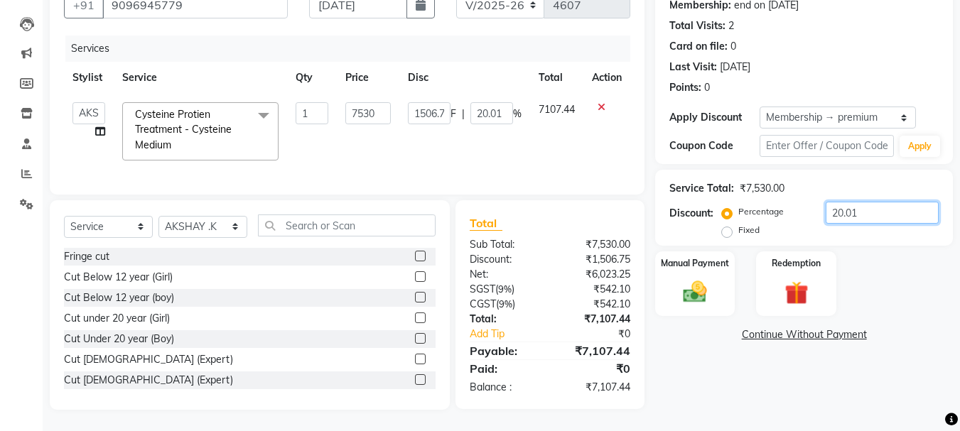
type input "20.011"
type input "1506.83"
type input "20.0111"
type input "1506.84"
type input "20.01"
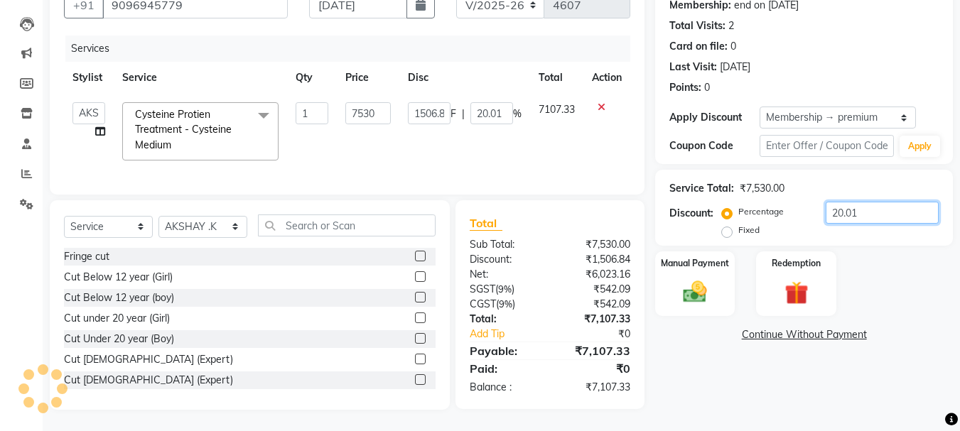
type input "1506.75"
type input "20.0"
type input "1506"
type input "20"
type input "2"
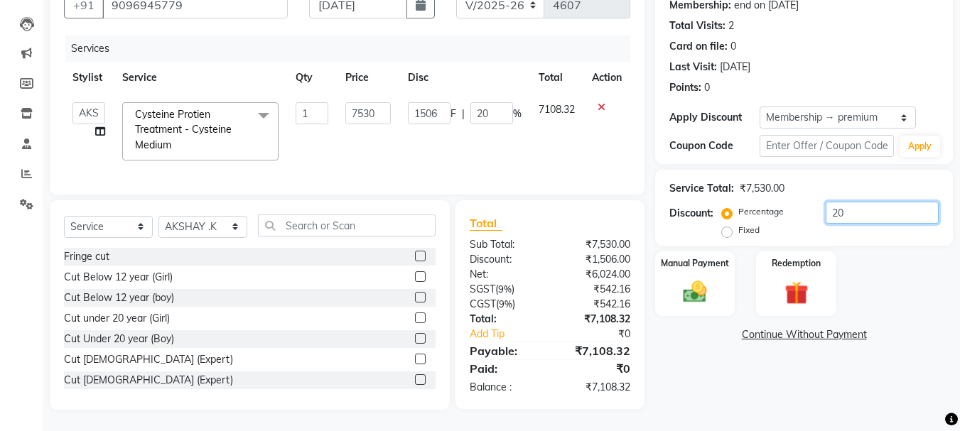
type input "150.6"
type input "2"
type input "20"
type input "1506"
type input "20"
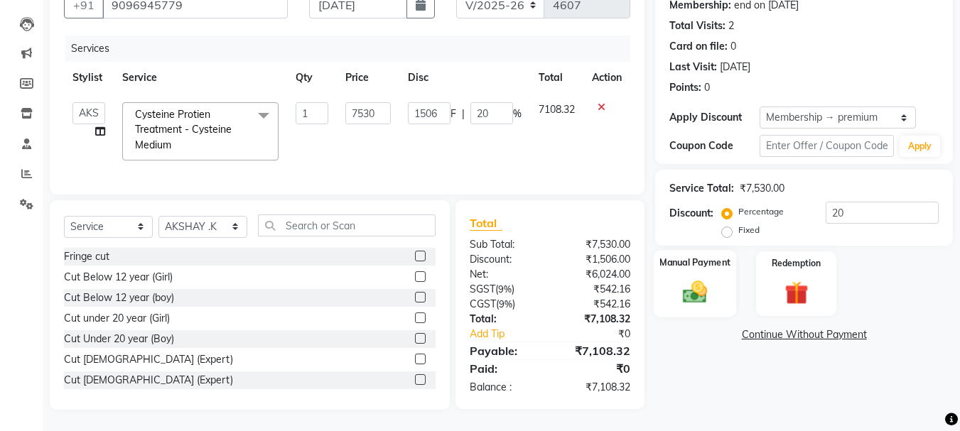
click at [715, 283] on img at bounding box center [695, 292] width 40 height 28
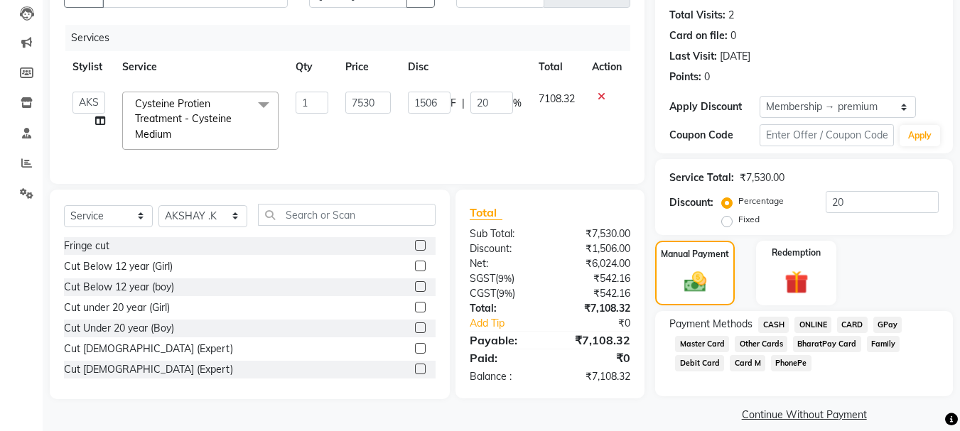
click at [808, 318] on span "ONLINE" at bounding box center [812, 325] width 37 height 16
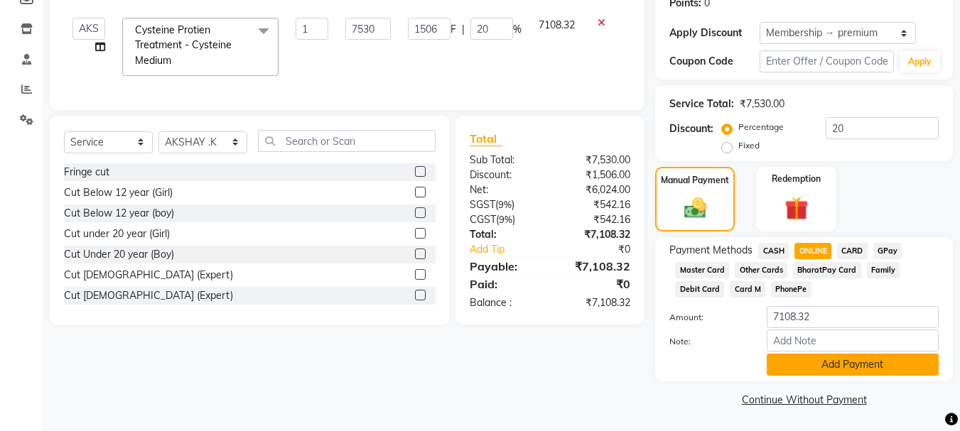
scroll to position [226, 0]
click at [826, 369] on button "Add Payment" at bounding box center [852, 364] width 172 height 22
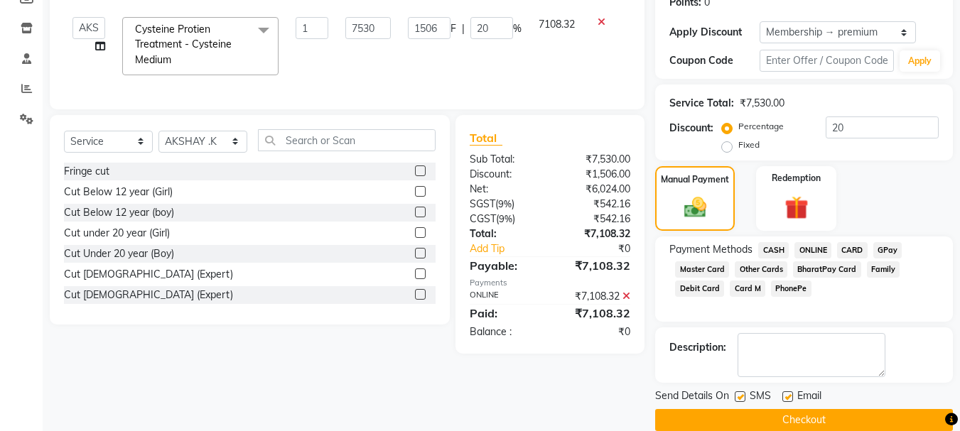
click at [780, 420] on button "Checkout" at bounding box center [804, 420] width 298 height 22
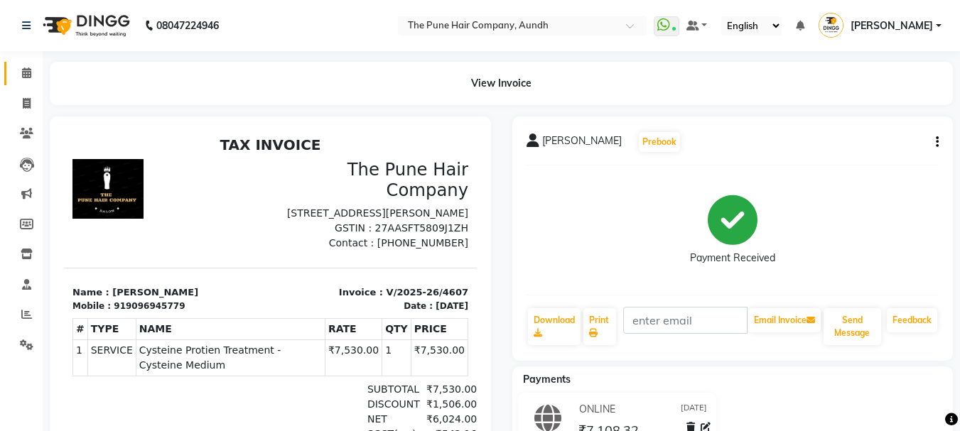
click at [28, 82] on link "Calendar" at bounding box center [21, 73] width 34 height 23
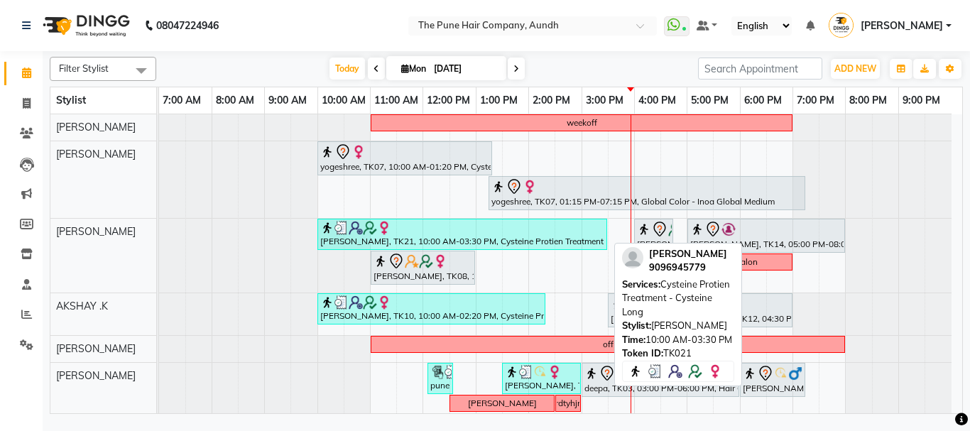
click at [392, 224] on div at bounding box center [462, 228] width 284 height 14
select select "3"
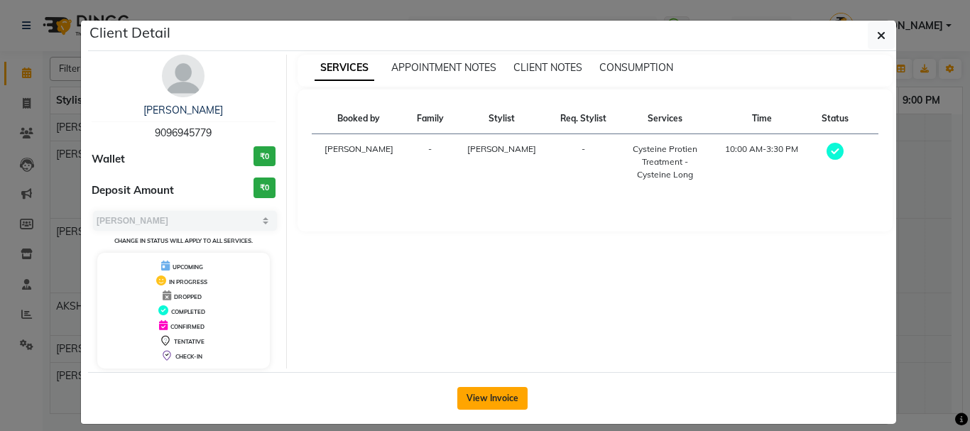
click at [487, 398] on button "View Invoice" at bounding box center [492, 398] width 70 height 23
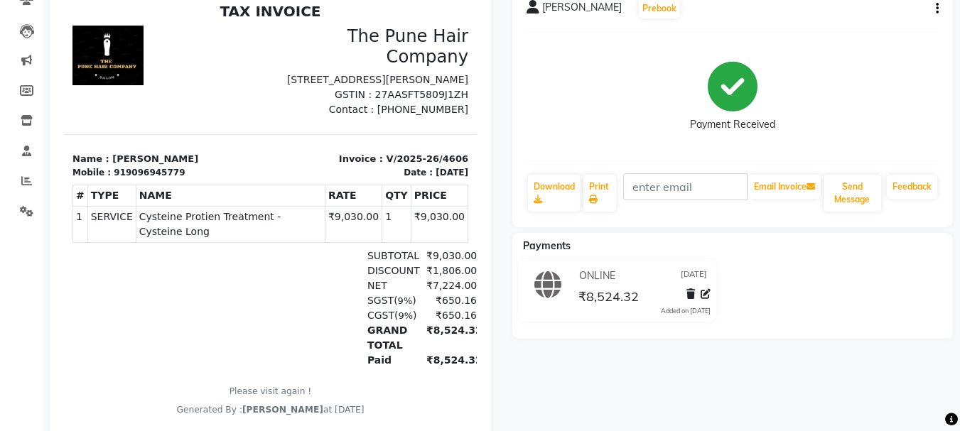
scroll to position [36, 0]
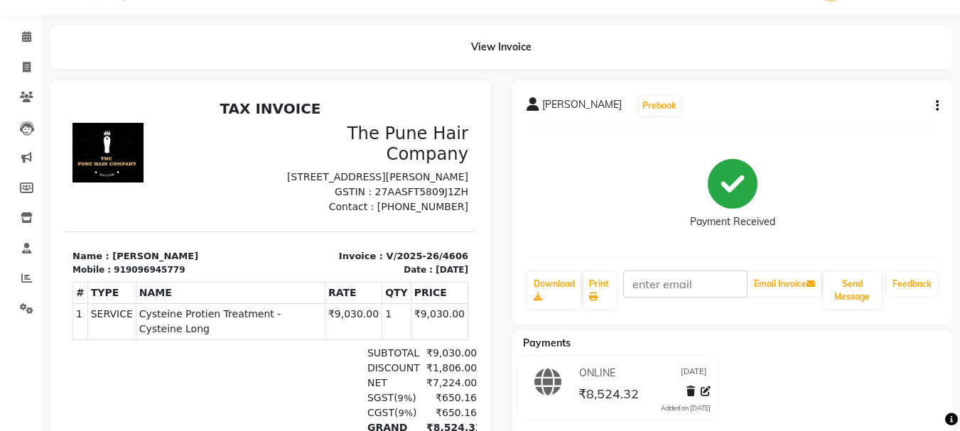
click at [935, 107] on button "button" at bounding box center [934, 106] width 9 height 15
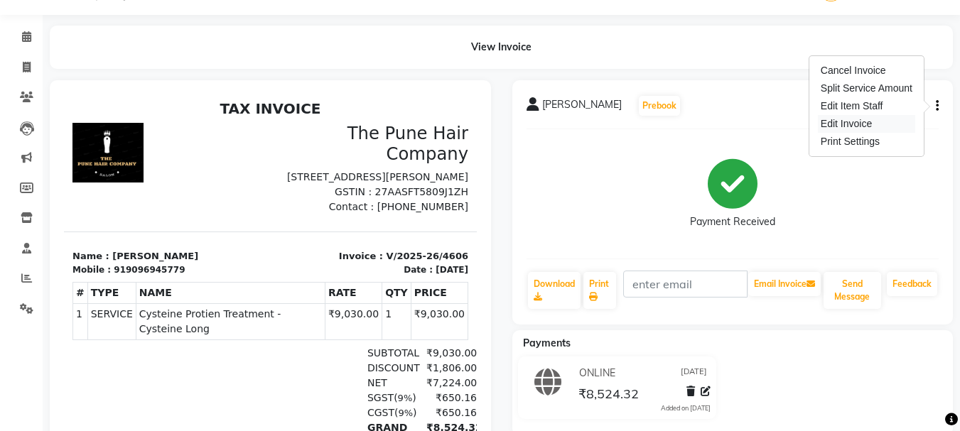
click at [831, 126] on div "Edit Invoice" at bounding box center [866, 124] width 97 height 18
select select "service"
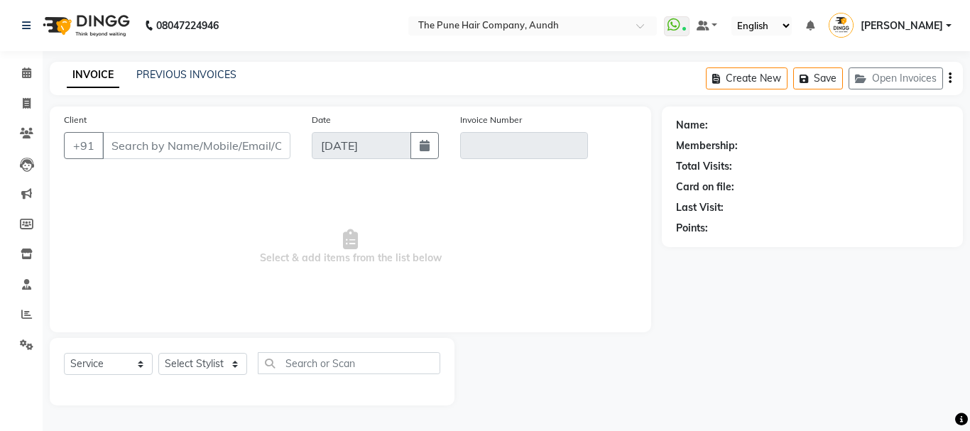
type input "9096945779"
type input "V/2025-26/4606"
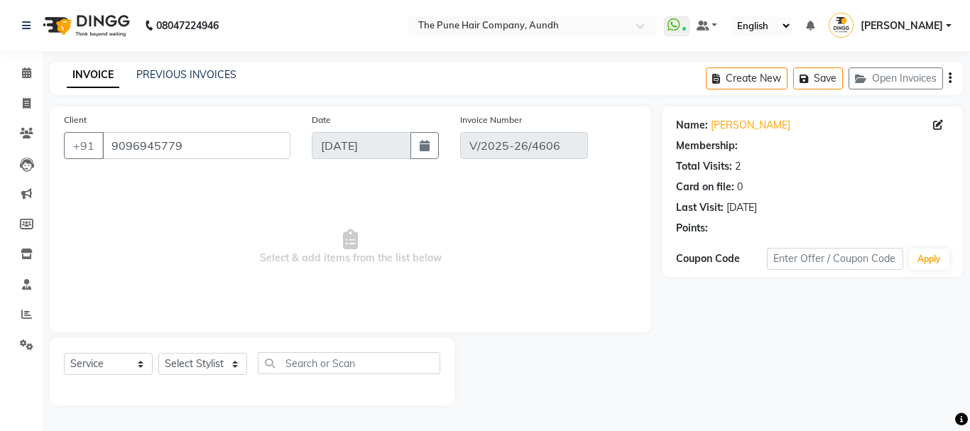
select select "1: Object"
select select "select"
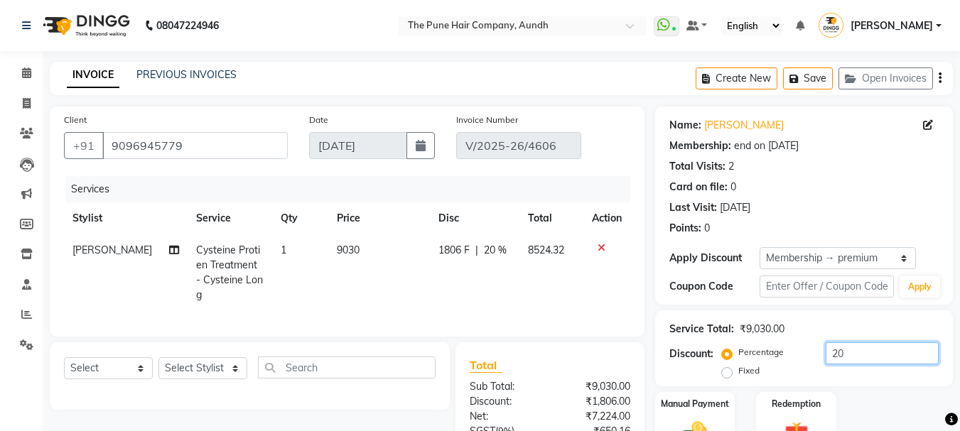
click at [877, 354] on input "20" at bounding box center [881, 353] width 113 height 22
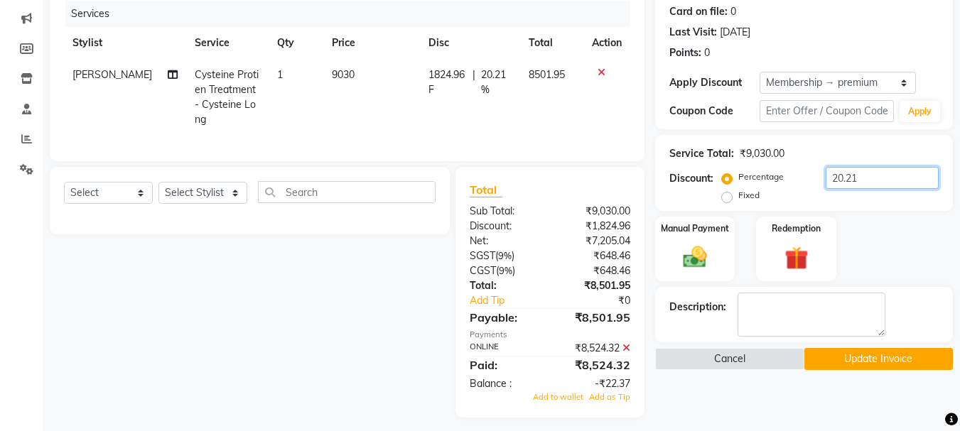
scroll to position [179, 0]
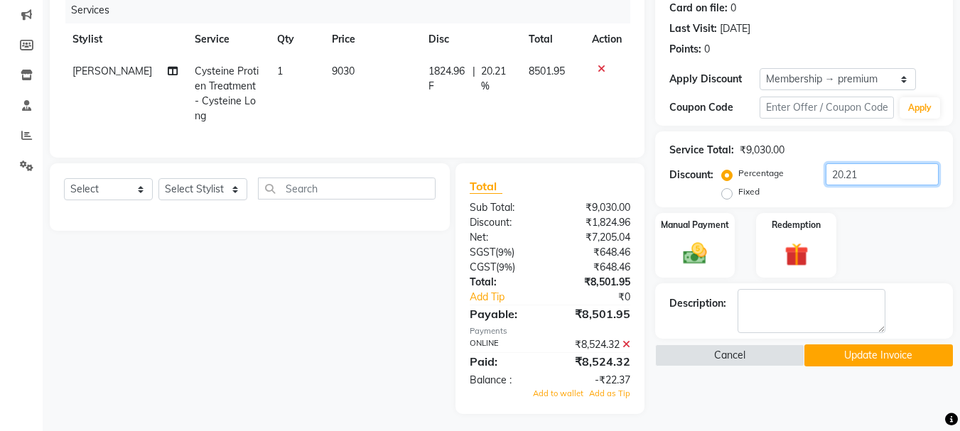
type input "20.21"
click at [624, 340] on icon at bounding box center [626, 345] width 8 height 10
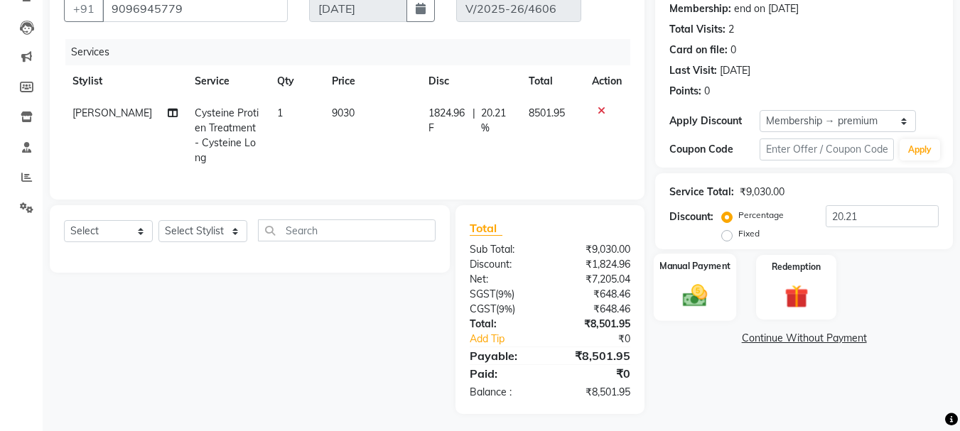
click at [695, 300] on img at bounding box center [695, 295] width 40 height 28
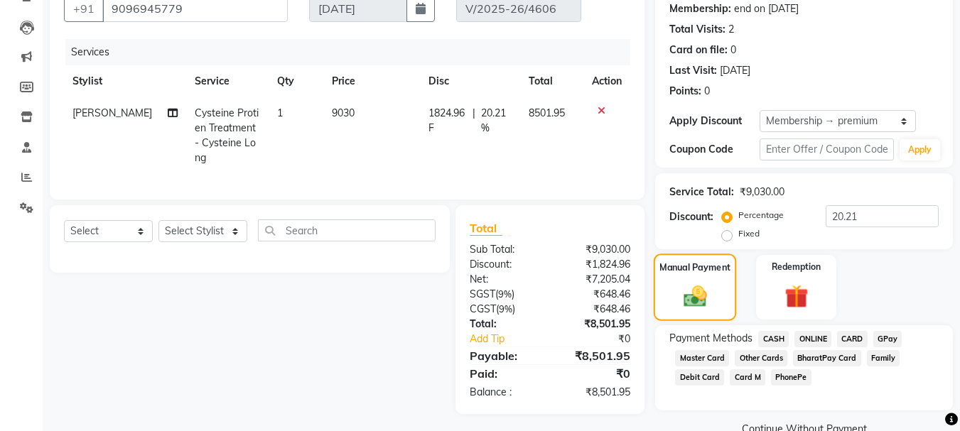
scroll to position [167, 0]
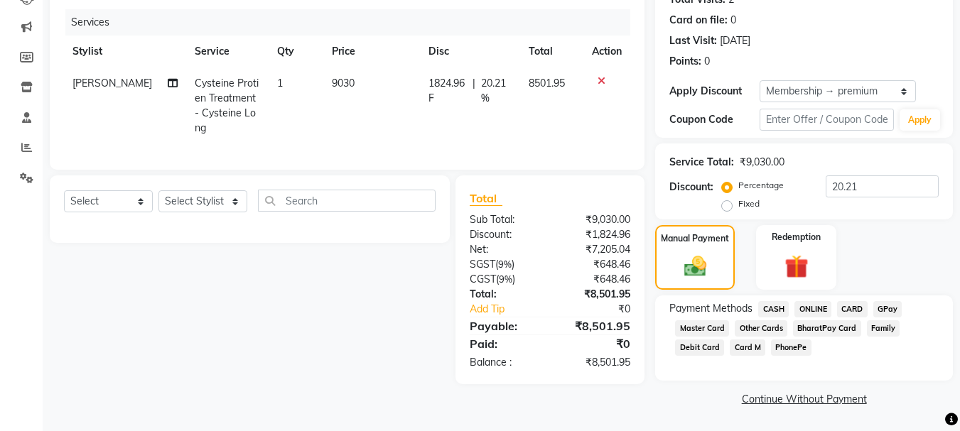
click at [818, 308] on span "ONLINE" at bounding box center [812, 309] width 37 height 16
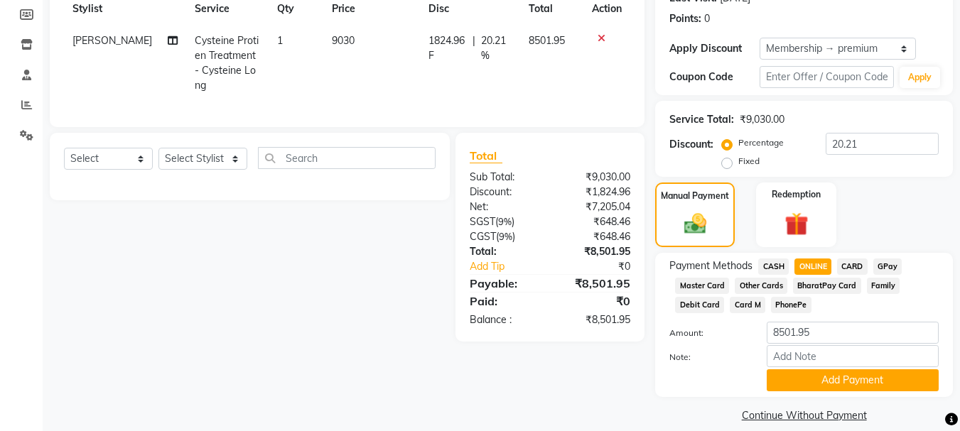
scroll to position [226, 0]
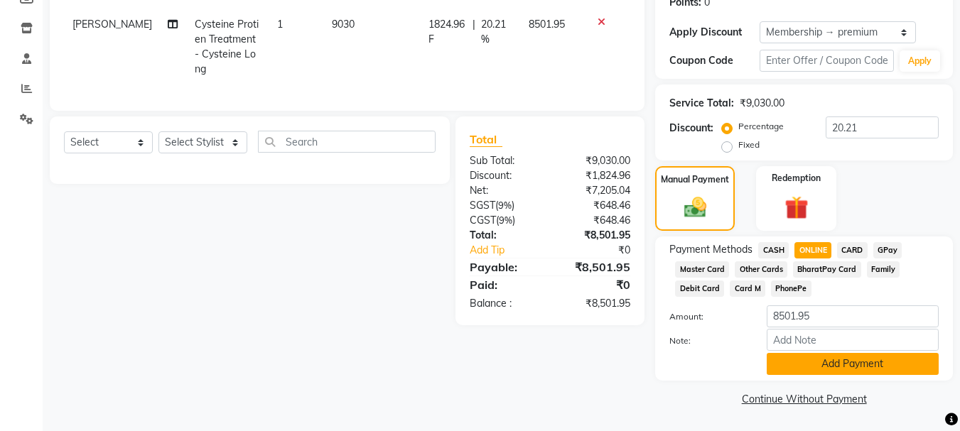
click at [845, 359] on button "Add Payment" at bounding box center [852, 364] width 172 height 22
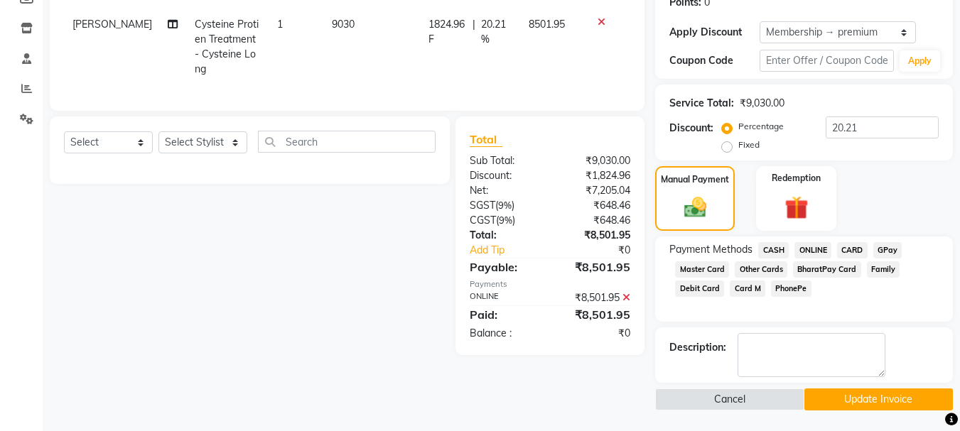
click at [845, 395] on button "Update Invoice" at bounding box center [878, 400] width 148 height 22
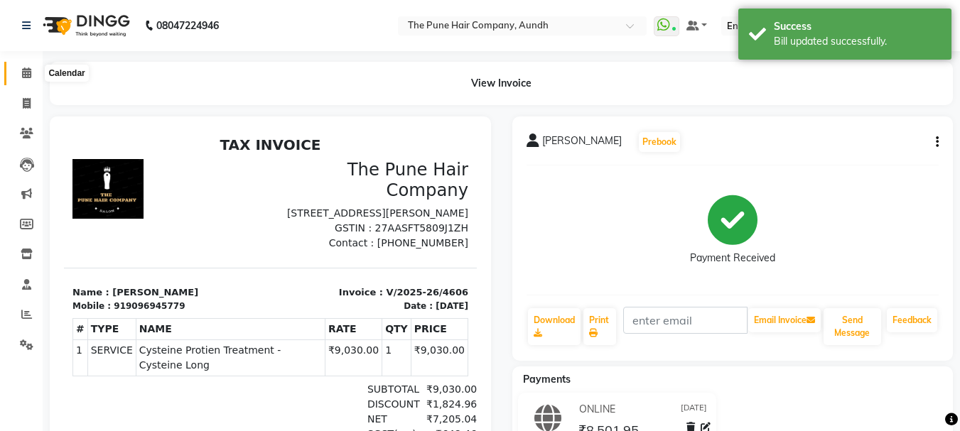
click at [24, 72] on icon at bounding box center [26, 72] width 9 height 11
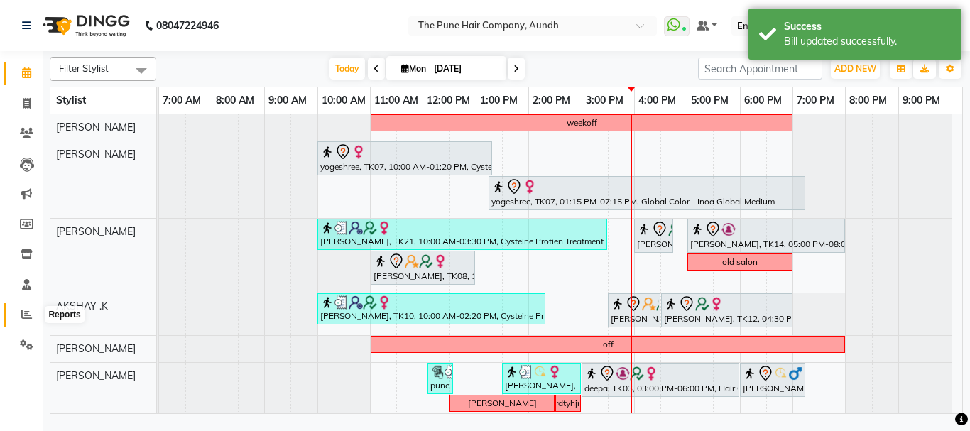
click at [28, 318] on icon at bounding box center [26, 314] width 11 height 11
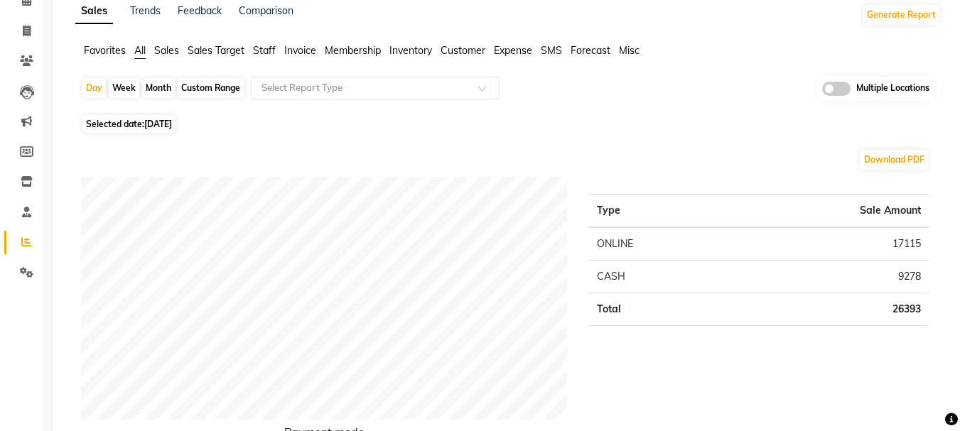
scroll to position [71, 0]
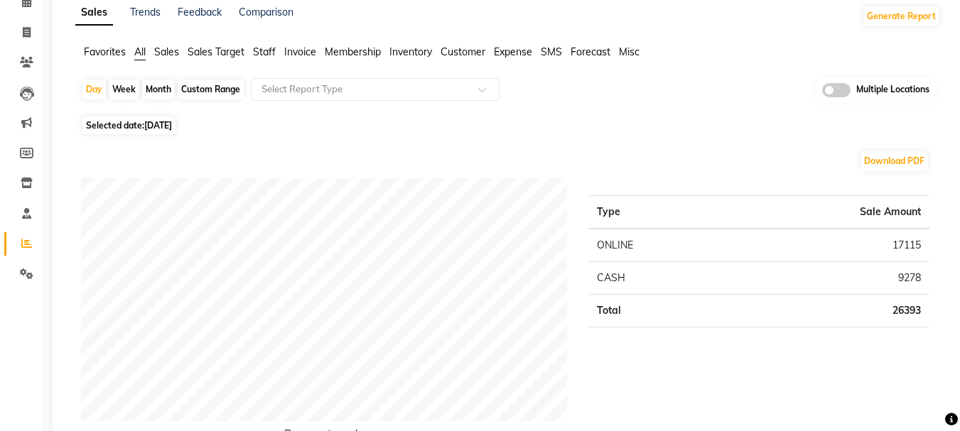
click at [155, 85] on div "Month" at bounding box center [158, 90] width 33 height 20
select select "9"
select select "2025"
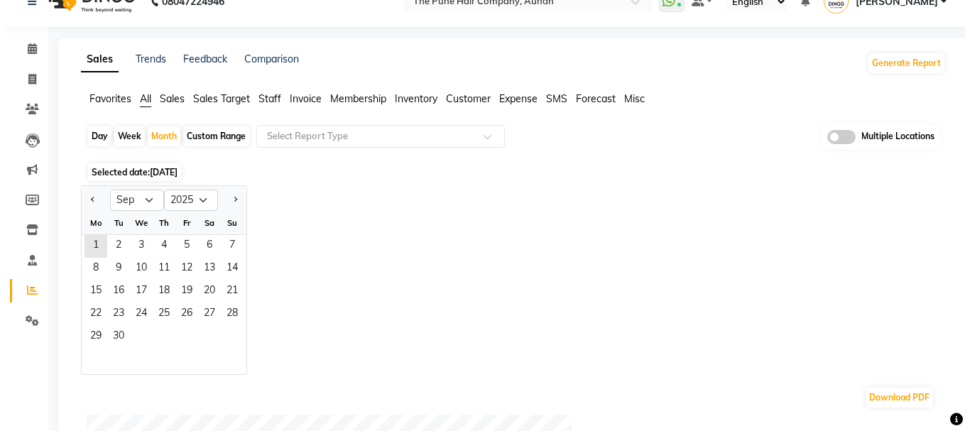
scroll to position [0, 0]
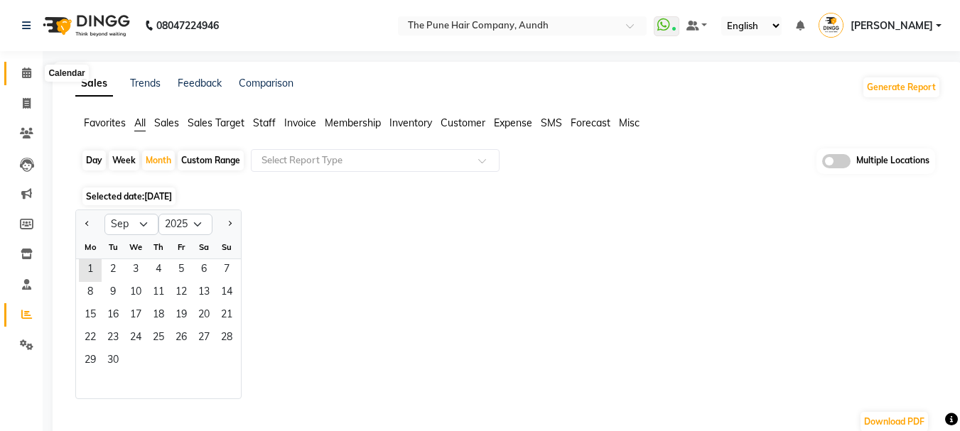
click at [27, 76] on icon at bounding box center [26, 72] width 9 height 11
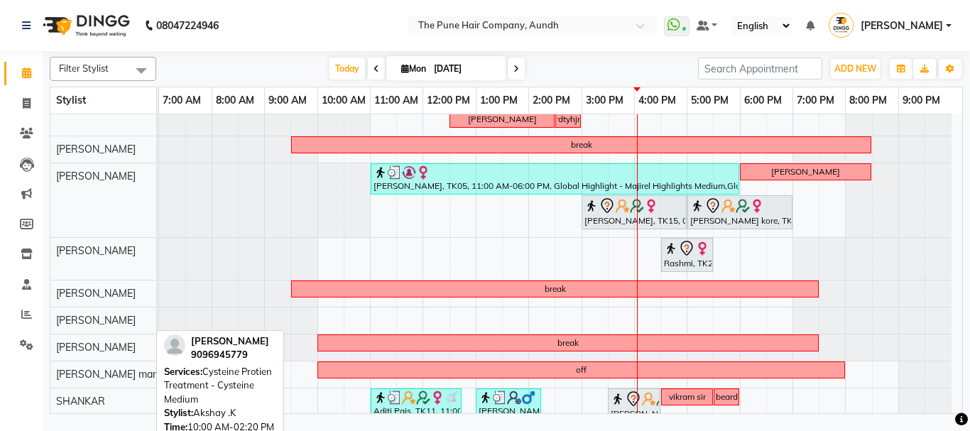
scroll to position [142, 0]
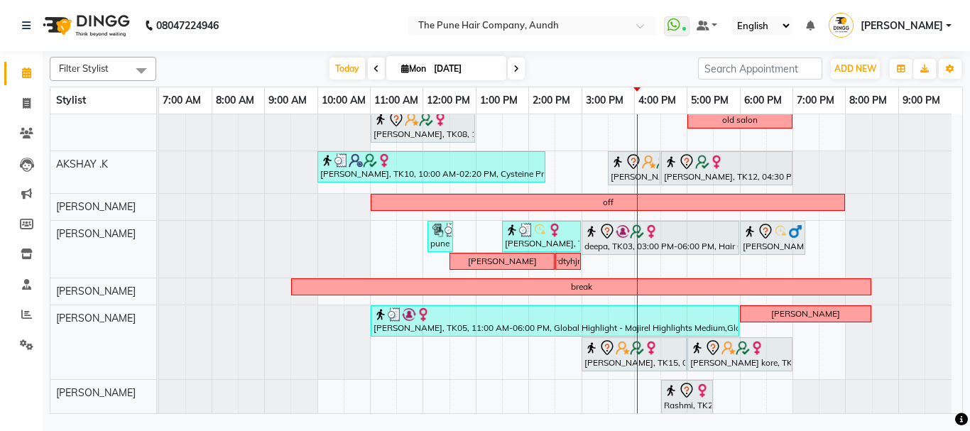
click at [401, 70] on icon at bounding box center [405, 68] width 8 height 9
click at [494, 72] on input "[DATE]" at bounding box center [465, 68] width 71 height 21
select select "9"
select select "2025"
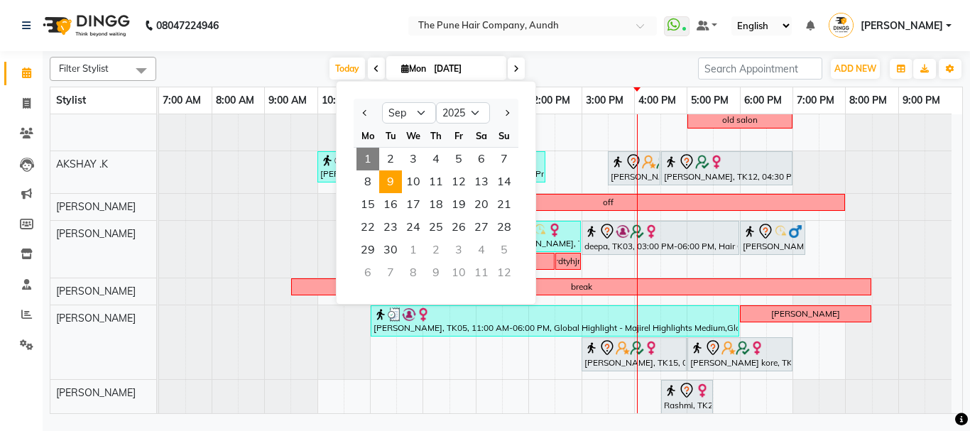
click at [396, 183] on span "9" at bounding box center [390, 181] width 23 height 23
type input "09-09-2025"
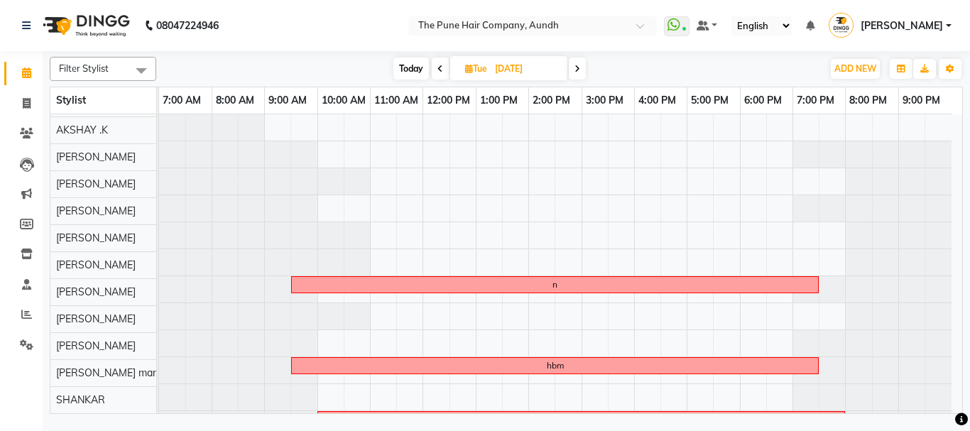
scroll to position [0, 0]
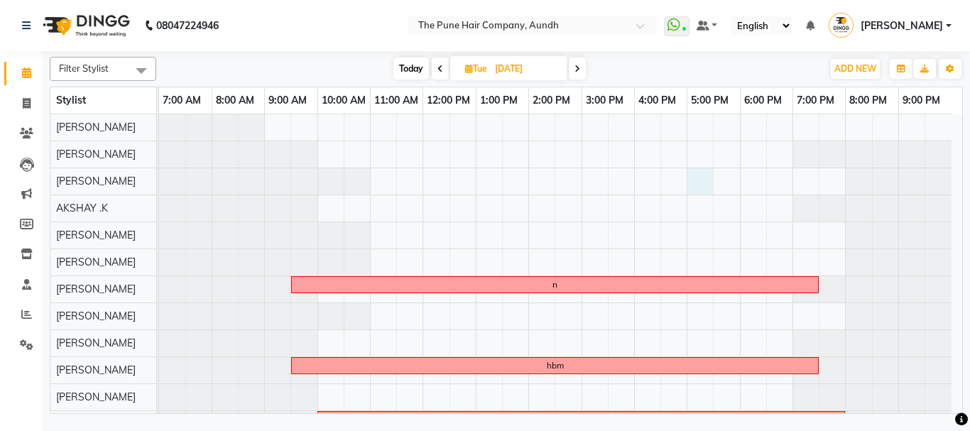
click at [692, 178] on div "n hbm fgvbnm" at bounding box center [560, 302] width 803 height 377
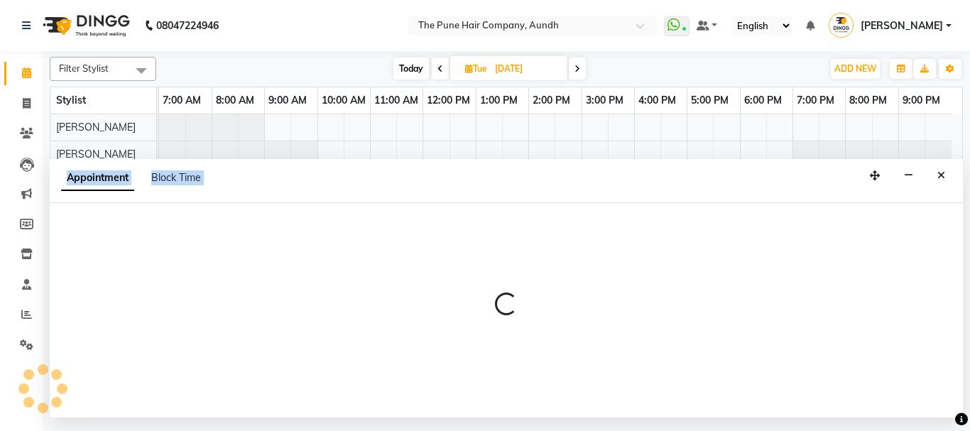
select select "3340"
select select "tentative"
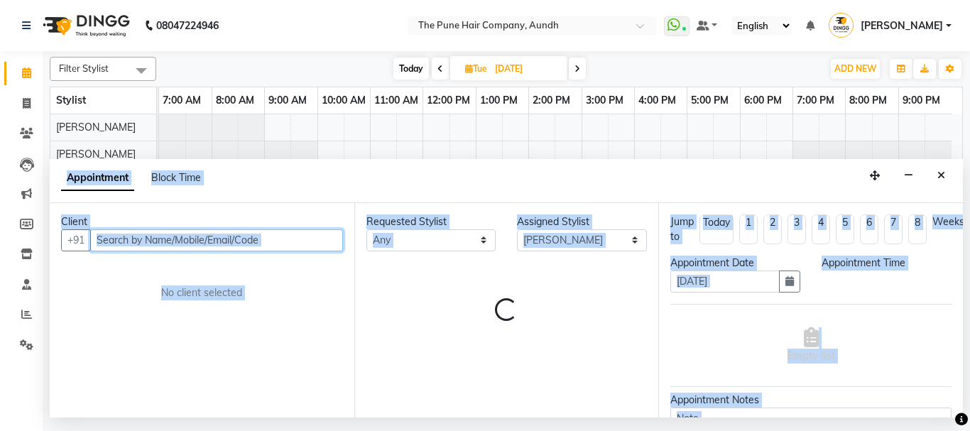
select select "1020"
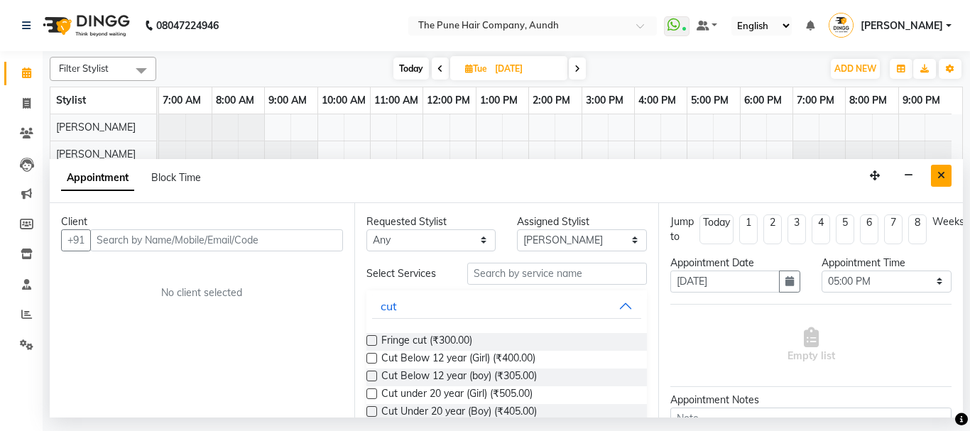
click at [940, 174] on icon "Close" at bounding box center [942, 175] width 8 height 10
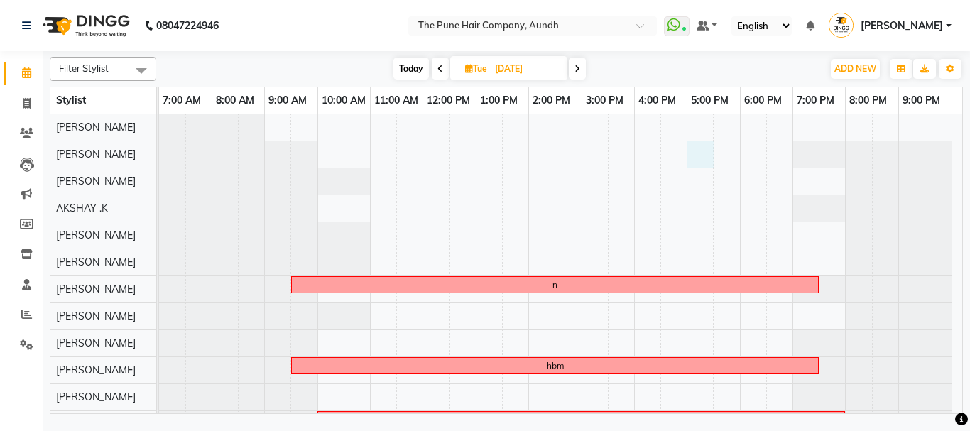
click at [698, 158] on div "n hbm fgvbnm" at bounding box center [560, 302] width 803 height 377
select select "3339"
select select "1020"
select select "tentative"
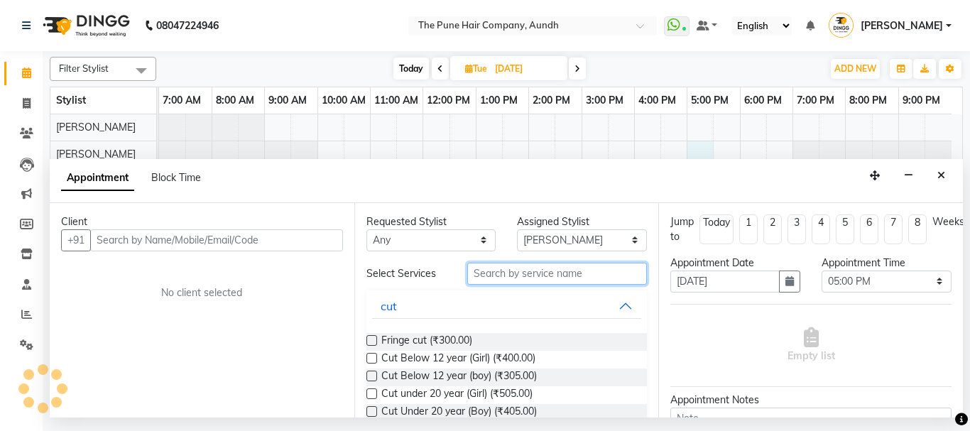
click at [580, 273] on input "text" at bounding box center [557, 274] width 180 height 22
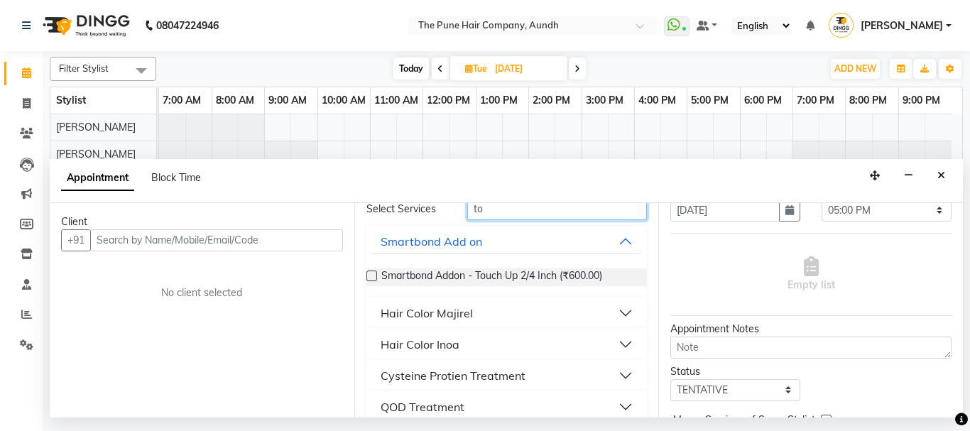
scroll to position [41, 0]
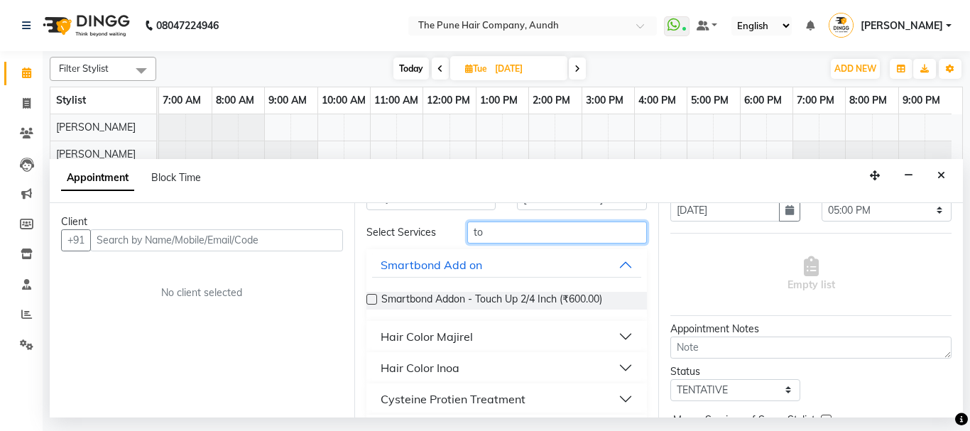
type input "to"
click at [444, 367] on div "Hair Color Inoa" at bounding box center [420, 367] width 79 height 17
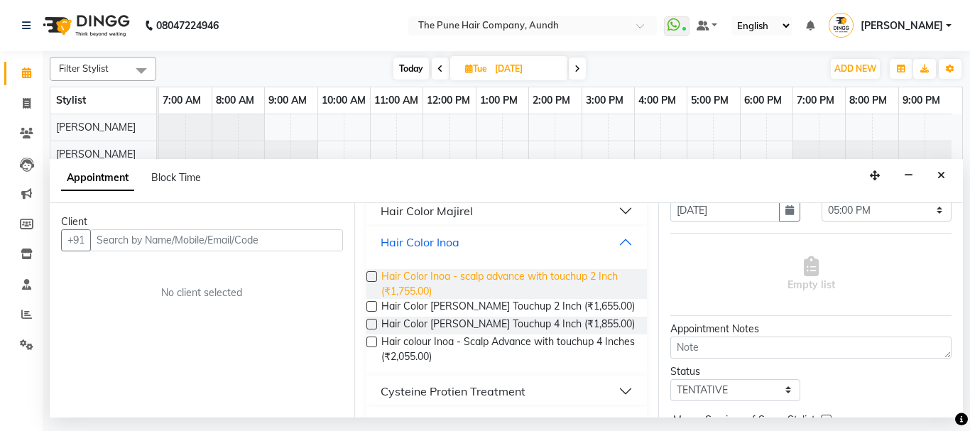
scroll to position [183, 0]
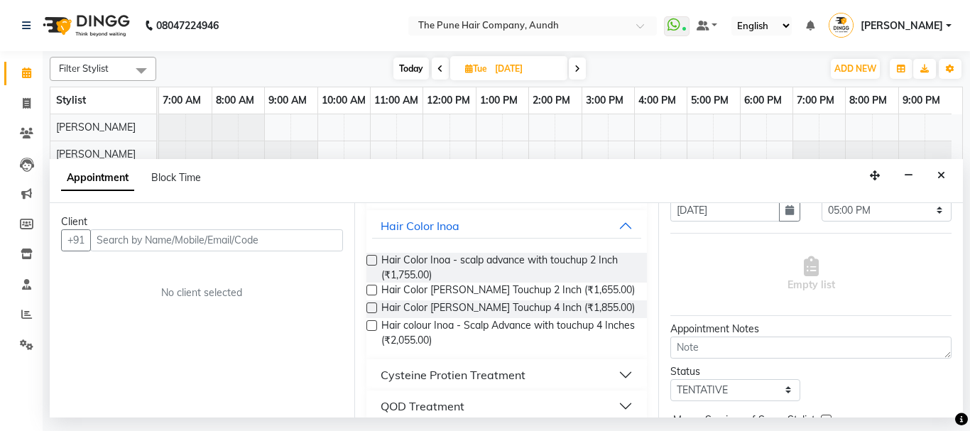
click at [374, 309] on label at bounding box center [372, 308] width 11 height 11
click at [374, 309] on input "checkbox" at bounding box center [371, 309] width 9 height 9
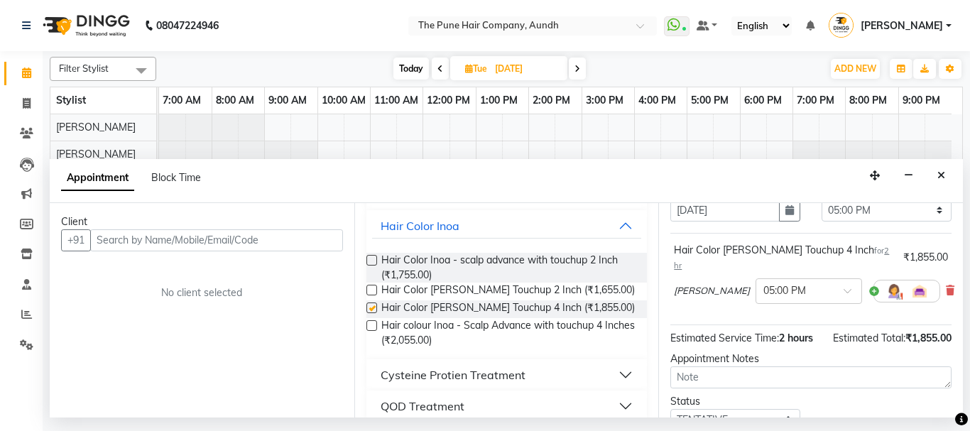
checkbox input "false"
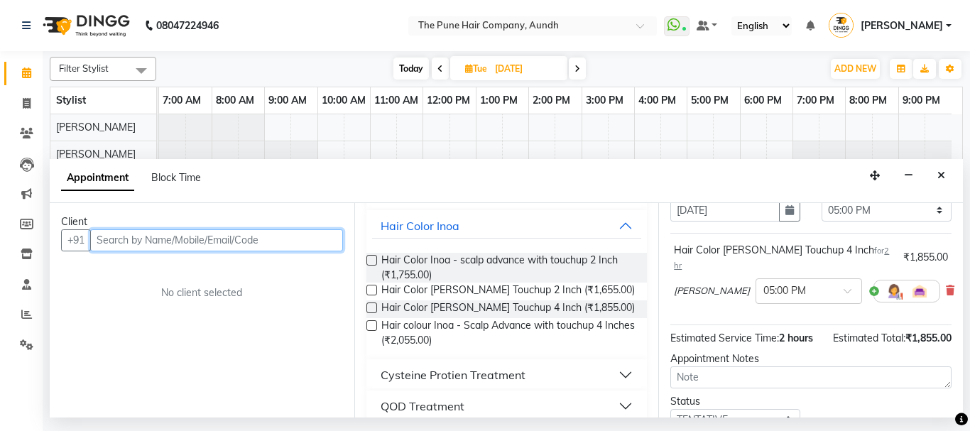
click at [278, 238] on input "text" at bounding box center [216, 240] width 253 height 22
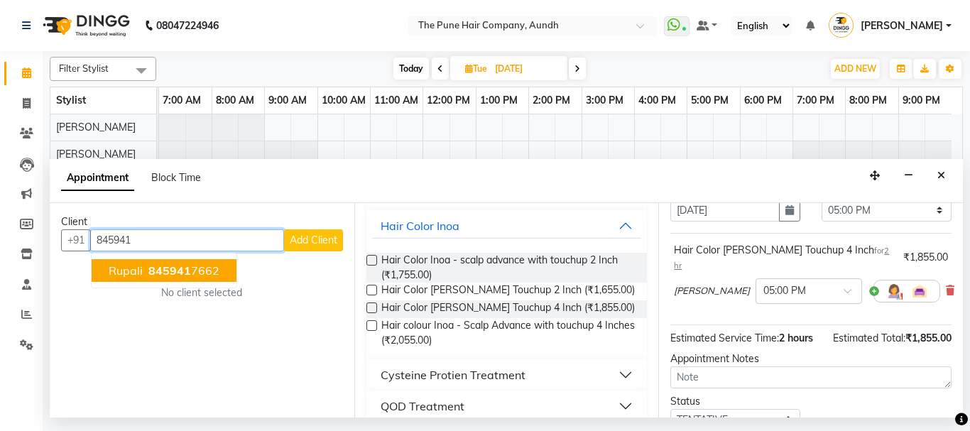
click at [114, 276] on span "rupali" at bounding box center [126, 271] width 34 height 14
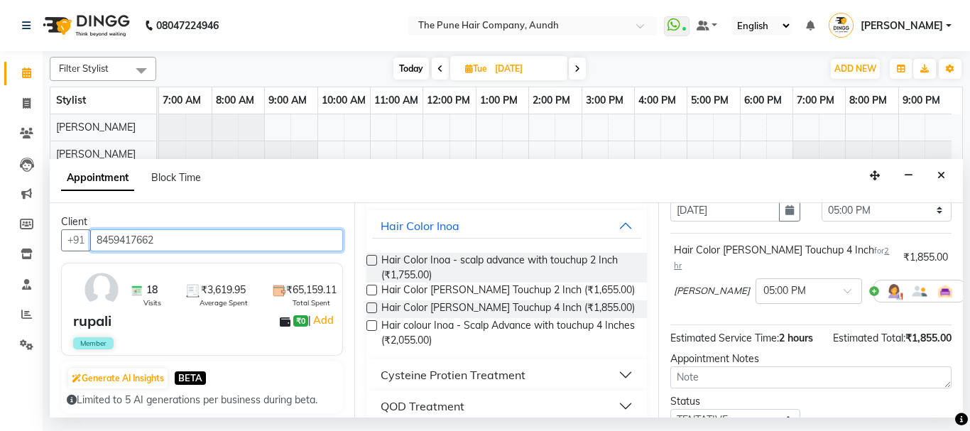
scroll to position [187, 0]
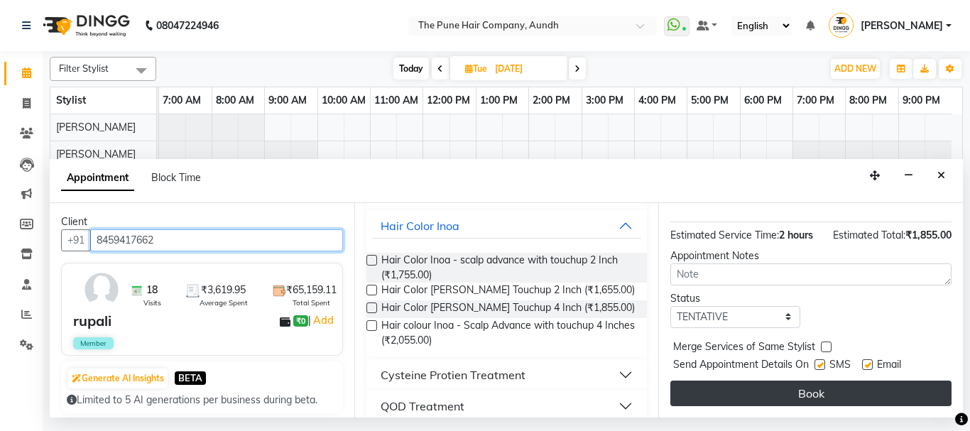
type input "8459417662"
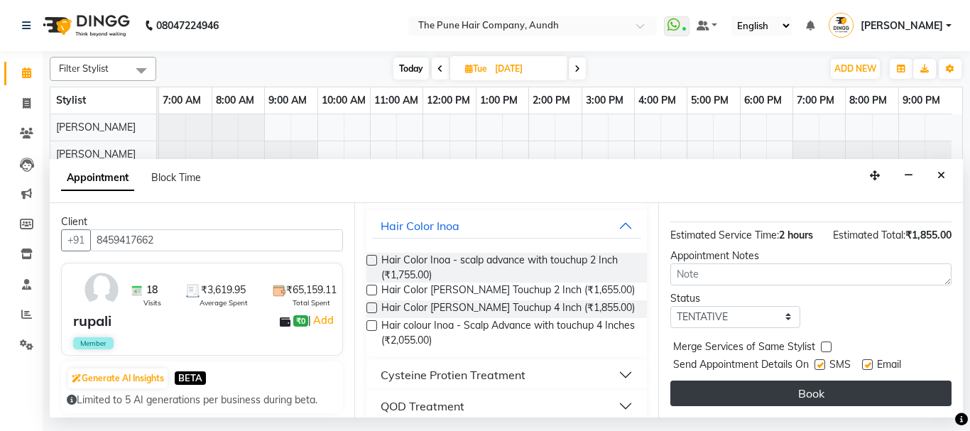
click at [796, 381] on button "Book" at bounding box center [811, 394] width 281 height 26
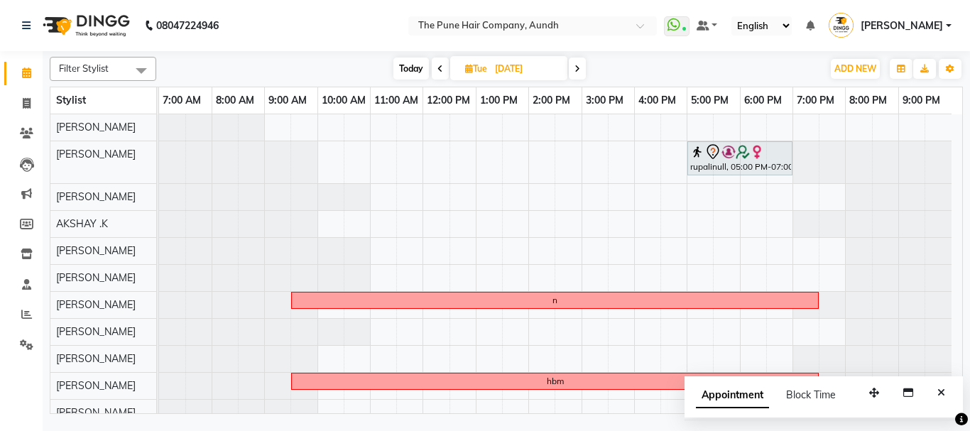
click at [404, 65] on span "Today" at bounding box center [412, 69] width 36 height 22
click at [465, 65] on icon at bounding box center [469, 68] width 8 height 9
select select "9"
select select "2025"
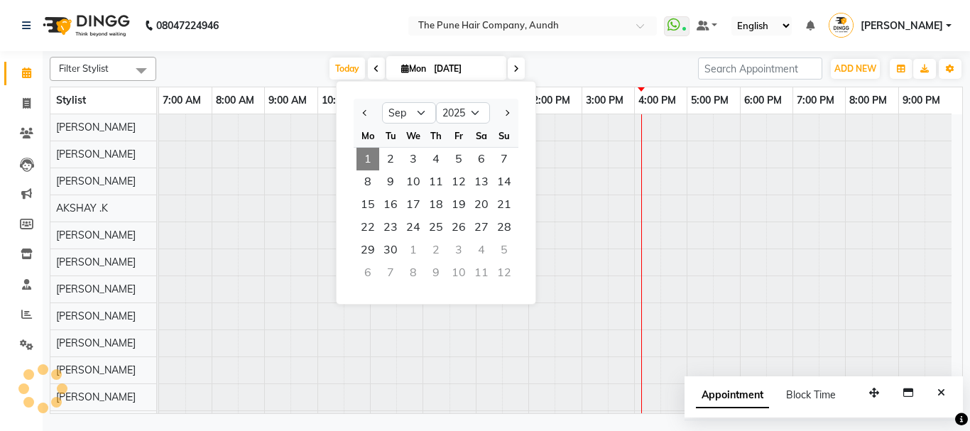
type input "[DATE]"
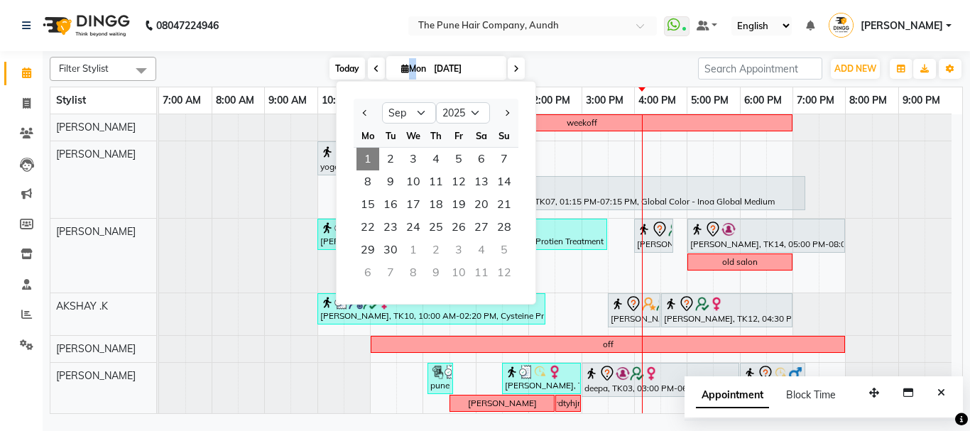
click at [340, 64] on span "Today" at bounding box center [348, 69] width 36 height 22
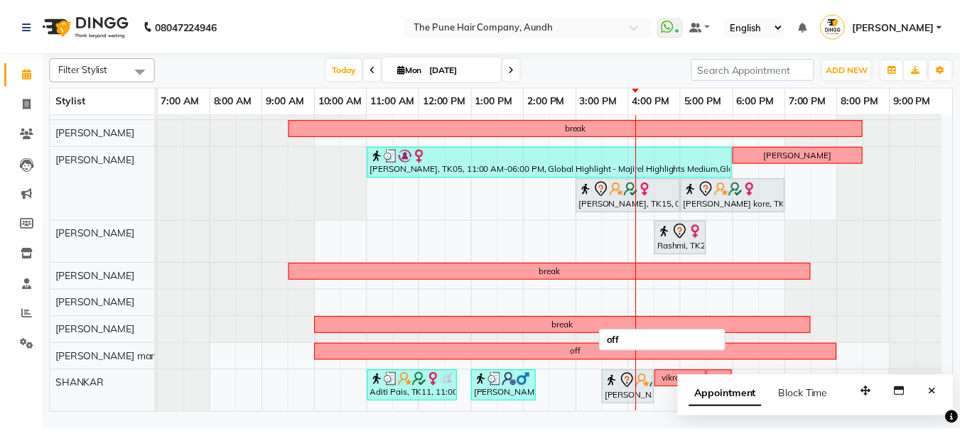
scroll to position [17, 0]
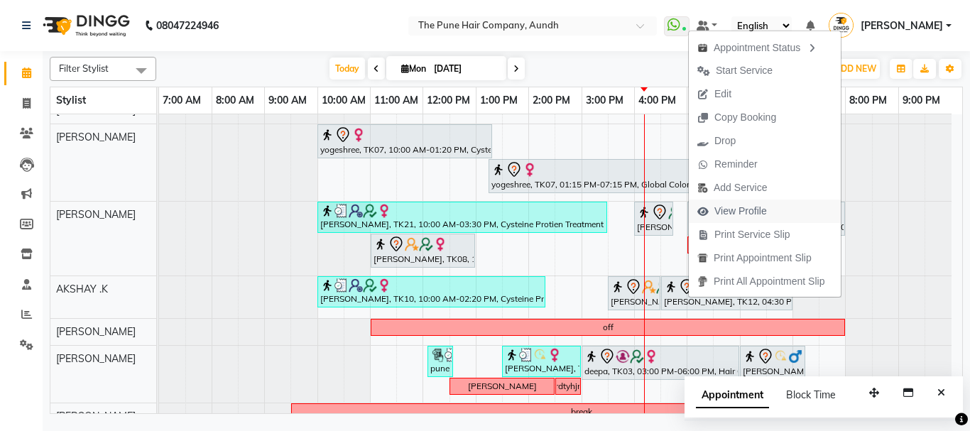
click at [741, 216] on span "View Profile" at bounding box center [741, 211] width 53 height 15
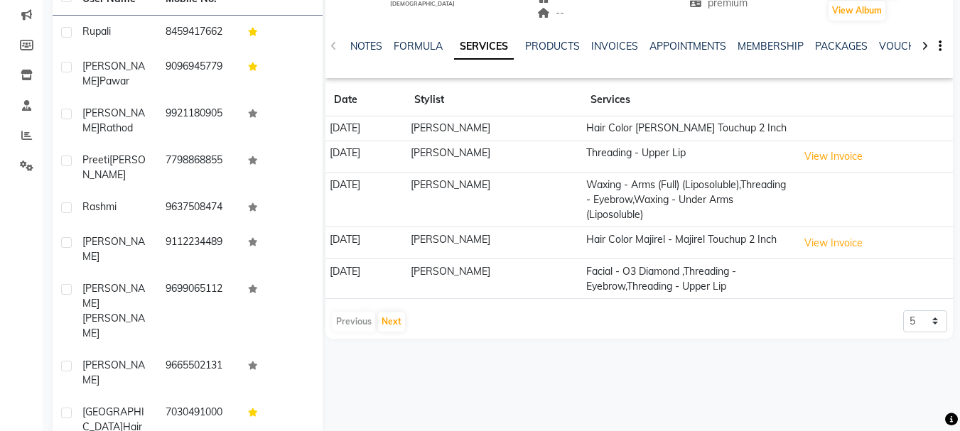
scroll to position [209, 0]
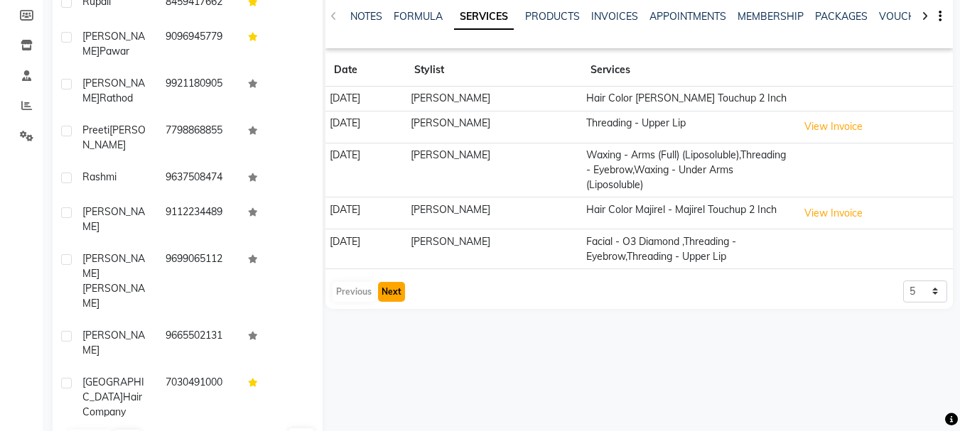
click at [387, 302] on button "Next" at bounding box center [391, 292] width 27 height 20
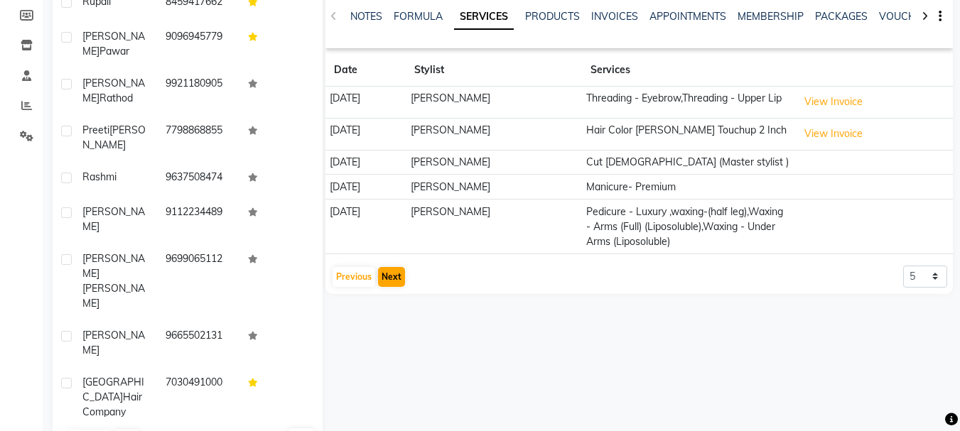
click at [387, 294] on div "rutika naik female -- -- 9146735703 -- -- -- -- 09-08-2025 ₹ 47059.8 0 | Add pr…" at bounding box center [638, 73] width 627 height 441
click at [393, 287] on button "Next" at bounding box center [391, 277] width 27 height 20
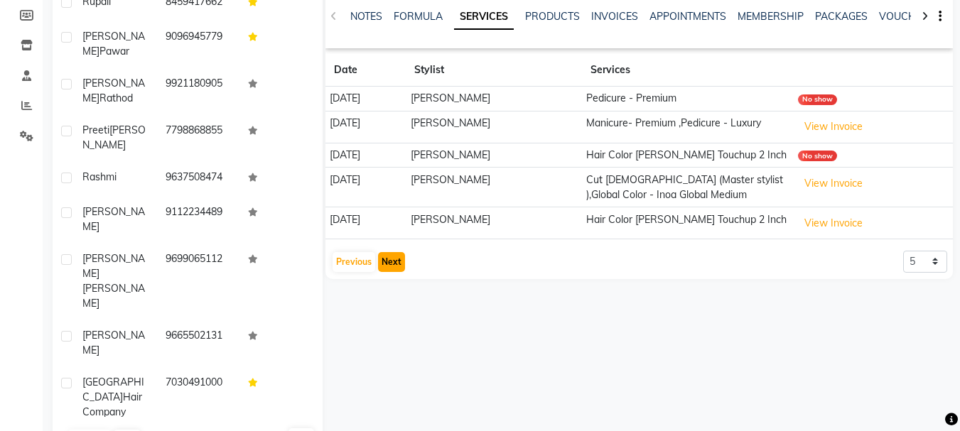
click at [394, 268] on button "Next" at bounding box center [391, 262] width 27 height 20
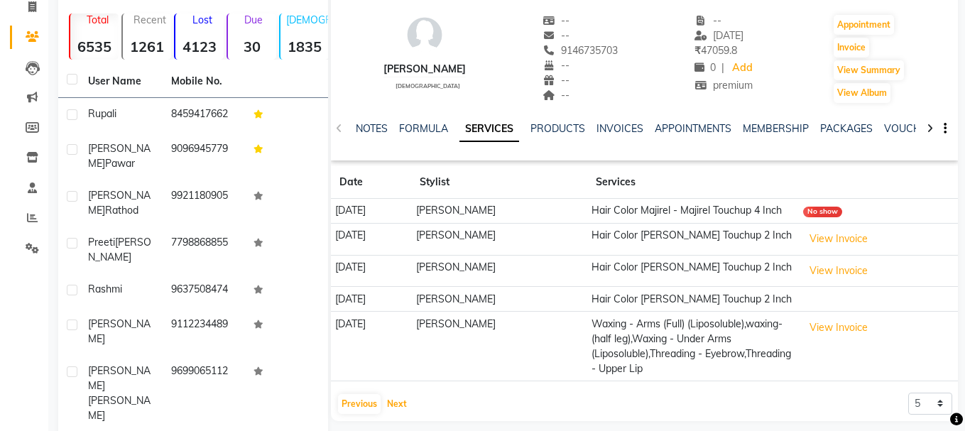
scroll to position [0, 0]
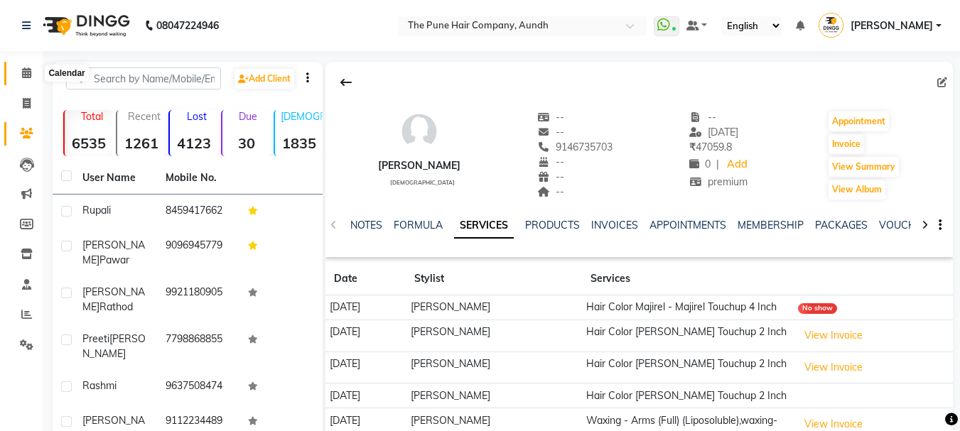
click at [26, 72] on icon at bounding box center [26, 72] width 9 height 11
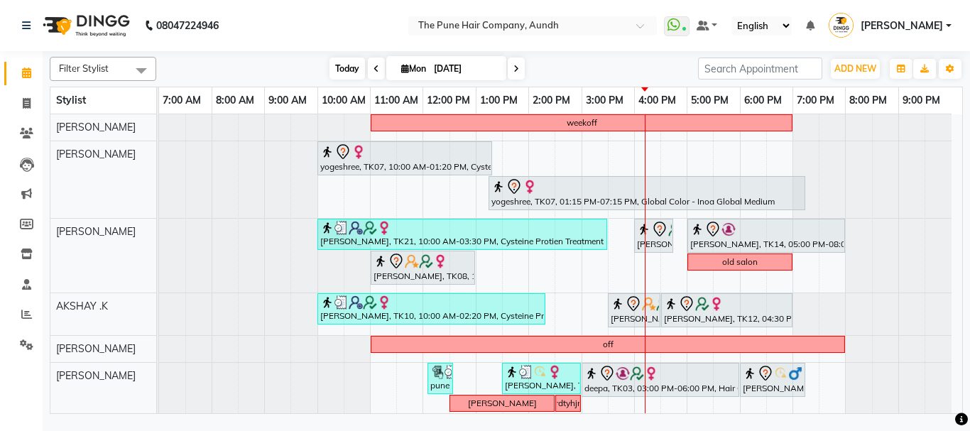
click at [338, 68] on span "Today" at bounding box center [348, 69] width 36 height 22
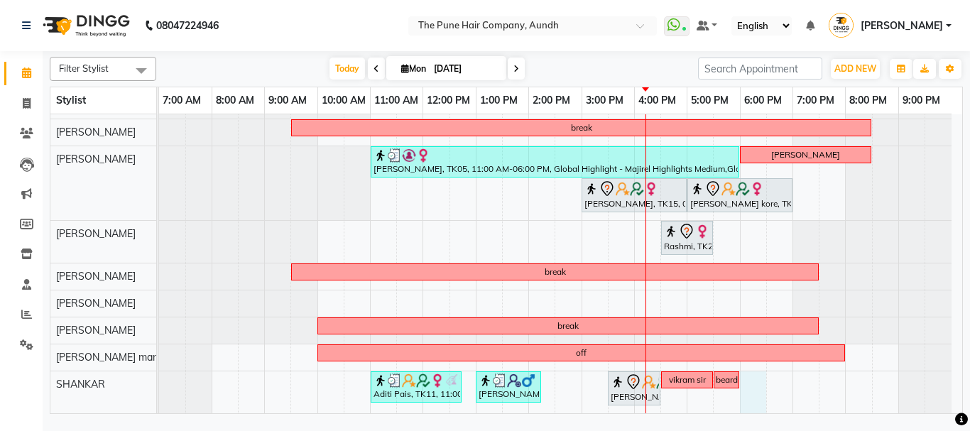
click at [755, 389] on div "weekoff yogeshree, TK07, 10:00 AM-01:20 PM, Cysteine Protien Treatment - Cystei…" at bounding box center [560, 113] width 803 height 600
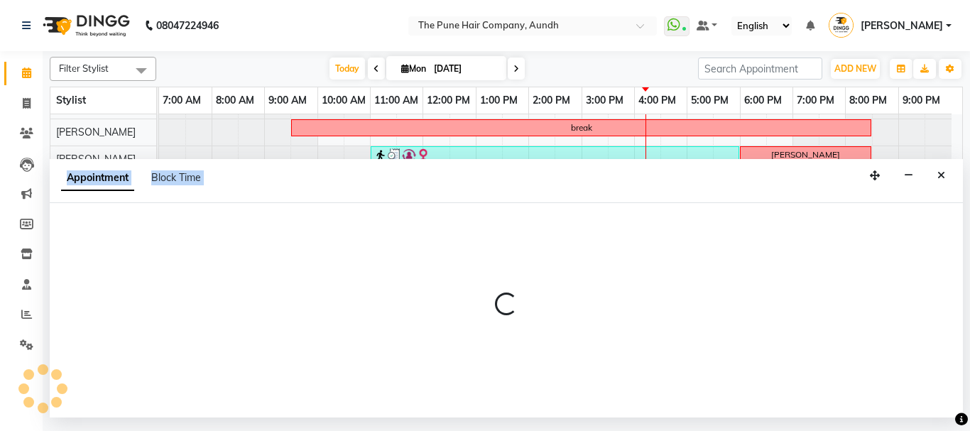
select select "89448"
select select "1080"
select select "tentative"
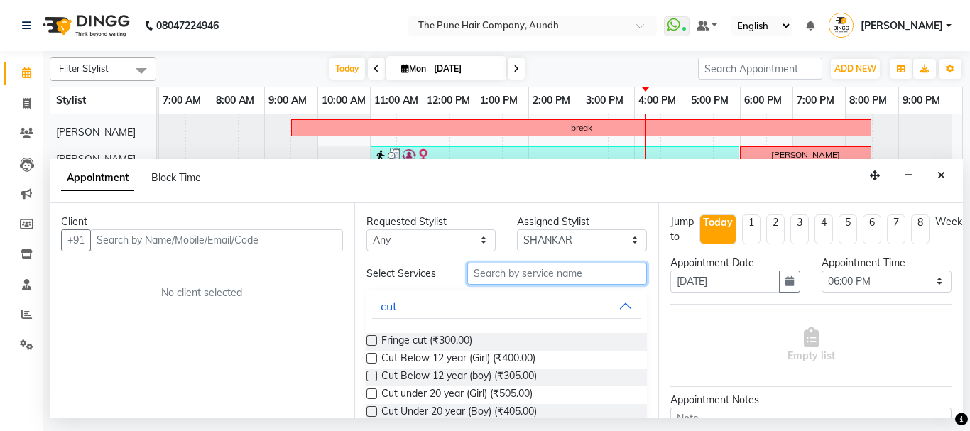
click at [568, 270] on input "text" at bounding box center [557, 274] width 180 height 22
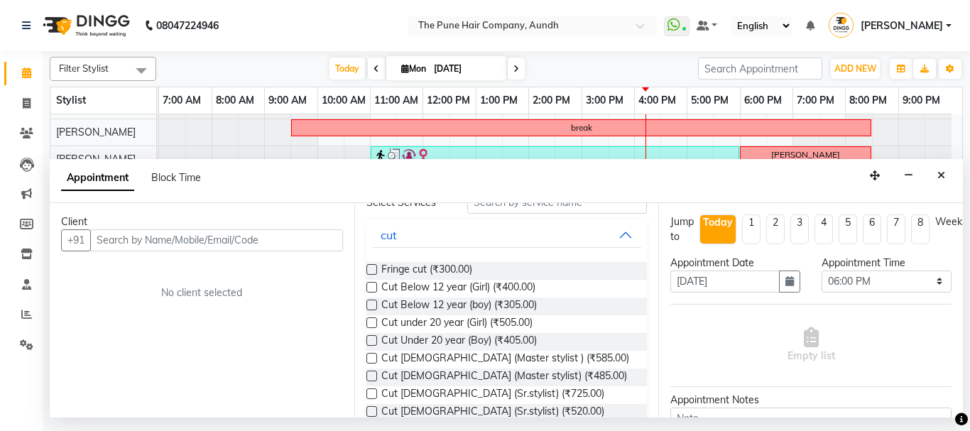
click at [370, 305] on label at bounding box center [372, 305] width 11 height 11
click at [370, 305] on input "checkbox" at bounding box center [371, 306] width 9 height 9
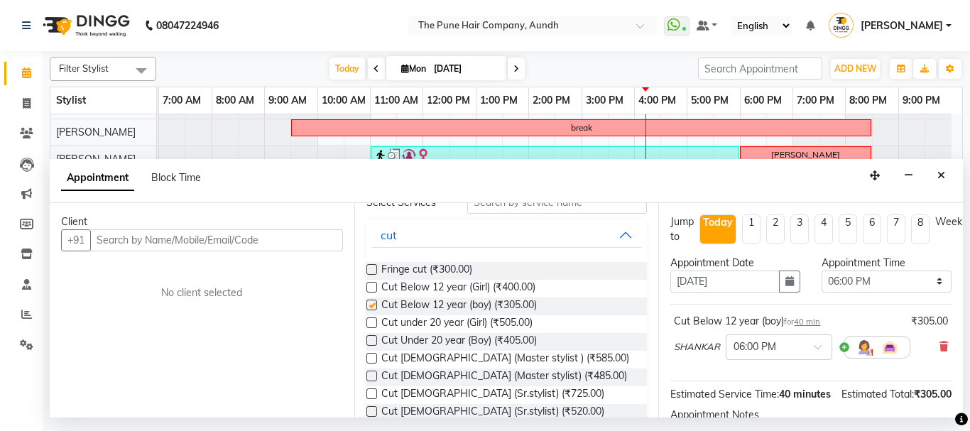
checkbox input "false"
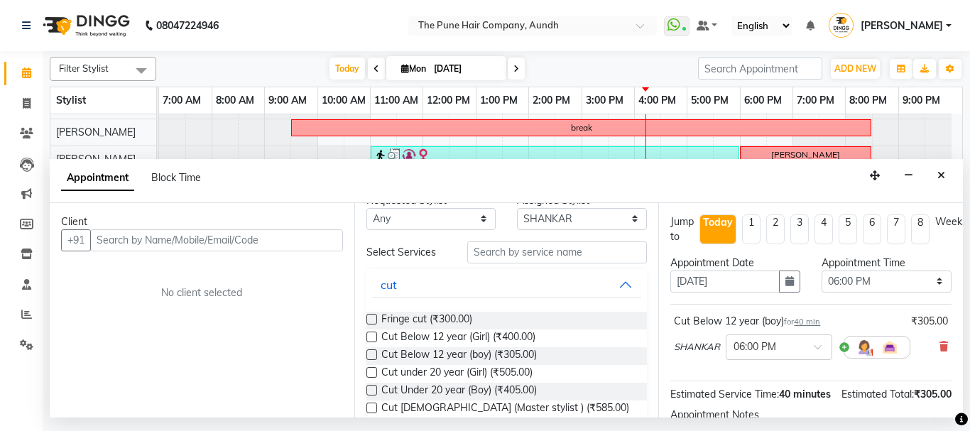
scroll to position [0, 0]
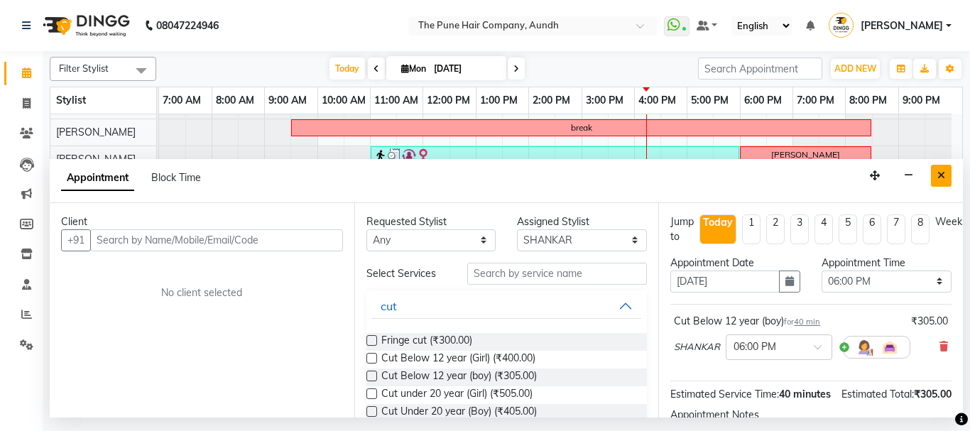
click at [940, 173] on icon "Close" at bounding box center [942, 175] width 8 height 10
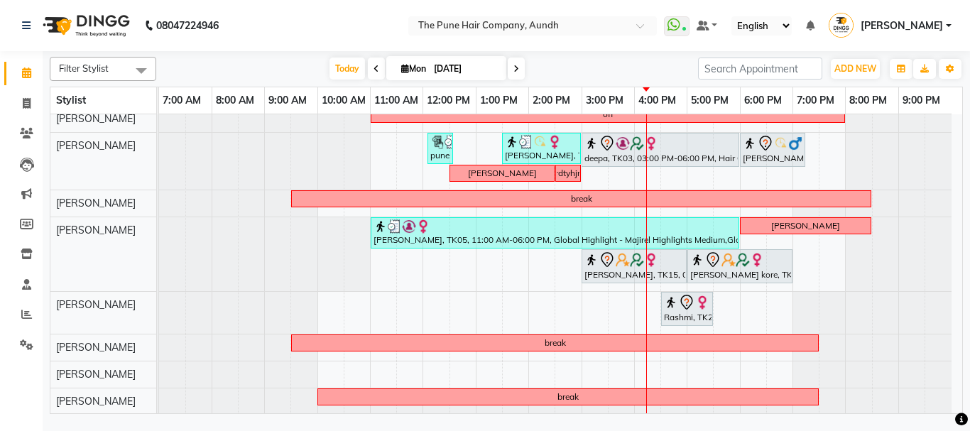
scroll to position [301, 0]
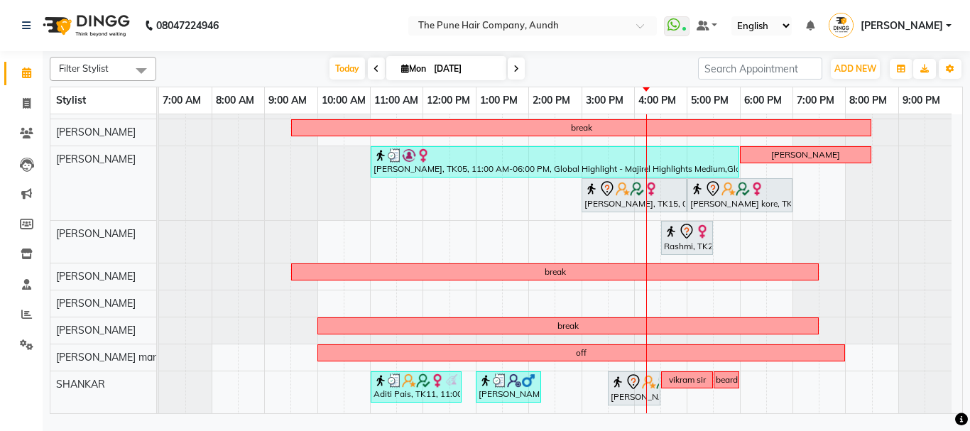
click at [494, 62] on input "[DATE]" at bounding box center [465, 68] width 71 height 21
select select "9"
select select "2025"
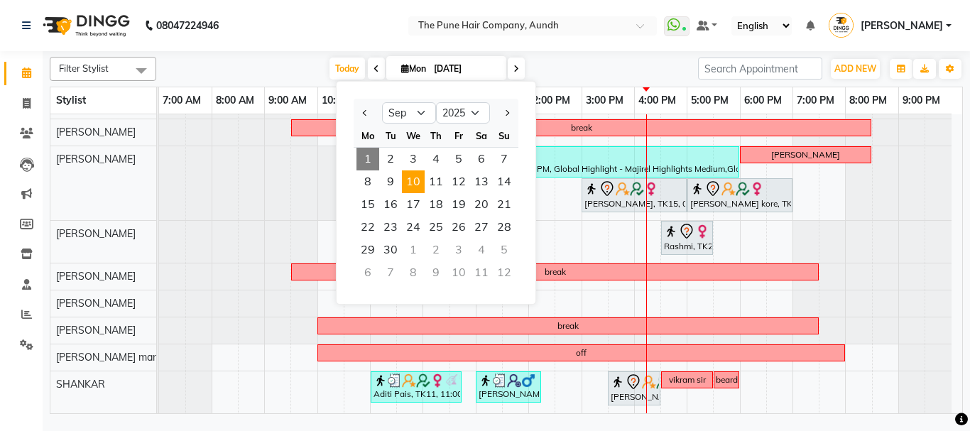
click at [409, 190] on span "10" at bounding box center [413, 181] width 23 height 23
type input "10-09-2025"
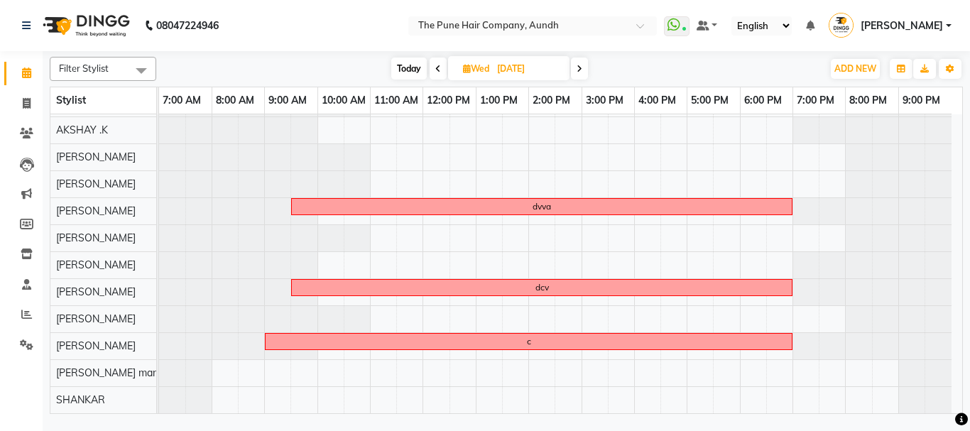
scroll to position [0, 0]
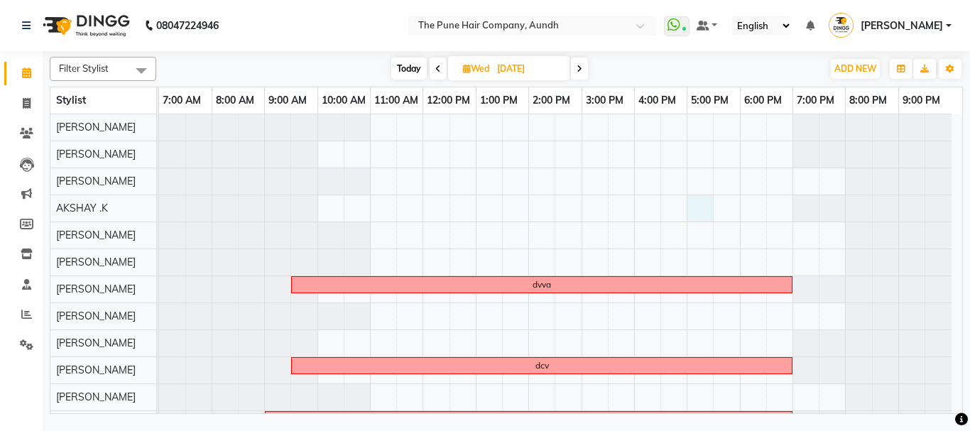
click at [698, 208] on div "dvva dcv c" at bounding box center [560, 302] width 803 height 377
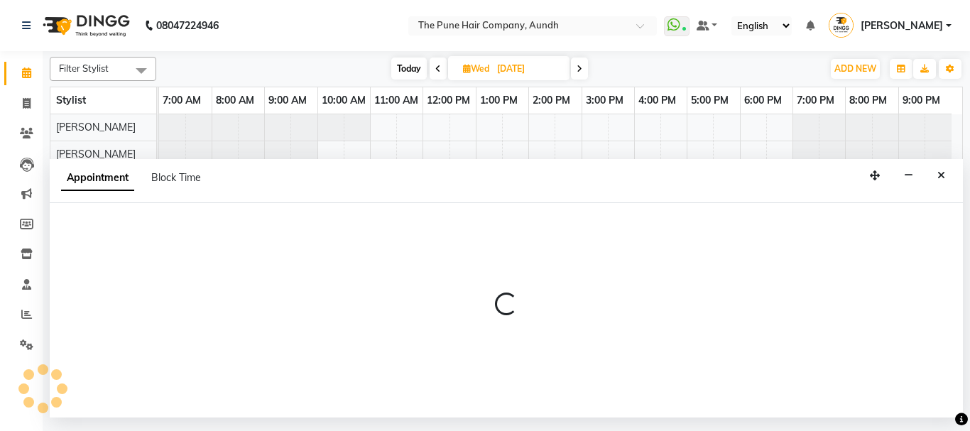
select select "6746"
select select "tentative"
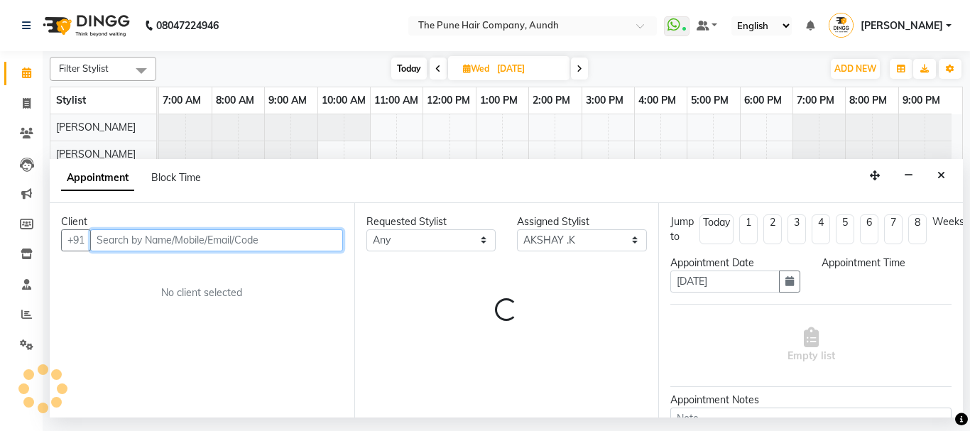
select select "1020"
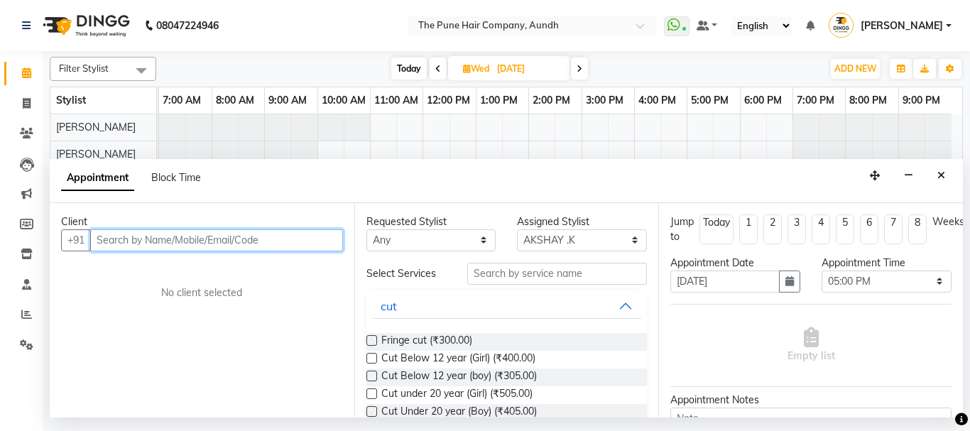
click at [204, 241] on input "text" at bounding box center [216, 240] width 253 height 22
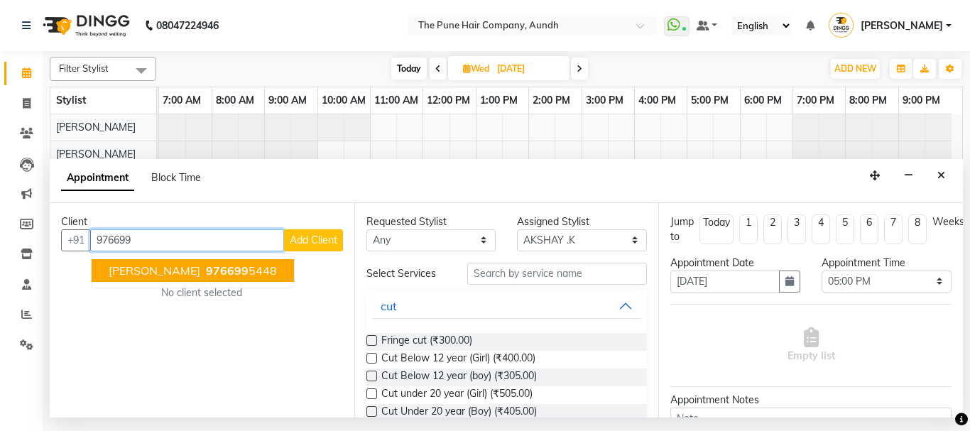
click at [143, 273] on span "Neha Kadam" at bounding box center [155, 271] width 92 height 14
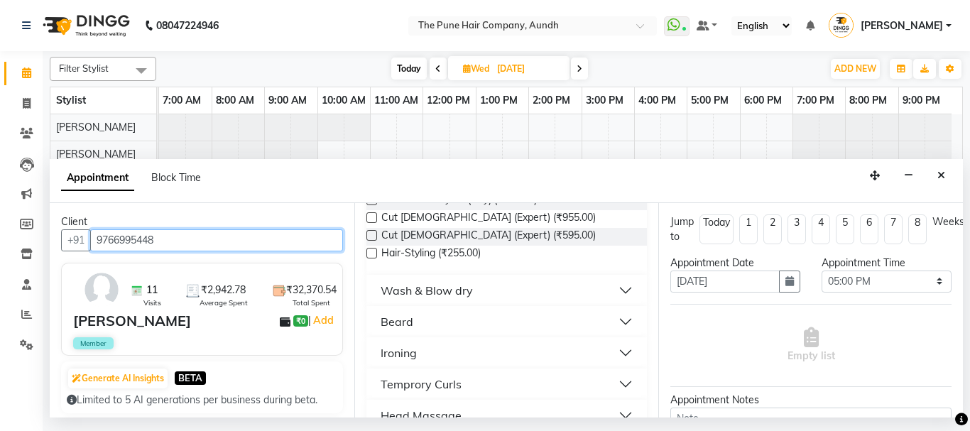
scroll to position [213, 0]
type input "9766995448"
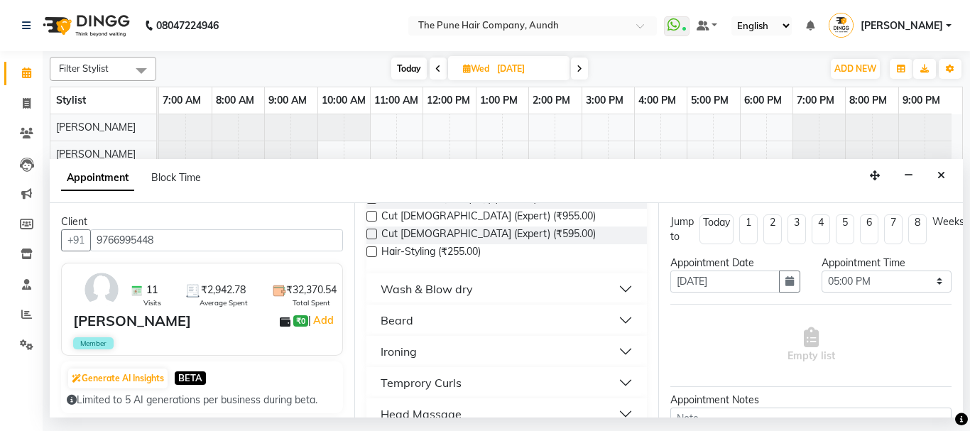
click at [405, 322] on div "Beard" at bounding box center [397, 320] width 33 height 17
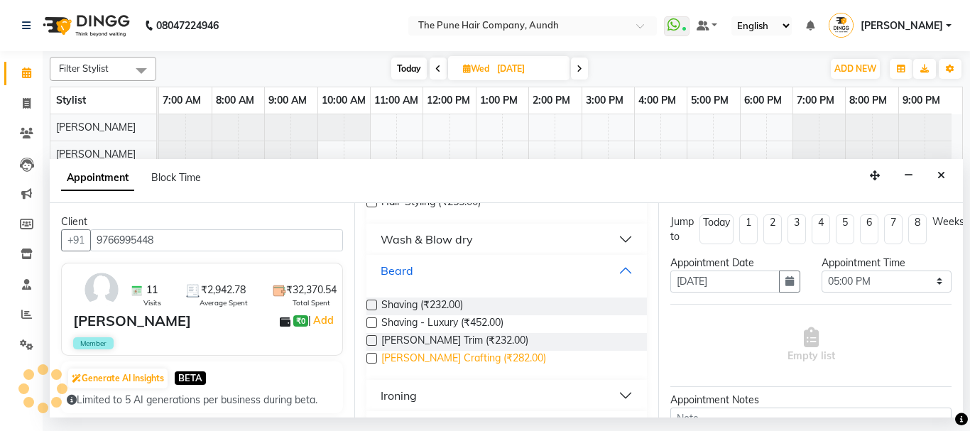
scroll to position [284, 0]
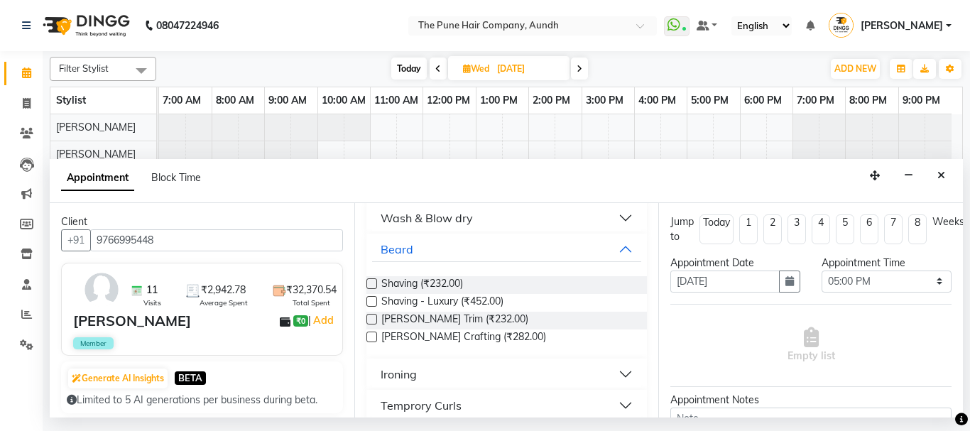
click at [374, 337] on label at bounding box center [372, 337] width 11 height 11
click at [374, 337] on input "checkbox" at bounding box center [371, 338] width 9 height 9
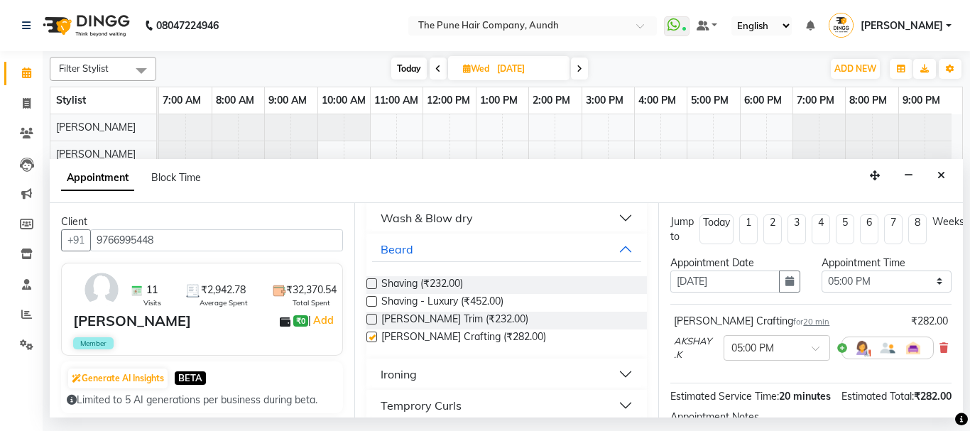
checkbox input "false"
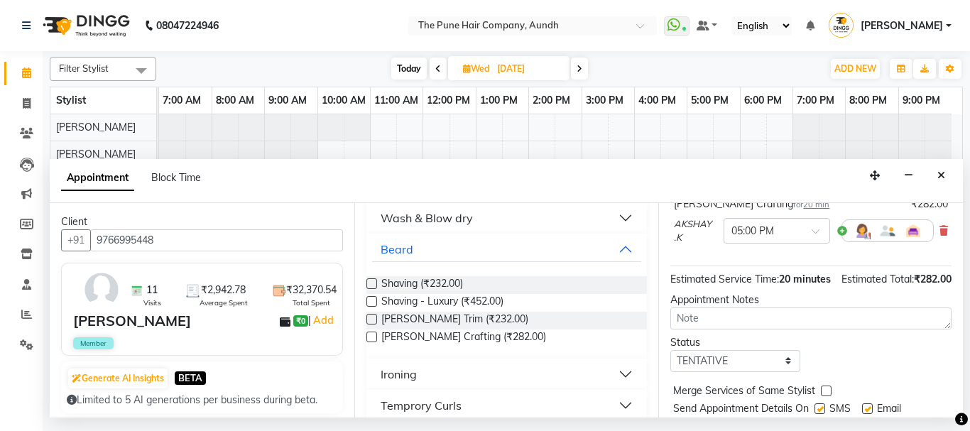
scroll to position [187, 0]
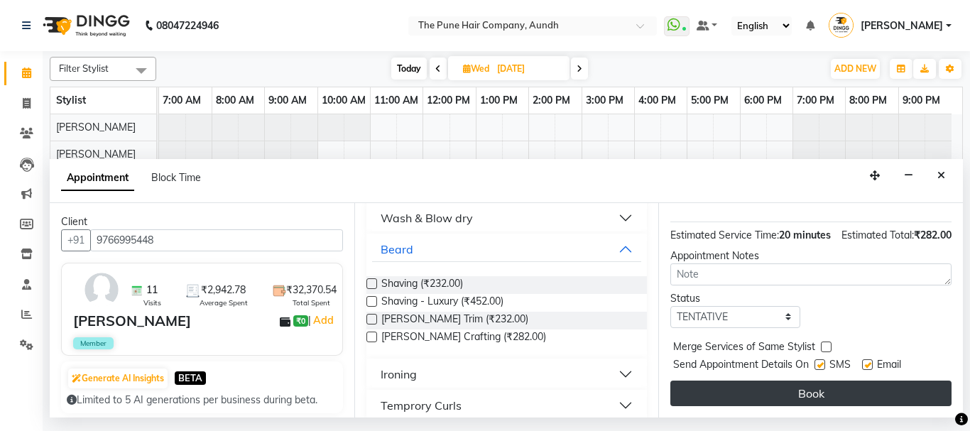
click at [783, 382] on button "Book" at bounding box center [811, 394] width 281 height 26
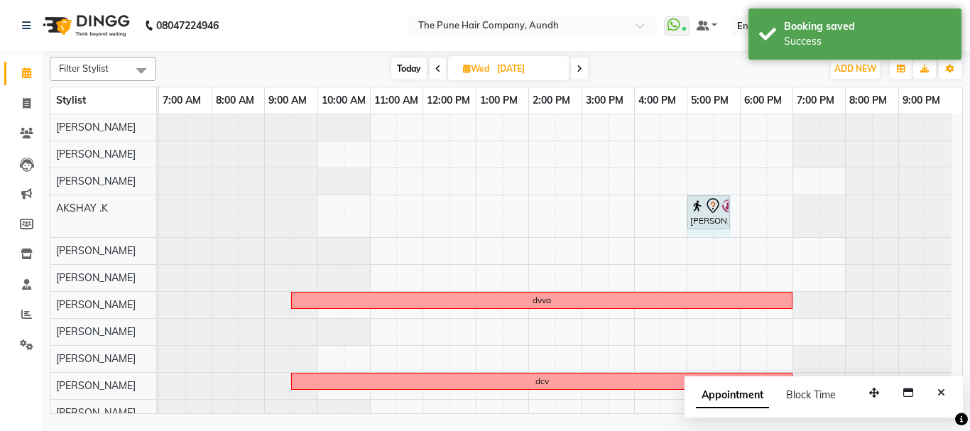
drag, startPoint x: 705, startPoint y: 217, endPoint x: 717, endPoint y: 218, distance: 12.8
click at [159, 218] on div "Neha Kadam, 05:00 PM-05:20 PM, Beard Crafting Neha Kadam, 05:00 PM-05:20 PM, Be…" at bounding box center [159, 216] width 0 height 42
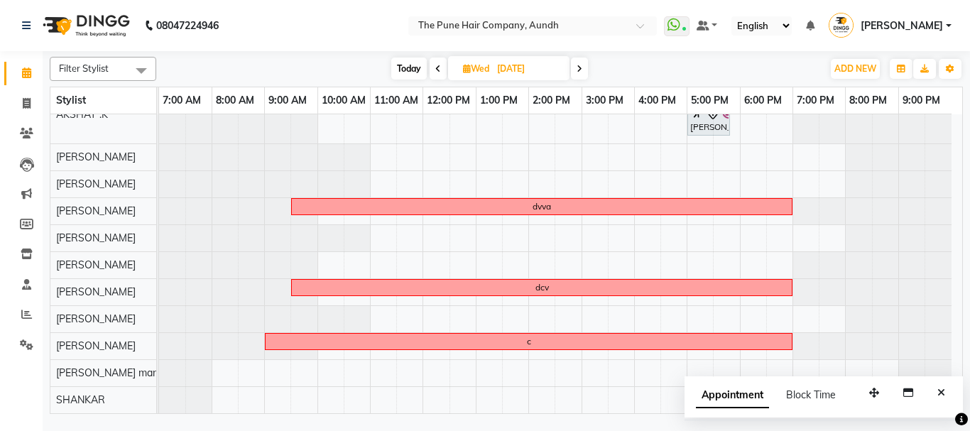
scroll to position [0, 0]
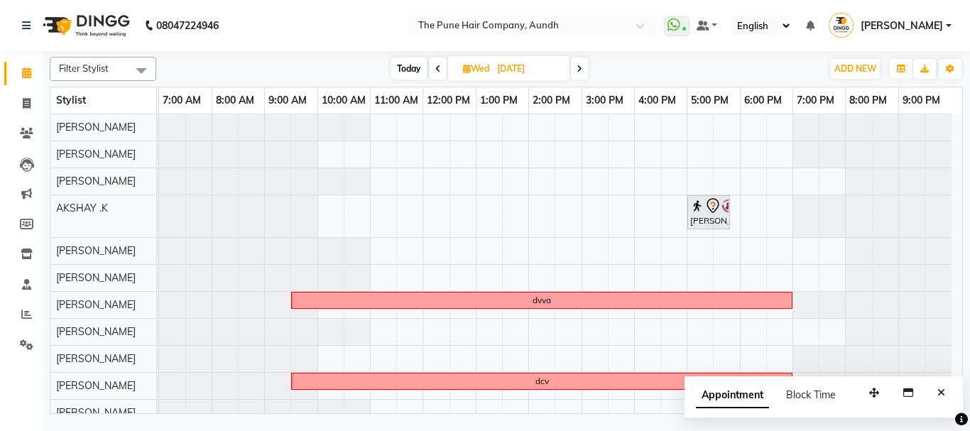
click at [404, 67] on span "Today" at bounding box center [409, 69] width 36 height 22
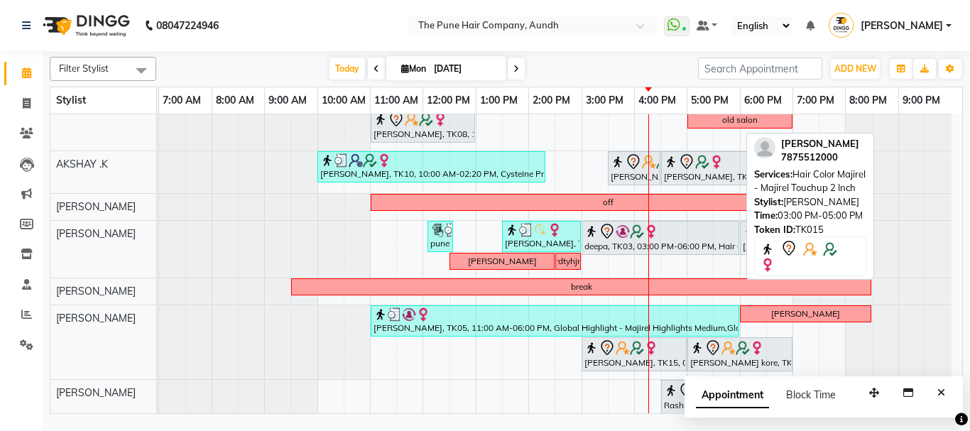
scroll to position [284, 0]
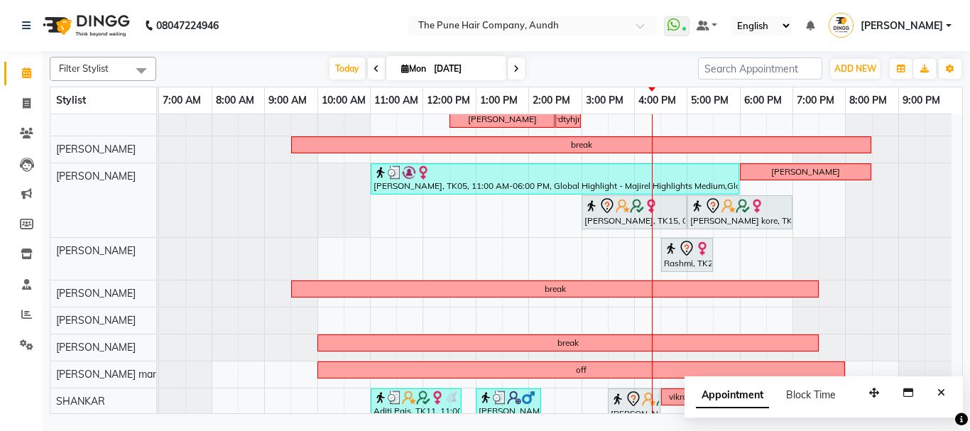
click at [515, 71] on icon at bounding box center [517, 69] width 6 height 9
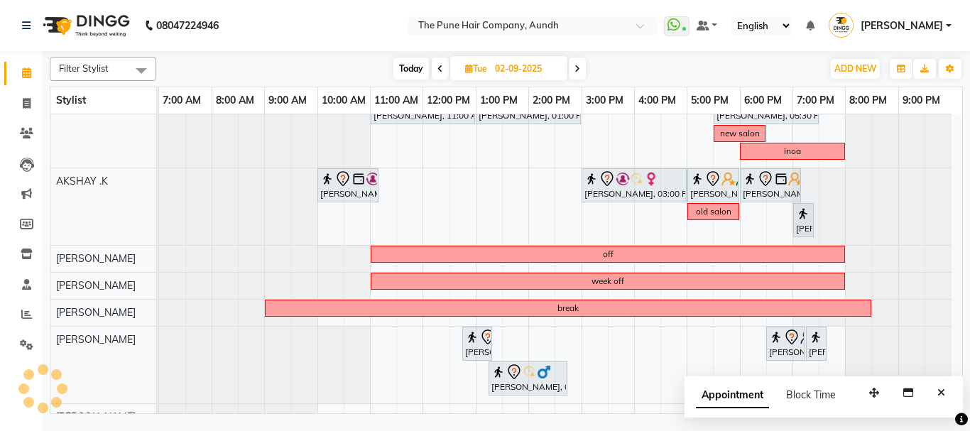
scroll to position [246, 0]
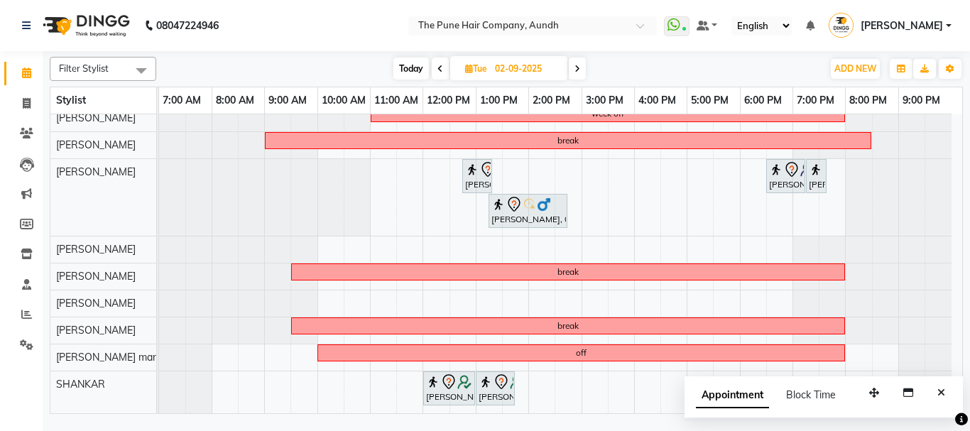
click at [411, 66] on span "Today" at bounding box center [412, 69] width 36 height 22
type input "[DATE]"
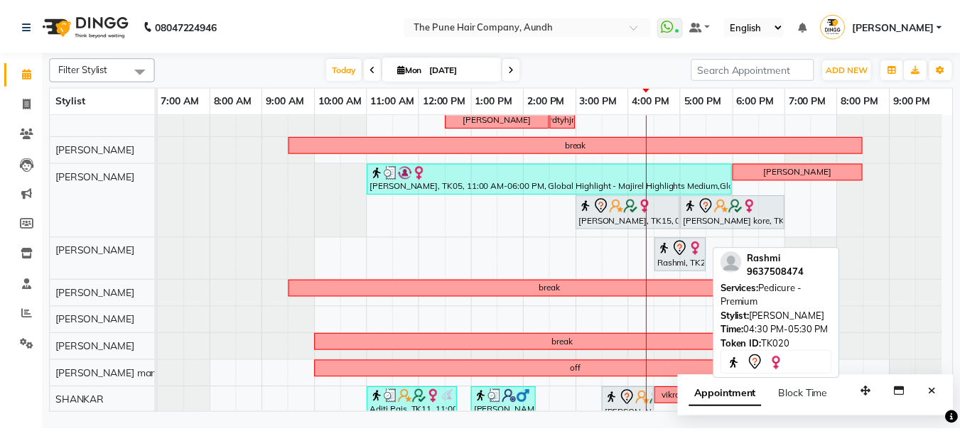
scroll to position [301, 0]
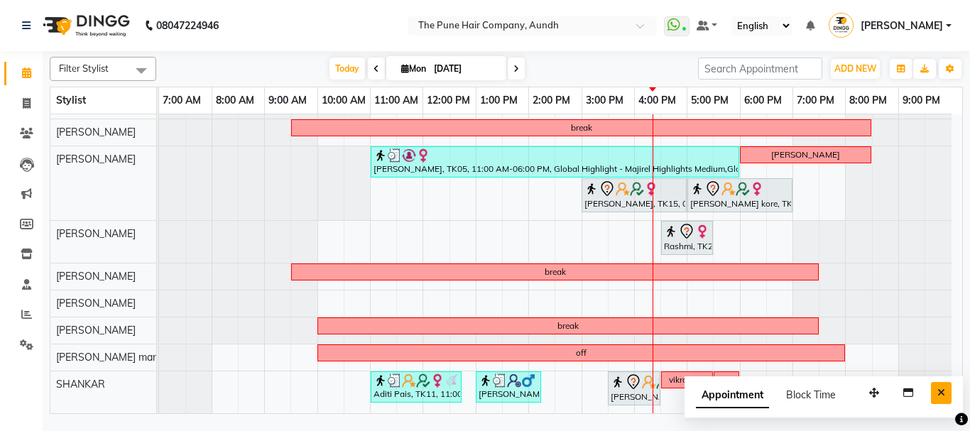
click at [941, 392] on icon "Close" at bounding box center [942, 393] width 8 height 10
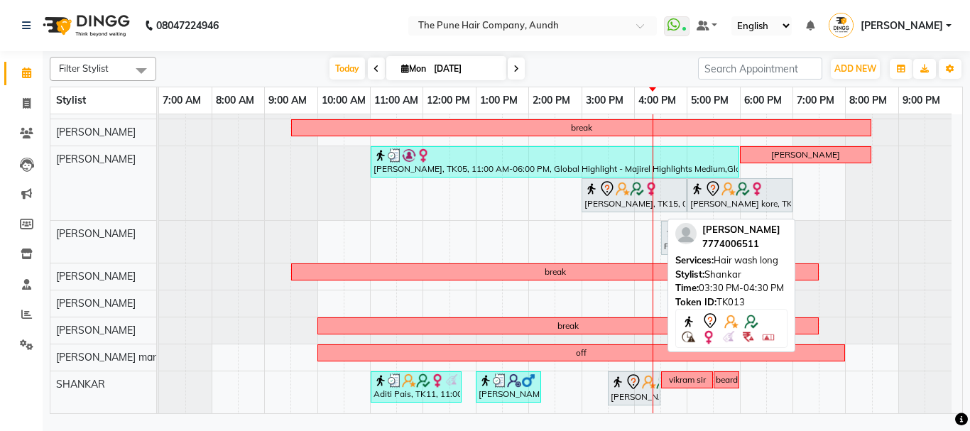
click at [641, 392] on div "vrushali, TK13, 03:30 PM-04:30 PM, Hair wash long" at bounding box center [634, 389] width 50 height 30
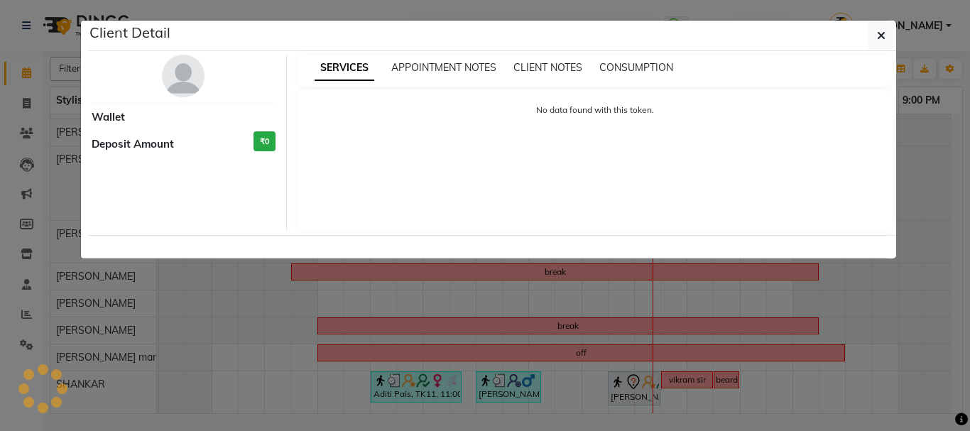
select select "7"
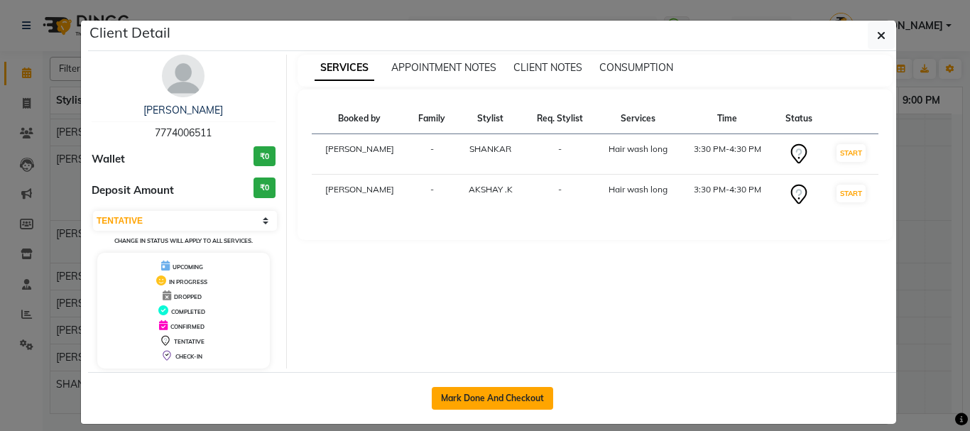
click at [499, 398] on button "Mark Done And Checkout" at bounding box center [492, 398] width 121 height 23
select select "service"
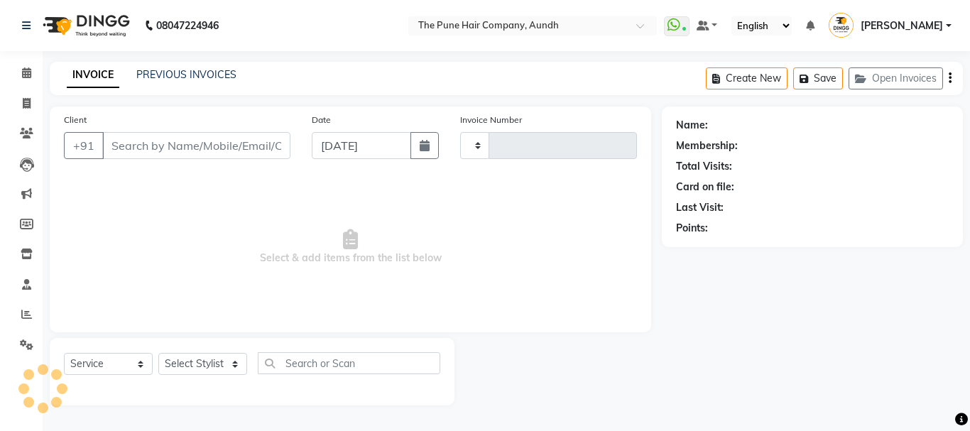
type input "4608"
select select "106"
type input "7774006511"
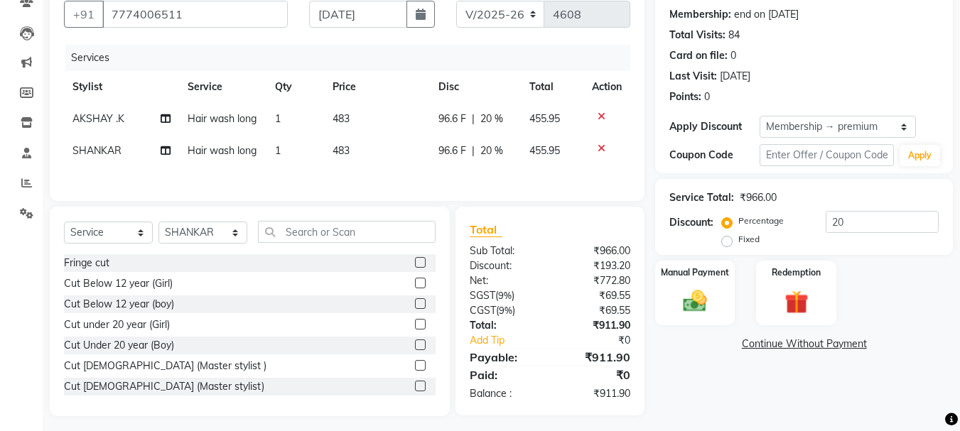
scroll to position [142, 0]
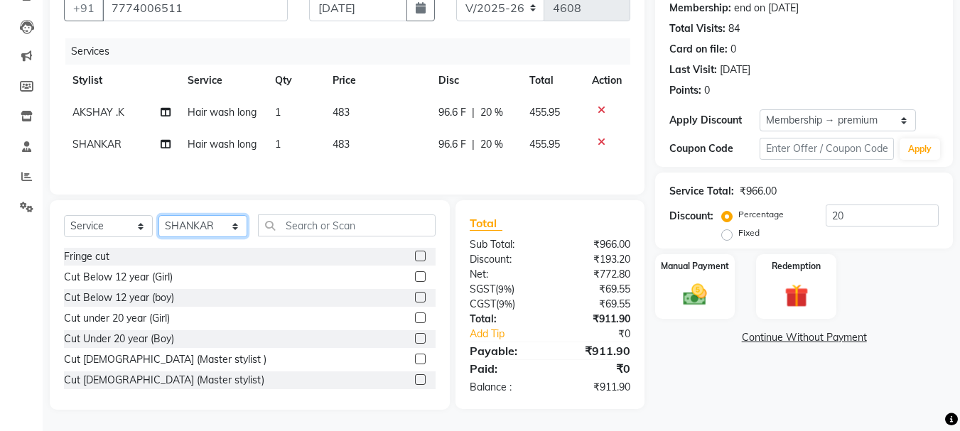
click at [203, 237] on select "Select Stylist AKSHAY .K [PERSON_NAME] kaif [PERSON_NAME] [PERSON_NAME] [PERSON…" at bounding box center [202, 226] width 89 height 22
click at [158, 237] on select "Select Stylist AKSHAY .K [PERSON_NAME] kaif [PERSON_NAME] [PERSON_NAME] [PERSON…" at bounding box center [202, 226] width 89 height 22
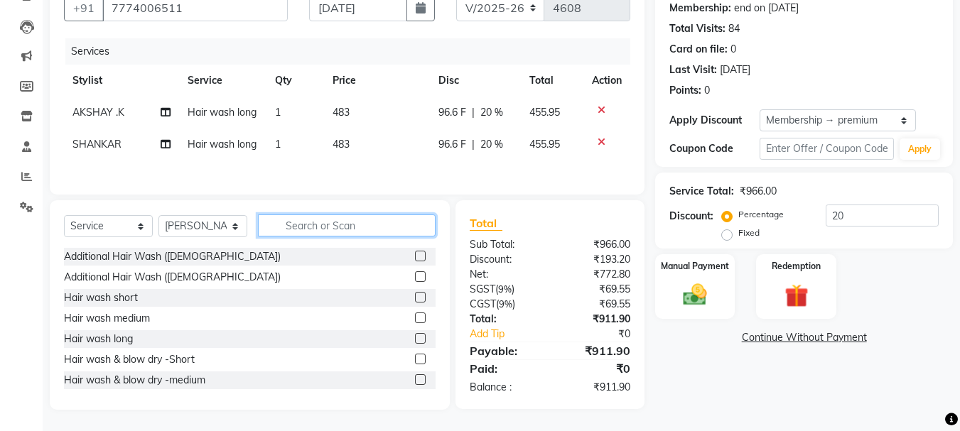
click at [313, 237] on input "text" at bounding box center [347, 226] width 178 height 22
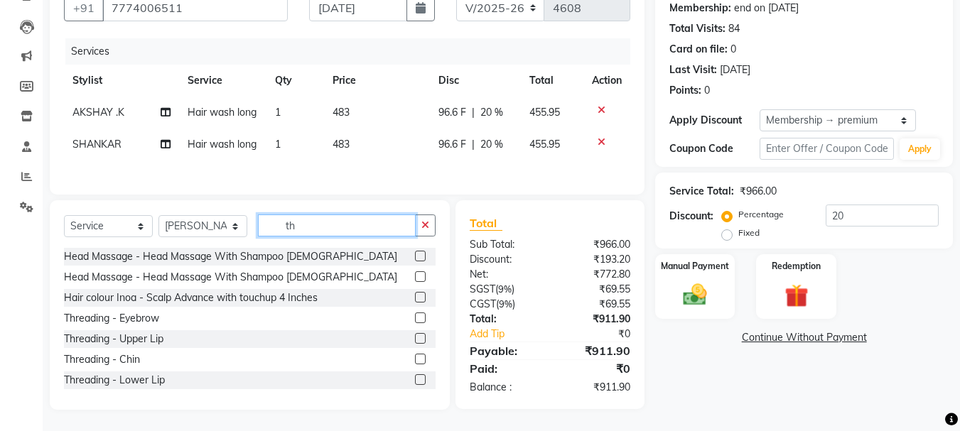
scroll to position [170, 0]
click at [415, 318] on label at bounding box center [420, 318] width 11 height 11
click at [415, 318] on input "checkbox" at bounding box center [419, 318] width 9 height 9
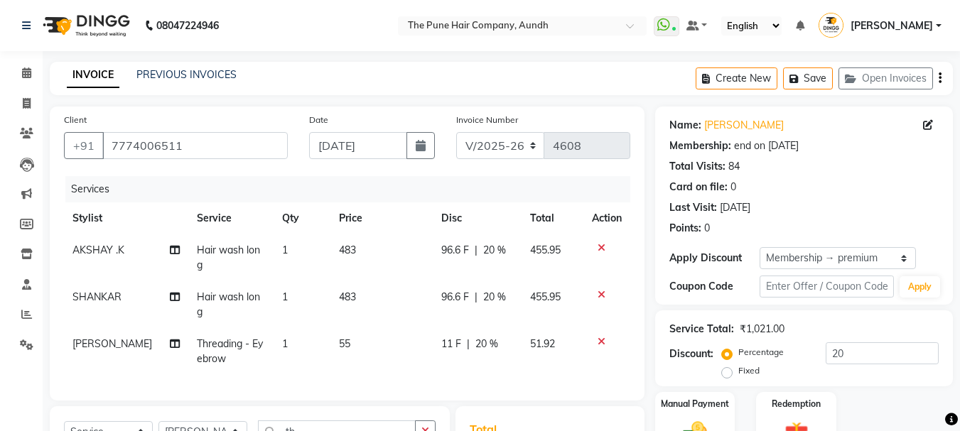
select select "106"
select select "service"
select select "49799"
select select "1: Object"
click at [97, 252] on span "AKSHAY .K" at bounding box center [98, 250] width 52 height 13
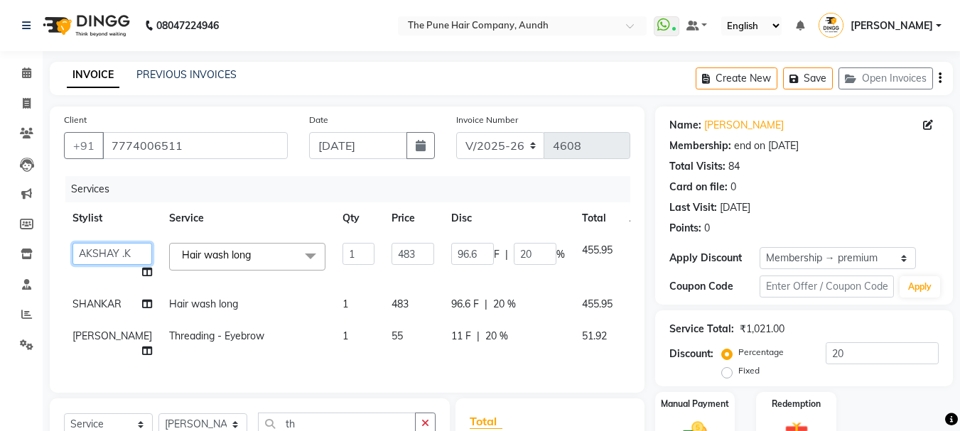
click at [97, 252] on select "AKSHAY .K harshal gaikwad kaif shaikh LAKKHAN SHINDE Nagesh Jadhav Nitish Desai…" at bounding box center [112, 254] width 80 height 22
select select "49797"
click at [232, 255] on span "Hair wash long x" at bounding box center [219, 255] width 82 height 15
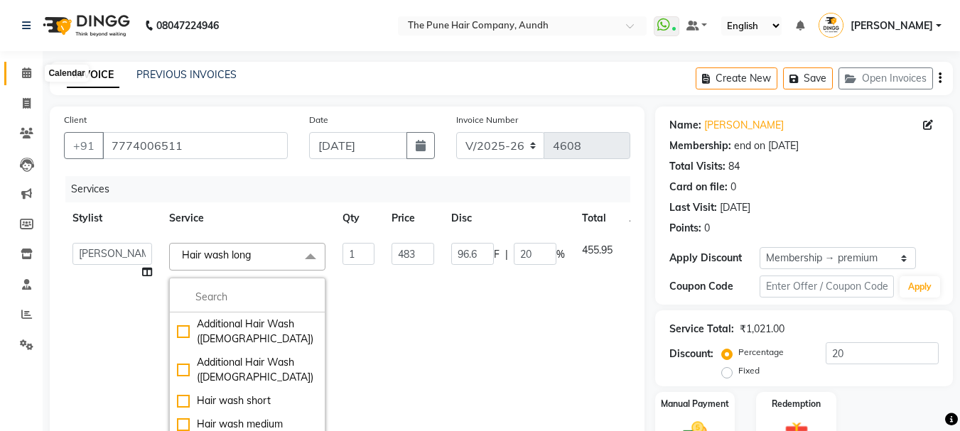
click at [24, 69] on icon at bounding box center [26, 72] width 9 height 11
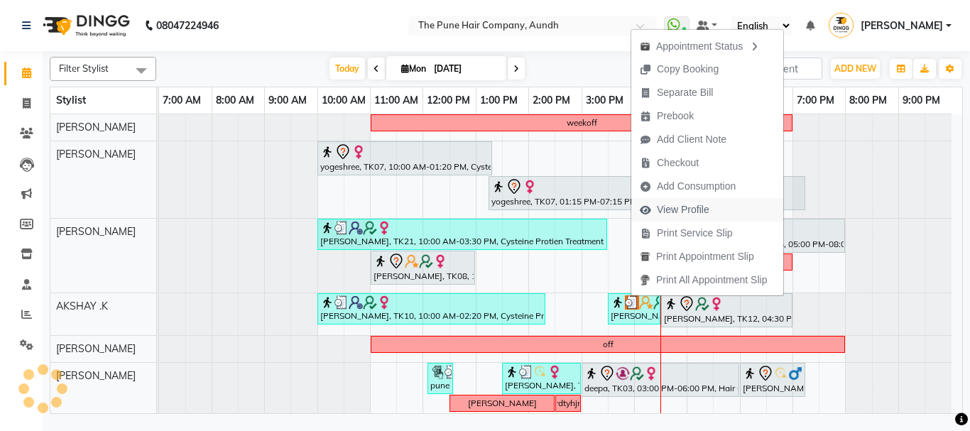
click at [678, 215] on span "View Profile" at bounding box center [683, 209] width 53 height 15
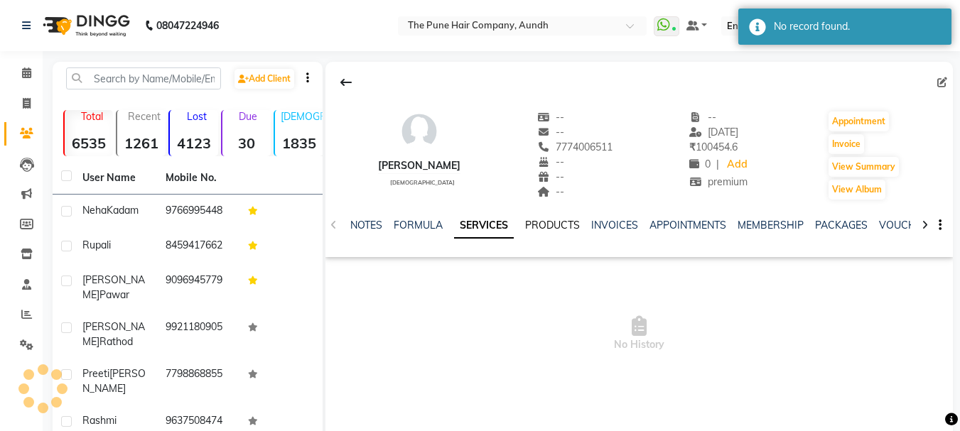
click at [550, 227] on link "PRODUCTS" at bounding box center [552, 225] width 55 height 13
click at [464, 224] on link "SERVICES" at bounding box center [455, 225] width 48 height 13
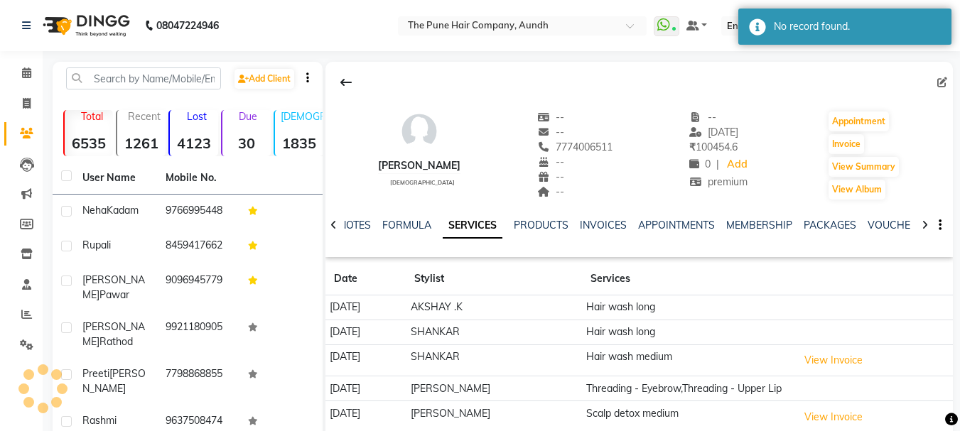
scroll to position [71, 0]
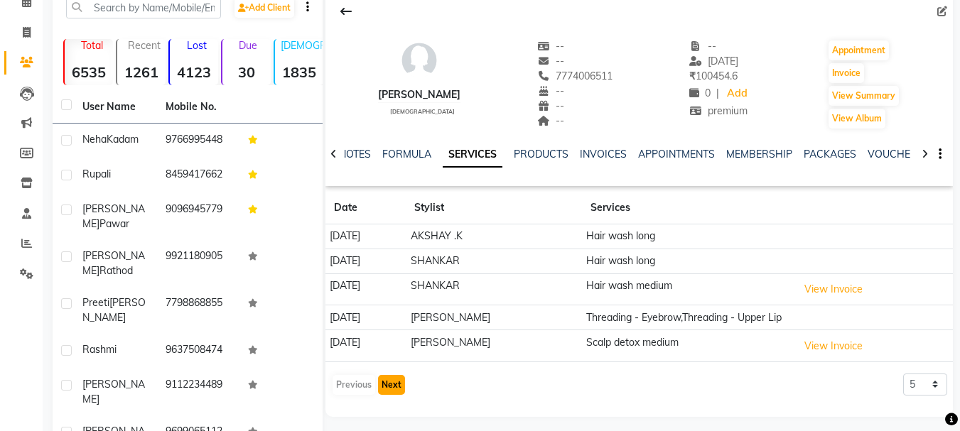
click at [391, 395] on button "Next" at bounding box center [391, 385] width 27 height 20
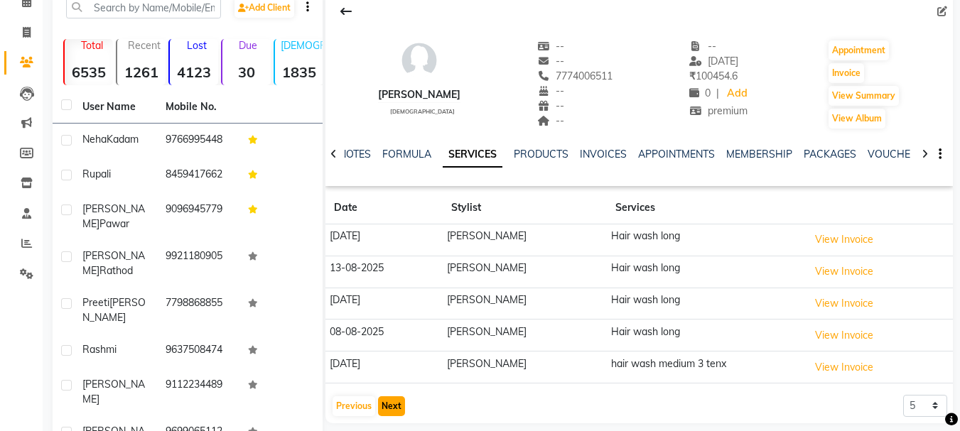
click at [400, 411] on button "Next" at bounding box center [391, 406] width 27 height 20
click at [391, 401] on button "Next" at bounding box center [391, 406] width 27 height 20
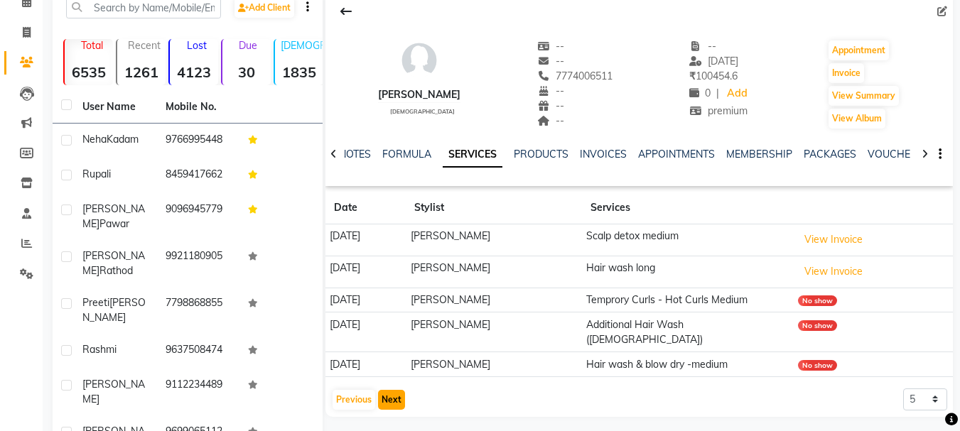
click at [386, 390] on button "Next" at bounding box center [391, 400] width 27 height 20
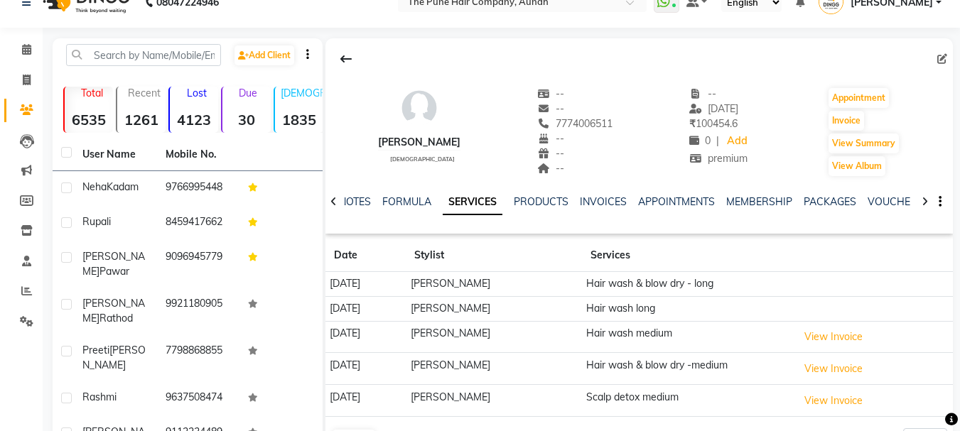
scroll to position [0, 0]
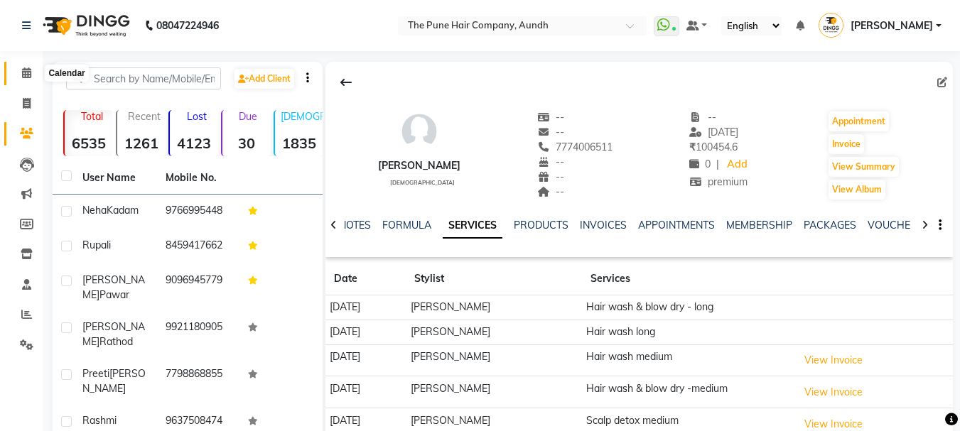
click at [24, 74] on icon at bounding box center [26, 72] width 9 height 11
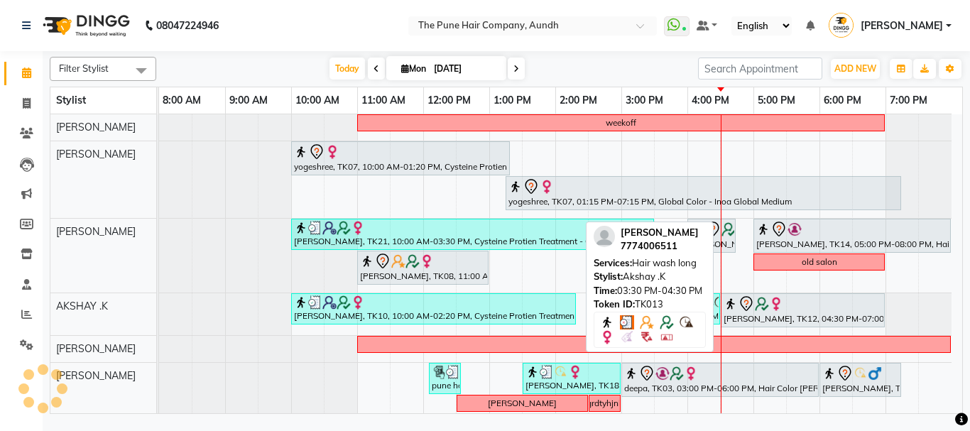
click at [686, 308] on img at bounding box center [693, 302] width 14 height 14
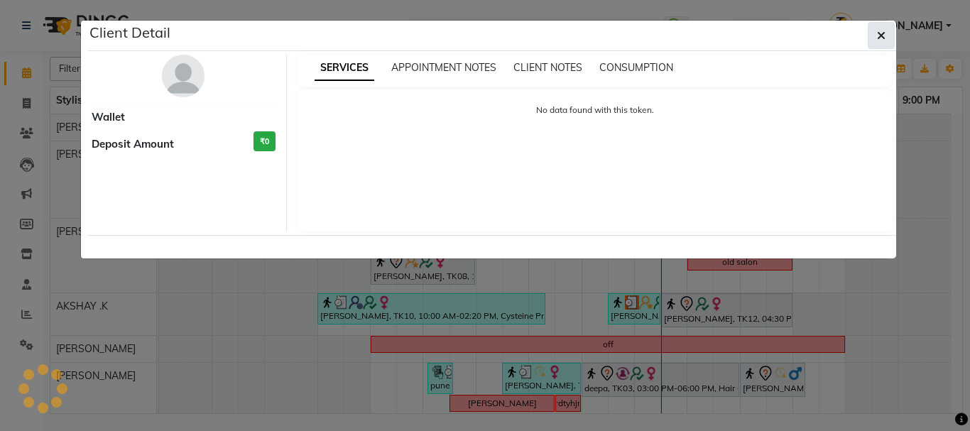
click at [879, 41] on span "button" at bounding box center [881, 35] width 9 height 14
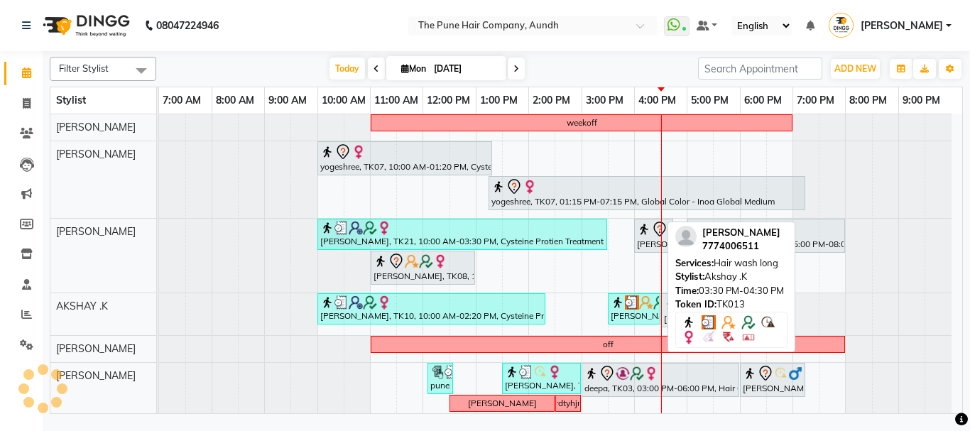
click at [638, 315] on div "vrushali, TK13, 03:30 PM-04:30 PM, Hair wash long" at bounding box center [634, 308] width 50 height 27
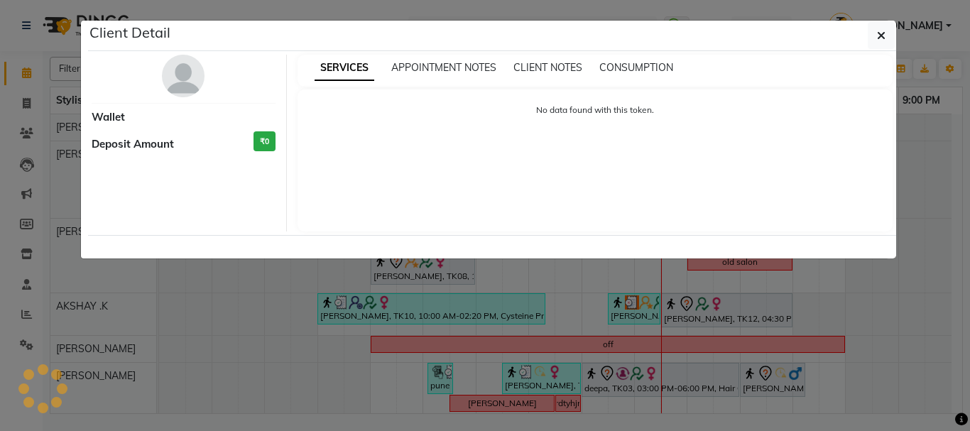
select select "3"
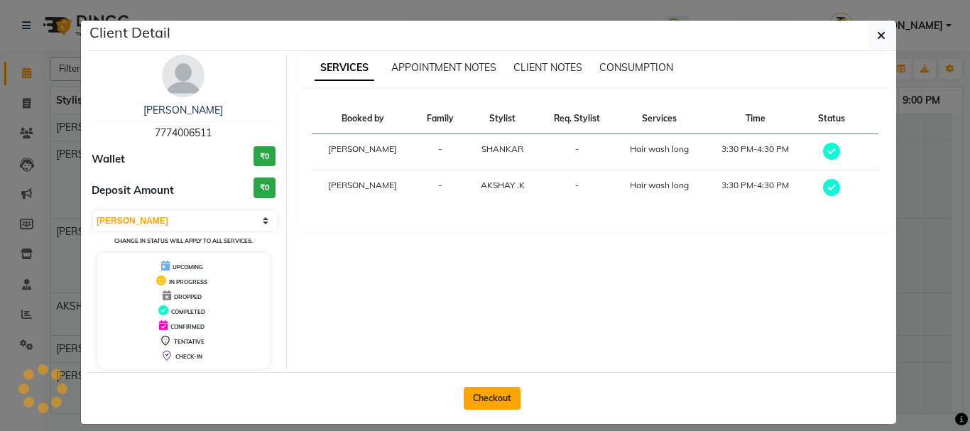
click at [494, 395] on button "Checkout" at bounding box center [492, 398] width 57 height 23
select select "service"
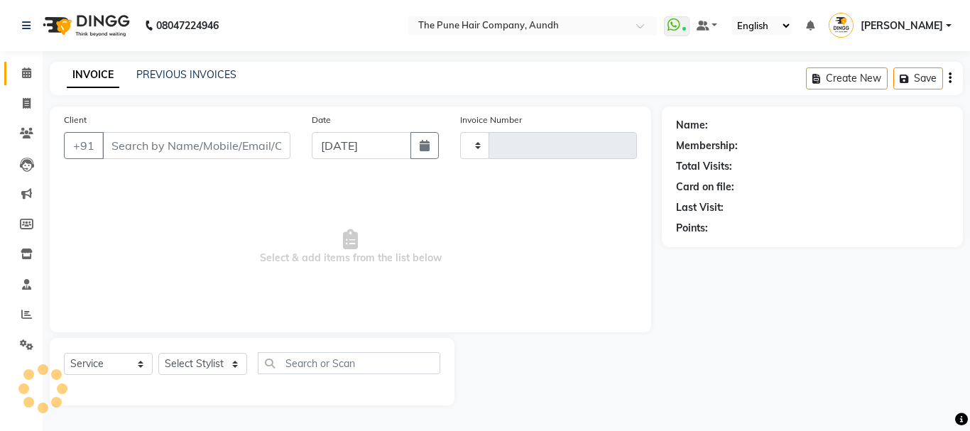
type input "4608"
select select "106"
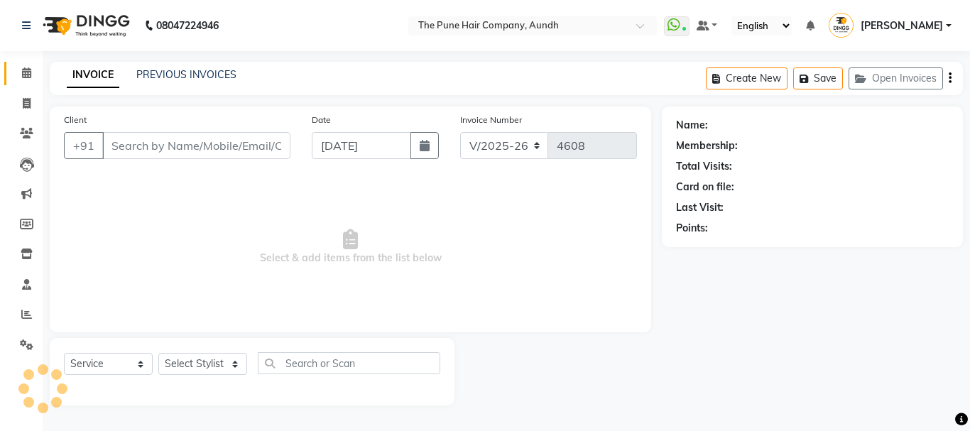
type input "7774006511"
select select "89448"
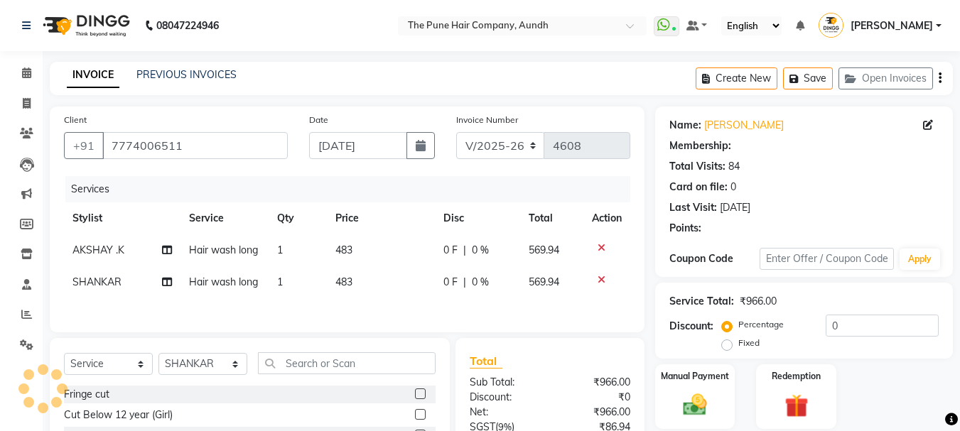
click at [99, 255] on span "AKSHAY .K" at bounding box center [98, 250] width 52 height 13
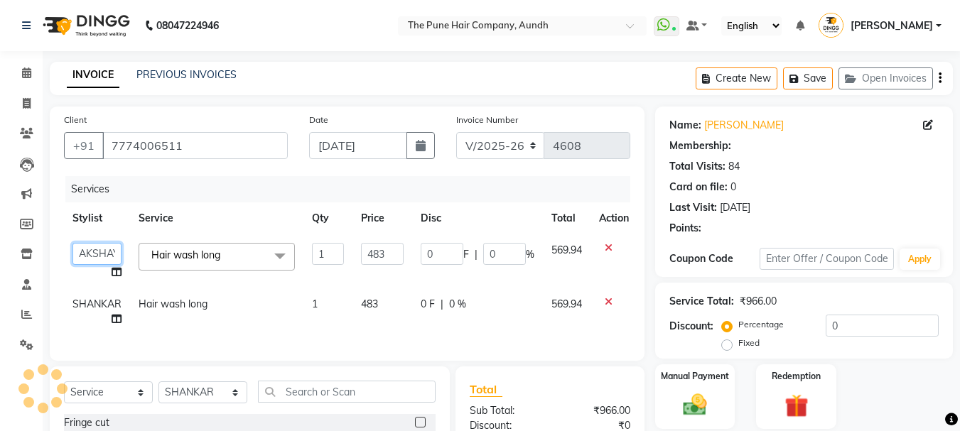
click at [97, 253] on select "AKSHAY .K harshal gaikwad kaif shaikh LAKKHAN SHINDE Nagesh Jadhav Nitish Desai…" at bounding box center [96, 254] width 49 height 22
select select "1: Object"
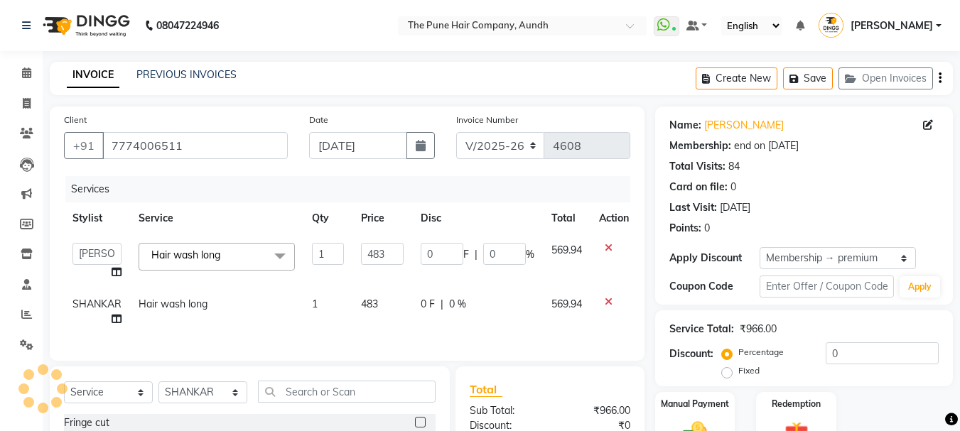
select select "49797"
type input "20"
type input "96.6"
type input "20"
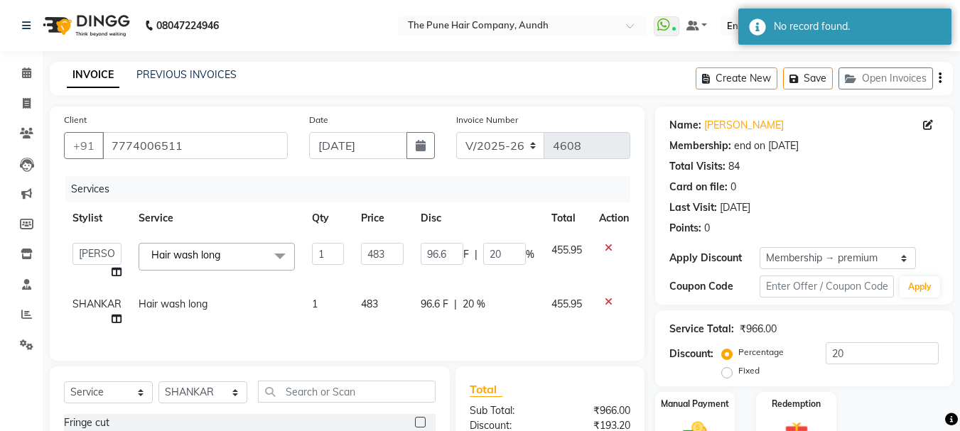
click at [225, 257] on link "x" at bounding box center [223, 255] width 6 height 13
checkbox input "false"
type input "0"
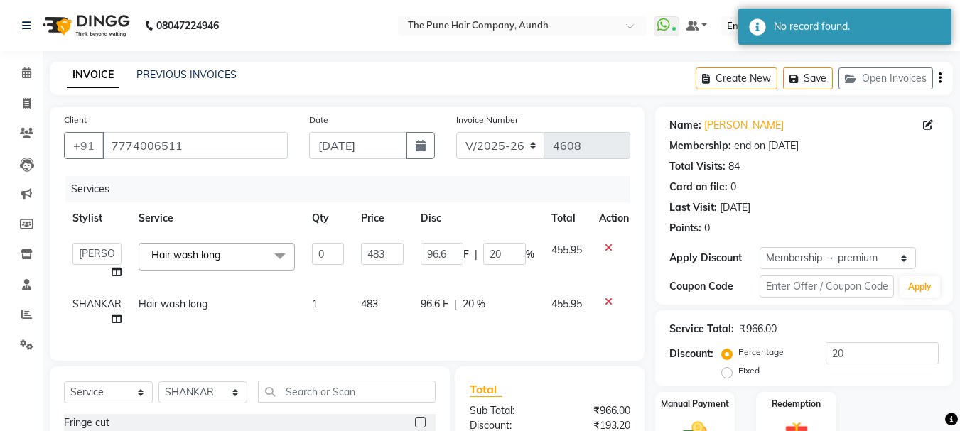
type input "0"
click at [193, 252] on span "Select" at bounding box center [217, 255] width 156 height 25
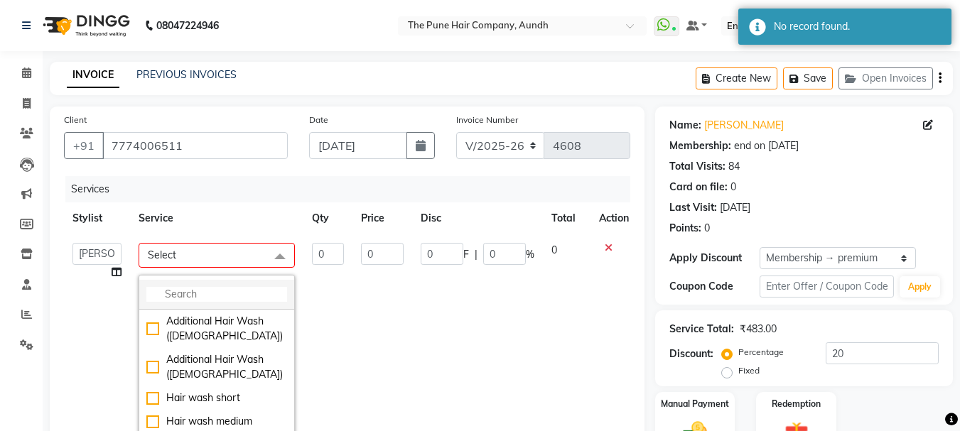
click at [202, 295] on input "multiselect-search" at bounding box center [216, 294] width 141 height 15
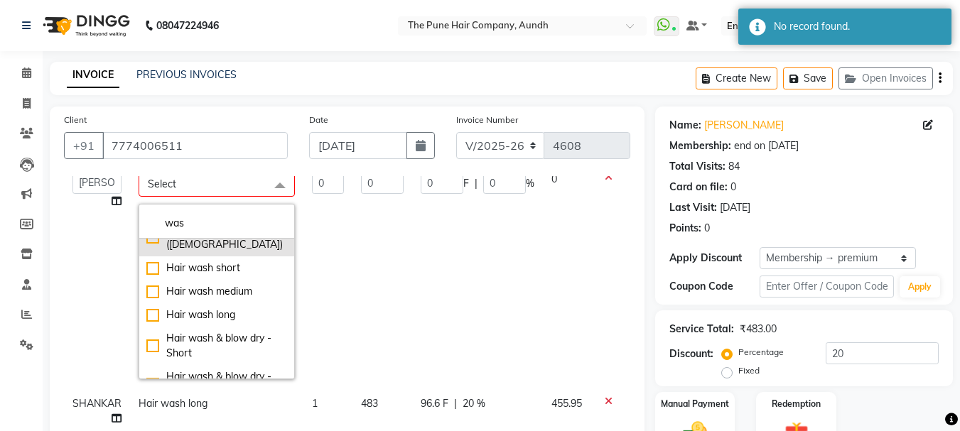
scroll to position [142, 0]
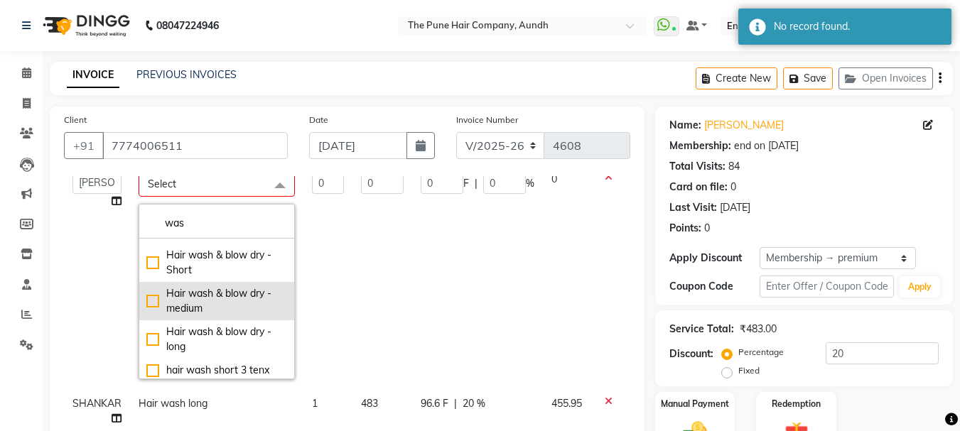
type input "was"
click at [170, 303] on div "Hair wash & blow dry -medium" at bounding box center [216, 301] width 141 height 30
checkbox input "true"
type input "1"
type input "703"
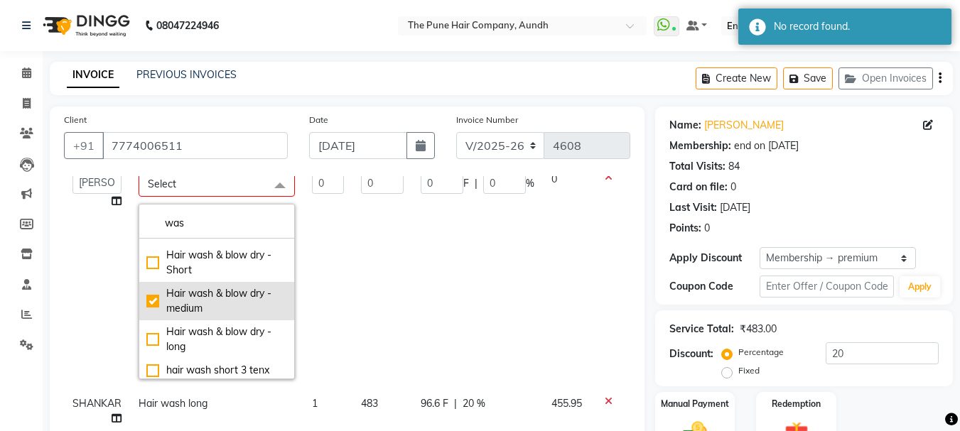
type input "140.6"
type input "20"
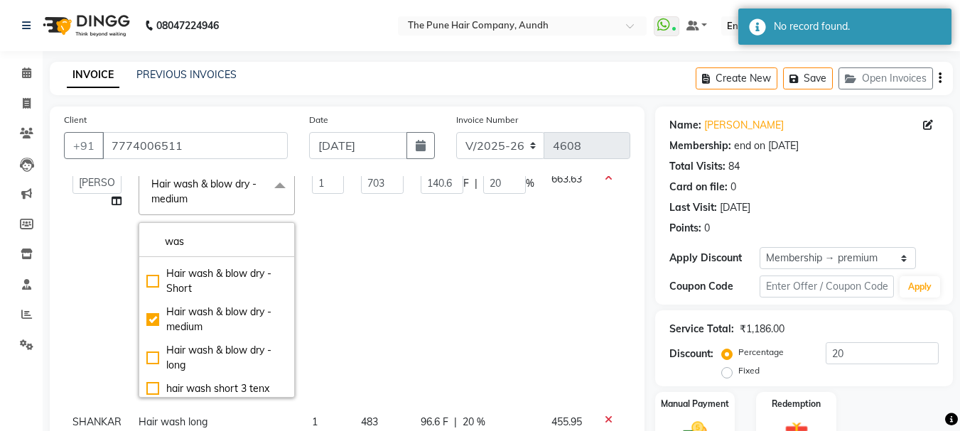
click at [901, 190] on div "Card on file: 0" at bounding box center [803, 187] width 269 height 15
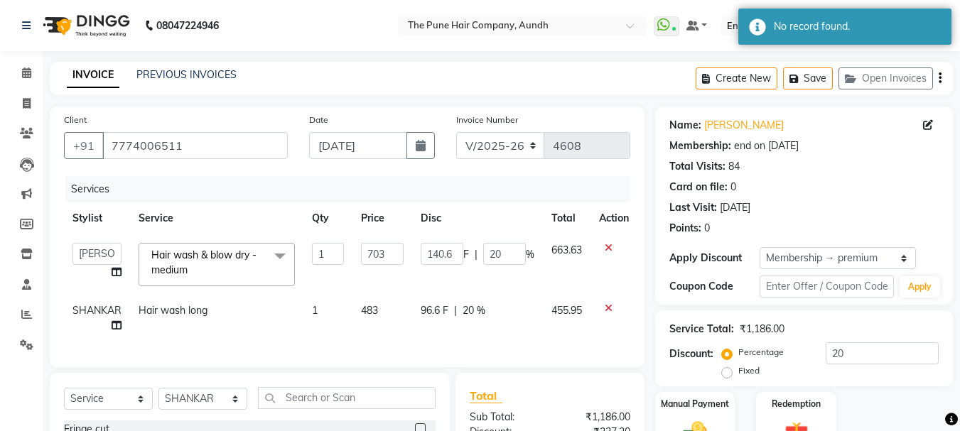
click at [200, 314] on span "Hair wash long" at bounding box center [173, 310] width 69 height 13
select select "89448"
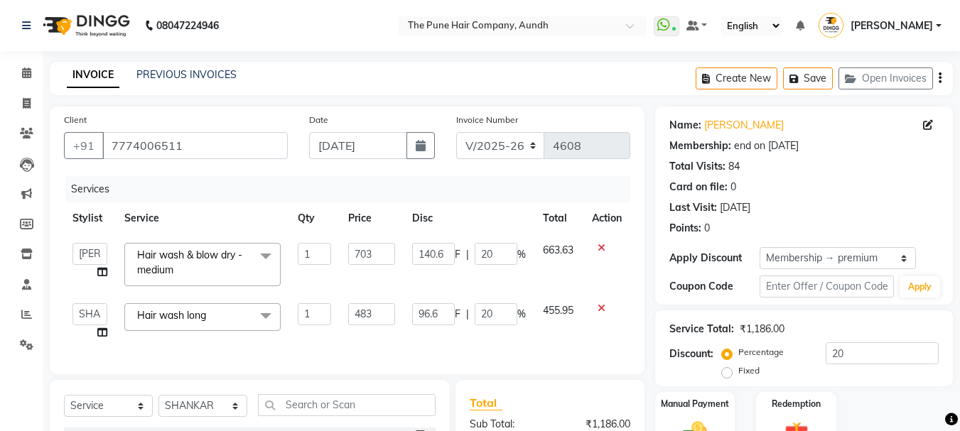
click at [200, 314] on span "Hair wash long" at bounding box center [171, 315] width 69 height 13
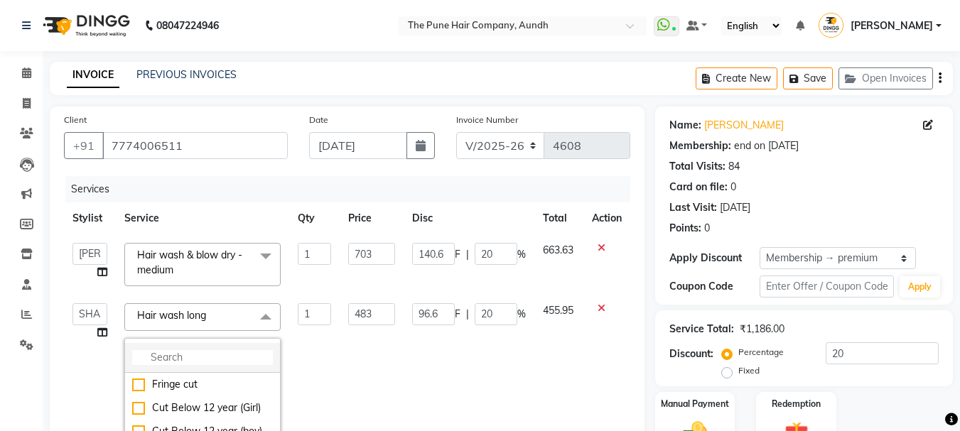
click at [185, 357] on input "multiselect-search" at bounding box center [202, 357] width 141 height 15
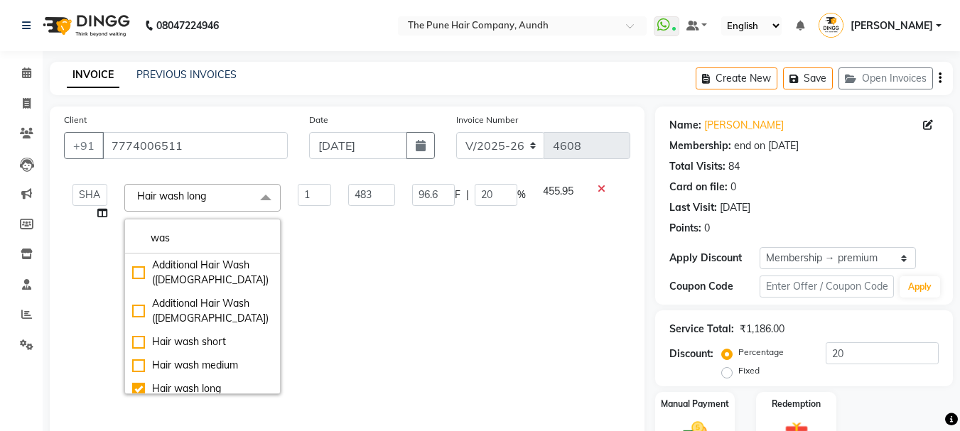
scroll to position [213, 0]
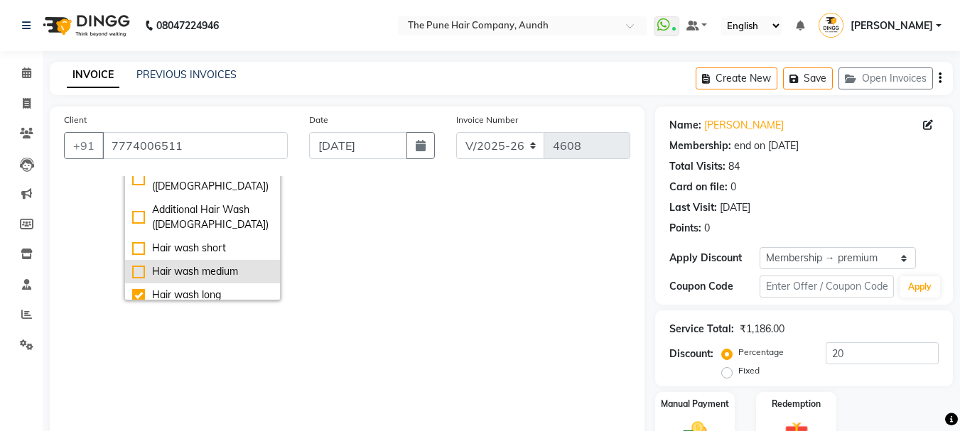
type input "was"
click at [200, 272] on div "Hair wash medium" at bounding box center [202, 271] width 141 height 15
checkbox input "true"
checkbox input "false"
type input "423"
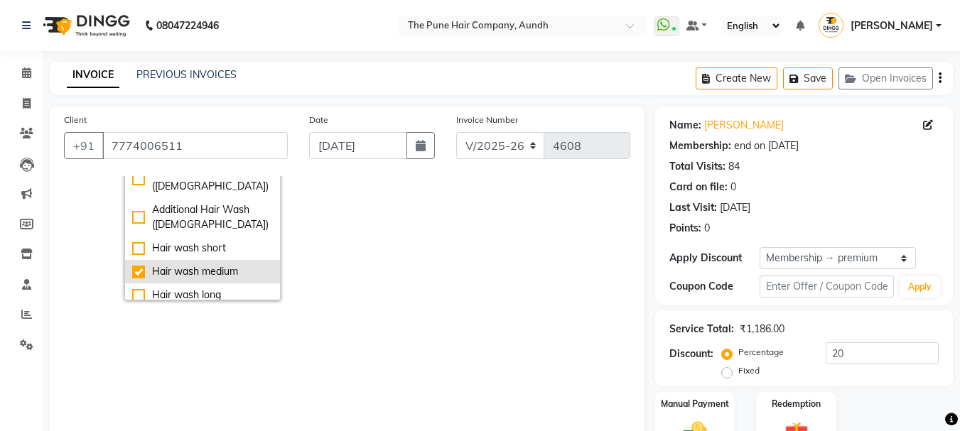
type input "84.6"
click at [899, 197] on div "Name: Vrushali Membership: end on 02-09-2025 Total Visits: 84 Card on file: 0 L…" at bounding box center [803, 174] width 269 height 124
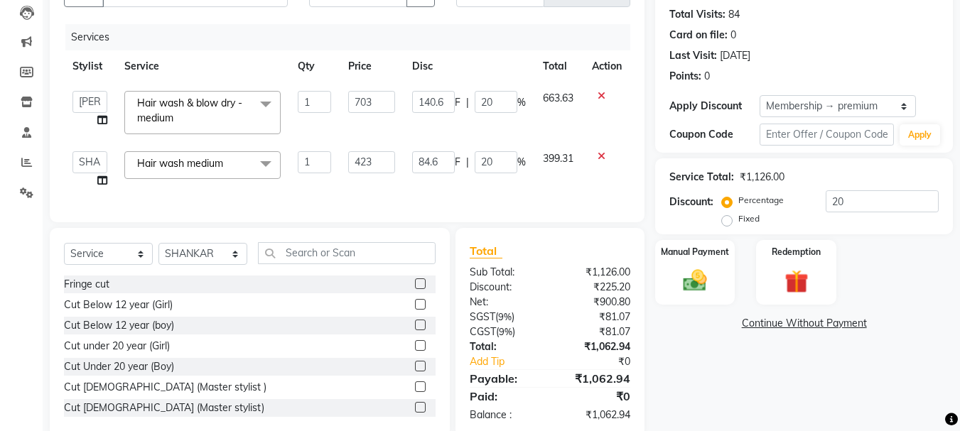
scroll to position [119, 0]
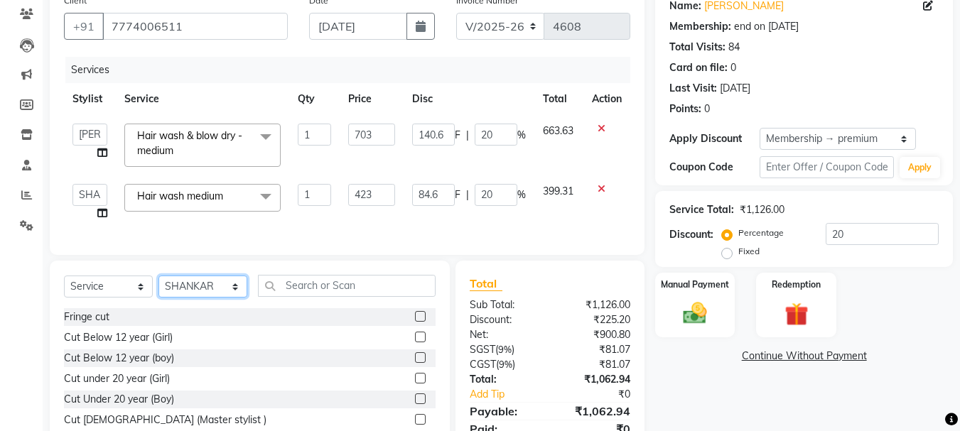
click at [210, 298] on select "Select Stylist AKSHAY .K [PERSON_NAME] kaif [PERSON_NAME] [PERSON_NAME] [PERSON…" at bounding box center [202, 287] width 89 height 22
select select "49799"
click at [158, 286] on select "Select Stylist AKSHAY .K [PERSON_NAME] kaif [PERSON_NAME] [PERSON_NAME] [PERSON…" at bounding box center [202, 287] width 89 height 22
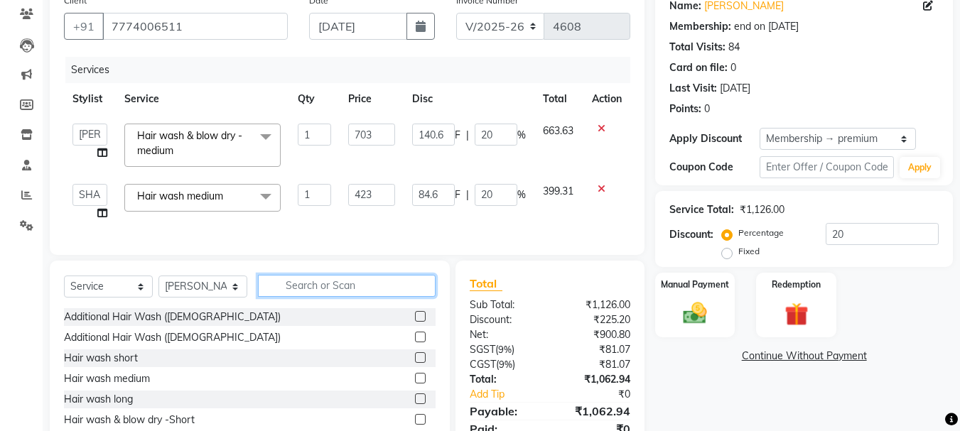
click at [310, 295] on input "text" at bounding box center [347, 286] width 178 height 22
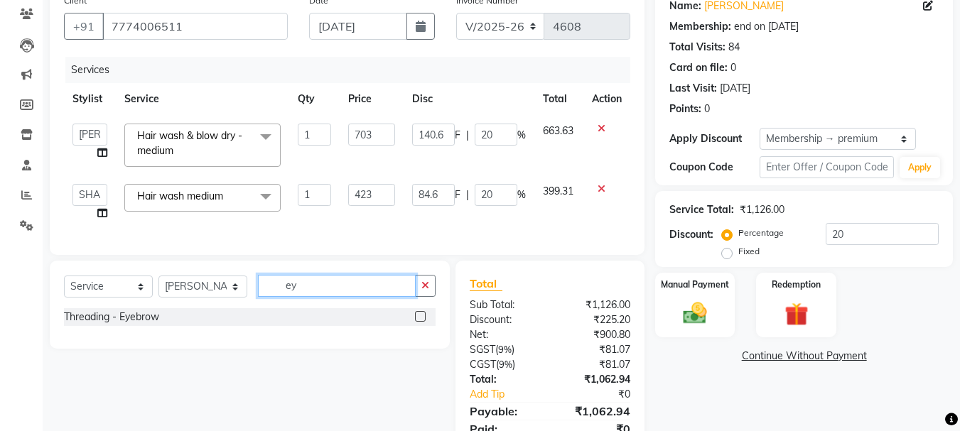
type input "ey"
click at [418, 322] on label at bounding box center [420, 316] width 11 height 11
click at [418, 322] on input "checkbox" at bounding box center [419, 317] width 9 height 9
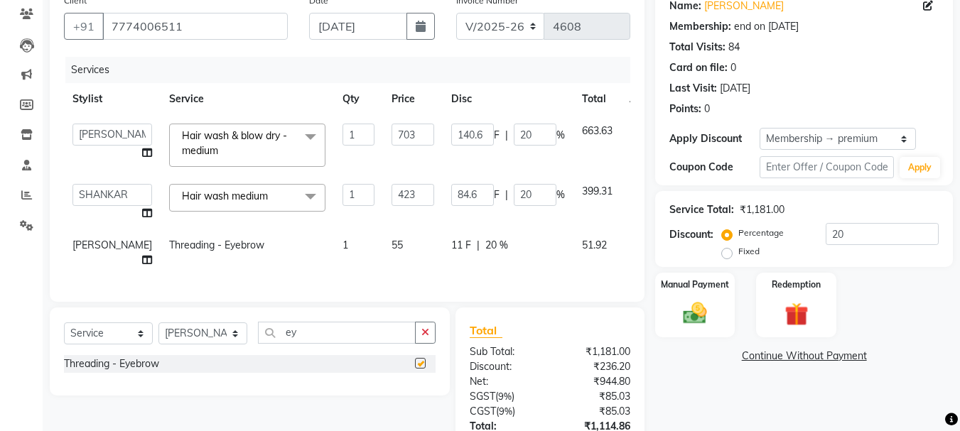
checkbox input "false"
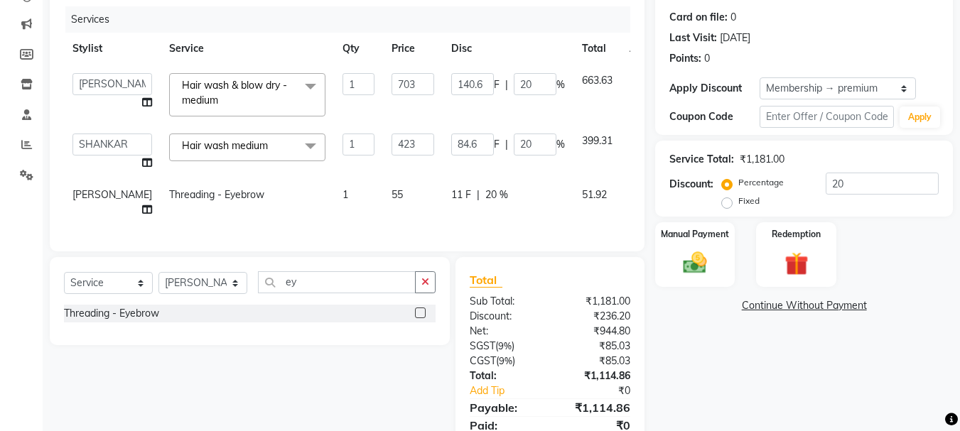
scroll to position [251, 0]
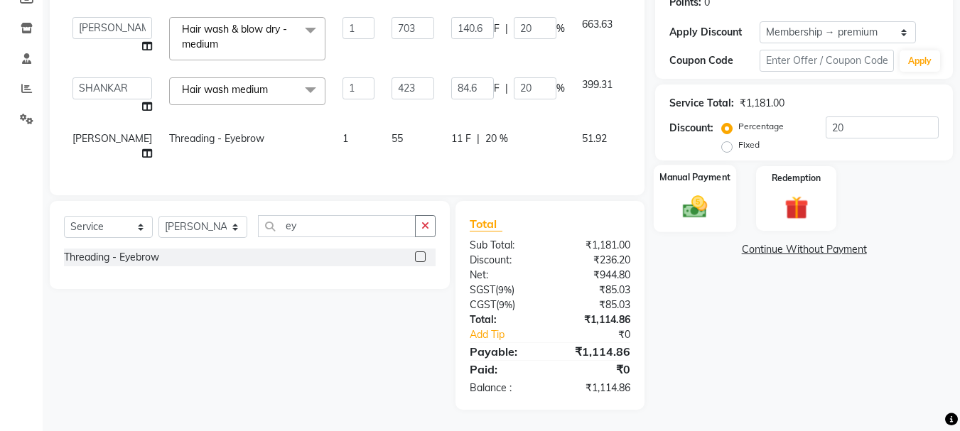
click at [710, 192] on img at bounding box center [695, 206] width 40 height 28
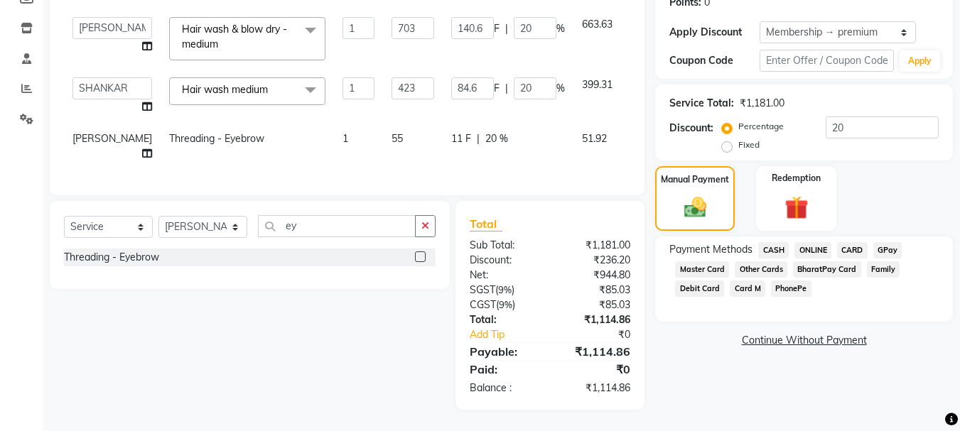
click at [814, 242] on span "ONLINE" at bounding box center [812, 250] width 37 height 16
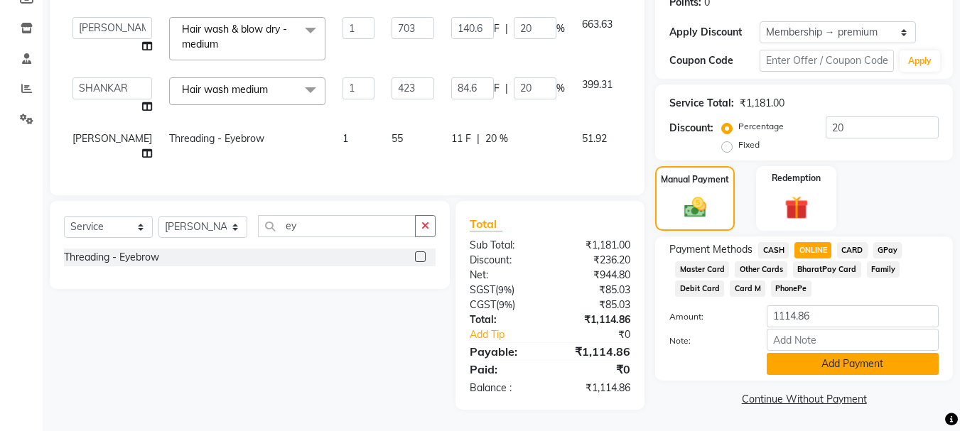
click at [837, 353] on button "Add Payment" at bounding box center [852, 364] width 172 height 22
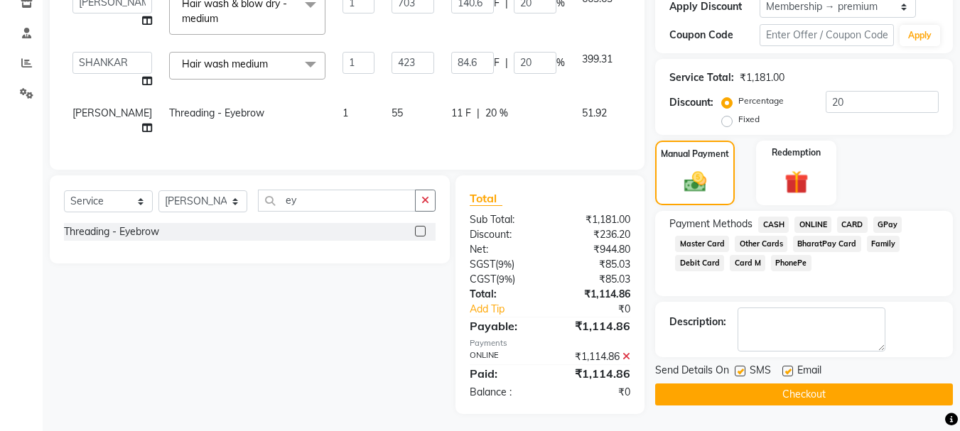
click at [798, 396] on button "Checkout" at bounding box center [804, 395] width 298 height 22
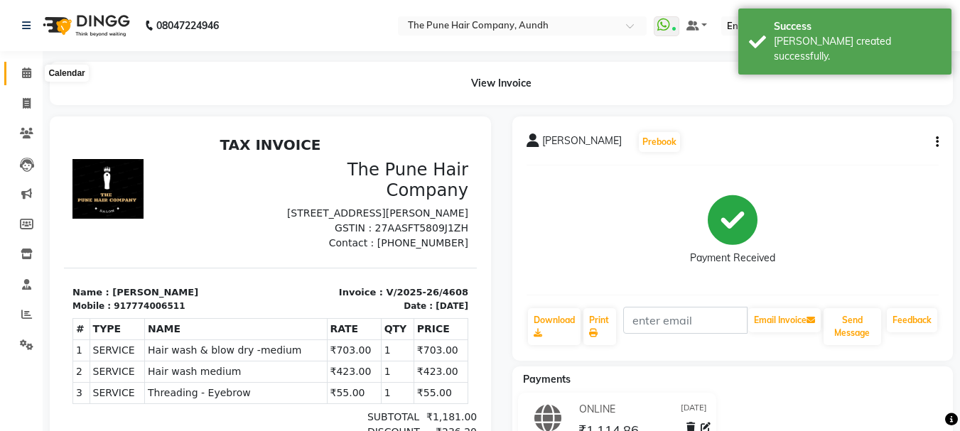
click at [27, 75] on icon at bounding box center [26, 72] width 9 height 11
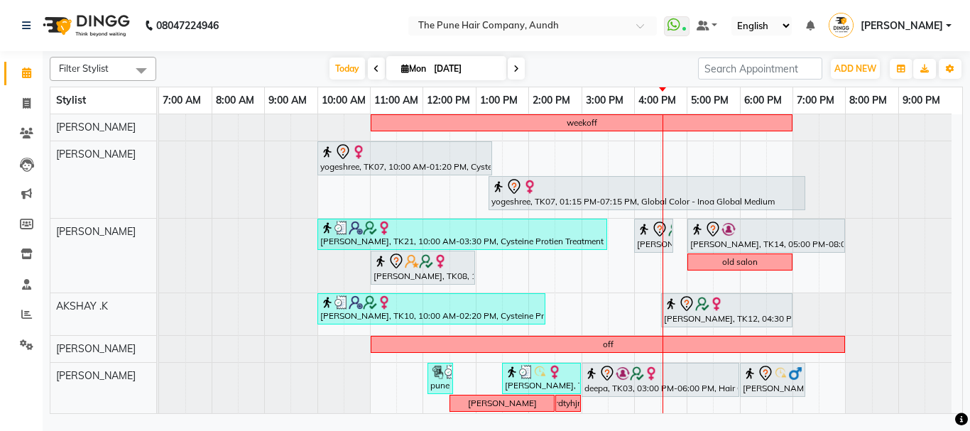
click at [517, 63] on span at bounding box center [516, 69] width 17 height 22
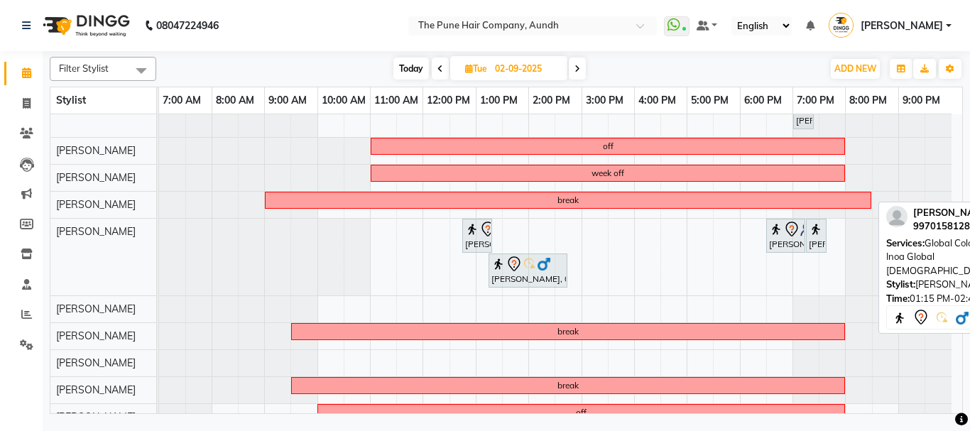
scroll to position [213, 0]
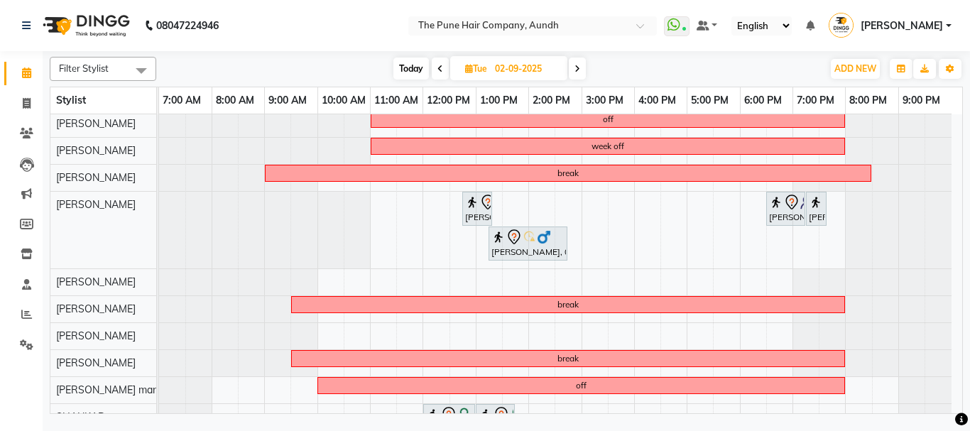
click at [408, 67] on span "Today" at bounding box center [412, 69] width 36 height 22
type input "[DATE]"
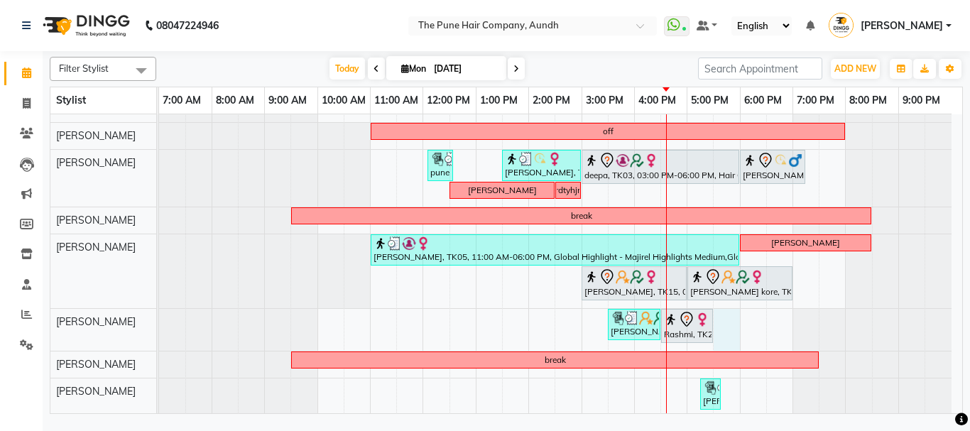
click at [720, 322] on div "weekoff yogeshree, TK07, 10:00 AM-01:20 PM, Cysteine Protien Treatment - Cystei…" at bounding box center [560, 215] width 803 height 628
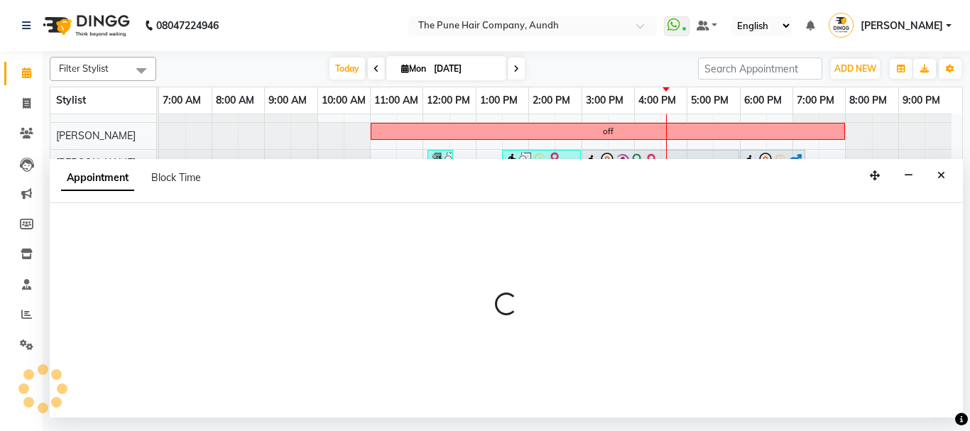
select select "49797"
select select "1050"
select select "tentative"
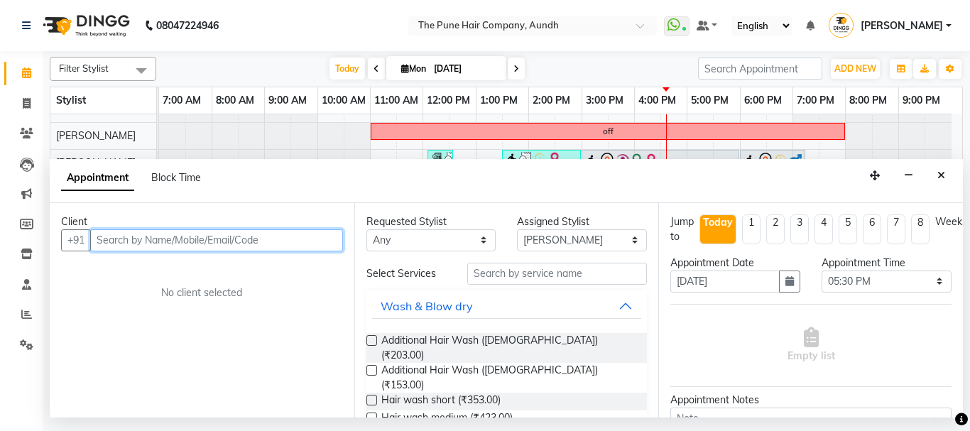
click at [297, 237] on input "text" at bounding box center [216, 240] width 253 height 22
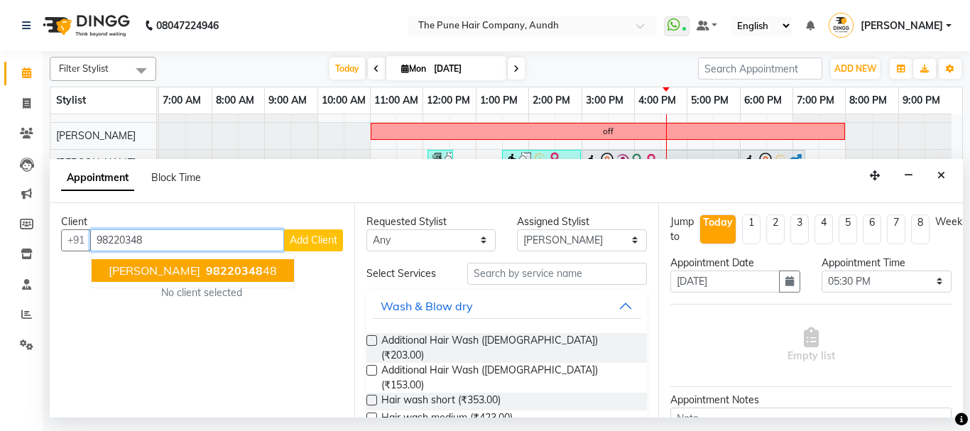
click at [239, 270] on span "98220348" at bounding box center [234, 271] width 57 height 14
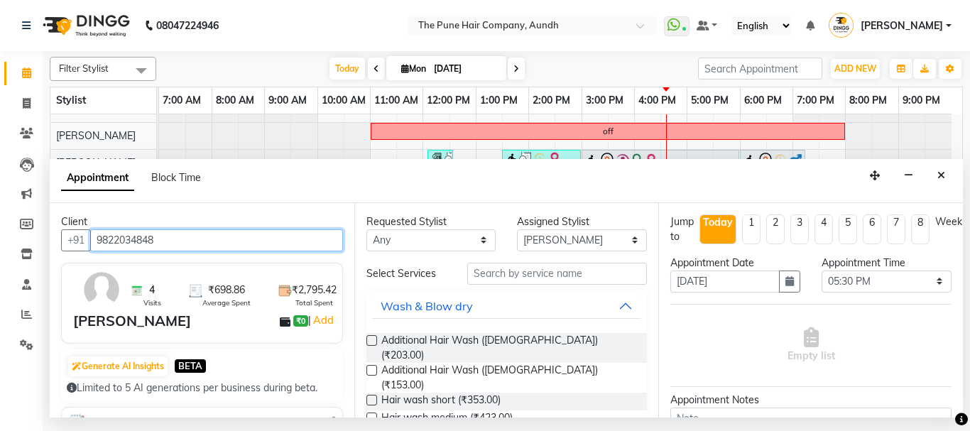
type input "9822034848"
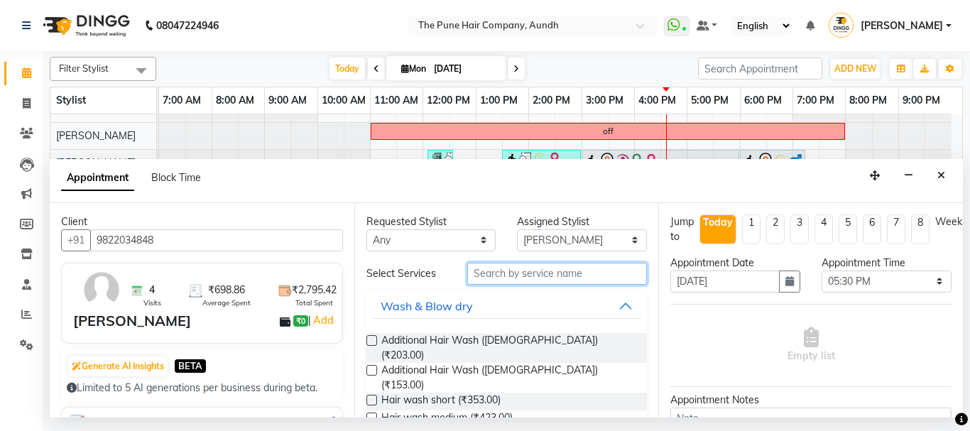
click at [485, 273] on input "text" at bounding box center [557, 274] width 180 height 22
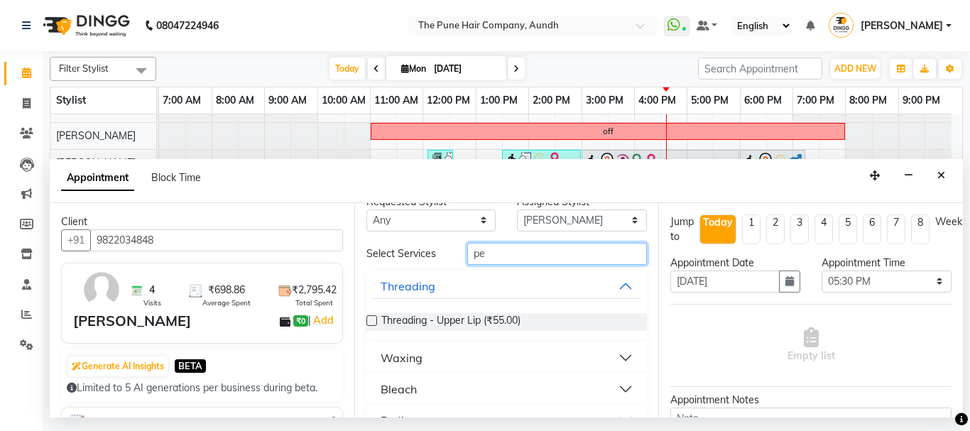
scroll to position [50, 0]
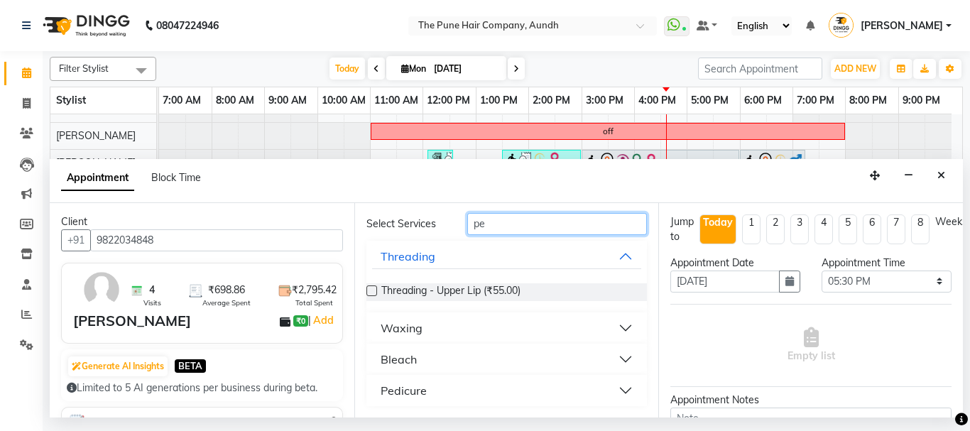
type input "pe"
click at [393, 392] on div "Pedicure" at bounding box center [404, 390] width 46 height 17
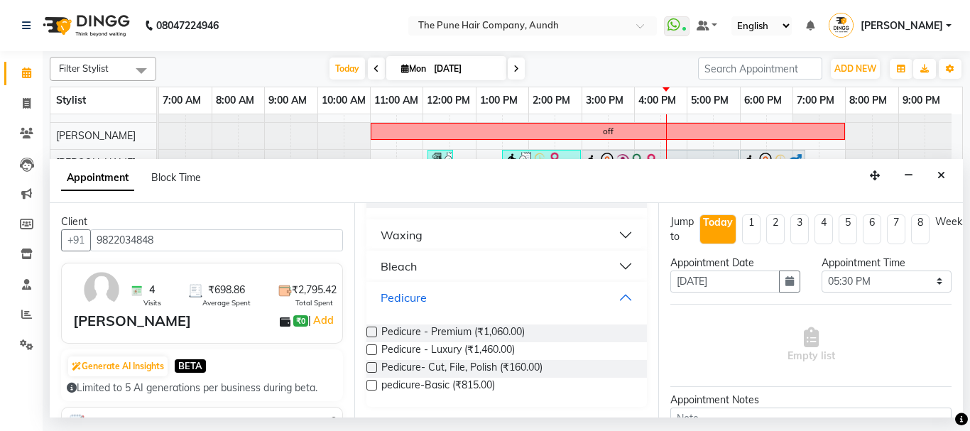
scroll to position [143, 0]
click at [371, 386] on label at bounding box center [372, 384] width 11 height 11
click at [371, 386] on input "checkbox" at bounding box center [371, 385] width 9 height 9
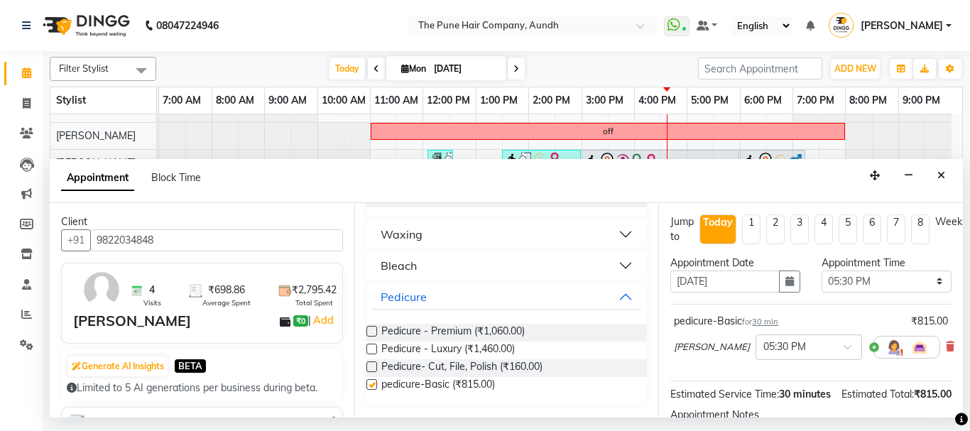
checkbox input "false"
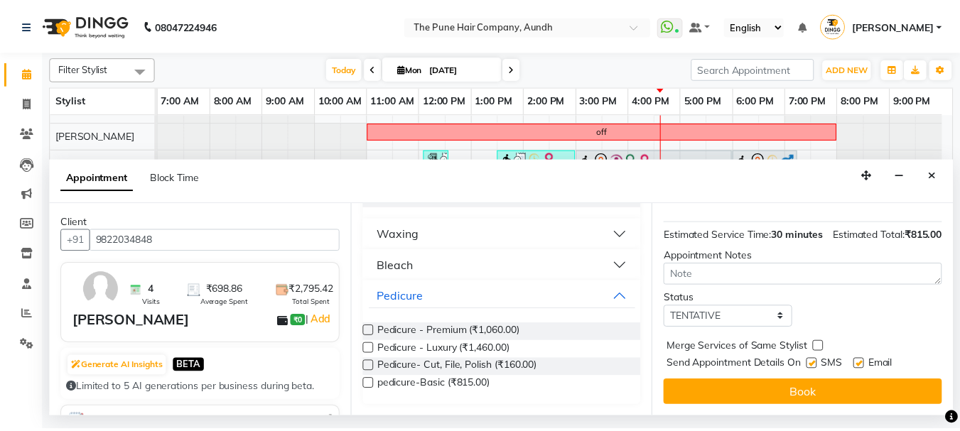
scroll to position [185, 0]
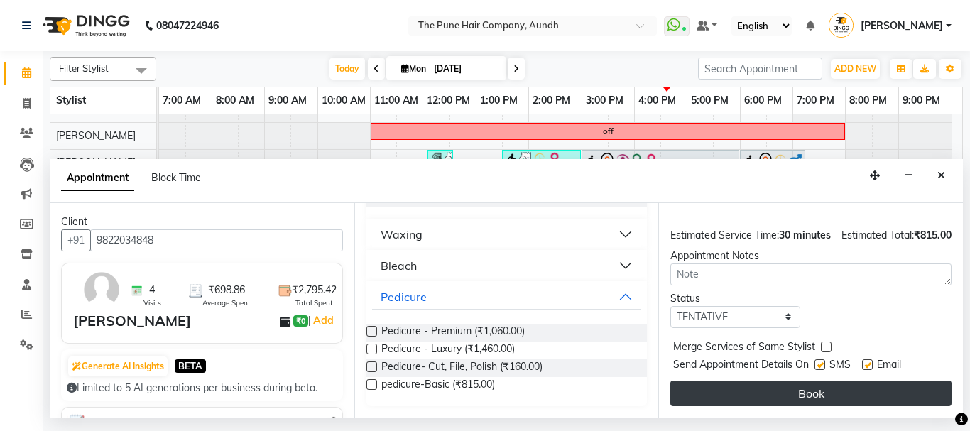
click at [823, 384] on button "Book" at bounding box center [811, 394] width 281 height 26
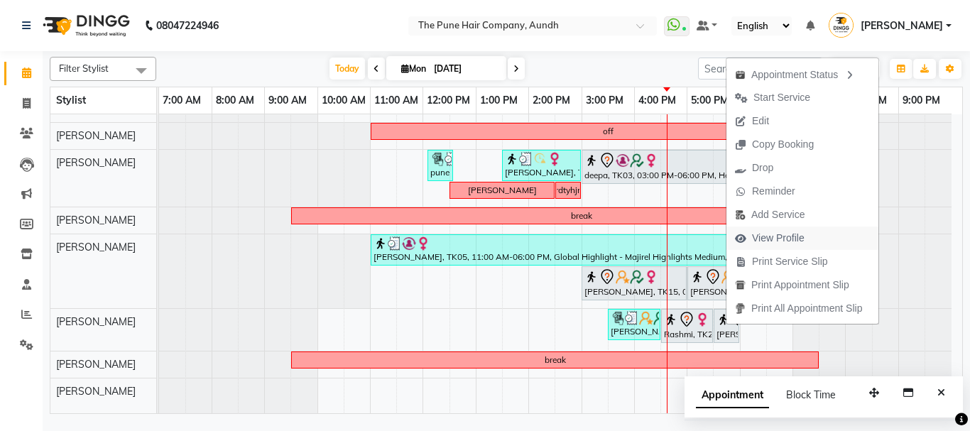
click at [776, 237] on span "View Profile" at bounding box center [778, 238] width 53 height 15
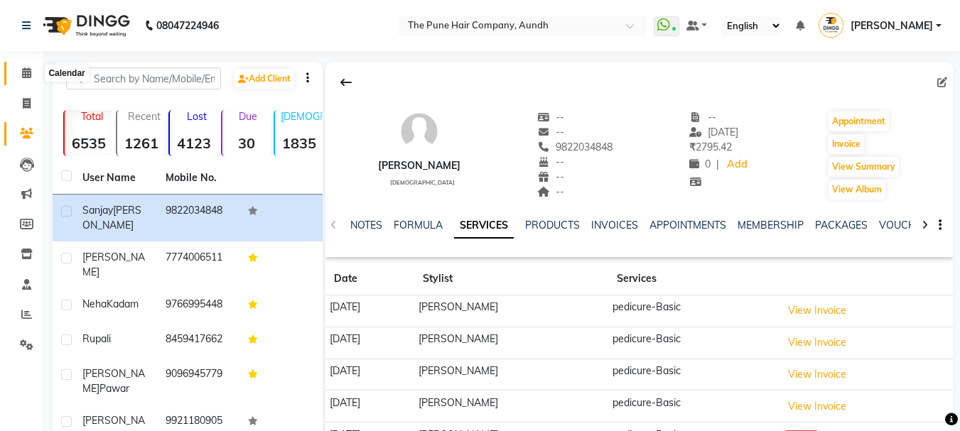
click at [26, 72] on icon at bounding box center [26, 72] width 9 height 11
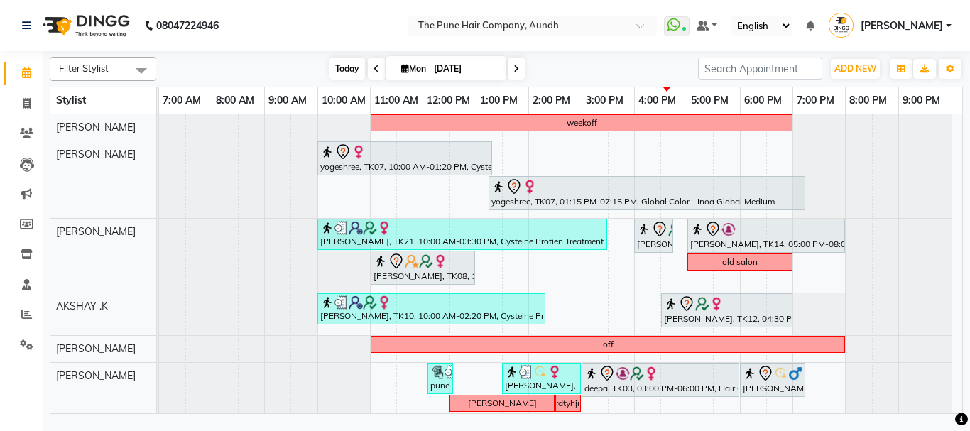
click at [344, 69] on span "Today" at bounding box center [348, 69] width 36 height 22
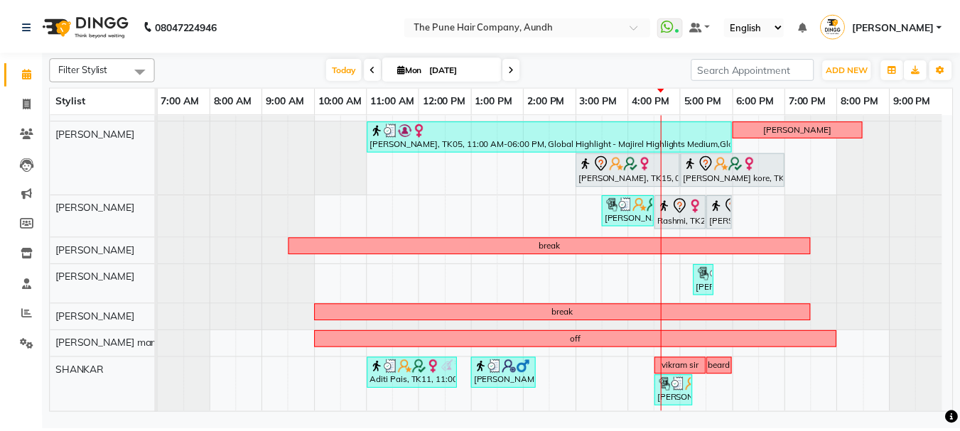
scroll to position [329, 0]
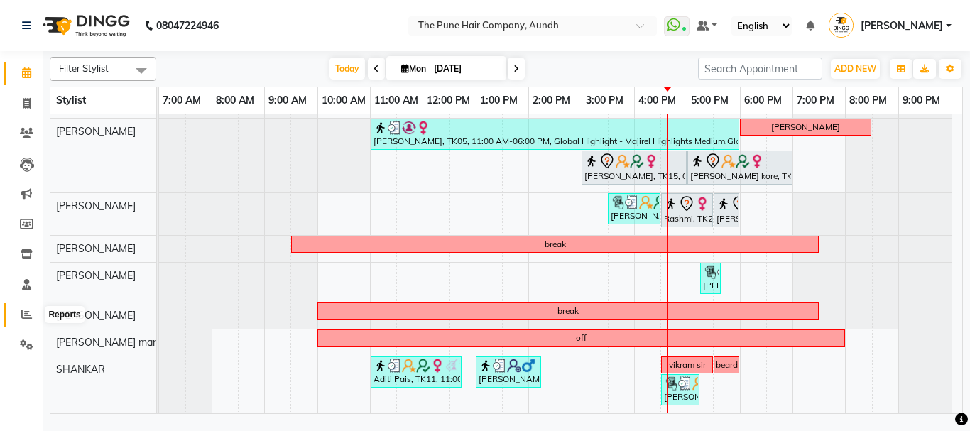
click at [27, 318] on icon at bounding box center [26, 314] width 11 height 11
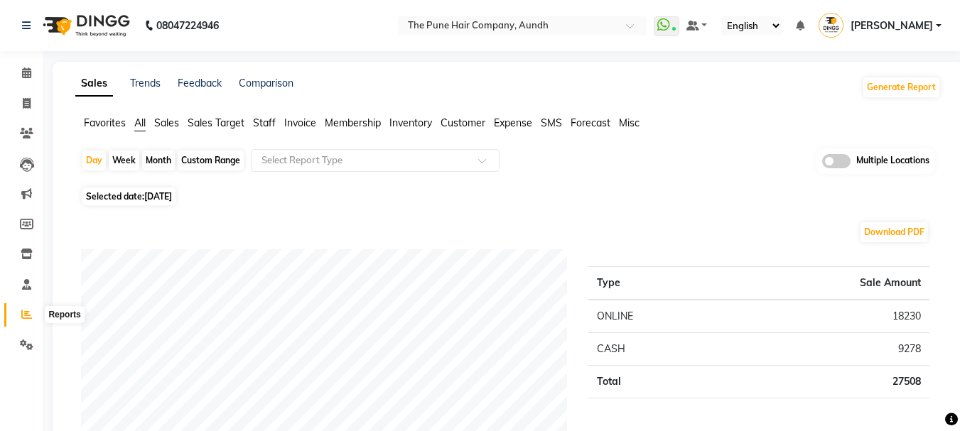
click at [24, 313] on icon at bounding box center [26, 314] width 11 height 11
click at [153, 149] on div "Day Week Month Custom Range Select Report Type Multiple Locations" at bounding box center [508, 165] width 854 height 35
click at [156, 161] on div "Month" at bounding box center [158, 161] width 33 height 20
select select "9"
select select "2025"
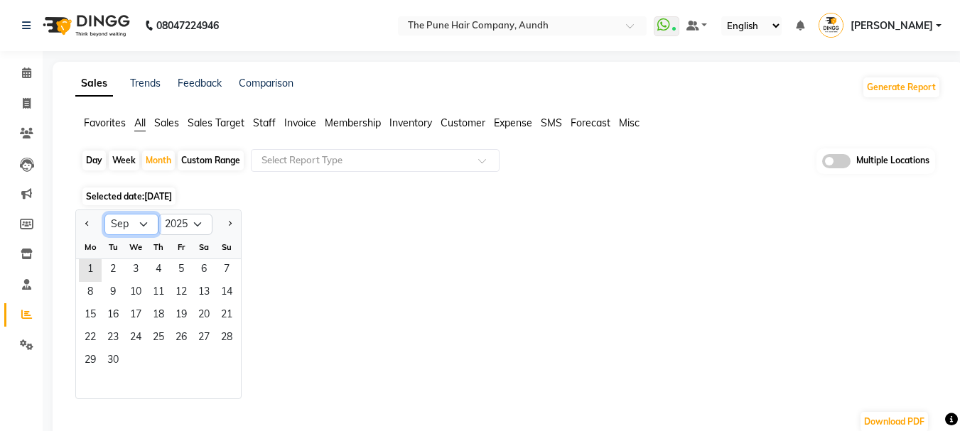
click at [116, 224] on select "Jan Feb Mar Apr May Jun Jul Aug Sep Oct Nov Dec" at bounding box center [131, 224] width 54 height 21
select select "8"
click at [104, 214] on select "Jan Feb Mar Apr May Jun Jul Aug Sep Oct Nov Dec" at bounding box center [131, 224] width 54 height 21
click at [183, 295] on span "8" at bounding box center [181, 293] width 23 height 23
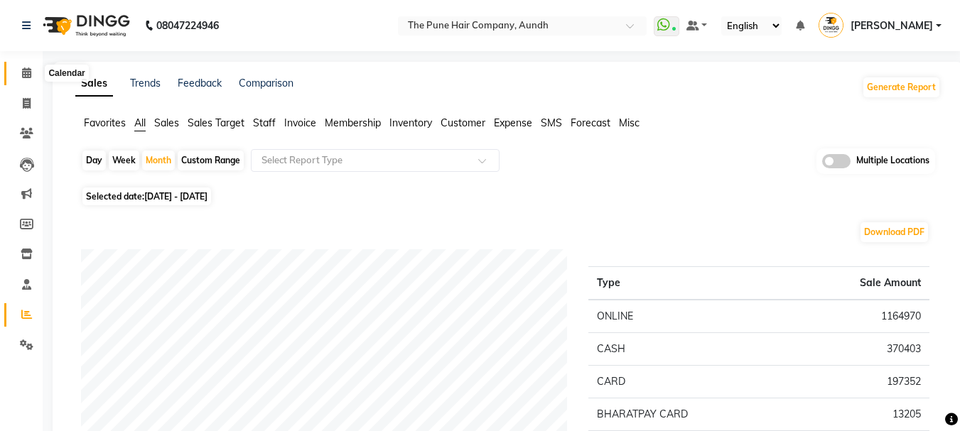
click at [22, 70] on icon at bounding box center [26, 72] width 9 height 11
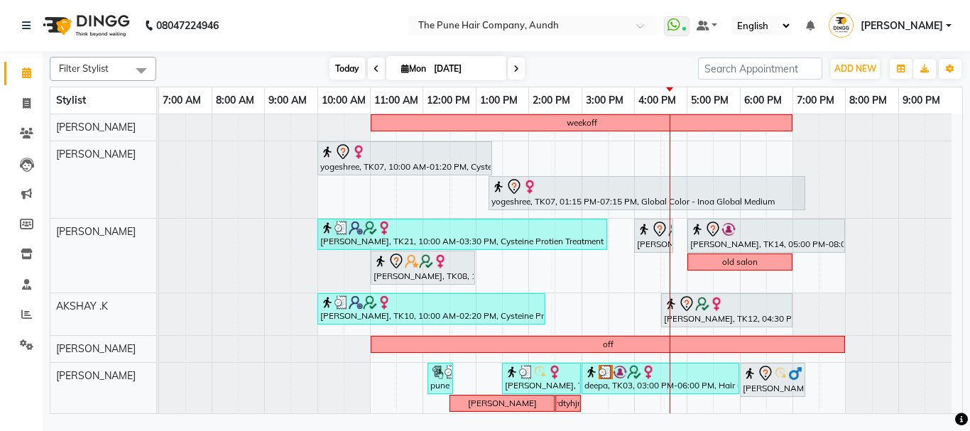
click at [343, 65] on span "Today" at bounding box center [348, 69] width 36 height 22
click at [340, 67] on span "Today" at bounding box center [348, 69] width 36 height 22
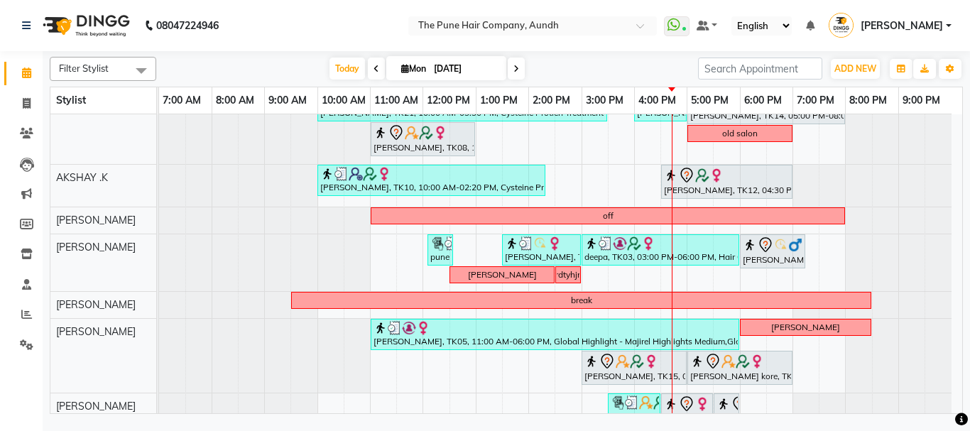
scroll to position [45, 0]
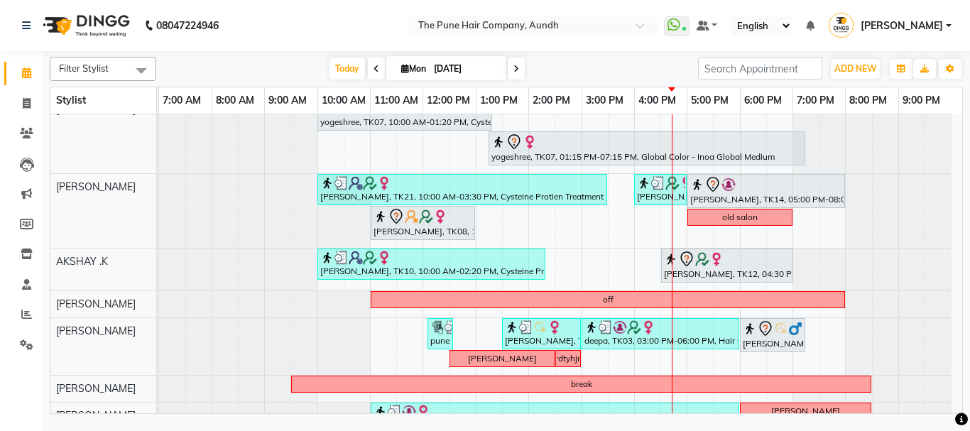
click at [515, 65] on icon at bounding box center [517, 69] width 6 height 9
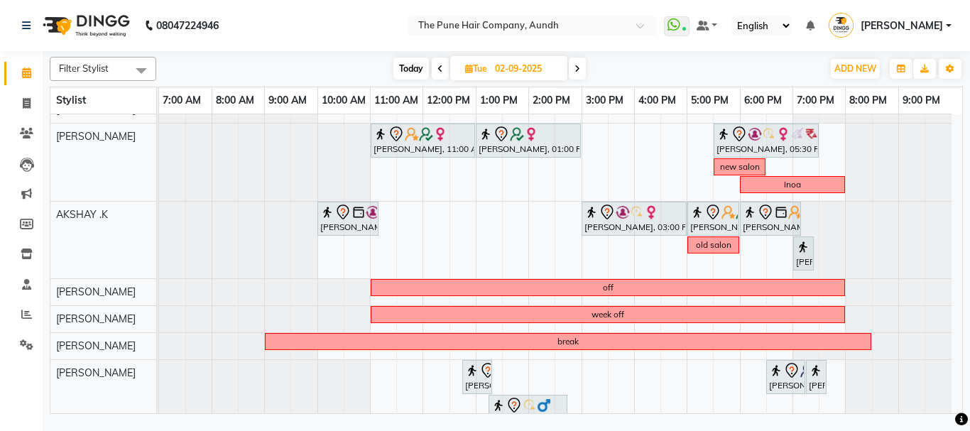
scroll to position [116, 0]
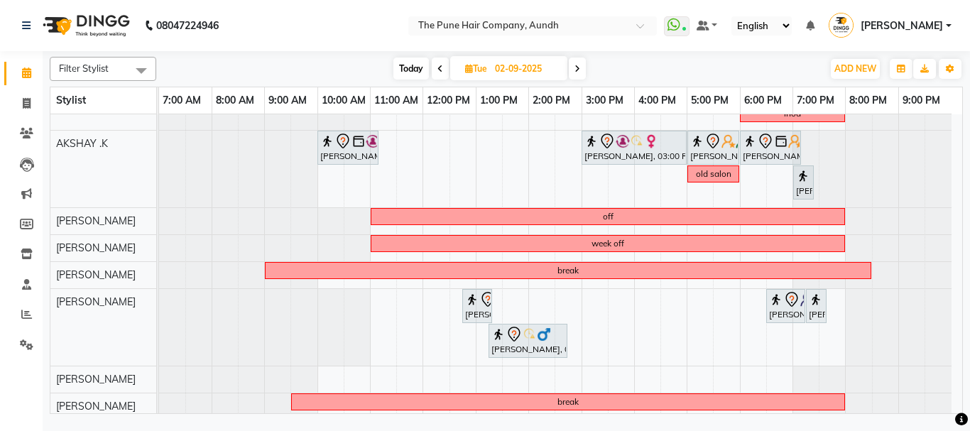
click at [580, 69] on icon at bounding box center [578, 69] width 6 height 9
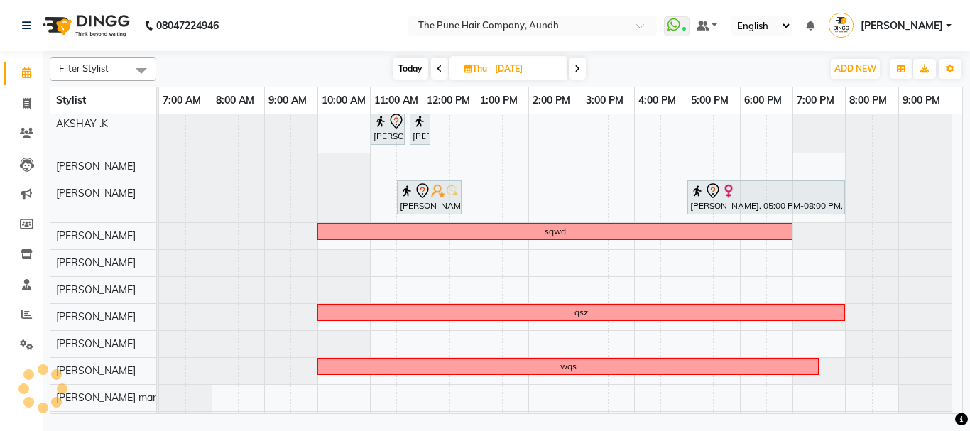
click at [575, 71] on icon at bounding box center [578, 69] width 6 height 9
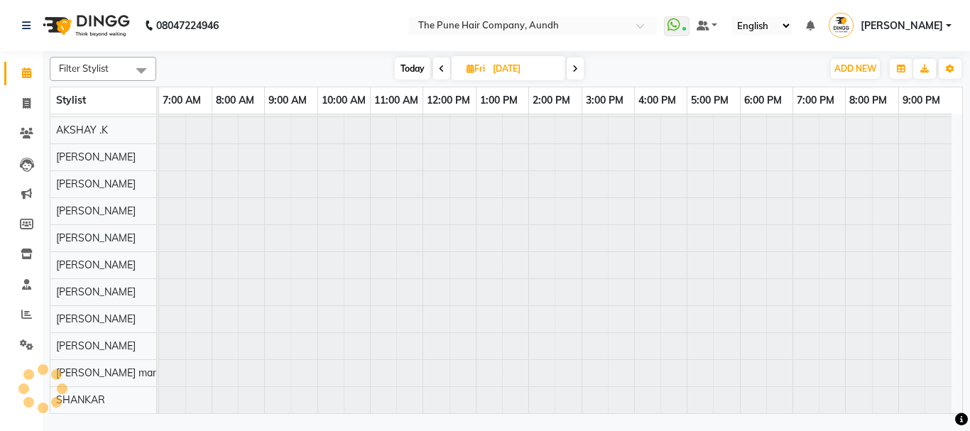
scroll to position [78, 0]
click at [434, 67] on span at bounding box center [441, 69] width 17 height 22
type input "04-09-2025"
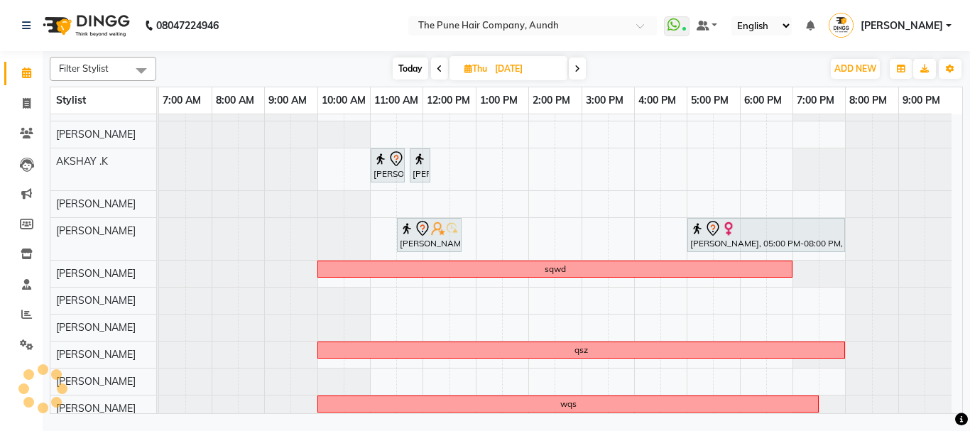
scroll to position [116, 0]
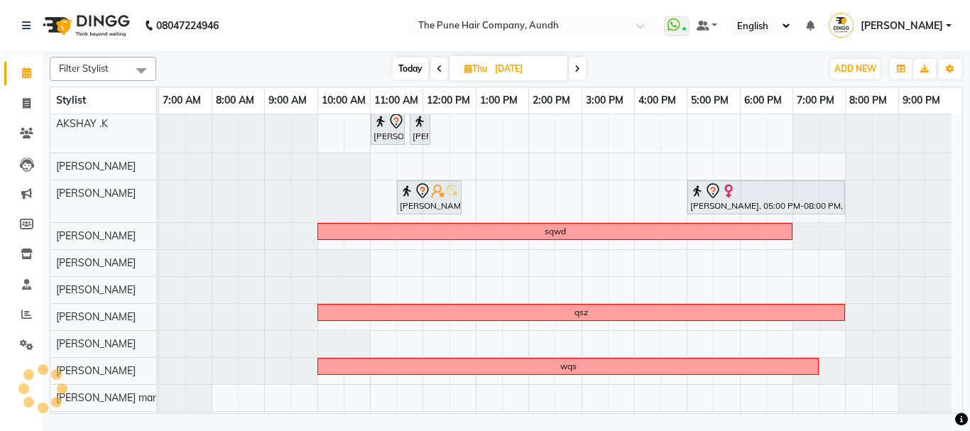
click at [462, 66] on span "Thu" at bounding box center [476, 68] width 30 height 11
select select "9"
select select "2025"
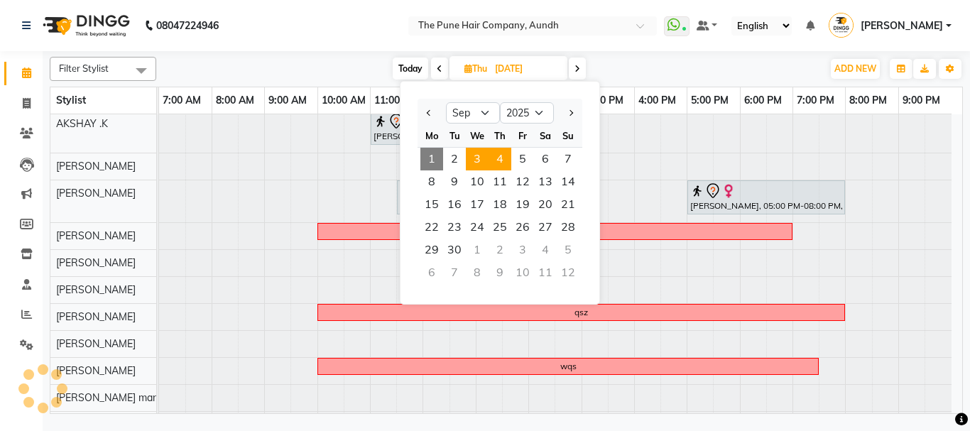
click at [479, 151] on span "3" at bounding box center [477, 159] width 23 height 23
type input "03-09-2025"
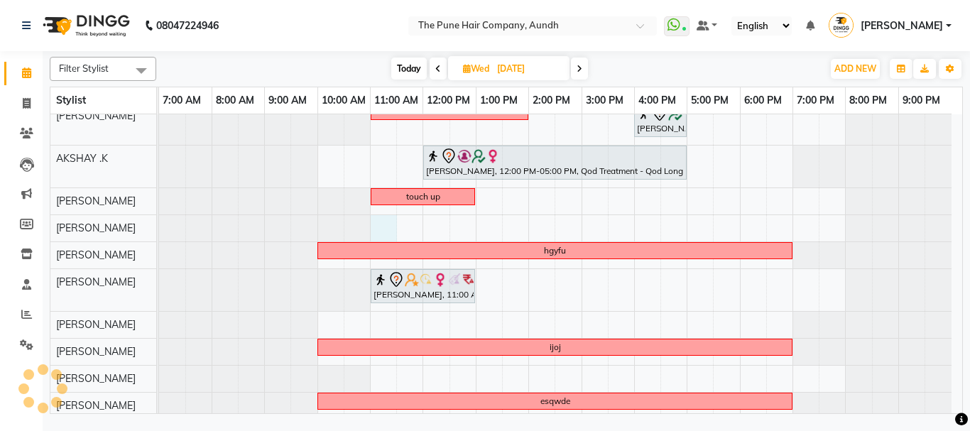
click at [384, 228] on div "Madhvi Zende, 10:30 AM-11:30 AM, Cut Female ( Top Stylist ) gayatrinull, 11:00 …" at bounding box center [560, 236] width 803 height 474
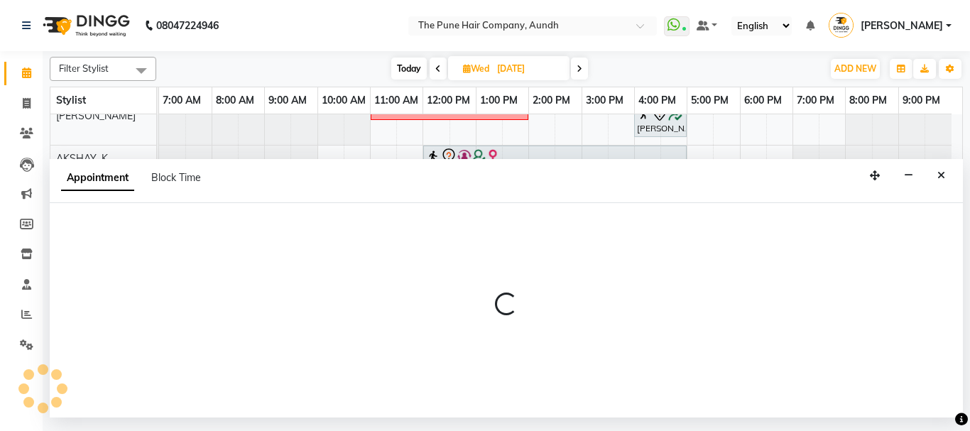
select select "tentative"
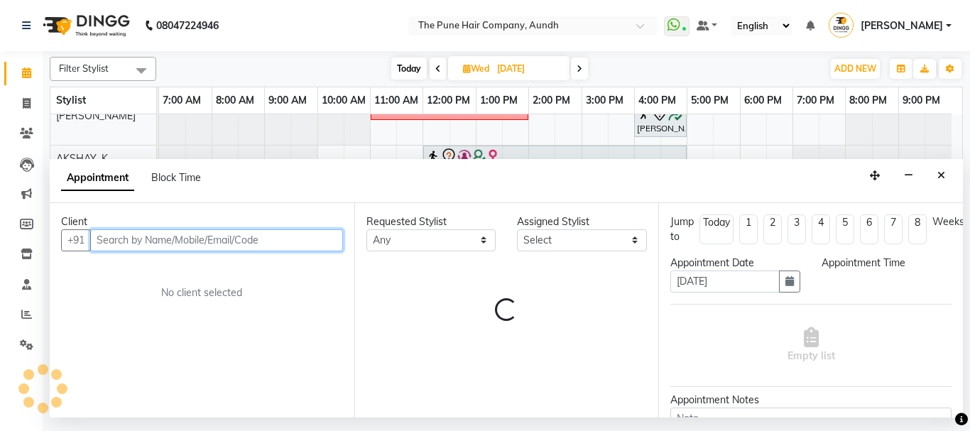
select select "660"
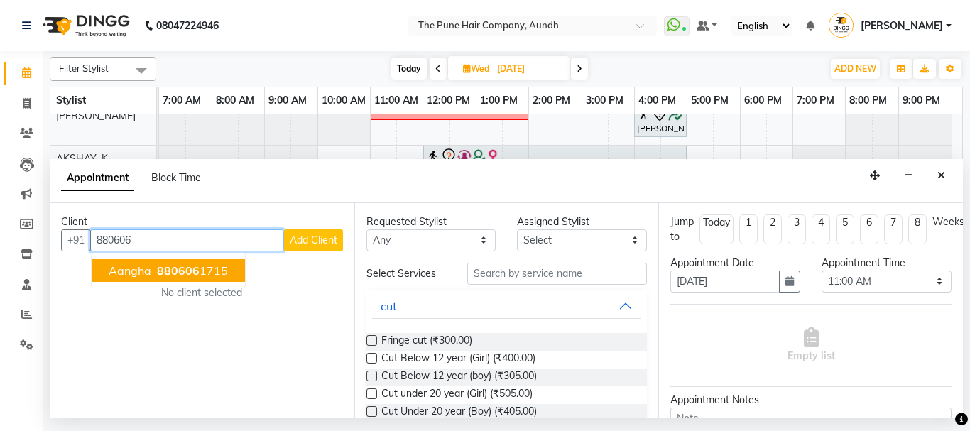
click at [222, 264] on ngb-highlight "880606 1715" at bounding box center [191, 271] width 74 height 14
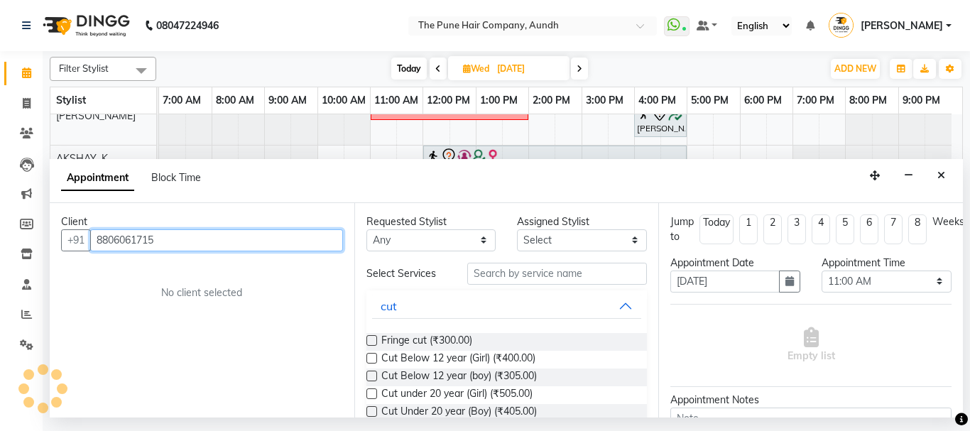
type input "8806061715"
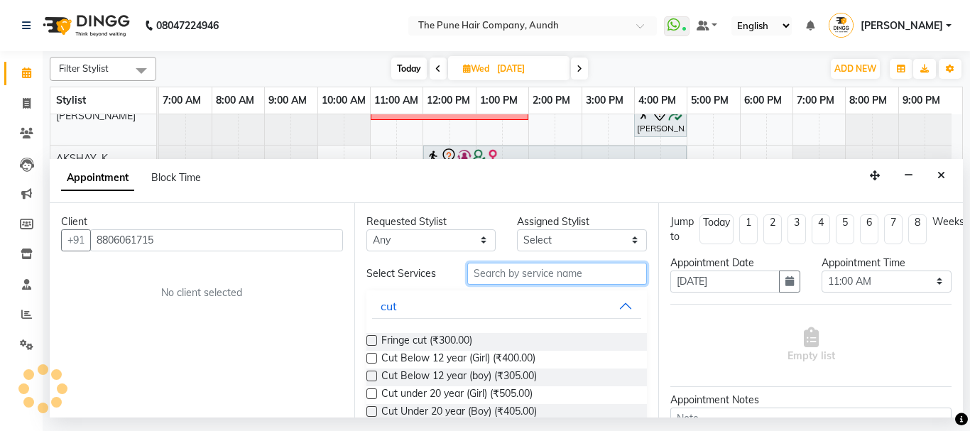
click at [516, 273] on input "text" at bounding box center [557, 274] width 180 height 22
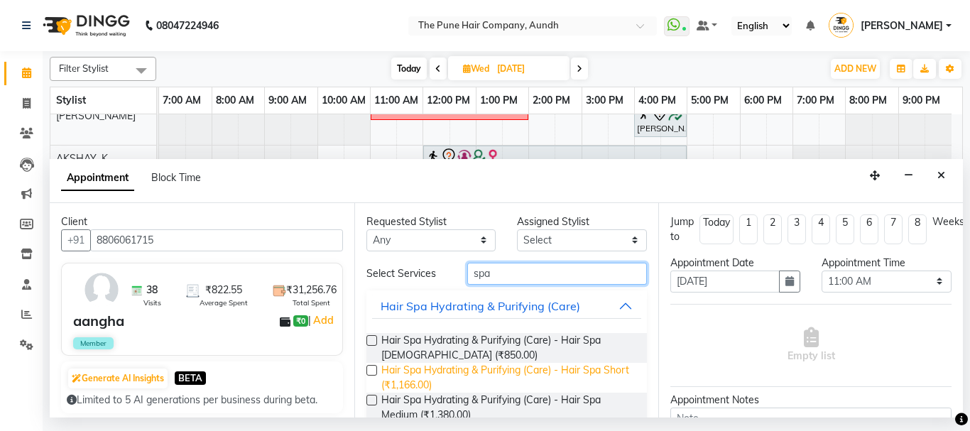
scroll to position [58, 0]
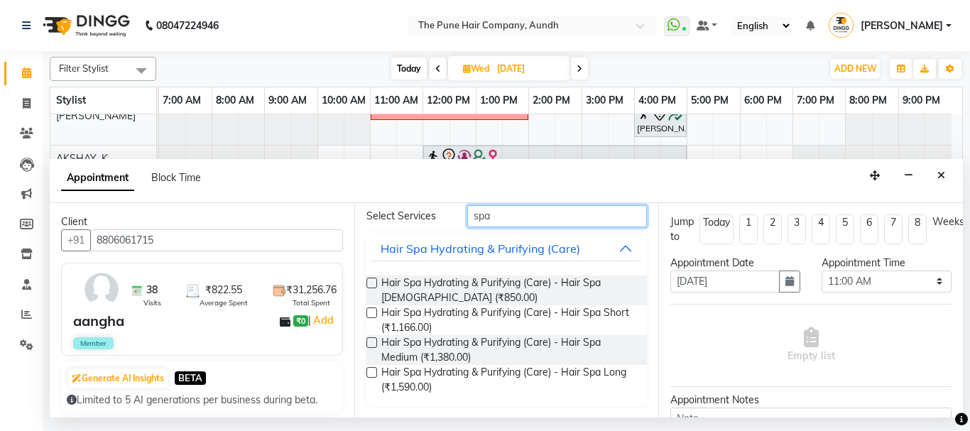
type input "spa"
click at [369, 346] on label at bounding box center [372, 342] width 11 height 11
click at [369, 346] on input "checkbox" at bounding box center [371, 344] width 9 height 9
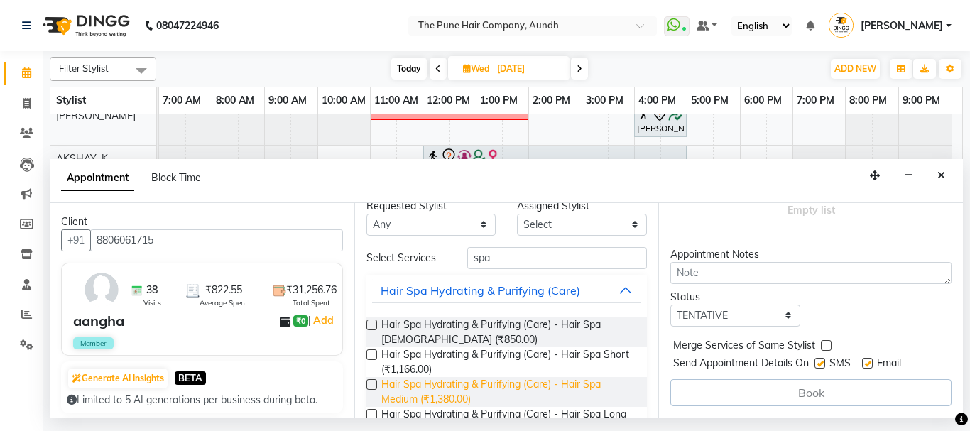
scroll to position [0, 0]
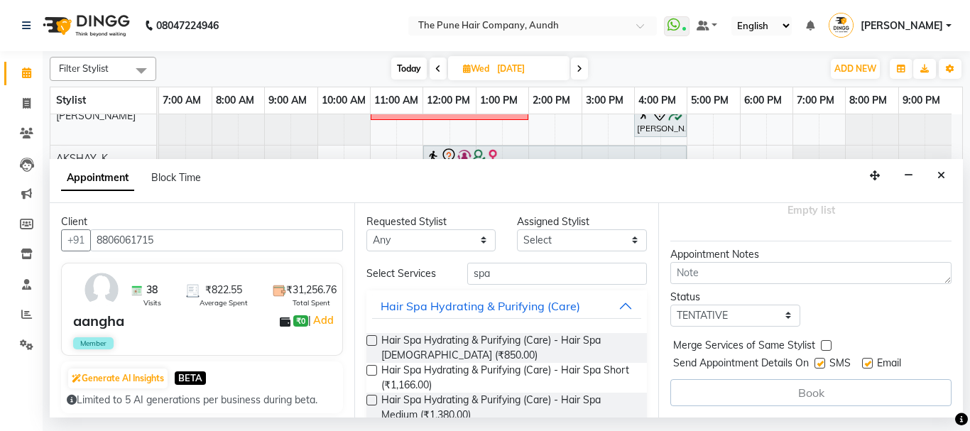
click at [369, 398] on label at bounding box center [372, 400] width 11 height 11
click at [369, 398] on input "checkbox" at bounding box center [371, 401] width 9 height 9
checkbox input "false"
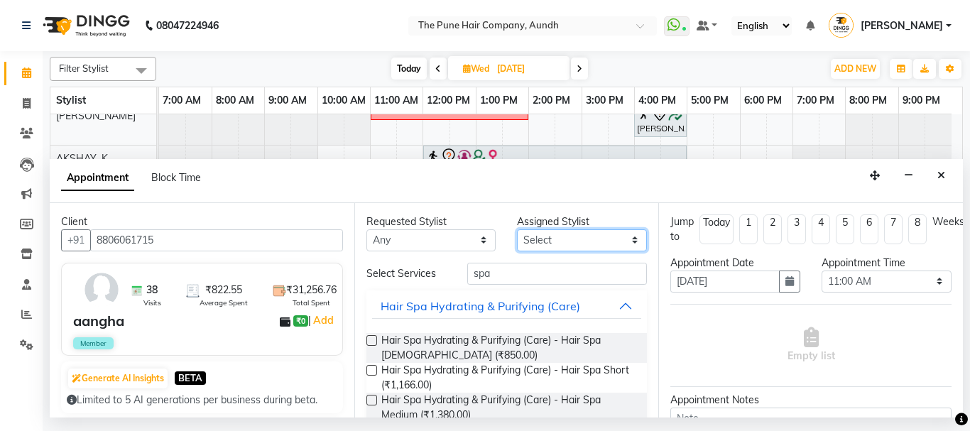
click at [551, 232] on select "Select" at bounding box center [582, 240] width 130 height 22
click at [546, 235] on select "Select" at bounding box center [582, 240] width 130 height 22
click at [609, 237] on select "Select" at bounding box center [582, 240] width 130 height 22
click at [563, 246] on select "Select" at bounding box center [582, 240] width 130 height 22
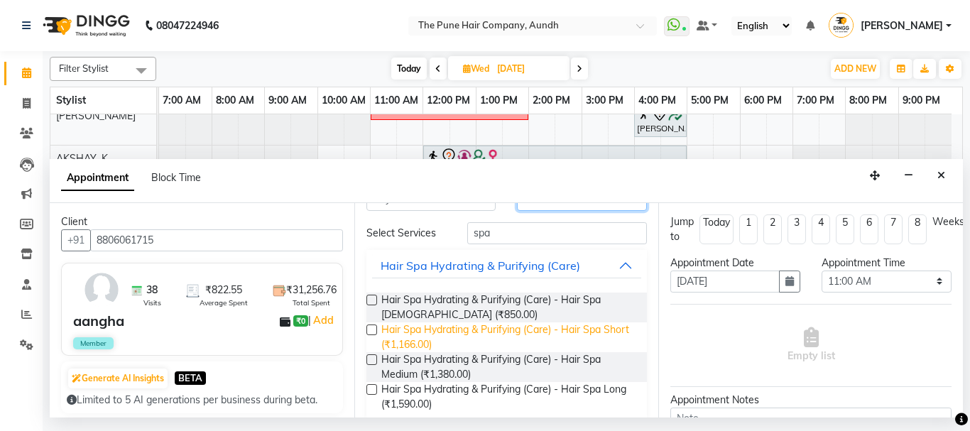
scroll to position [58, 0]
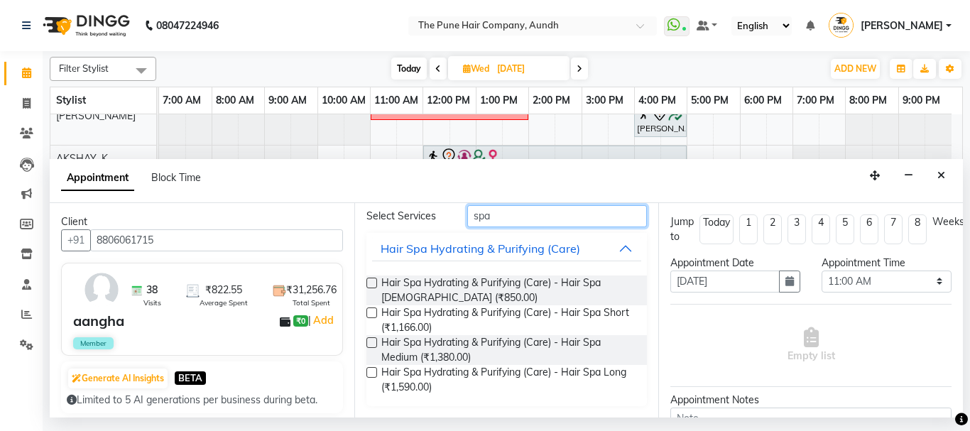
click at [527, 223] on input "spa" at bounding box center [557, 216] width 180 height 22
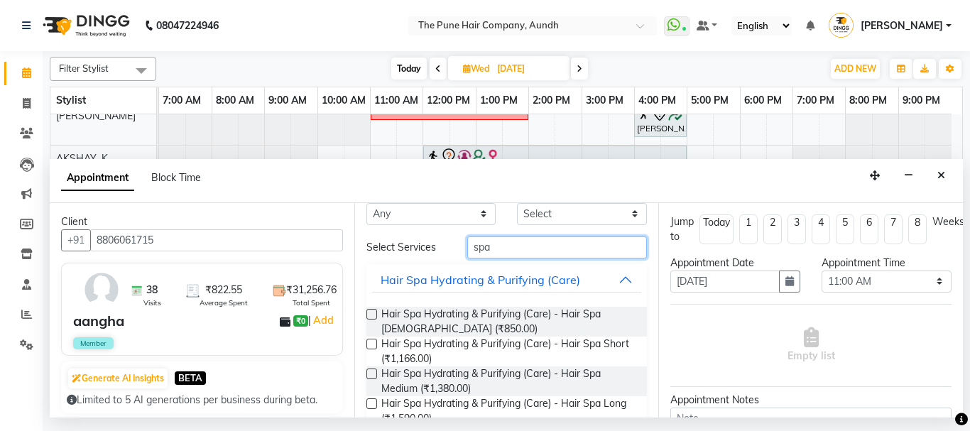
scroll to position [0, 0]
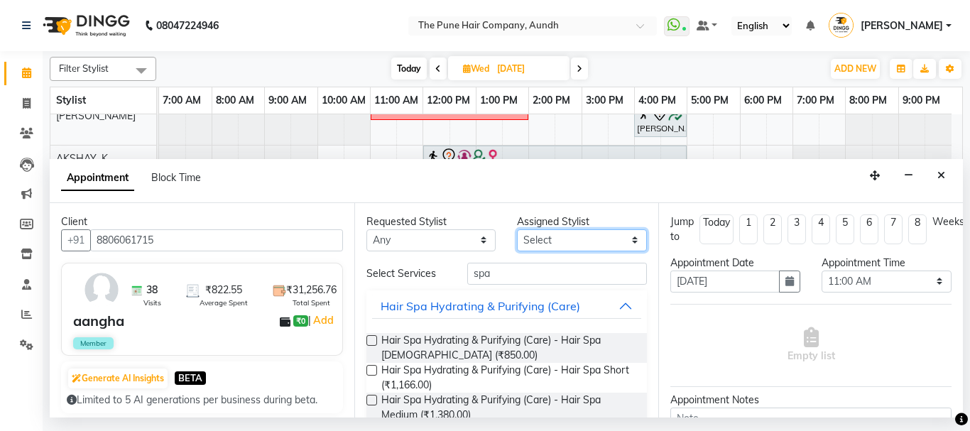
click at [581, 229] on select "Select" at bounding box center [582, 240] width 130 height 22
click at [620, 236] on select "Select" at bounding box center [582, 240] width 130 height 22
click at [621, 237] on select "Select" at bounding box center [582, 240] width 130 height 22
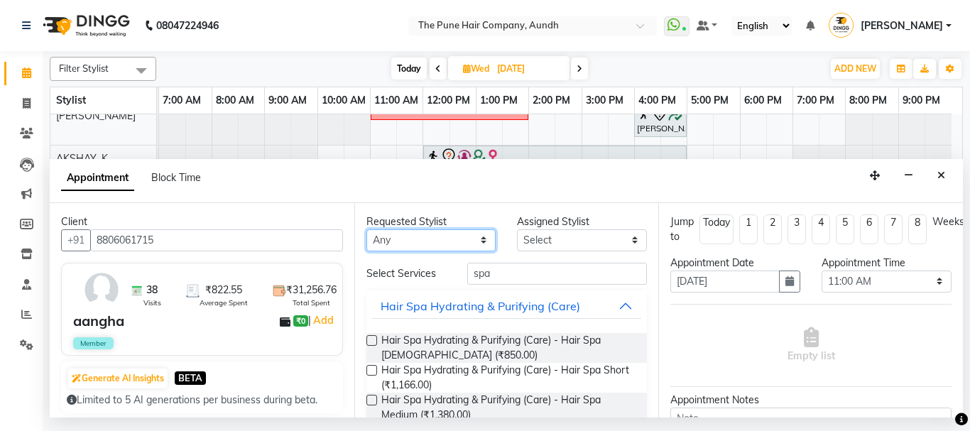
click at [433, 243] on select "Any" at bounding box center [432, 240] width 130 height 22
click at [461, 230] on select "Any" at bounding box center [432, 240] width 130 height 22
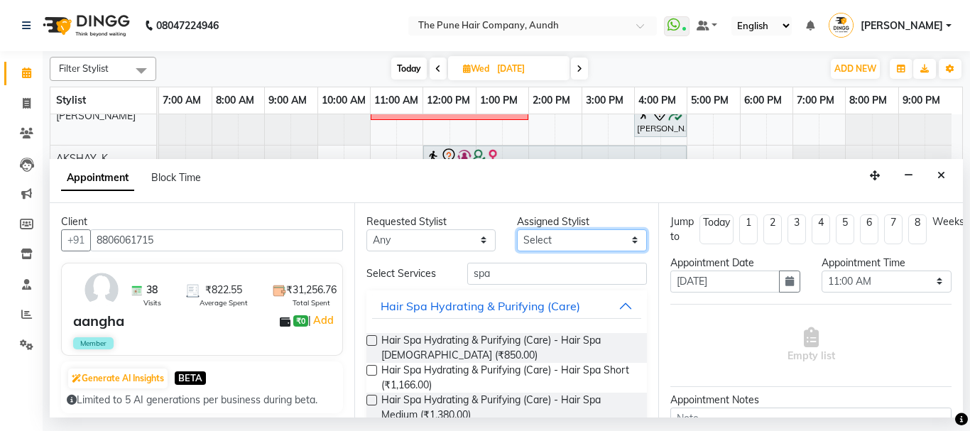
drag, startPoint x: 585, startPoint y: 234, endPoint x: 594, endPoint y: 249, distance: 17.5
click at [585, 234] on select "Select" at bounding box center [582, 240] width 130 height 22
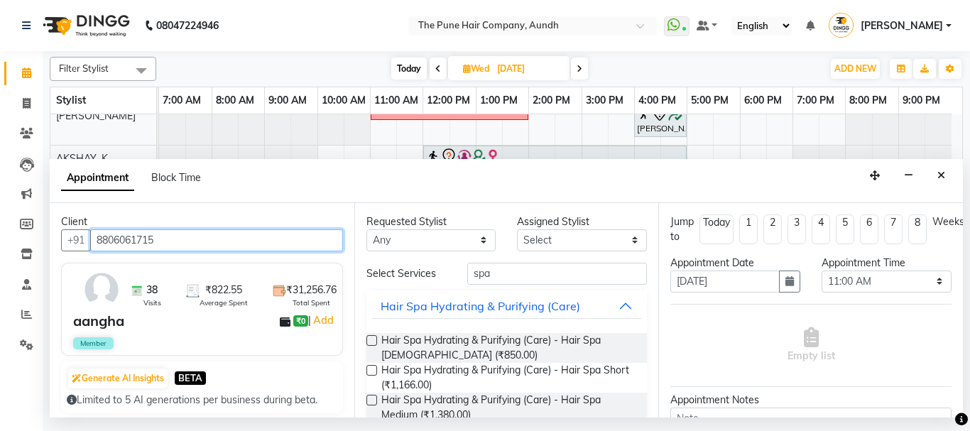
drag, startPoint x: 97, startPoint y: 238, endPoint x: 169, endPoint y: 244, distance: 72.7
click at [169, 244] on input "8806061715" at bounding box center [216, 240] width 253 height 22
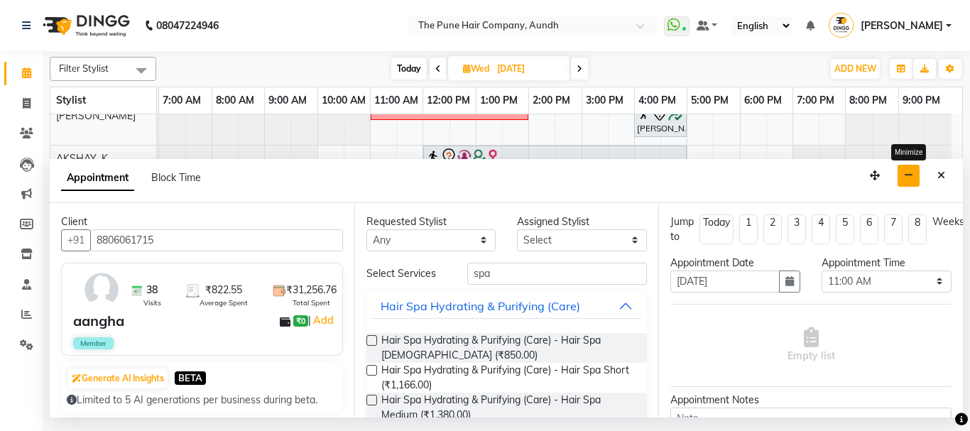
click at [899, 173] on button "button" at bounding box center [909, 176] width 22 height 22
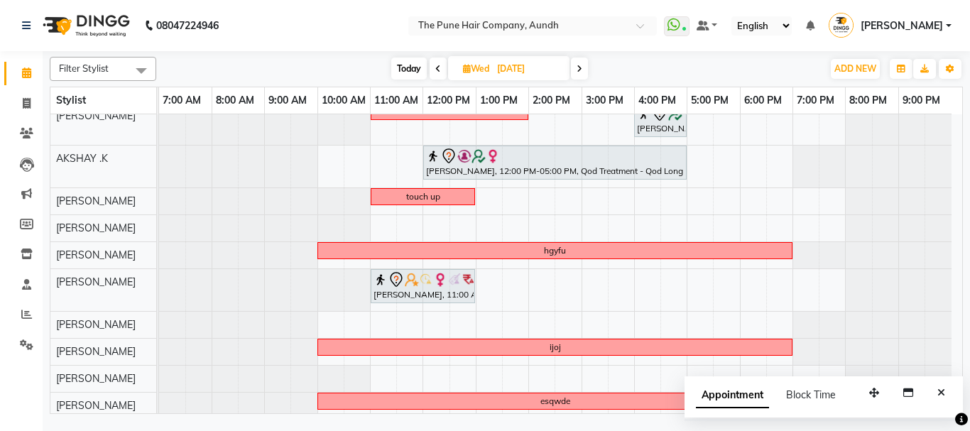
click at [403, 69] on span "Today" at bounding box center [409, 69] width 36 height 22
type input "[DATE]"
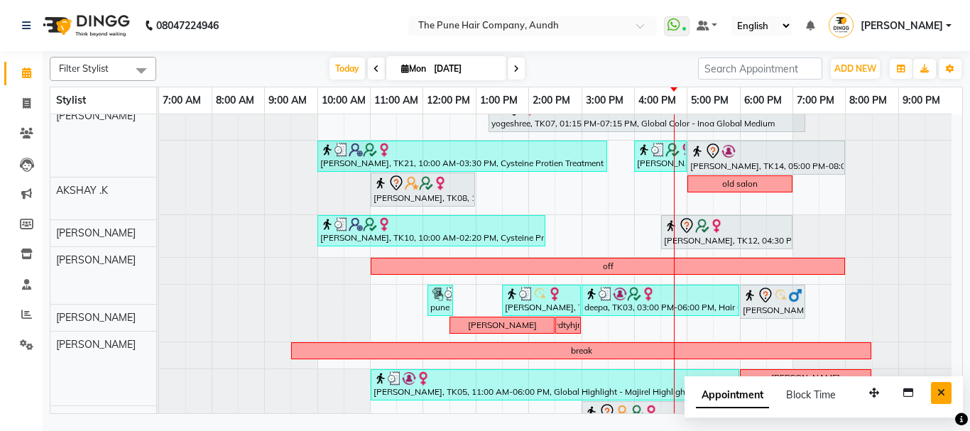
scroll to position [116, 0]
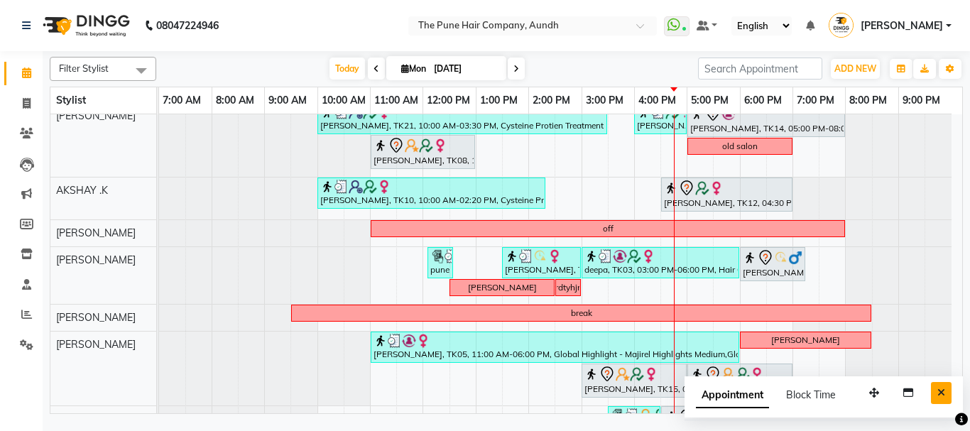
click at [939, 391] on icon "Close" at bounding box center [942, 393] width 8 height 10
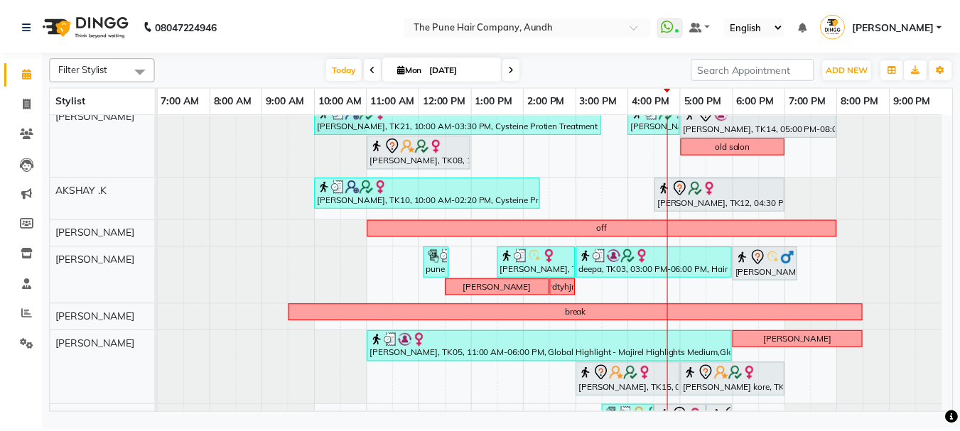
scroll to position [329, 0]
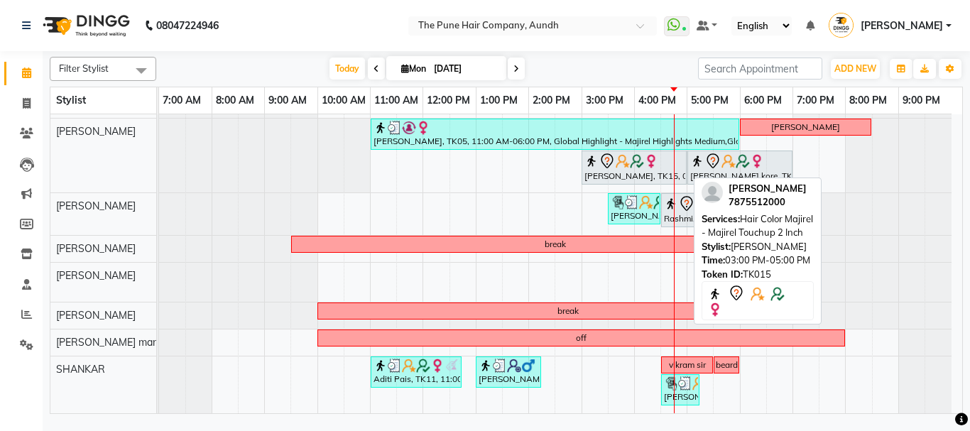
click at [620, 178] on div "manju gupta, TK15, 03:00 PM-05:00 PM, Hair Color Majirel - Majirel Touchup 2 In…" at bounding box center [634, 168] width 102 height 30
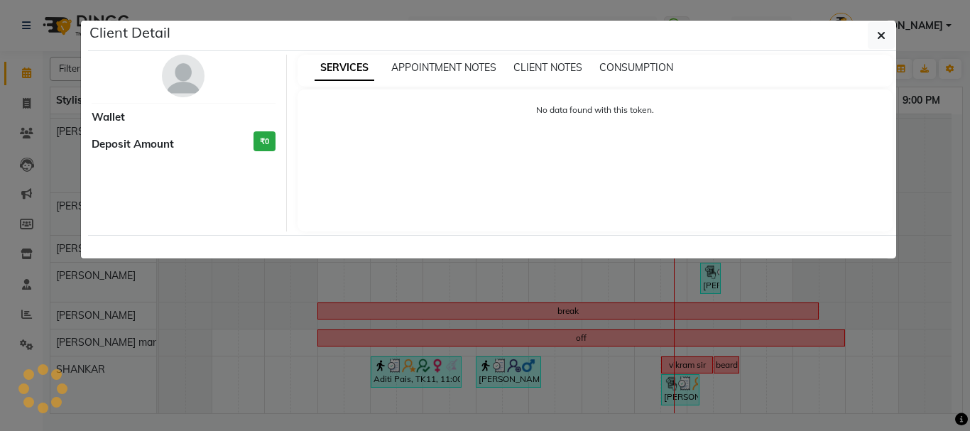
select select "7"
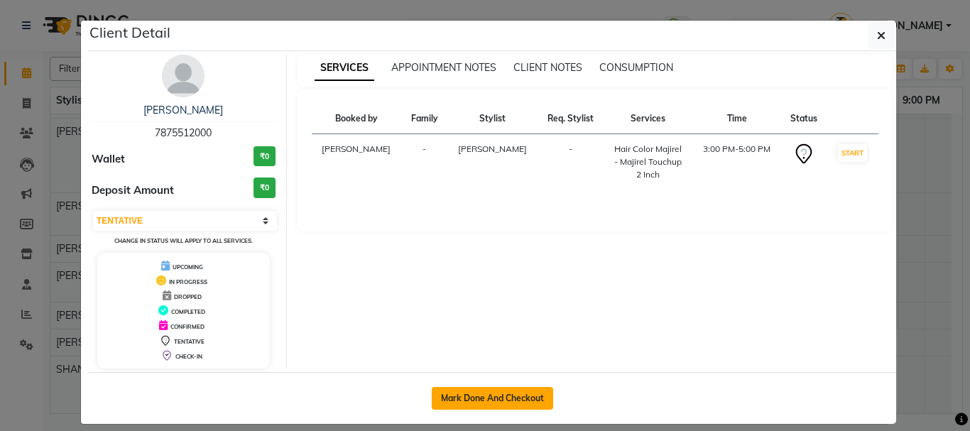
click at [494, 399] on button "Mark Done And Checkout" at bounding box center [492, 398] width 121 height 23
select select "service"
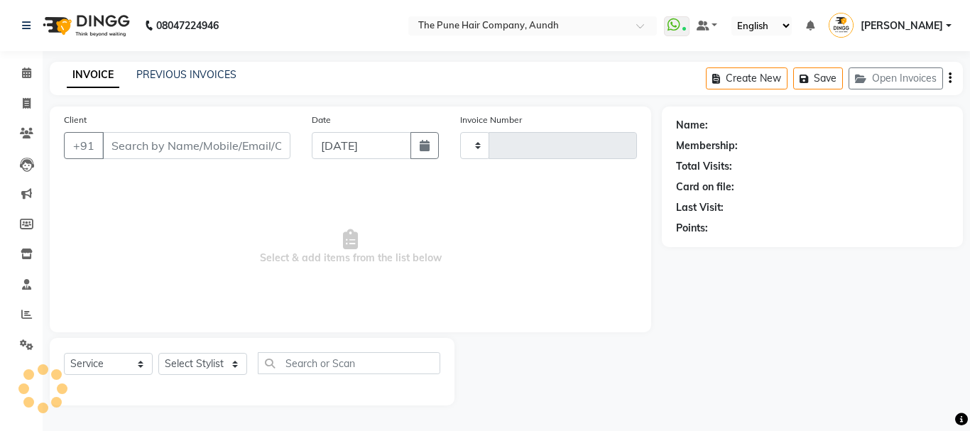
type input "4611"
select select "106"
type input "7875512000"
select select "49441"
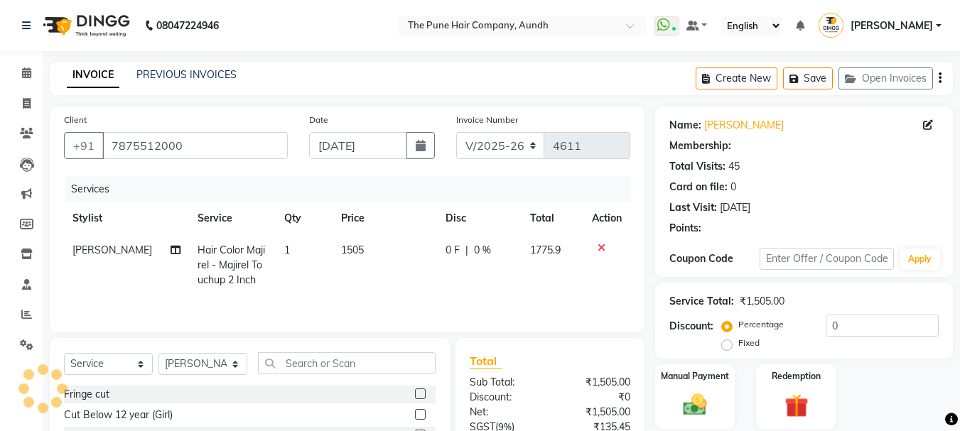
select select "1: Object"
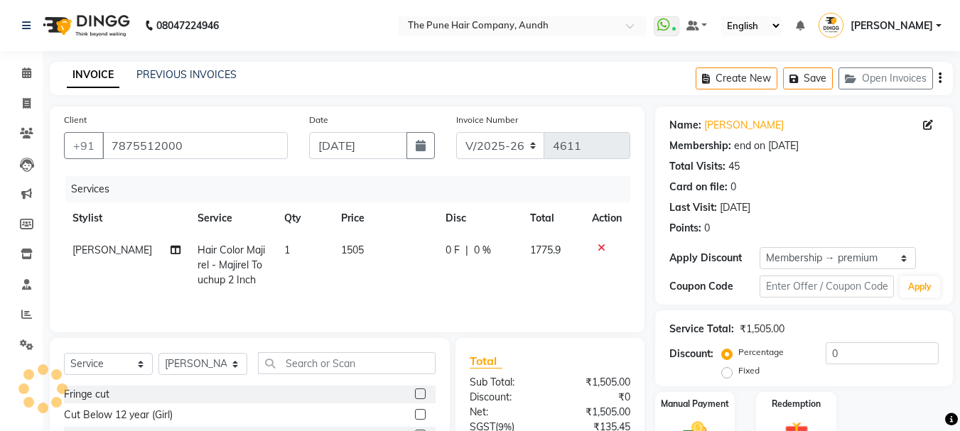
type input "20"
drag, startPoint x: 195, startPoint y: 364, endPoint x: 196, endPoint y: 357, distance: 7.1
click at [195, 364] on select "Select Stylist AKSHAY .K [PERSON_NAME] kaif [PERSON_NAME] [PERSON_NAME] [PERSON…" at bounding box center [202, 364] width 89 height 22
select select "89448"
click at [158, 353] on select "Select Stylist AKSHAY .K [PERSON_NAME] kaif [PERSON_NAME] [PERSON_NAME] [PERSON…" at bounding box center [202, 364] width 89 height 22
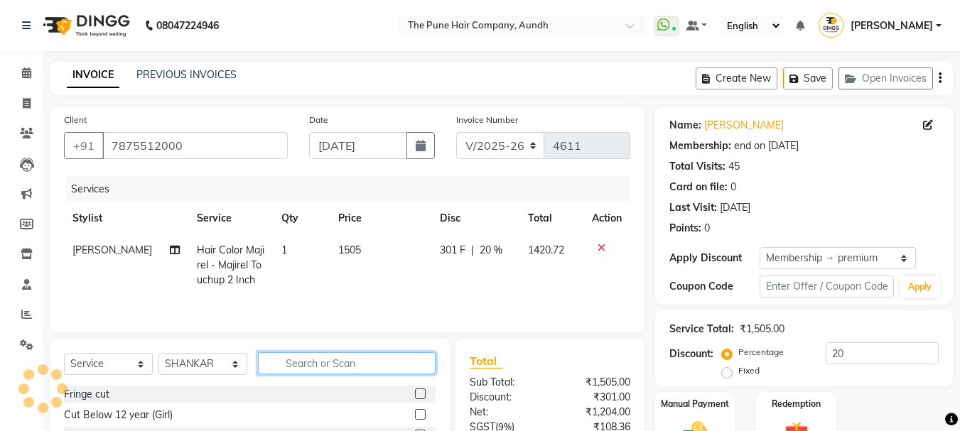
click at [323, 364] on input "text" at bounding box center [347, 363] width 178 height 22
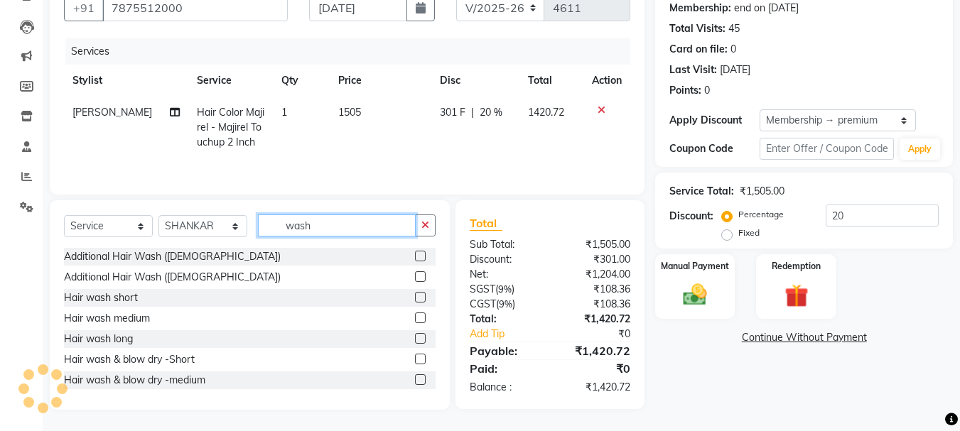
scroll to position [71, 0]
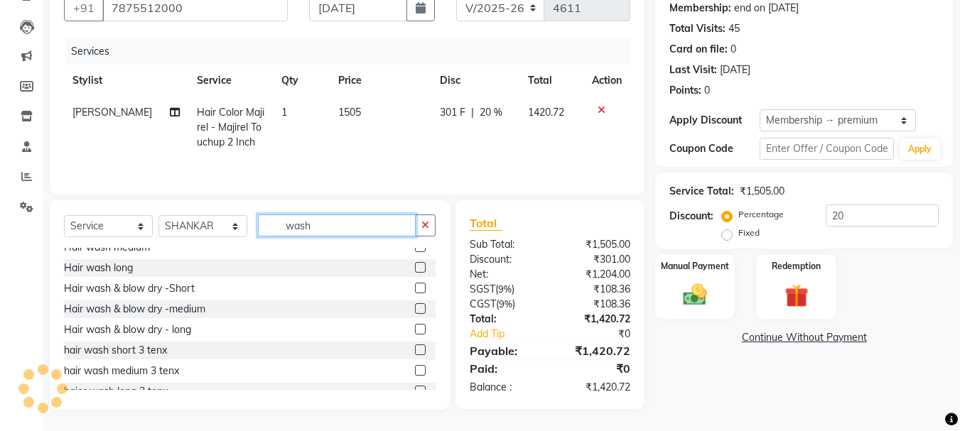
type input "wash"
click at [415, 312] on label at bounding box center [420, 308] width 11 height 11
click at [415, 312] on input "checkbox" at bounding box center [419, 309] width 9 height 9
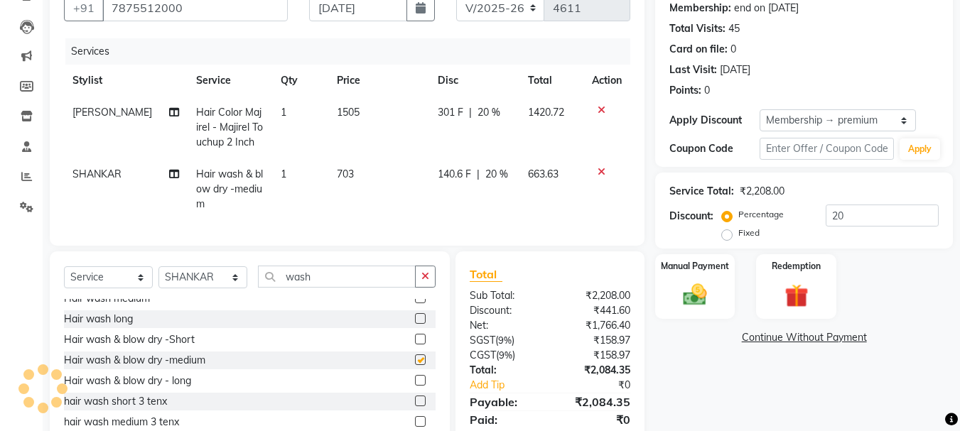
checkbox input "false"
click at [206, 283] on select "Select Stylist AKSHAY .K [PERSON_NAME] kaif [PERSON_NAME] [PERSON_NAME] [PERSON…" at bounding box center [202, 277] width 89 height 22
select select "49441"
click at [158, 277] on select "Select Stylist AKSHAY .K [PERSON_NAME] kaif [PERSON_NAME] [PERSON_NAME] [PERSON…" at bounding box center [202, 277] width 89 height 22
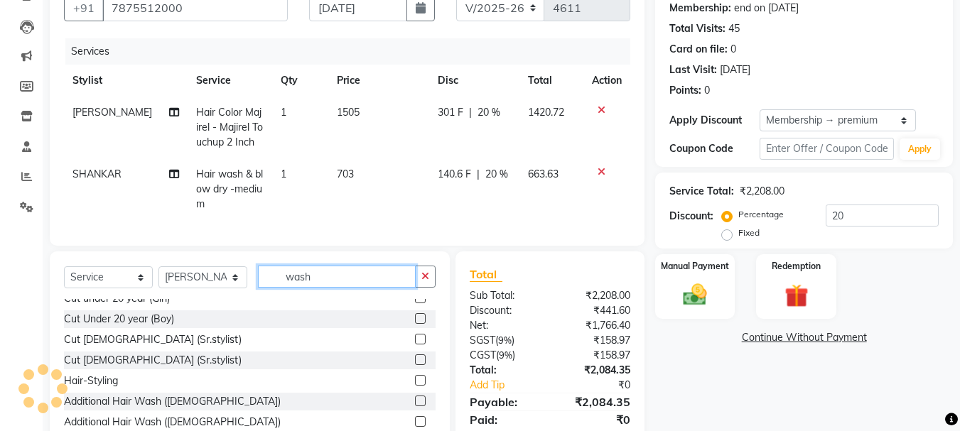
click at [350, 288] on input "wash" at bounding box center [337, 277] width 158 height 22
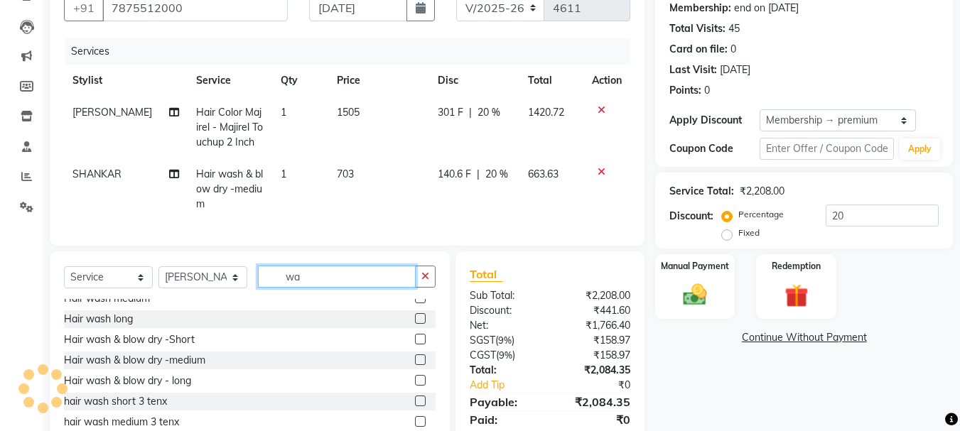
scroll to position [0, 0]
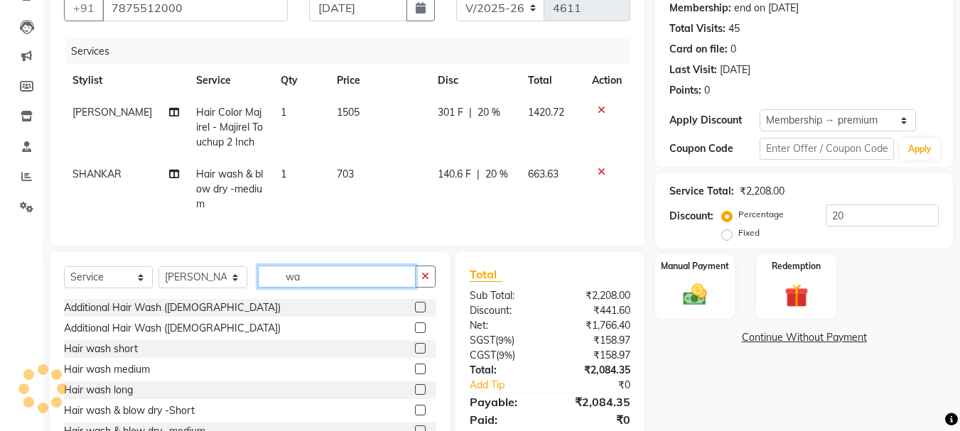
type input "w"
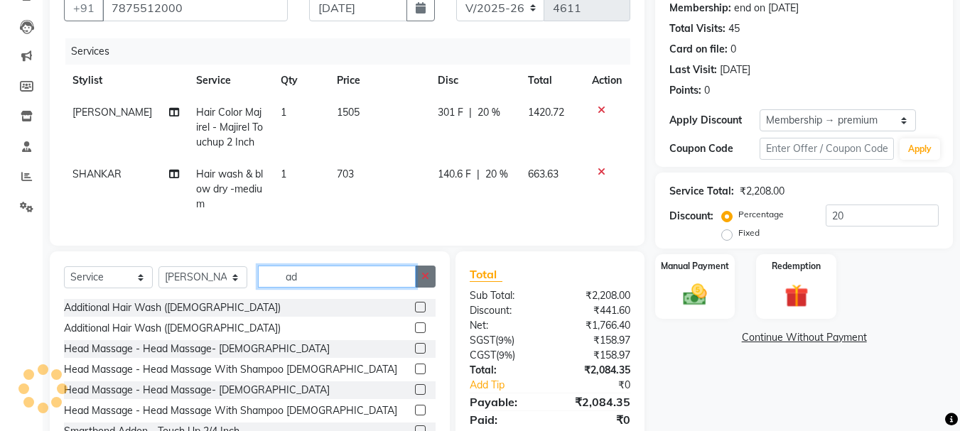
type input "a"
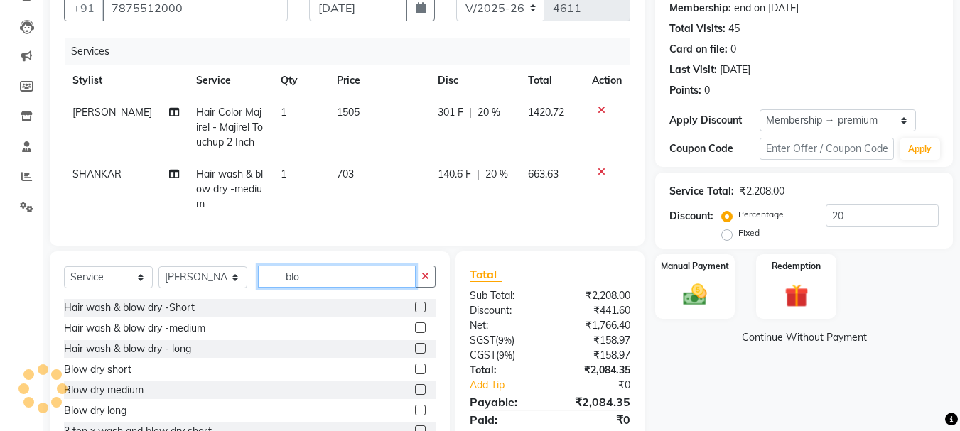
type input "blo"
click at [415, 374] on label at bounding box center [420, 369] width 11 height 11
click at [415, 374] on input "checkbox" at bounding box center [419, 369] width 9 height 9
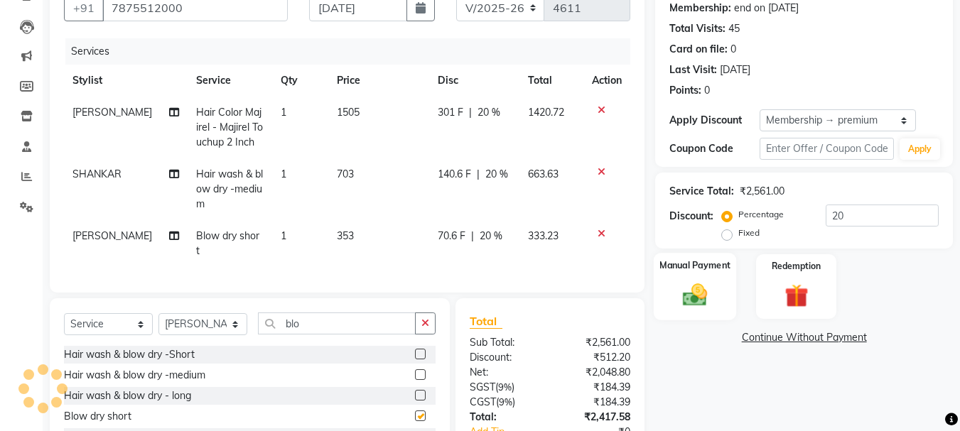
checkbox input "false"
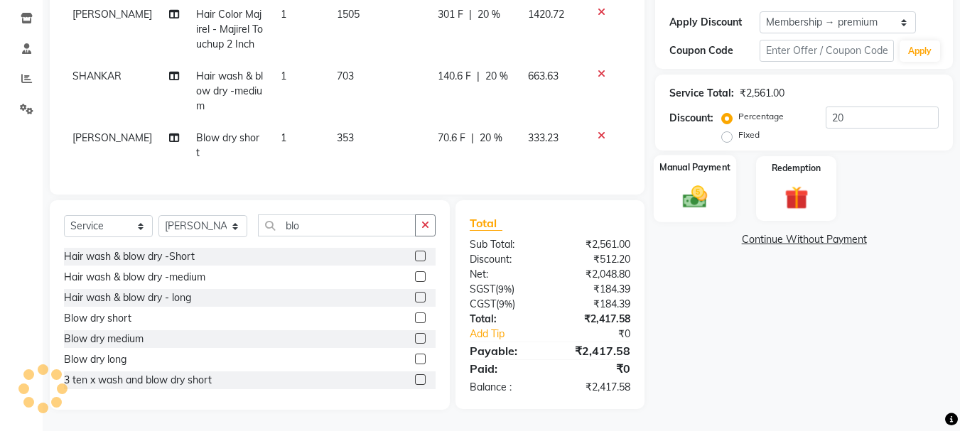
scroll to position [246, 0]
click at [688, 183] on img at bounding box center [695, 197] width 40 height 28
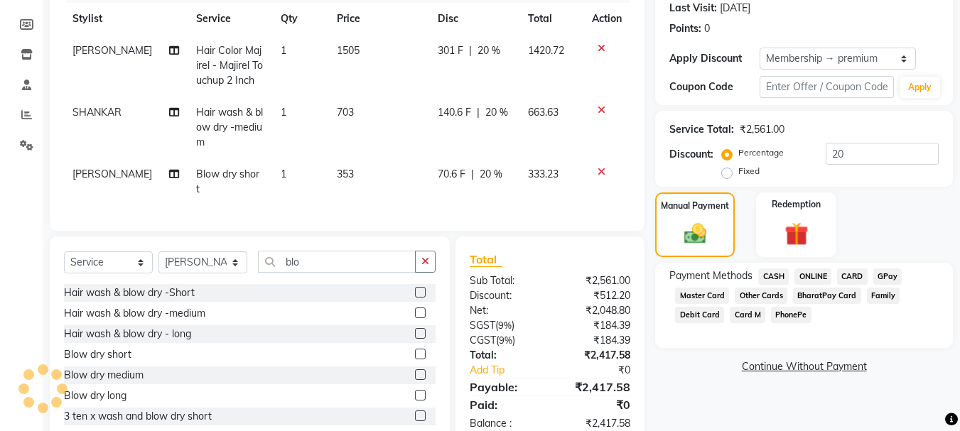
scroll to position [175, 0]
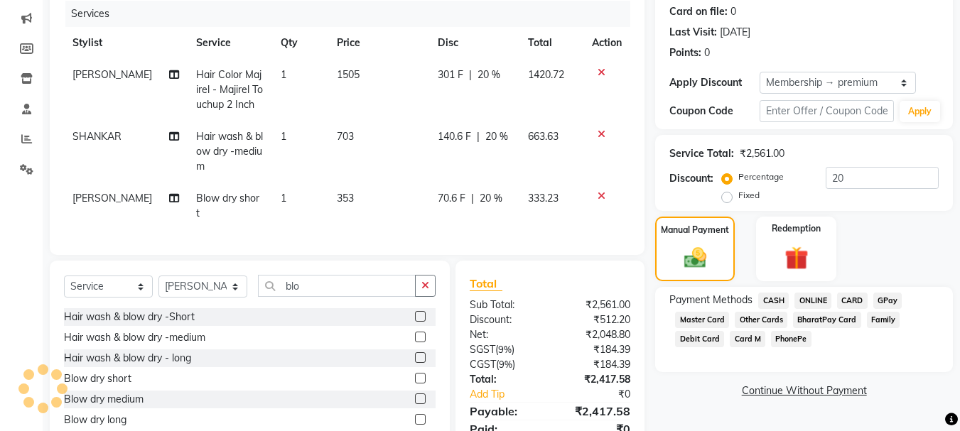
click at [801, 299] on span "ONLINE" at bounding box center [812, 301] width 37 height 16
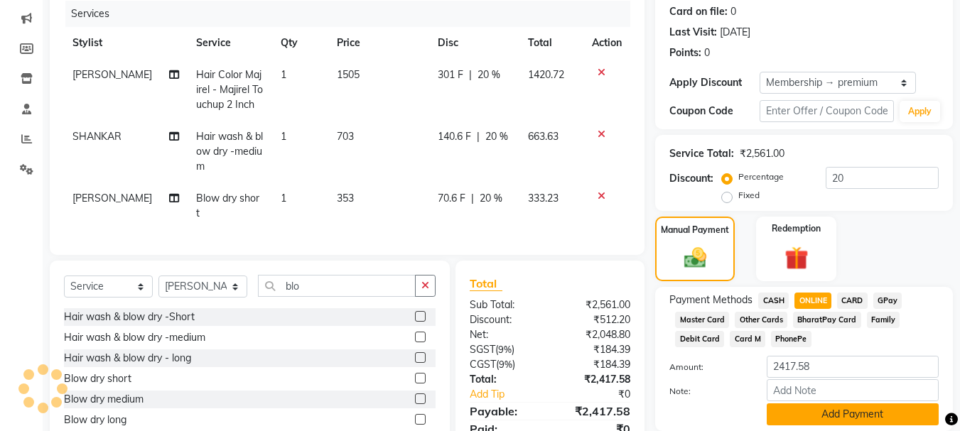
click at [832, 407] on button "Add Payment" at bounding box center [852, 414] width 172 height 22
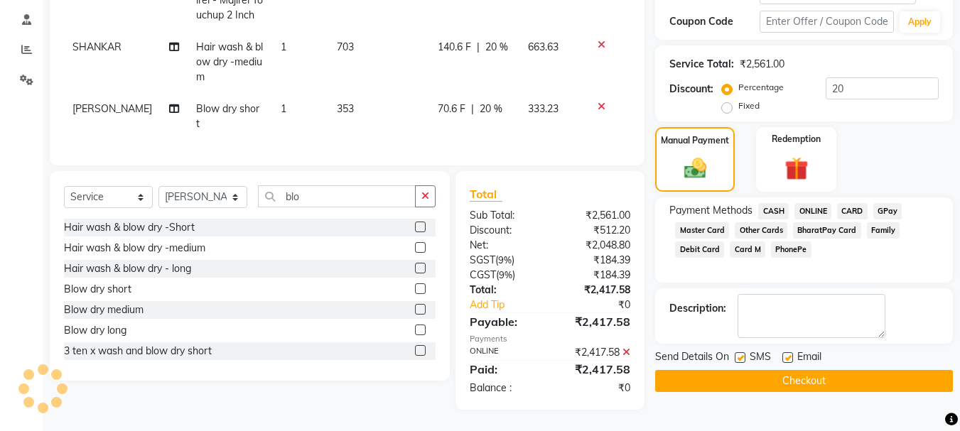
scroll to position [276, 0]
click at [763, 372] on button "Checkout" at bounding box center [804, 381] width 298 height 22
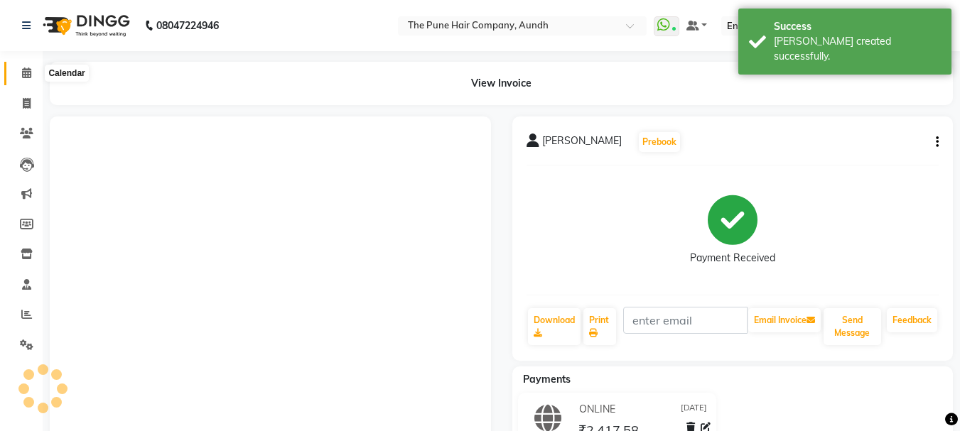
click at [29, 67] on icon at bounding box center [26, 72] width 9 height 11
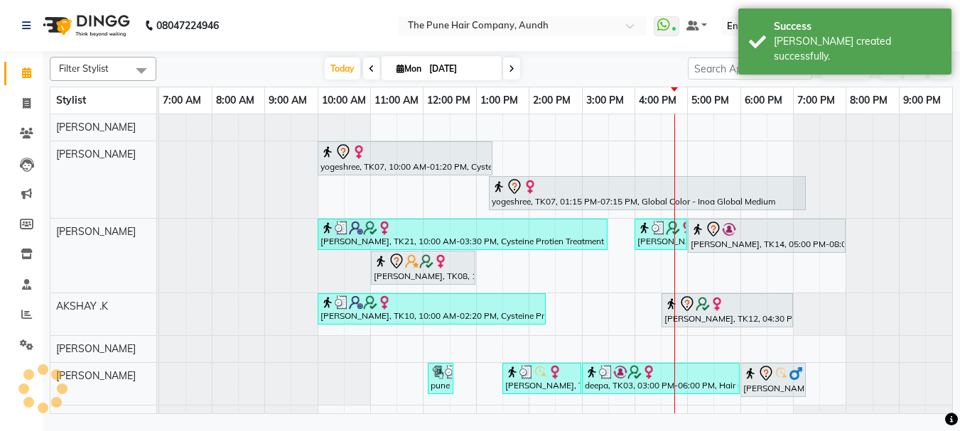
click at [399, 67] on icon at bounding box center [400, 68] width 8 height 9
select select "9"
select select "2025"
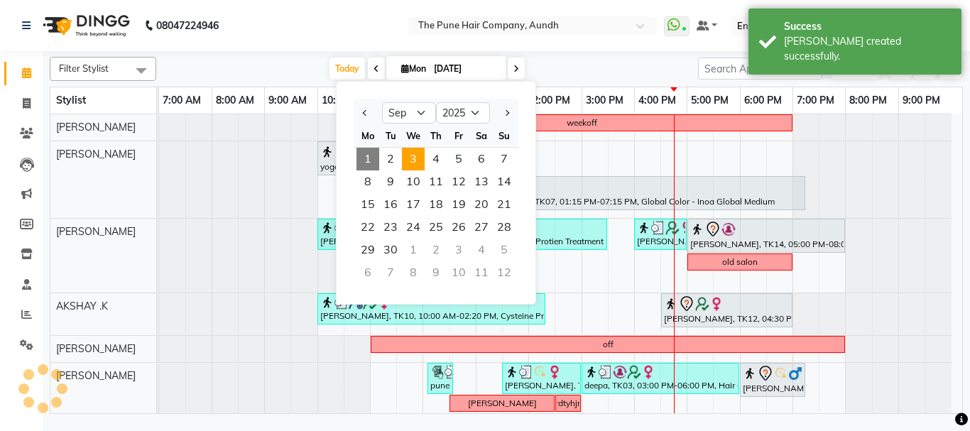
click at [423, 161] on span "3" at bounding box center [413, 159] width 23 height 23
type input "03-09-2025"
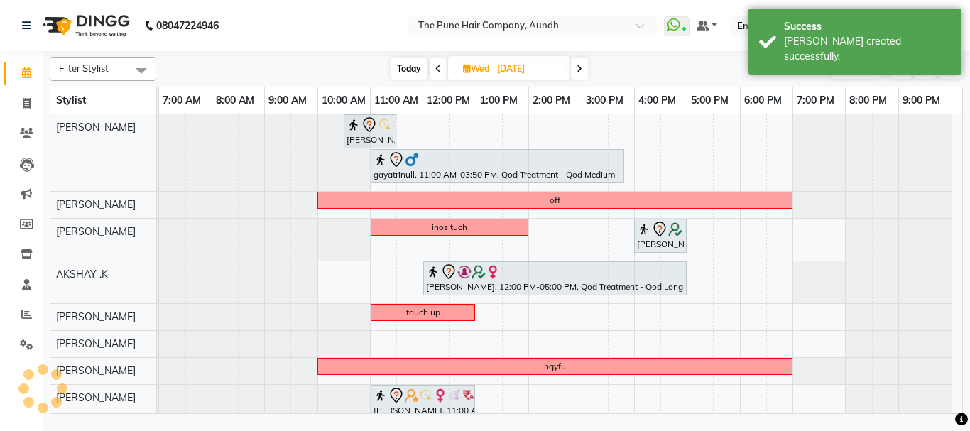
click at [379, 347] on div "Madhvi Zende, 10:30 AM-11:30 AM, Cut Female ( Top Stylist ) gayatrinull, 11:00 …" at bounding box center [560, 351] width 803 height 474
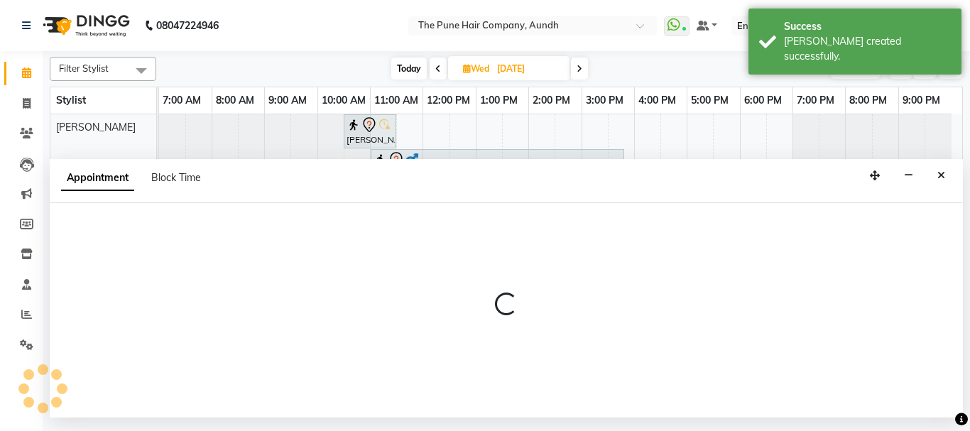
select select "18078"
select select "660"
select select "tentative"
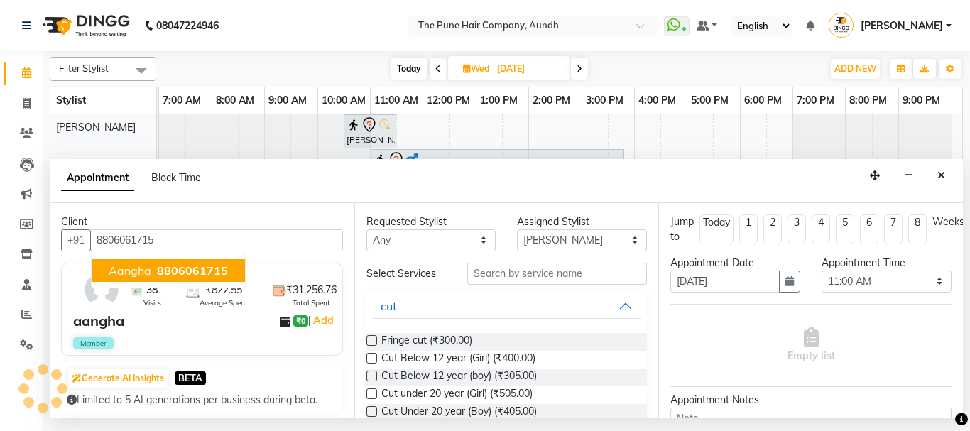
click at [186, 269] on span "8806061715" at bounding box center [192, 271] width 71 height 14
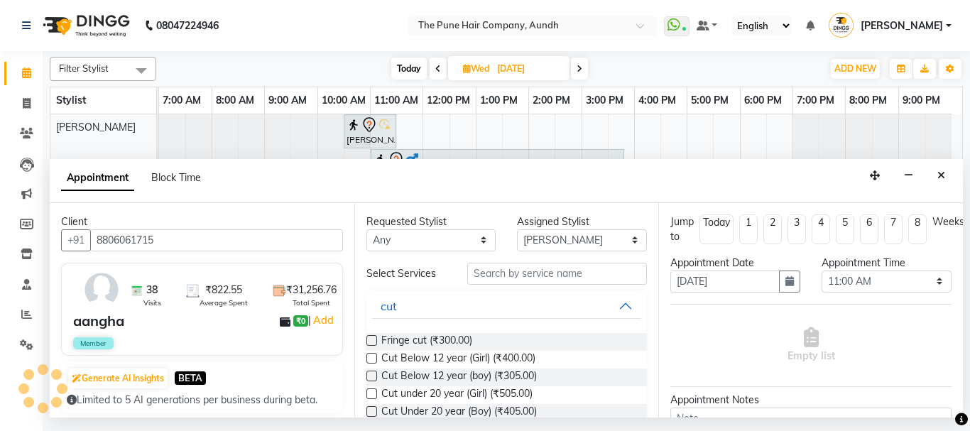
type input "8806061715"
click at [482, 276] on input "text" at bounding box center [557, 274] width 180 height 22
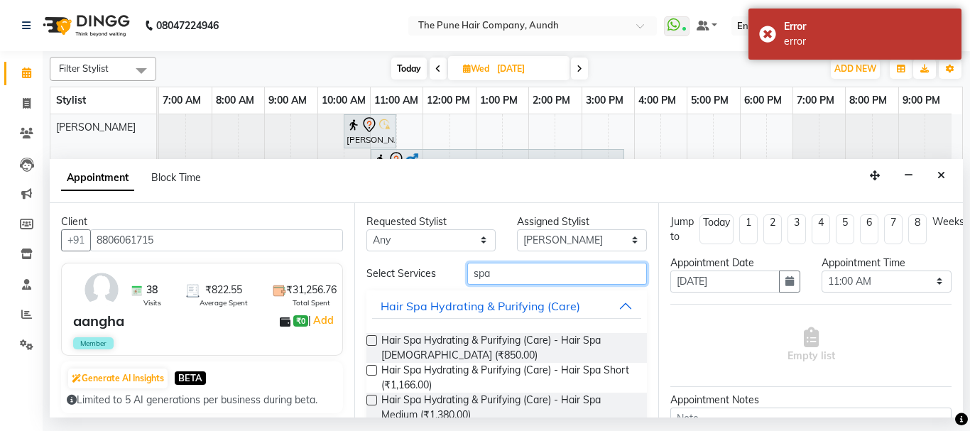
type input "spa"
click at [374, 403] on label at bounding box center [372, 400] width 11 height 11
click at [374, 403] on input "checkbox" at bounding box center [371, 401] width 9 height 9
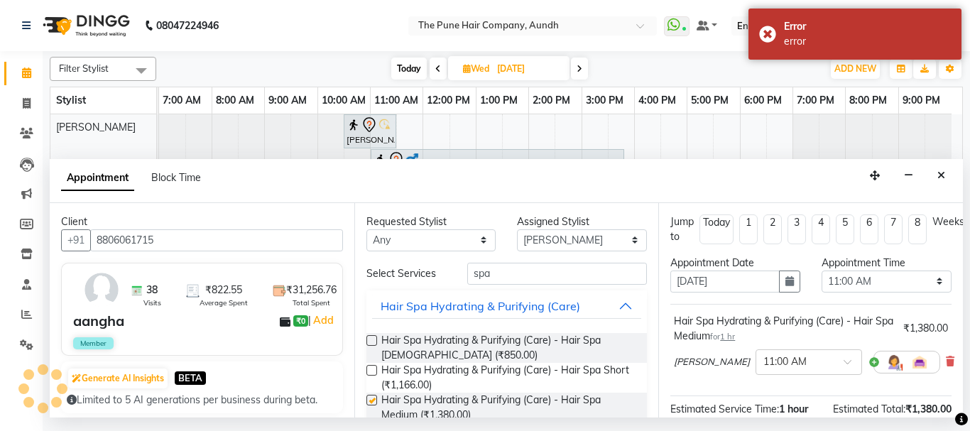
checkbox input "false"
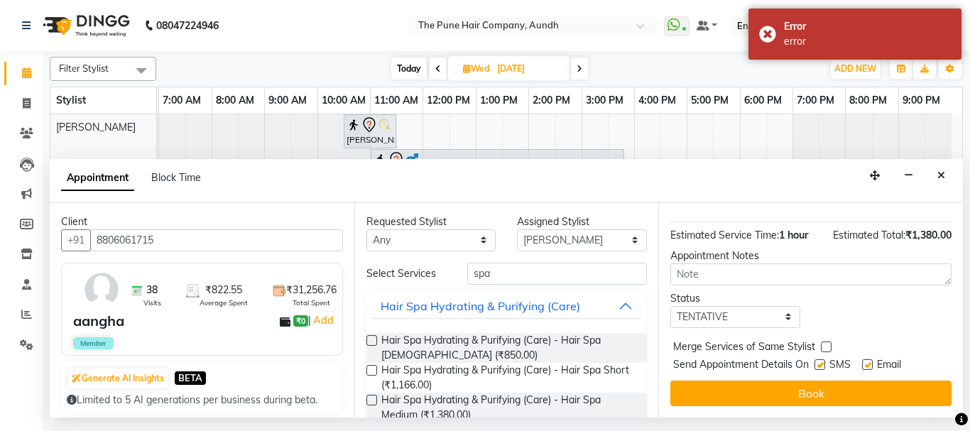
scroll to position [187, 0]
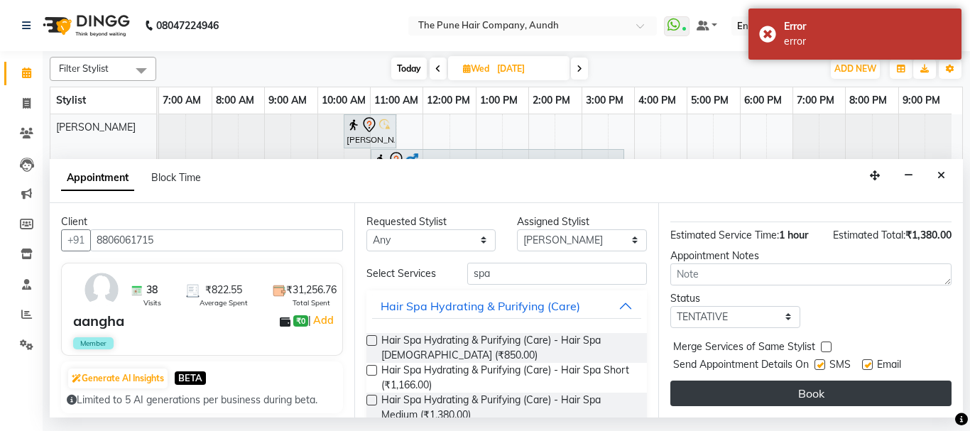
click at [771, 382] on button "Book" at bounding box center [811, 394] width 281 height 26
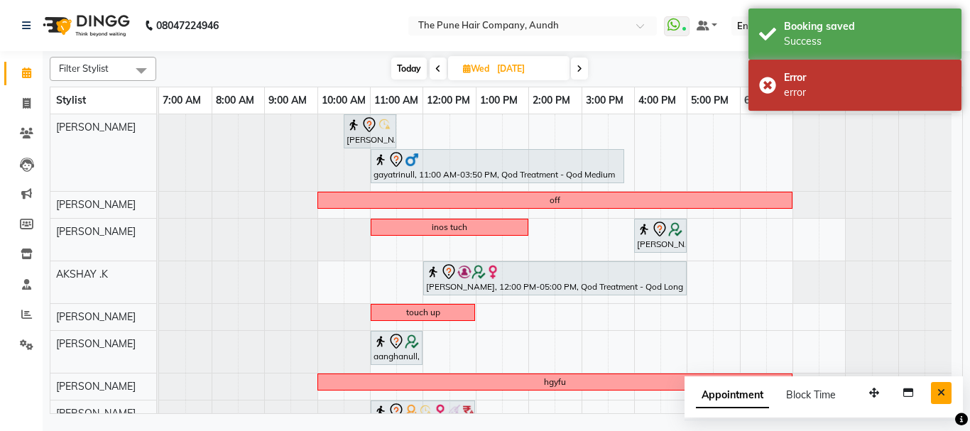
click at [948, 398] on button "Close" at bounding box center [941, 393] width 21 height 22
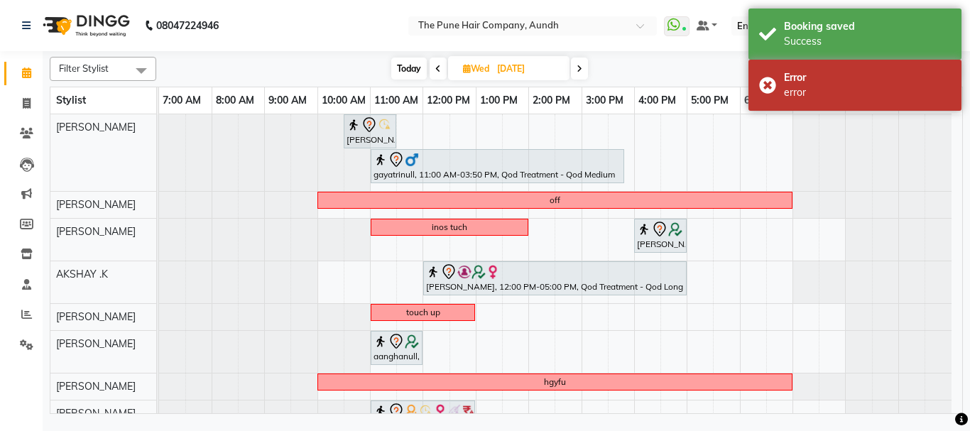
click at [401, 65] on span "Today" at bounding box center [409, 69] width 36 height 22
type input "[DATE]"
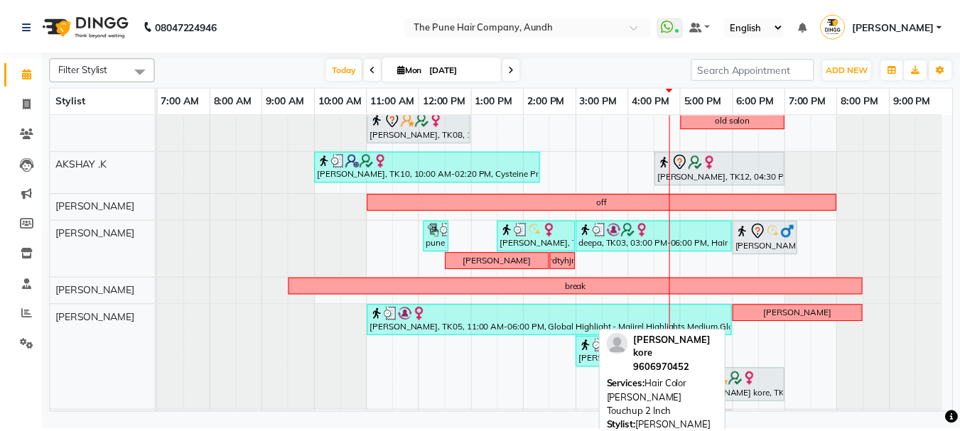
scroll to position [213, 0]
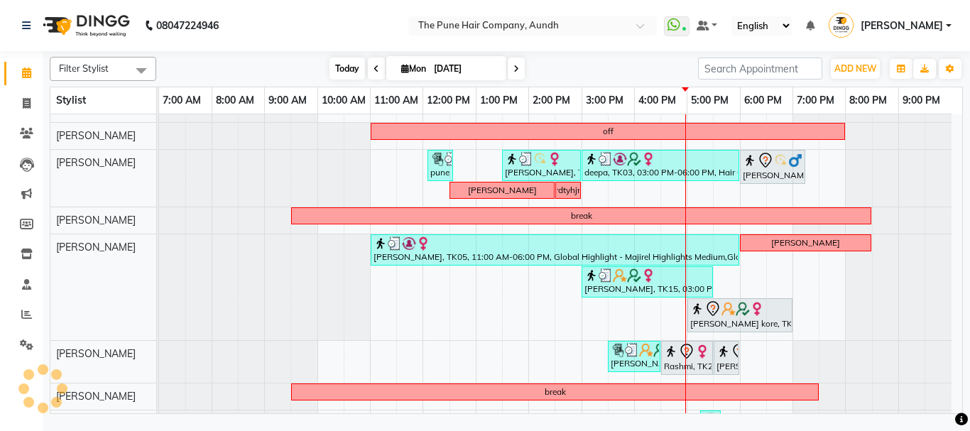
click at [344, 65] on span "Today" at bounding box center [348, 69] width 36 height 22
drag, startPoint x: 344, startPoint y: 65, endPoint x: 325, endPoint y: 63, distance: 19.3
click at [344, 65] on span "Today" at bounding box center [348, 69] width 36 height 22
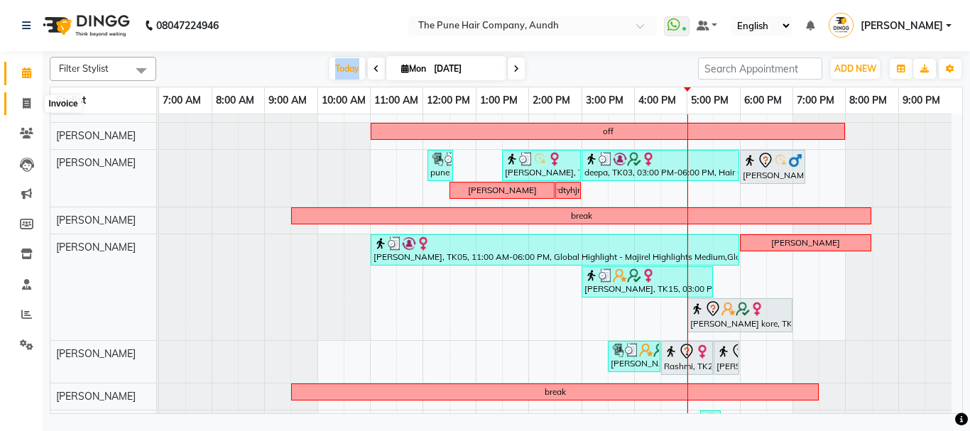
drag, startPoint x: 24, startPoint y: 102, endPoint x: 33, endPoint y: 106, distance: 9.9
click at [24, 102] on icon at bounding box center [27, 103] width 8 height 11
select select "service"
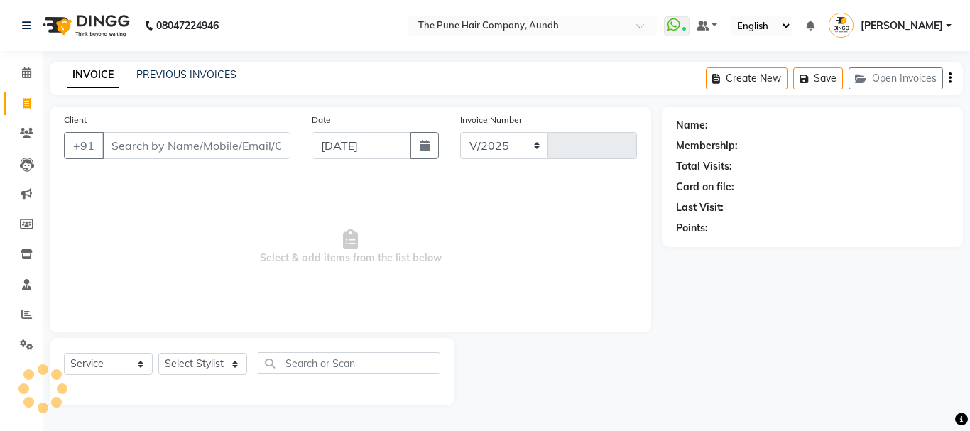
select select "106"
type input "4612"
click at [188, 361] on select "Select Stylist" at bounding box center [202, 364] width 89 height 22
select select "49797"
click at [158, 353] on select "Select Stylist AKSHAY .K [PERSON_NAME] kaif [PERSON_NAME] [PERSON_NAME] [PERSON…" at bounding box center [202, 364] width 89 height 22
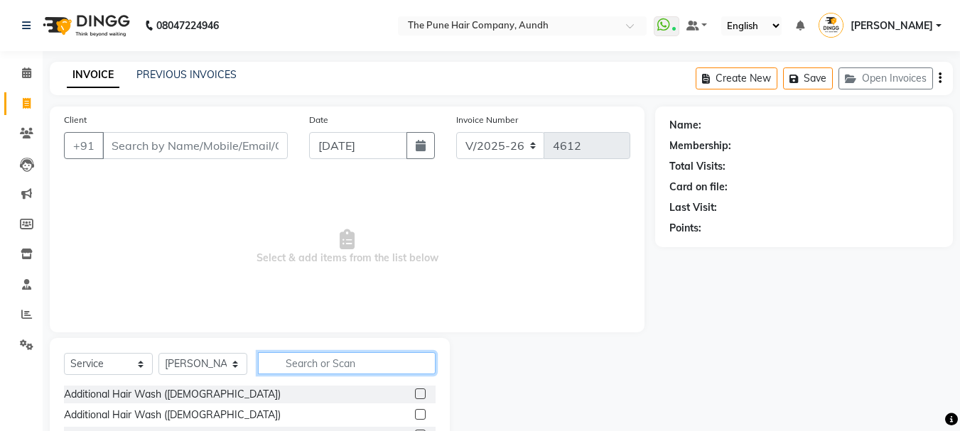
click at [303, 364] on input "text" at bounding box center [347, 363] width 178 height 22
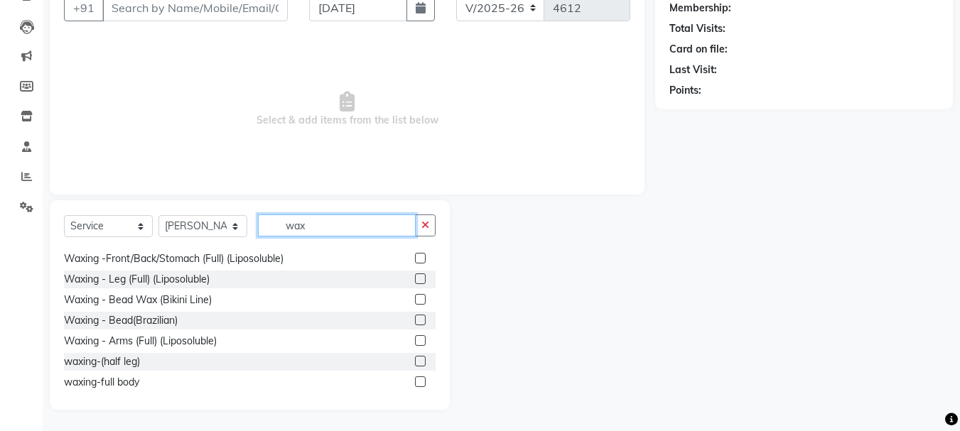
scroll to position [146, 0]
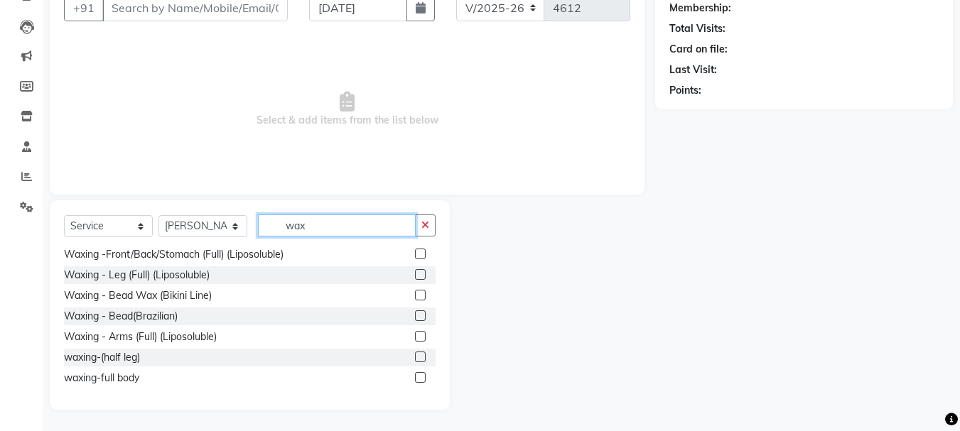
type input "wax"
click at [415, 340] on label at bounding box center [420, 336] width 11 height 11
click at [415, 340] on input "checkbox" at bounding box center [419, 336] width 9 height 9
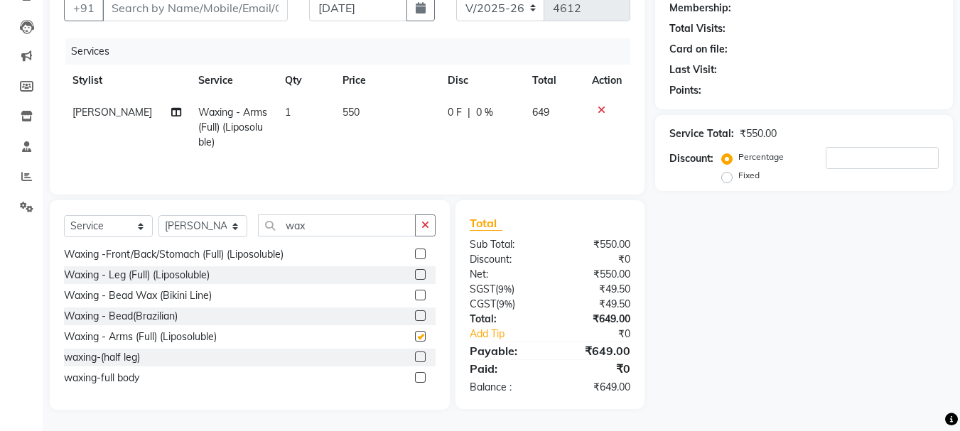
checkbox input "false"
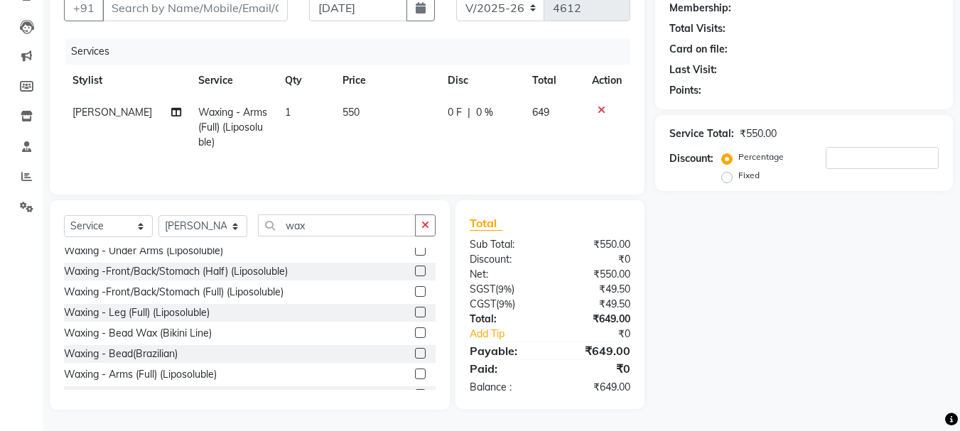
scroll to position [75, 0]
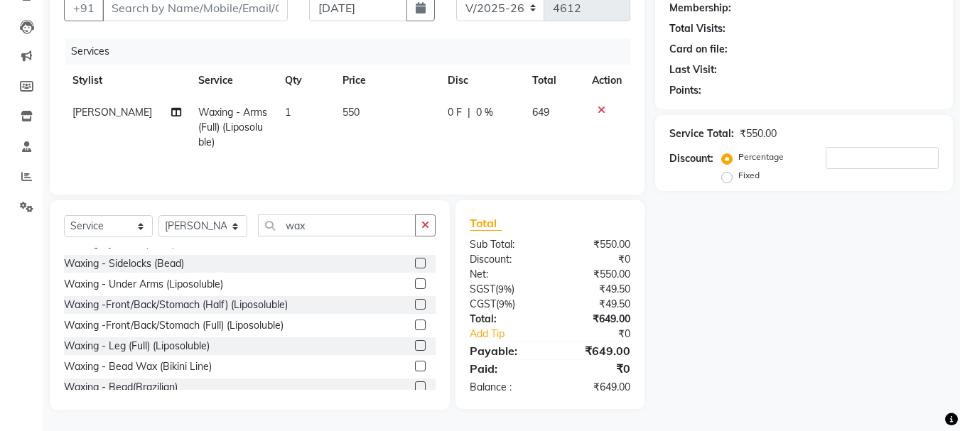
click at [415, 288] on label at bounding box center [420, 283] width 11 height 11
click at [415, 288] on input "checkbox" at bounding box center [419, 284] width 9 height 9
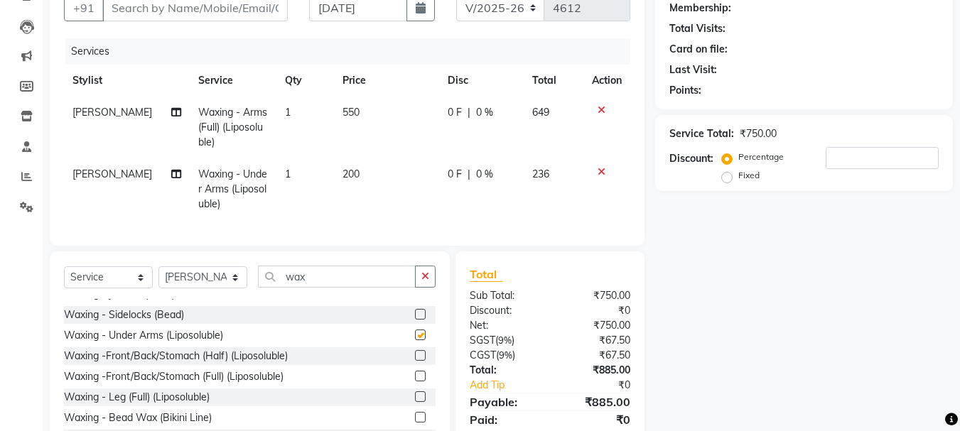
checkbox input "false"
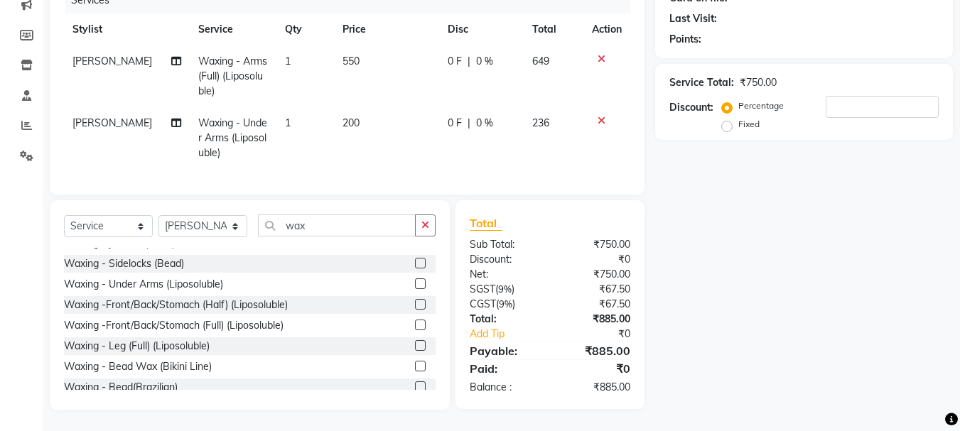
scroll to position [129, 0]
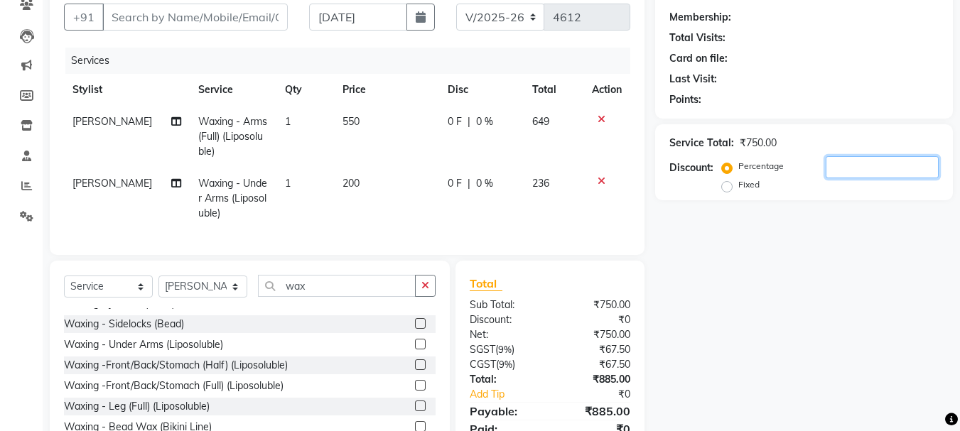
click at [837, 170] on input "number" at bounding box center [881, 167] width 113 height 22
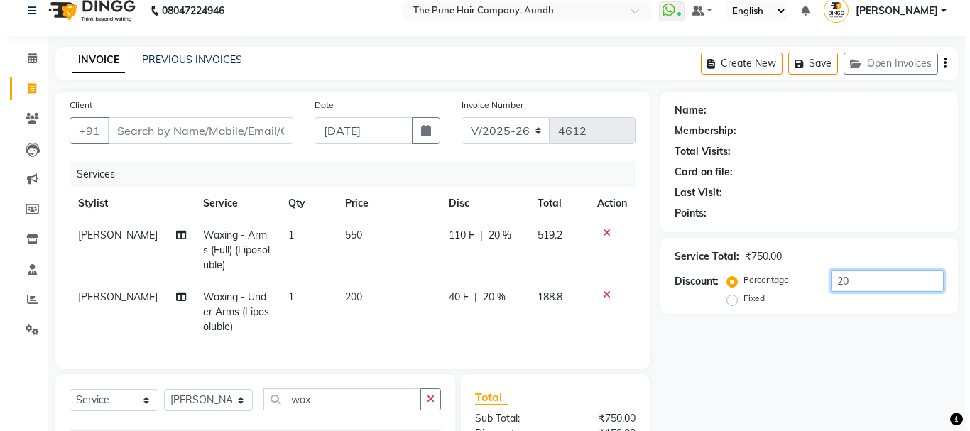
scroll to position [0, 0]
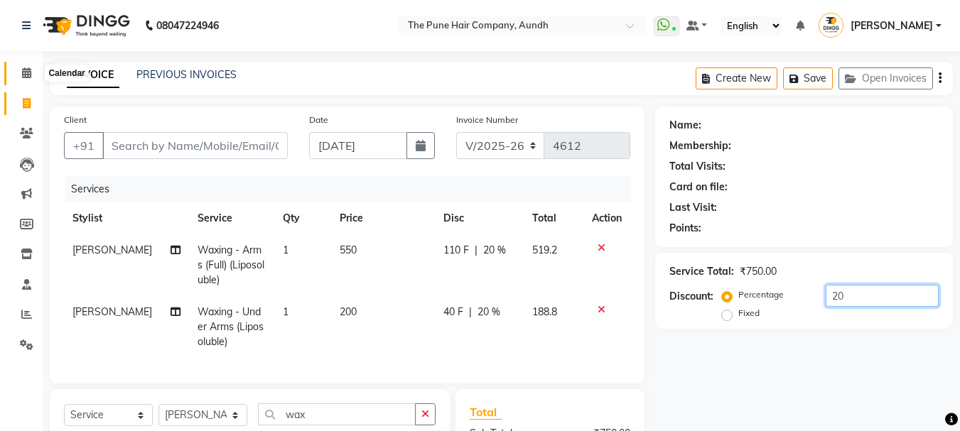
type input "20"
click at [28, 76] on icon at bounding box center [26, 72] width 9 height 11
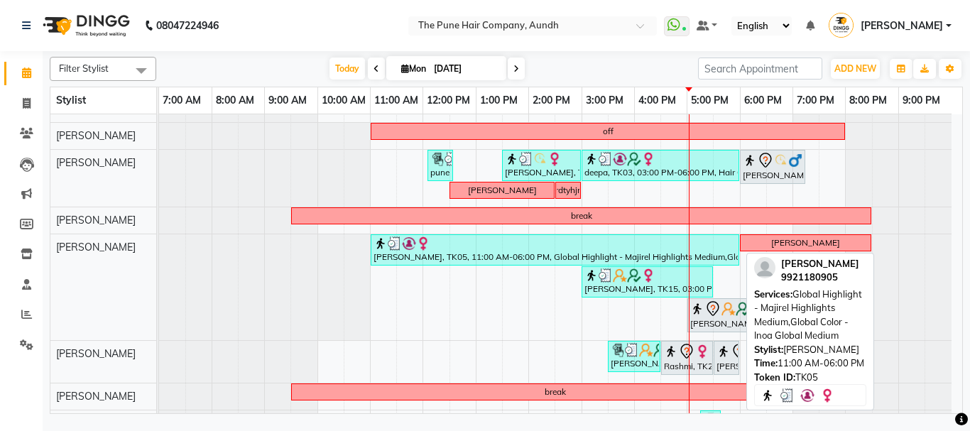
scroll to position [284, 0]
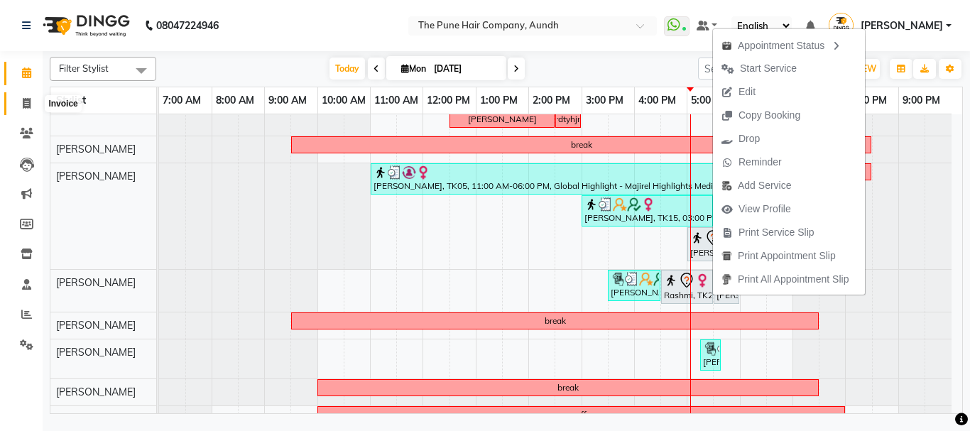
click at [26, 100] on icon at bounding box center [27, 103] width 8 height 11
drag, startPoint x: 26, startPoint y: 100, endPoint x: 27, endPoint y: 84, distance: 16.4
click at [26, 100] on icon at bounding box center [27, 103] width 8 height 11
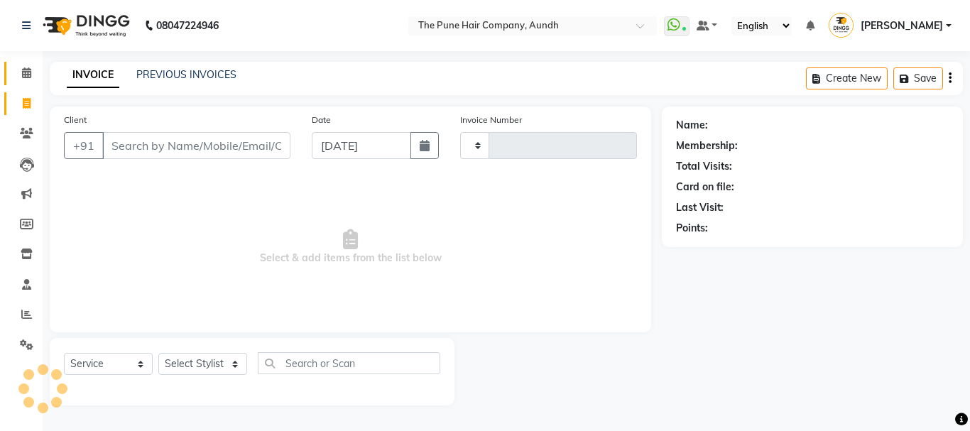
click at [25, 75] on icon at bounding box center [26, 72] width 9 height 11
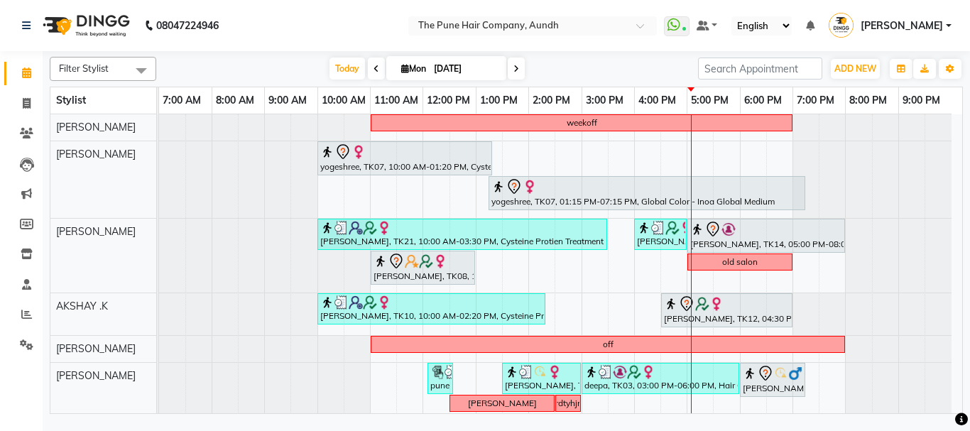
click at [517, 68] on icon at bounding box center [517, 69] width 6 height 9
click at [501, 68] on input "[DATE]" at bounding box center [465, 68] width 71 height 21
type input "02-09-2025"
select select "9"
select select "2025"
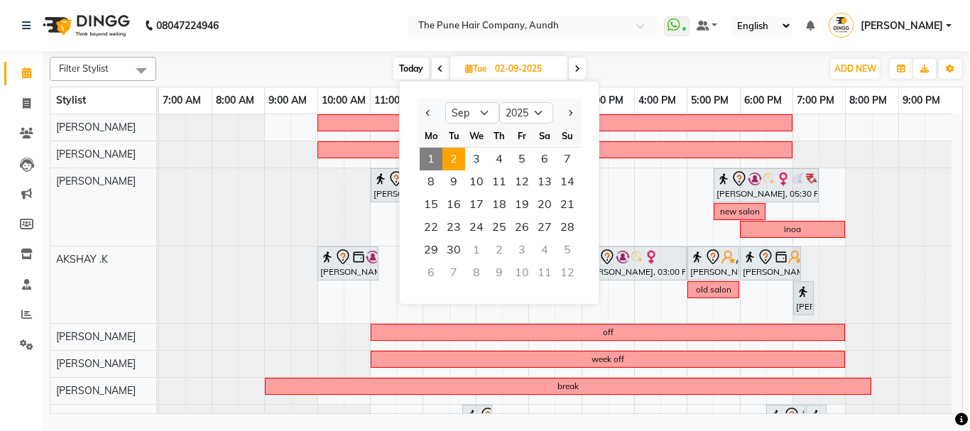
click at [417, 65] on span "Today" at bounding box center [412, 69] width 36 height 22
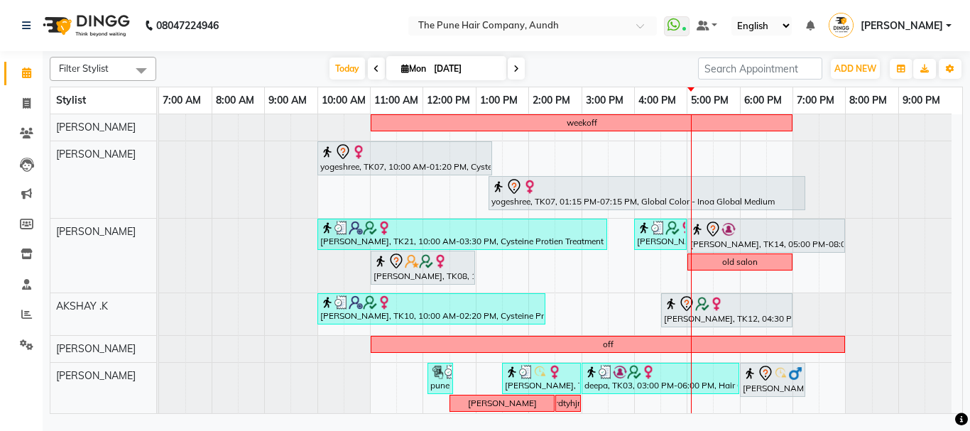
click at [519, 68] on span at bounding box center [516, 69] width 17 height 22
type input "02-09-2025"
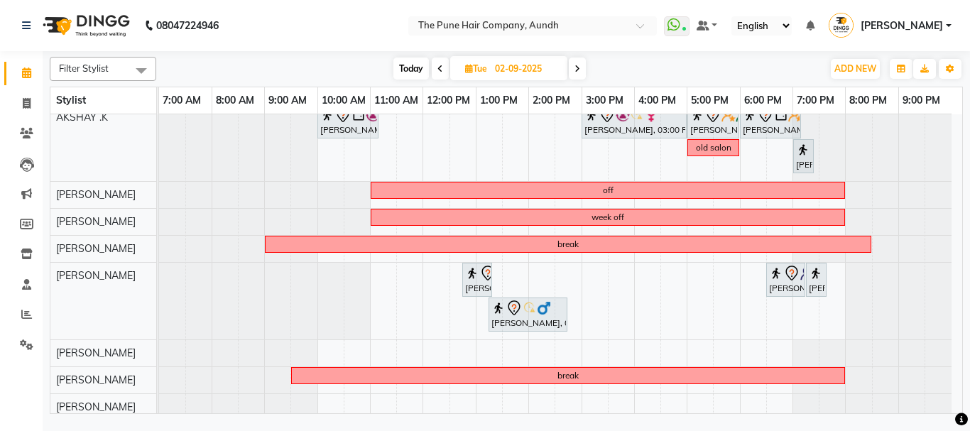
scroll to position [213, 0]
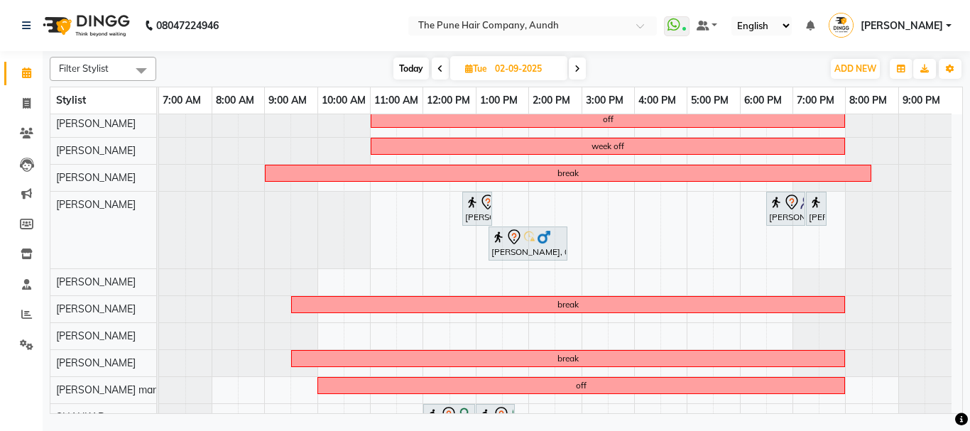
click at [648, 278] on div "leave leave Amita Jain, 11:00 AM-01:00 PM, Hair Color Inoa - Inoa Touchup 2 Inc…" at bounding box center [560, 173] width 803 height 545
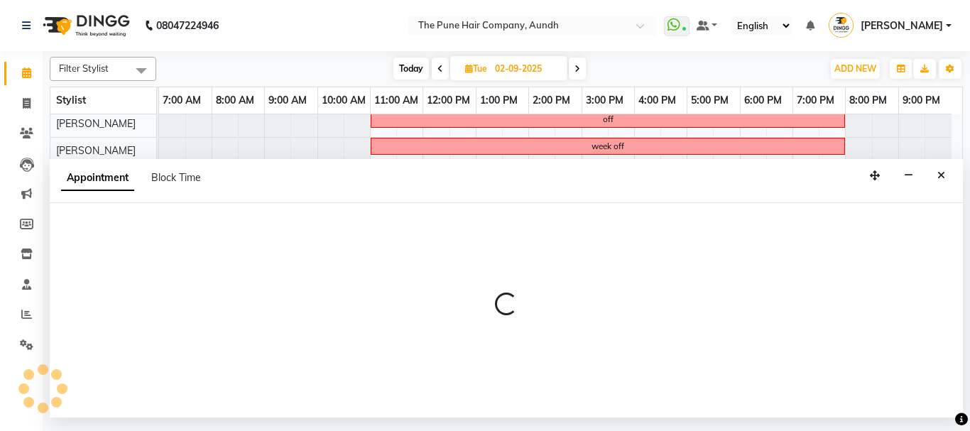
select select "49797"
select select "960"
select select "tentative"
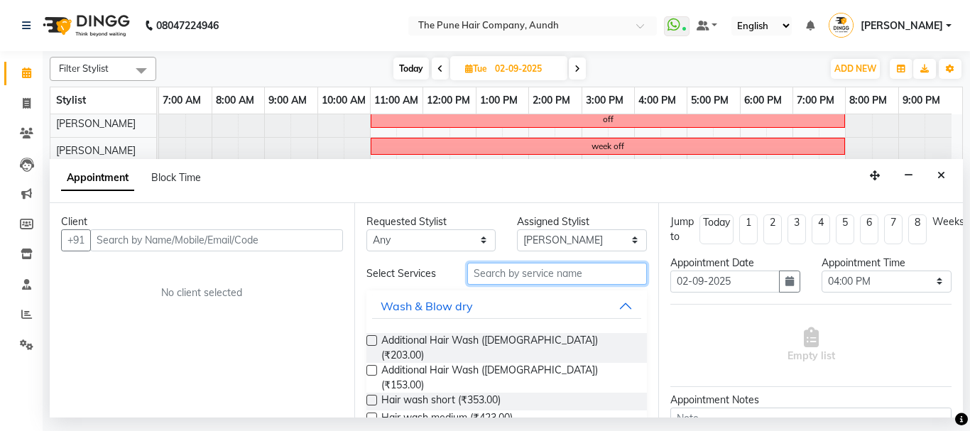
click at [539, 268] on input "text" at bounding box center [557, 274] width 180 height 22
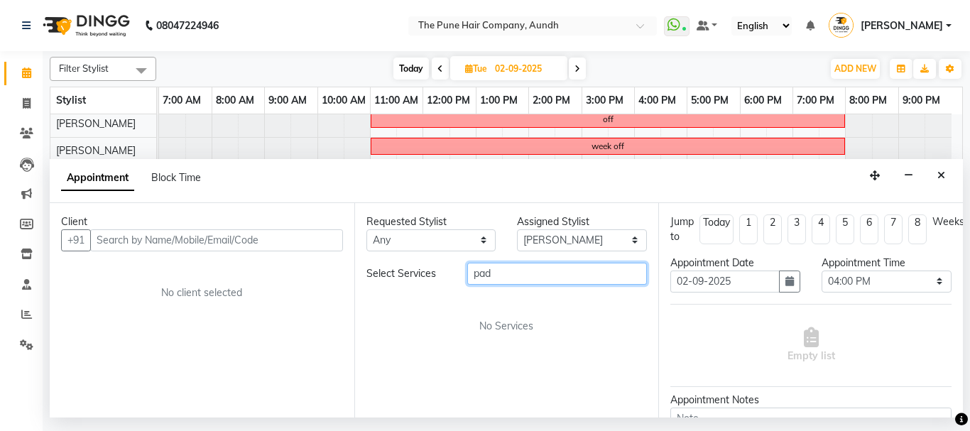
type input "pa"
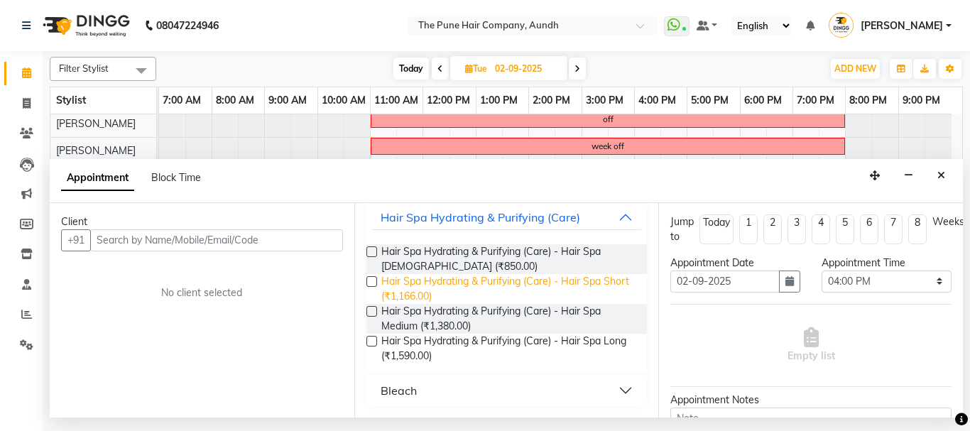
scroll to position [0, 0]
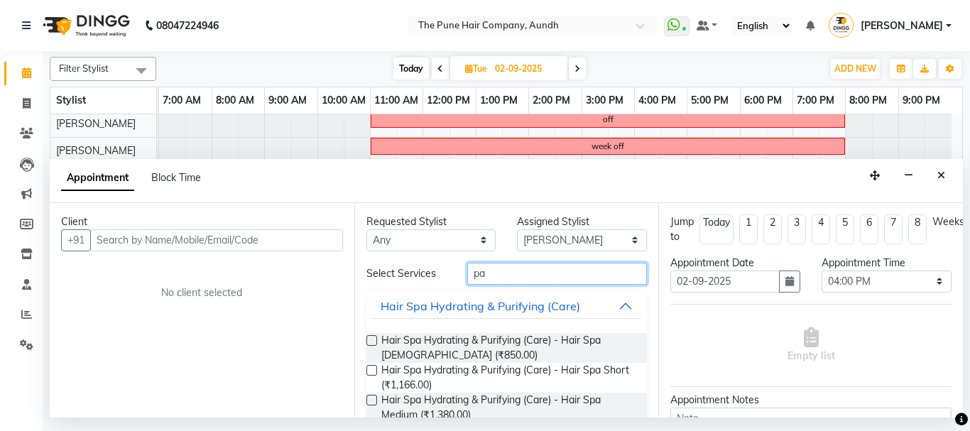
click at [491, 273] on input "pa" at bounding box center [557, 274] width 180 height 22
click at [491, 267] on input "pa" at bounding box center [557, 274] width 180 height 22
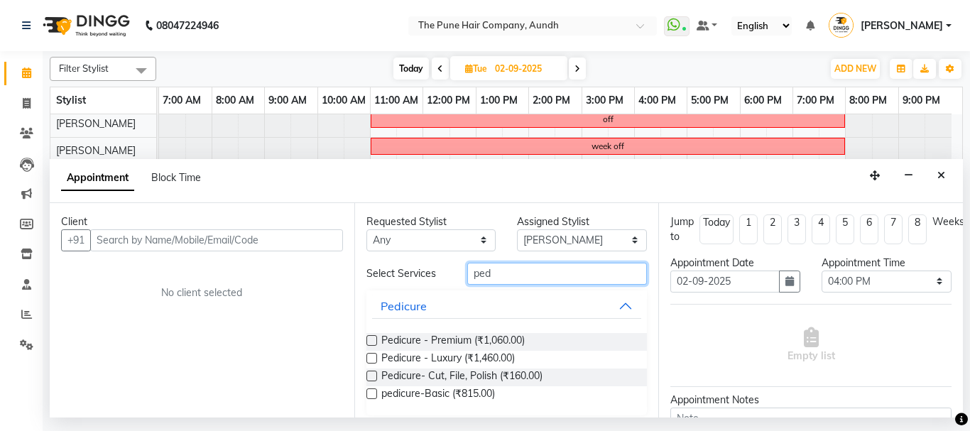
type input "ped"
click at [371, 340] on label at bounding box center [372, 340] width 11 height 11
click at [371, 340] on input "checkbox" at bounding box center [371, 341] width 9 height 9
click at [371, 340] on label at bounding box center [372, 340] width 11 height 11
click at [371, 340] on input "checkbox" at bounding box center [371, 341] width 9 height 9
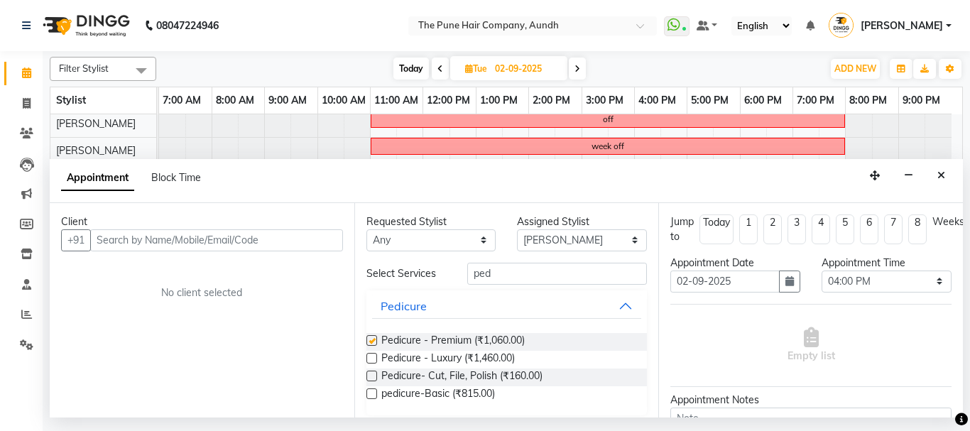
checkbox input "false"
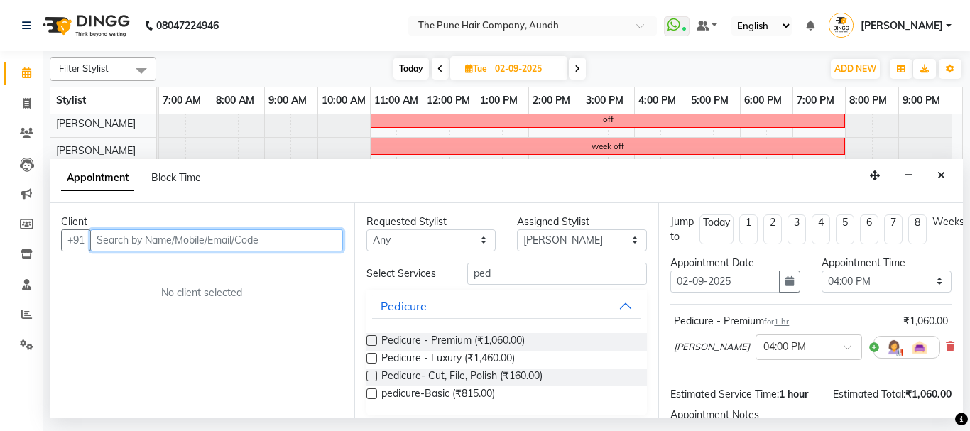
click at [298, 236] on input "text" at bounding box center [216, 240] width 253 height 22
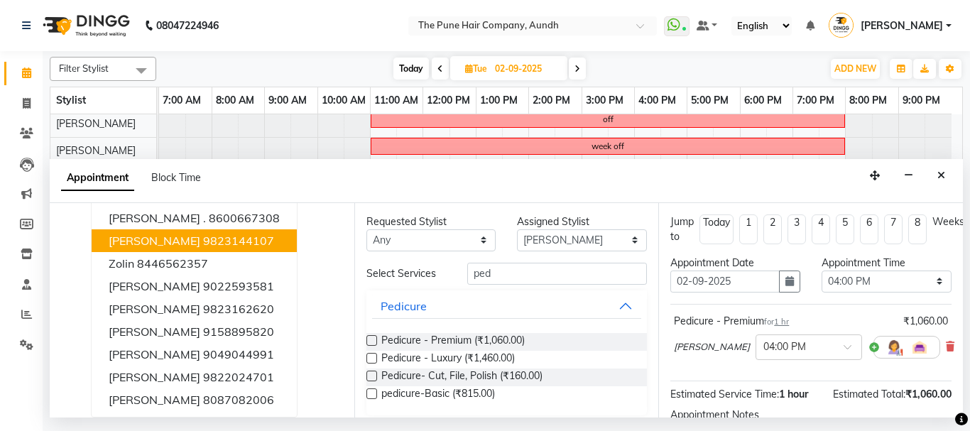
scroll to position [4, 0]
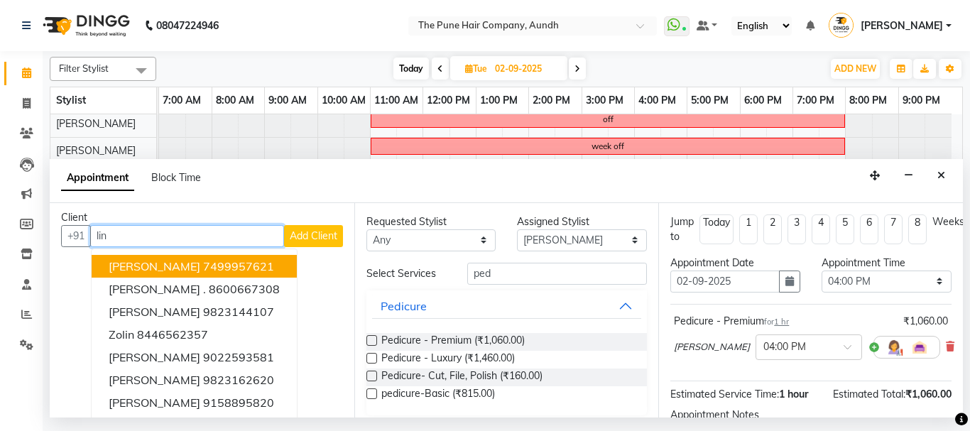
click at [144, 232] on input "lin" at bounding box center [187, 236] width 194 height 22
type input "l"
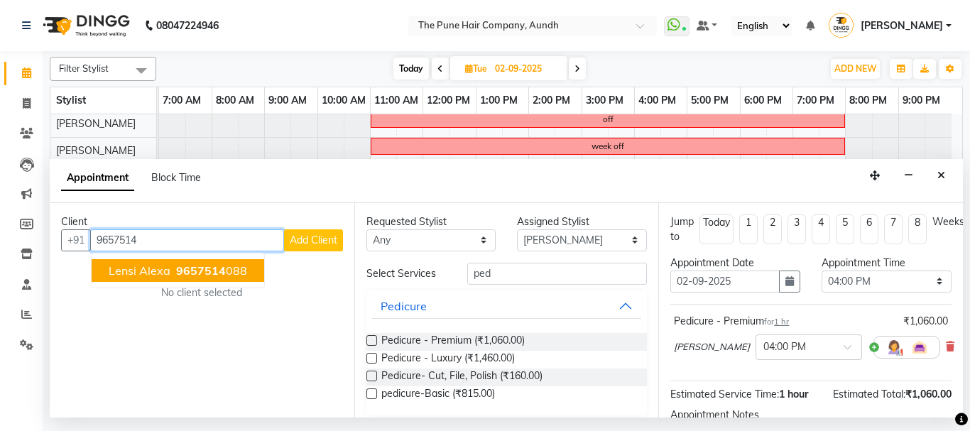
click at [132, 275] on span "lensi alexa" at bounding box center [140, 271] width 62 height 14
type input "9657514088"
click at [132, 275] on div "Client +91 9657514088 lensi alexa 9657514 088 Add Client No client selected" at bounding box center [202, 310] width 305 height 215
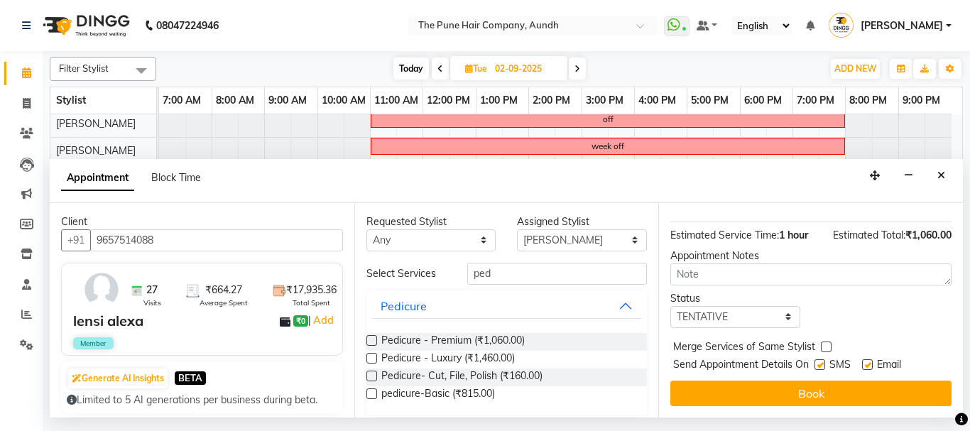
scroll to position [170, 0]
click at [553, 271] on input "ped" at bounding box center [557, 274] width 180 height 22
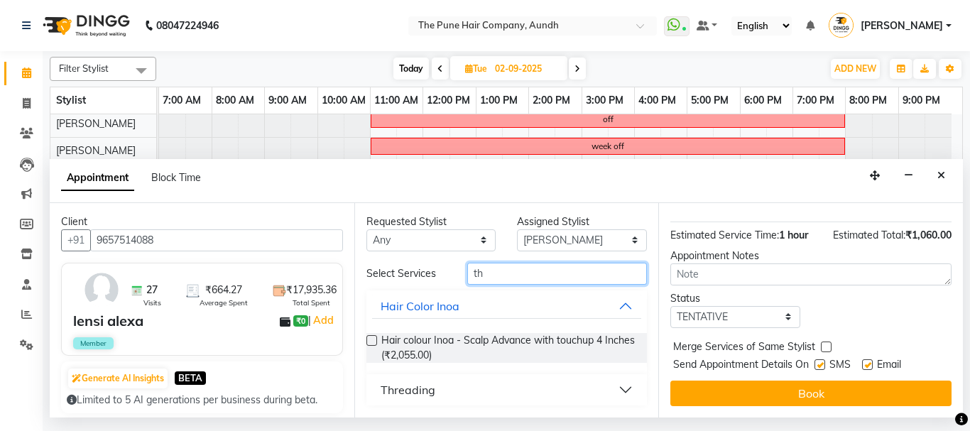
type input "th"
click at [396, 391] on div "Threading" at bounding box center [408, 389] width 55 height 17
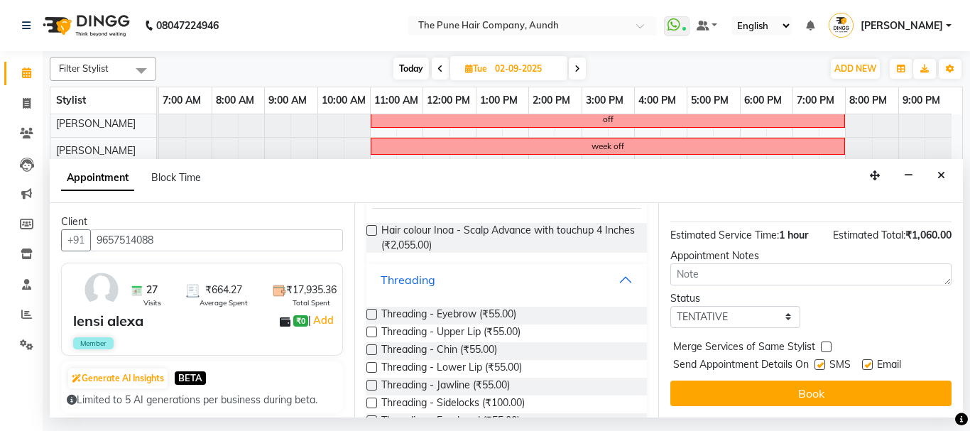
scroll to position [146, 0]
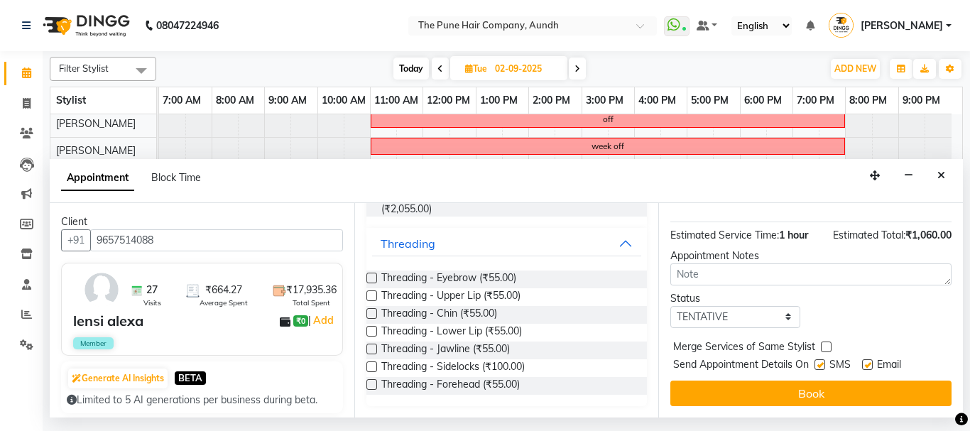
click at [371, 274] on label at bounding box center [372, 278] width 11 height 11
click at [371, 275] on input "checkbox" at bounding box center [371, 279] width 9 height 9
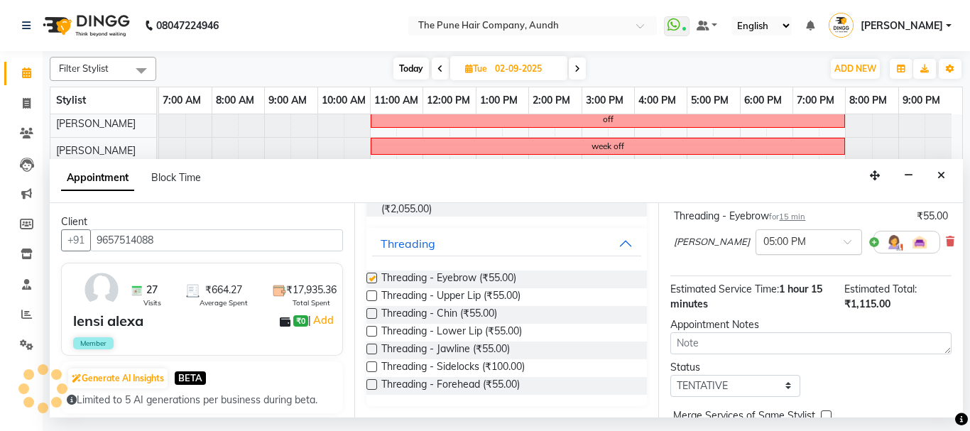
checkbox input "false"
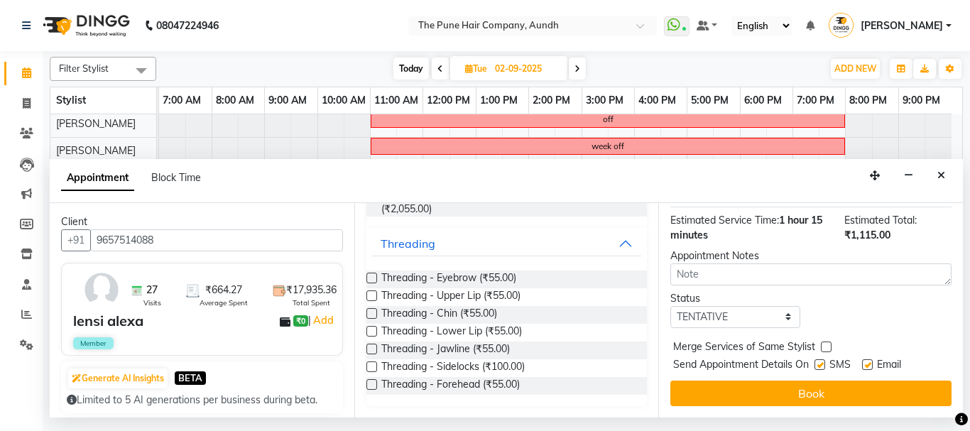
scroll to position [249, 0]
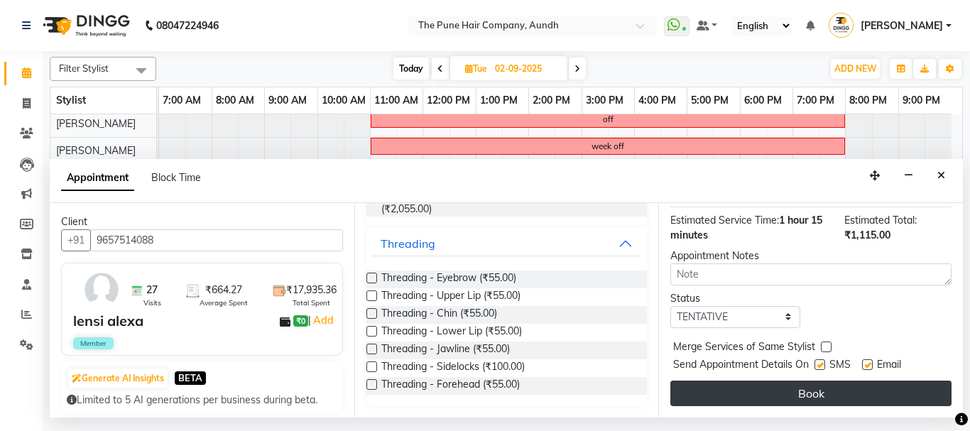
click at [808, 381] on button "Book" at bounding box center [811, 394] width 281 height 26
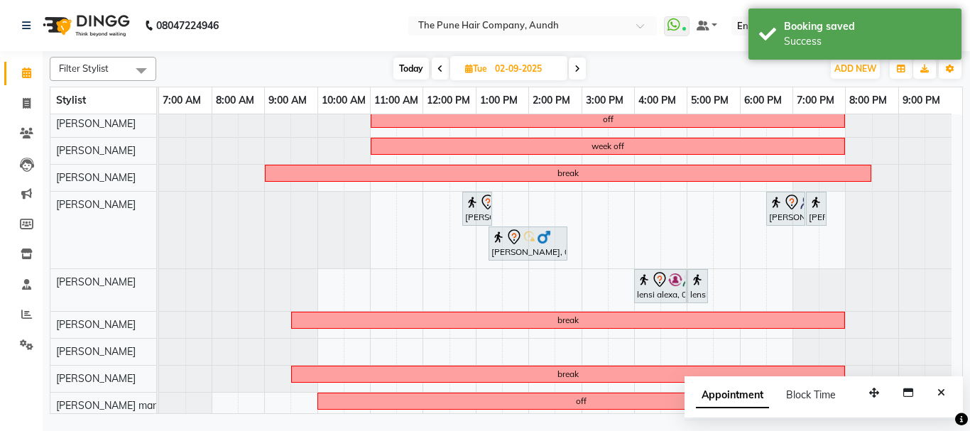
click at [414, 70] on span "Today" at bounding box center [412, 69] width 36 height 22
type input "[DATE]"
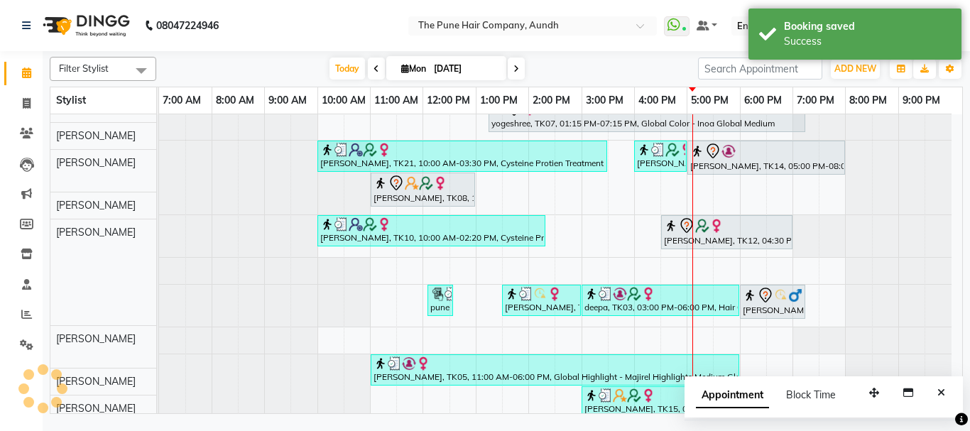
scroll to position [213, 0]
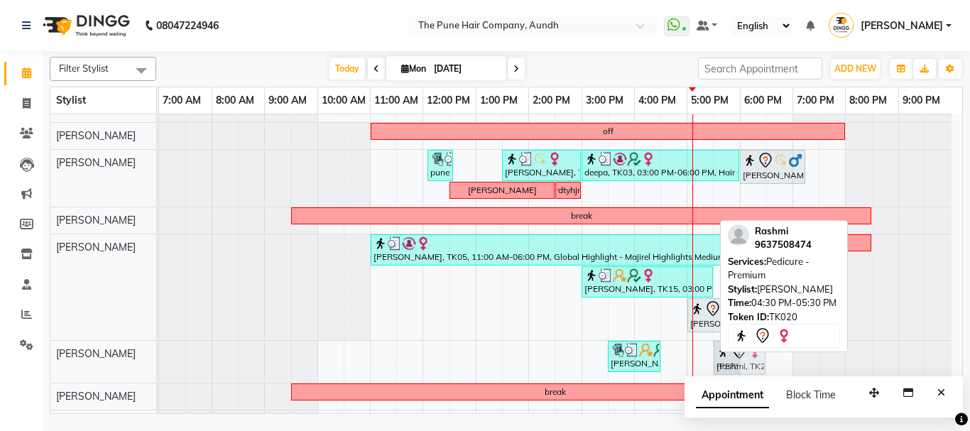
drag, startPoint x: 683, startPoint y: 362, endPoint x: 727, endPoint y: 369, distance: 44.5
click at [159, 369] on div "vrushali, TK13, 03:30 PM-04:30 PM, Hair wash & blow dry -medium Rashmi, TK20, 0…" at bounding box center [159, 362] width 0 height 42
click at [727, 369] on div "Rashmi, TK20, 04:30 PM-05:30 PM, Pedicure - Premium" at bounding box center [739, 358] width 49 height 30
click at [747, 369] on div "Rashmi, TK20, 04:30 PM-05:30 PM, Pedicure - Premium" at bounding box center [739, 358] width 49 height 30
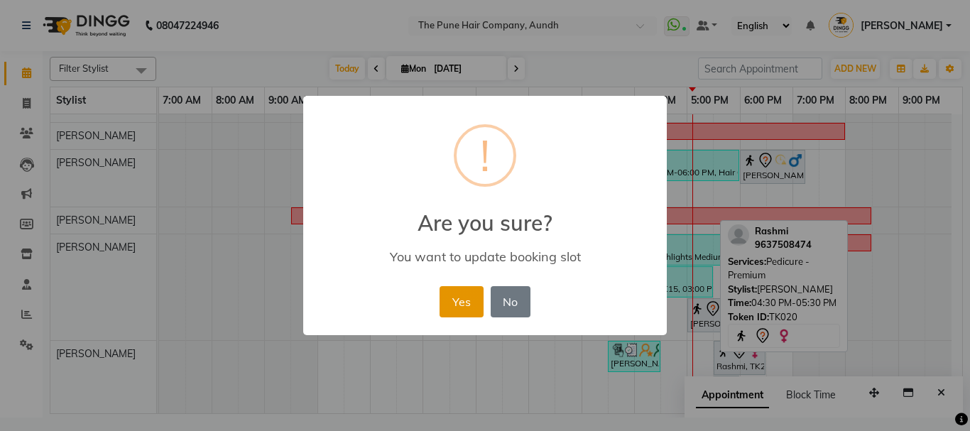
click at [465, 305] on button "Yes" at bounding box center [461, 301] width 43 height 31
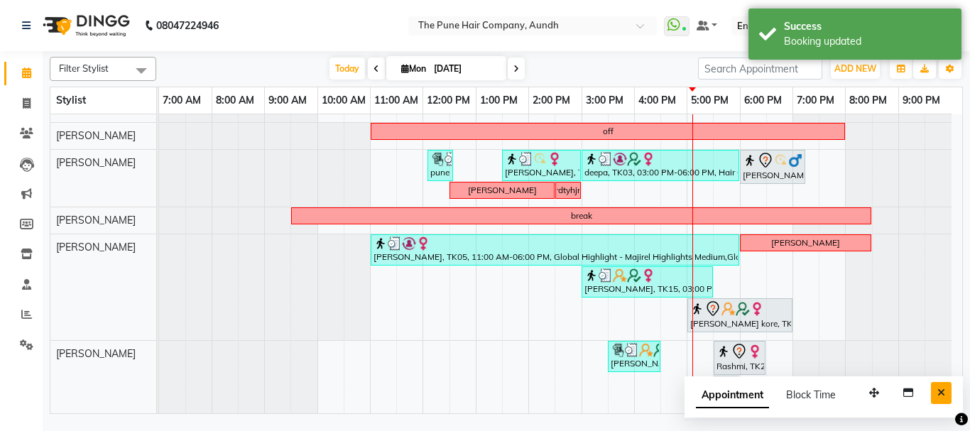
click at [938, 389] on icon "Close" at bounding box center [942, 393] width 8 height 10
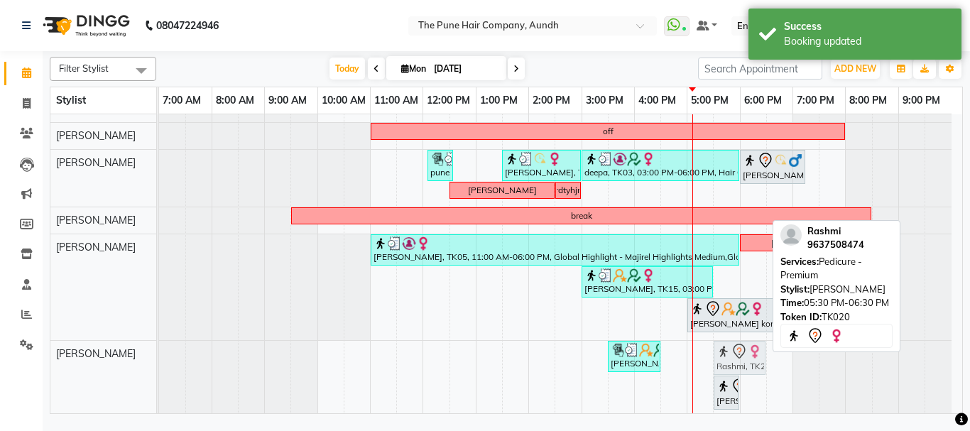
drag, startPoint x: 734, startPoint y: 369, endPoint x: 763, endPoint y: 372, distance: 29.3
click at [159, 367] on div "vrushali, TK13, 03:30 PM-04:30 PM, Hair wash & blow dry -medium Rashmi, TK20, 0…" at bounding box center [159, 379] width 0 height 77
click at [761, 367] on div "Rashmi, TK20, 05:30 PM-06:30 PM, Pedicure - Premium" at bounding box center [739, 358] width 49 height 30
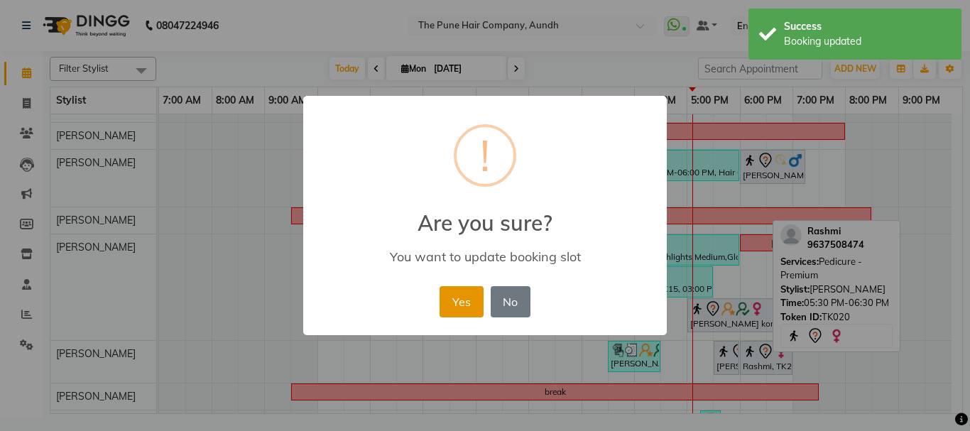
click at [452, 302] on button "Yes" at bounding box center [461, 301] width 43 height 31
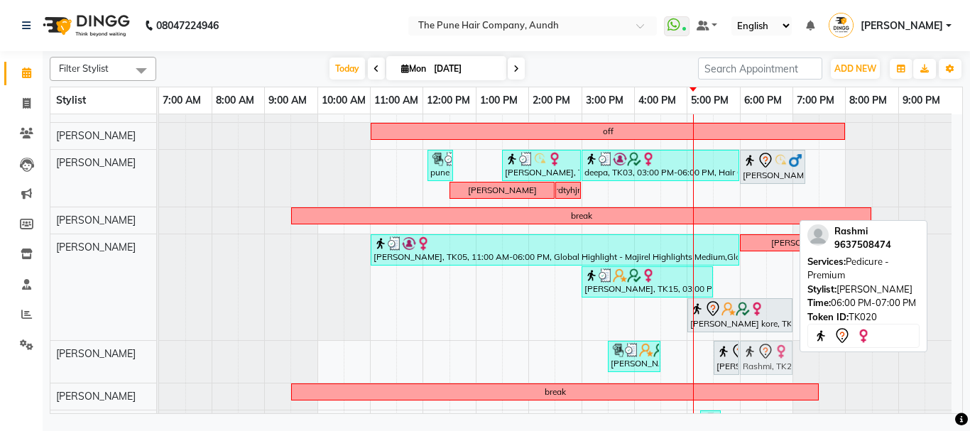
click at [159, 361] on div "vrushali, TK13, 03:30 PM-04:30 PM, Hair wash & blow dry -medium Sanjay Shewani,…" at bounding box center [159, 362] width 0 height 42
click at [765, 361] on div "Rashmi, TK20, 06:00 PM-07:00 PM, Pedicure - Premium" at bounding box center [766, 358] width 49 height 30
drag, startPoint x: 766, startPoint y: 359, endPoint x: 785, endPoint y: 359, distance: 19.2
click at [159, 359] on div "vrushali, TK13, 03:30 PM-04:30 PM, Hair wash & blow dry -medium Sanjay Shewani,…" at bounding box center [159, 362] width 0 height 42
click at [785, 359] on div "Rashmi, TK20, 06:00 PM-07:00 PM, Pedicure - Premium" at bounding box center [792, 358] width 49 height 30
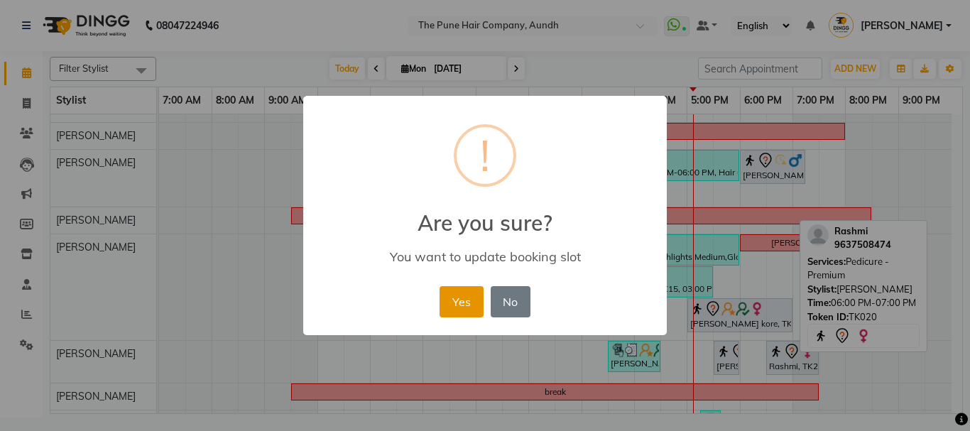
click at [463, 302] on button "Yes" at bounding box center [461, 301] width 43 height 31
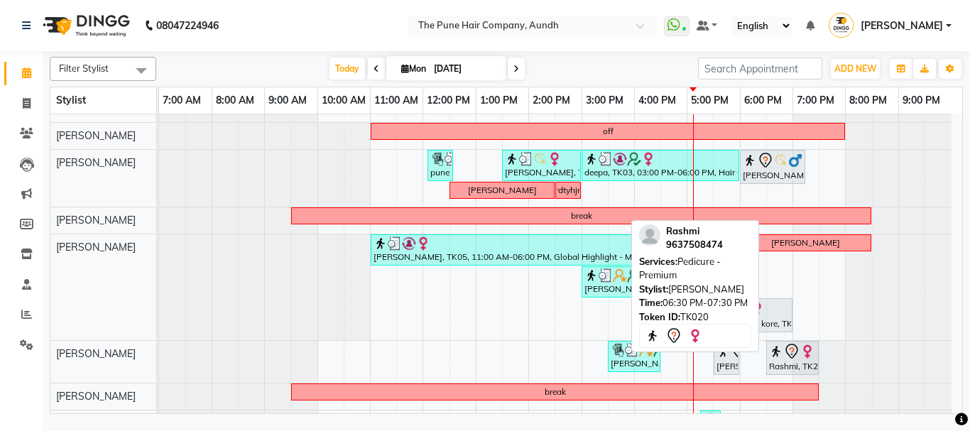
click at [159, 364] on div "vrushali, TK13, 03:30 PM-04:30 PM, Hair wash & blow dry -medium Sanjay Shewani,…" at bounding box center [159, 362] width 0 height 42
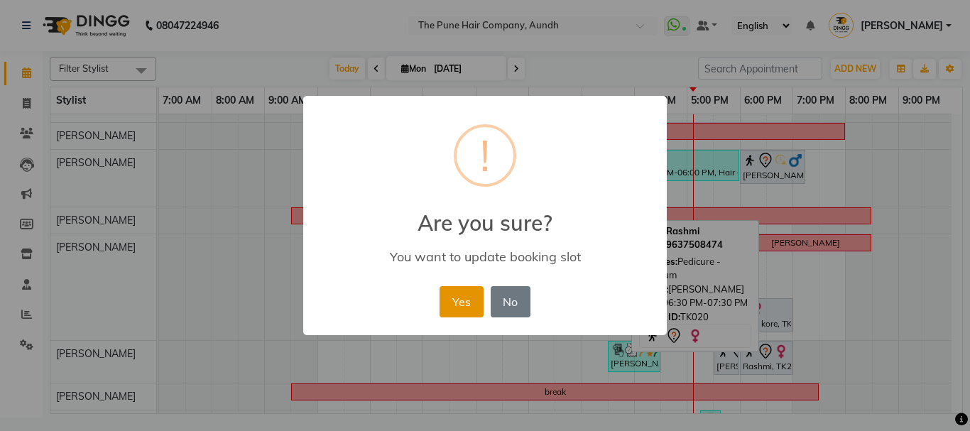
click at [465, 303] on button "Yes" at bounding box center [461, 301] width 43 height 31
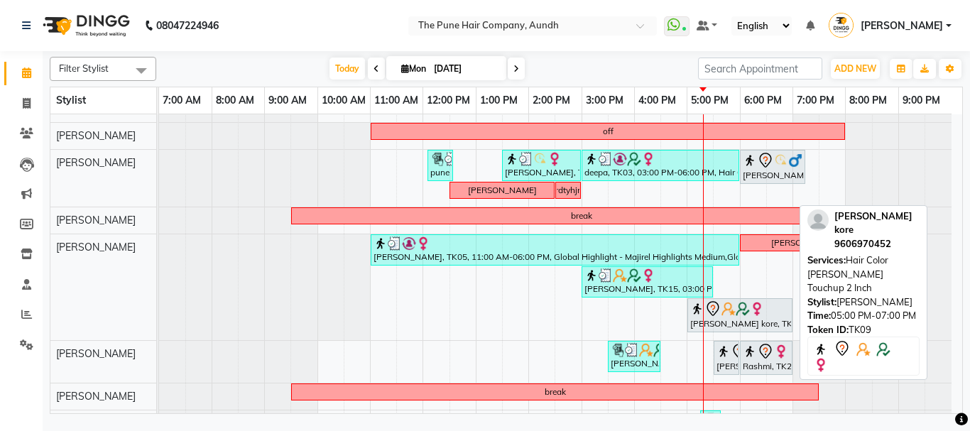
click at [788, 320] on div "[PERSON_NAME] kore, TK09, 05:00 PM-07:00 PM, Hair Color [PERSON_NAME] Touchup 2…" at bounding box center [740, 315] width 102 height 30
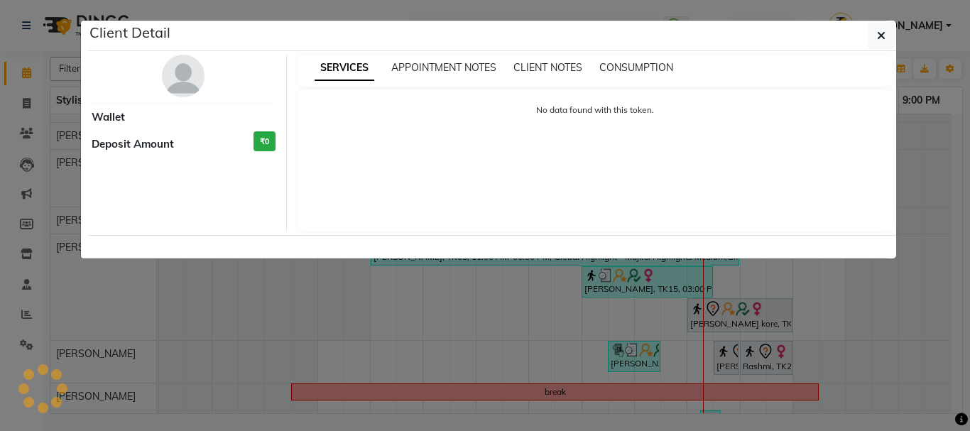
select select "7"
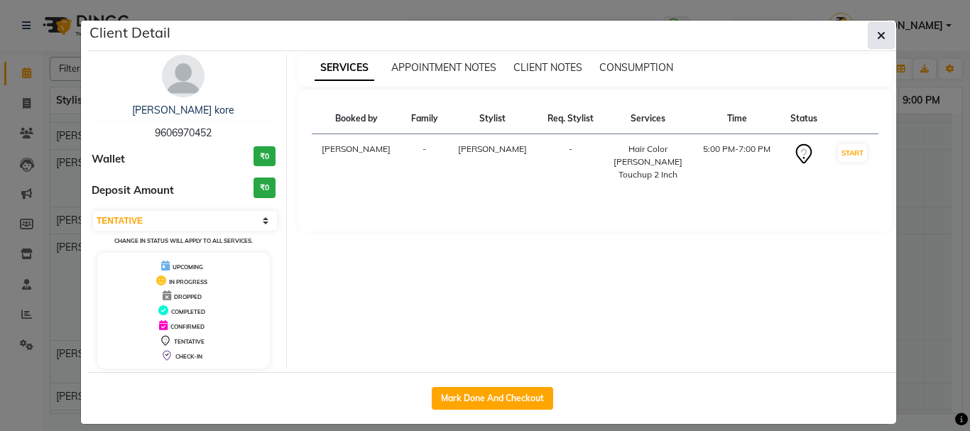
click at [877, 32] on icon "button" at bounding box center [881, 35] width 9 height 11
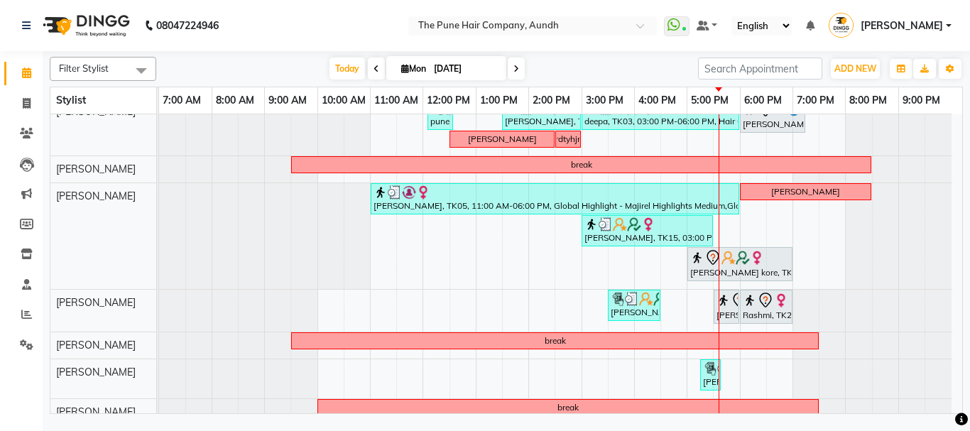
scroll to position [393, 0]
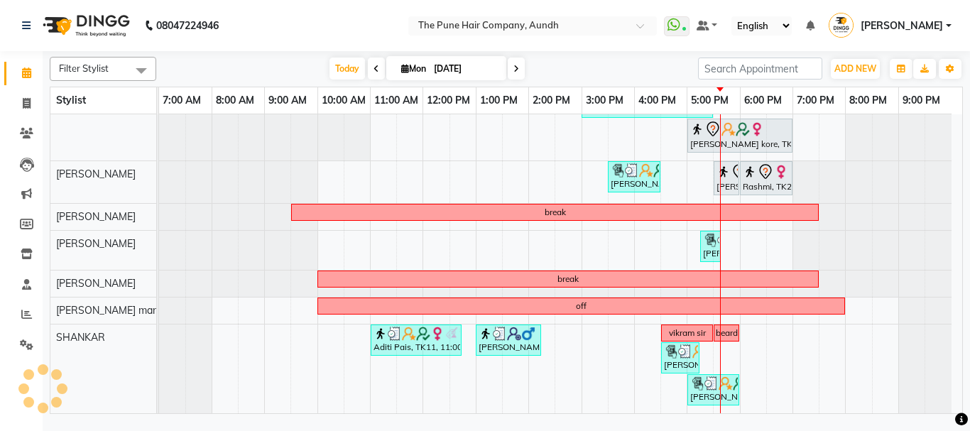
click at [517, 70] on icon at bounding box center [517, 69] width 6 height 9
click at [501, 70] on input "[DATE]" at bounding box center [465, 68] width 71 height 21
select select "9"
select select "2025"
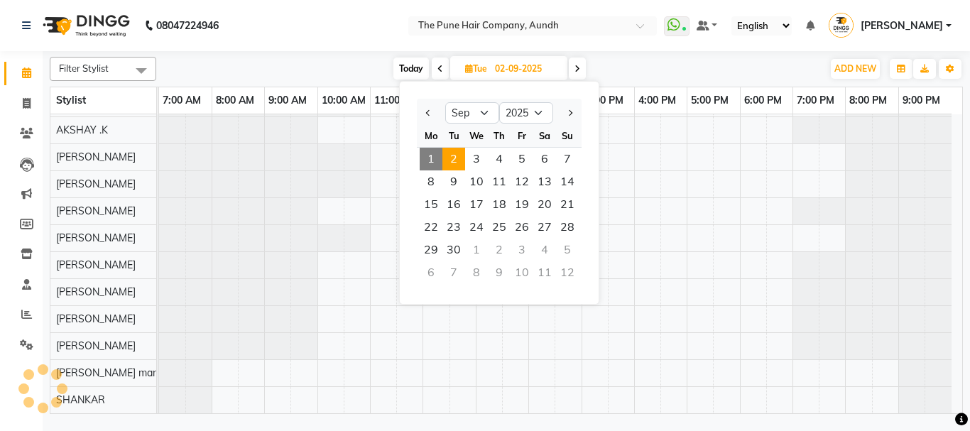
scroll to position [78, 0]
click at [455, 156] on span "2" at bounding box center [454, 159] width 23 height 23
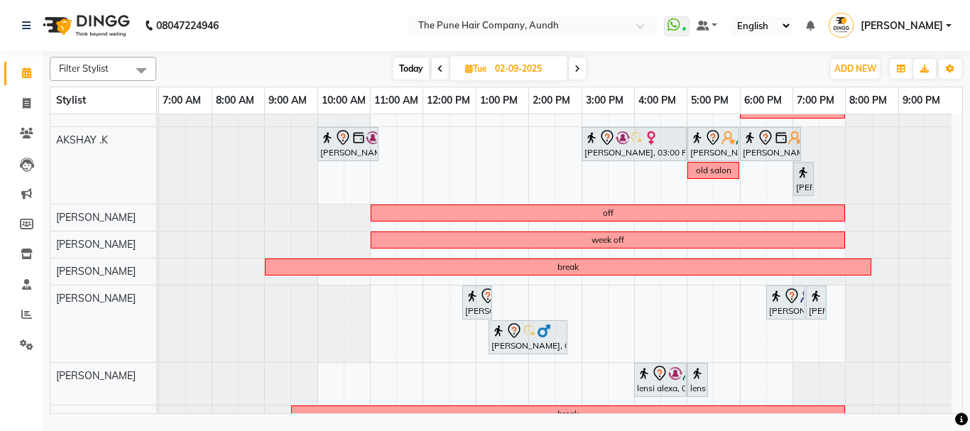
scroll to position [161, 0]
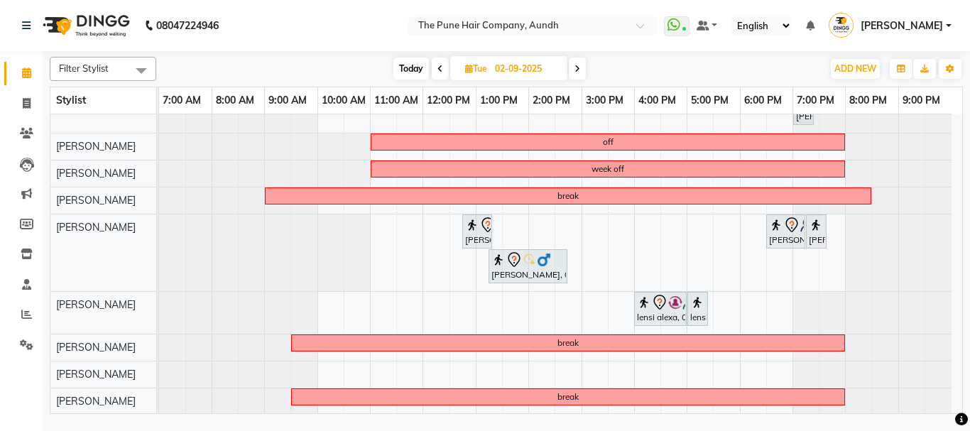
click at [412, 67] on span "Today" at bounding box center [412, 69] width 36 height 22
type input "[DATE]"
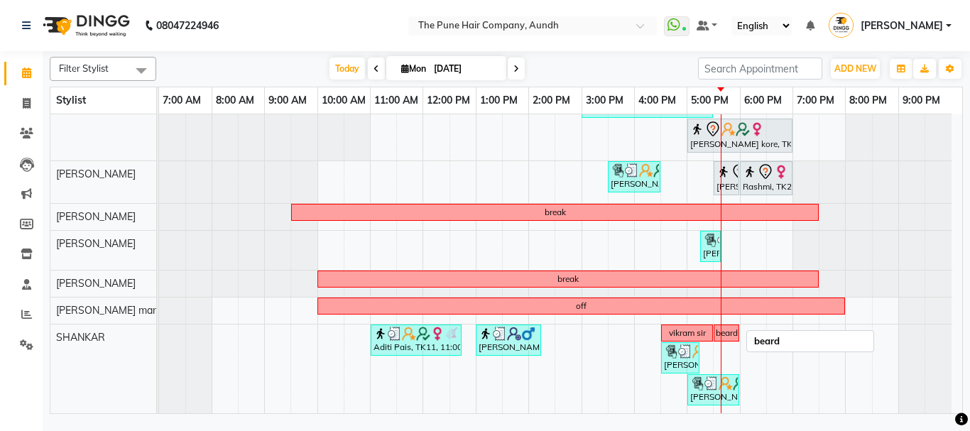
click at [732, 335] on div "beard" at bounding box center [727, 333] width 22 height 13
click at [27, 106] on icon at bounding box center [27, 103] width 8 height 11
select select "service"
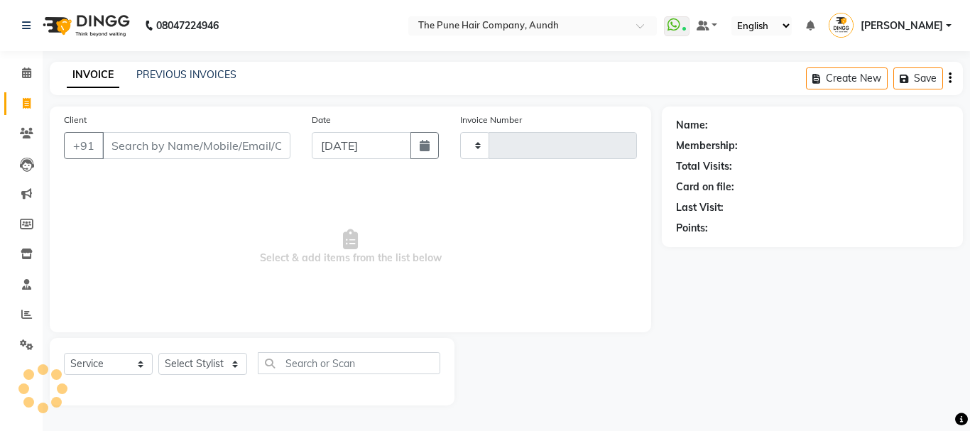
type input "4612"
select select "106"
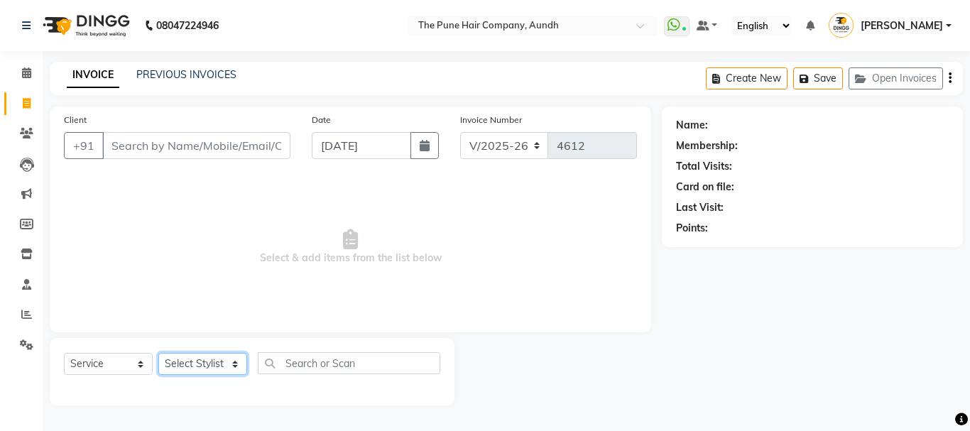
click at [235, 365] on select "Select Stylist AKSHAY .K [PERSON_NAME] kaif [PERSON_NAME] [PERSON_NAME] [PERSON…" at bounding box center [202, 364] width 89 height 22
click at [233, 361] on select "Select Stylist AKSHAY .K [PERSON_NAME] kaif [PERSON_NAME] [PERSON_NAME] [PERSON…" at bounding box center [202, 364] width 89 height 22
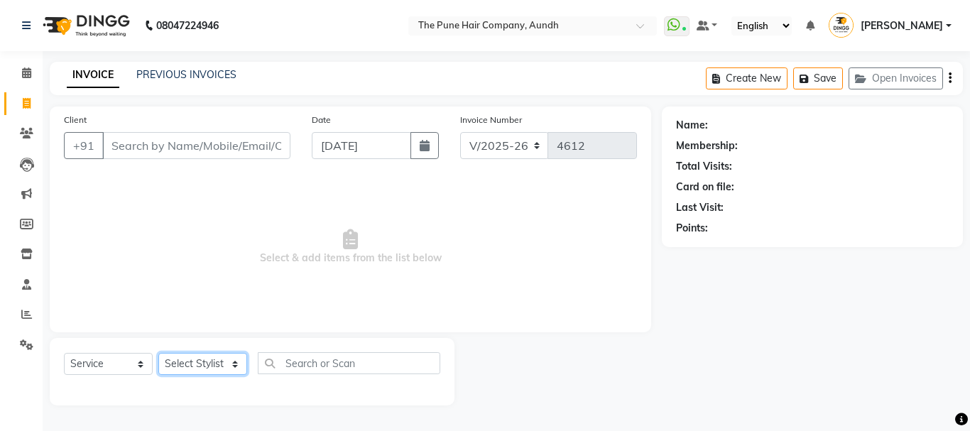
select select "89448"
click at [158, 353] on select "Select Stylist AKSHAY .K [PERSON_NAME] kaif [PERSON_NAME] [PERSON_NAME] [PERSON…" at bounding box center [202, 364] width 89 height 22
drag, startPoint x: 233, startPoint y: 354, endPoint x: 312, endPoint y: 343, distance: 79.7
click at [218, 283] on span "Select & add items from the list below" at bounding box center [350, 247] width 573 height 142
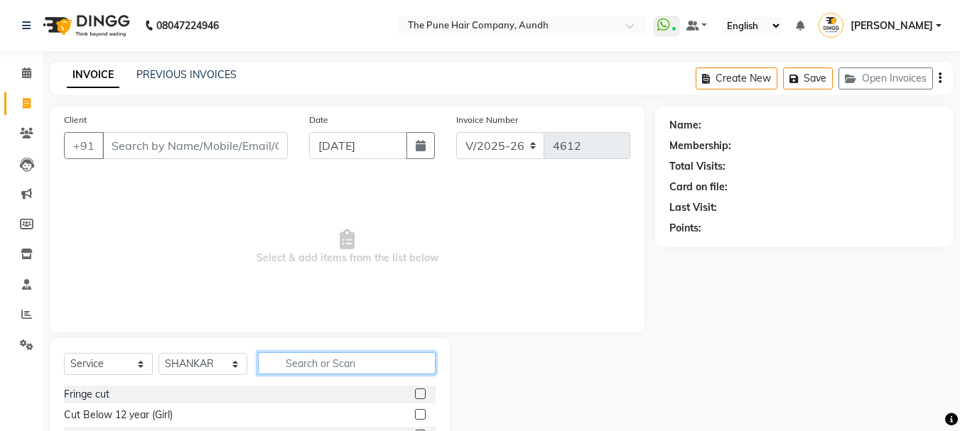
click at [340, 363] on input "text" at bounding box center [347, 363] width 178 height 22
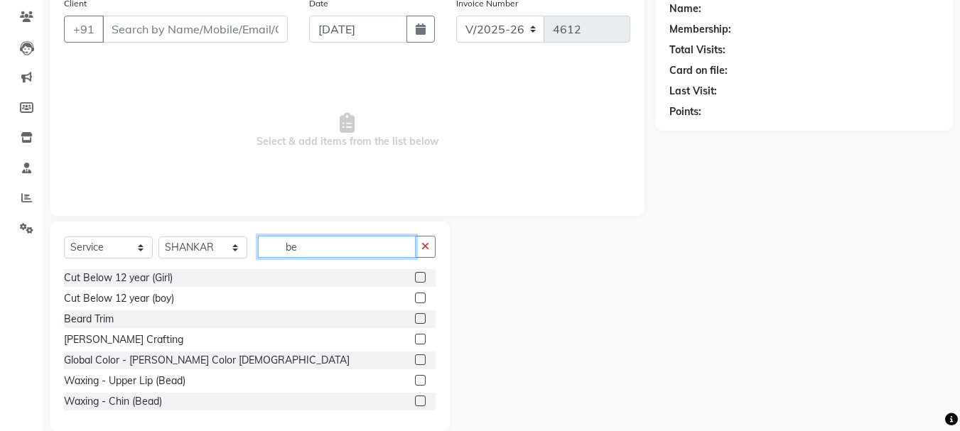
scroll to position [138, 0]
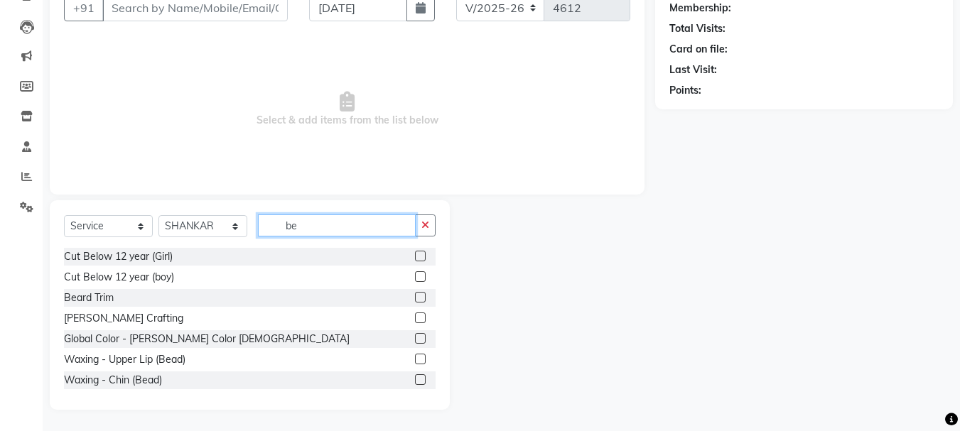
type input "be"
click at [415, 317] on label at bounding box center [420, 318] width 11 height 11
click at [415, 317] on input "checkbox" at bounding box center [419, 318] width 9 height 9
click at [415, 317] on label at bounding box center [420, 318] width 11 height 11
click at [415, 317] on input "checkbox" at bounding box center [419, 318] width 9 height 9
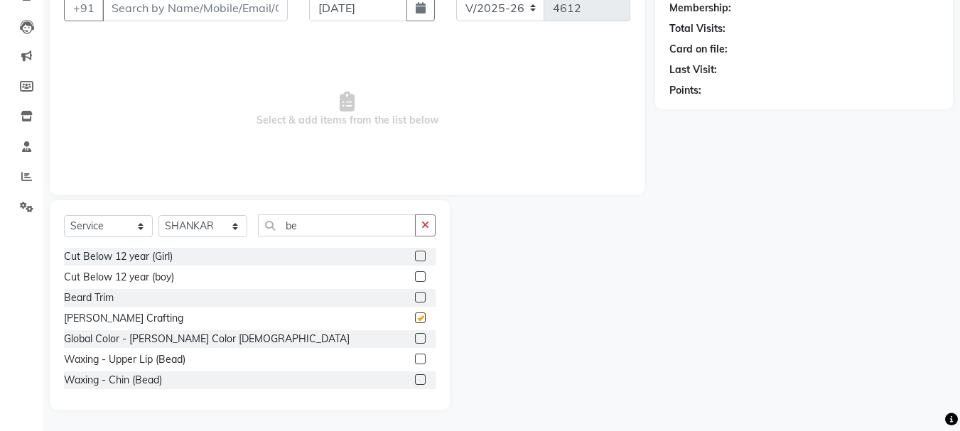
checkbox input "false"
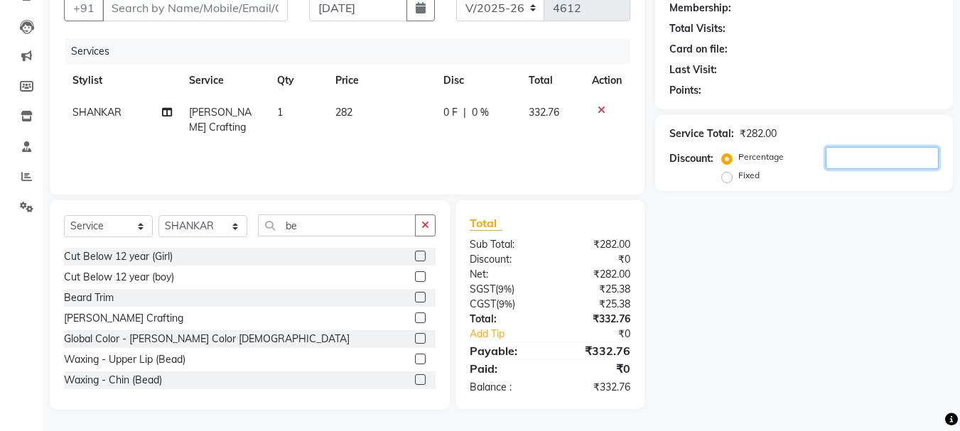
click at [841, 156] on input "number" at bounding box center [881, 158] width 113 height 22
click at [871, 156] on input "20" at bounding box center [881, 158] width 113 height 22
type input "20"
click at [599, 109] on icon at bounding box center [601, 110] width 8 height 10
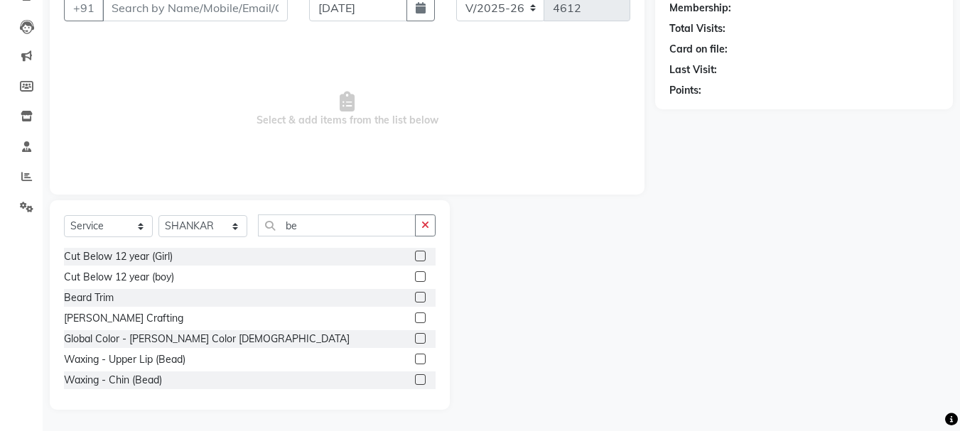
click at [415, 317] on label at bounding box center [420, 318] width 11 height 11
click at [415, 317] on input "checkbox" at bounding box center [419, 318] width 9 height 9
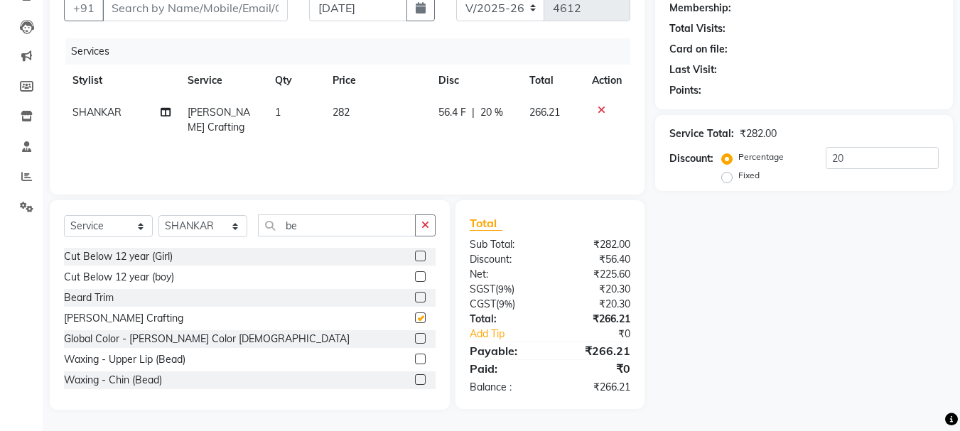
checkbox input "false"
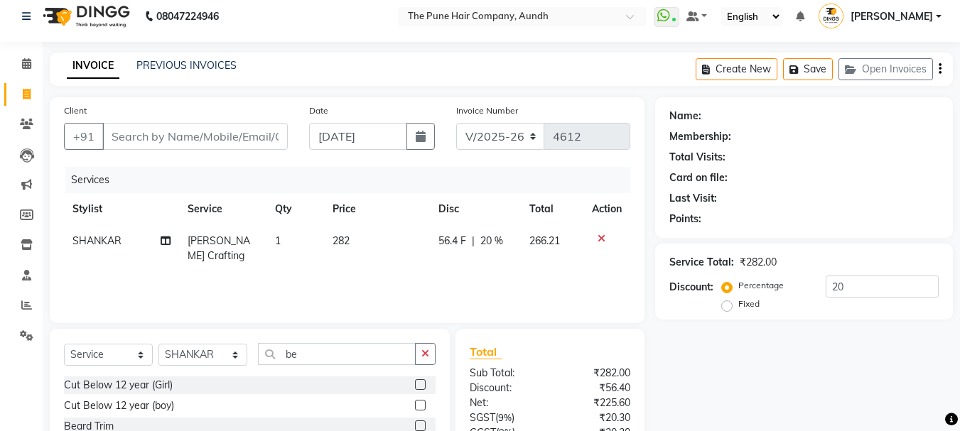
scroll to position [0, 0]
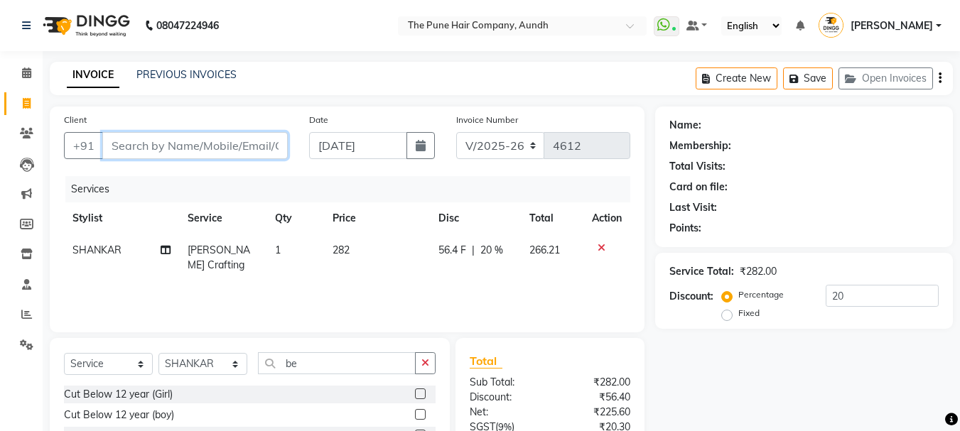
click at [170, 145] on input "Client" at bounding box center [194, 145] width 185 height 27
click at [170, 146] on input "Client" at bounding box center [194, 145] width 185 height 27
type input "s"
type input "0"
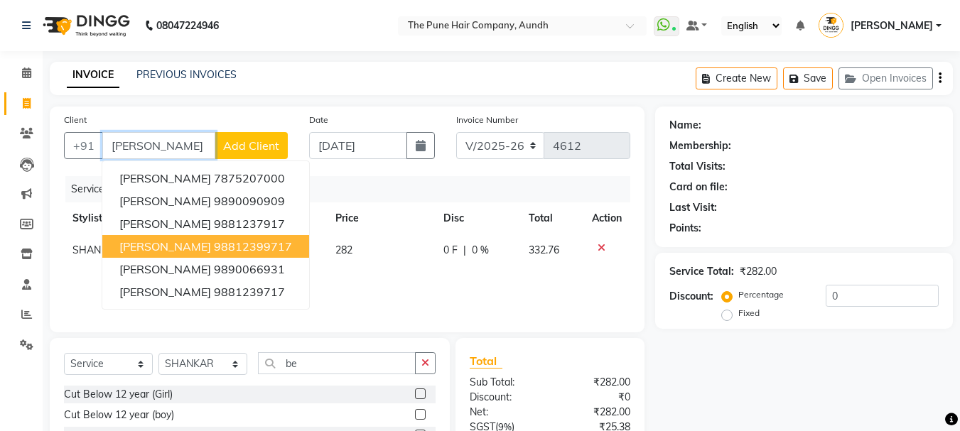
click at [214, 249] on ngb-highlight "98812399717" at bounding box center [253, 246] width 78 height 14
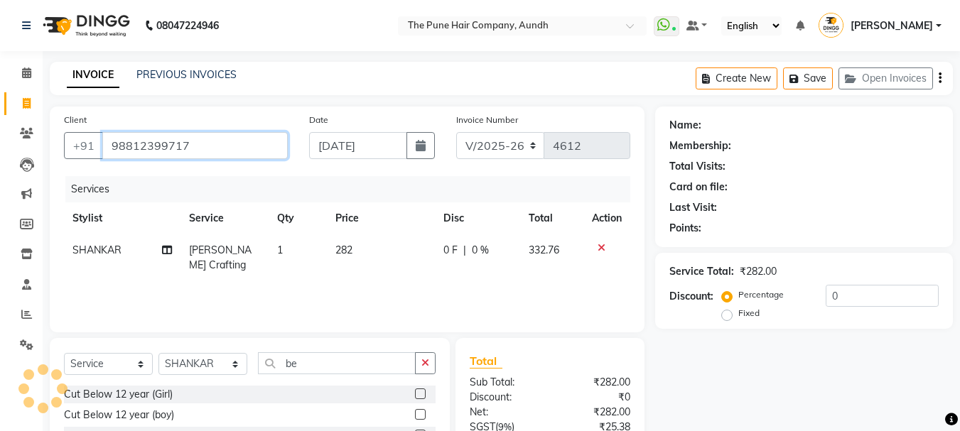
type input "98812399717"
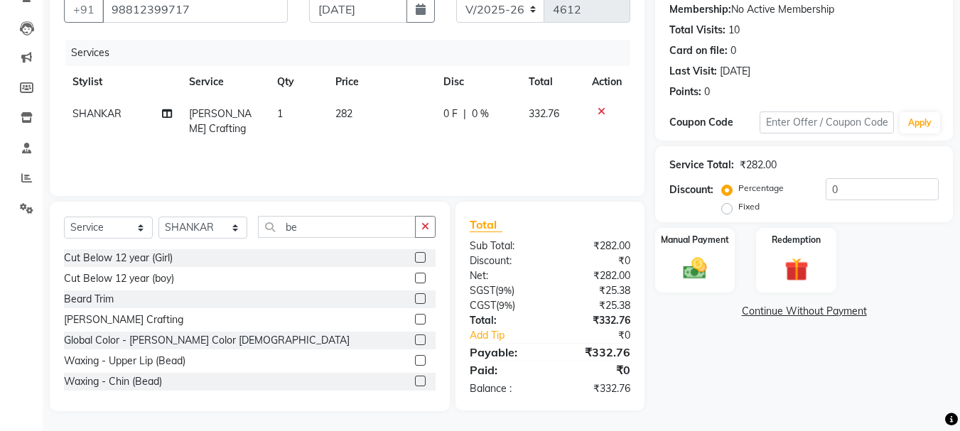
scroll to position [138, 0]
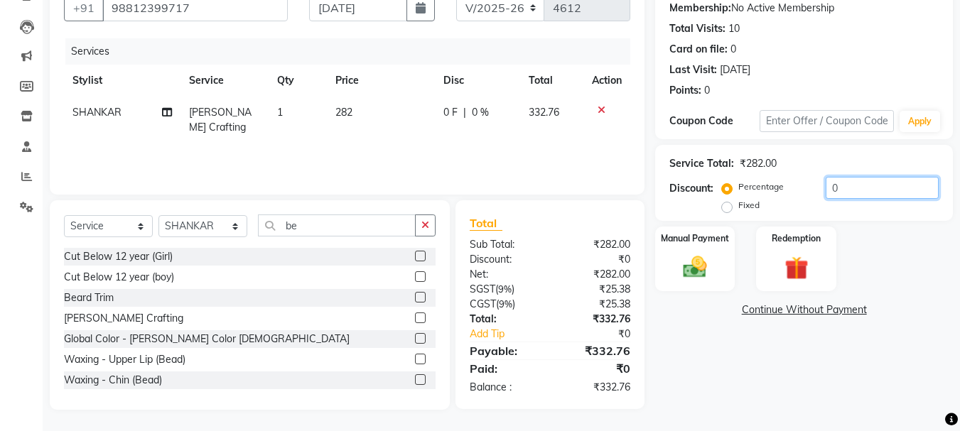
click at [846, 190] on input "0" at bounding box center [881, 188] width 113 height 22
type input "020"
click at [719, 268] on div "Manual Payment" at bounding box center [694, 258] width 83 height 67
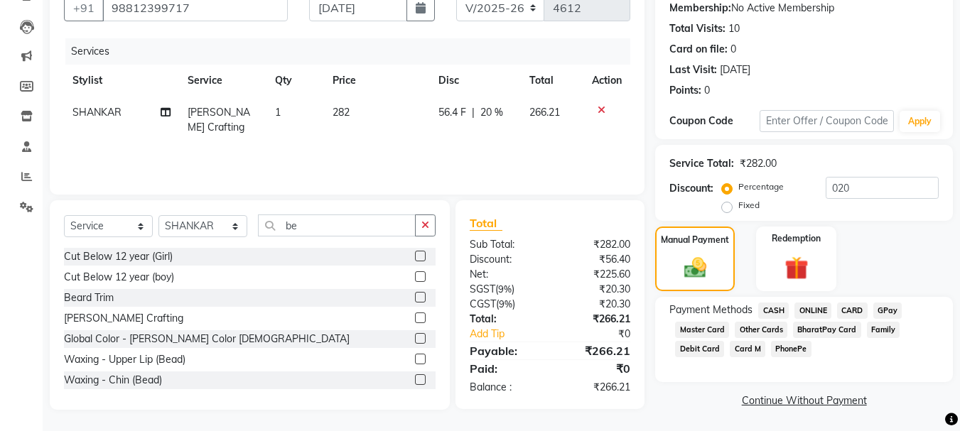
click at [810, 307] on span "ONLINE" at bounding box center [812, 311] width 37 height 16
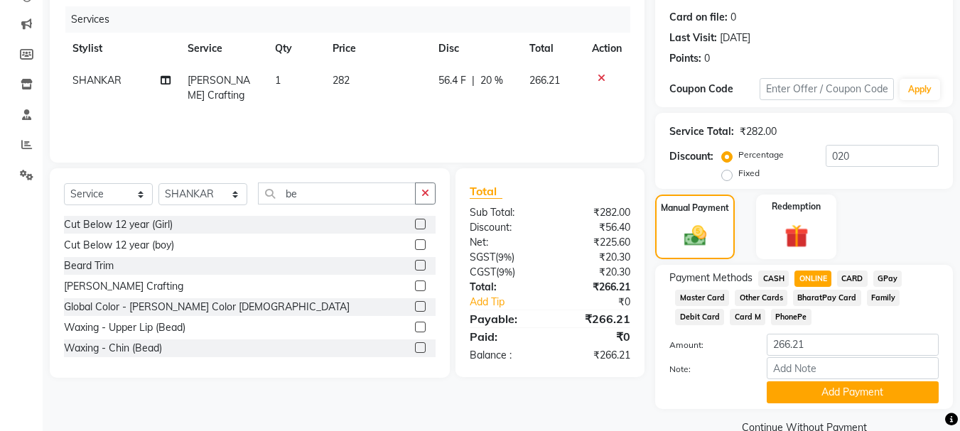
scroll to position [198, 0]
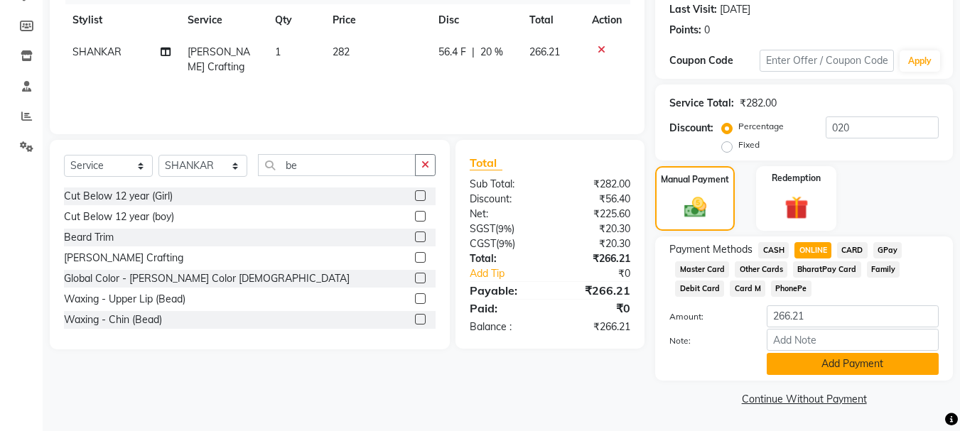
click at [800, 367] on button "Add Payment" at bounding box center [852, 364] width 172 height 22
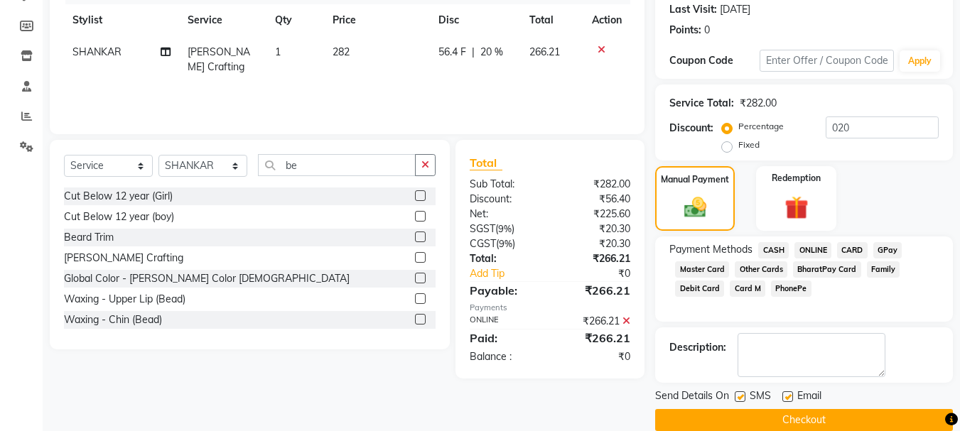
click at [623, 322] on icon at bounding box center [626, 321] width 8 height 10
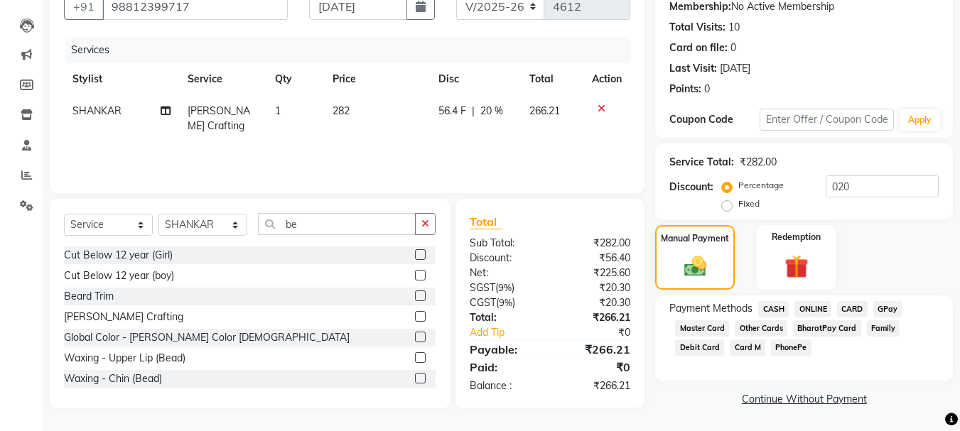
click at [770, 308] on span "CASH" at bounding box center [773, 309] width 31 height 16
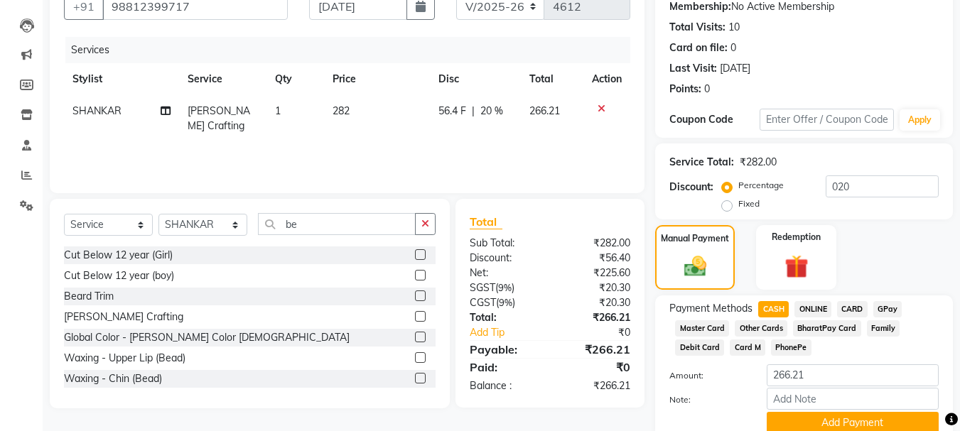
scroll to position [198, 0]
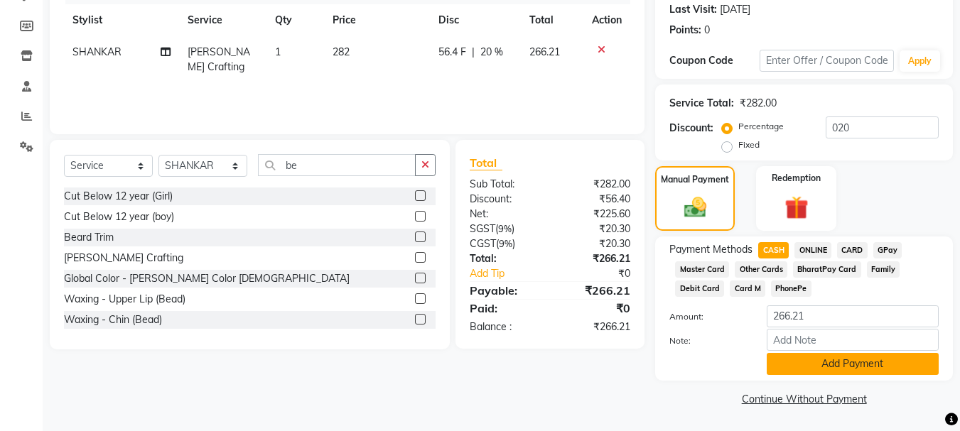
click at [842, 364] on button "Add Payment" at bounding box center [852, 364] width 172 height 22
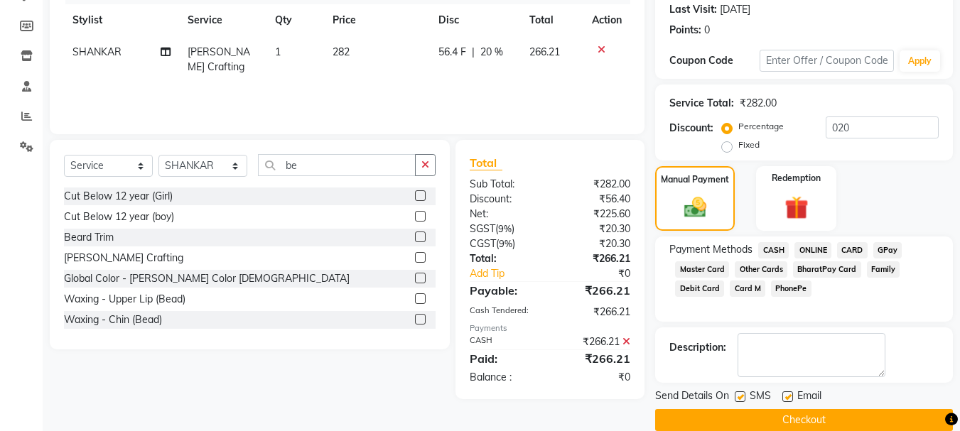
click at [741, 414] on button "Checkout" at bounding box center [804, 420] width 298 height 22
click at [741, 414] on div "Checkout" at bounding box center [804, 420] width 298 height 22
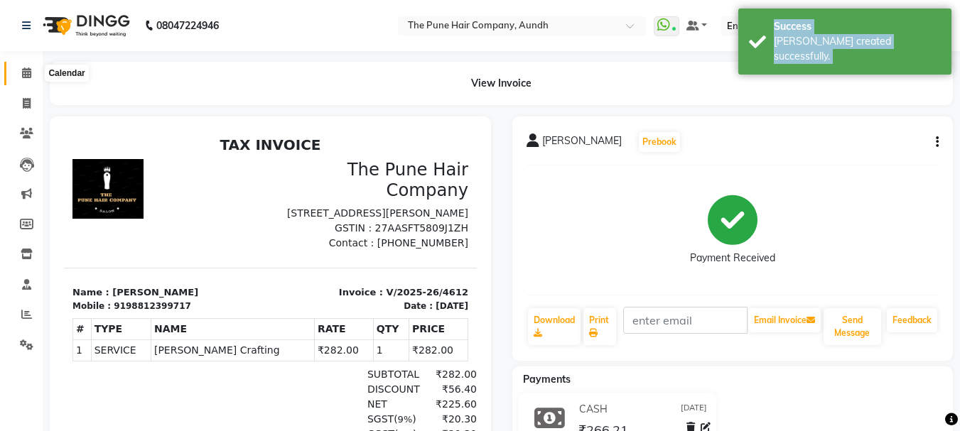
click at [22, 69] on icon at bounding box center [26, 72] width 9 height 11
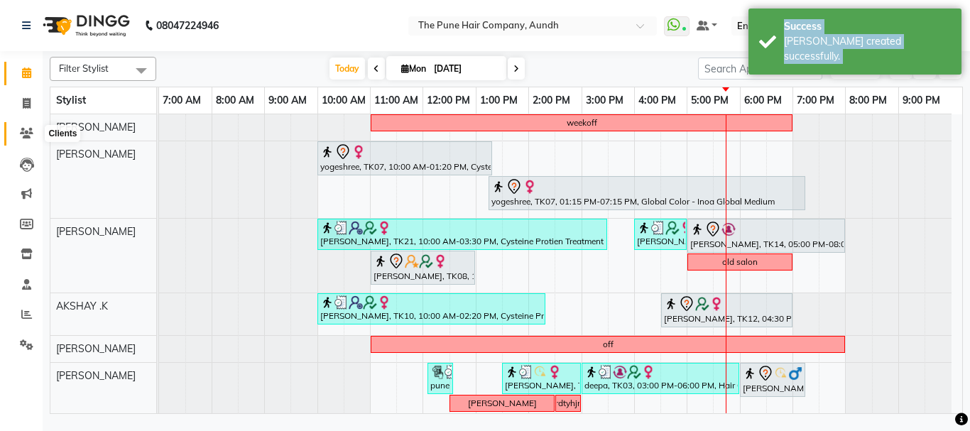
click at [26, 136] on icon at bounding box center [26, 133] width 13 height 11
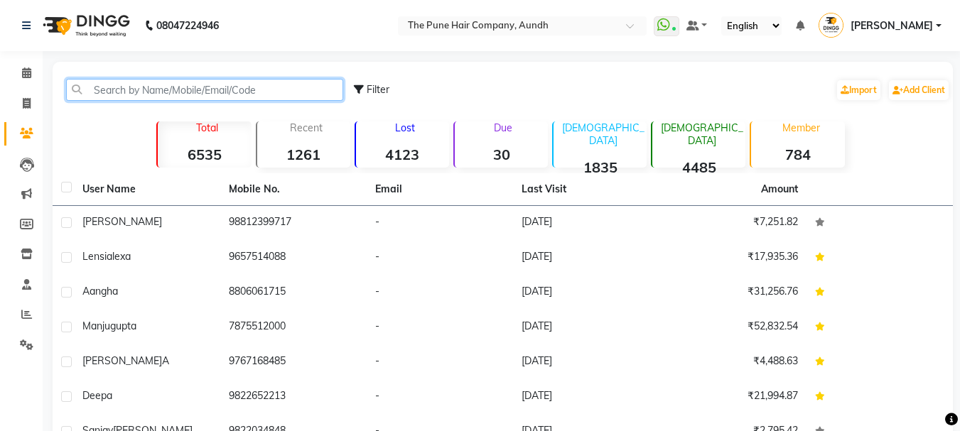
click at [212, 85] on input "text" at bounding box center [204, 90] width 277 height 22
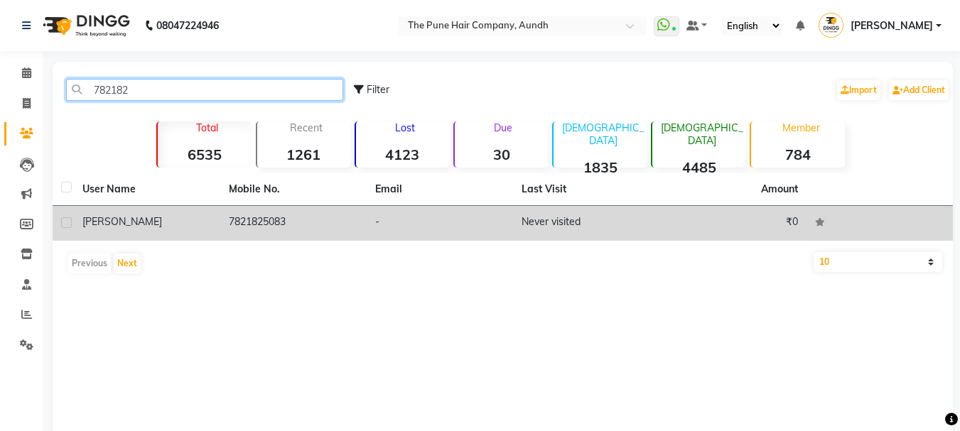
type input "782182"
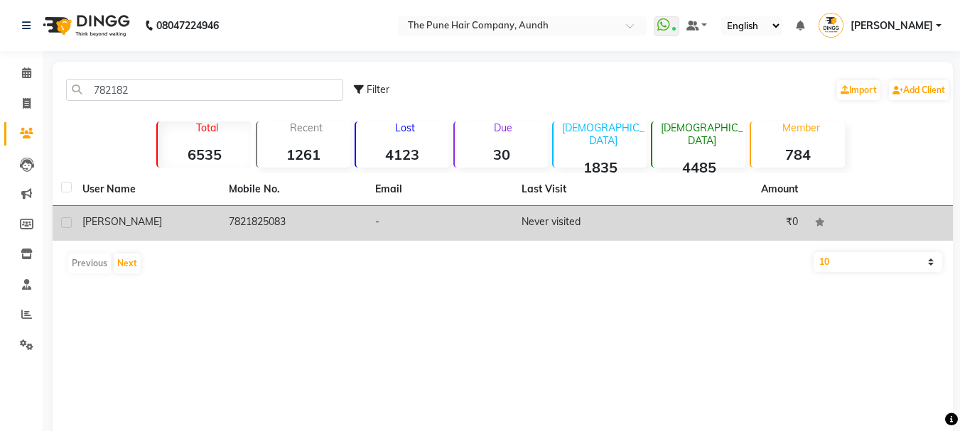
click at [144, 223] on div "[PERSON_NAME]" at bounding box center [146, 222] width 129 height 15
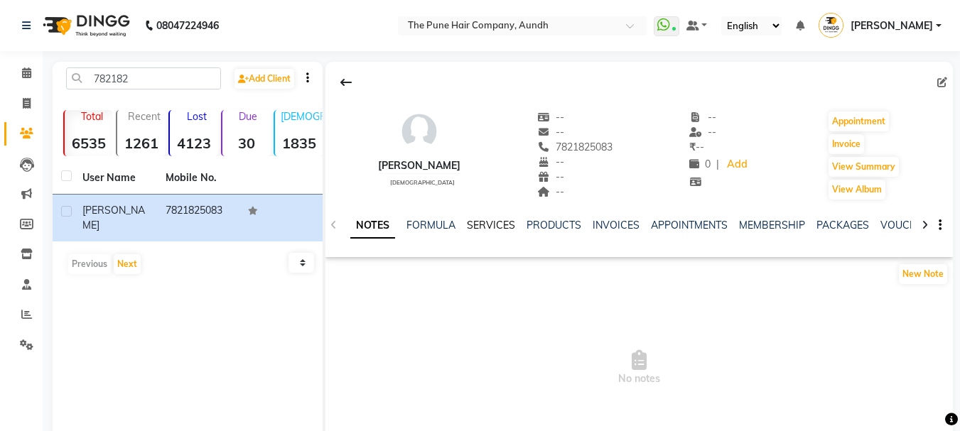
click at [491, 225] on link "SERVICES" at bounding box center [491, 225] width 48 height 13
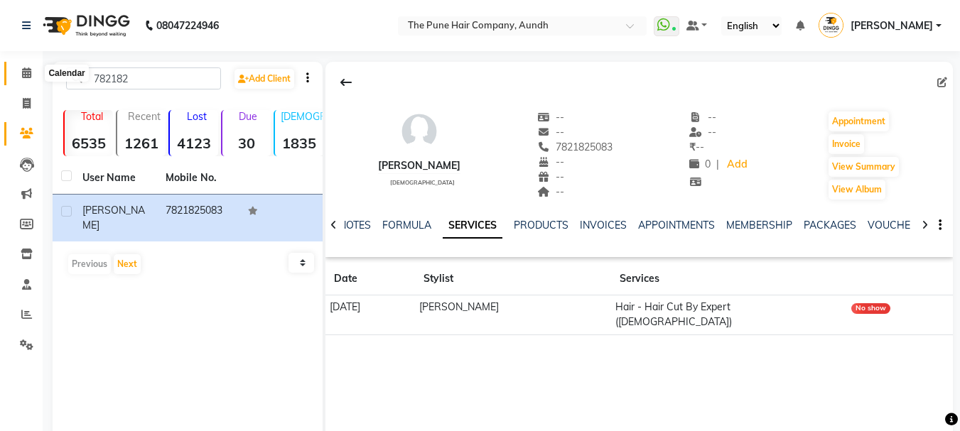
click at [31, 75] on icon at bounding box center [26, 72] width 9 height 11
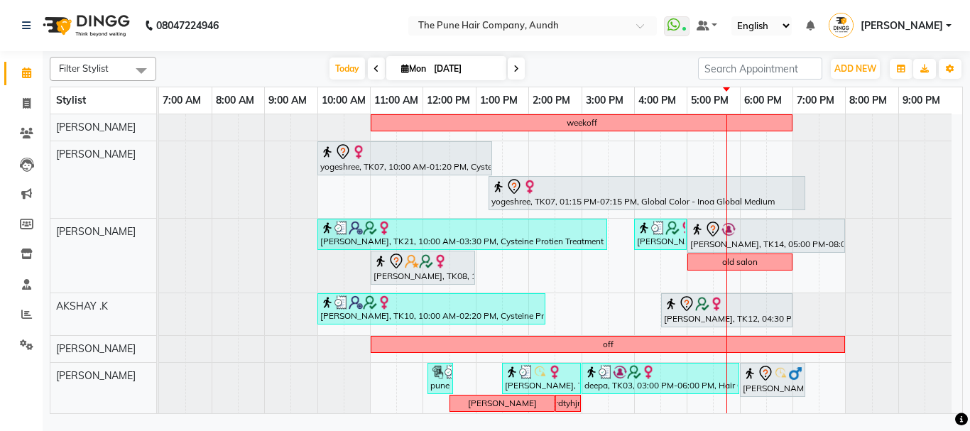
click at [516, 66] on icon at bounding box center [517, 69] width 6 height 9
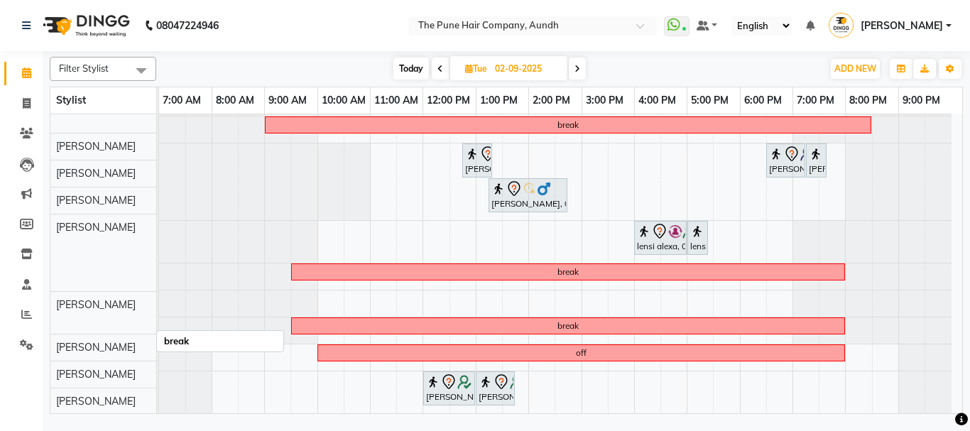
scroll to position [261, 0]
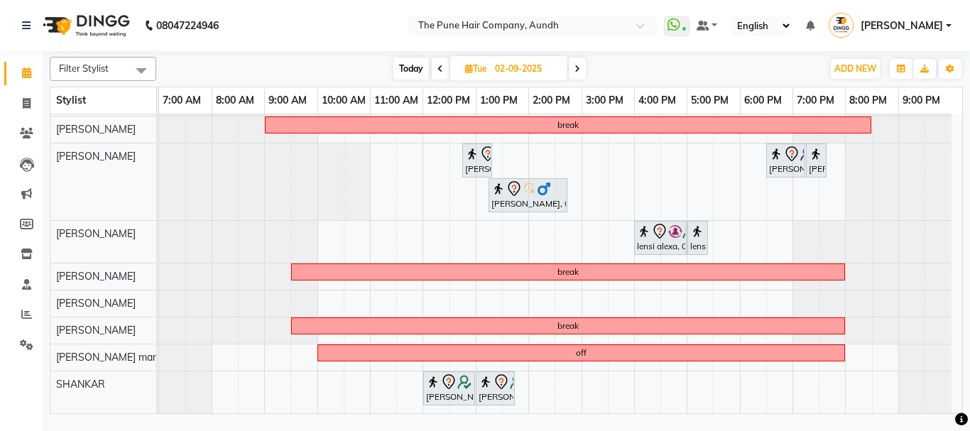
click at [575, 69] on icon at bounding box center [578, 69] width 6 height 9
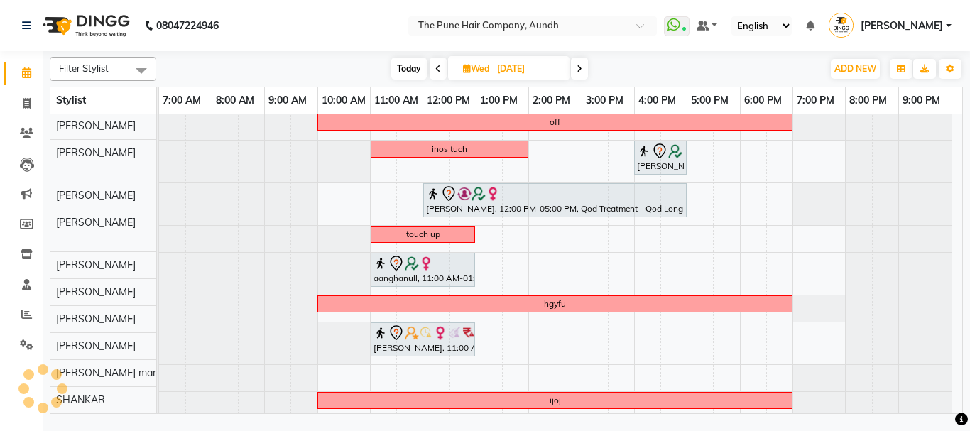
scroll to position [191, 0]
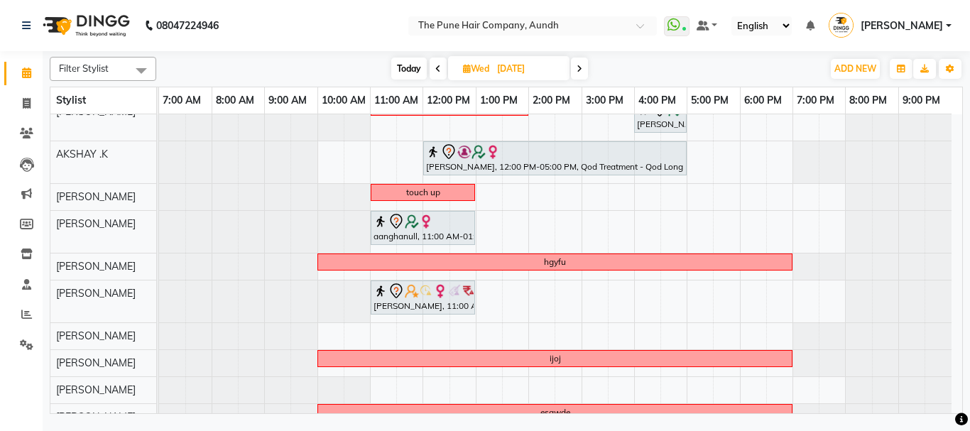
click at [437, 62] on span at bounding box center [438, 69] width 17 height 22
type input "02-09-2025"
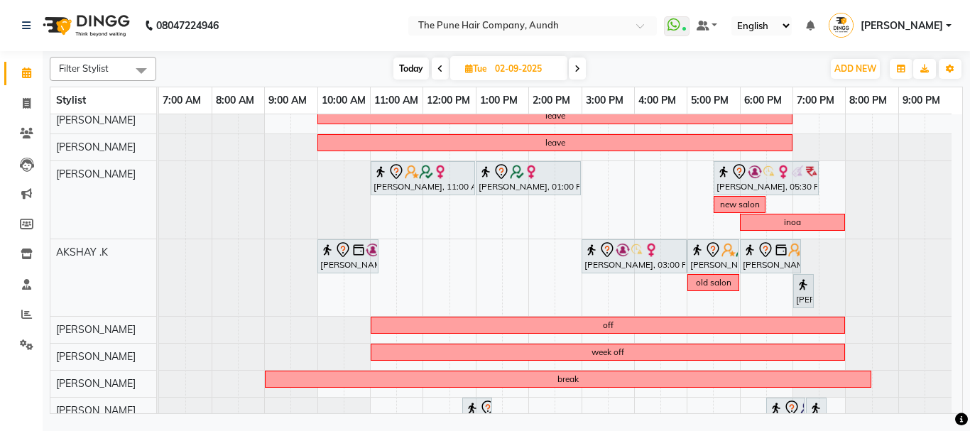
scroll to position [0, 0]
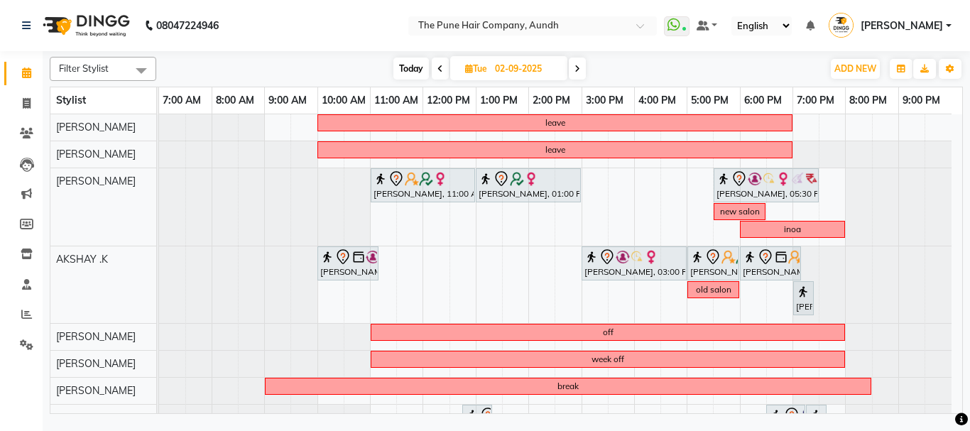
click at [483, 265] on div "leave leave Amita Jain, 11:00 AM-01:00 PM, Hair Color Inoa - Inoa Touchup 2 Inc…" at bounding box center [560, 394] width 803 height 560
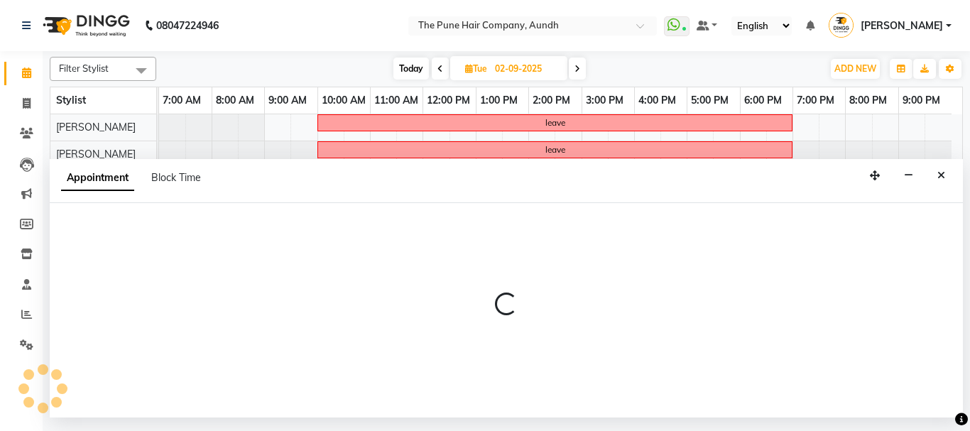
select select "6746"
select select "780"
select select "tentative"
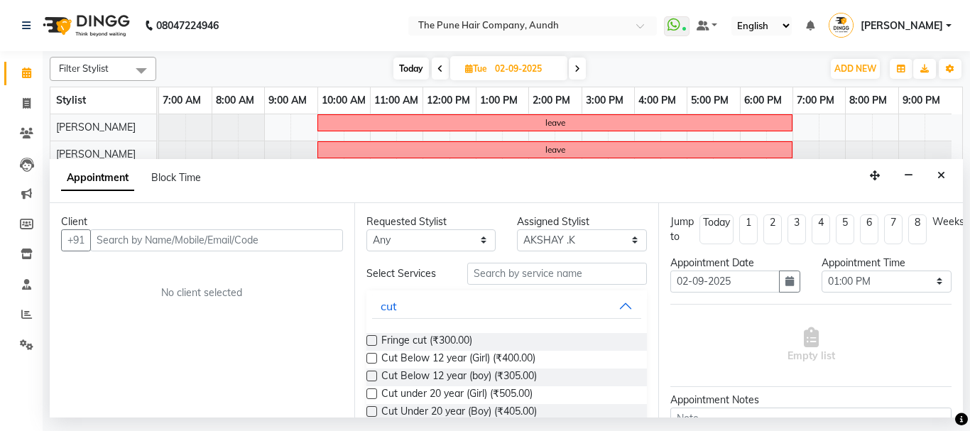
click at [182, 245] on input "text" at bounding box center [216, 240] width 253 height 22
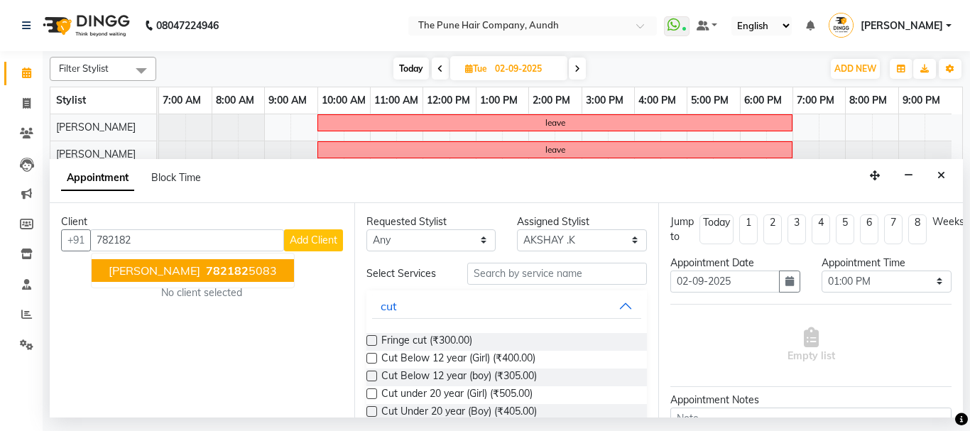
click at [203, 273] on ngb-highlight "782182 5083" at bounding box center [240, 271] width 74 height 14
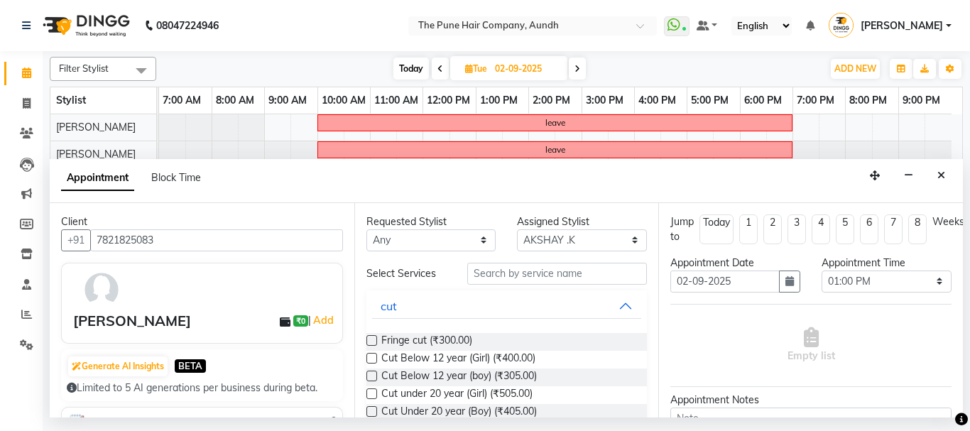
type input "7821825083"
click at [515, 277] on input "text" at bounding box center [557, 274] width 180 height 22
click at [510, 273] on input "text" at bounding box center [557, 274] width 180 height 22
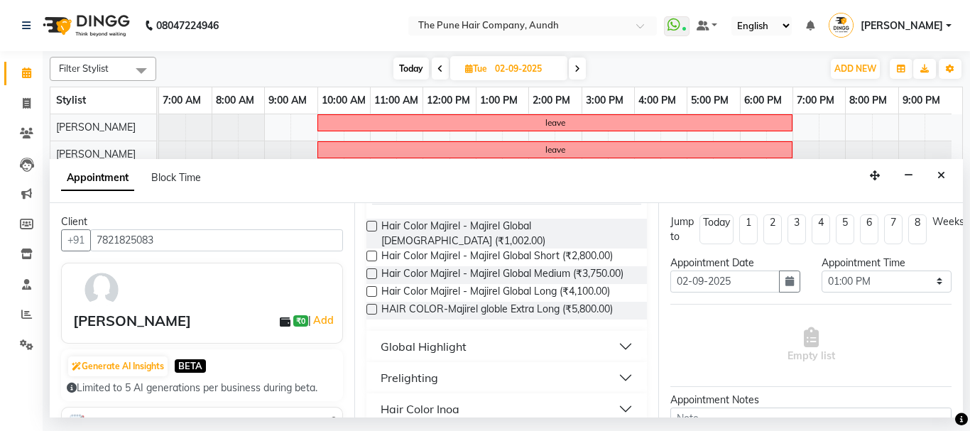
scroll to position [133, 0]
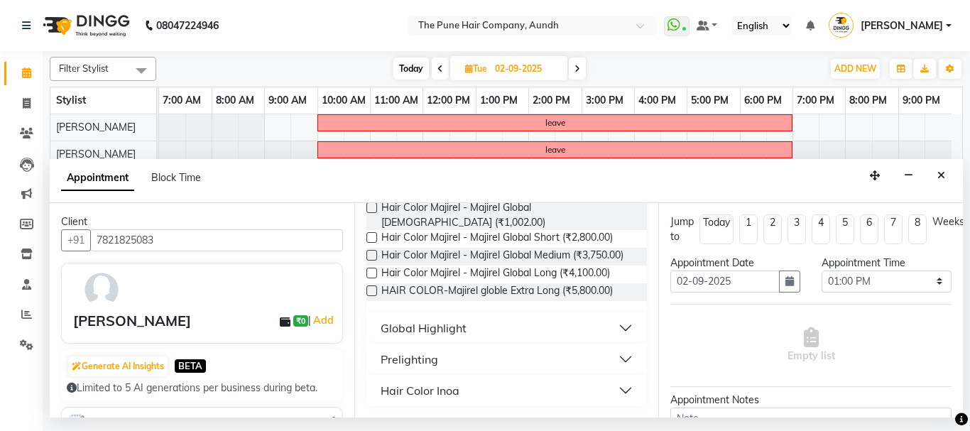
type input "glo"
click at [438, 391] on div "Hair Color Inoa" at bounding box center [420, 390] width 79 height 17
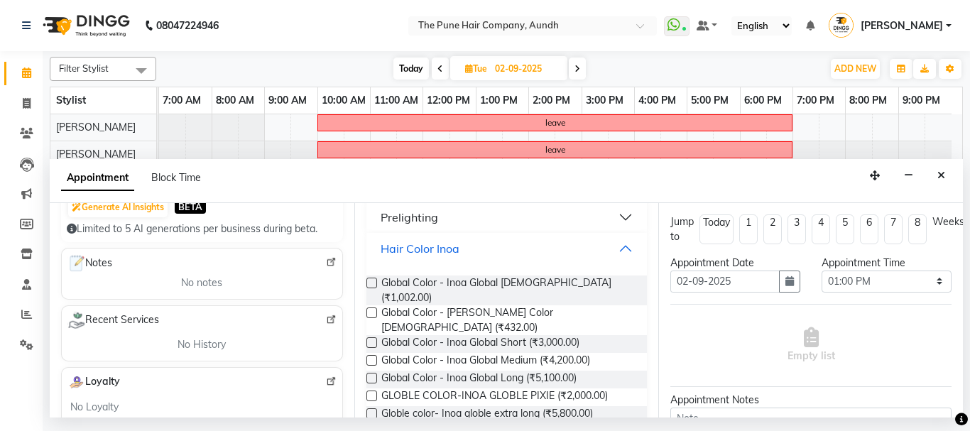
scroll to position [213, 0]
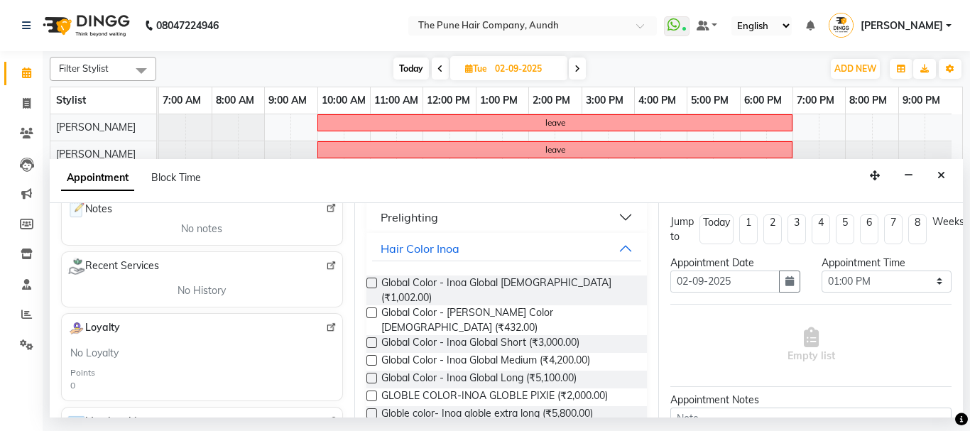
click at [374, 373] on label at bounding box center [372, 378] width 11 height 11
click at [374, 375] on input "checkbox" at bounding box center [371, 379] width 9 height 9
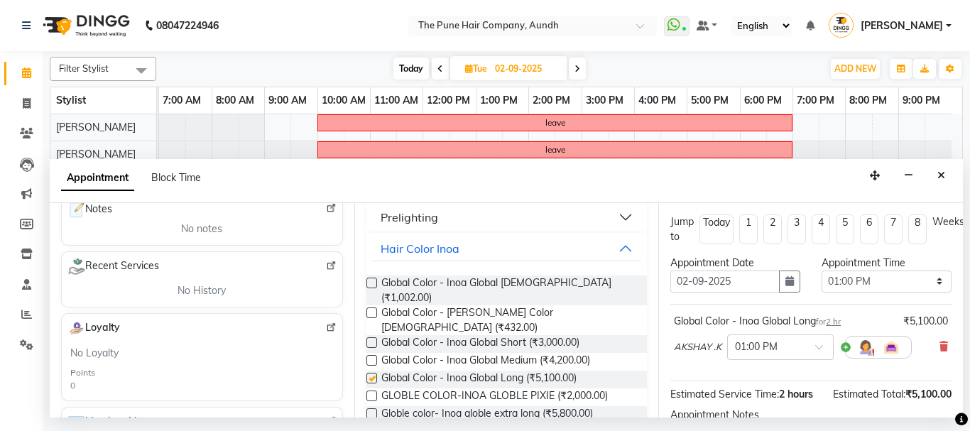
checkbox input "false"
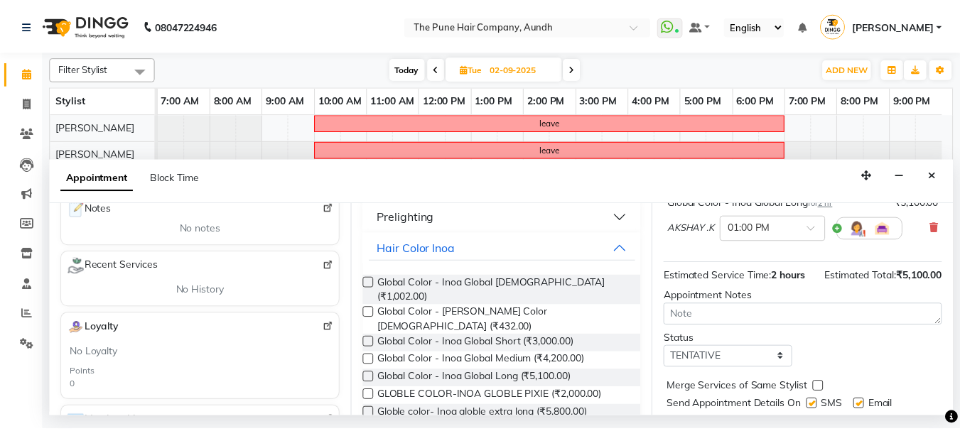
scroll to position [185, 0]
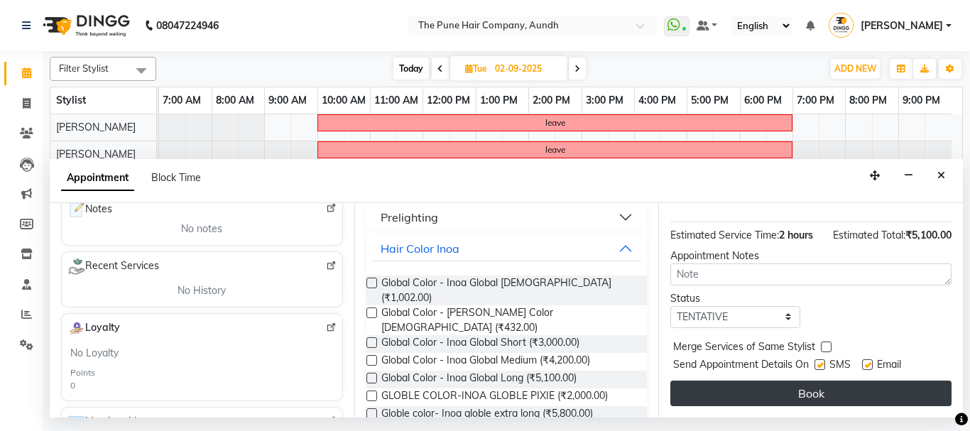
click at [846, 385] on button "Book" at bounding box center [811, 394] width 281 height 26
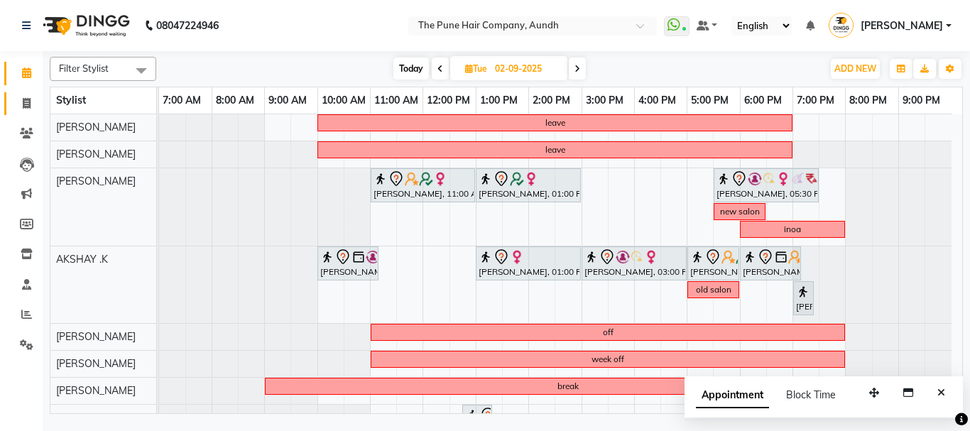
click at [13, 95] on link "Invoice" at bounding box center [21, 103] width 34 height 23
select select "service"
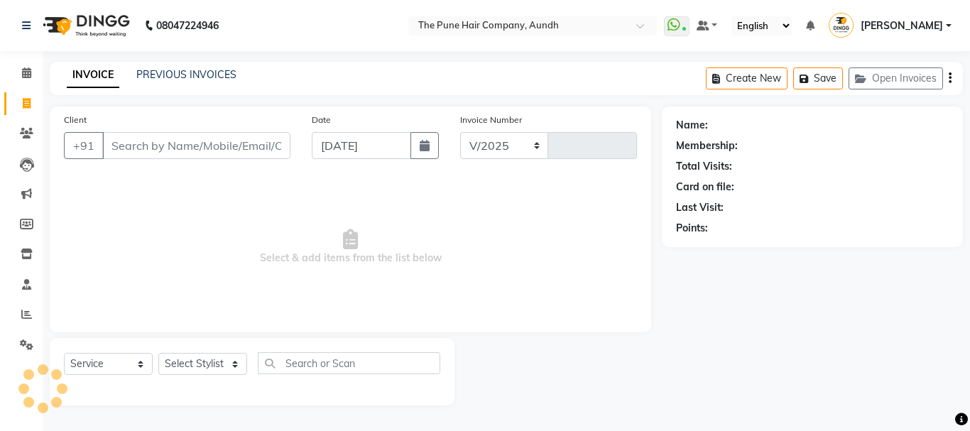
select select "106"
type input "4613"
click at [205, 366] on select "Select Stylist AKSHAY .K [PERSON_NAME] kaif [PERSON_NAME] [PERSON_NAME] [PERSON…" at bounding box center [202, 364] width 89 height 22
click at [303, 259] on span "Select & add items from the list below" at bounding box center [350, 247] width 573 height 142
click at [215, 364] on select "Select Stylist AKSHAY .K [PERSON_NAME] kaif [PERSON_NAME] [PERSON_NAME] [PERSON…" at bounding box center [202, 364] width 89 height 22
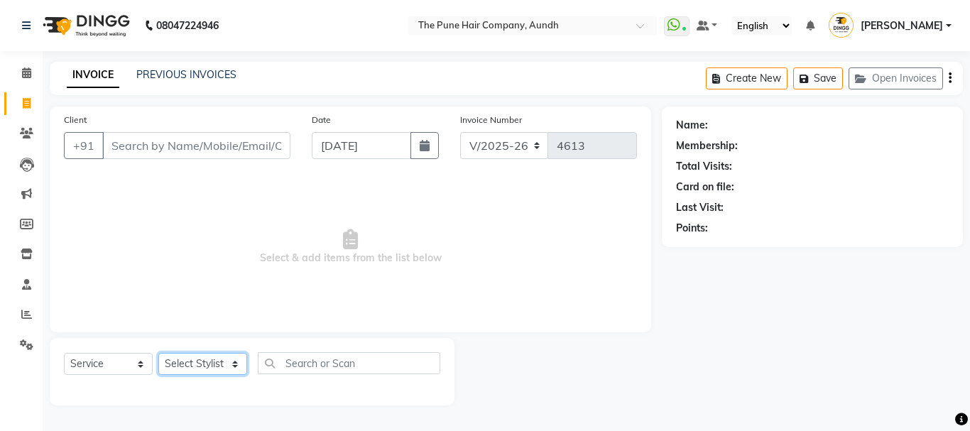
select select "6746"
click at [158, 353] on select "Select Stylist AKSHAY .K [PERSON_NAME] kaif [PERSON_NAME] [PERSON_NAME] [PERSON…" at bounding box center [202, 364] width 89 height 22
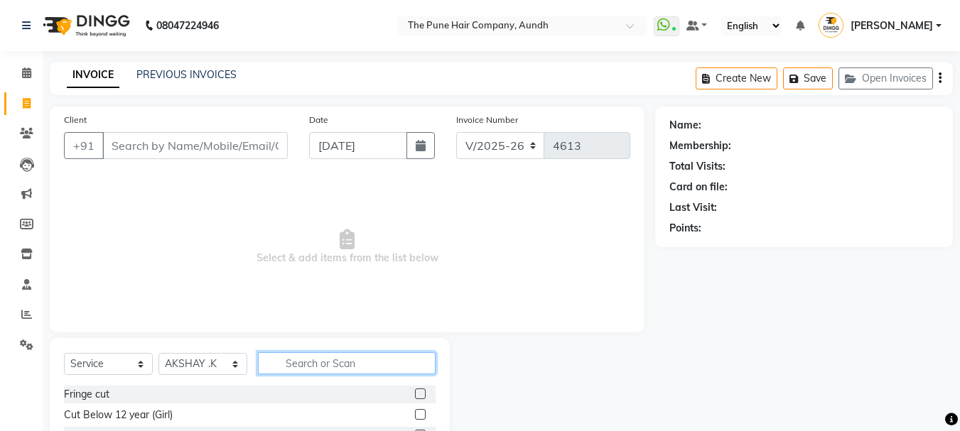
click at [303, 363] on input "text" at bounding box center [347, 363] width 178 height 22
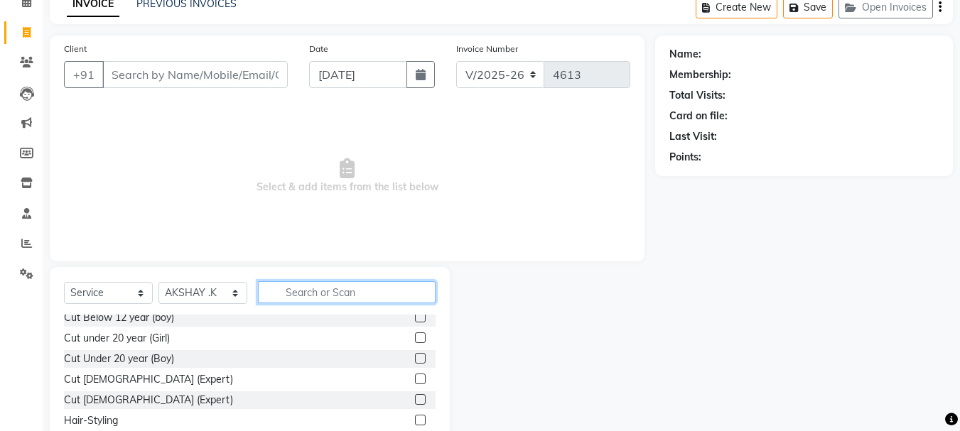
scroll to position [71, 0]
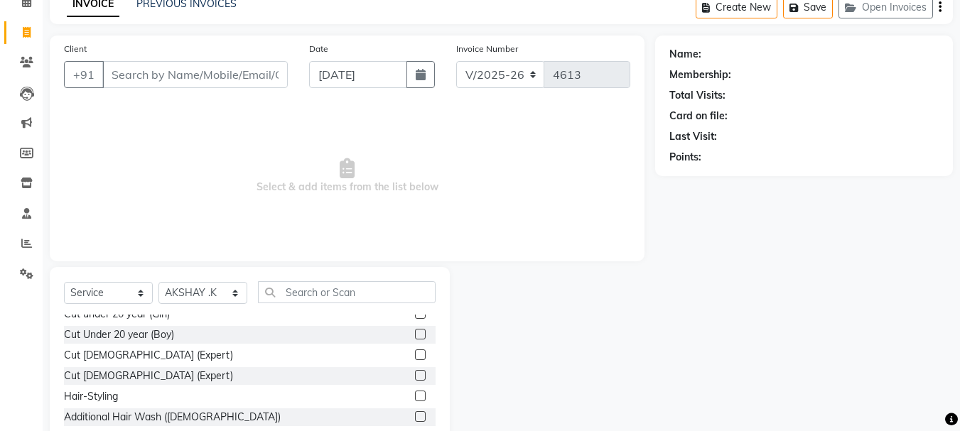
click at [415, 354] on label at bounding box center [420, 354] width 11 height 11
click at [415, 354] on input "checkbox" at bounding box center [419, 355] width 9 height 9
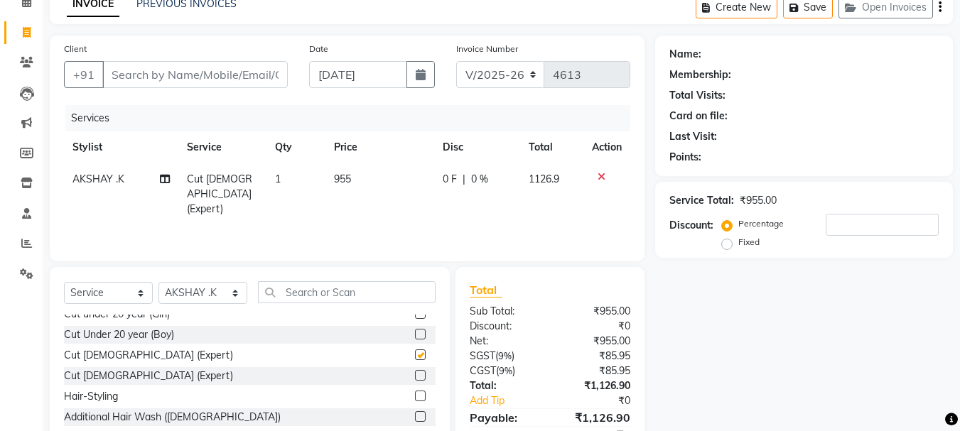
checkbox input "false"
click at [308, 295] on input "text" at bounding box center [347, 292] width 178 height 22
click at [232, 293] on select "Select Stylist AKSHAY .K [PERSON_NAME] kaif [PERSON_NAME] [PERSON_NAME] [PERSON…" at bounding box center [202, 293] width 89 height 22
select select "3338"
click at [158, 282] on select "Select Stylist AKSHAY .K [PERSON_NAME] kaif [PERSON_NAME] [PERSON_NAME] [PERSON…" at bounding box center [202, 293] width 89 height 22
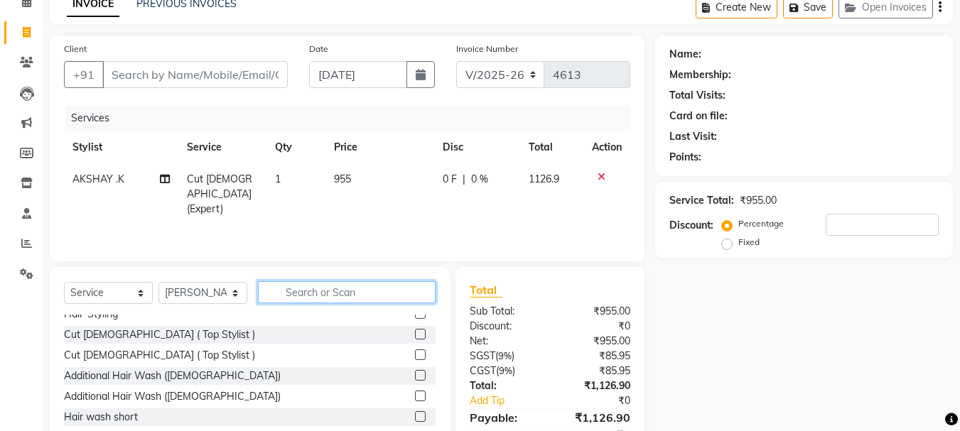
click at [296, 294] on input "text" at bounding box center [347, 292] width 178 height 22
click at [415, 335] on label at bounding box center [420, 334] width 11 height 11
click at [415, 335] on input "checkbox" at bounding box center [419, 334] width 9 height 9
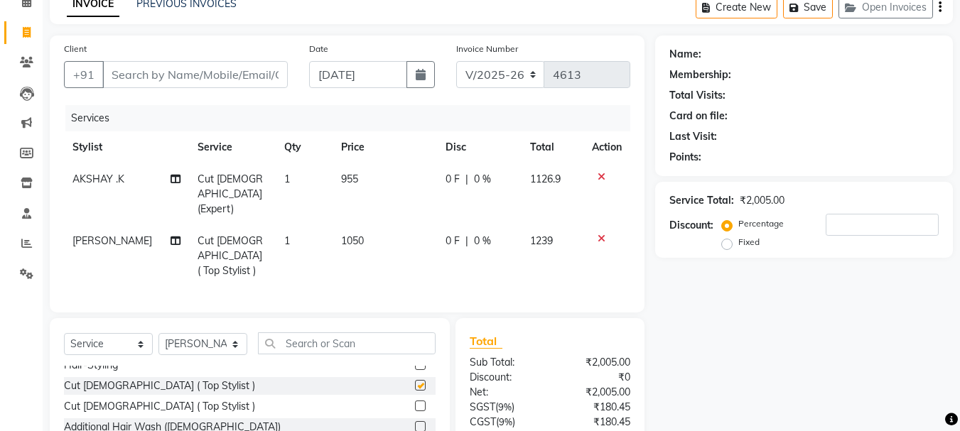
checkbox input "false"
click at [207, 333] on select "Select Stylist AKSHAY .K [PERSON_NAME] kaif [PERSON_NAME] [PERSON_NAME] [PERSON…" at bounding box center [202, 344] width 89 height 22
select select "49441"
click at [158, 333] on select "Select Stylist AKSHAY .K [PERSON_NAME] kaif [PERSON_NAME] [PERSON_NAME] [PERSON…" at bounding box center [202, 344] width 89 height 22
click at [415, 401] on label at bounding box center [420, 406] width 11 height 11
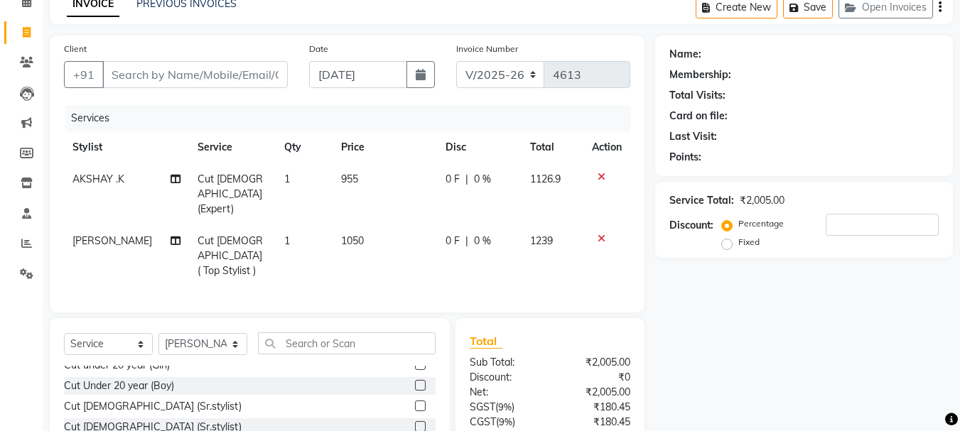
click at [415, 402] on input "checkbox" at bounding box center [419, 406] width 9 height 9
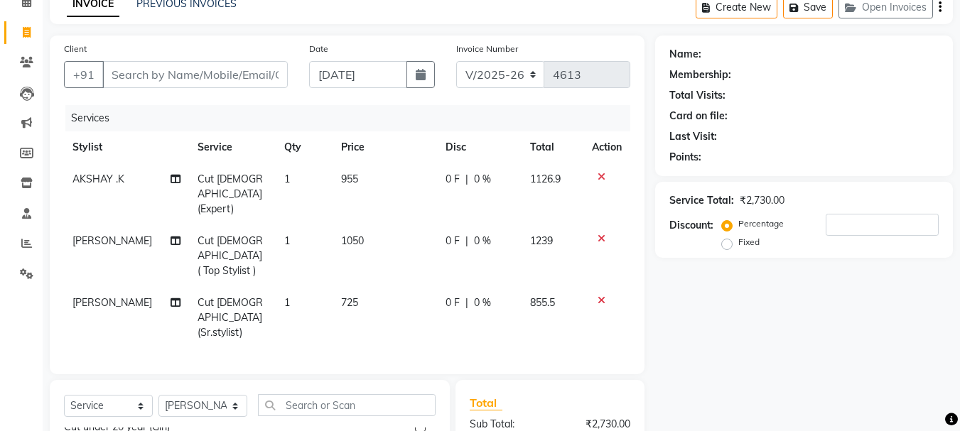
checkbox input "false"
click at [219, 395] on select "Select Stylist AKSHAY .K [PERSON_NAME] kaif [PERSON_NAME] [PERSON_NAME] [PERSON…" at bounding box center [202, 406] width 89 height 22
select select "89448"
click at [158, 395] on select "Select Stylist AKSHAY .K [PERSON_NAME] kaif [PERSON_NAME] [PERSON_NAME] [PERSON…" at bounding box center [202, 406] width 89 height 22
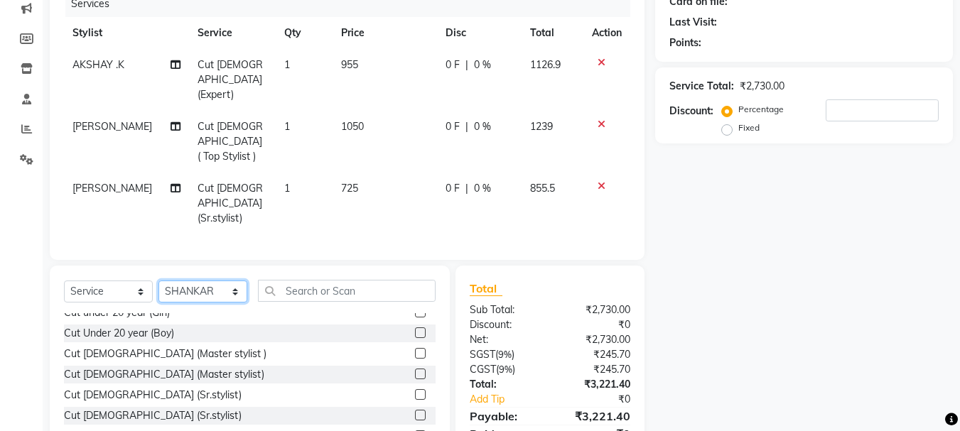
scroll to position [217, 0]
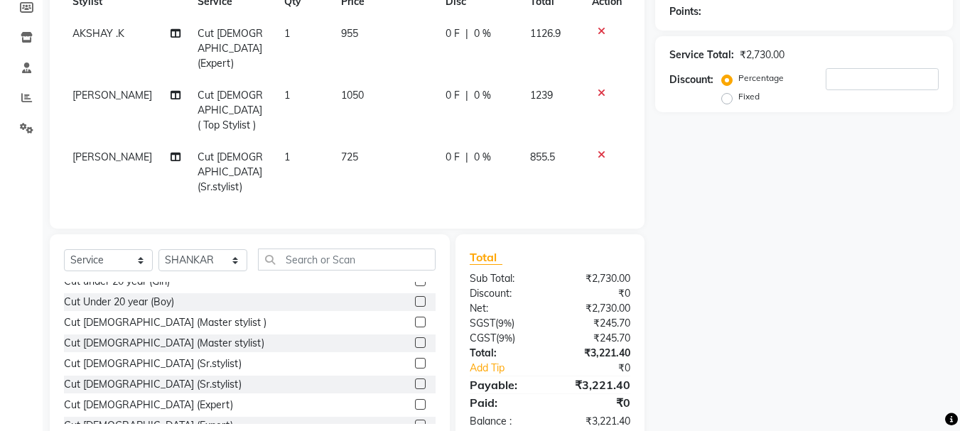
click at [415, 358] on label at bounding box center [420, 363] width 11 height 11
click at [415, 359] on input "checkbox" at bounding box center [419, 363] width 9 height 9
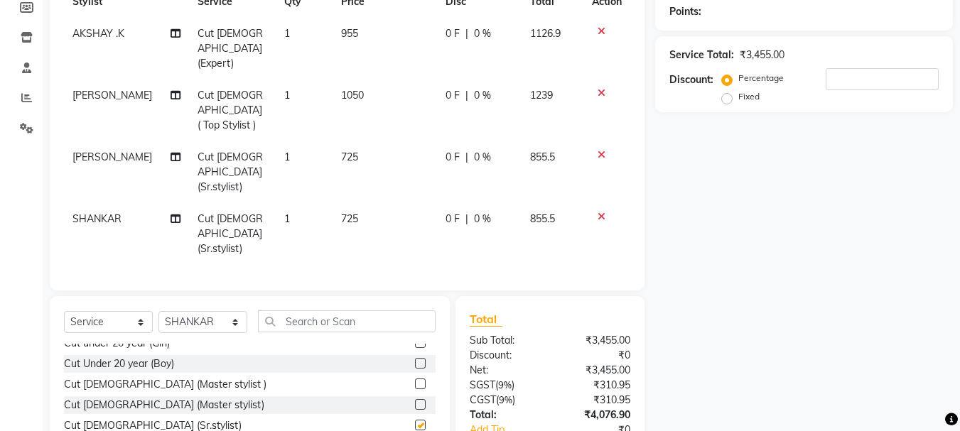
checkbox input "false"
click at [851, 82] on input "number" at bounding box center [881, 79] width 113 height 22
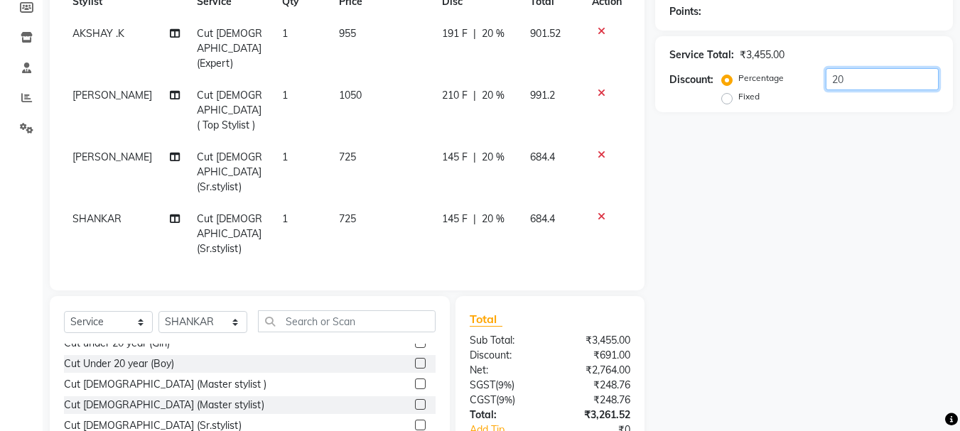
type input "2"
click at [603, 212] on icon at bounding box center [601, 217] width 8 height 10
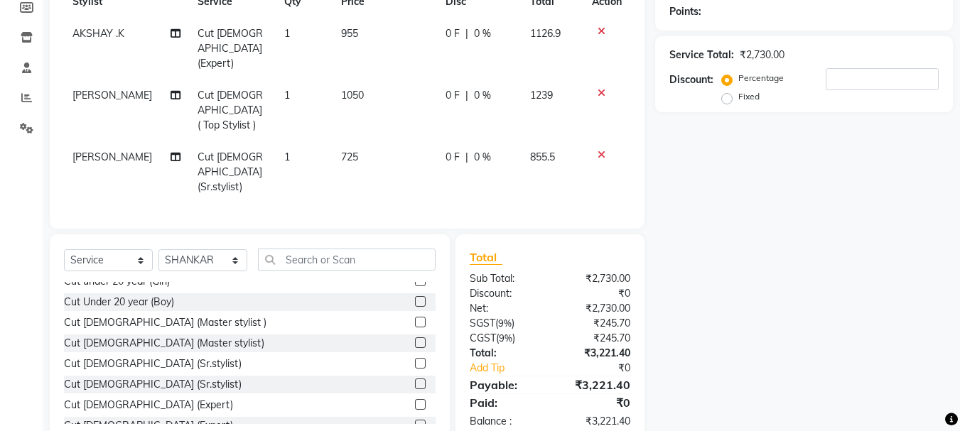
click at [601, 150] on icon at bounding box center [601, 155] width 8 height 10
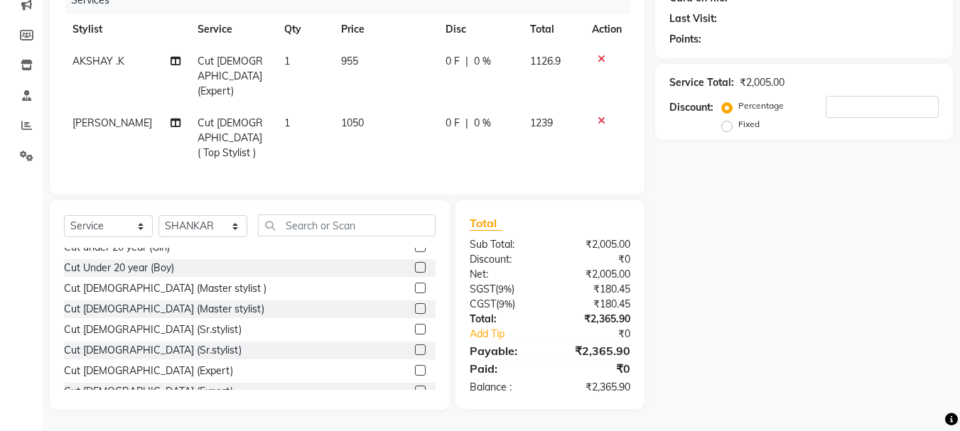
scroll to position [170, 0]
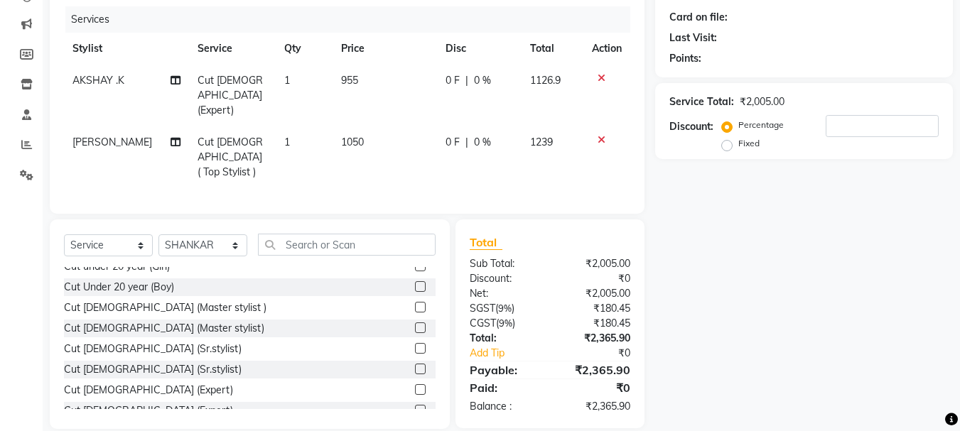
click at [601, 135] on icon at bounding box center [601, 140] width 8 height 10
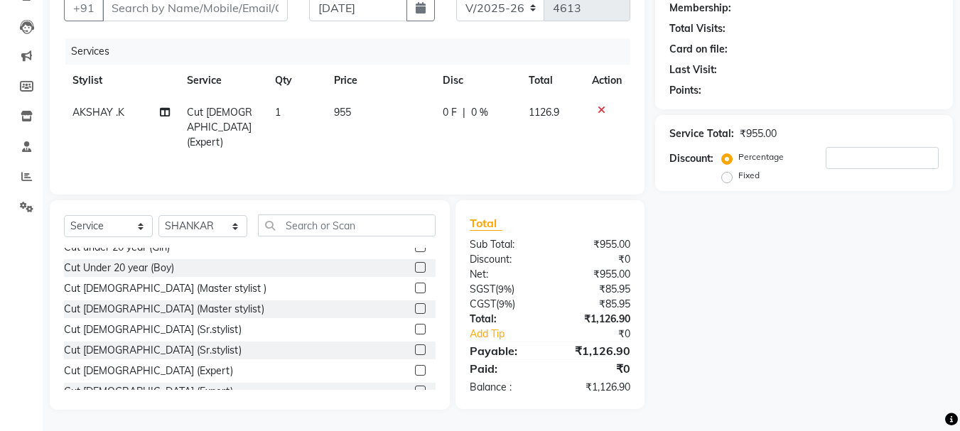
click at [599, 107] on icon at bounding box center [601, 110] width 8 height 10
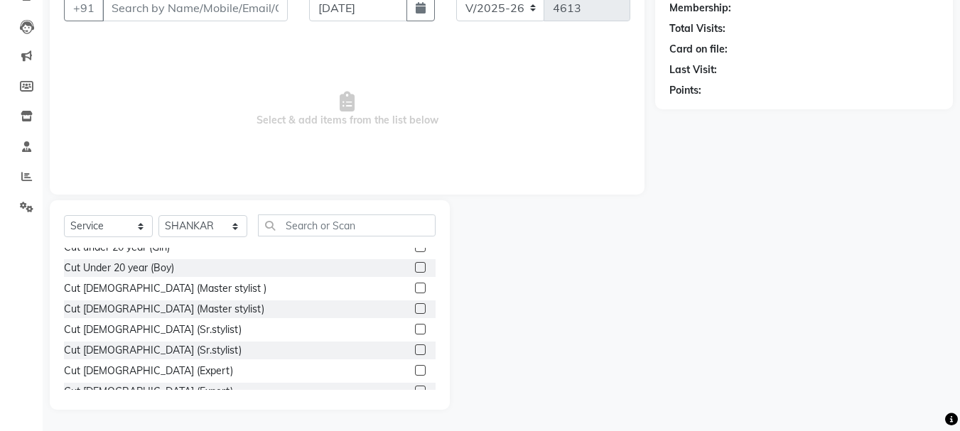
scroll to position [0, 0]
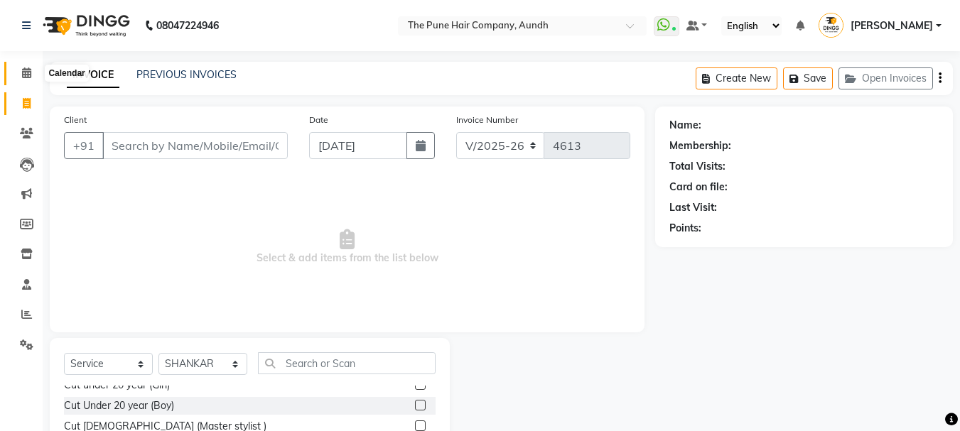
click at [29, 73] on icon at bounding box center [26, 72] width 9 height 11
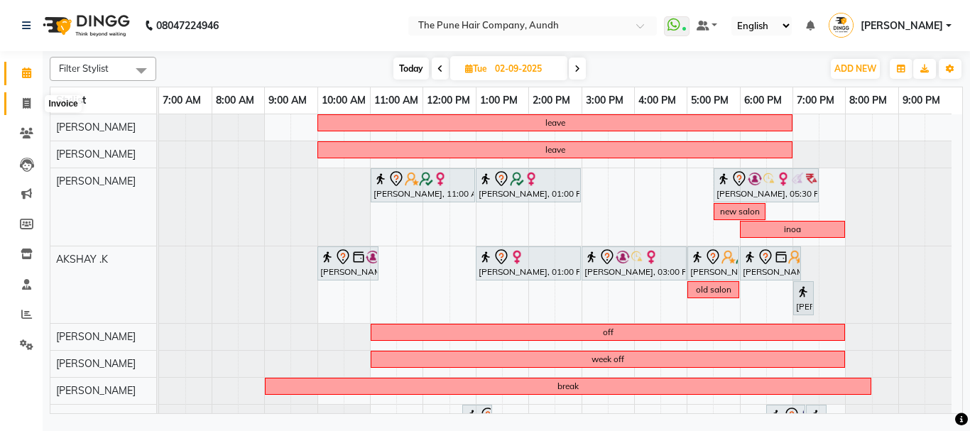
click at [23, 98] on icon at bounding box center [27, 103] width 8 height 11
select select "service"
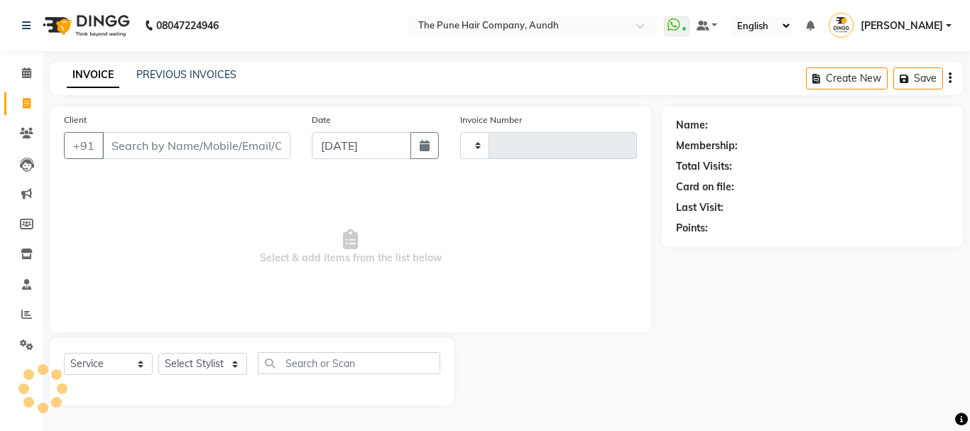
type input "4613"
select select "106"
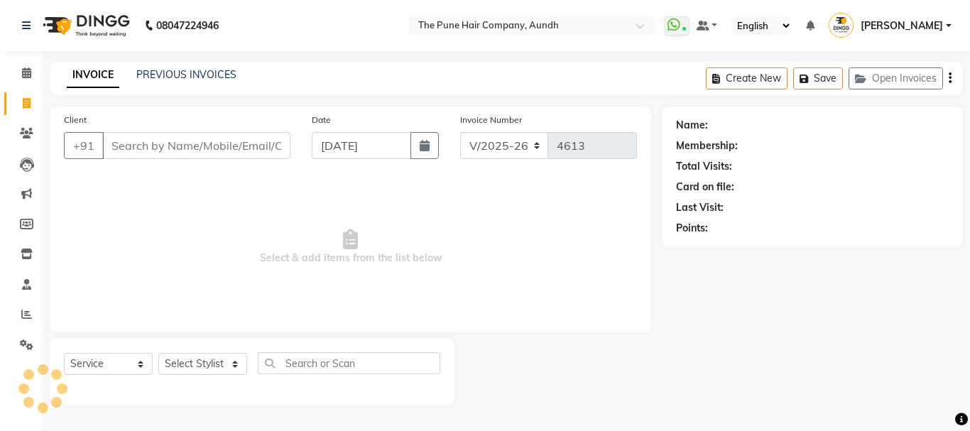
click at [181, 134] on input "Client" at bounding box center [196, 145] width 188 height 27
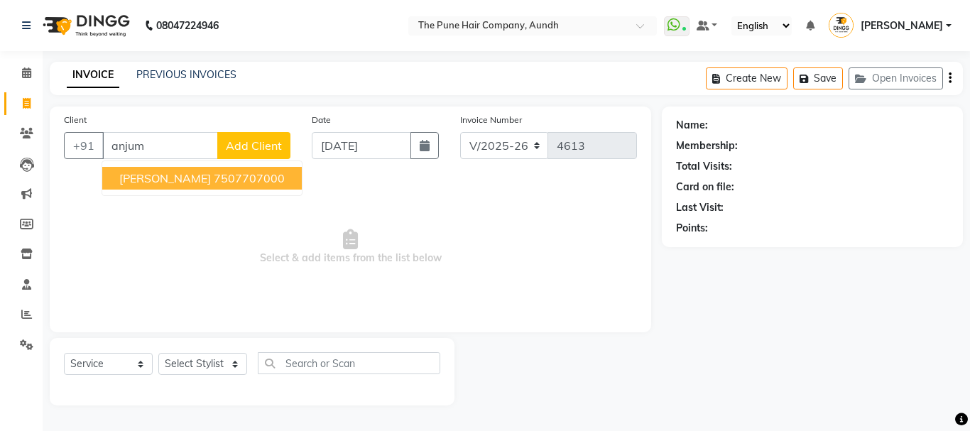
click at [182, 175] on span "Anjum Shaikh" at bounding box center [165, 178] width 92 height 14
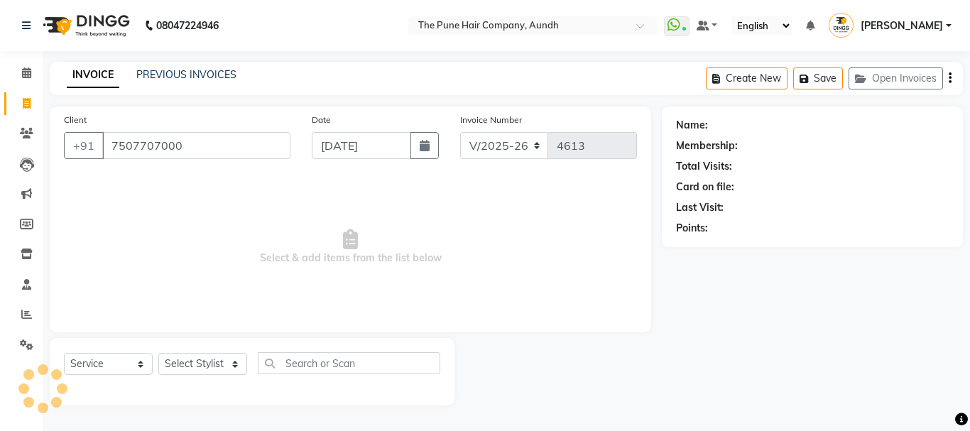
type input "7507707000"
click at [193, 356] on select "Select Stylist AKSHAY .K [PERSON_NAME] kaif [PERSON_NAME] [PERSON_NAME] [PERSON…" at bounding box center [202, 364] width 89 height 22
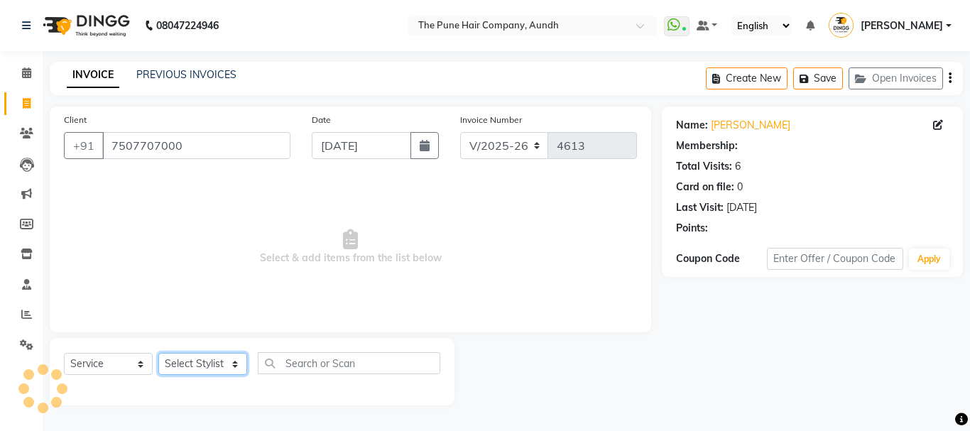
select select "1: Object"
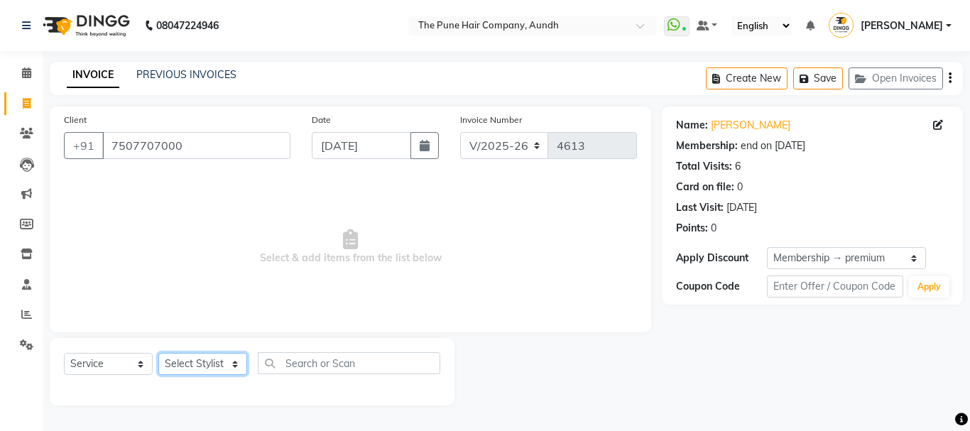
select select "49441"
click at [158, 353] on select "Select Stylist AKSHAY .K [PERSON_NAME] kaif [PERSON_NAME] [PERSON_NAME] [PERSON…" at bounding box center [202, 364] width 89 height 22
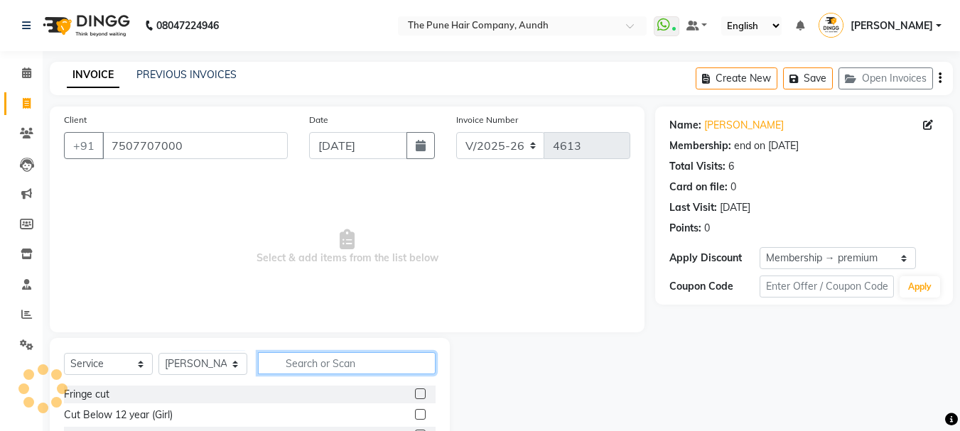
click at [336, 371] on input "text" at bounding box center [347, 363] width 178 height 22
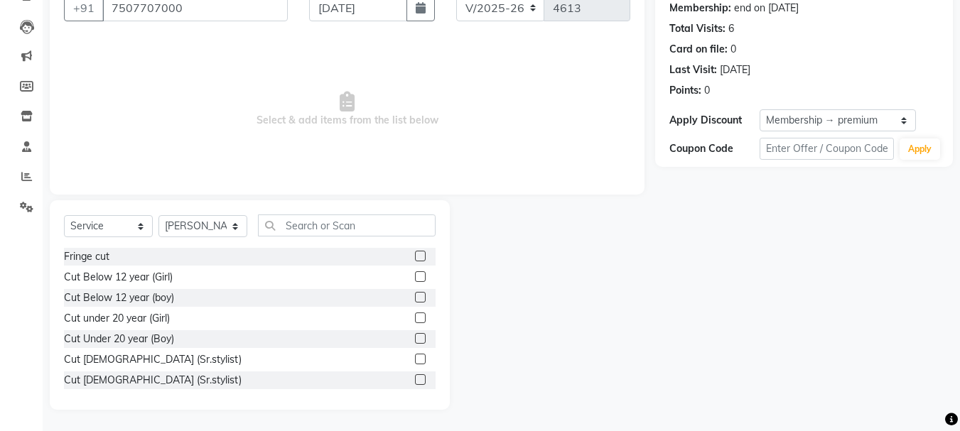
drag, startPoint x: 413, startPoint y: 379, endPoint x: 879, endPoint y: 163, distance: 513.6
click at [415, 379] on label at bounding box center [420, 379] width 11 height 11
click at [415, 379] on input "checkbox" at bounding box center [419, 380] width 9 height 9
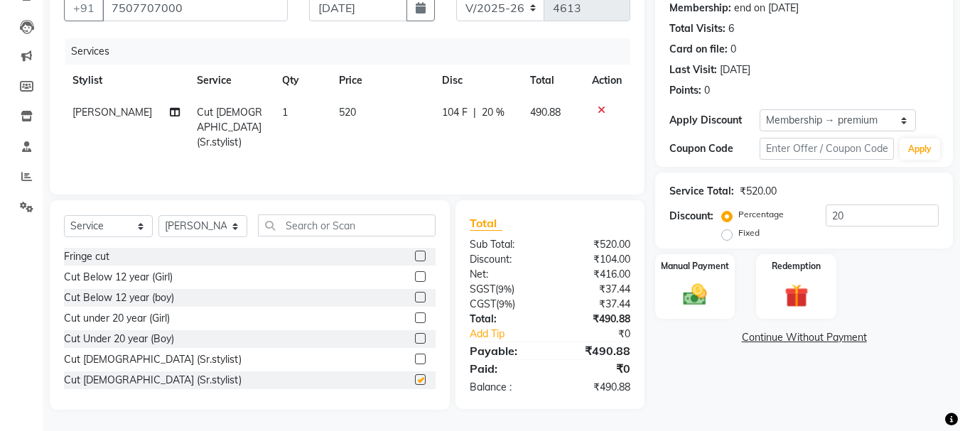
checkbox input "false"
click at [702, 297] on img at bounding box center [695, 295] width 40 height 28
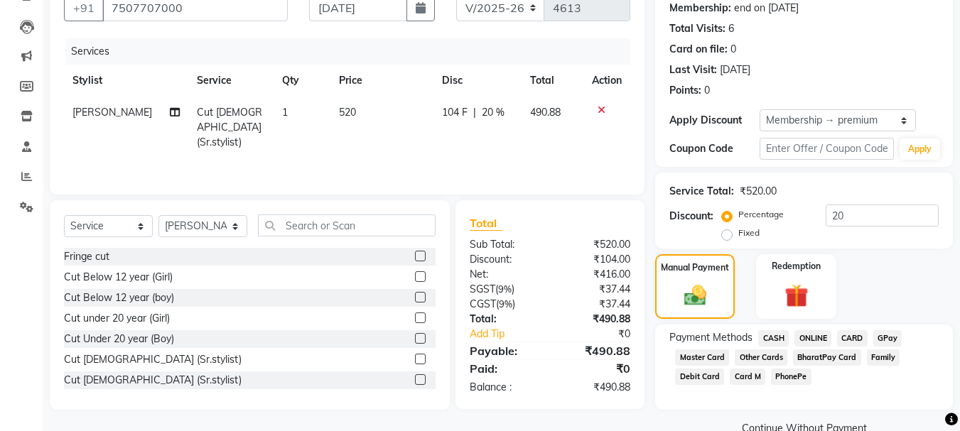
click at [774, 343] on span "CASH" at bounding box center [773, 338] width 31 height 16
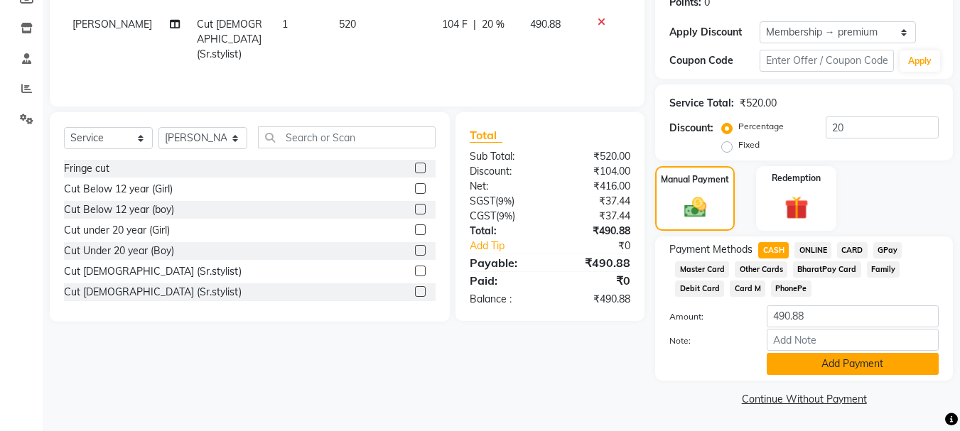
click at [806, 367] on button "Add Payment" at bounding box center [852, 364] width 172 height 22
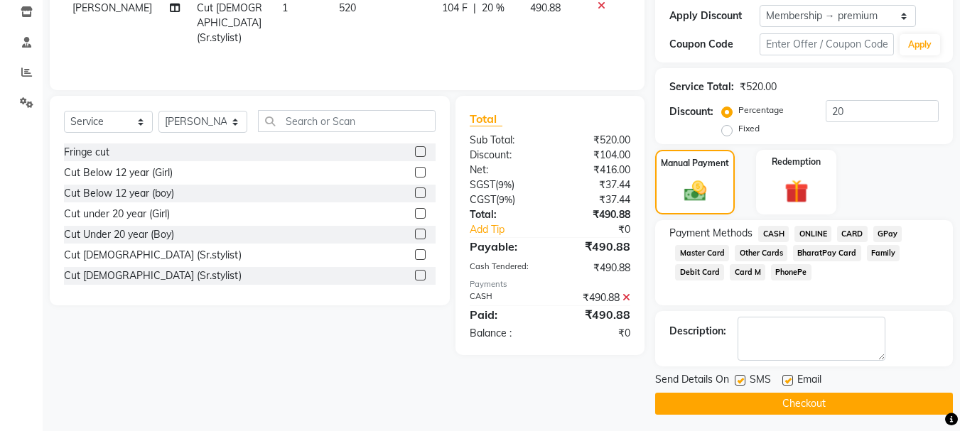
scroll to position [247, 0]
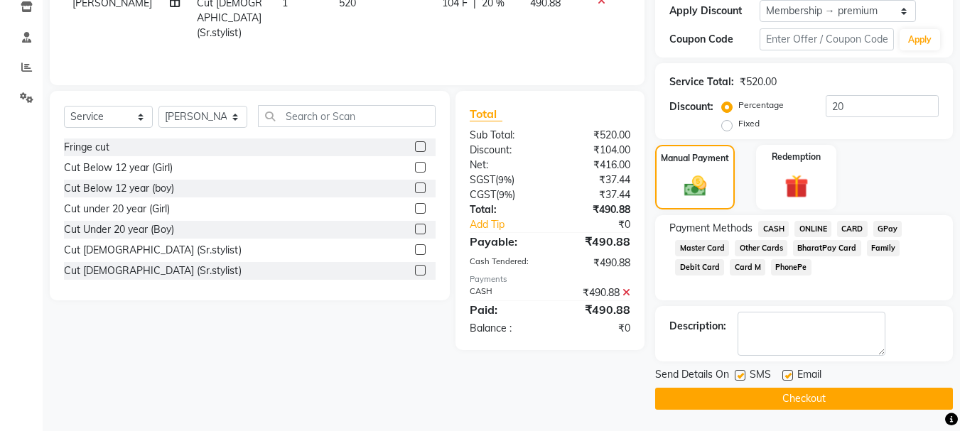
click at [768, 396] on button "Checkout" at bounding box center [804, 399] width 298 height 22
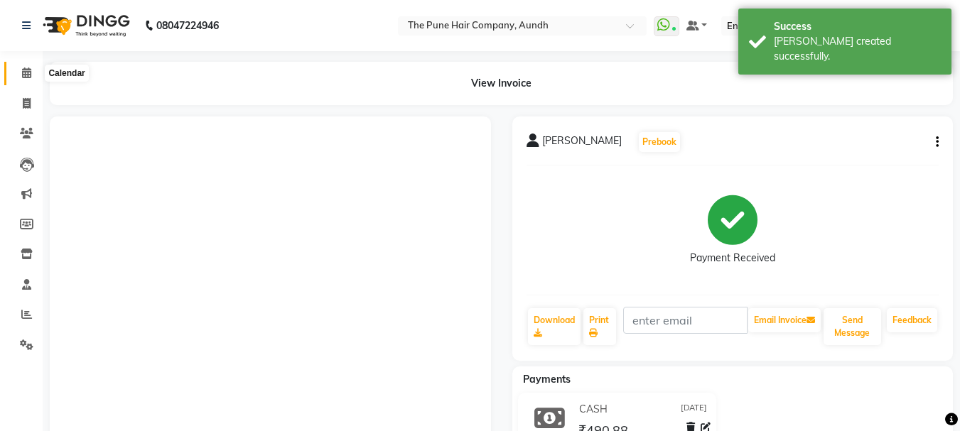
click at [26, 74] on icon at bounding box center [26, 72] width 9 height 11
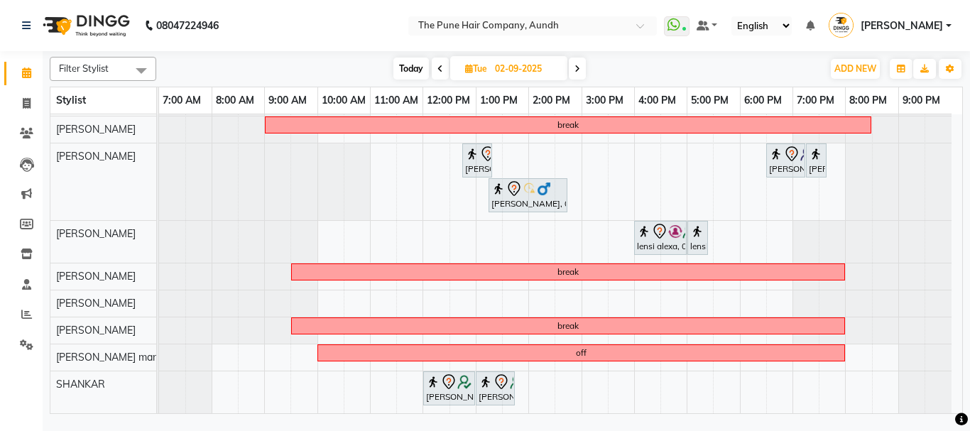
scroll to position [48, 0]
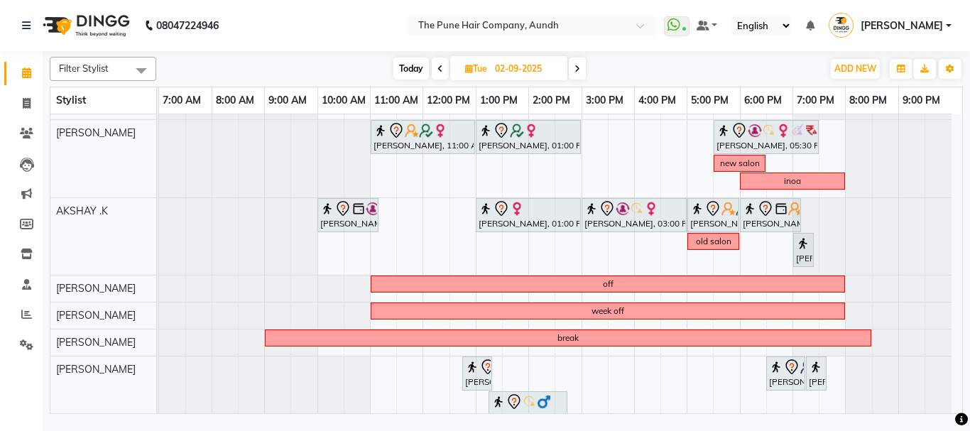
click at [405, 71] on span "Today" at bounding box center [412, 69] width 36 height 22
type input "[DATE]"
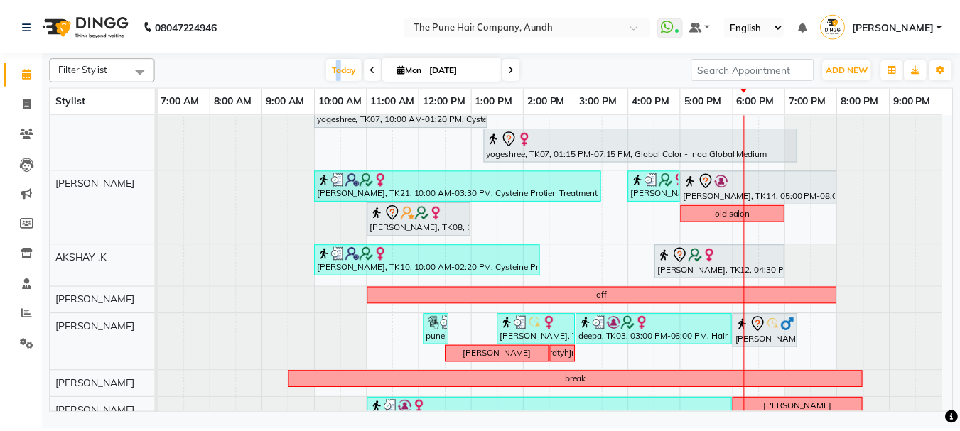
scroll to position [261, 0]
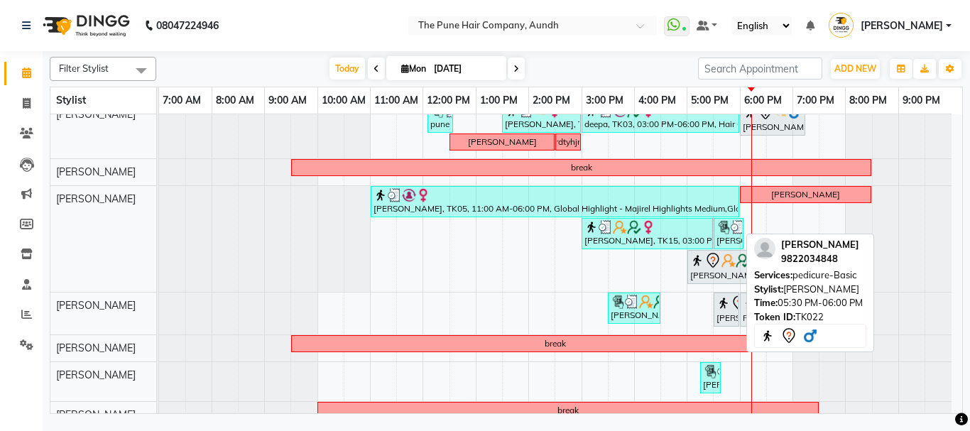
click at [726, 314] on div "[PERSON_NAME], TK22, 05:30 PM-06:00 PM, pedicure-Basic" at bounding box center [726, 310] width 23 height 30
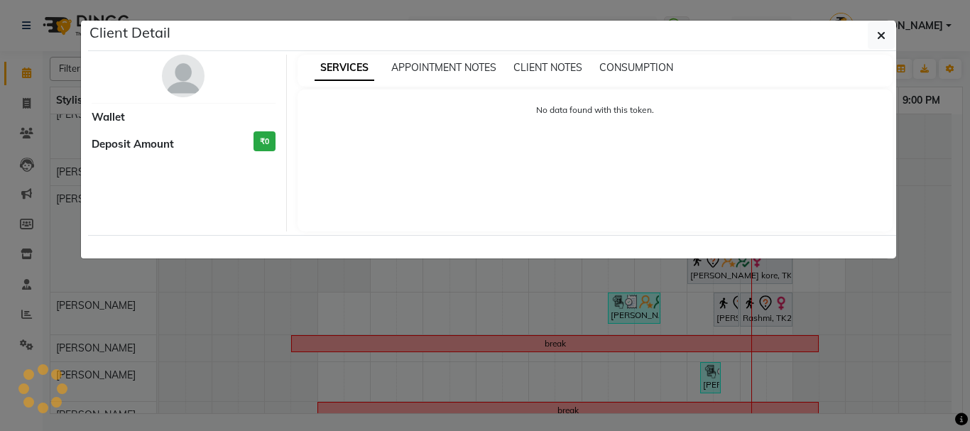
select select "7"
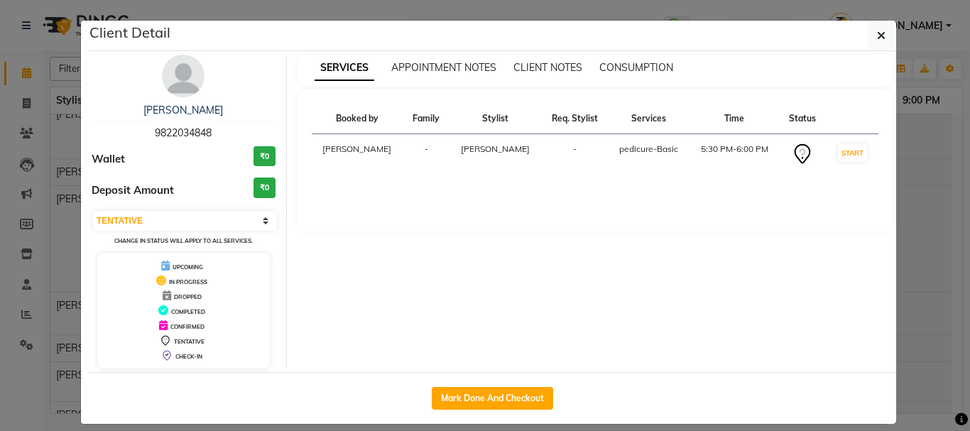
drag, startPoint x: 522, startPoint y: 395, endPoint x: 514, endPoint y: 410, distance: 17.2
click at [522, 396] on button "Mark Done And Checkout" at bounding box center [492, 398] width 121 height 23
select select "106"
select select "service"
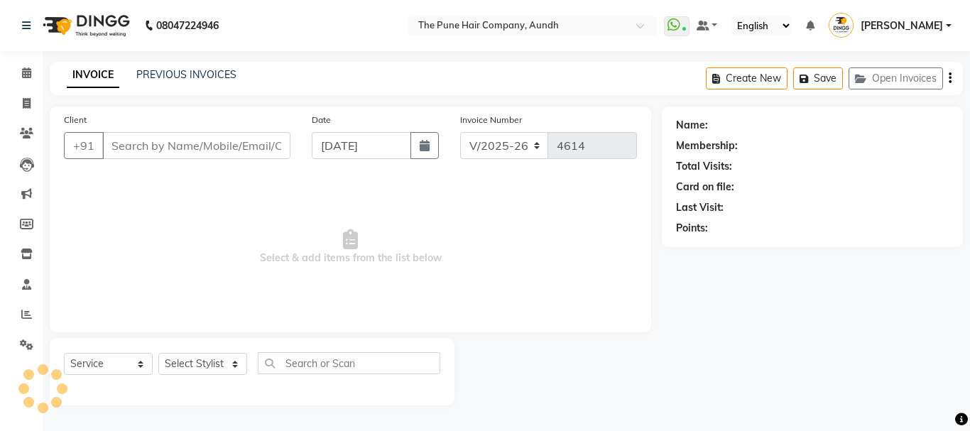
type input "9822034848"
select select "49797"
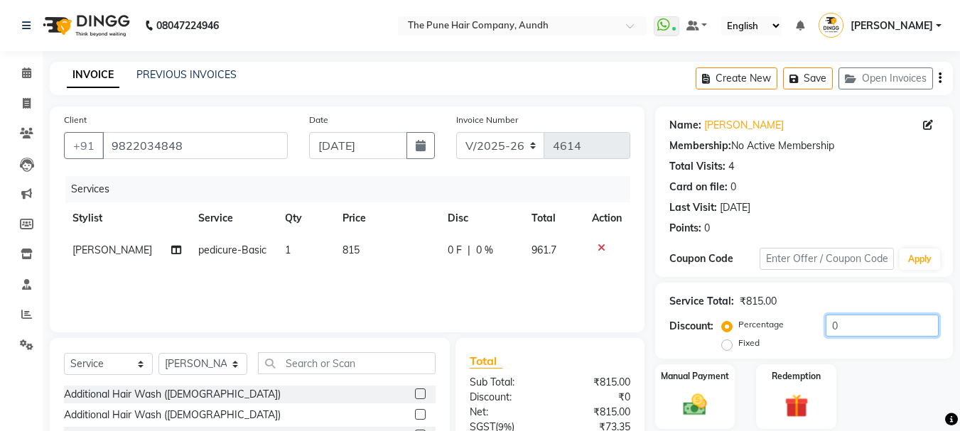
click at [842, 320] on input "0" at bounding box center [881, 326] width 113 height 22
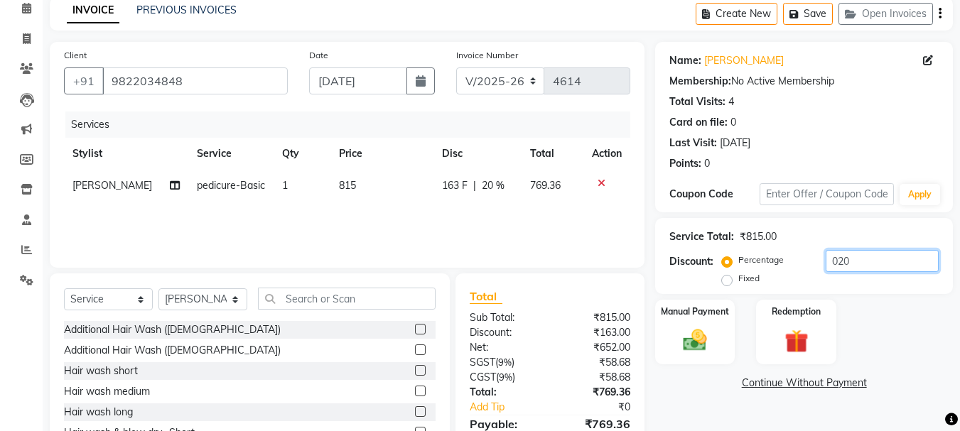
scroll to position [138, 0]
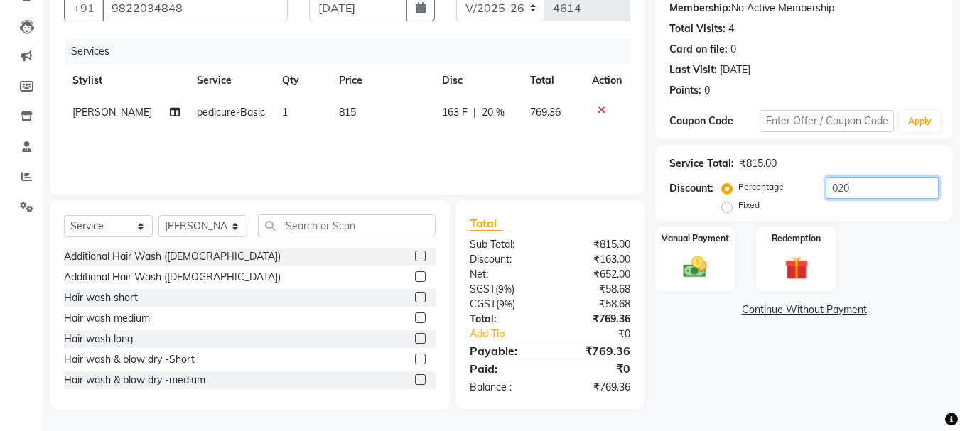
click at [861, 185] on input "020" at bounding box center [881, 188] width 113 height 22
click at [868, 185] on input "0" at bounding box center [881, 188] width 113 height 22
type input "021.9"
click at [702, 269] on img at bounding box center [695, 267] width 40 height 28
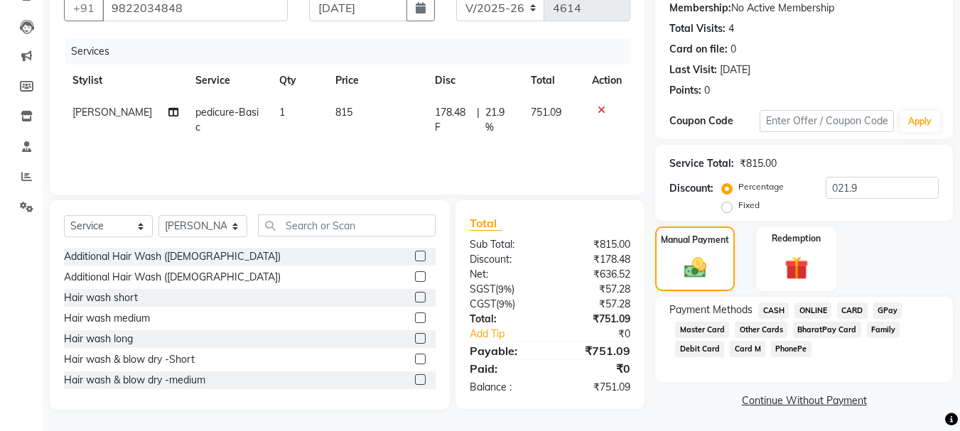
click at [770, 308] on span "CASH" at bounding box center [773, 311] width 31 height 16
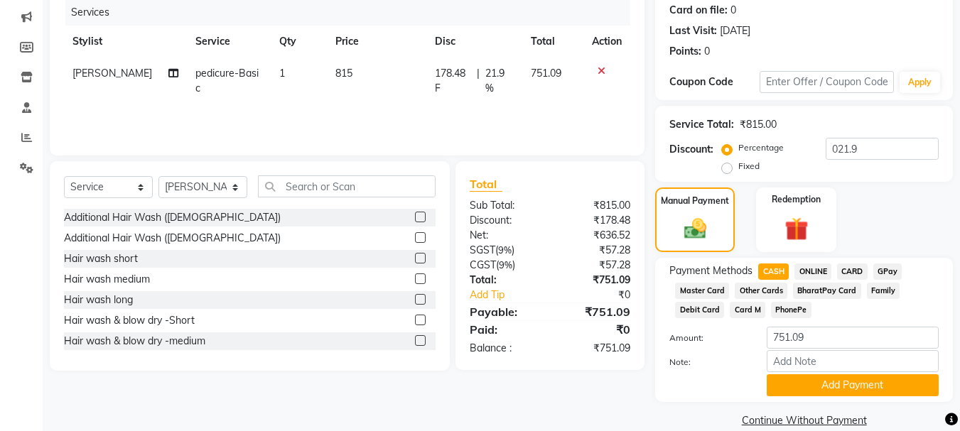
scroll to position [198, 0]
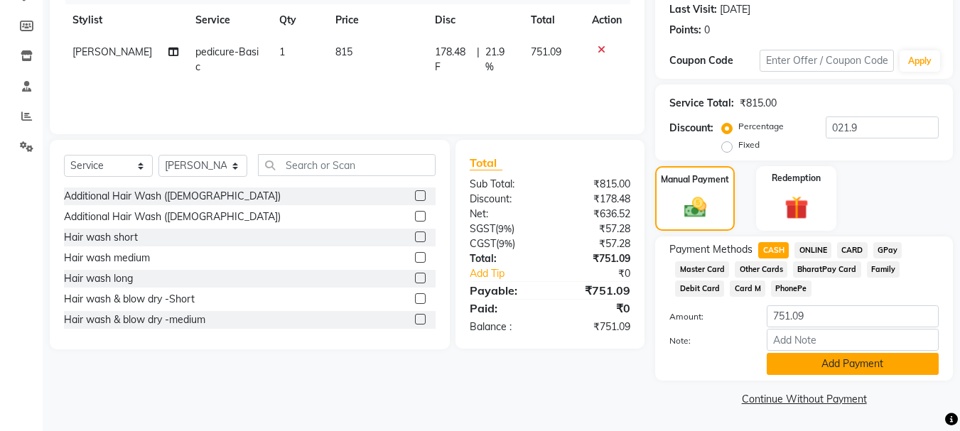
click at [843, 358] on button "Add Payment" at bounding box center [852, 364] width 172 height 22
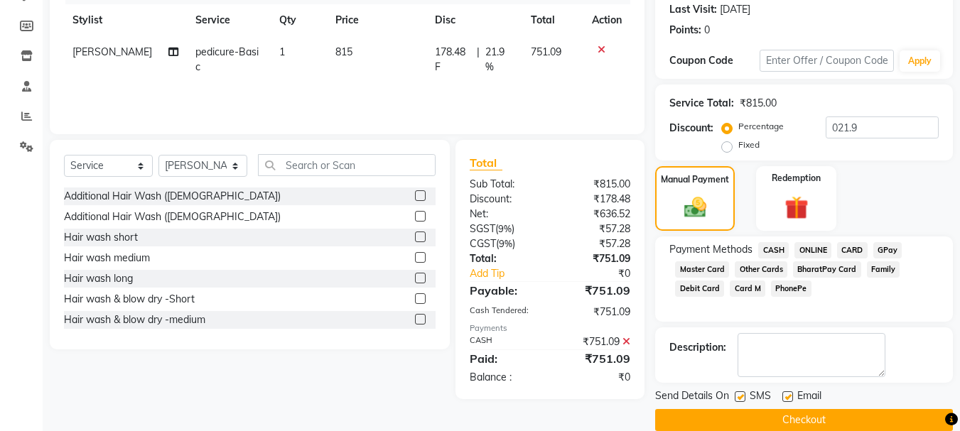
scroll to position [219, 0]
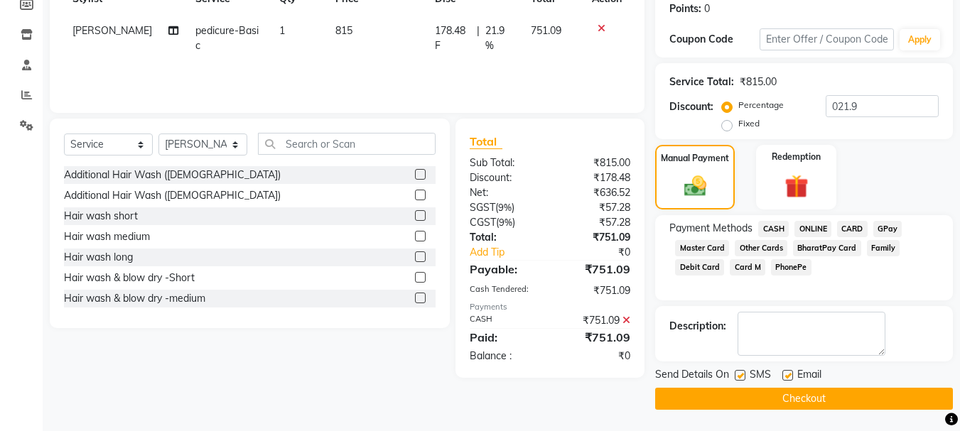
click at [808, 397] on button "Checkout" at bounding box center [804, 399] width 298 height 22
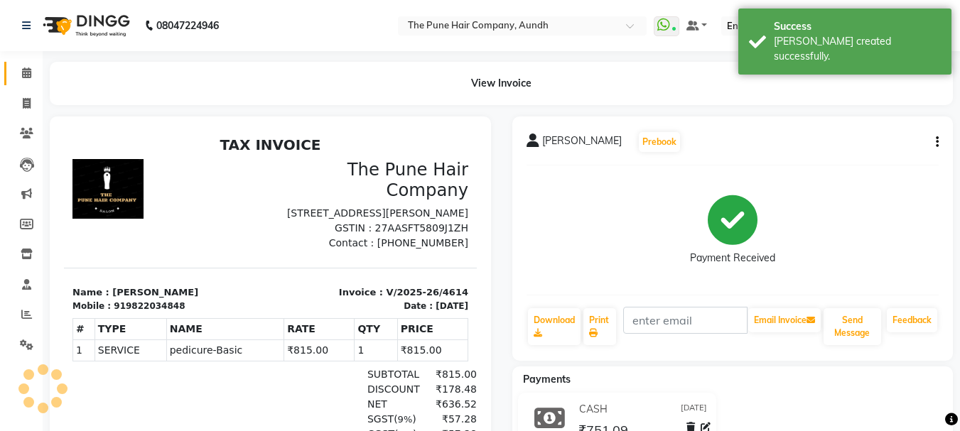
click at [28, 71] on icon at bounding box center [26, 72] width 9 height 11
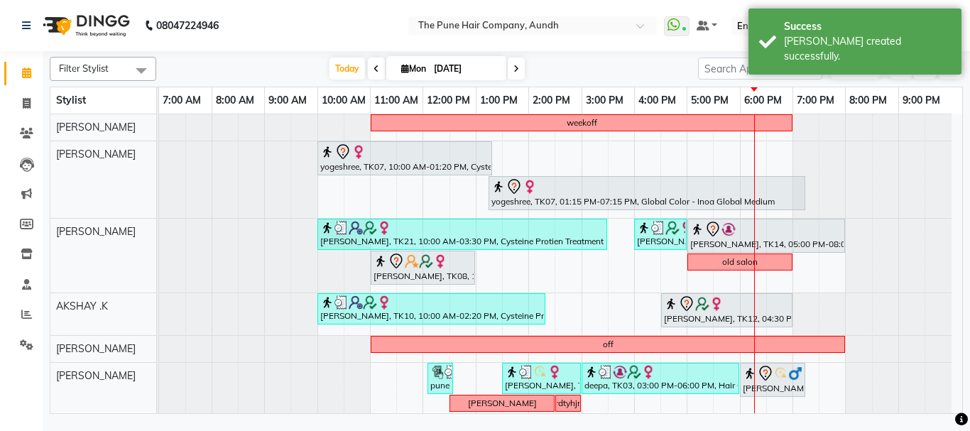
click at [516, 68] on icon at bounding box center [517, 69] width 6 height 9
type input "02-09-2025"
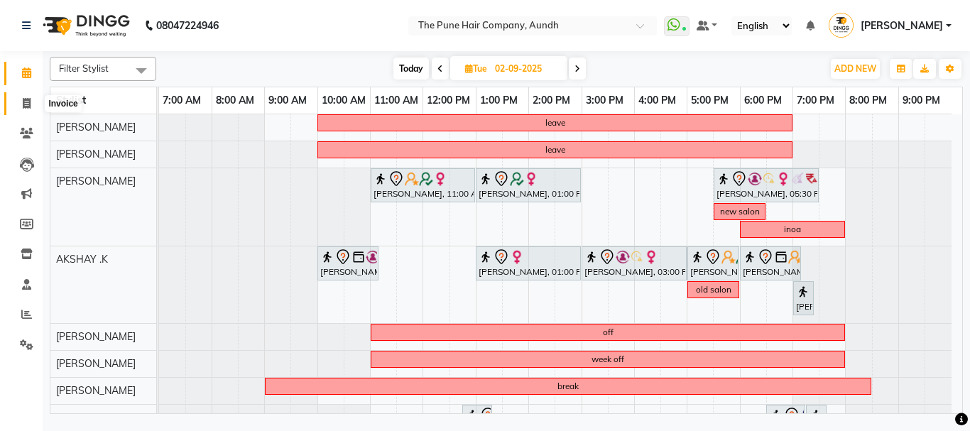
click at [27, 105] on icon at bounding box center [27, 103] width 8 height 11
select select "service"
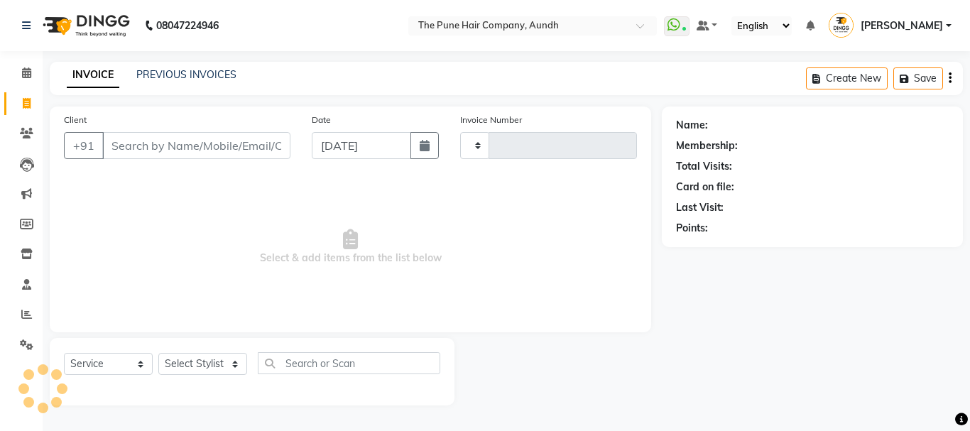
type input "4615"
select select "106"
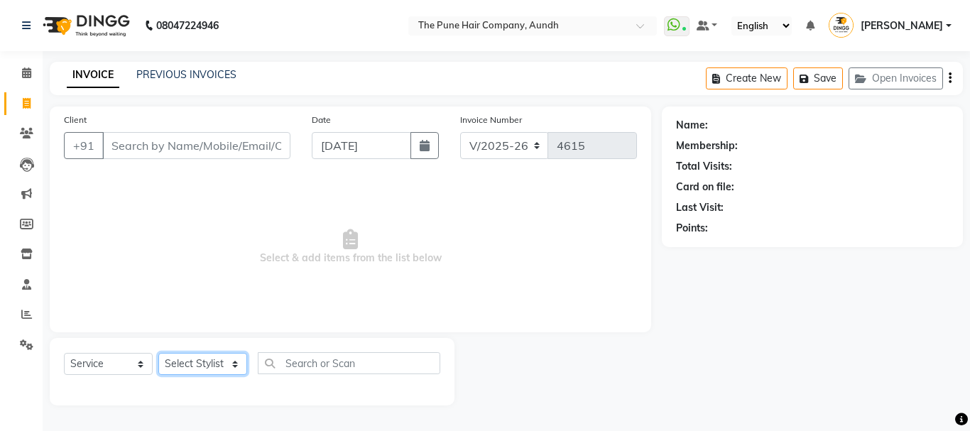
click at [208, 362] on select "Select Stylist AKSHAY .K [PERSON_NAME] kaif [PERSON_NAME] [PERSON_NAME] [PERSON…" at bounding box center [202, 364] width 89 height 22
select select "6746"
click at [158, 353] on select "Select Stylist AKSHAY .K [PERSON_NAME] kaif [PERSON_NAME] [PERSON_NAME] [PERSON…" at bounding box center [202, 364] width 89 height 22
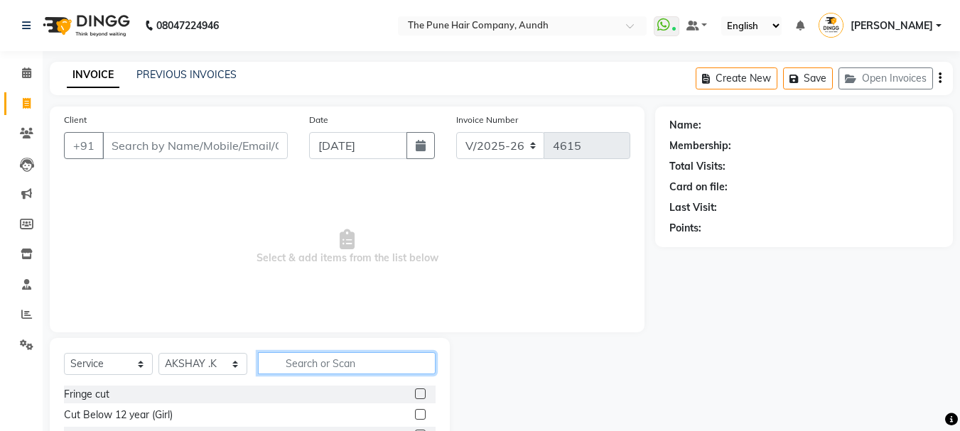
click at [320, 359] on input "text" at bounding box center [347, 363] width 178 height 22
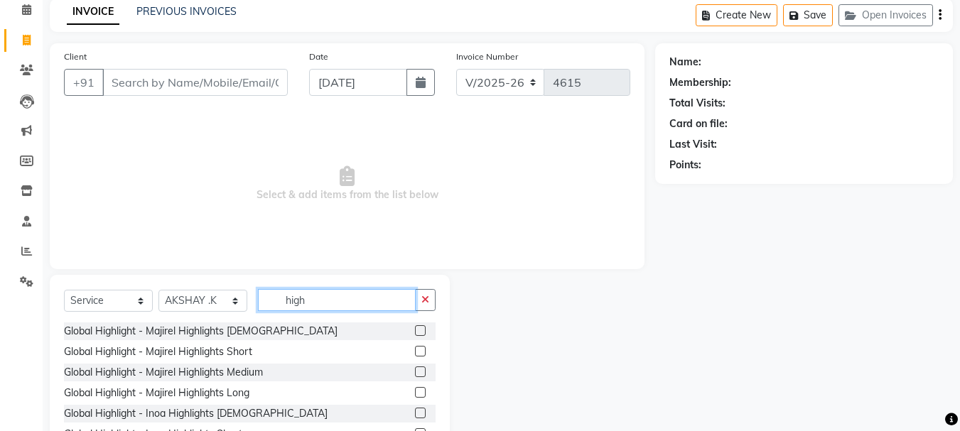
scroll to position [138, 0]
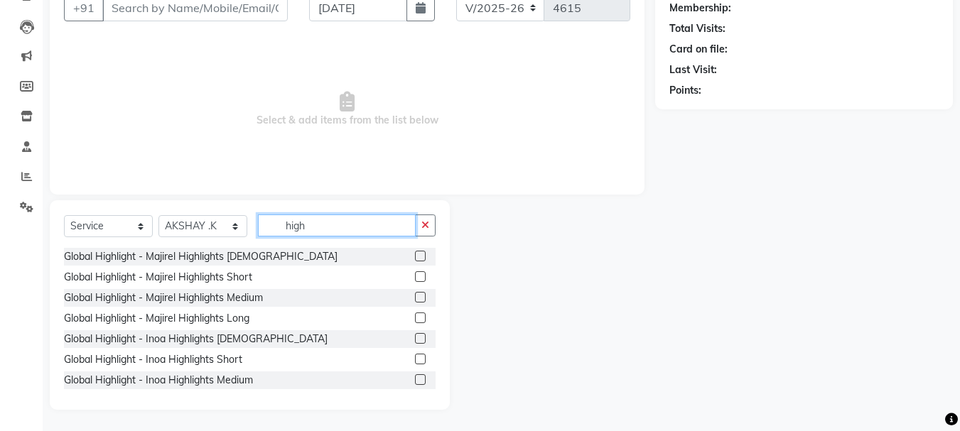
type input "high"
click at [415, 317] on label at bounding box center [420, 318] width 11 height 11
click at [415, 317] on input "checkbox" at bounding box center [419, 318] width 9 height 9
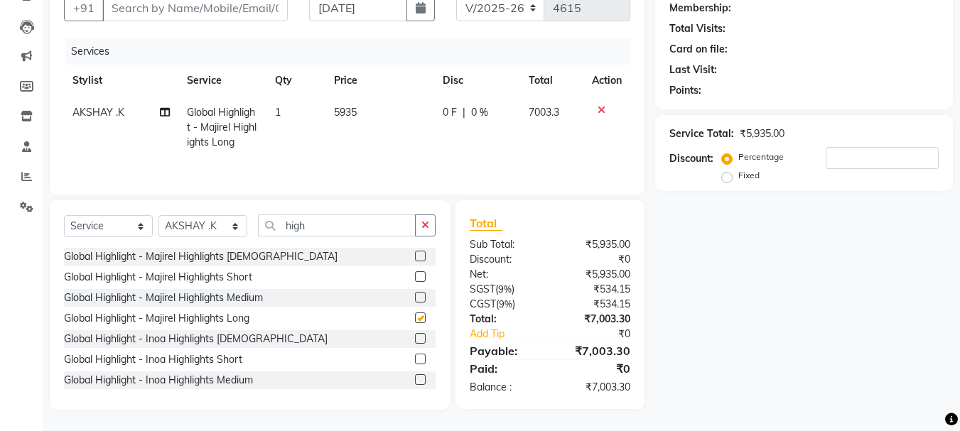
checkbox input "false"
click at [869, 156] on input "number" at bounding box center [881, 158] width 113 height 22
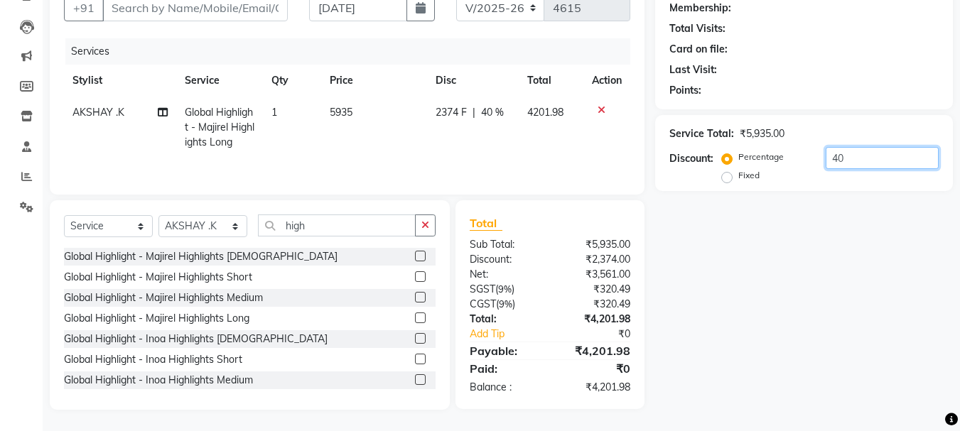
type input "4"
type input "5"
type input "4"
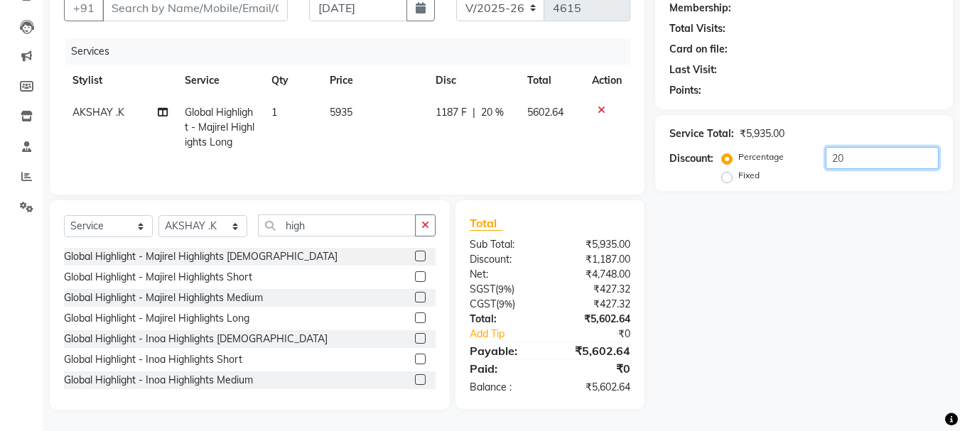
type input "2"
type input "3"
type input "4"
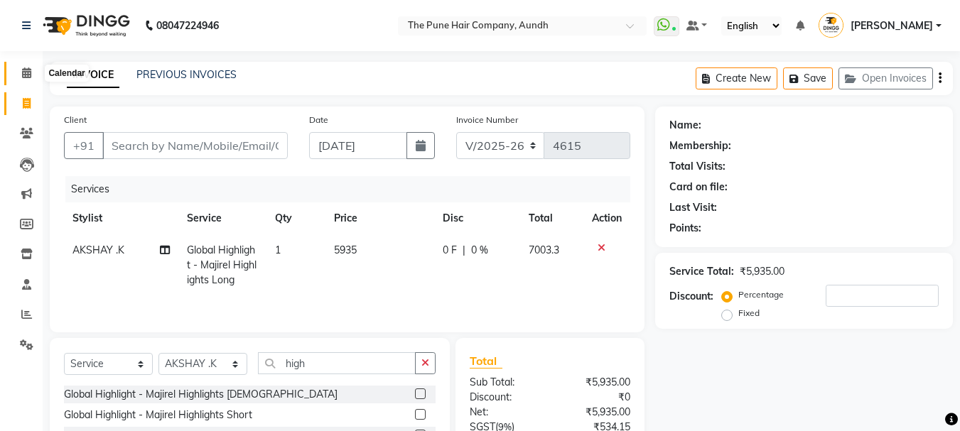
click at [27, 70] on icon at bounding box center [26, 72] width 9 height 11
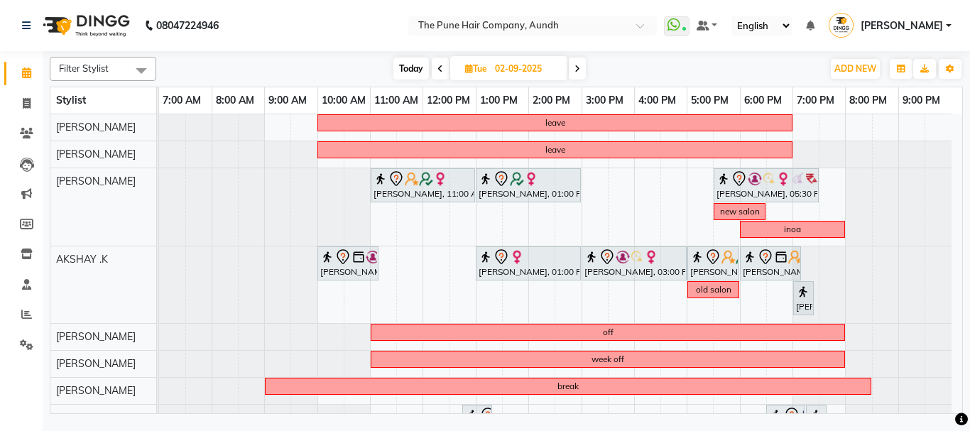
click at [580, 66] on icon at bounding box center [578, 69] width 6 height 9
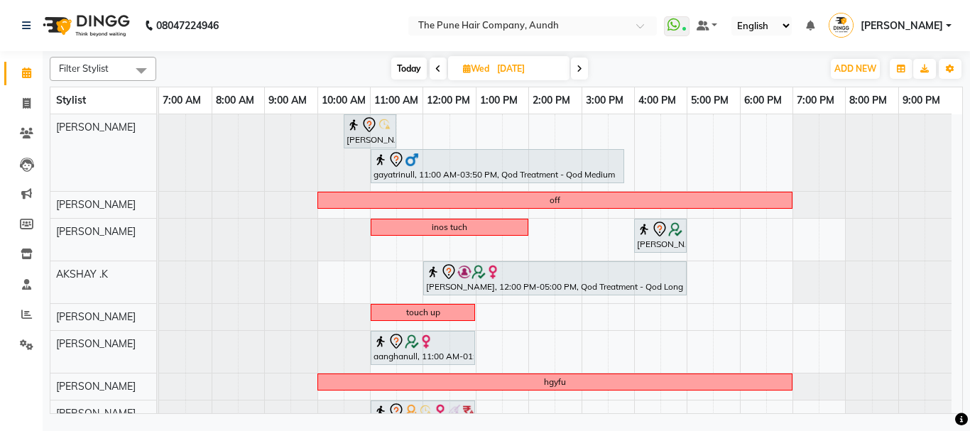
click at [403, 63] on span "Today" at bounding box center [409, 69] width 36 height 22
type input "[DATE]"
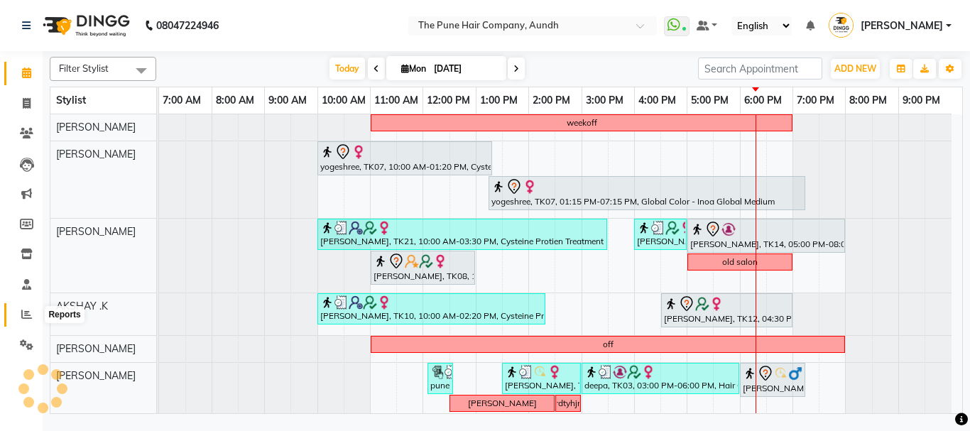
click at [28, 310] on icon at bounding box center [26, 314] width 11 height 11
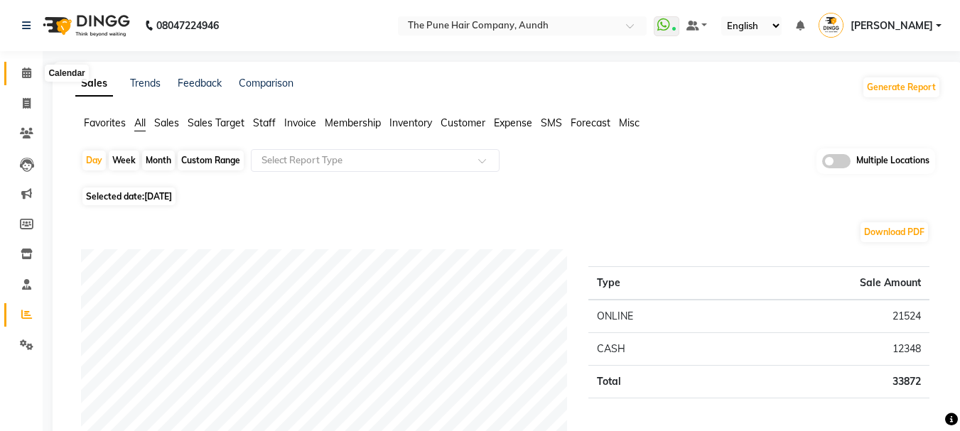
click at [27, 69] on icon at bounding box center [26, 72] width 9 height 11
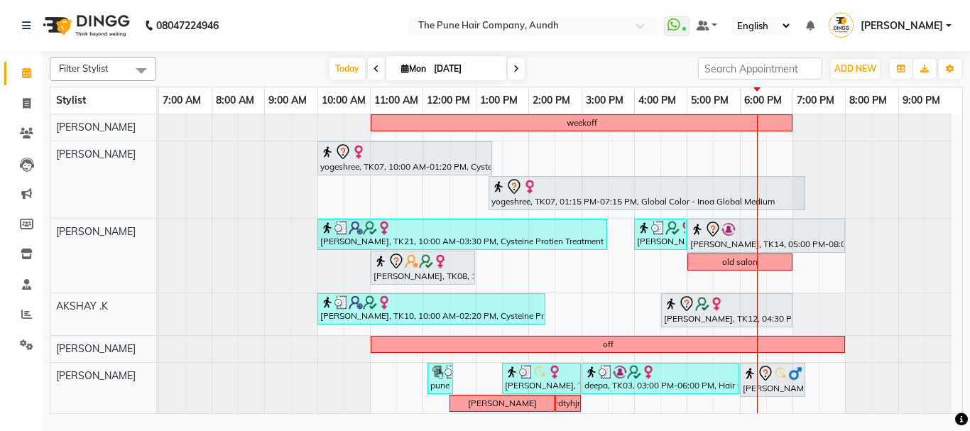
scroll to position [142, 0]
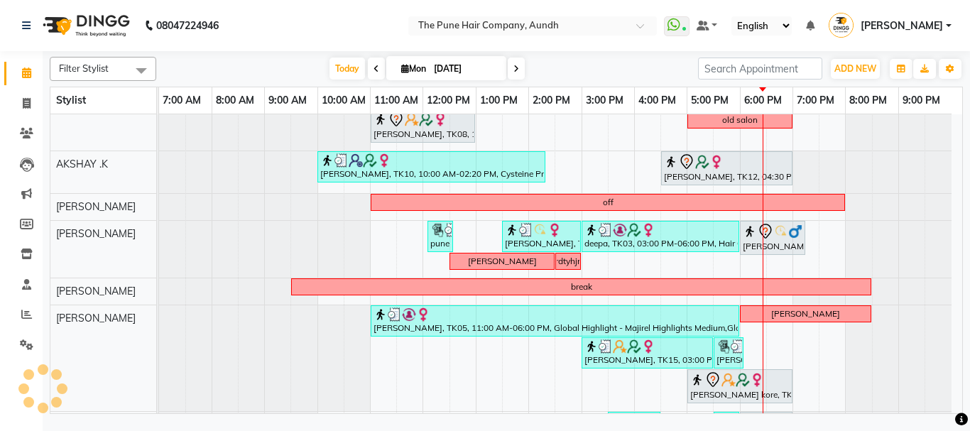
click at [516, 62] on span at bounding box center [516, 69] width 17 height 22
type input "02-09-2025"
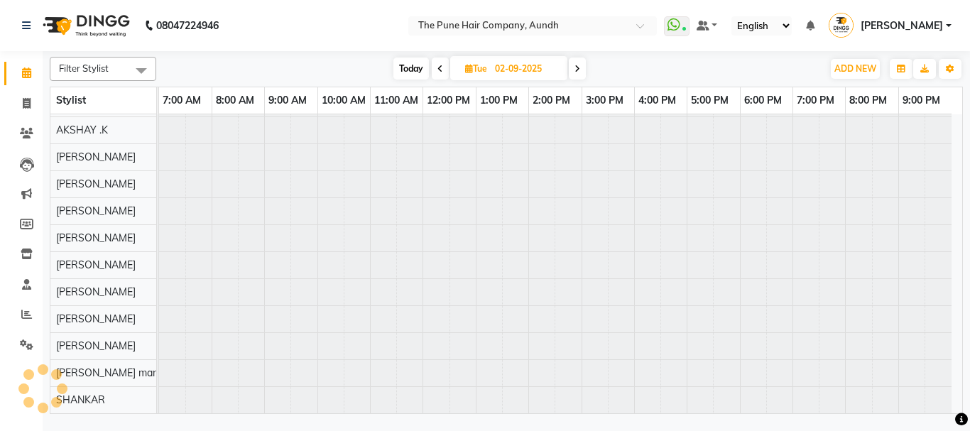
scroll to position [0, 0]
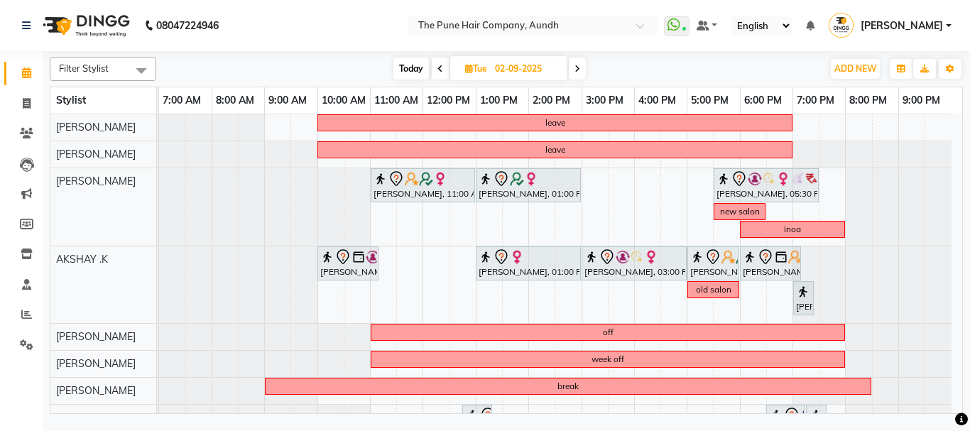
click at [379, 289] on div "leave leave Amita Jain, 11:00 AM-01:00 PM, Hair Color Inoa - Inoa Touchup 2 Inc…" at bounding box center [560, 394] width 803 height 560
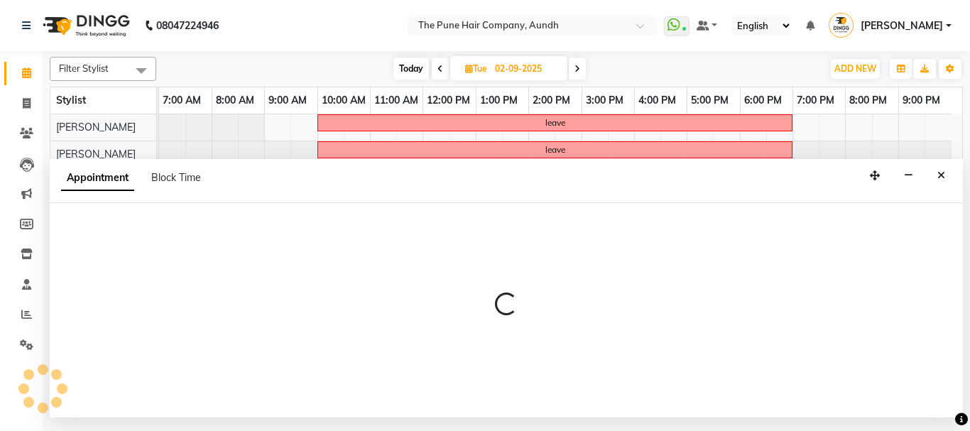
select select "6746"
select select "tentative"
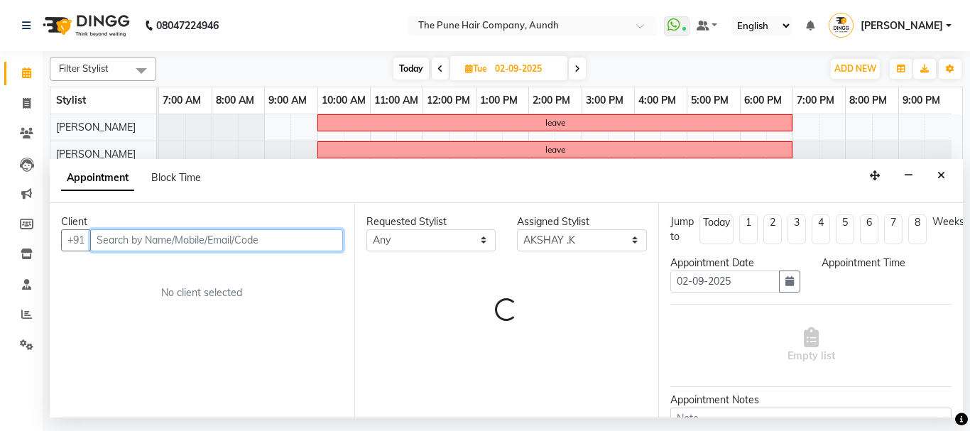
select select "660"
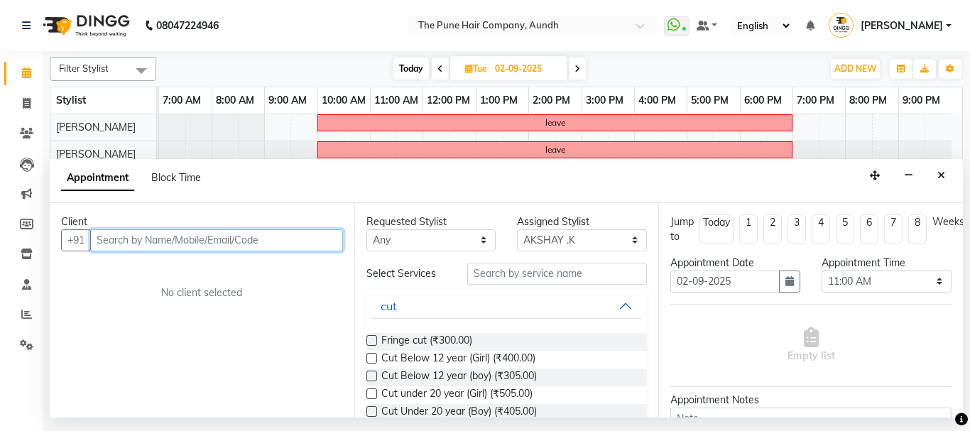
click at [158, 239] on input "text" at bounding box center [216, 240] width 253 height 22
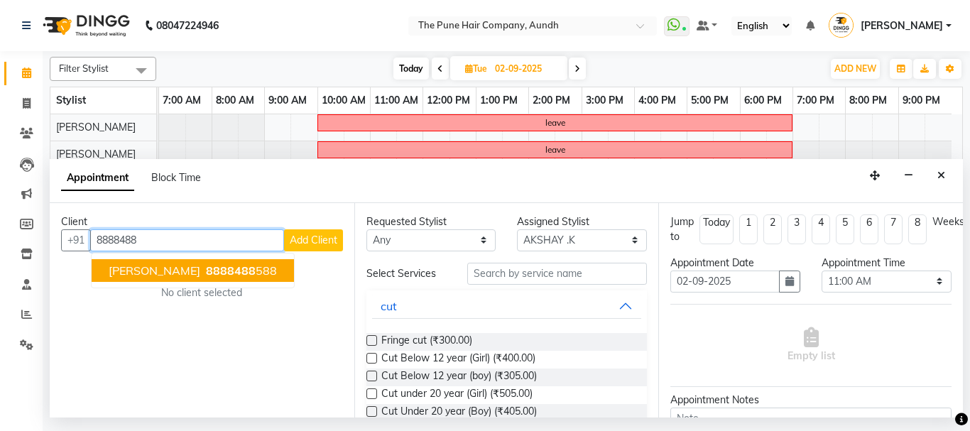
click at [174, 274] on span "[PERSON_NAME]" at bounding box center [155, 271] width 92 height 14
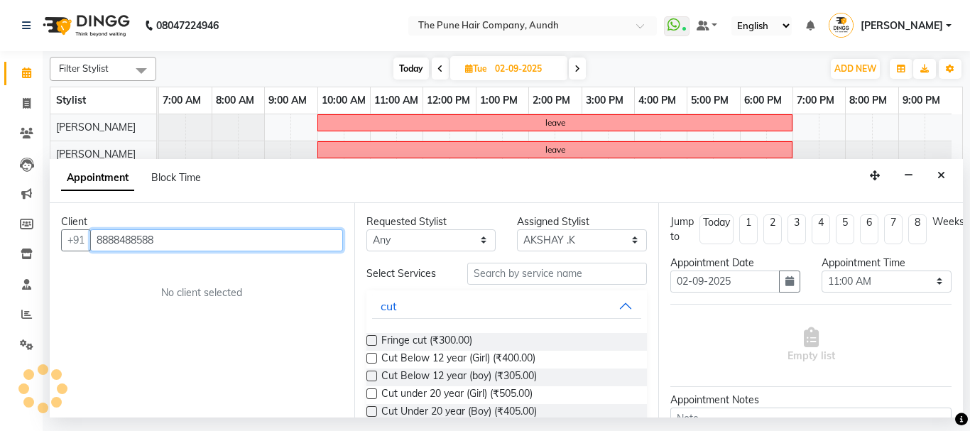
type input "8888488588"
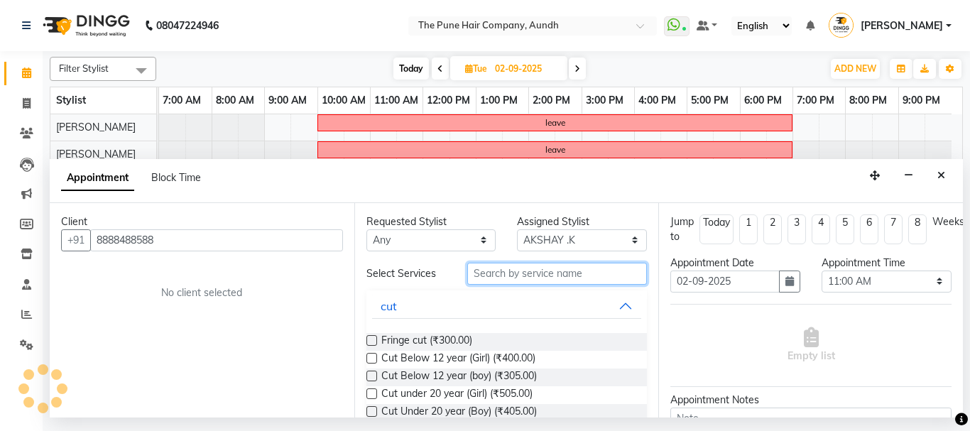
click at [538, 277] on input "text" at bounding box center [557, 274] width 180 height 22
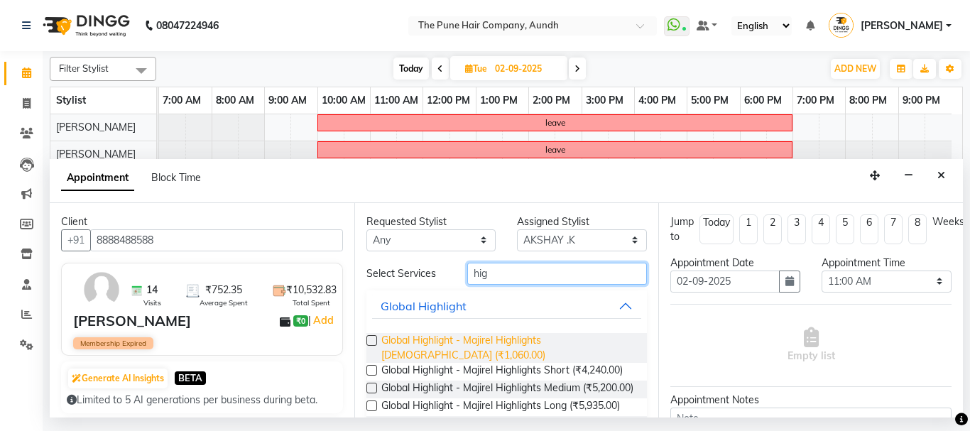
scroll to position [71, 0]
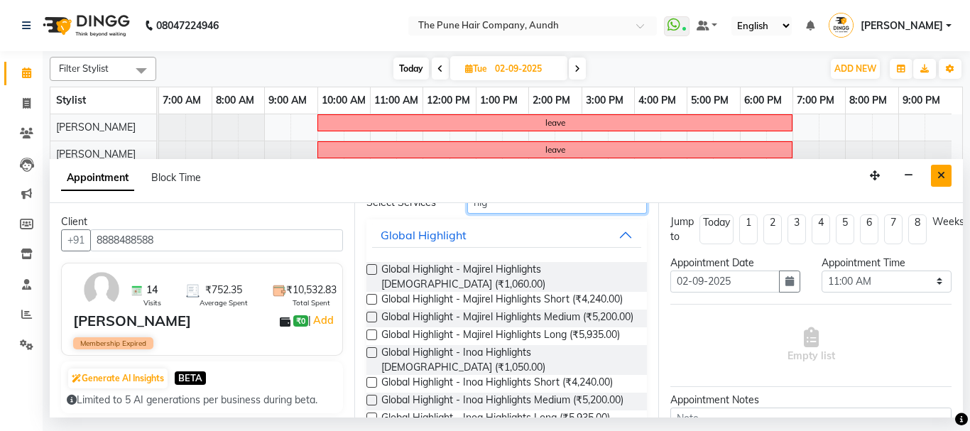
type input "hig"
click at [943, 175] on icon "Close" at bounding box center [942, 175] width 8 height 10
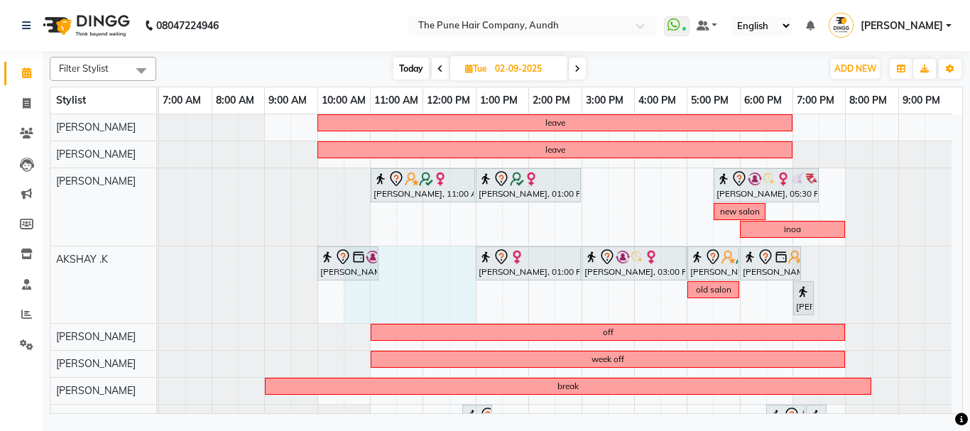
drag, startPoint x: 358, startPoint y: 290, endPoint x: 452, endPoint y: 282, distance: 94.8
click at [457, 282] on div "leave leave Amita Jain, 11:00 AM-01:00 PM, Hair Color Inoa - Inoa Touchup 2 Inc…" at bounding box center [560, 394] width 803 height 560
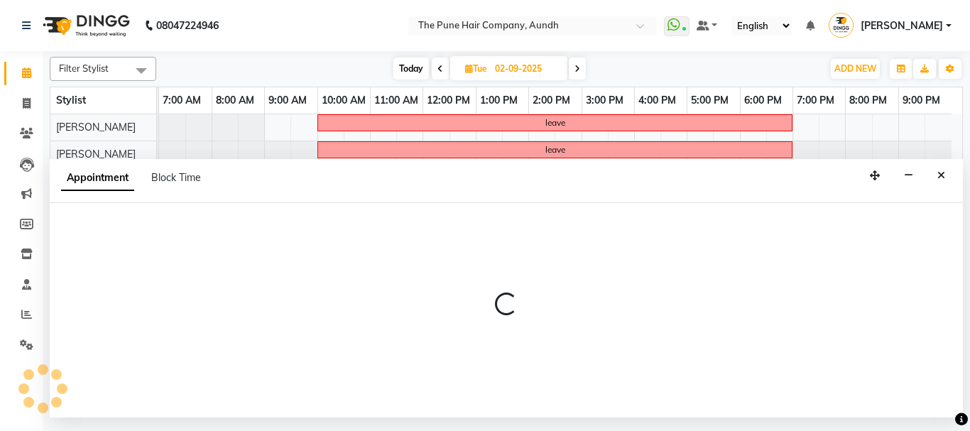
select select "6746"
select select "630"
select select "tentative"
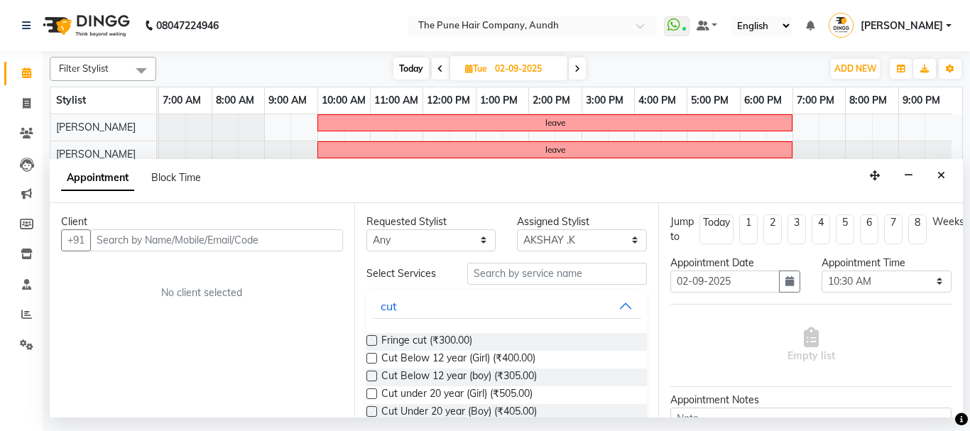
click at [251, 234] on input "text" at bounding box center [216, 240] width 253 height 22
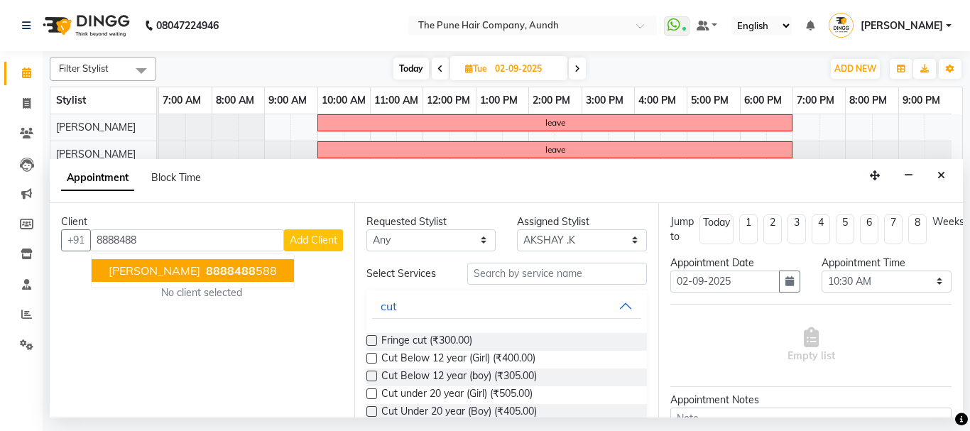
click at [151, 271] on span "[PERSON_NAME]" at bounding box center [155, 271] width 92 height 14
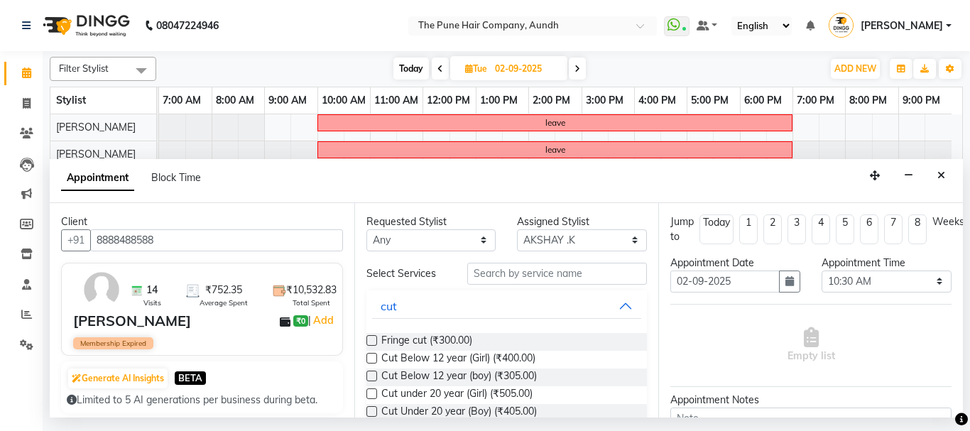
type input "8888488588"
click at [499, 271] on input "text" at bounding box center [557, 274] width 180 height 22
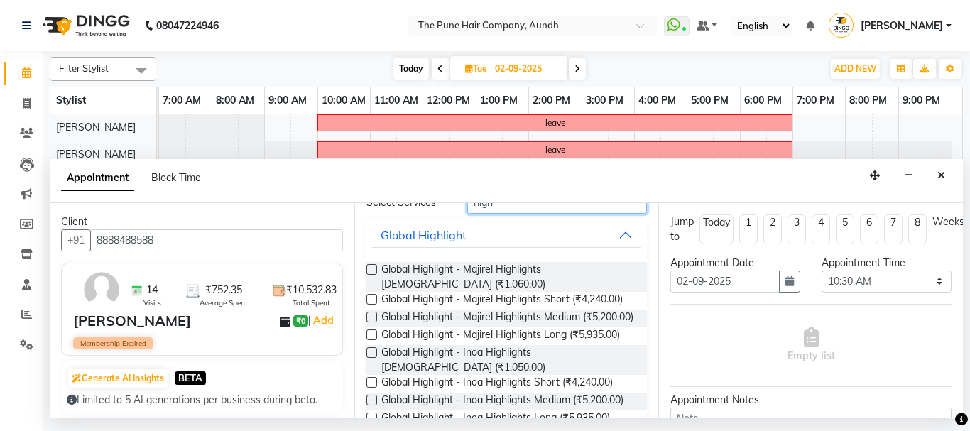
type input "high"
click at [371, 340] on label at bounding box center [372, 335] width 11 height 11
click at [371, 341] on input "checkbox" at bounding box center [371, 336] width 9 height 9
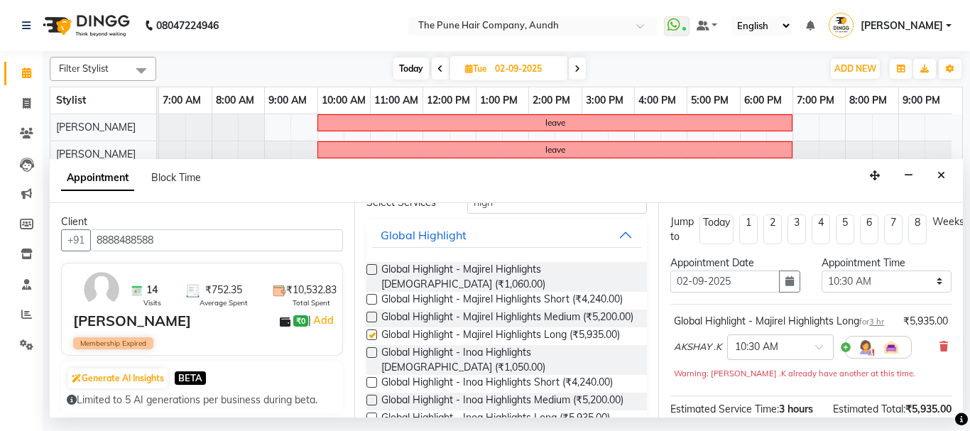
checkbox input "false"
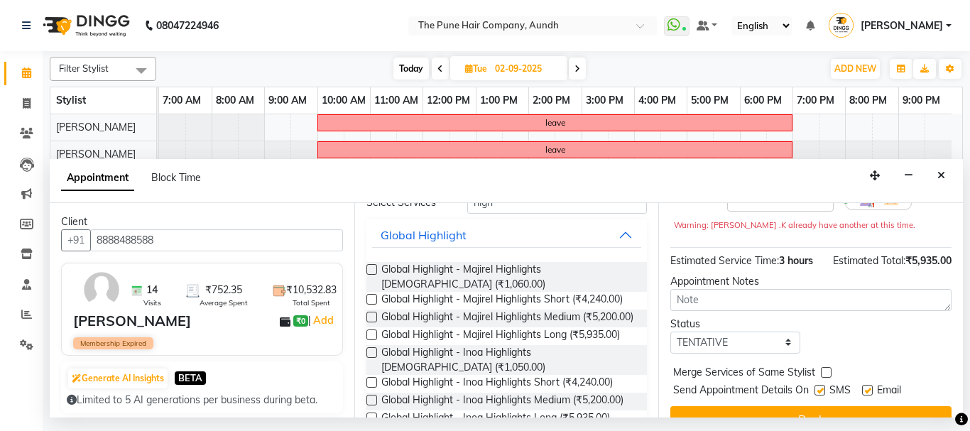
scroll to position [215, 0]
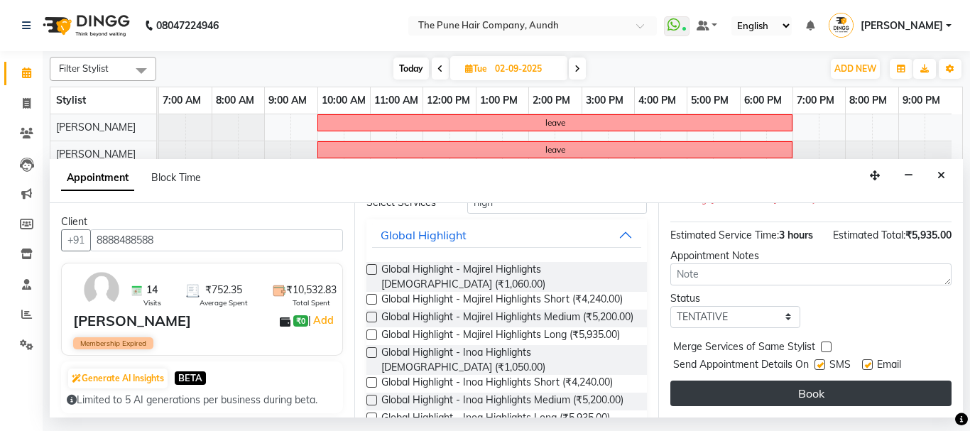
click at [765, 391] on button "Book" at bounding box center [811, 394] width 281 height 26
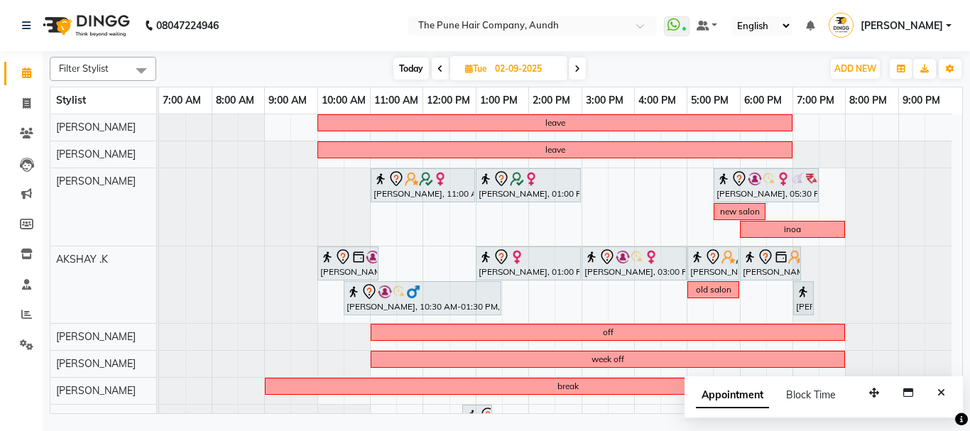
click at [402, 70] on span "Today" at bounding box center [412, 69] width 36 height 22
type input "[DATE]"
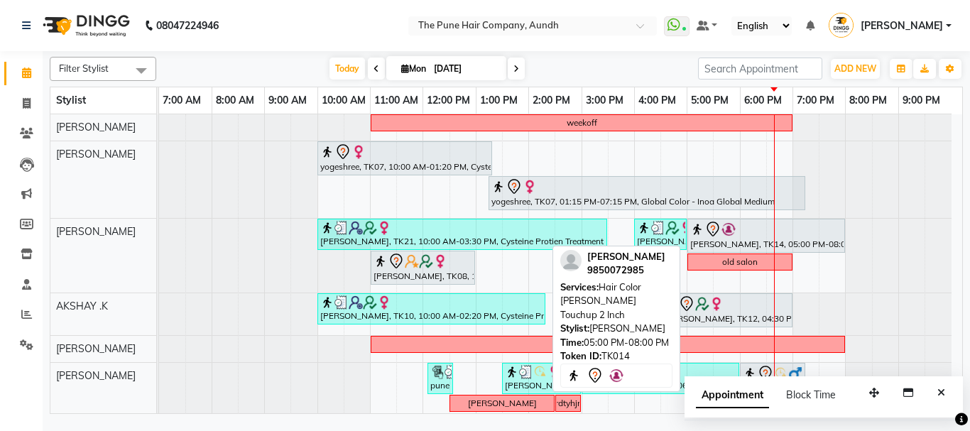
click at [737, 237] on div at bounding box center [766, 229] width 152 height 17
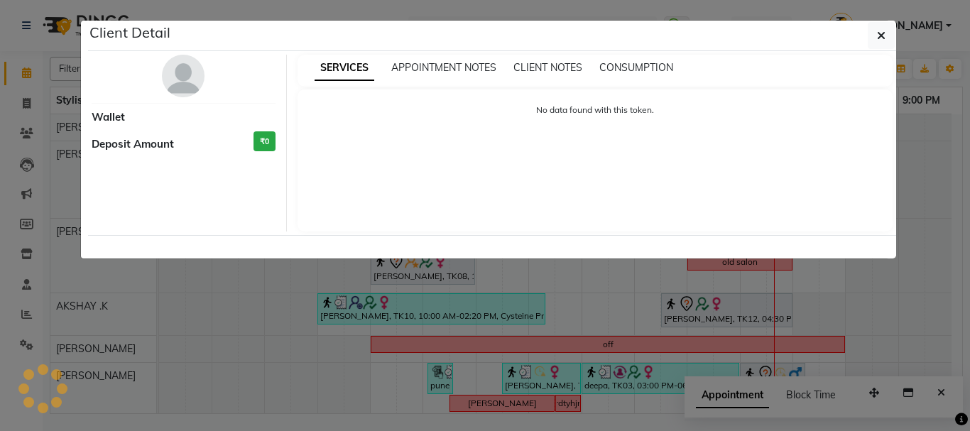
select select "7"
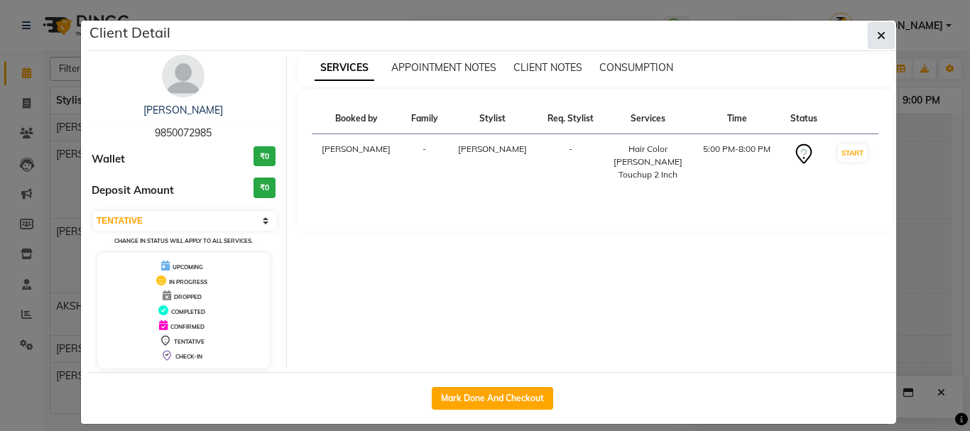
click at [877, 37] on icon "button" at bounding box center [881, 35] width 9 height 11
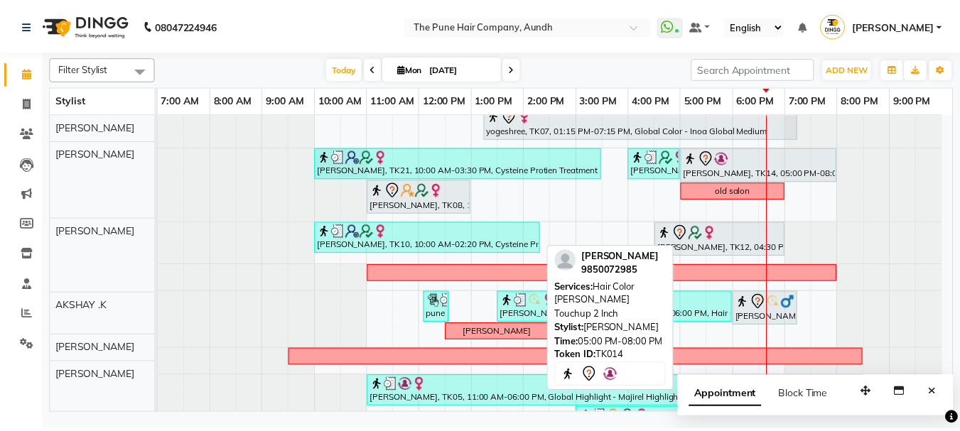
scroll to position [71, 0]
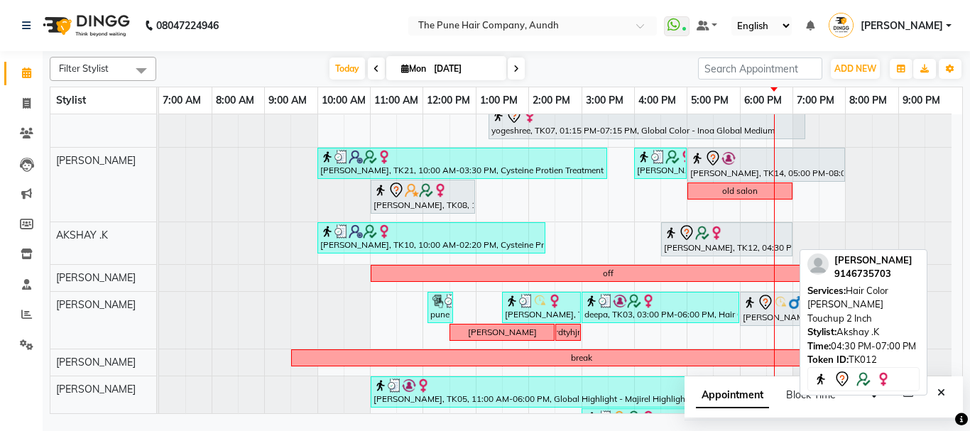
click at [690, 242] on div "rutika naik, TK12, 04:30 PM-07:00 PM, Hair Color Inoa - Inoa Touchup 2 Inch" at bounding box center [727, 239] width 129 height 30
select select "7"
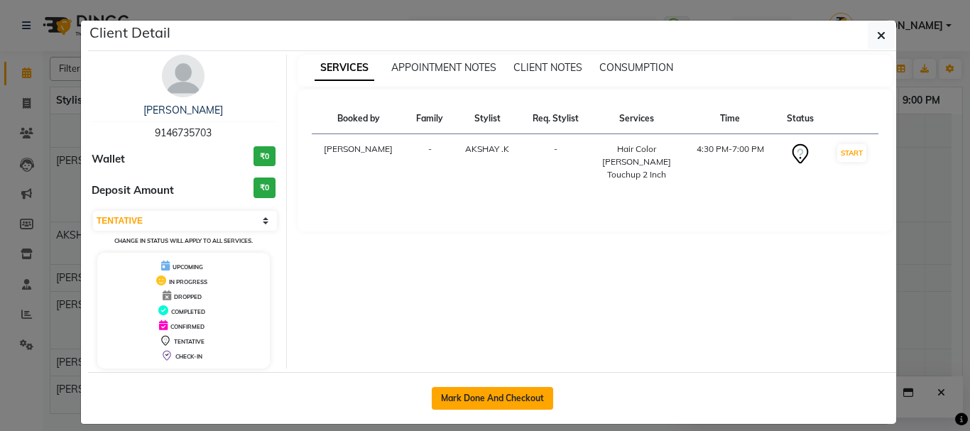
click at [477, 401] on button "Mark Done And Checkout" at bounding box center [492, 398] width 121 height 23
select select "service"
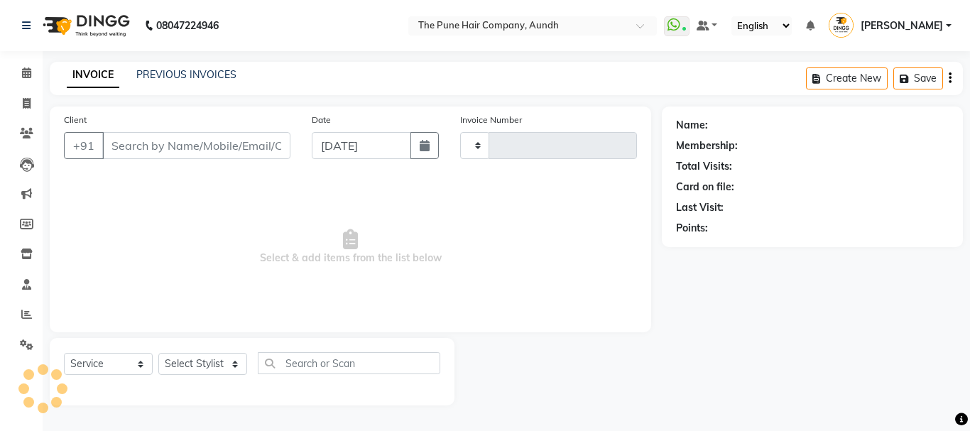
type input "4615"
select select "106"
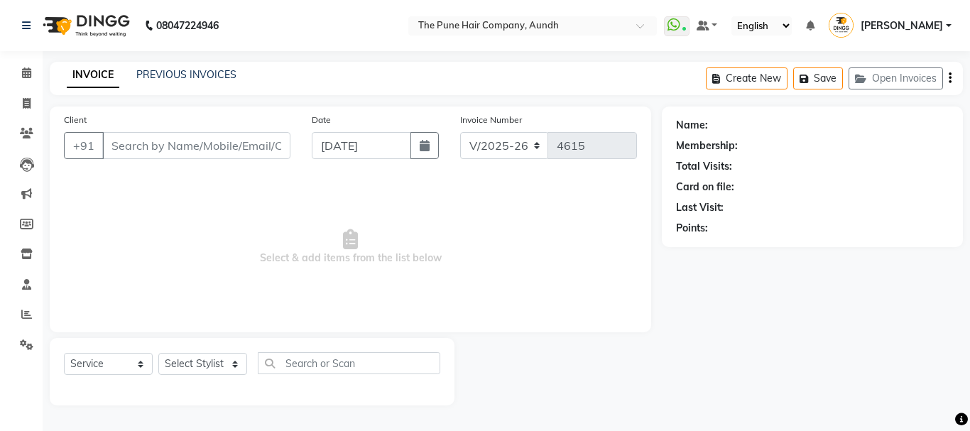
type input "9146735703"
select select "6746"
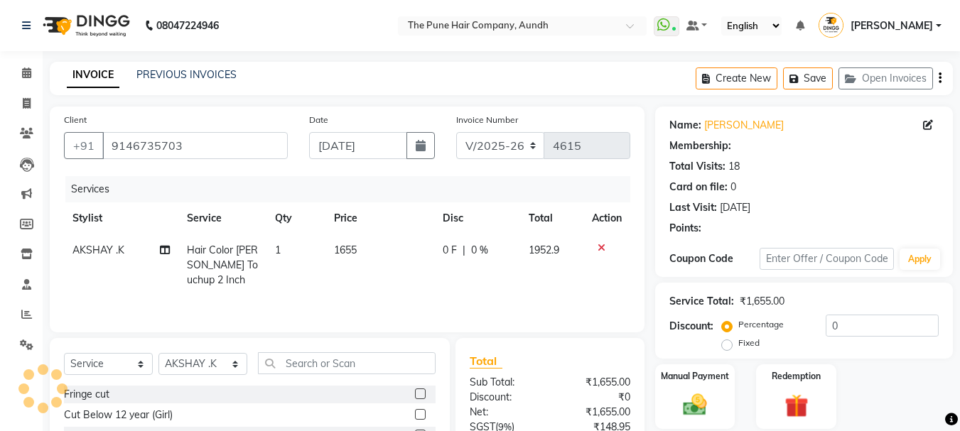
click at [192, 269] on span "Hair Color [PERSON_NAME] Touchup 2 Inch" at bounding box center [222, 265] width 71 height 43
select select "1: Object"
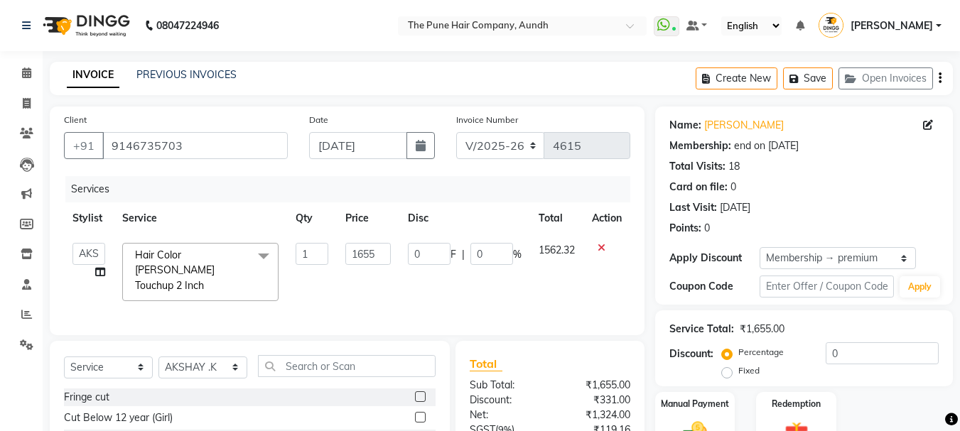
type input "20"
type input "331"
type input "20"
click at [192, 269] on span "Hair Color [PERSON_NAME] Touchup 2 Inch" at bounding box center [175, 270] width 80 height 43
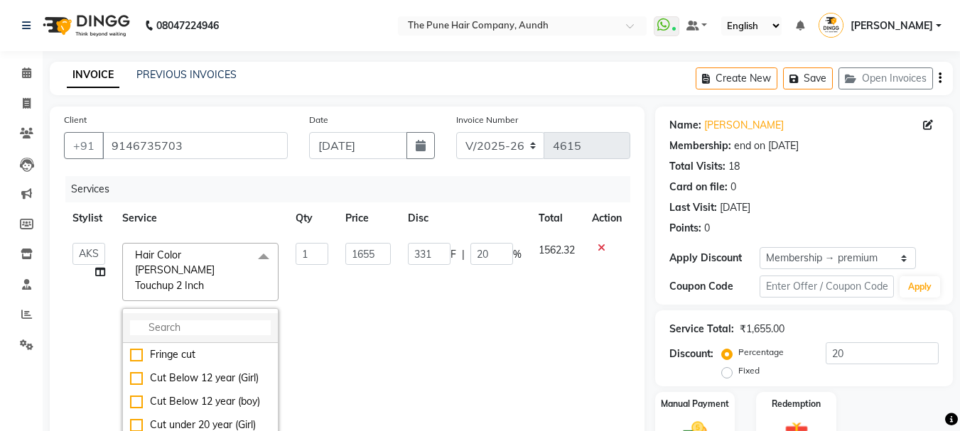
click at [183, 320] on input "multiselect-search" at bounding box center [200, 327] width 141 height 15
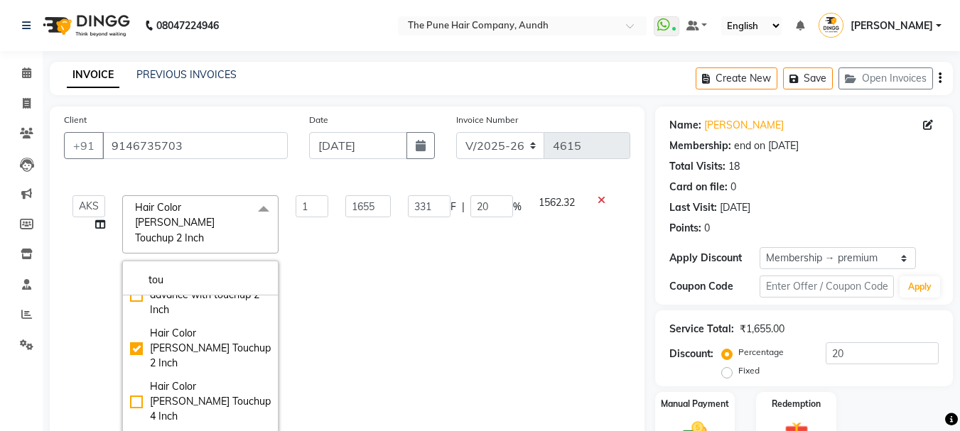
scroll to position [71, 0]
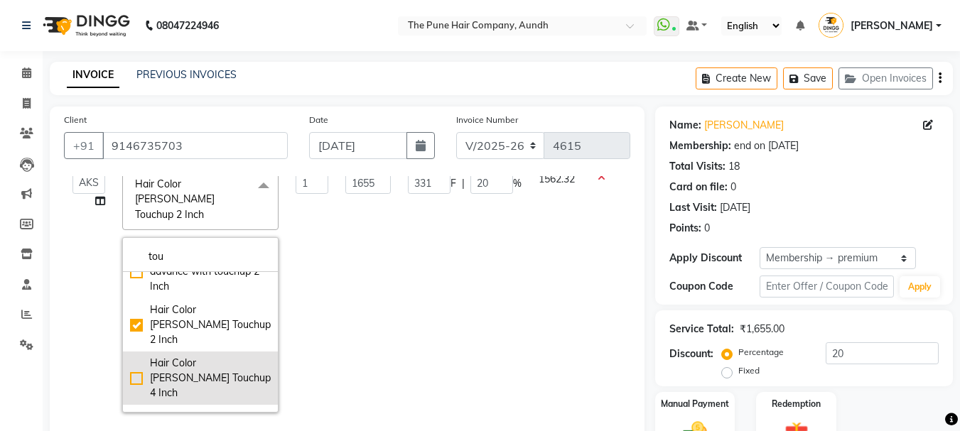
type input "tou"
click at [180, 356] on div "Hair Color [PERSON_NAME] Touchup 4 Inch" at bounding box center [200, 378] width 141 height 45
checkbox input "false"
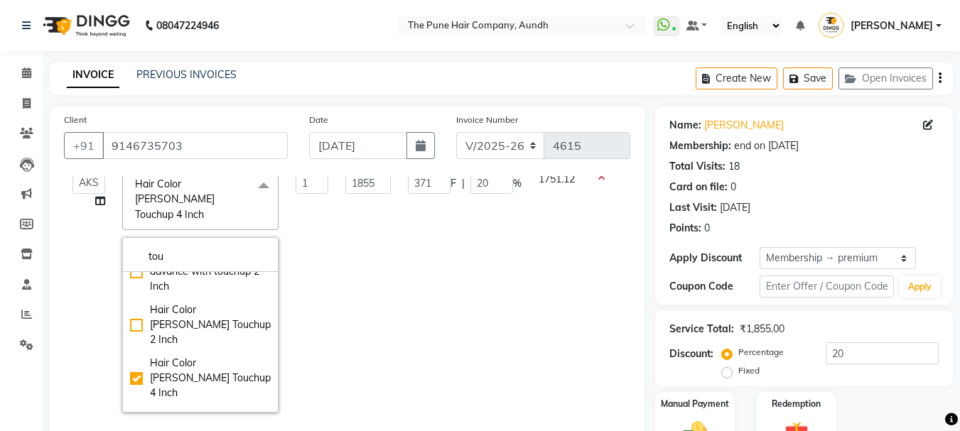
click at [857, 196] on div "Name: Rutika Naik Membership: end on 15-06-2026 Total Visits: 18 Card on file: …" at bounding box center [803, 174] width 269 height 124
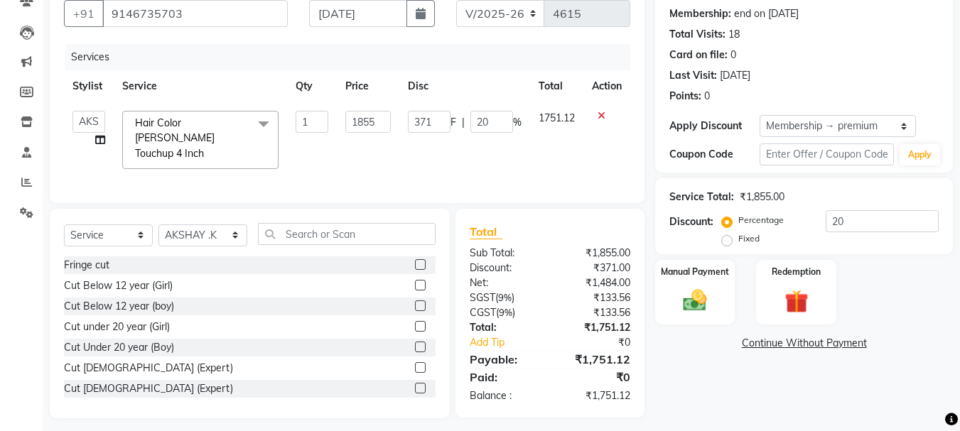
scroll to position [138, 0]
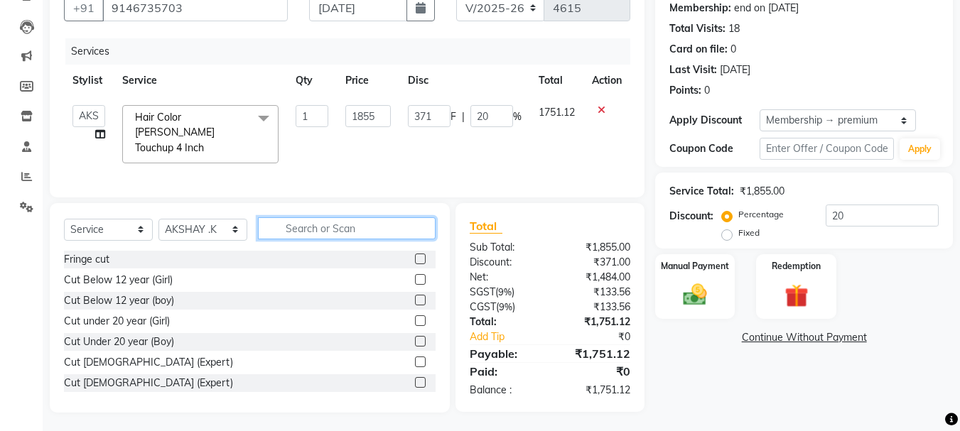
click at [320, 224] on input "text" at bounding box center [347, 228] width 178 height 22
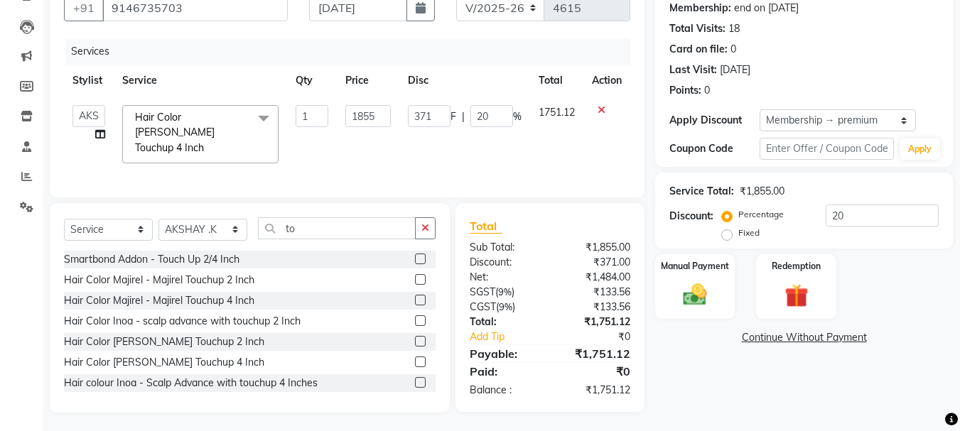
click at [415, 337] on label at bounding box center [420, 341] width 11 height 11
click at [415, 337] on input "checkbox" at bounding box center [419, 341] width 9 height 9
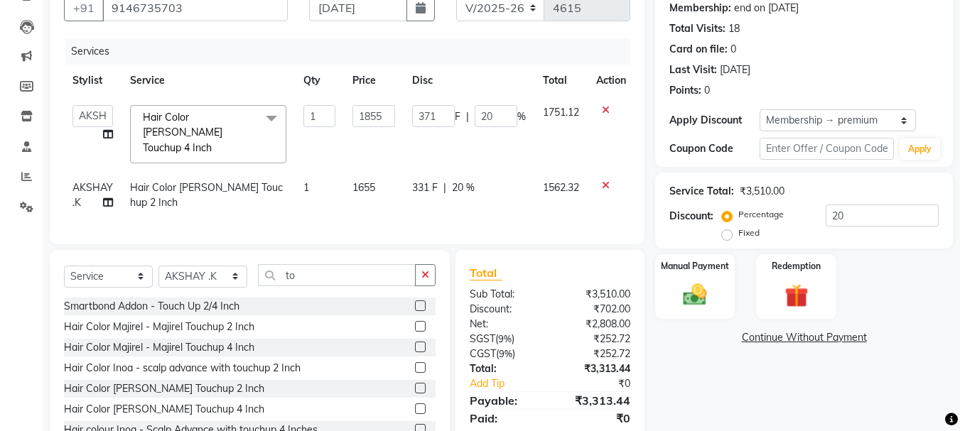
click at [604, 180] on icon at bounding box center [606, 185] width 8 height 10
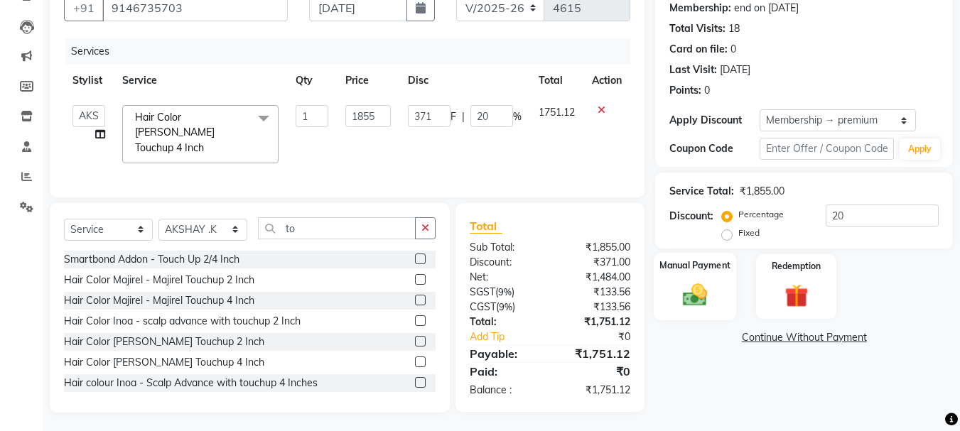
click at [700, 297] on img at bounding box center [695, 295] width 40 height 28
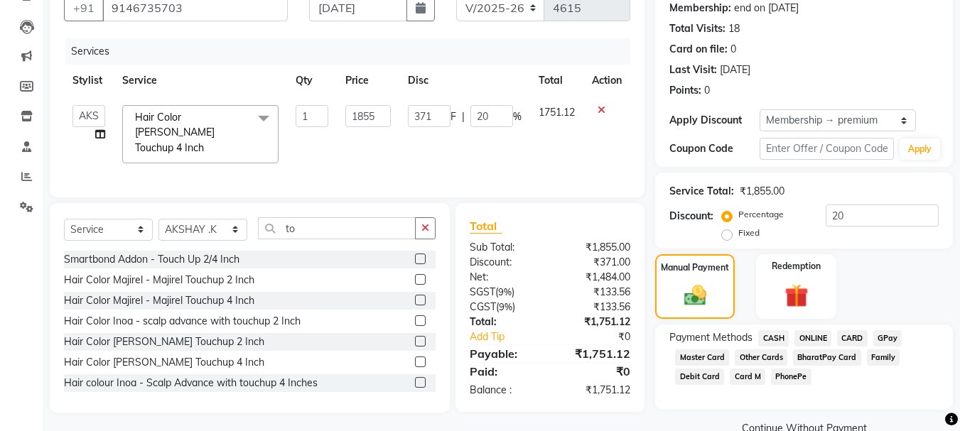
click at [804, 337] on span "ONLINE" at bounding box center [812, 338] width 37 height 16
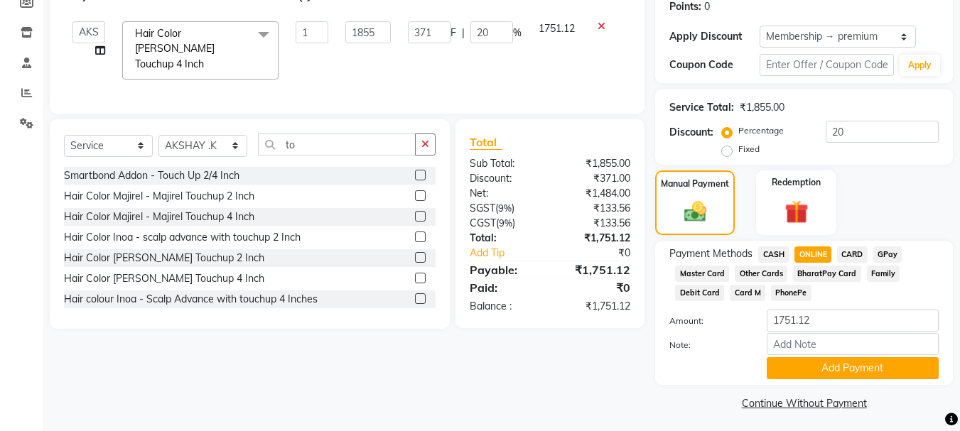
scroll to position [226, 0]
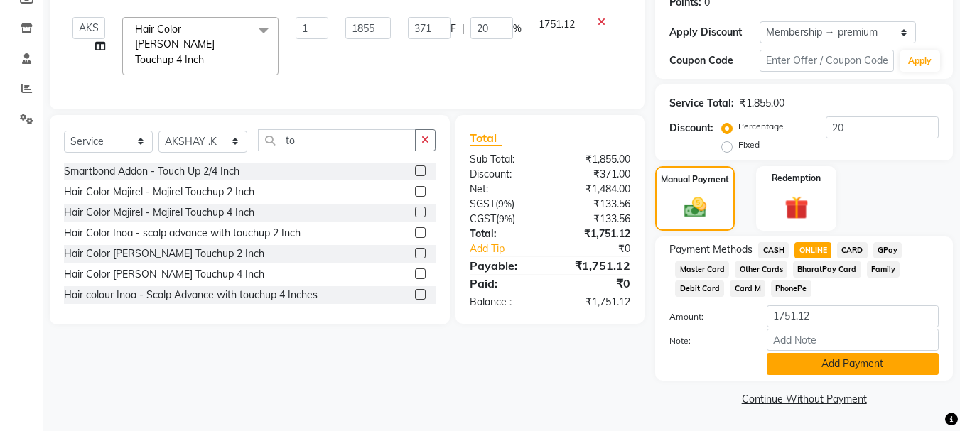
click at [823, 362] on button "Add Payment" at bounding box center [852, 364] width 172 height 22
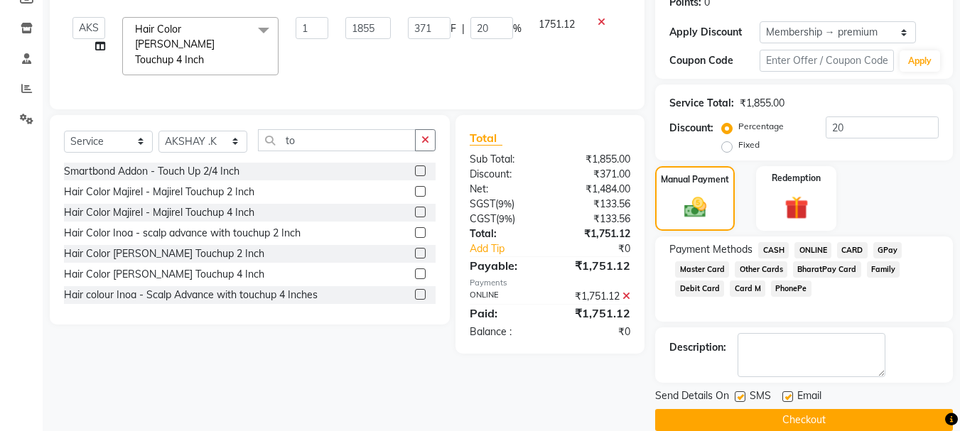
click at [733, 419] on button "Checkout" at bounding box center [804, 420] width 298 height 22
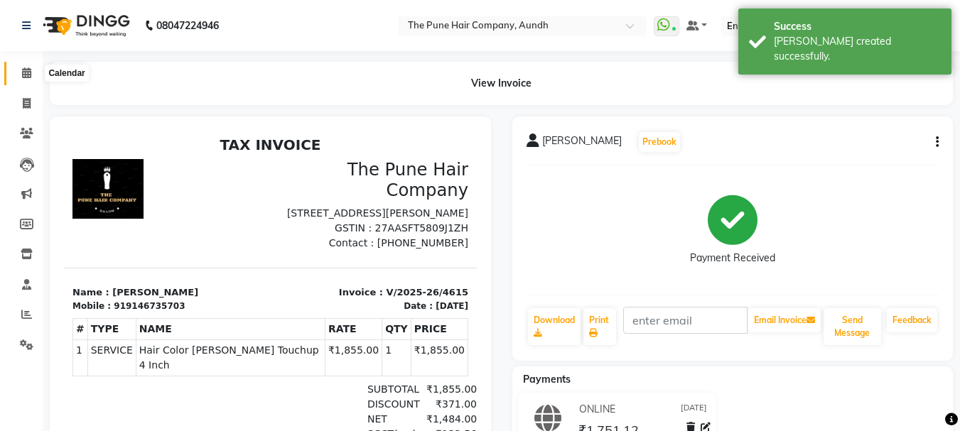
click at [23, 67] on icon at bounding box center [26, 72] width 9 height 11
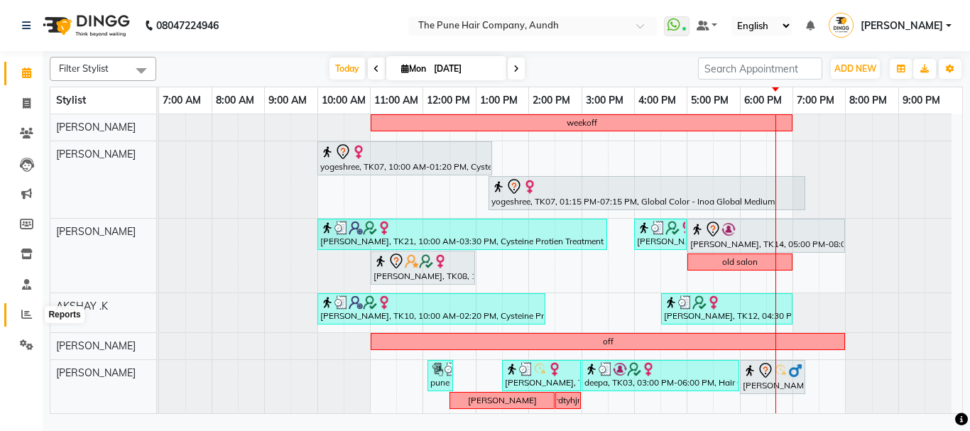
click at [25, 315] on icon at bounding box center [26, 314] width 11 height 11
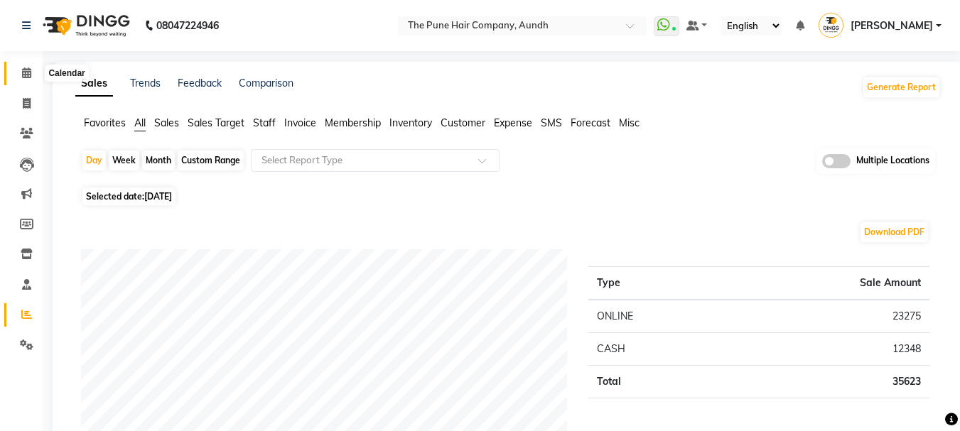
click at [24, 72] on icon at bounding box center [26, 72] width 9 height 11
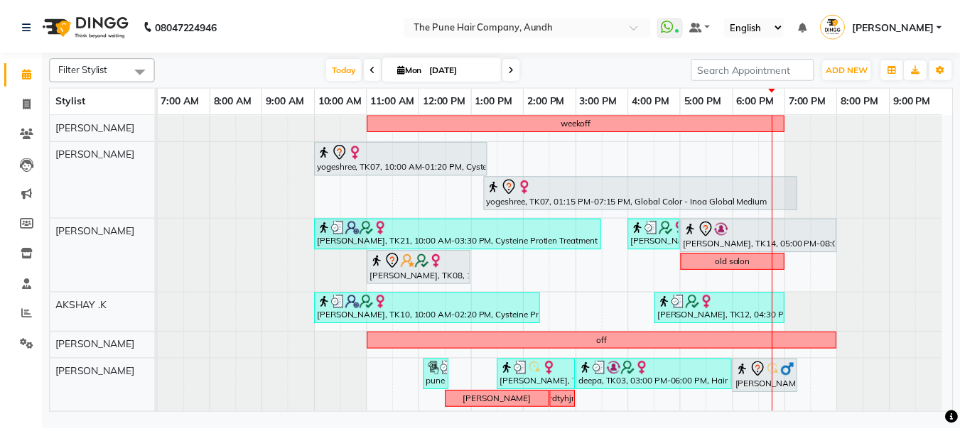
scroll to position [71, 0]
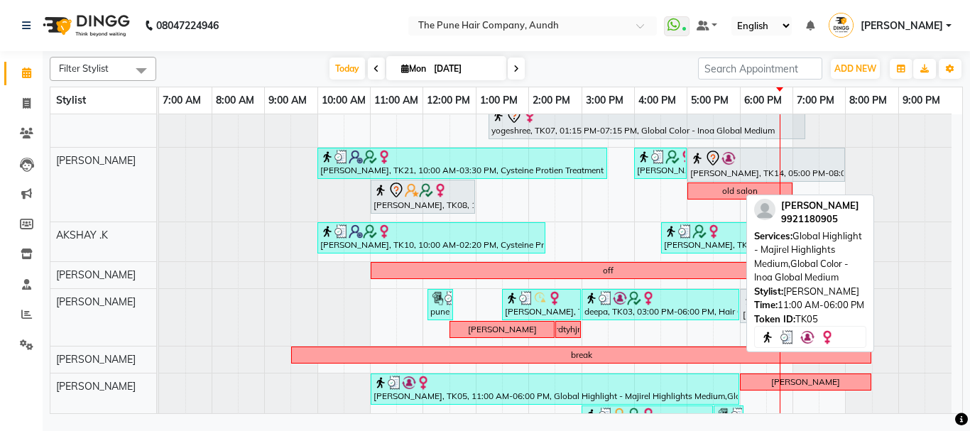
click at [436, 391] on div "[PERSON_NAME], TK05, 11:00 AM-06:00 PM, Global Highlight - Majirel Highlights M…" at bounding box center [555, 389] width 366 height 27
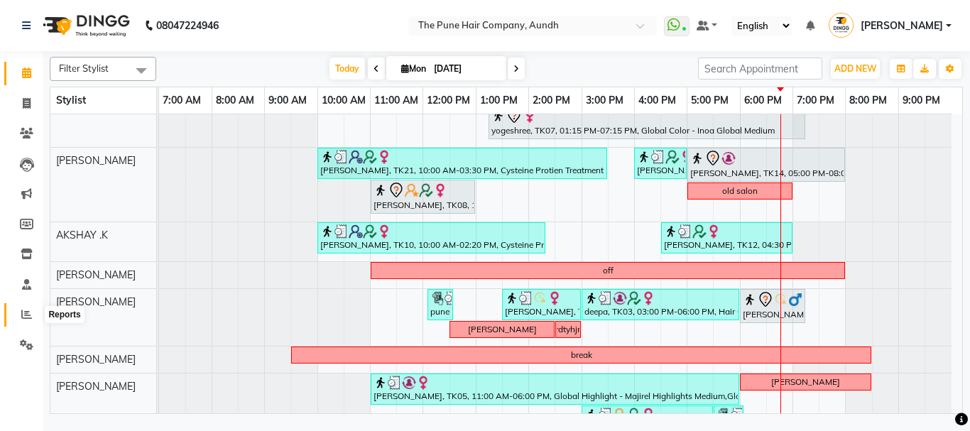
click at [29, 312] on icon at bounding box center [26, 314] width 11 height 11
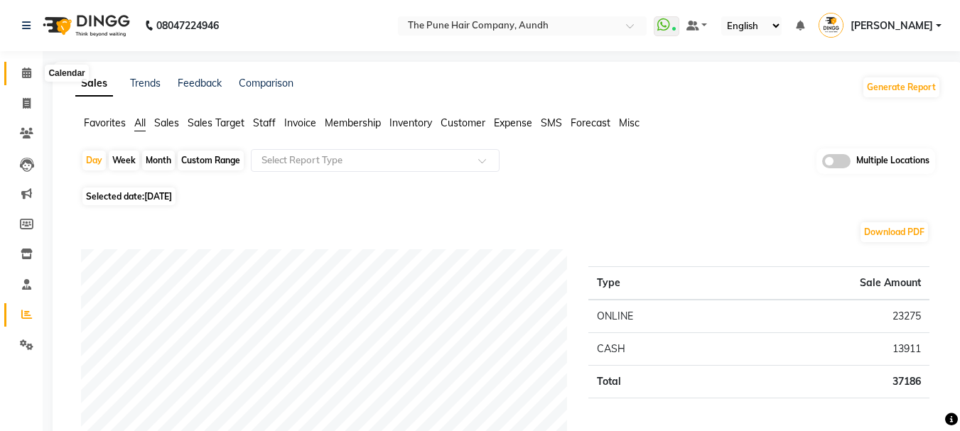
click at [18, 70] on span at bounding box center [26, 73] width 25 height 16
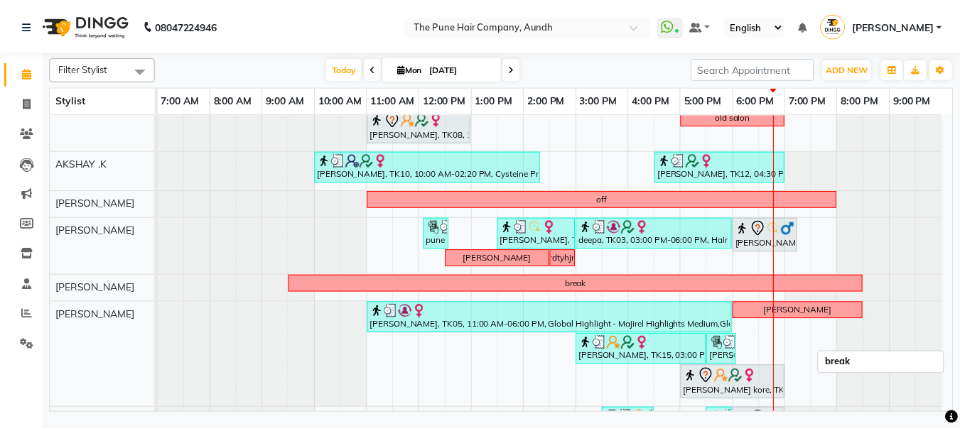
scroll to position [355, 0]
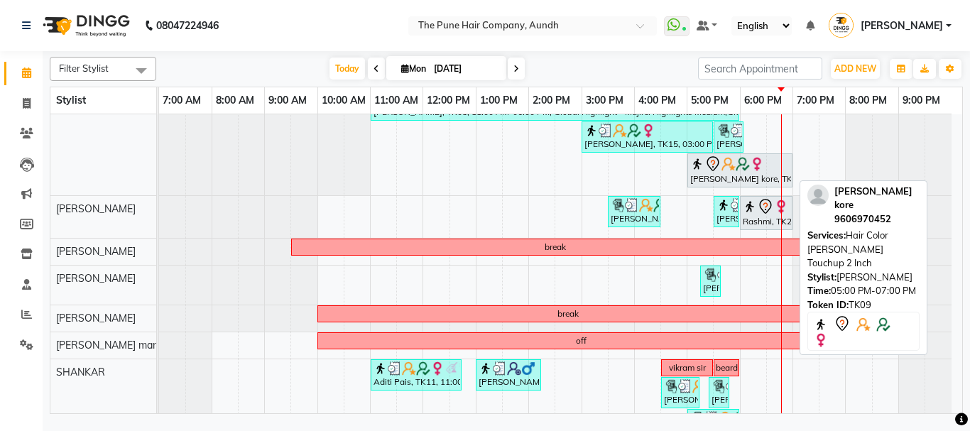
click at [724, 170] on img at bounding box center [729, 164] width 14 height 14
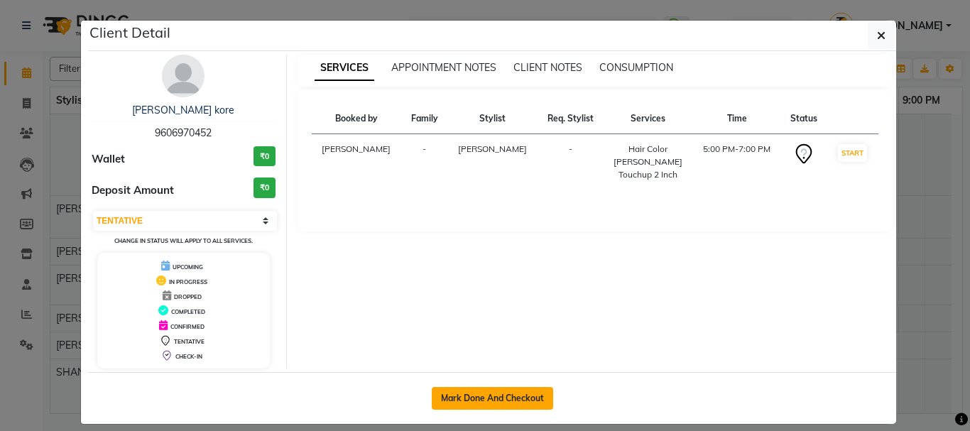
click at [491, 393] on button "Mark Done And Checkout" at bounding box center [492, 398] width 121 height 23
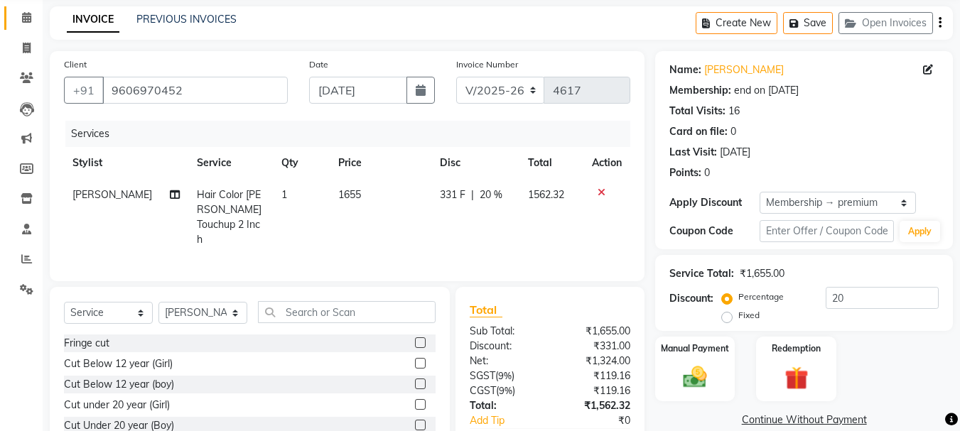
scroll to position [138, 0]
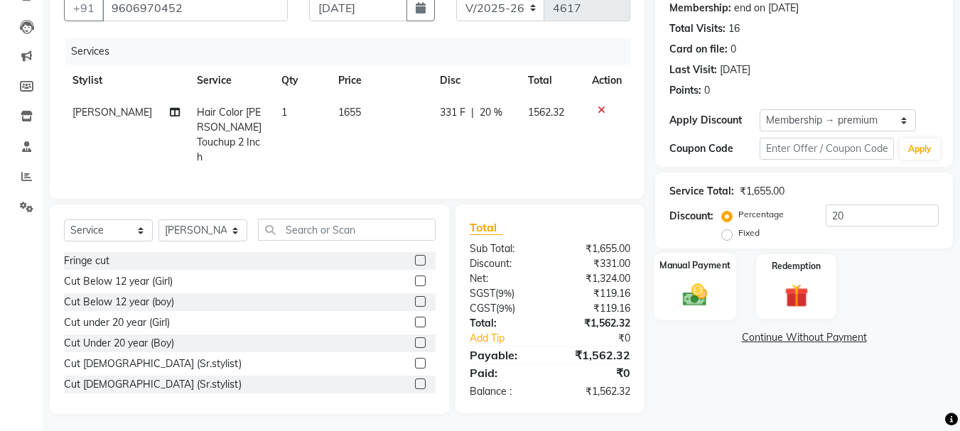
click at [684, 300] on img at bounding box center [695, 295] width 40 height 28
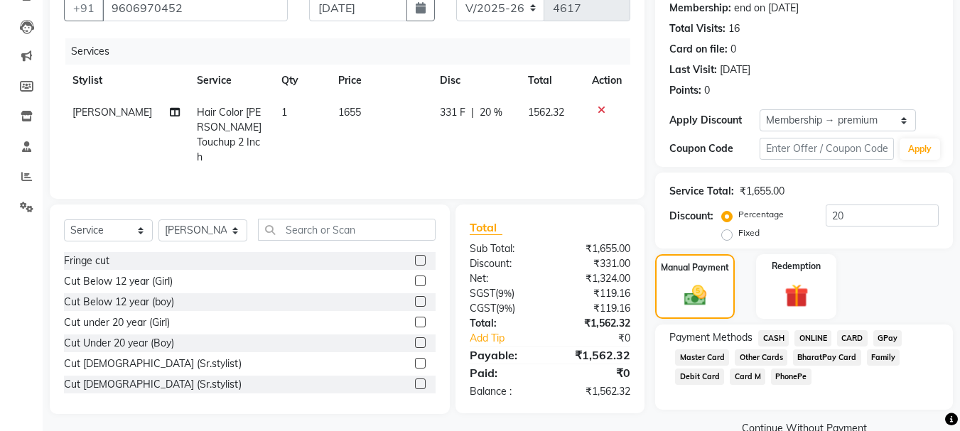
click at [801, 334] on span "ONLINE" at bounding box center [812, 338] width 37 height 16
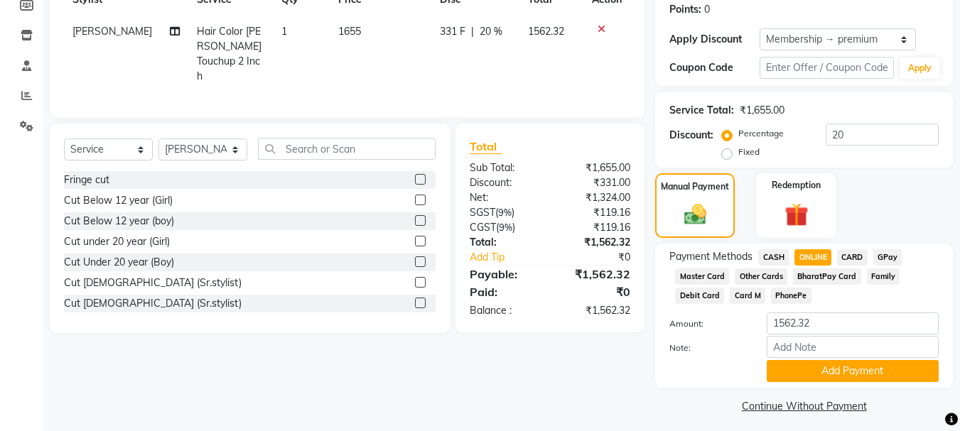
scroll to position [226, 0]
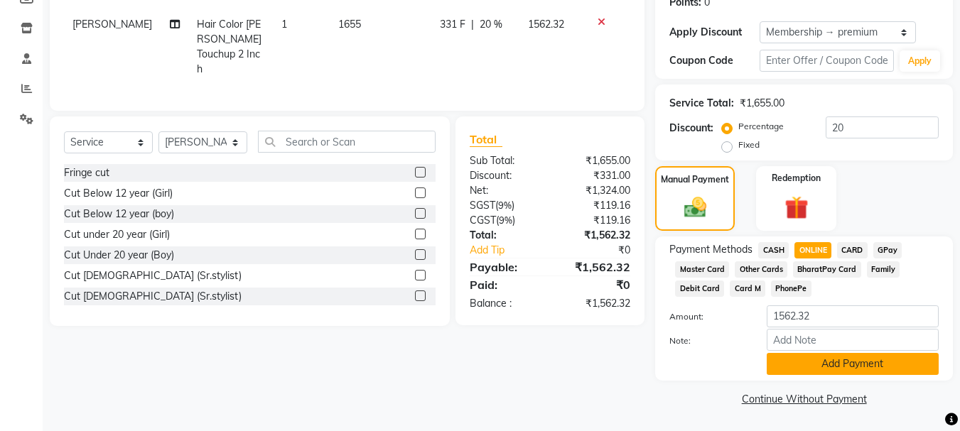
click at [825, 367] on button "Add Payment" at bounding box center [852, 364] width 172 height 22
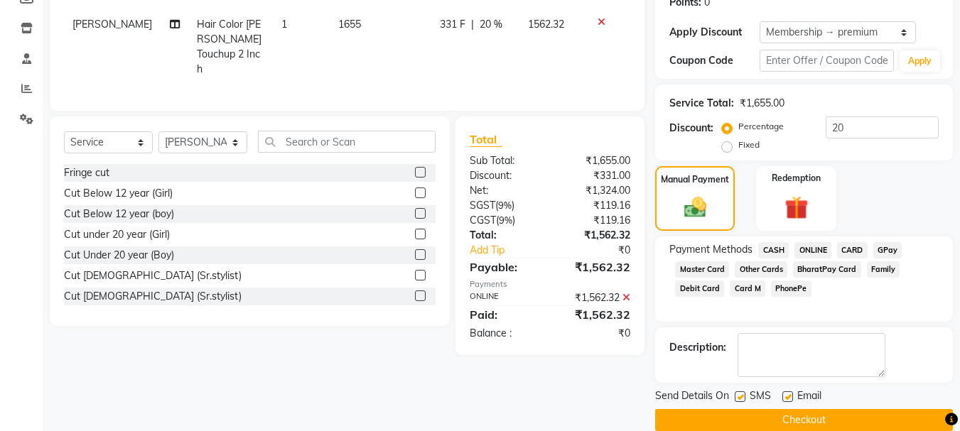
click at [813, 423] on button "Checkout" at bounding box center [804, 420] width 298 height 22
click at [813, 423] on div "Checkout" at bounding box center [804, 420] width 298 height 22
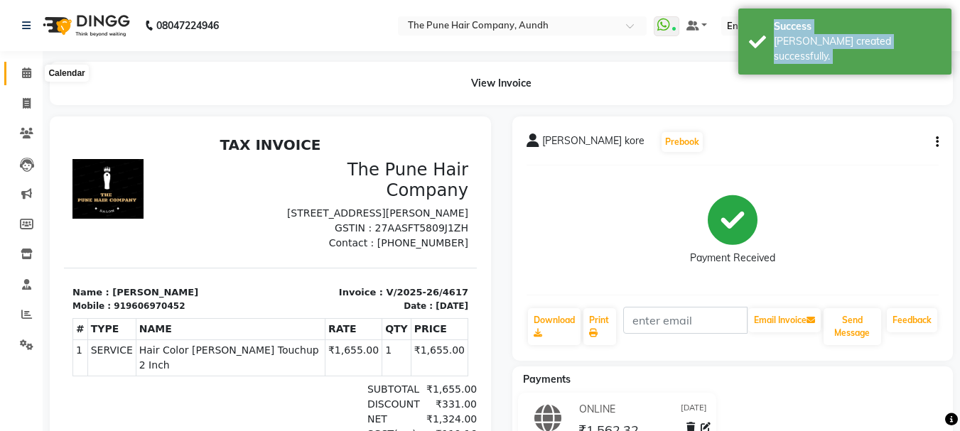
click at [24, 68] on icon at bounding box center [26, 72] width 9 height 11
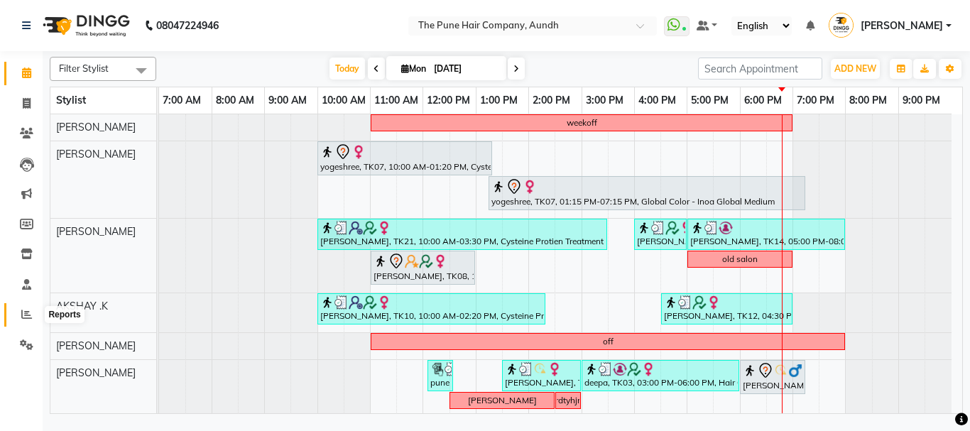
click at [29, 314] on icon at bounding box center [26, 314] width 11 height 11
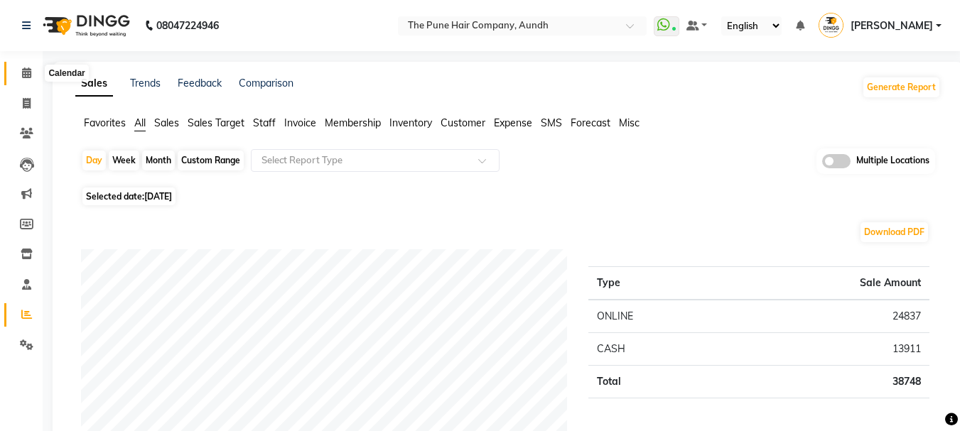
click at [28, 69] on icon at bounding box center [26, 72] width 9 height 11
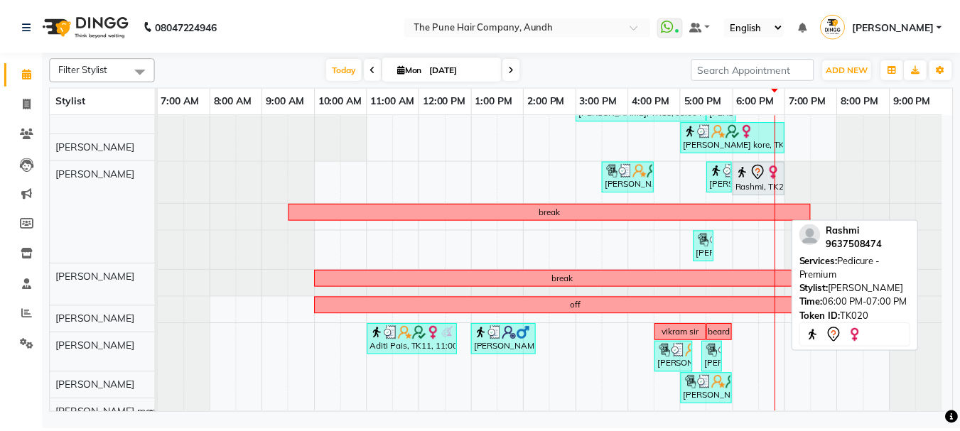
scroll to position [387, 0]
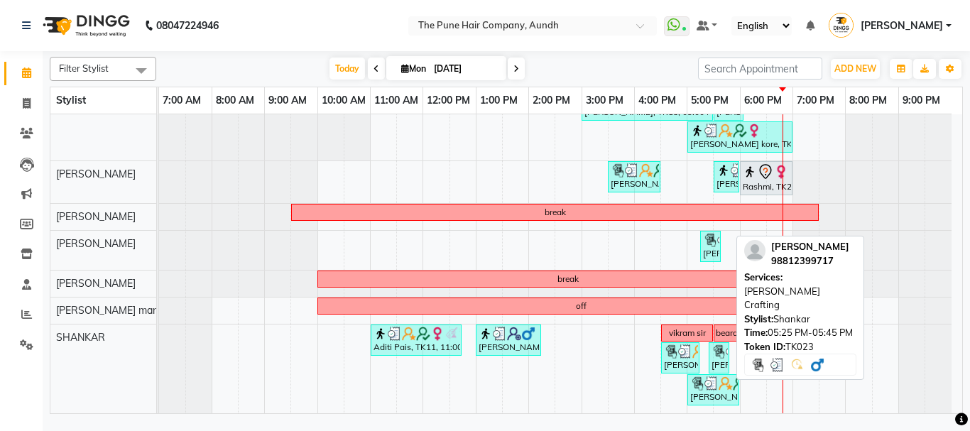
click at [717, 364] on div "[PERSON_NAME], TK23, 05:25 PM-05:45 PM, [PERSON_NAME] Crafting" at bounding box center [719, 357] width 18 height 27
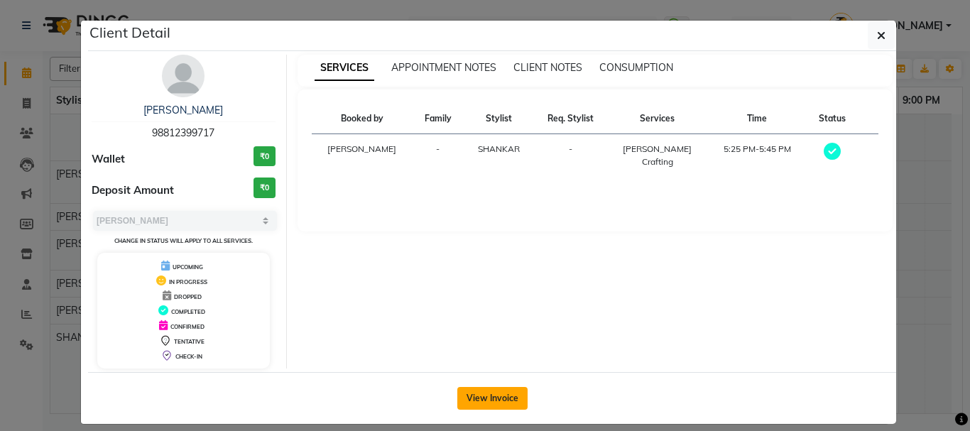
click at [484, 389] on button "View Invoice" at bounding box center [492, 398] width 70 height 23
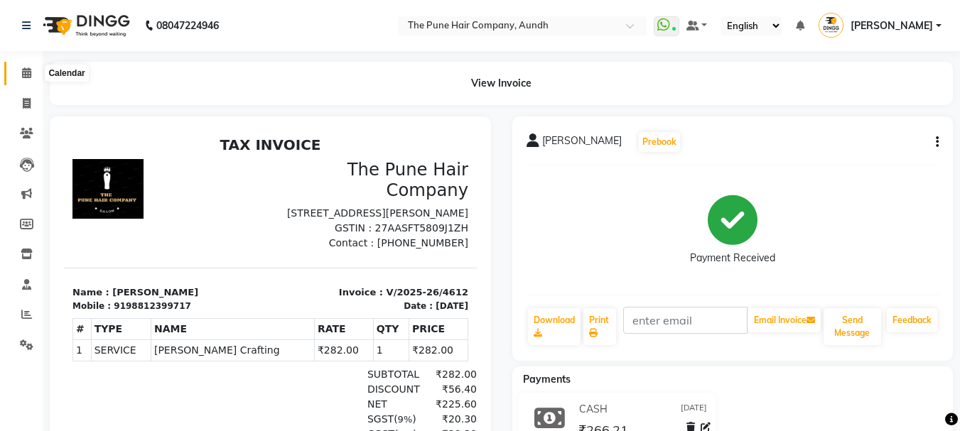
click at [25, 73] on icon at bounding box center [26, 72] width 9 height 11
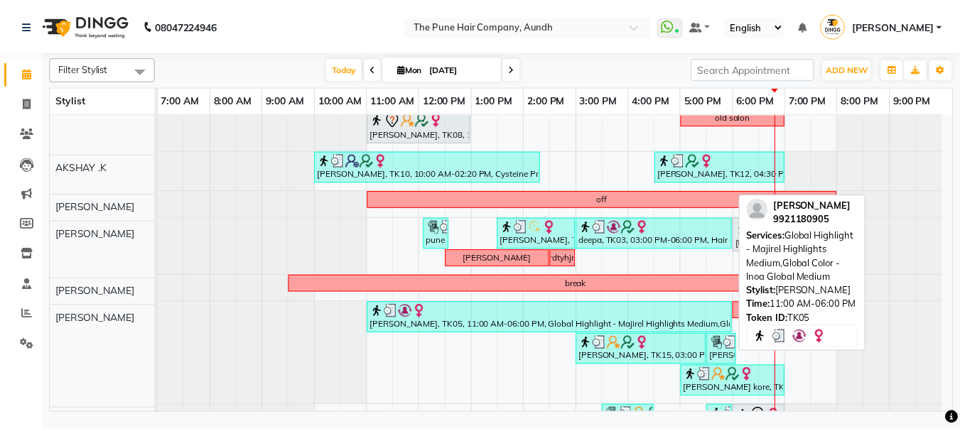
scroll to position [142, 0]
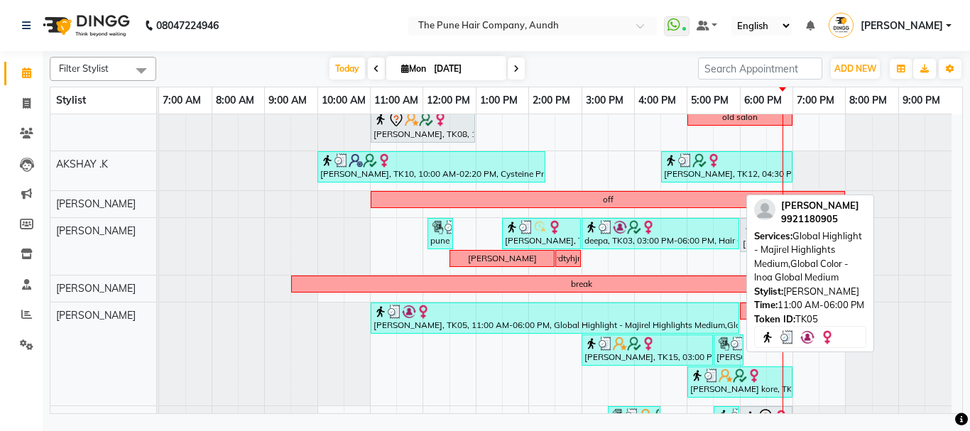
click at [460, 326] on div "[PERSON_NAME], TK05, 11:00 AM-06:00 PM, Global Highlight - Majirel Highlights M…" at bounding box center [555, 318] width 366 height 27
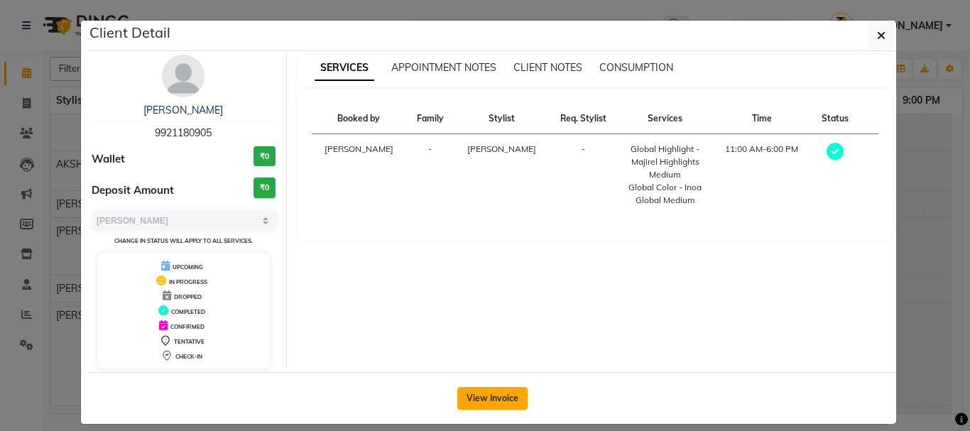
click at [499, 391] on button "View Invoice" at bounding box center [492, 398] width 70 height 23
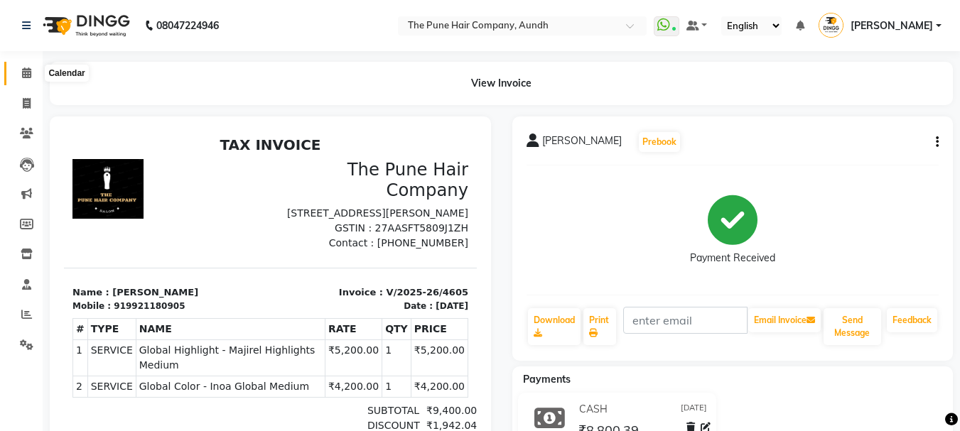
click at [19, 74] on span at bounding box center [26, 73] width 25 height 16
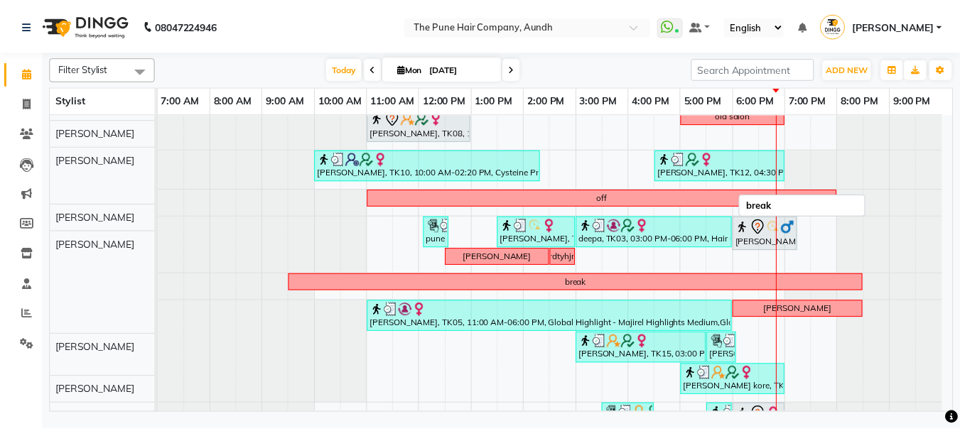
scroll to position [142, 0]
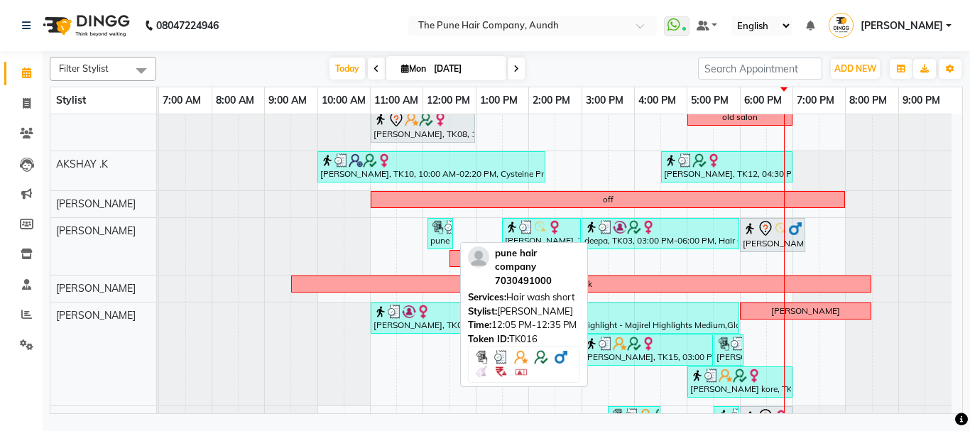
click at [442, 229] on img at bounding box center [437, 227] width 14 height 14
click at [443, 244] on div "pune hair company, TK16, 12:05 PM-12:35 PM, Hair wash short" at bounding box center [440, 233] width 23 height 27
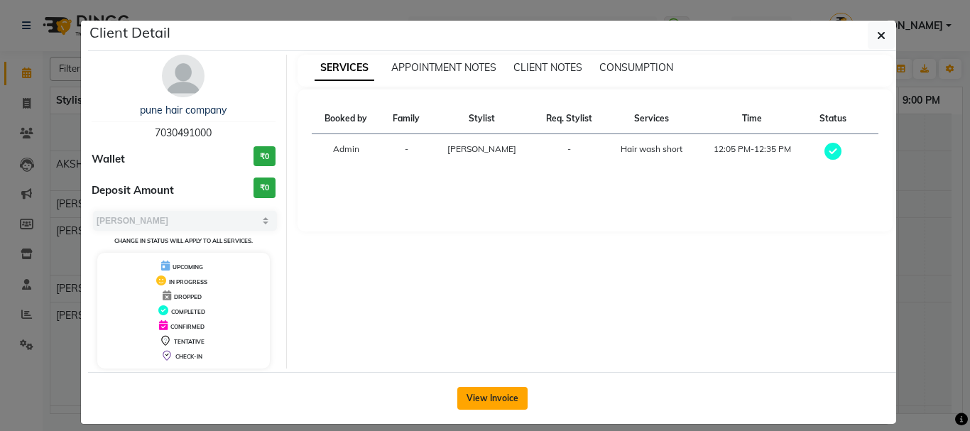
click at [498, 405] on button "View Invoice" at bounding box center [492, 398] width 70 height 23
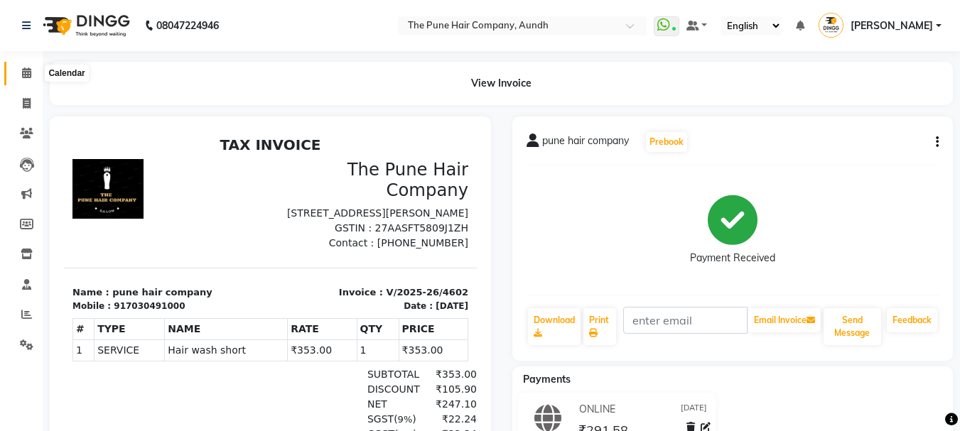
click at [22, 75] on icon at bounding box center [26, 72] width 9 height 11
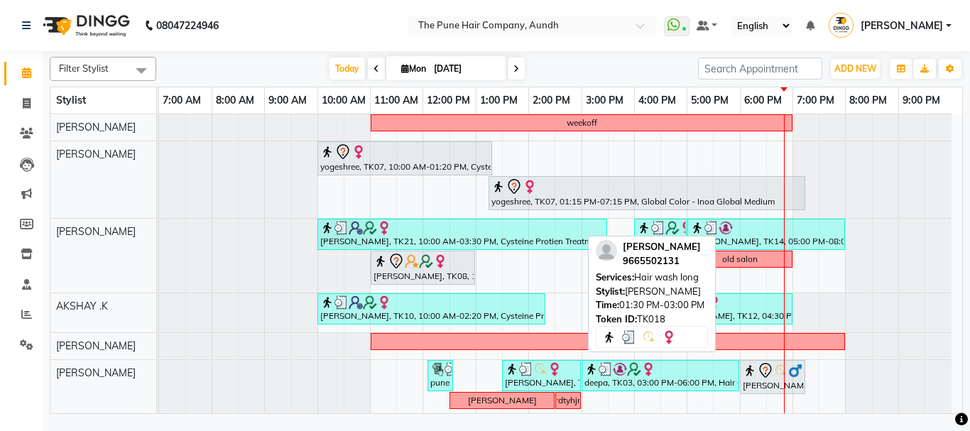
click at [548, 371] on div at bounding box center [541, 369] width 73 height 14
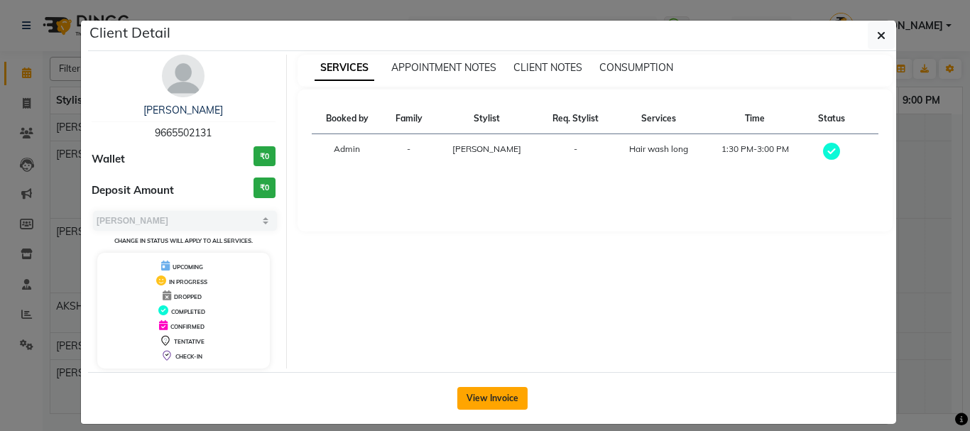
click at [498, 396] on button "View Invoice" at bounding box center [492, 398] width 70 height 23
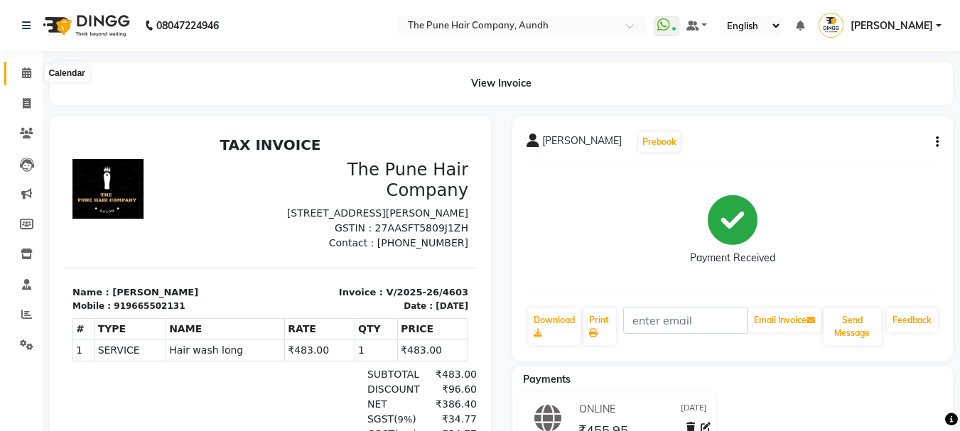
click at [23, 67] on span at bounding box center [26, 73] width 25 height 16
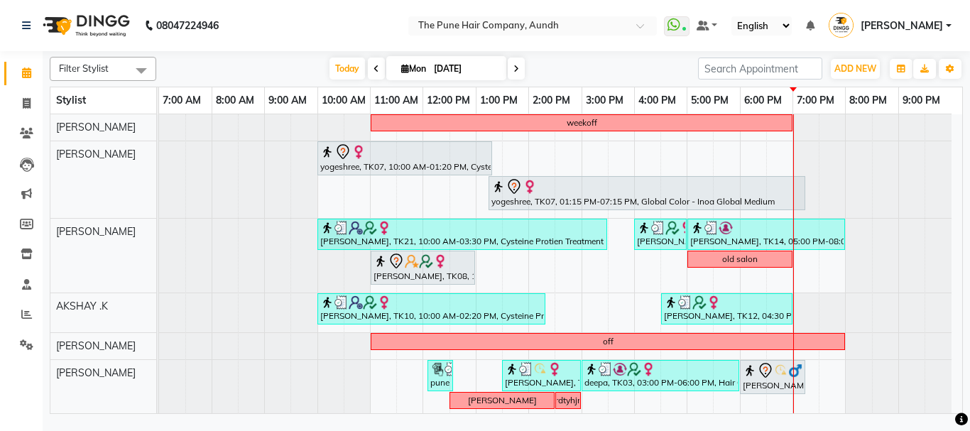
click at [516, 65] on icon at bounding box center [517, 69] width 6 height 9
type input "02-09-2025"
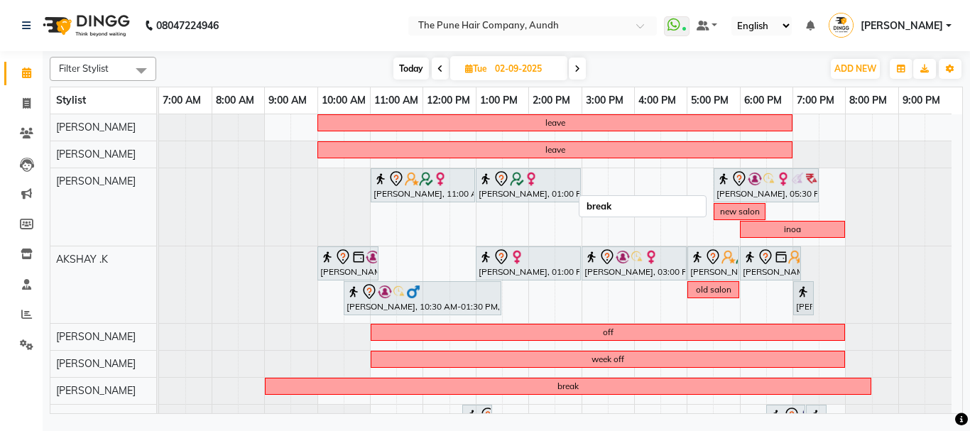
scroll to position [213, 0]
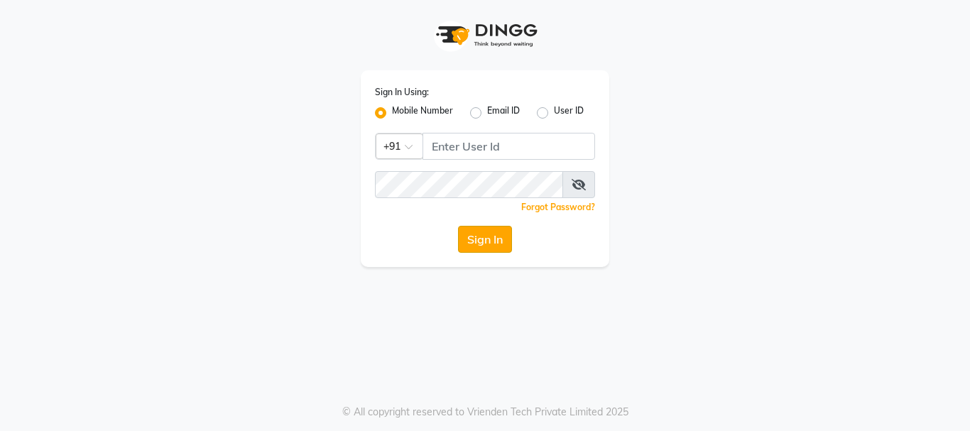
click at [496, 239] on button "Sign In" at bounding box center [485, 239] width 54 height 27
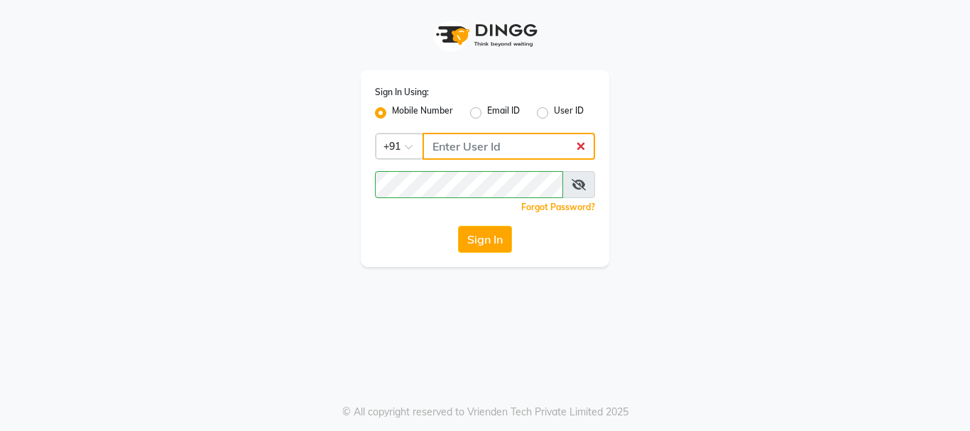
click at [481, 143] on input "Username" at bounding box center [509, 146] width 173 height 27
type input "9011729000"
click at [487, 237] on button "Sign In" at bounding box center [485, 239] width 54 height 27
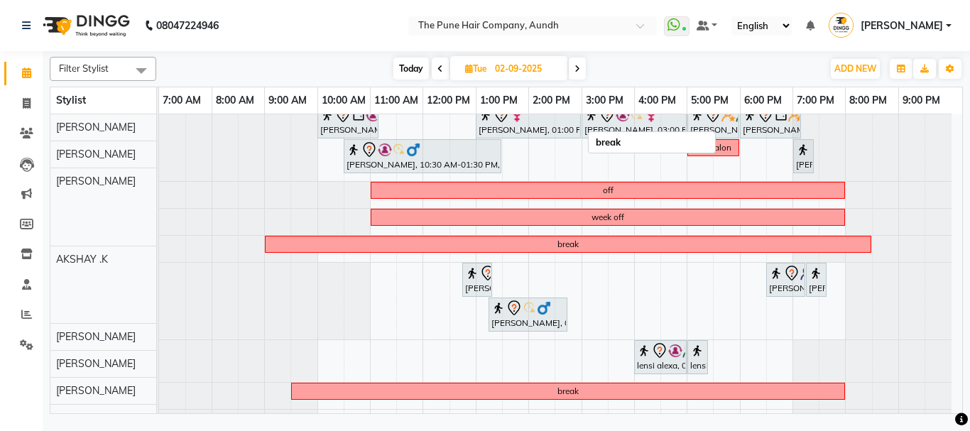
scroll to position [142, 0]
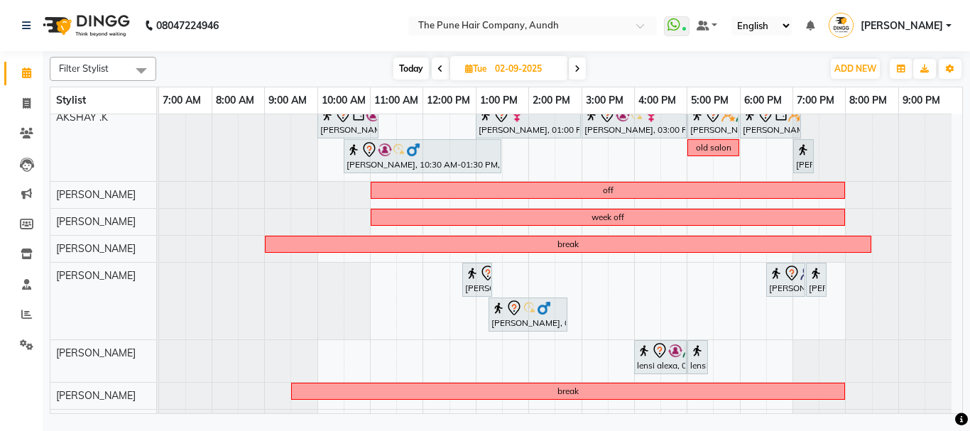
click at [673, 281] on div "leave leave [PERSON_NAME], 11:00 AM-01:00 PM, Hair Color [PERSON_NAME] Touchup …" at bounding box center [560, 252] width 803 height 560
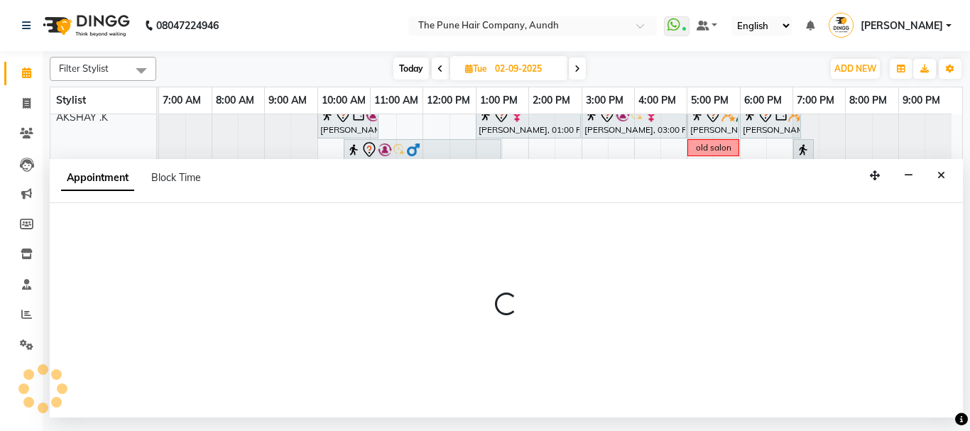
select select "49441"
select select "tentative"
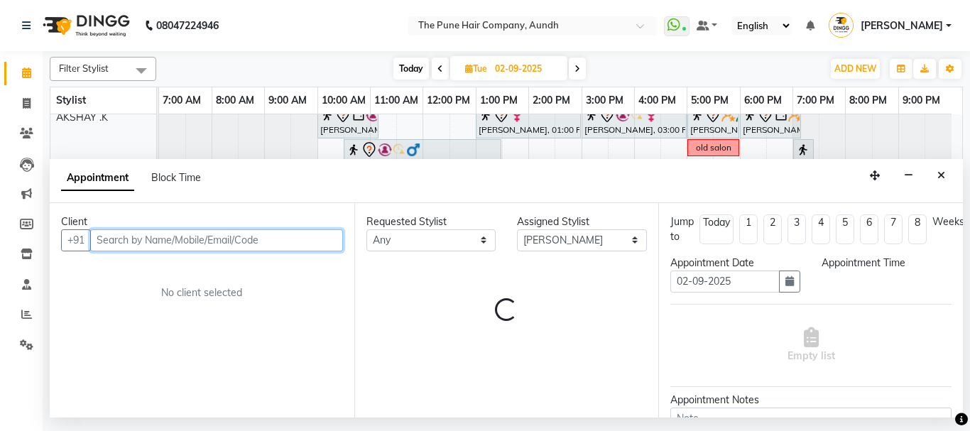
select select "990"
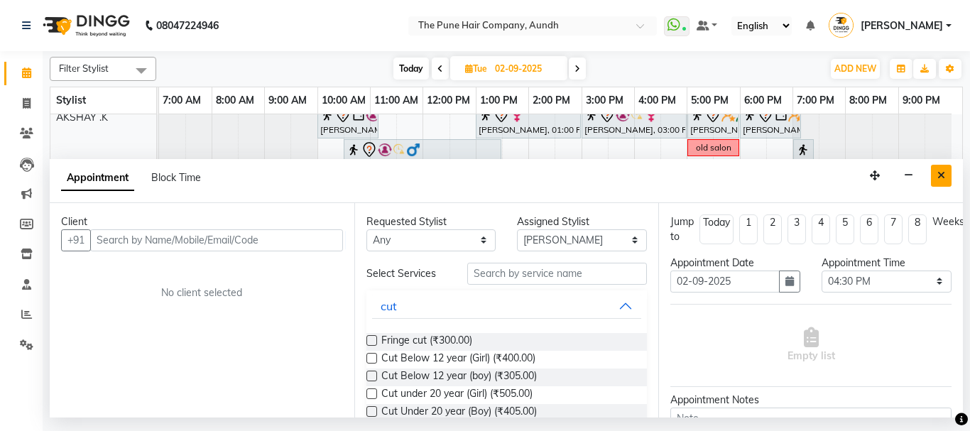
click at [947, 177] on button "Close" at bounding box center [941, 176] width 21 height 22
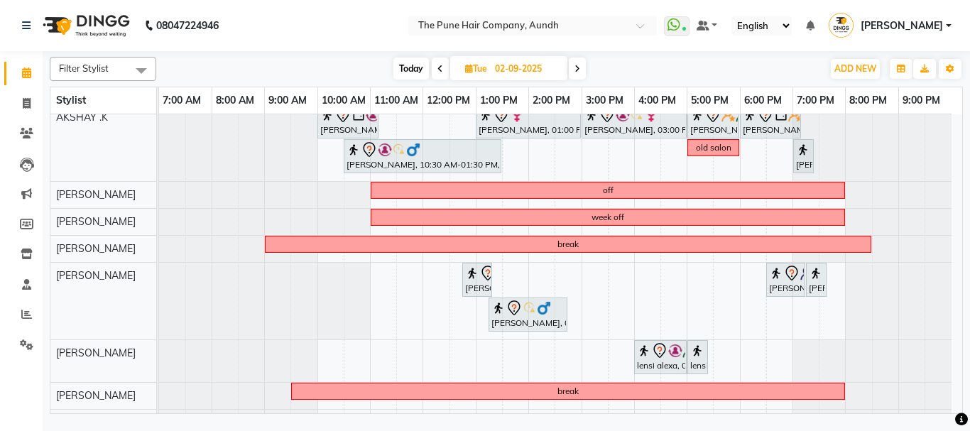
click at [674, 298] on div "leave leave [PERSON_NAME], 11:00 AM-01:00 PM, Hair Color [PERSON_NAME] Touchup …" at bounding box center [560, 252] width 803 height 560
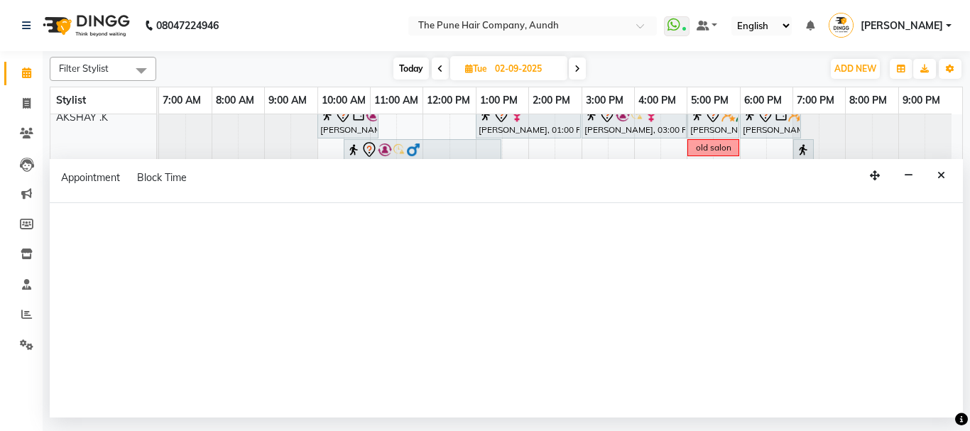
select select "49441"
select select "tentative"
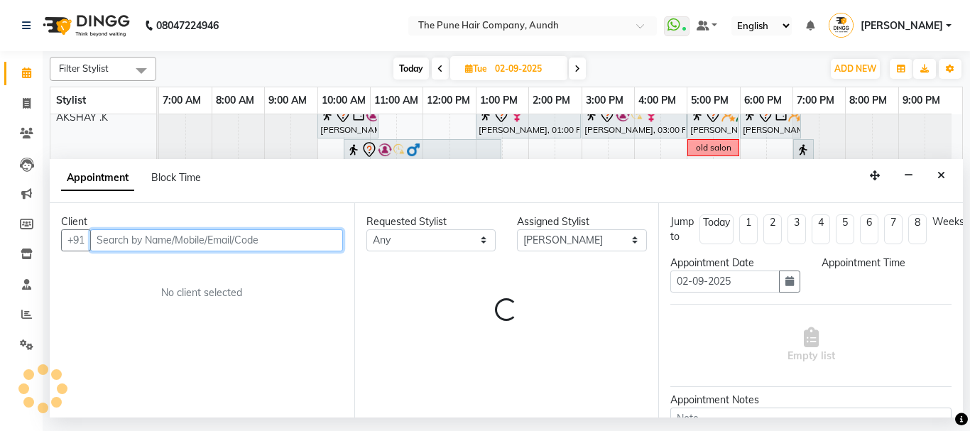
select select "990"
click at [227, 238] on input "text" at bounding box center [216, 240] width 253 height 22
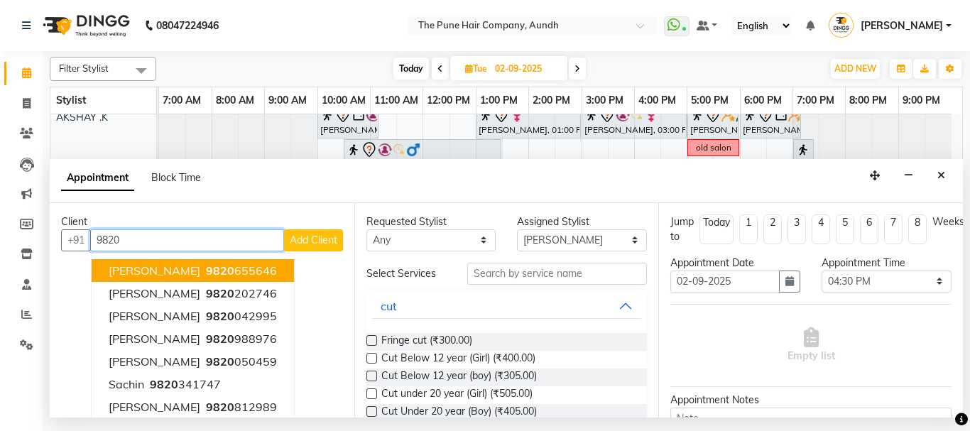
click at [148, 231] on input "9820" at bounding box center [187, 240] width 194 height 22
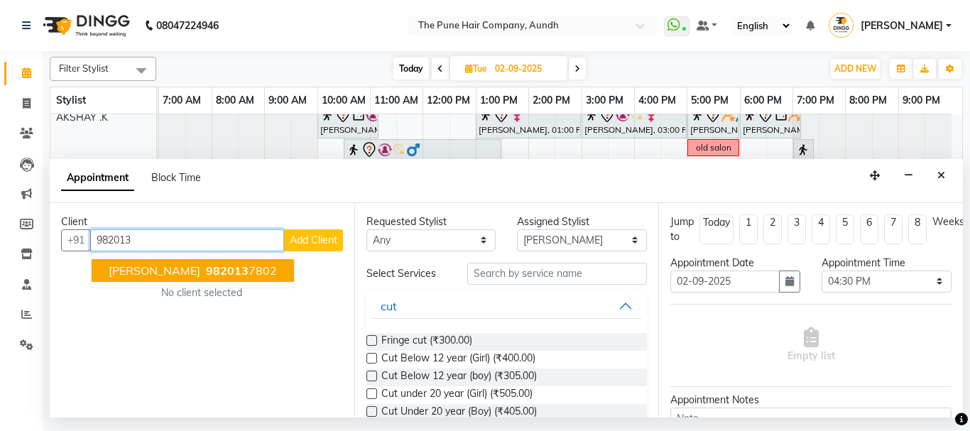
click at [129, 273] on span "[PERSON_NAME]" at bounding box center [155, 271] width 92 height 14
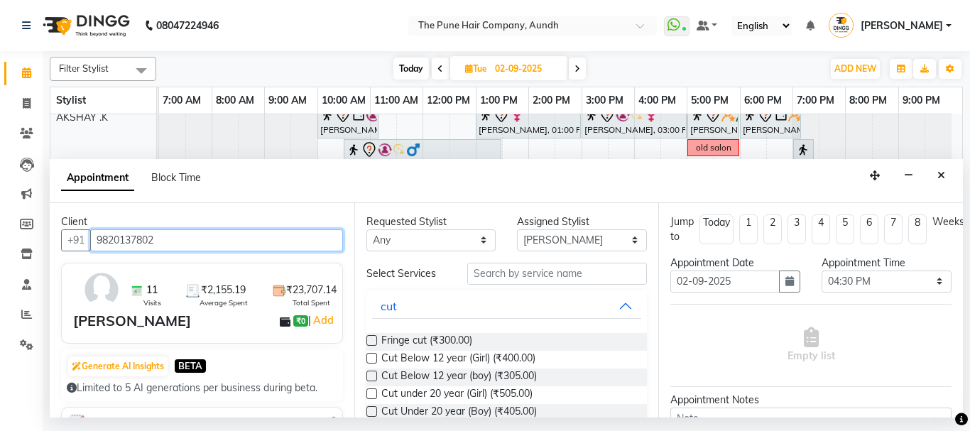
type input "9820137802"
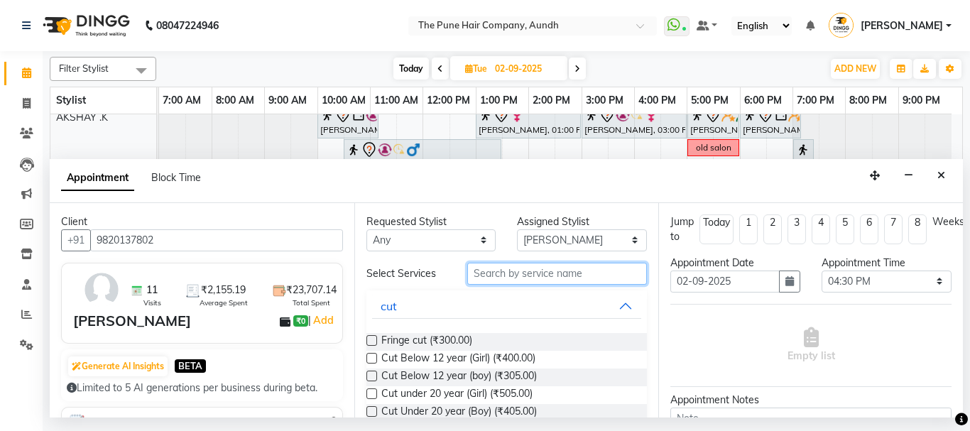
click at [495, 276] on input "text" at bounding box center [557, 274] width 180 height 22
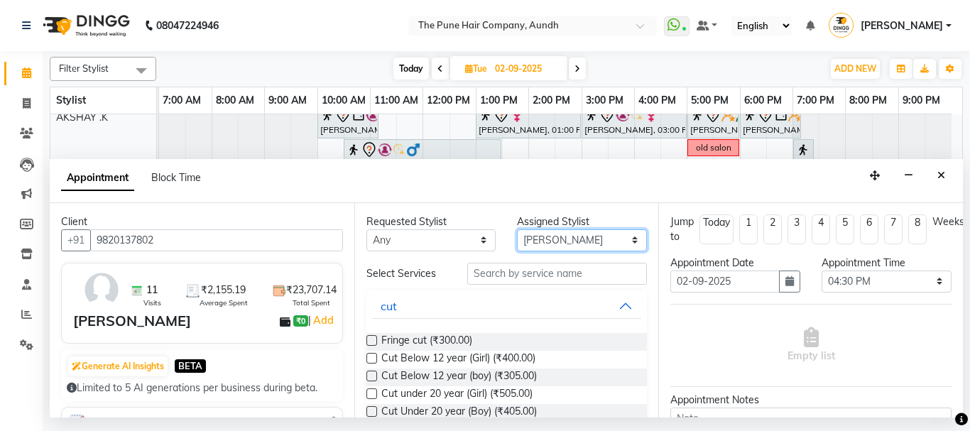
click at [559, 241] on select "Select AKSHAY .K [PERSON_NAME] kaif [PERSON_NAME] [PERSON_NAME] [PERSON_NAME] […" at bounding box center [582, 240] width 130 height 22
select select "49797"
click at [517, 229] on select "Select AKSHAY .K [PERSON_NAME] kaif [PERSON_NAME] [PERSON_NAME] [PERSON_NAME] […" at bounding box center [582, 240] width 130 height 22
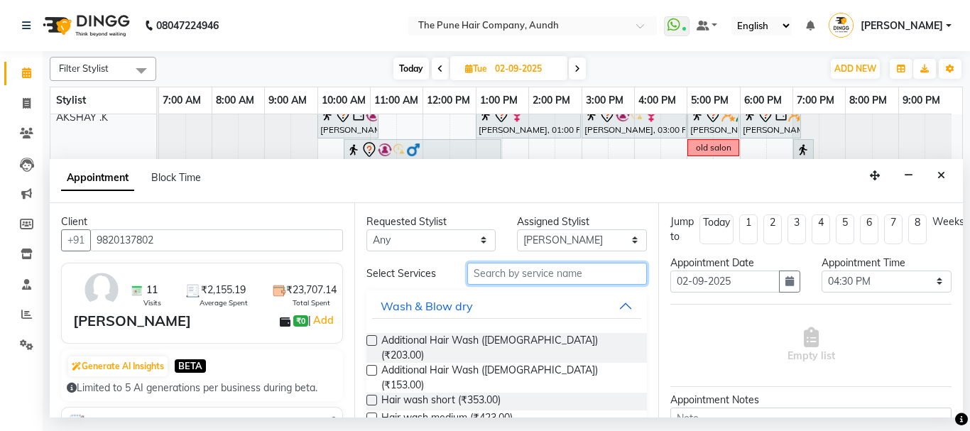
click at [497, 278] on input "text" at bounding box center [557, 274] width 180 height 22
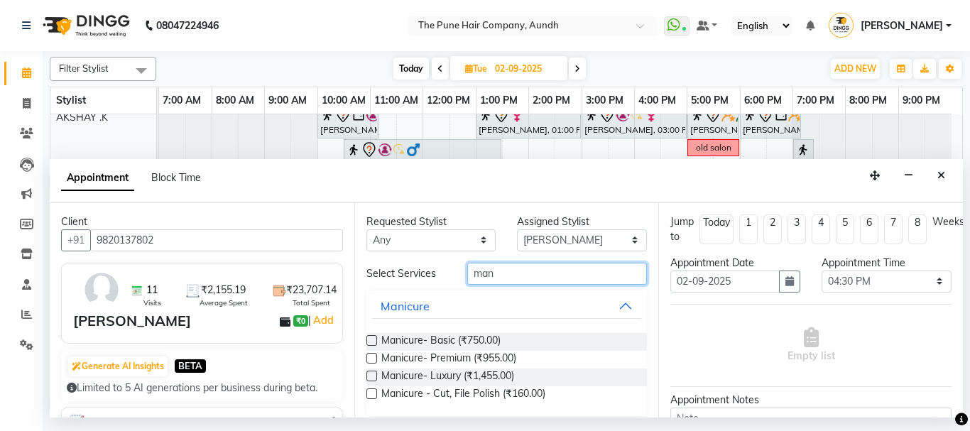
type input "man"
click at [368, 359] on label at bounding box center [372, 358] width 11 height 11
click at [368, 359] on input "checkbox" at bounding box center [371, 359] width 9 height 9
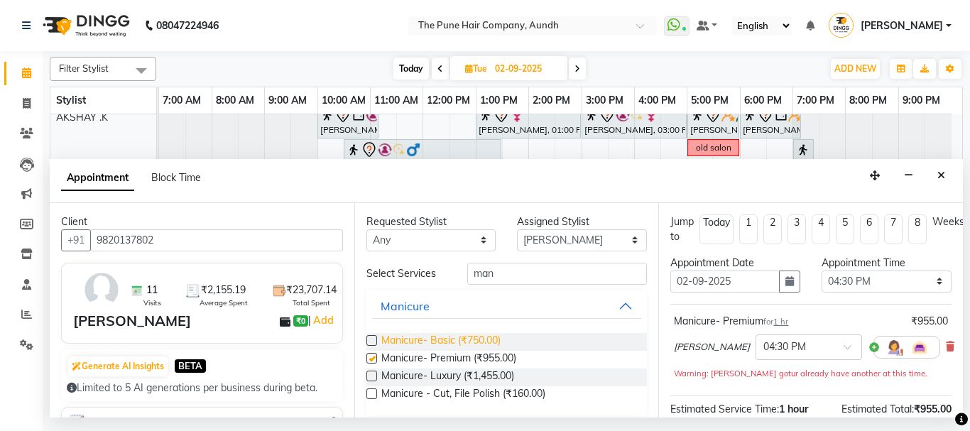
checkbox input "false"
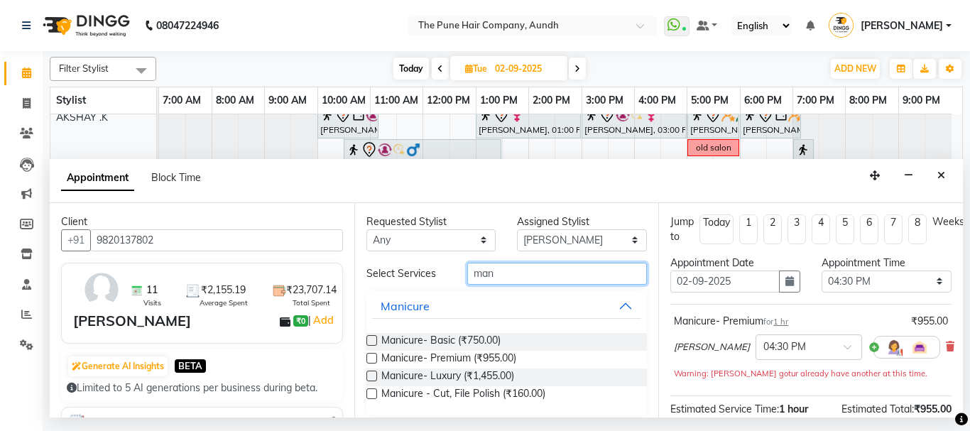
click at [526, 269] on input "man" at bounding box center [557, 274] width 180 height 22
type input "m"
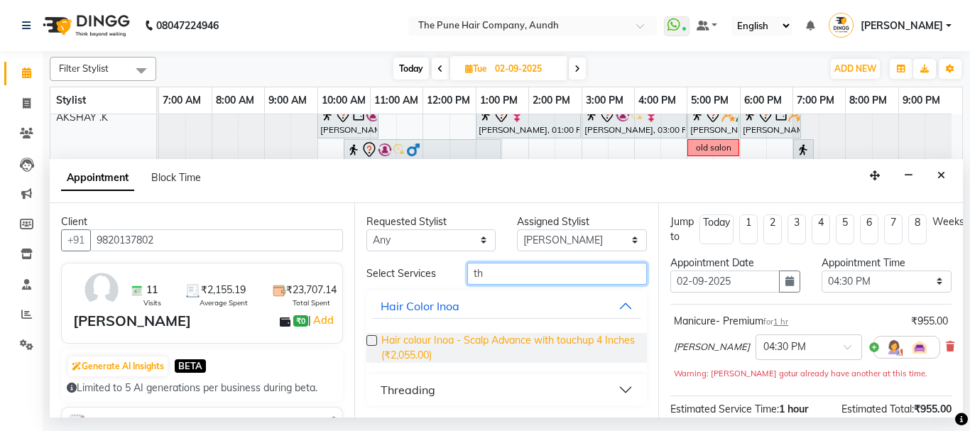
scroll to position [213, 0]
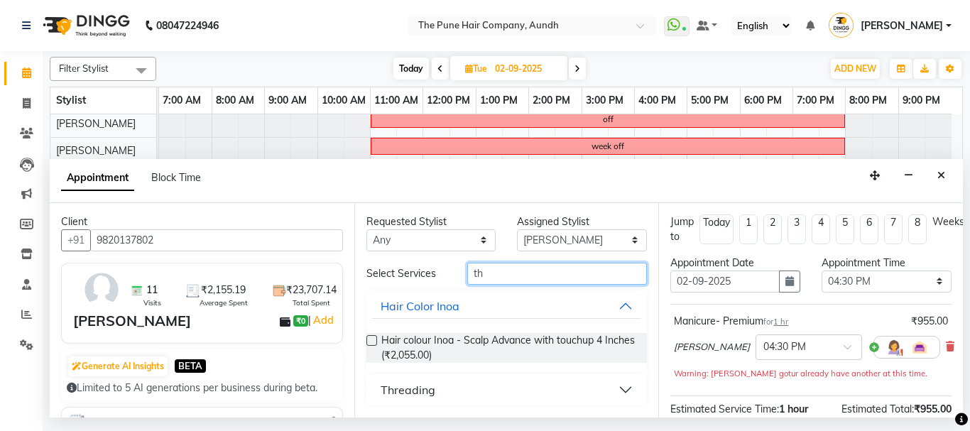
type input "th"
click at [624, 384] on button "Threading" at bounding box center [507, 390] width 270 height 26
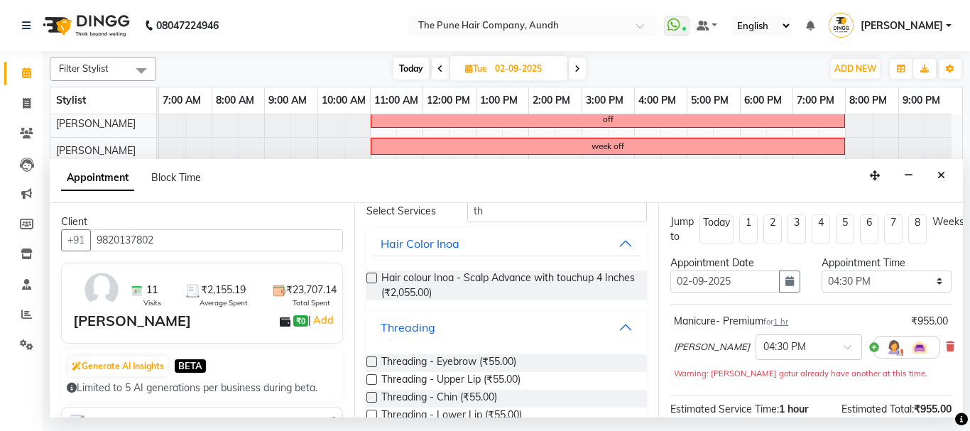
scroll to position [71, 0]
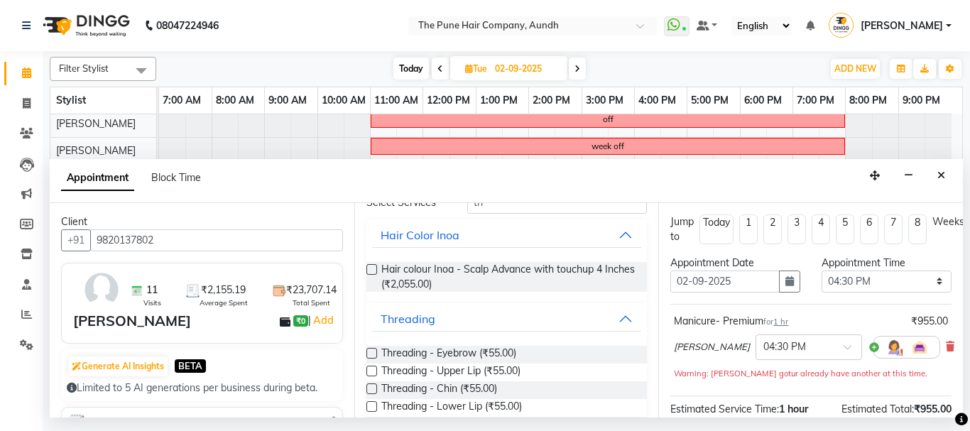
click at [370, 352] on label at bounding box center [372, 353] width 11 height 11
click at [370, 352] on input "checkbox" at bounding box center [371, 354] width 9 height 9
checkbox input "false"
click at [374, 370] on label at bounding box center [372, 371] width 11 height 11
click at [374, 370] on input "checkbox" at bounding box center [371, 372] width 9 height 9
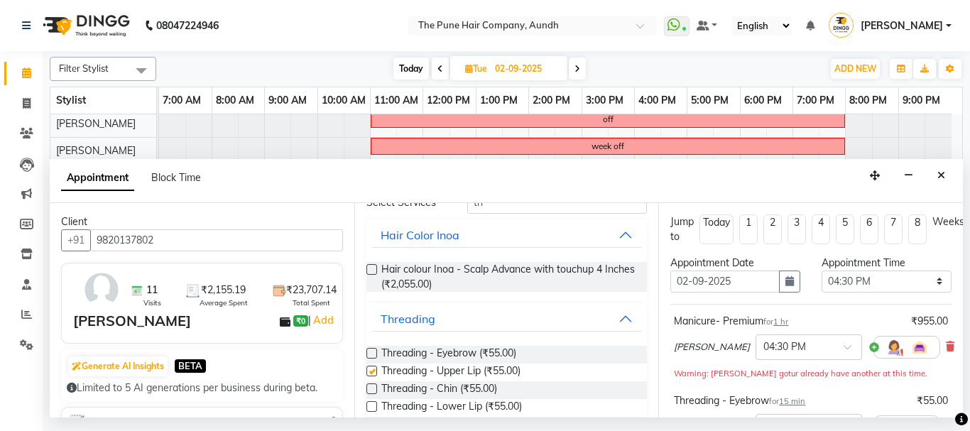
checkbox input "false"
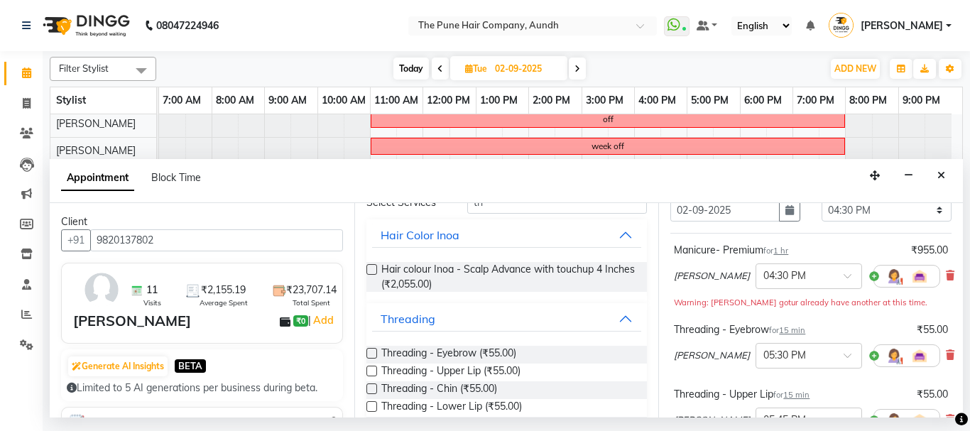
scroll to position [142, 0]
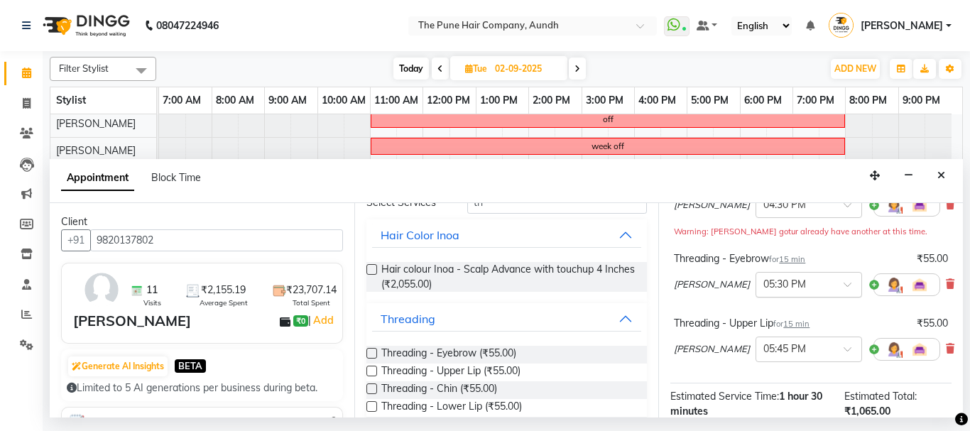
click at [844, 288] on span at bounding box center [853, 288] width 18 height 15
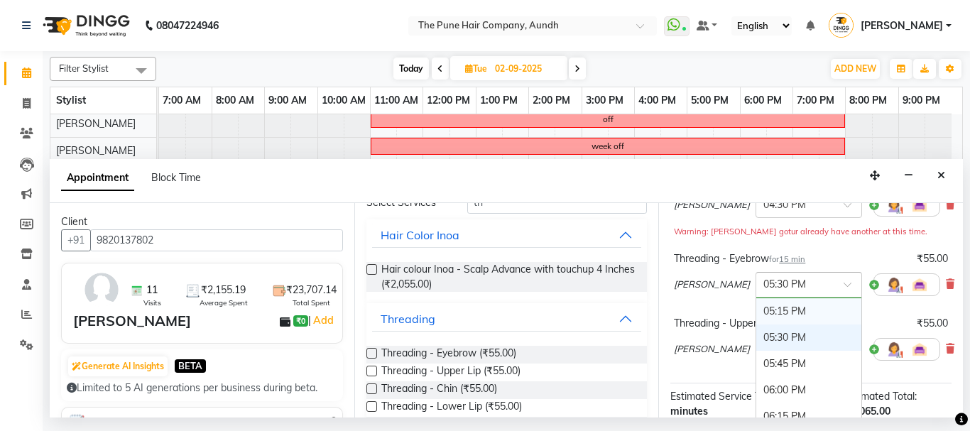
scroll to position [1017, 0]
click at [773, 368] on div "06:00 PM" at bounding box center [808, 363] width 105 height 26
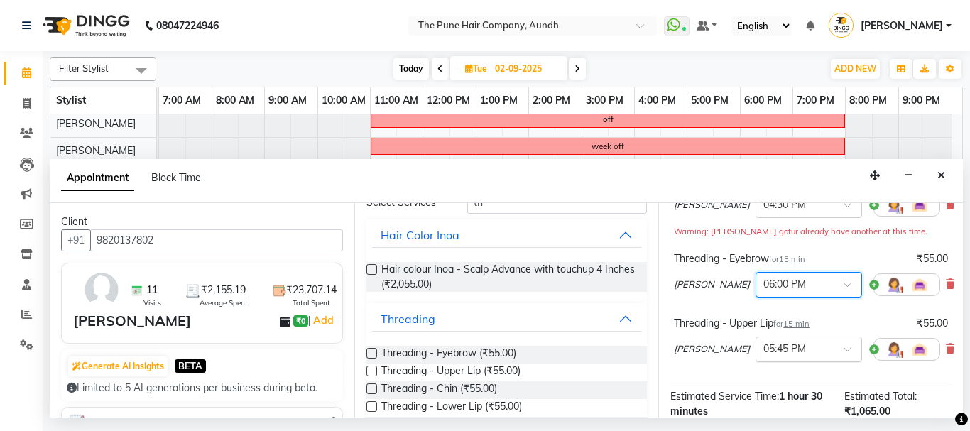
click at [844, 348] on span at bounding box center [853, 353] width 18 height 15
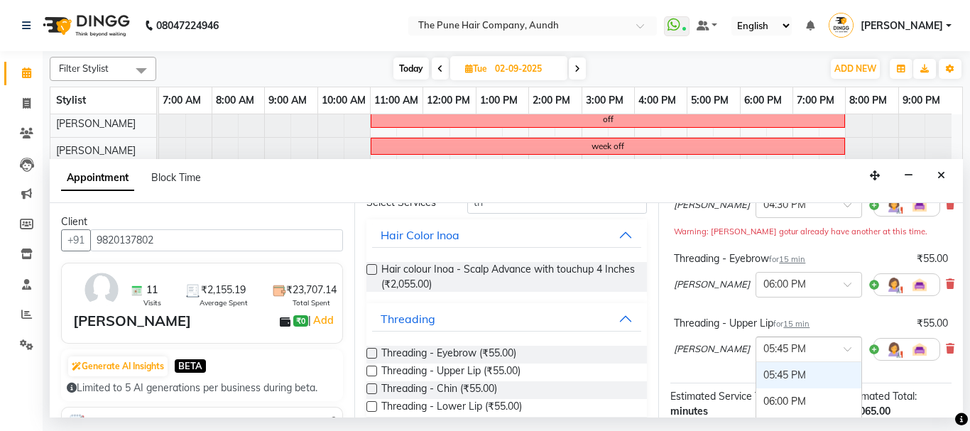
scroll to position [329, 0]
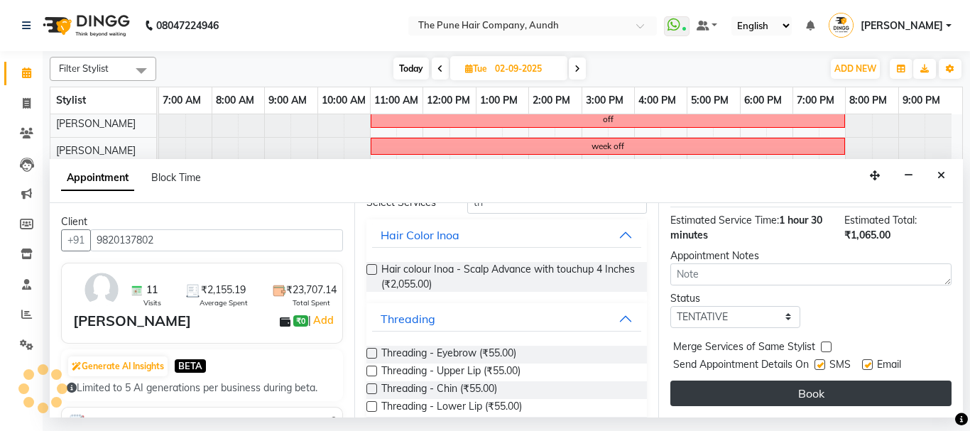
click at [811, 381] on button "Book" at bounding box center [811, 394] width 281 height 26
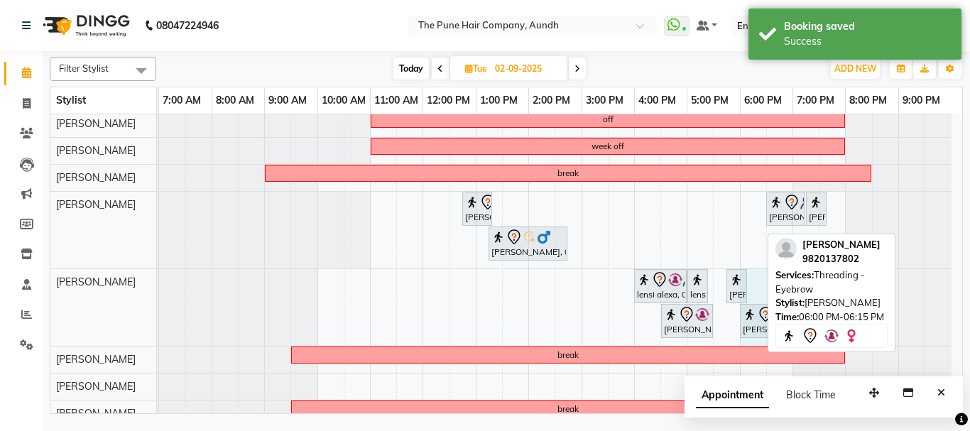
drag, startPoint x: 757, startPoint y: 323, endPoint x: 776, endPoint y: 324, distance: 18.5
click at [776, 324] on div "Filter Stylist Select All AKSHAY .K [PERSON_NAME] kaif [PERSON_NAME] [PERSON_NA…" at bounding box center [506, 232] width 913 height 363
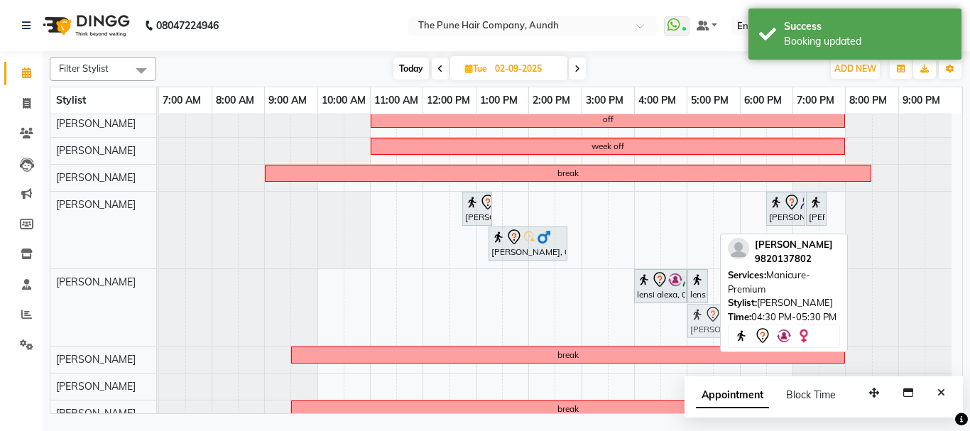
drag, startPoint x: 680, startPoint y: 322, endPoint x: 702, endPoint y: 320, distance: 22.9
click at [159, 320] on div "lensi alexa, 04:00 PM-05:00 PM, Pedicure - Premium lensi alexa, 05:00 PM-05:15 …" at bounding box center [159, 307] width 0 height 77
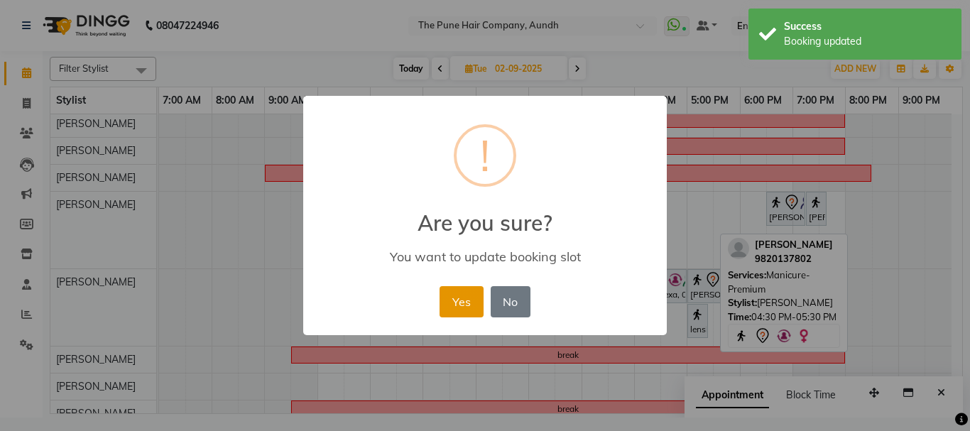
click at [457, 303] on button "Yes" at bounding box center [461, 301] width 43 height 31
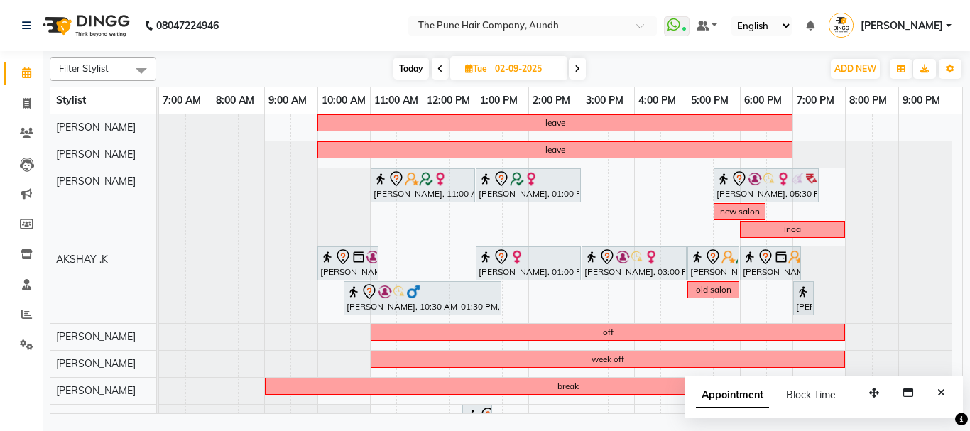
scroll to position [213, 0]
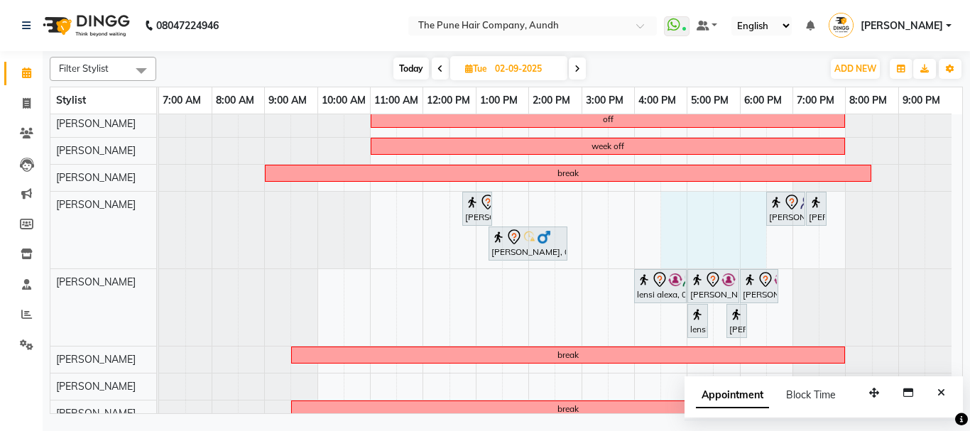
drag, startPoint x: 676, startPoint y: 212, endPoint x: 757, endPoint y: 213, distance: 81.0
click at [757, 213] on div "leave leave [PERSON_NAME], 11:00 AM-01:00 PM, Hair Color [PERSON_NAME] Touchup …" at bounding box center [560, 198] width 803 height 595
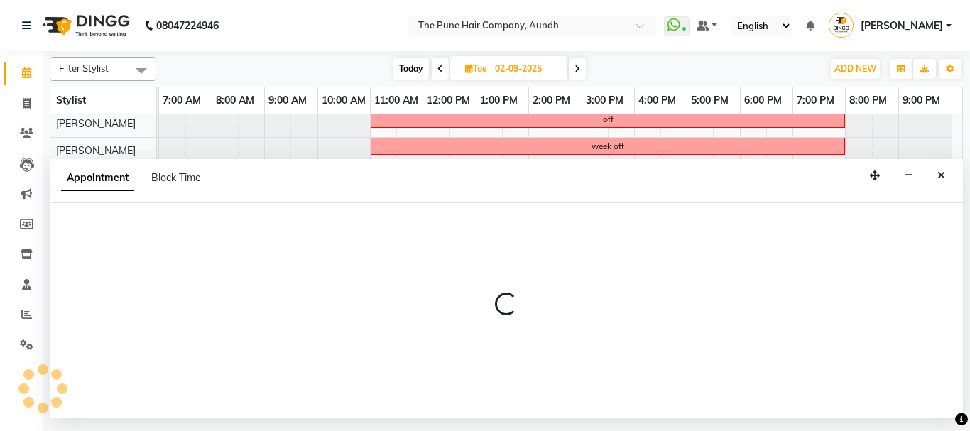
select select "49441"
select select "990"
select select "tentative"
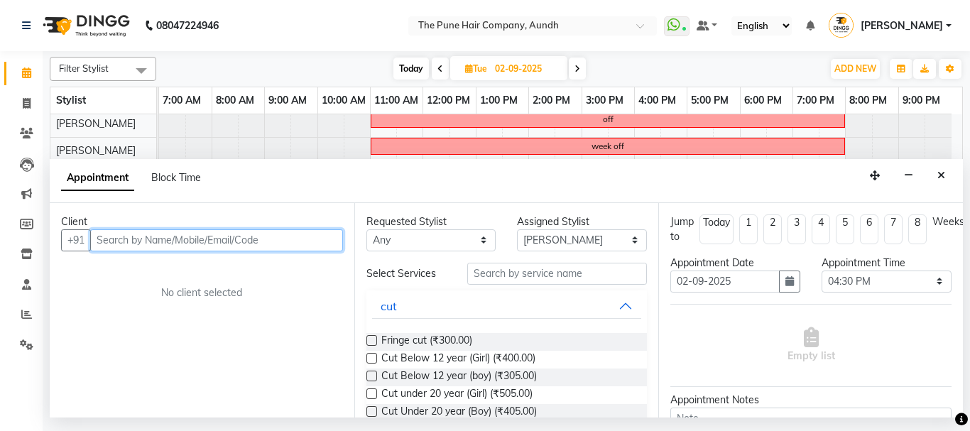
click at [163, 239] on input "text" at bounding box center [216, 240] width 253 height 22
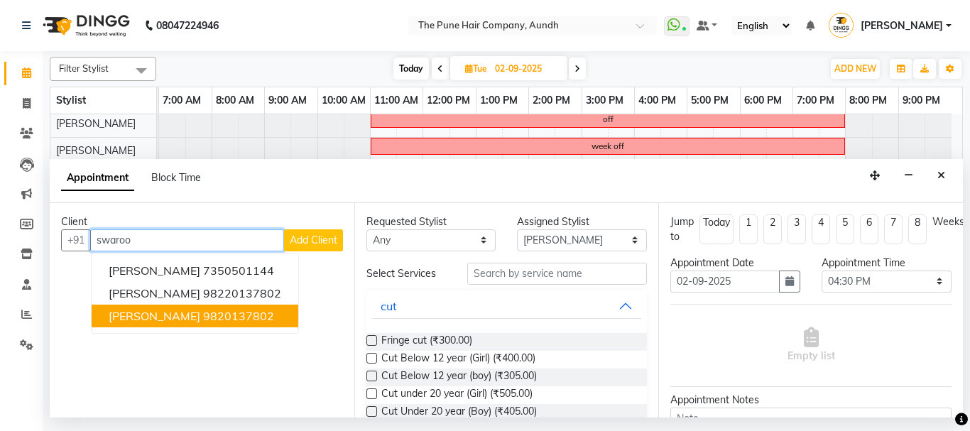
click at [203, 319] on ngb-highlight "9820137802" at bounding box center [238, 316] width 71 height 14
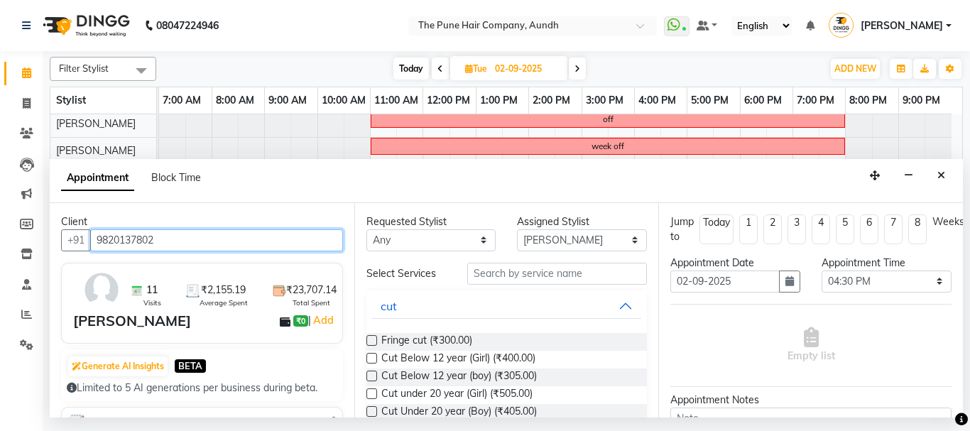
type input "9820137802"
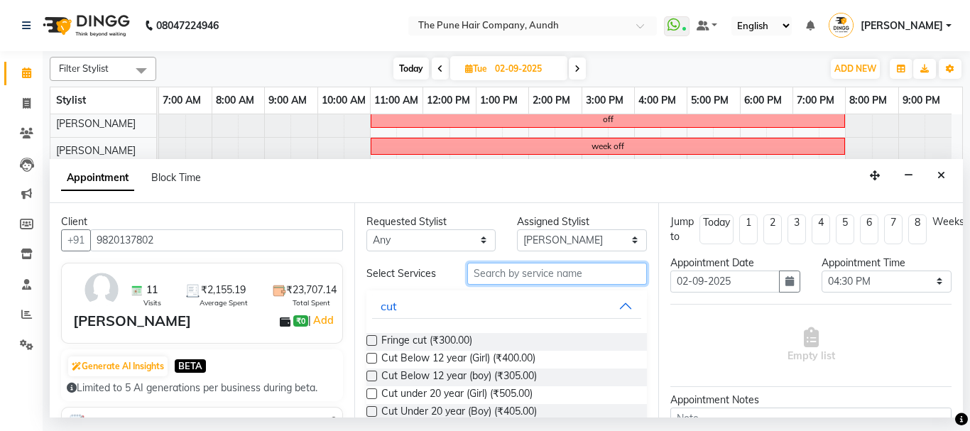
click at [533, 274] on input "text" at bounding box center [557, 274] width 180 height 22
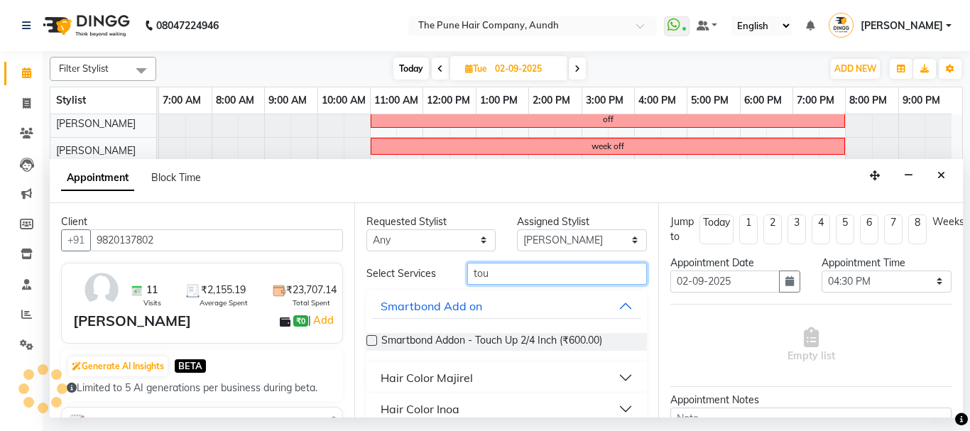
scroll to position [18, 0]
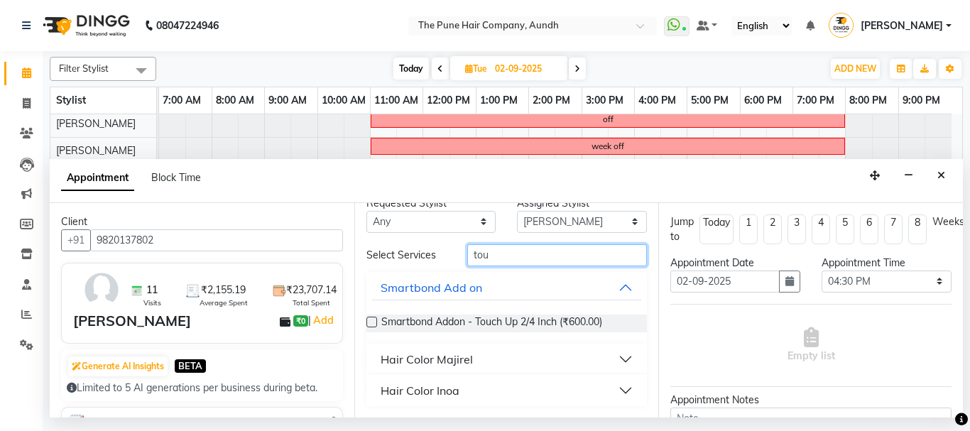
type input "tou"
click at [468, 388] on button "Hair Color Inoa" at bounding box center [507, 391] width 270 height 26
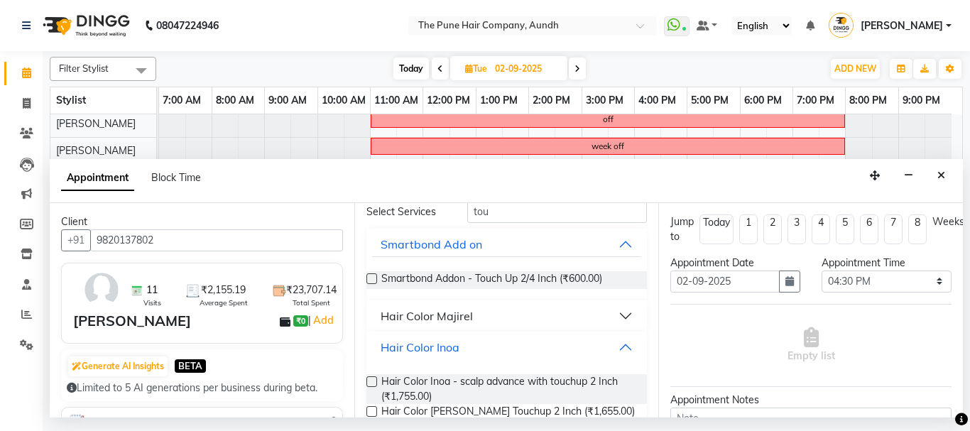
scroll to position [89, 0]
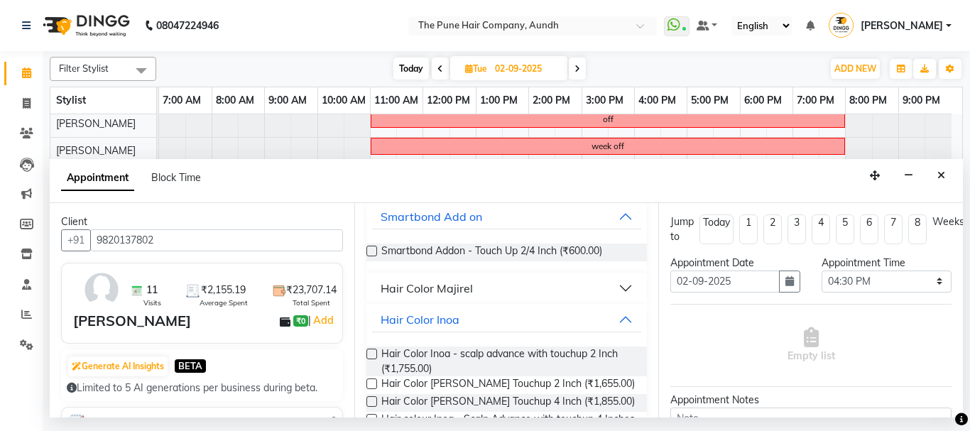
click at [373, 379] on label at bounding box center [372, 384] width 11 height 11
click at [373, 381] on input "checkbox" at bounding box center [371, 385] width 9 height 9
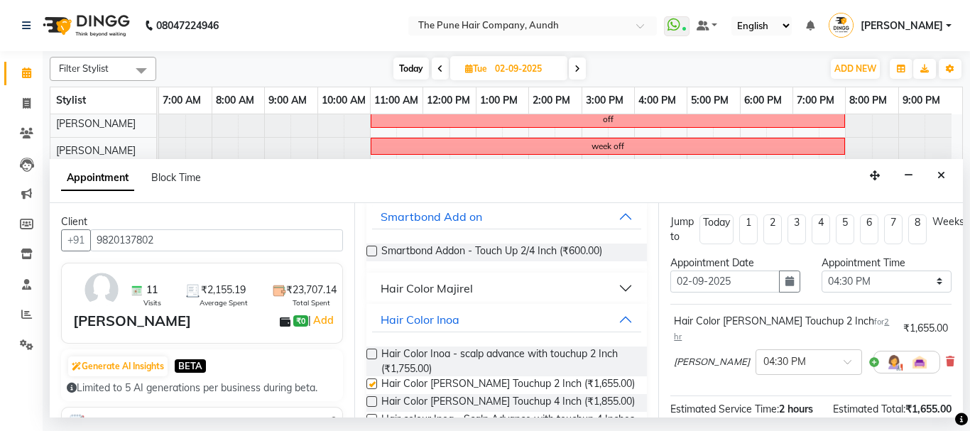
checkbox input "false"
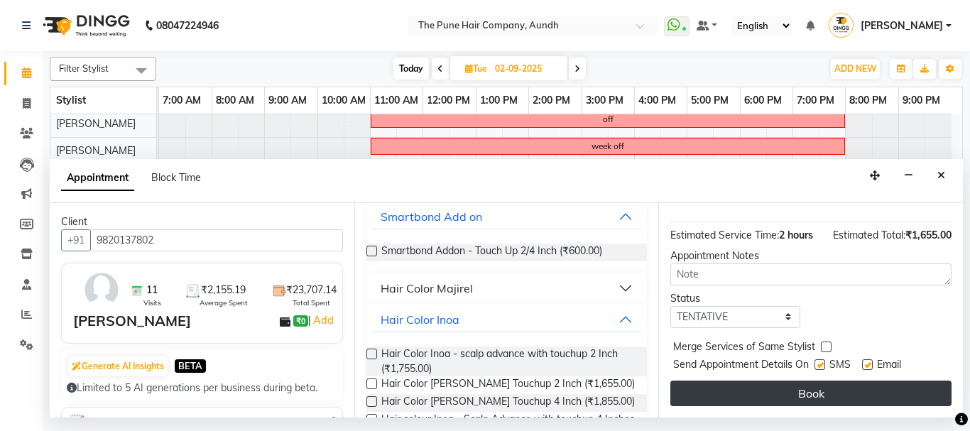
click at [810, 387] on button "Book" at bounding box center [811, 394] width 281 height 26
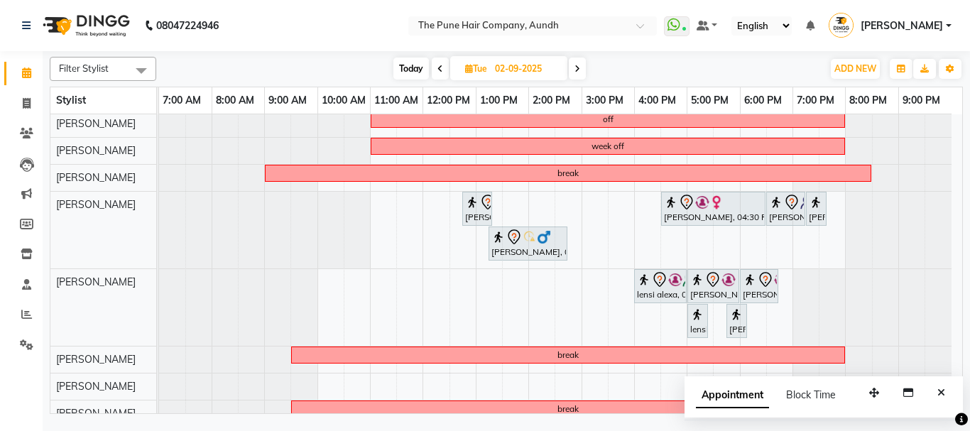
click at [413, 68] on span "Today" at bounding box center [412, 69] width 36 height 22
type input "[DATE]"
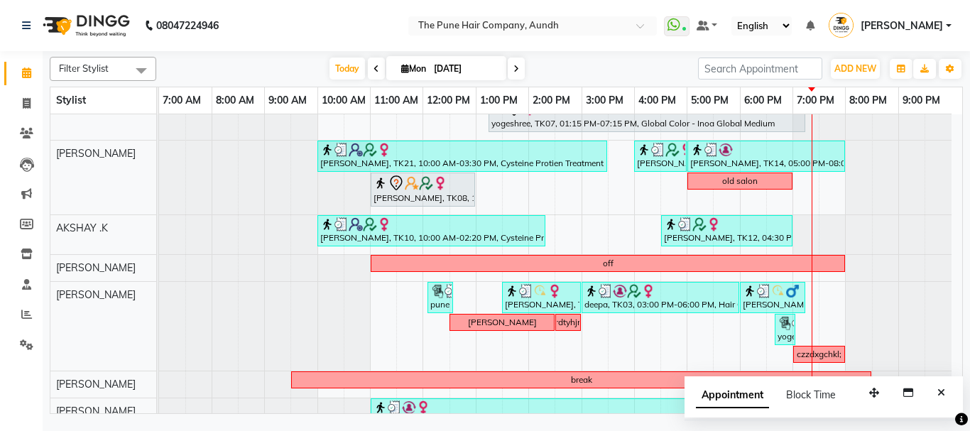
scroll to position [213, 0]
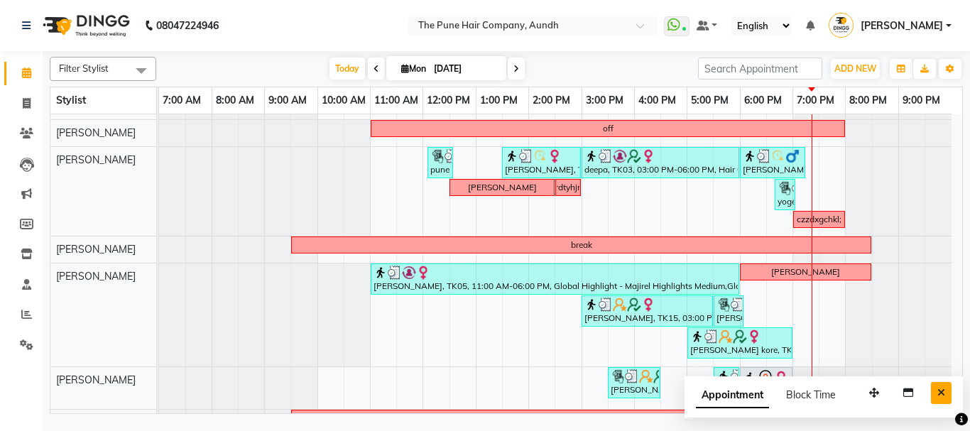
click at [944, 392] on icon "Close" at bounding box center [942, 393] width 8 height 10
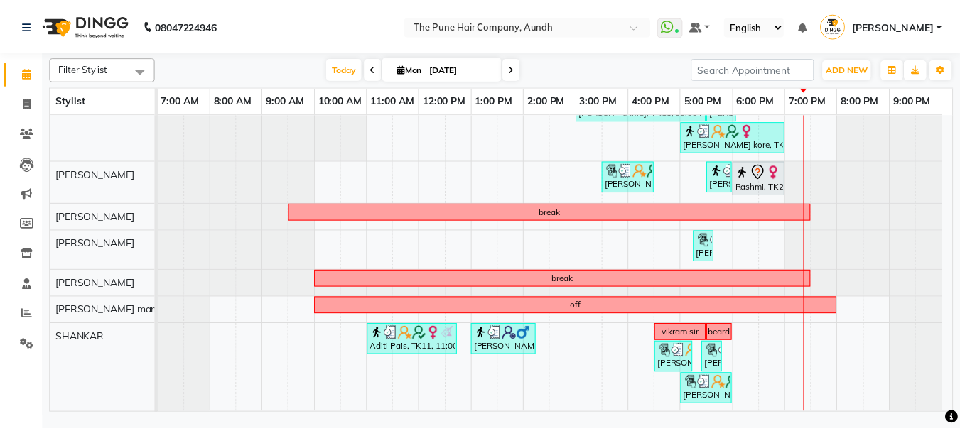
scroll to position [277, 0]
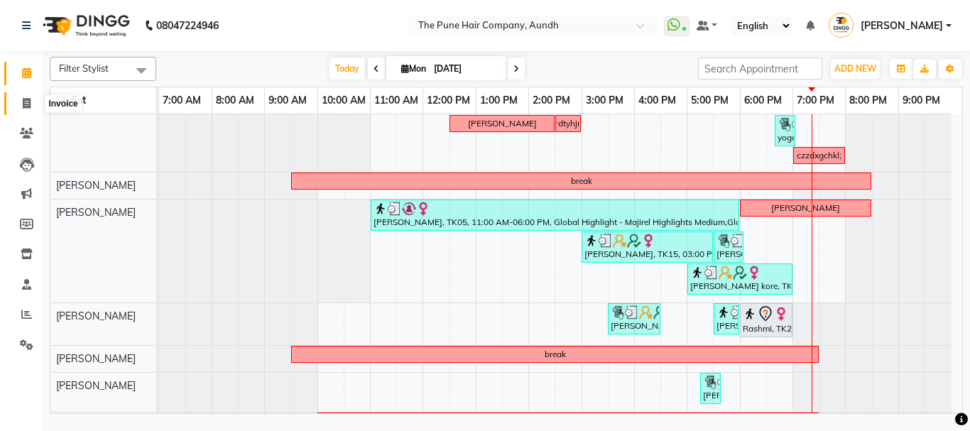
click at [24, 102] on icon at bounding box center [27, 103] width 8 height 11
select select "service"
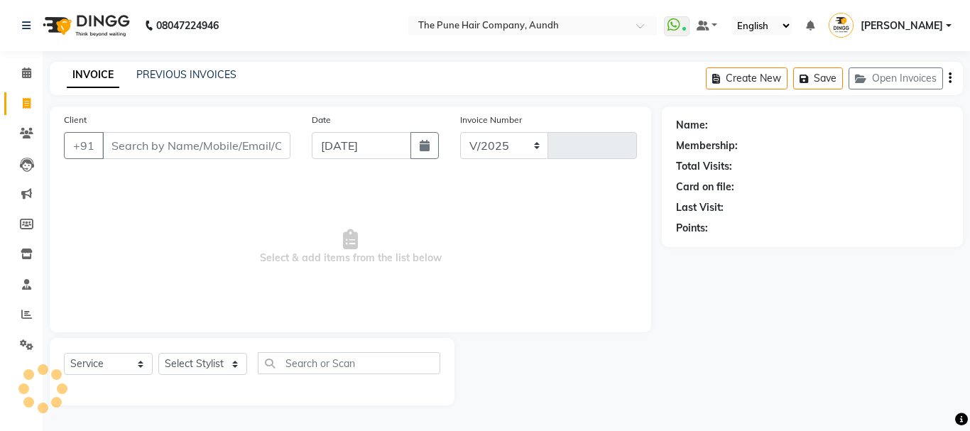
select select "106"
type input "4620"
click at [152, 143] on input "Client" at bounding box center [196, 145] width 188 height 27
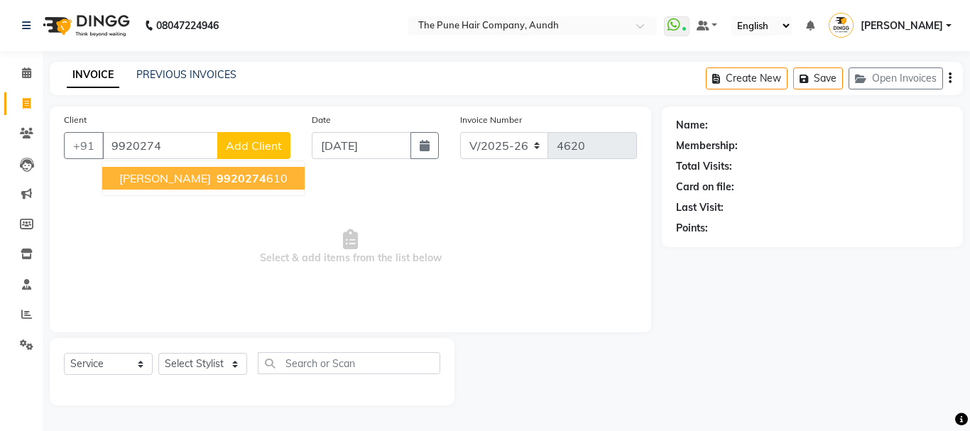
click at [185, 176] on span "[PERSON_NAME]" at bounding box center [165, 178] width 92 height 14
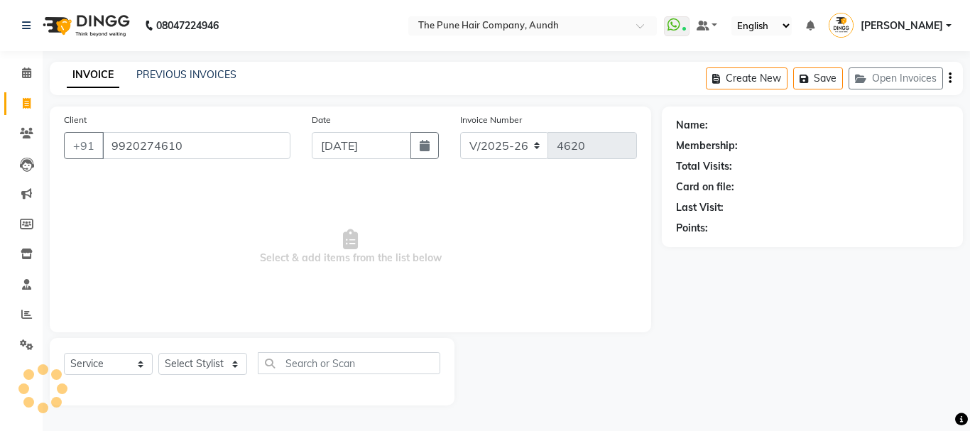
type input "9920274610"
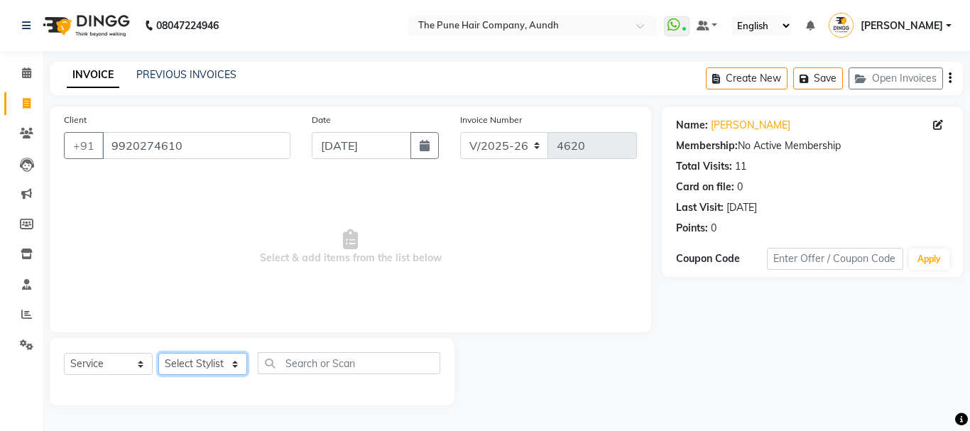
click at [215, 364] on select "Select Stylist AKSHAY .K [PERSON_NAME] kaif [PERSON_NAME] [PERSON_NAME] [PERSON…" at bounding box center [202, 364] width 89 height 22
select select "49797"
click at [158, 353] on select "Select Stylist AKSHAY .K [PERSON_NAME] kaif [PERSON_NAME] [PERSON_NAME] [PERSON…" at bounding box center [202, 364] width 89 height 22
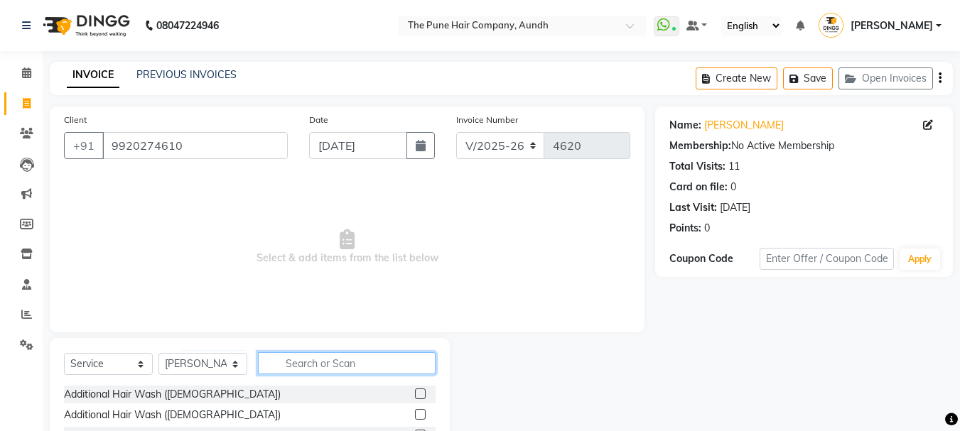
click at [321, 365] on input "text" at bounding box center [347, 363] width 178 height 22
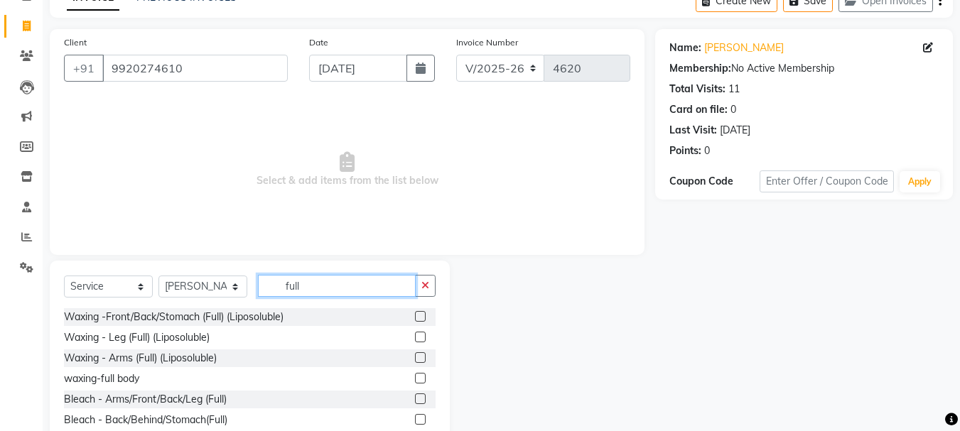
scroll to position [138, 0]
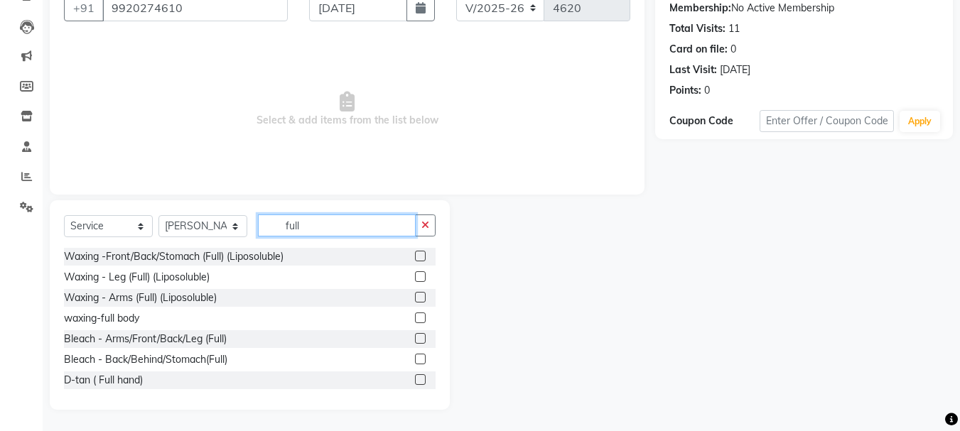
type input "full"
click at [415, 298] on label at bounding box center [420, 297] width 11 height 11
click at [415, 298] on input "checkbox" at bounding box center [419, 297] width 9 height 9
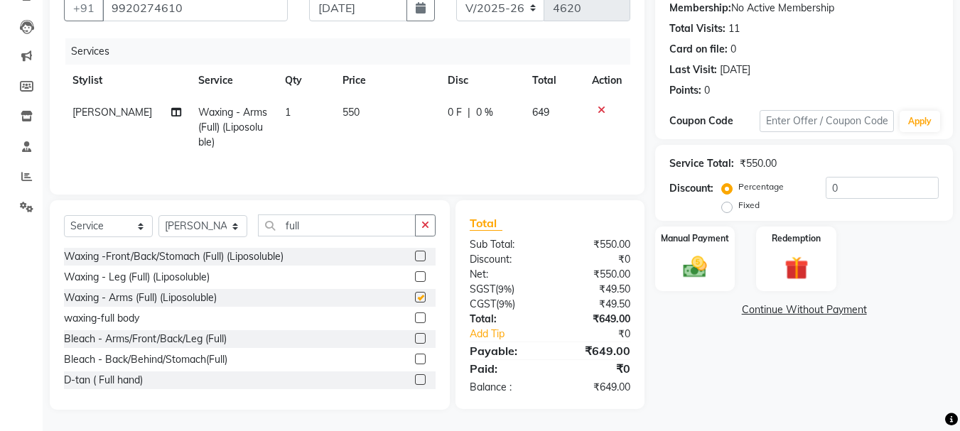
checkbox input "false"
click at [320, 227] on input "full" at bounding box center [337, 226] width 158 height 22
type input "f"
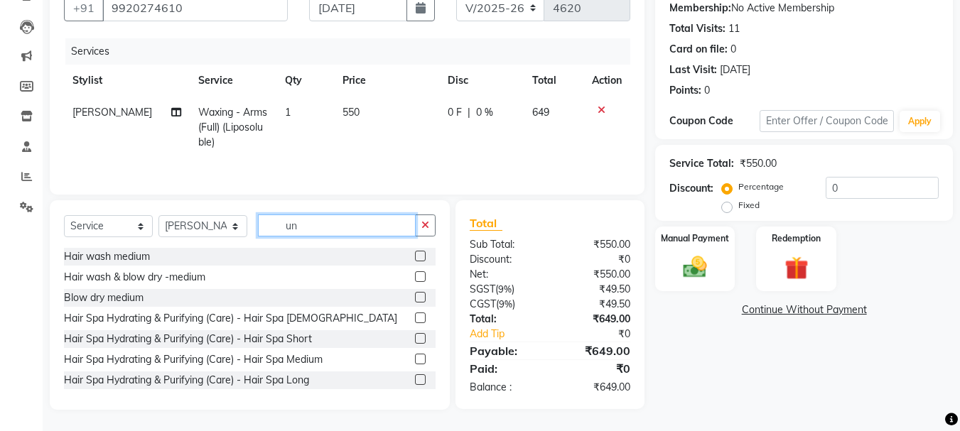
scroll to position [137, 0]
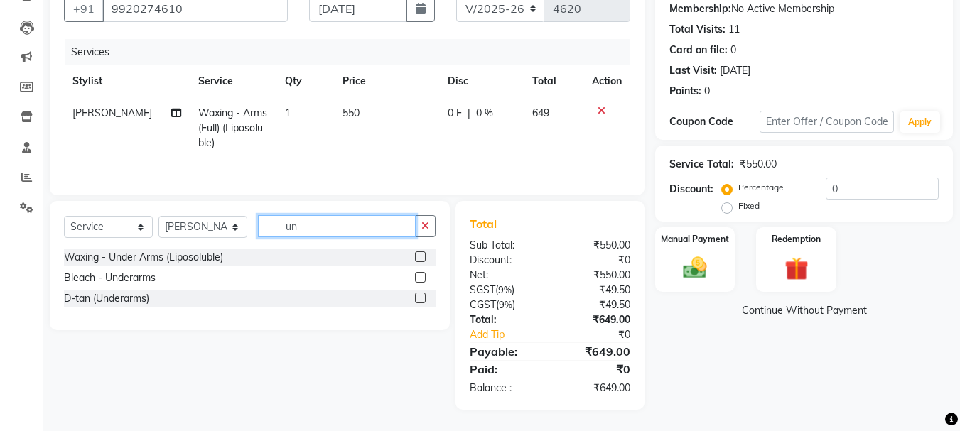
type input "un"
click at [418, 254] on label at bounding box center [420, 256] width 11 height 11
click at [418, 254] on input "checkbox" at bounding box center [419, 257] width 9 height 9
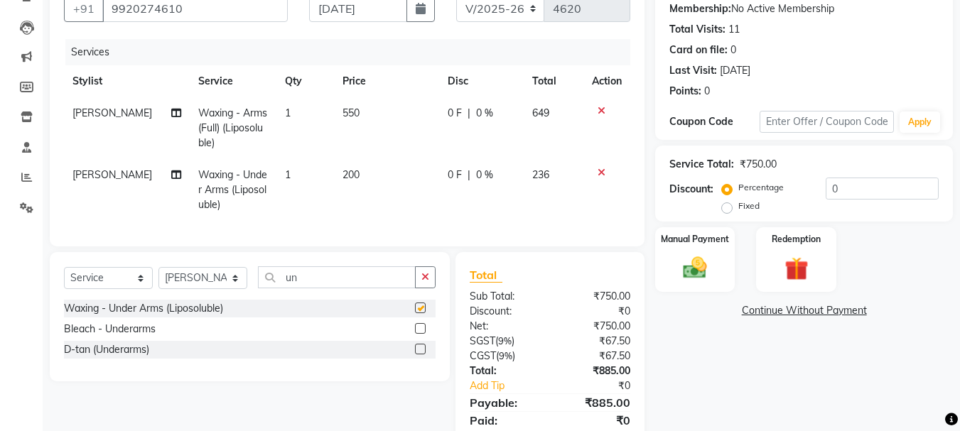
checkbox input "false"
click at [315, 284] on input "un" at bounding box center [337, 277] width 158 height 22
type input "u"
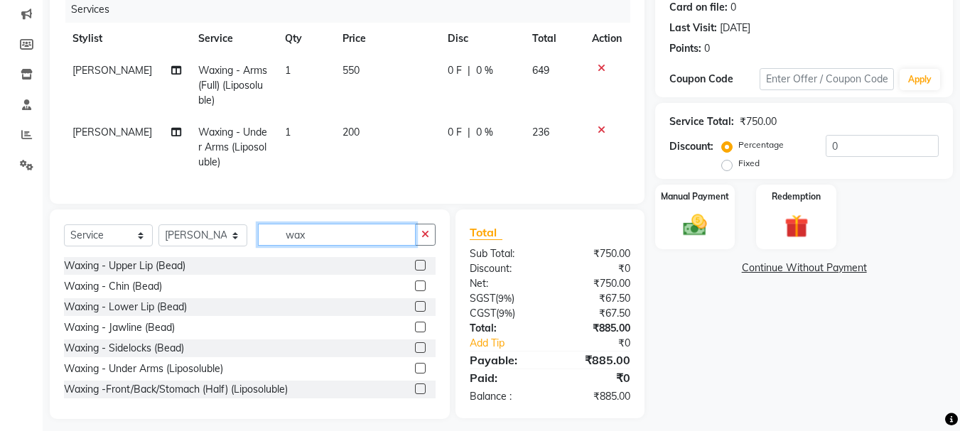
scroll to position [200, 0]
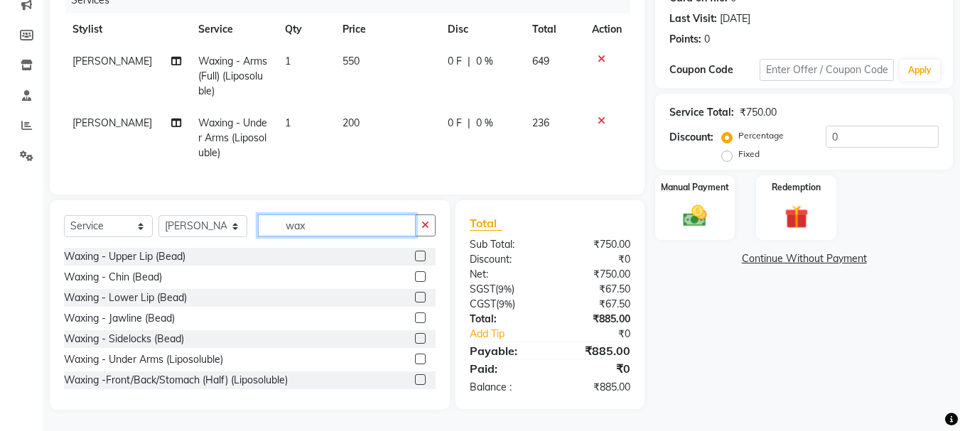
type input "wax"
click at [415, 256] on label at bounding box center [420, 256] width 11 height 11
click at [415, 256] on input "checkbox" at bounding box center [419, 256] width 9 height 9
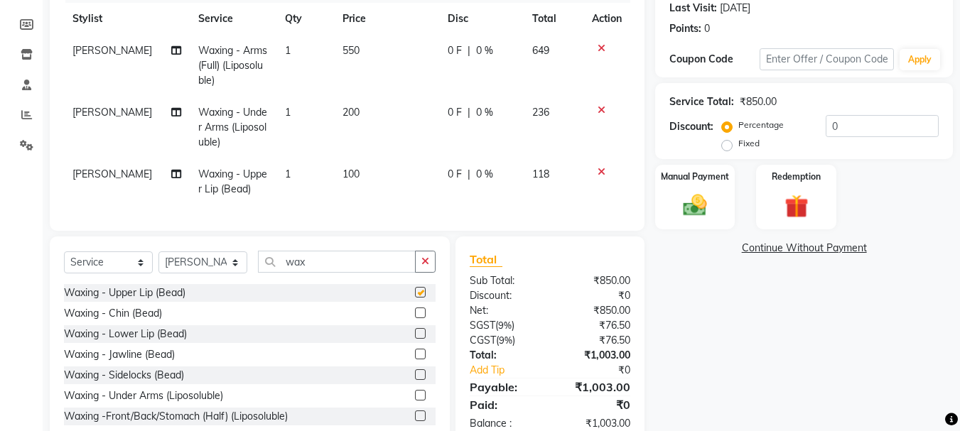
checkbox input "false"
click at [415, 318] on label at bounding box center [420, 313] width 11 height 11
click at [415, 318] on input "checkbox" at bounding box center [419, 313] width 9 height 9
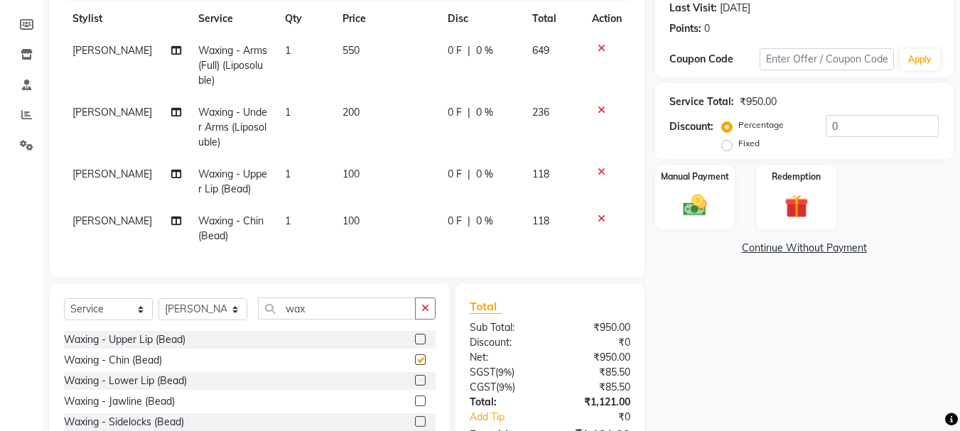
checkbox input "false"
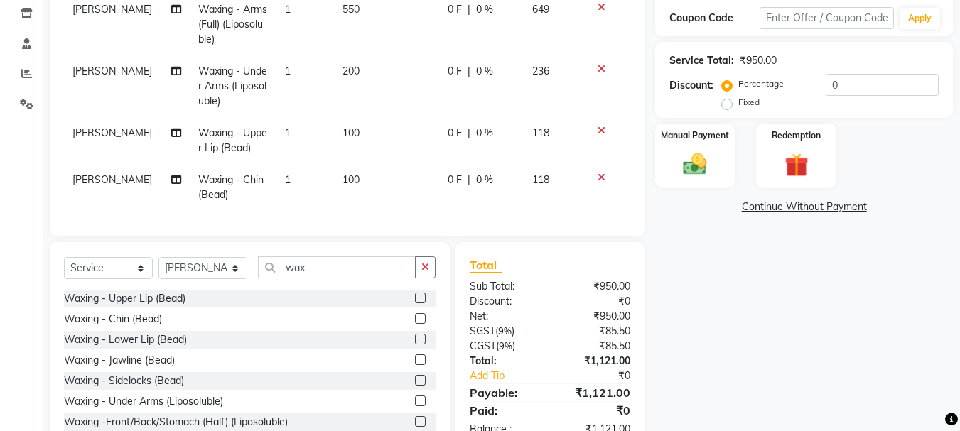
scroll to position [271, 0]
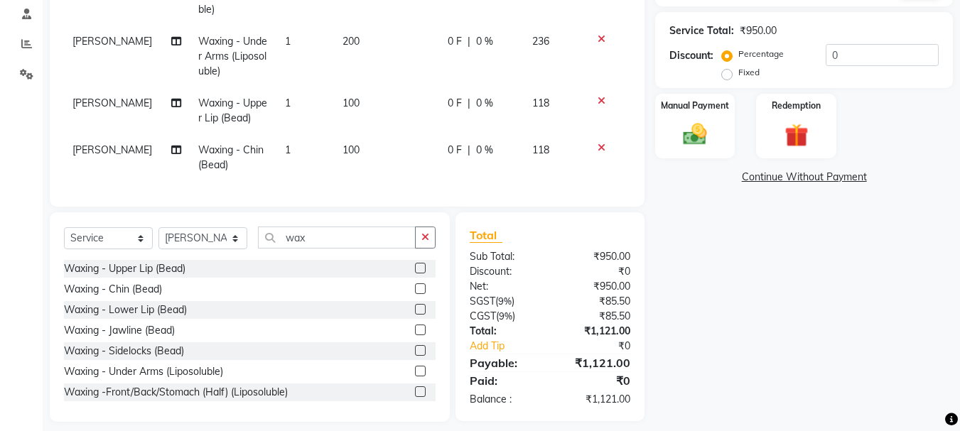
click at [415, 356] on label at bounding box center [420, 350] width 11 height 11
click at [415, 356] on input "checkbox" at bounding box center [419, 351] width 9 height 9
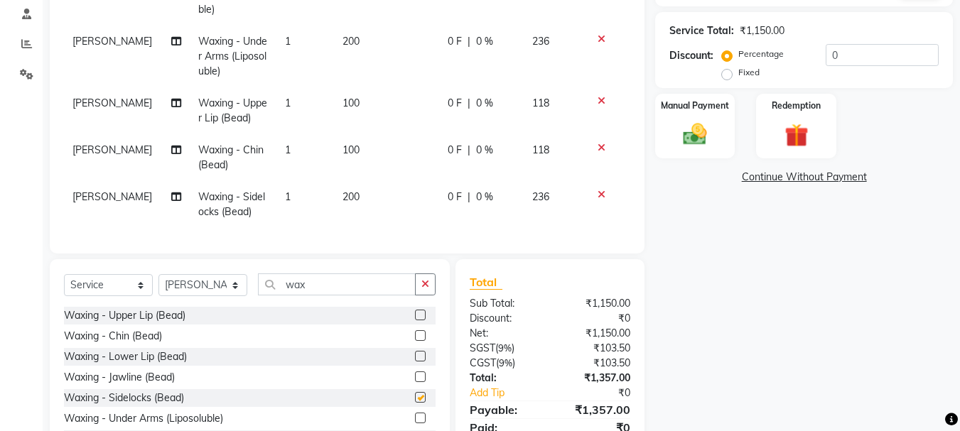
checkbox input "false"
click at [332, 291] on input "wax" at bounding box center [337, 284] width 158 height 22
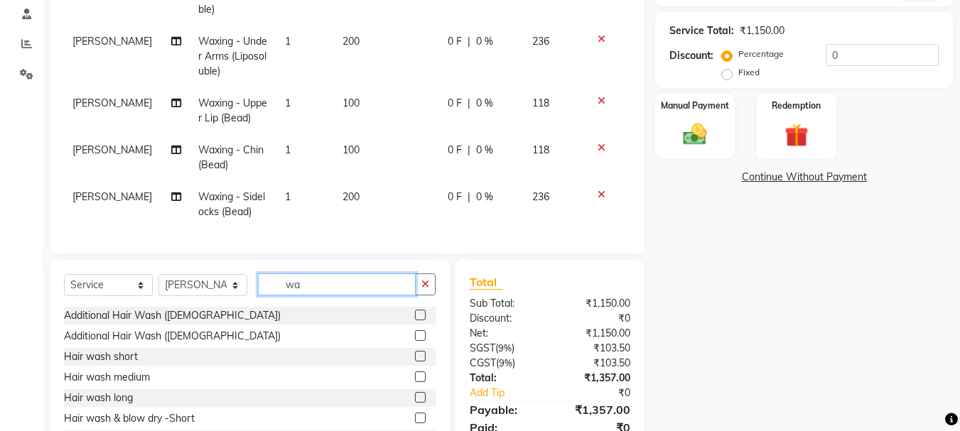
type input "w"
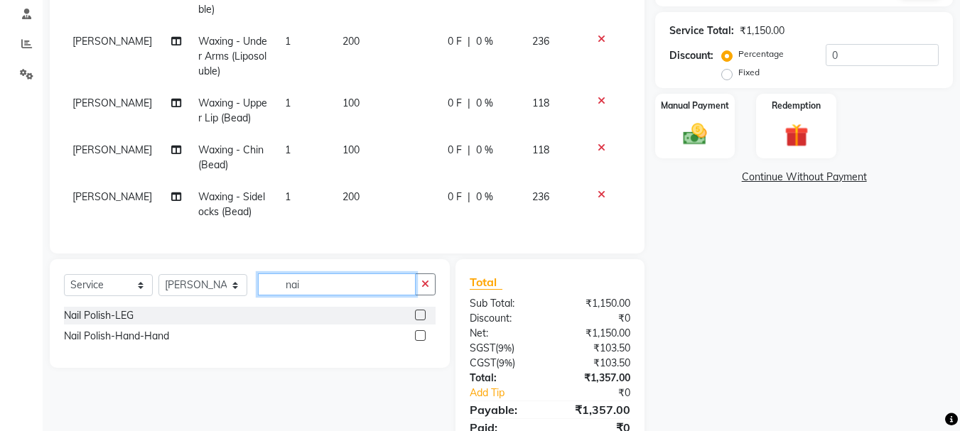
type input "nai"
click at [423, 341] on label at bounding box center [420, 335] width 11 height 11
click at [423, 341] on input "checkbox" at bounding box center [419, 336] width 9 height 9
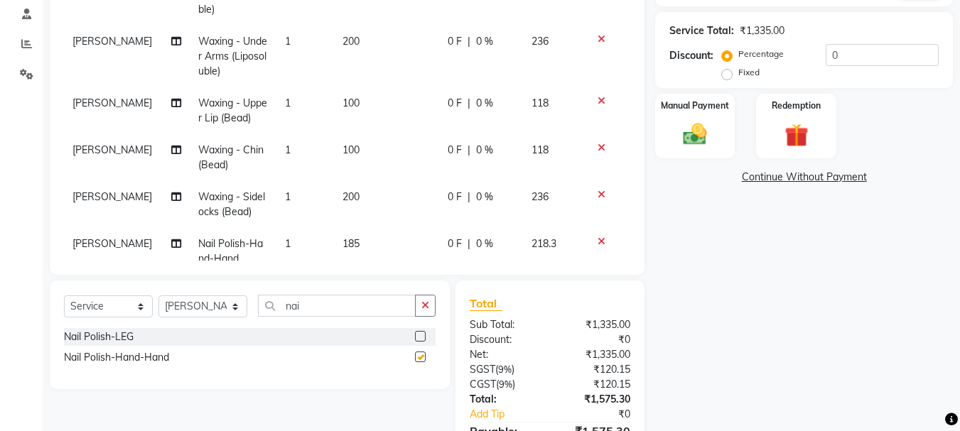
checkbox input "false"
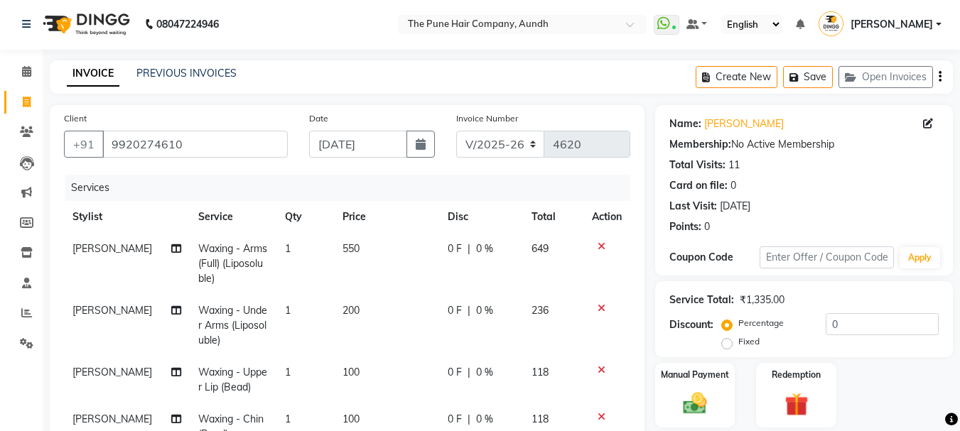
scroll to position [0, 0]
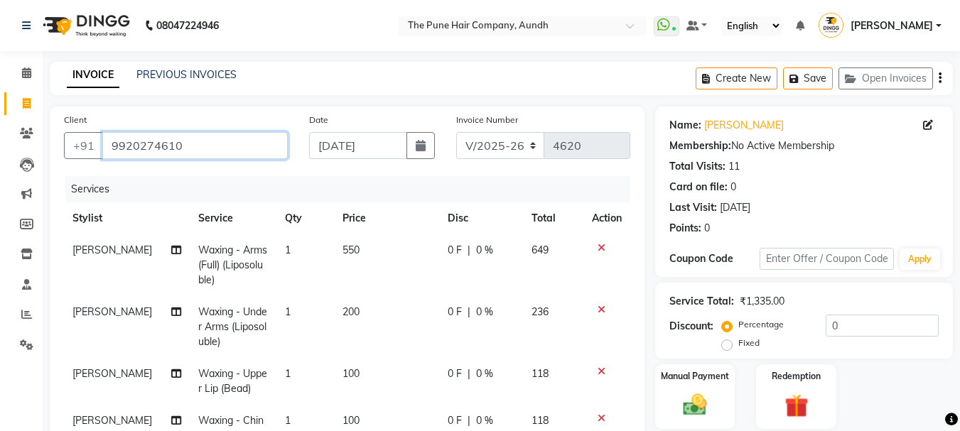
drag, startPoint x: 109, startPoint y: 148, endPoint x: 210, endPoint y: 133, distance: 102.1
click at [210, 133] on input "9920274610" at bounding box center [194, 145] width 185 height 27
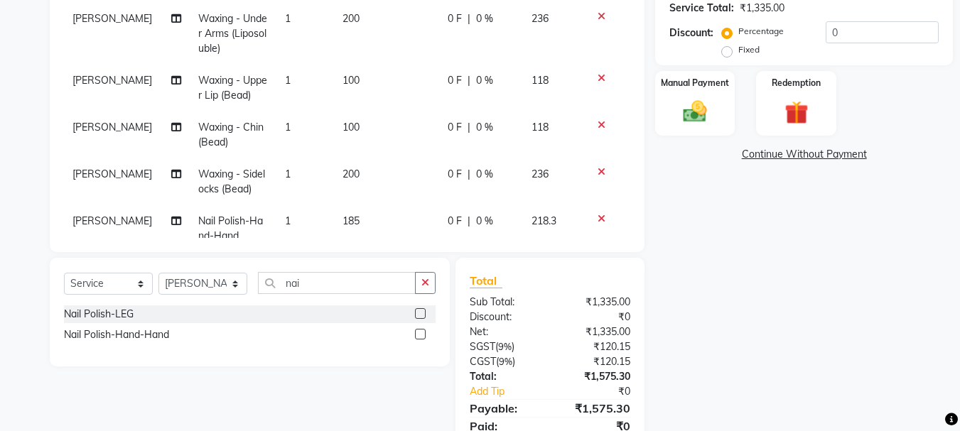
scroll to position [157, 0]
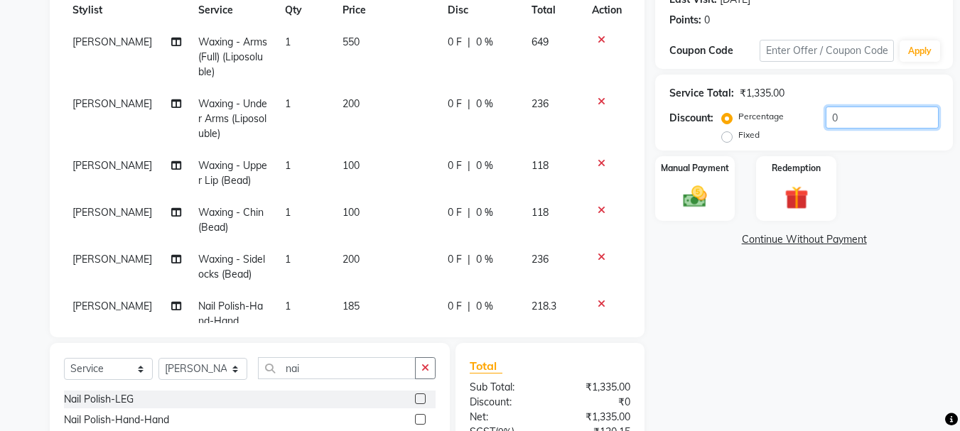
click at [869, 119] on input "0" at bounding box center [881, 118] width 113 height 22
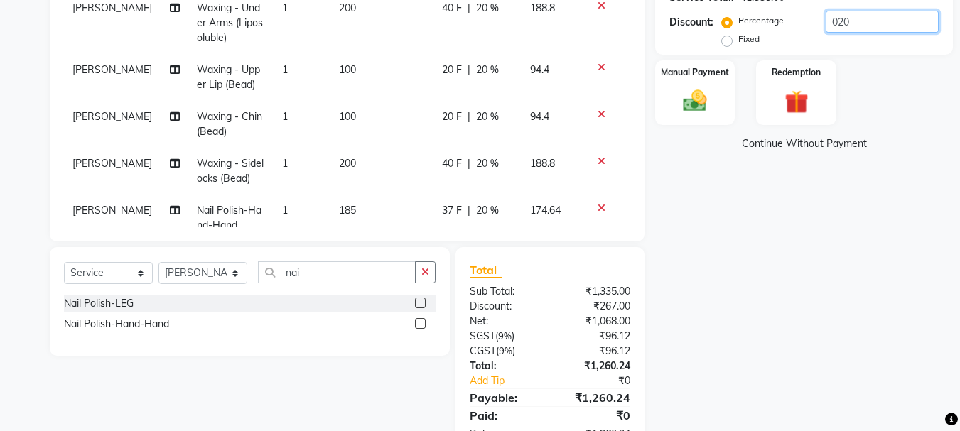
scroll to position [228, 0]
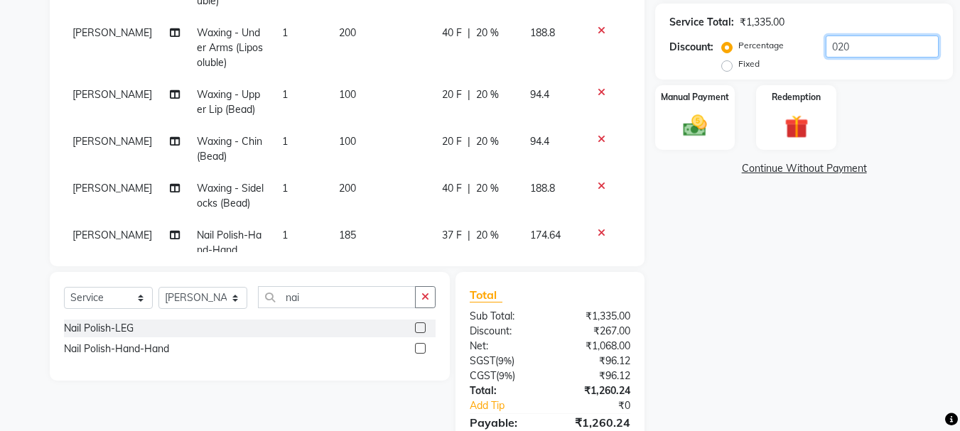
click at [862, 46] on input "020" at bounding box center [881, 47] width 113 height 22
type input "0"
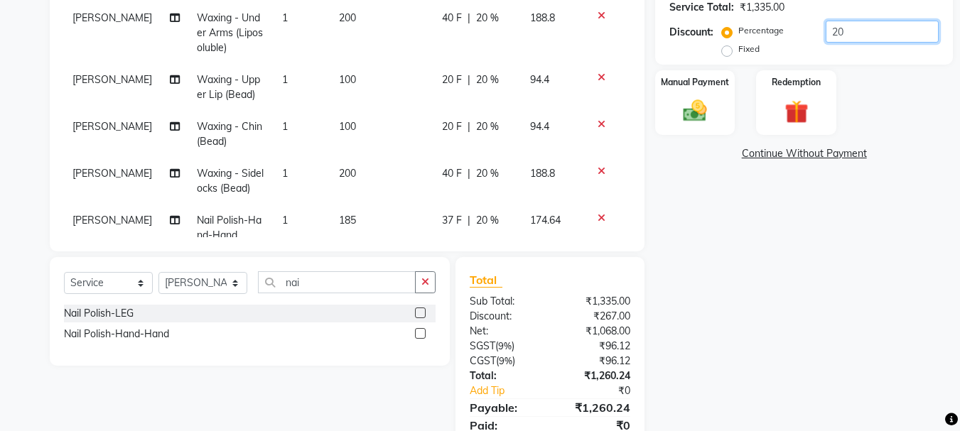
scroll to position [15, 0]
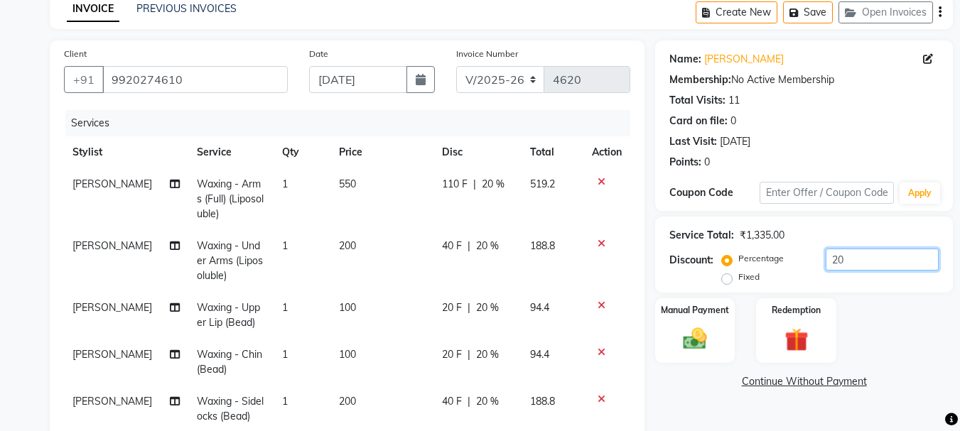
click at [864, 249] on input "20" at bounding box center [881, 260] width 113 height 22
type input "2"
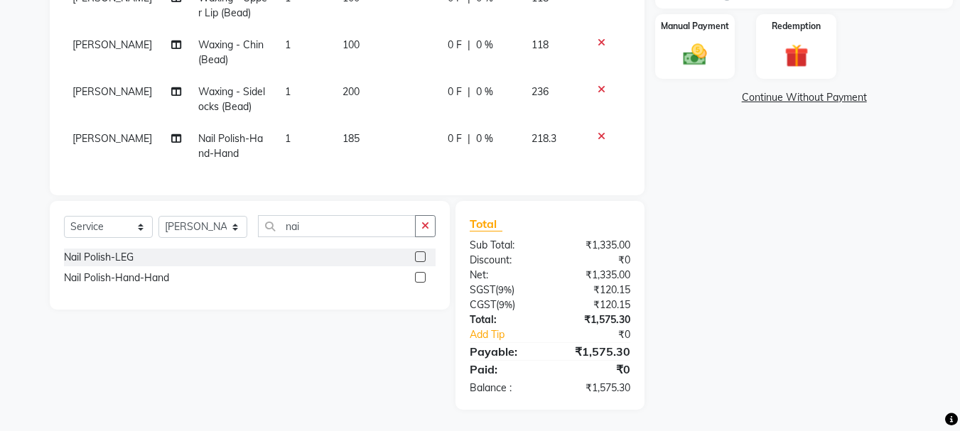
scroll to position [228, 0]
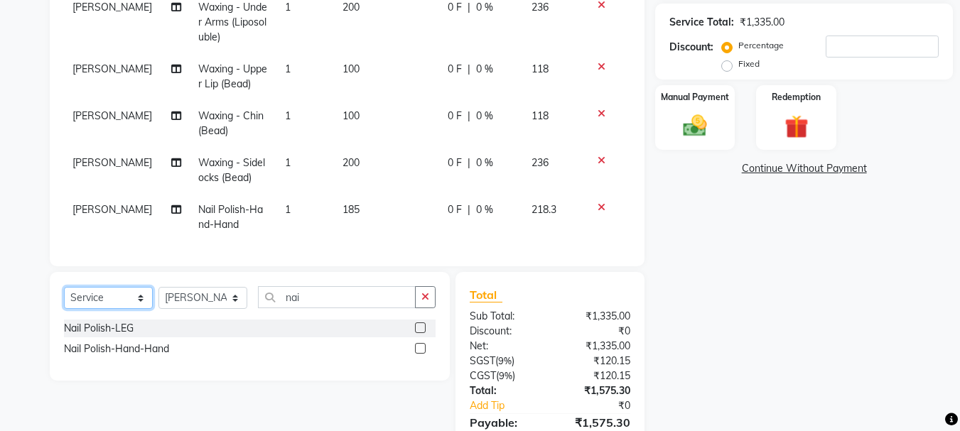
click at [116, 296] on select "Select Service Product Membership Package Voucher Prepaid Gift Card" at bounding box center [108, 298] width 89 height 22
click at [64, 287] on select "Select Service Product Membership Package Voucher Prepaid Gift Card" at bounding box center [108, 298] width 89 height 22
click at [418, 327] on label at bounding box center [420, 327] width 11 height 11
click at [418, 327] on input "checkbox" at bounding box center [419, 328] width 9 height 9
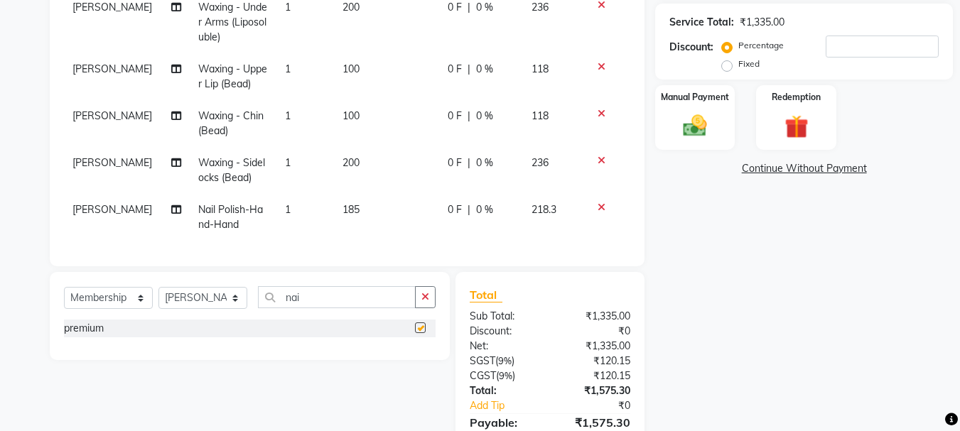
select select "select"
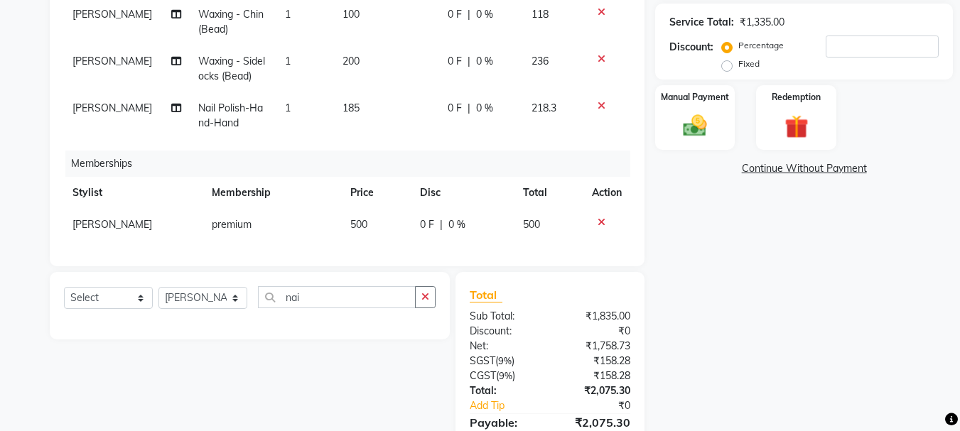
scroll to position [138, 0]
click at [840, 44] on input "number" at bounding box center [881, 47] width 113 height 22
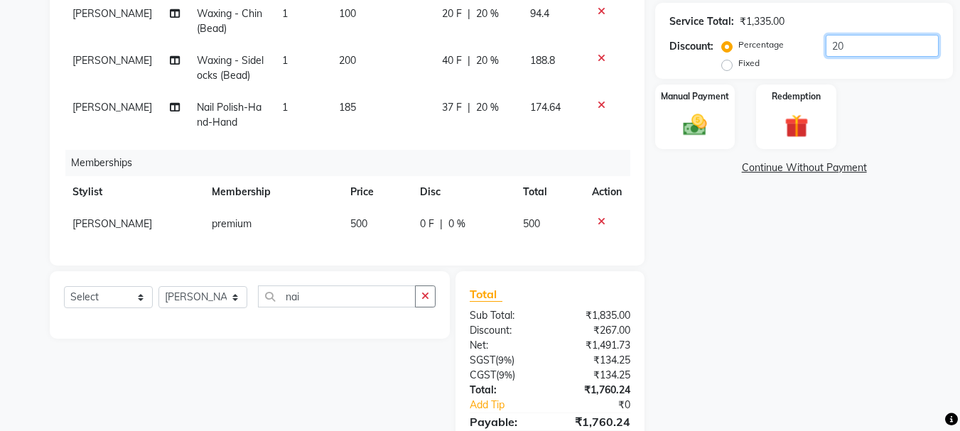
scroll to position [228, 0]
click at [866, 38] on input "20" at bounding box center [881, 47] width 113 height 22
type input "2"
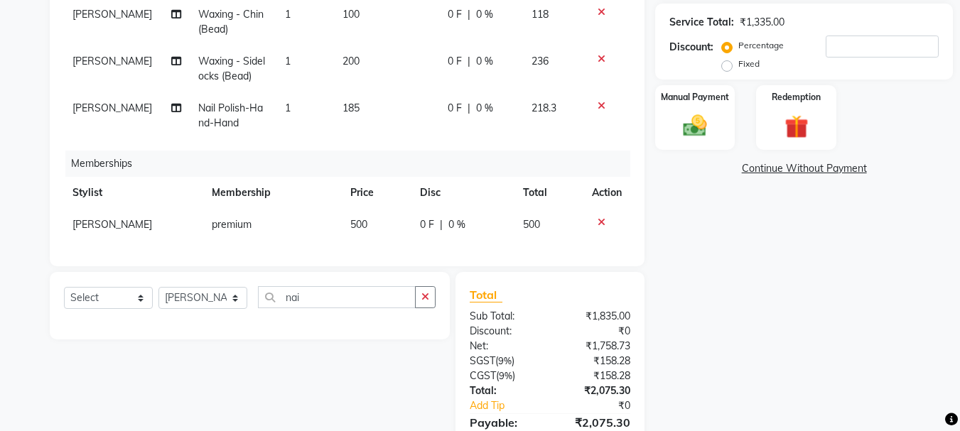
click at [597, 217] on icon at bounding box center [601, 222] width 8 height 10
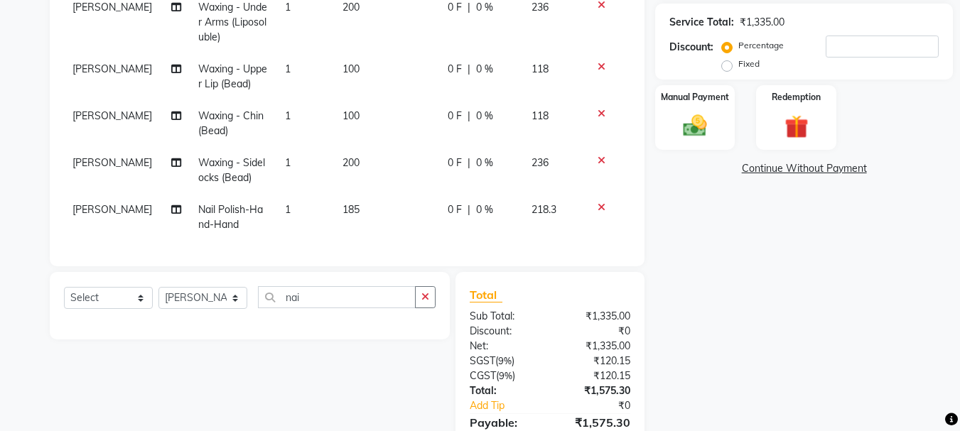
scroll to position [299, 0]
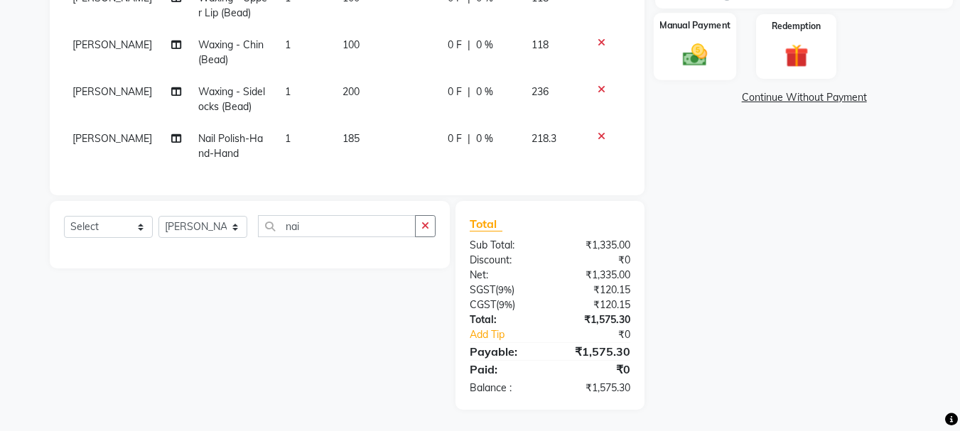
click at [705, 63] on img at bounding box center [695, 54] width 40 height 28
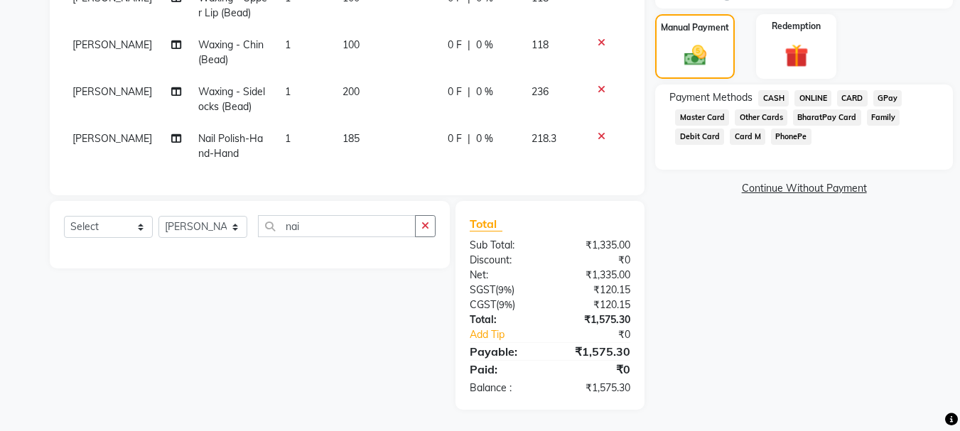
click at [814, 96] on span "ONLINE" at bounding box center [812, 98] width 37 height 16
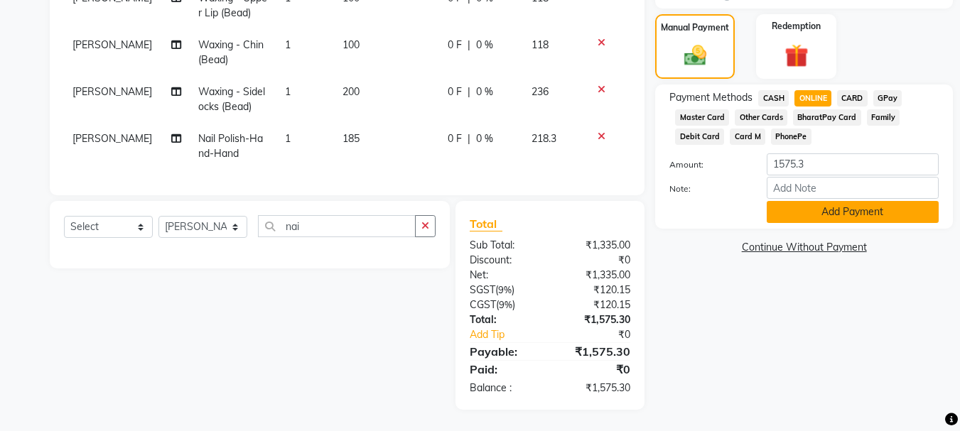
click at [836, 212] on button "Add Payment" at bounding box center [852, 212] width 172 height 22
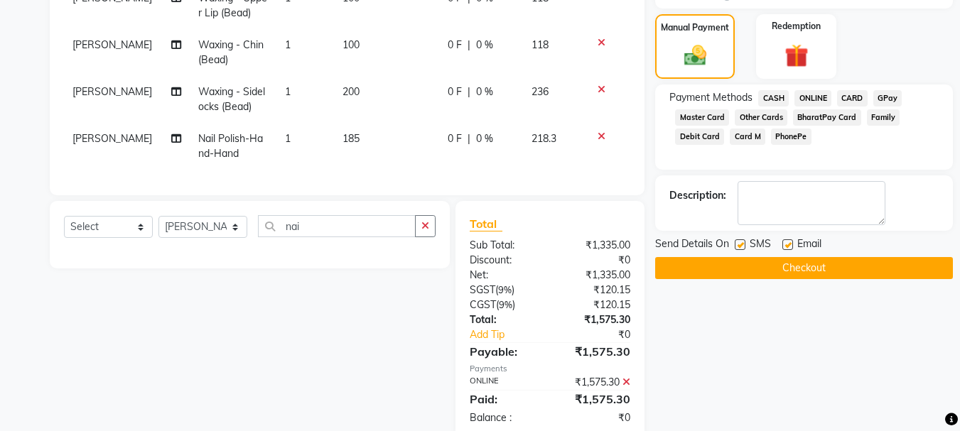
click at [625, 382] on icon at bounding box center [626, 382] width 8 height 10
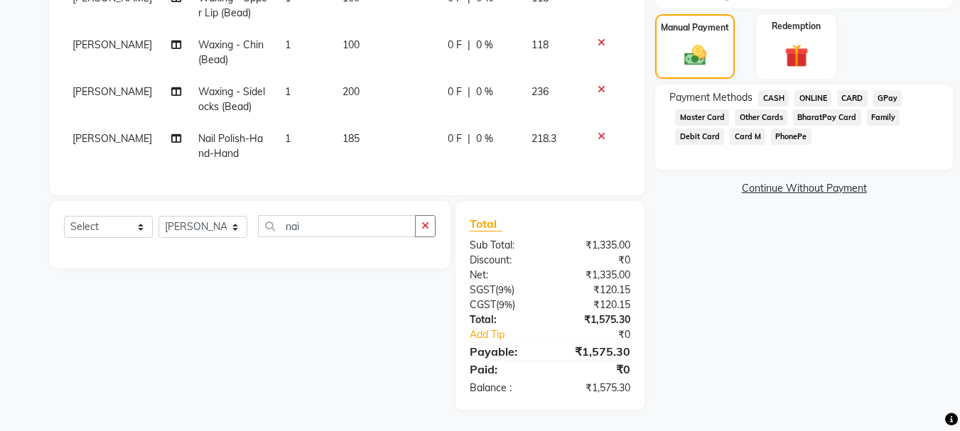
click at [850, 97] on span "CARD" at bounding box center [852, 98] width 31 height 16
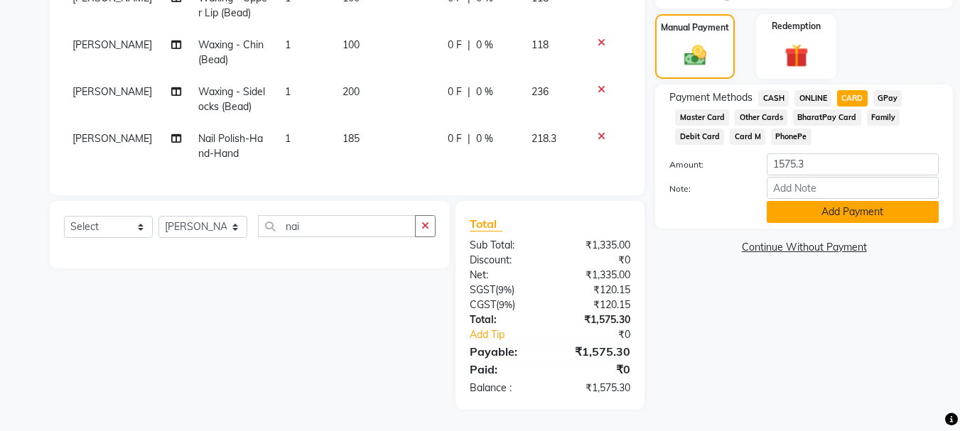
click at [819, 219] on button "Add Payment" at bounding box center [852, 212] width 172 height 22
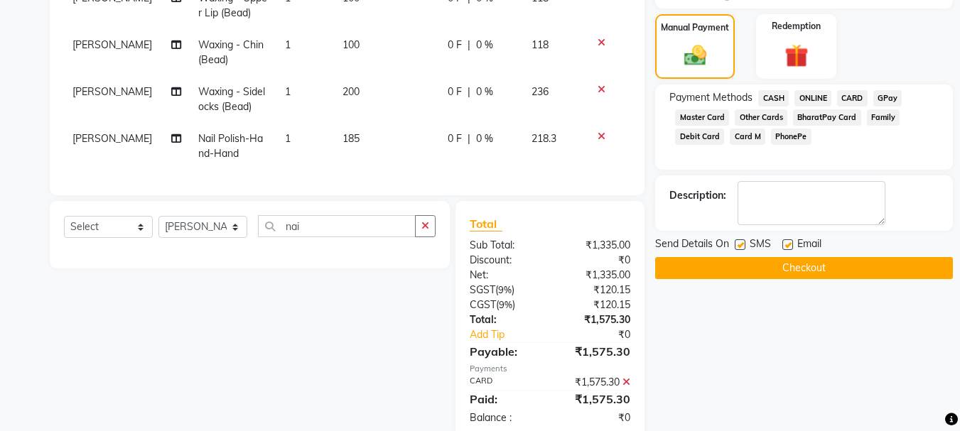
click at [779, 270] on button "Checkout" at bounding box center [804, 268] width 298 height 22
click at [814, 264] on button "Checkout" at bounding box center [804, 268] width 298 height 22
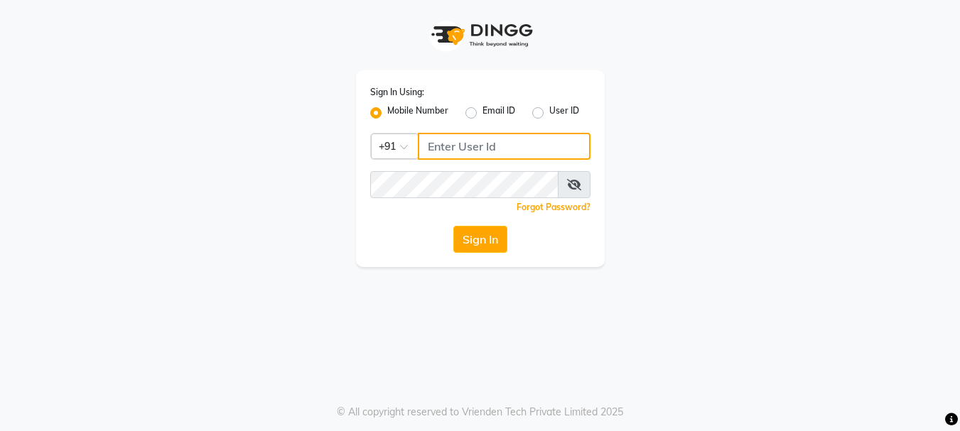
type input "9011729000"
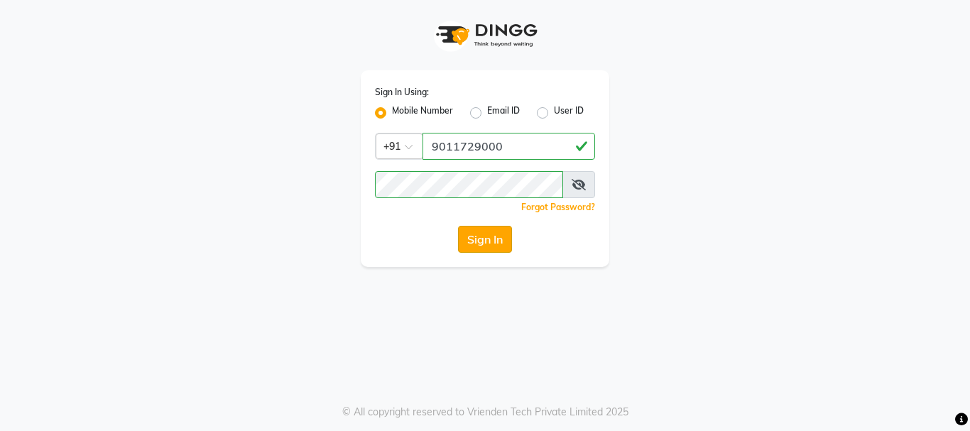
click at [473, 243] on button "Sign In" at bounding box center [485, 239] width 54 height 27
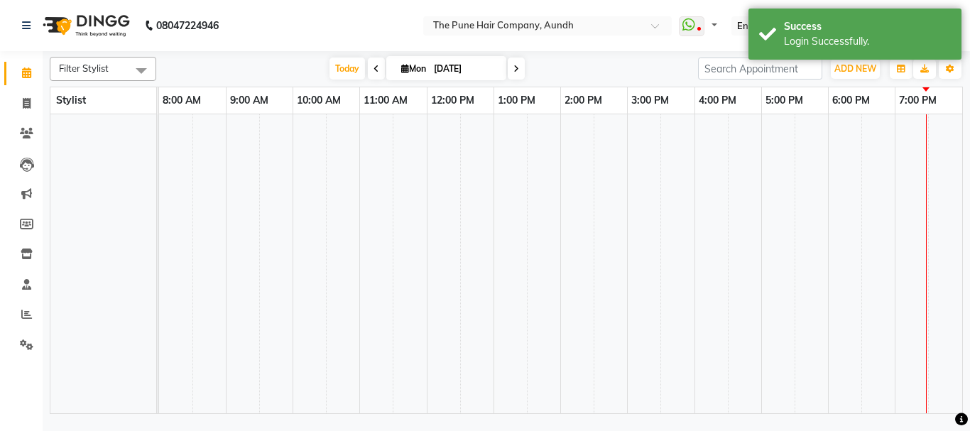
select select "en"
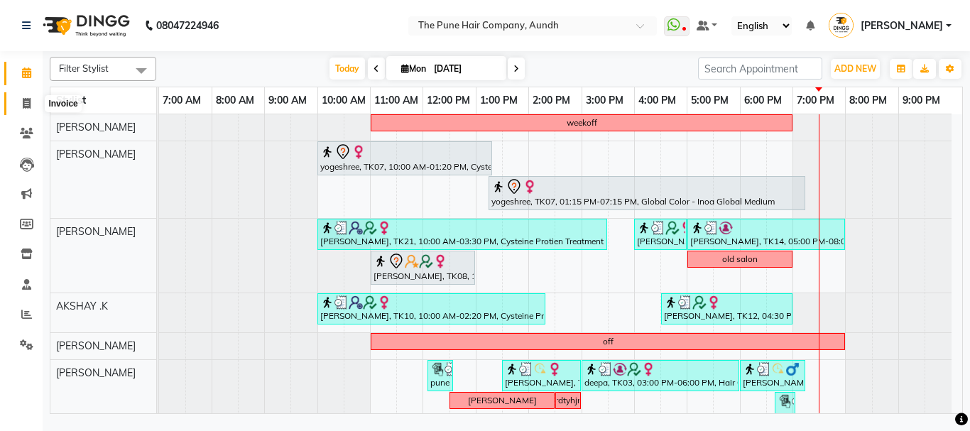
click at [23, 99] on icon at bounding box center [27, 103] width 8 height 11
select select "service"
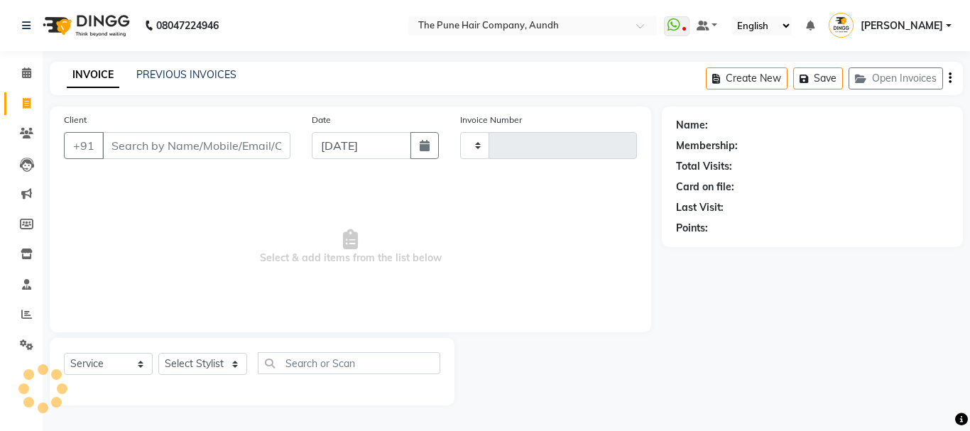
type input "4620"
select select "106"
type input "9920274610"
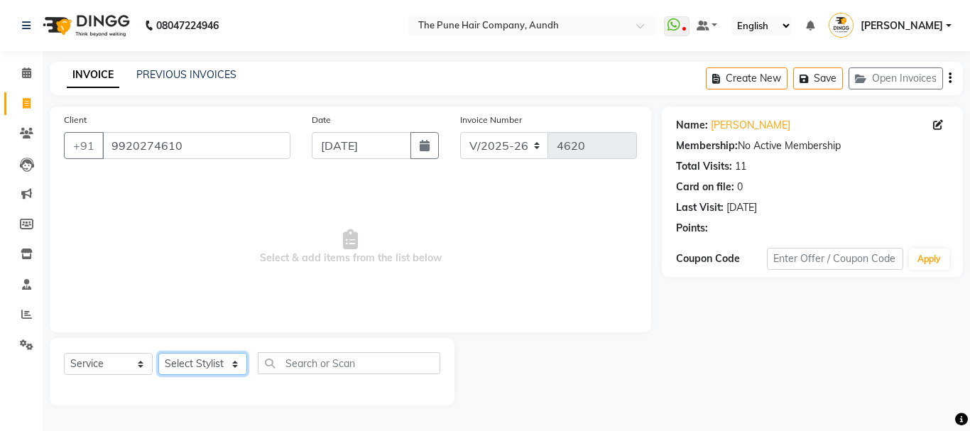
click at [204, 364] on select "Select Stylist AKSHAY .K [PERSON_NAME] kaif [PERSON_NAME] [PERSON_NAME] [PERSON…" at bounding box center [202, 364] width 89 height 22
select select "49797"
click at [158, 353] on select "Select Stylist AKSHAY .K [PERSON_NAME] kaif [PERSON_NAME] [PERSON_NAME] [PERSON…" at bounding box center [202, 364] width 89 height 22
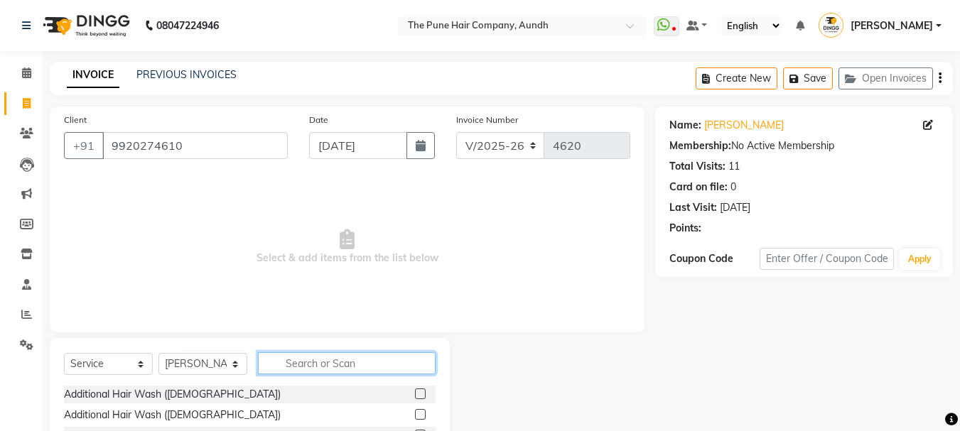
click at [318, 360] on input "text" at bounding box center [347, 363] width 178 height 22
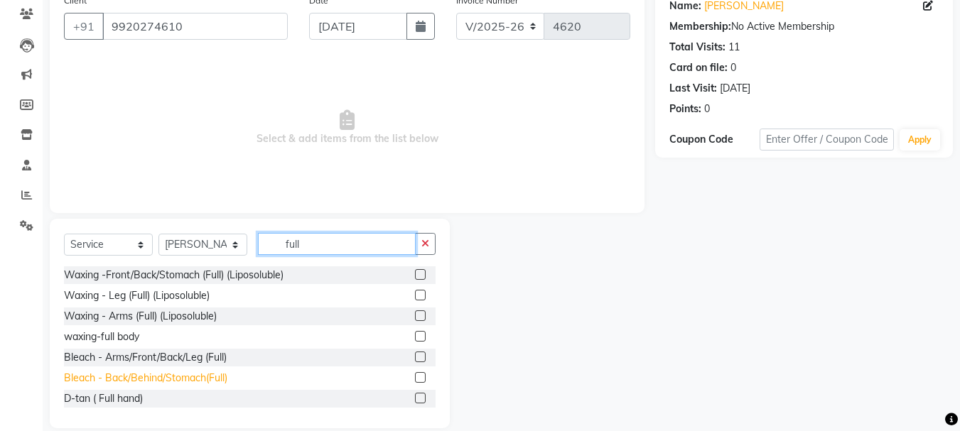
scroll to position [138, 0]
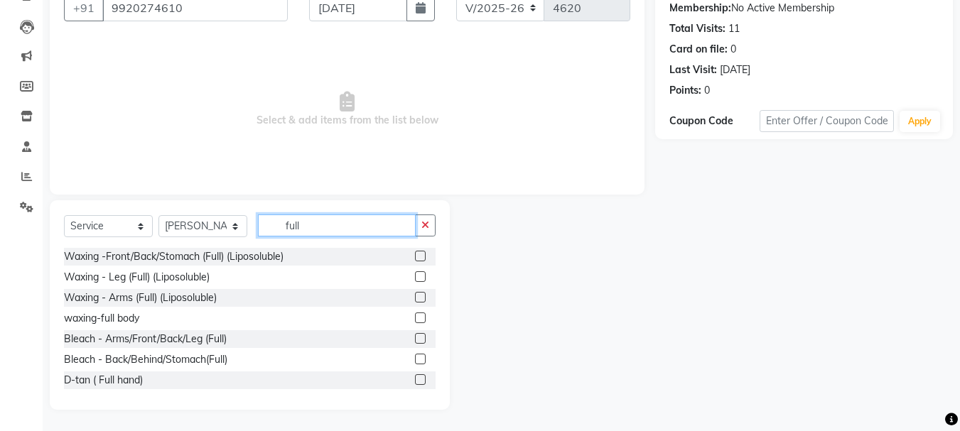
type input "full"
click at [415, 297] on label at bounding box center [420, 297] width 11 height 11
click at [415, 297] on input "checkbox" at bounding box center [419, 297] width 9 height 9
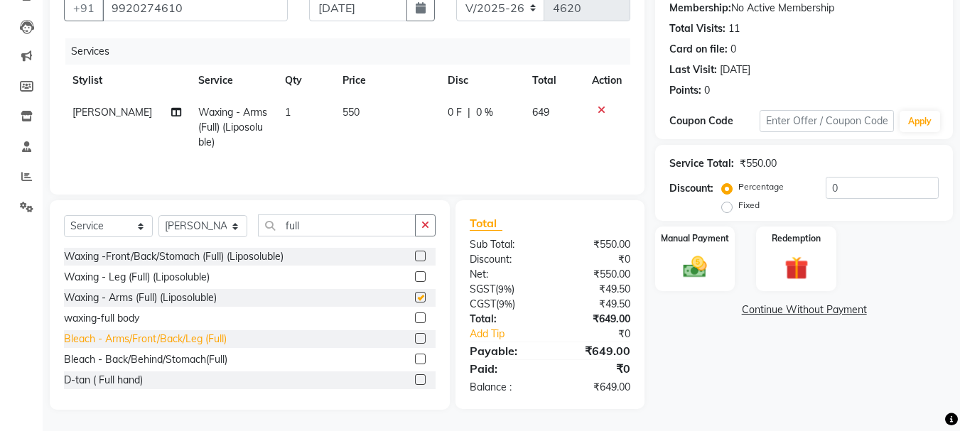
checkbox input "false"
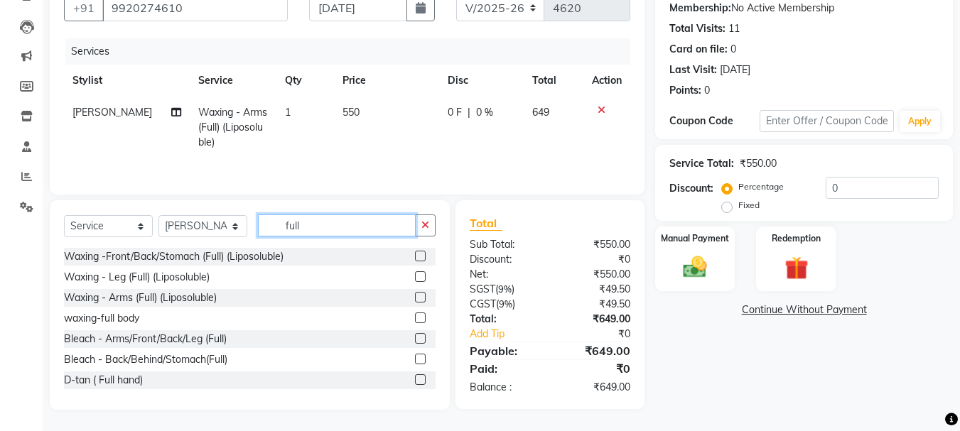
click at [325, 215] on input "full" at bounding box center [337, 226] width 158 height 22
type input "f"
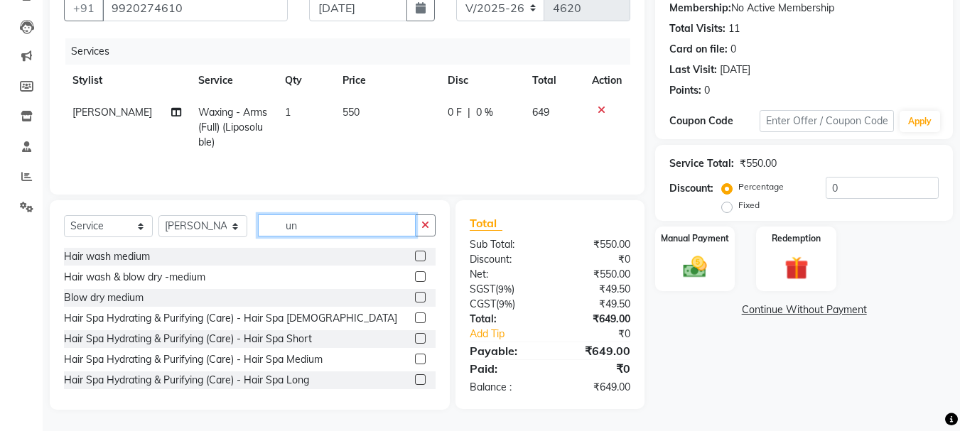
scroll to position [137, 0]
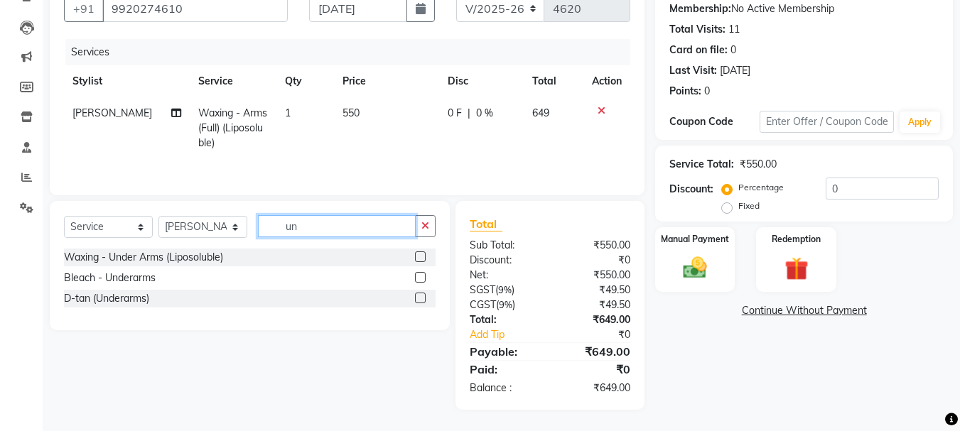
type input "un"
click at [418, 256] on label at bounding box center [420, 256] width 11 height 11
click at [418, 256] on input "checkbox" at bounding box center [419, 257] width 9 height 9
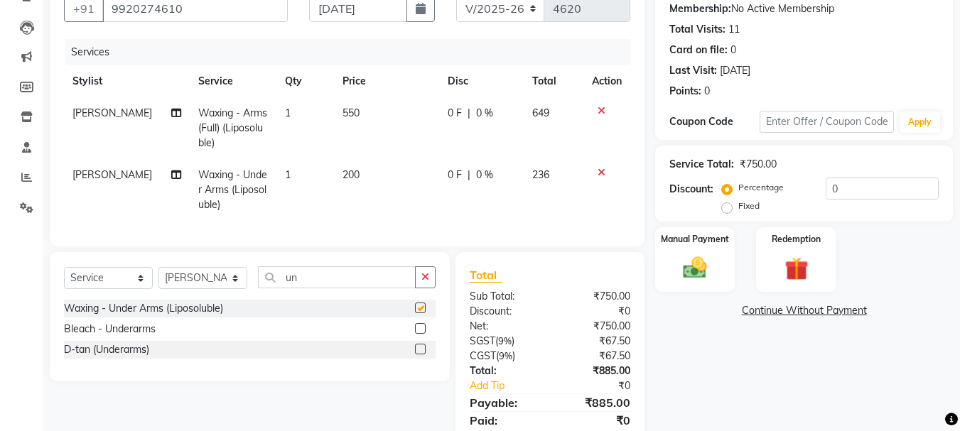
checkbox input "false"
click at [312, 288] on input "un" at bounding box center [337, 277] width 158 height 22
type input "u"
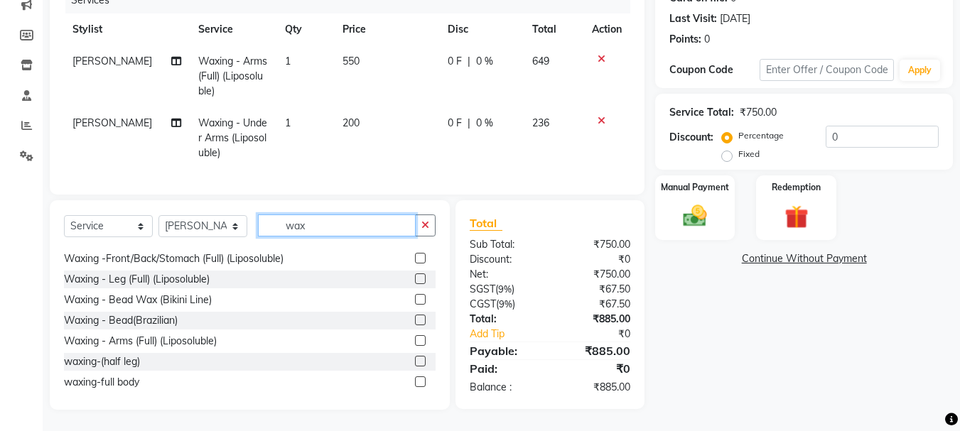
scroll to position [0, 0]
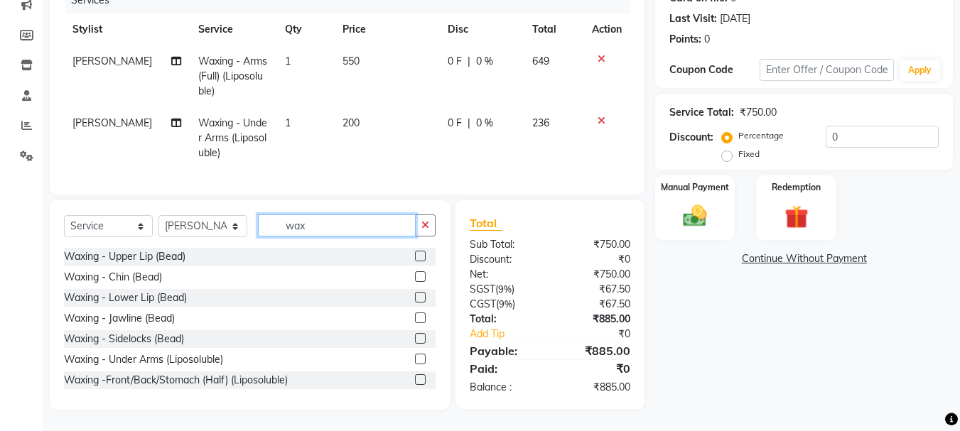
type input "wax"
click at [415, 257] on label at bounding box center [420, 256] width 11 height 11
click at [415, 257] on input "checkbox" at bounding box center [419, 256] width 9 height 9
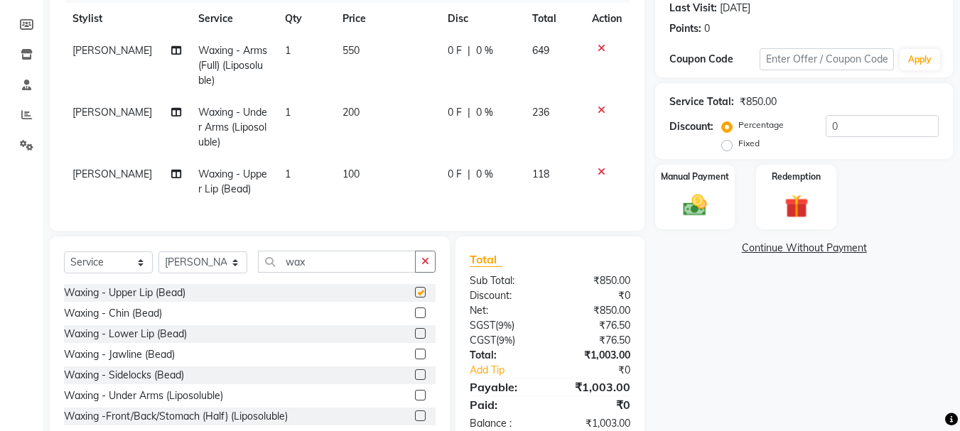
checkbox input "false"
click at [415, 318] on label at bounding box center [420, 313] width 11 height 11
click at [415, 318] on input "checkbox" at bounding box center [419, 313] width 9 height 9
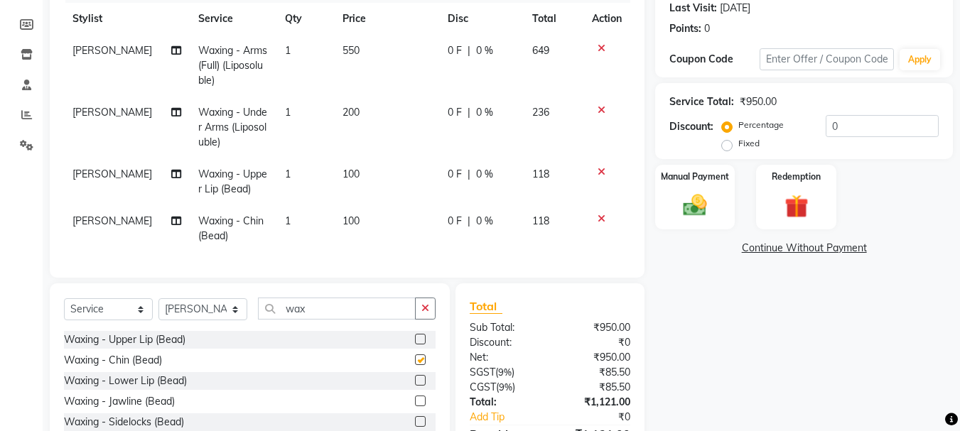
checkbox input "false"
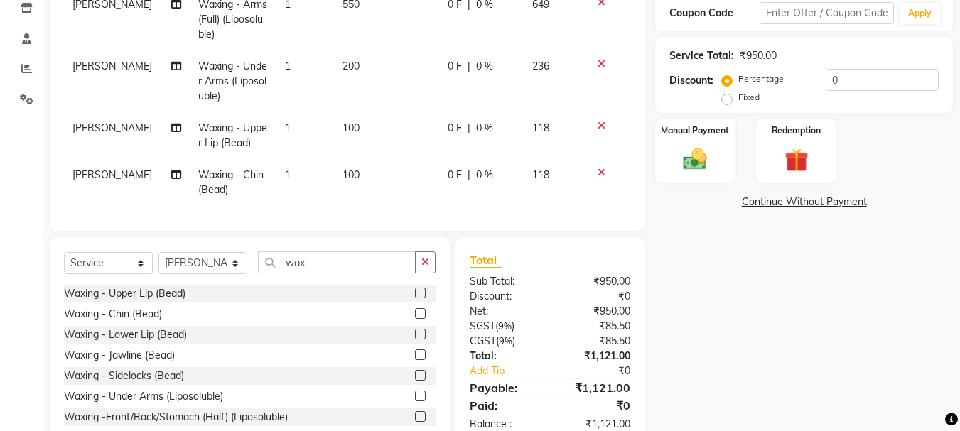
scroll to position [271, 0]
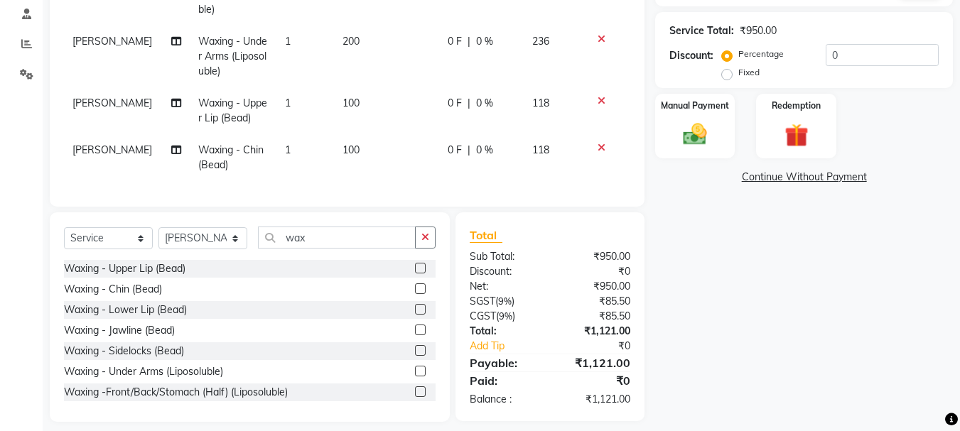
click at [415, 356] on label at bounding box center [420, 350] width 11 height 11
click at [415, 356] on input "checkbox" at bounding box center [419, 351] width 9 height 9
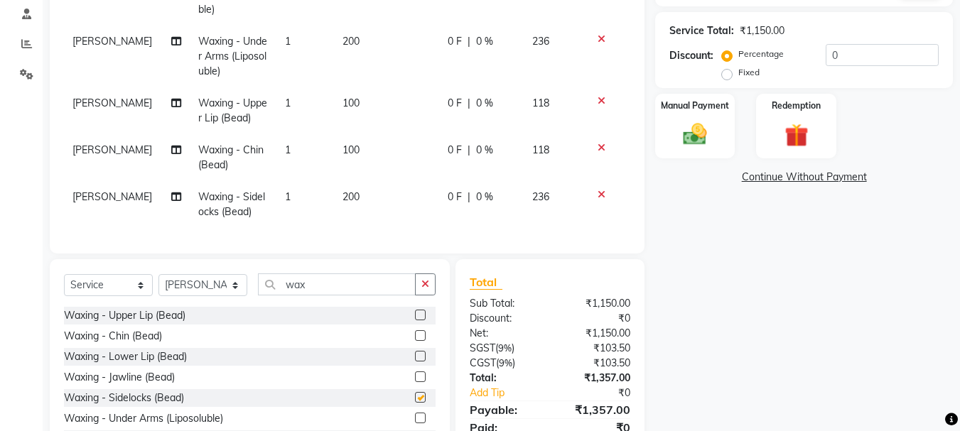
checkbox input "false"
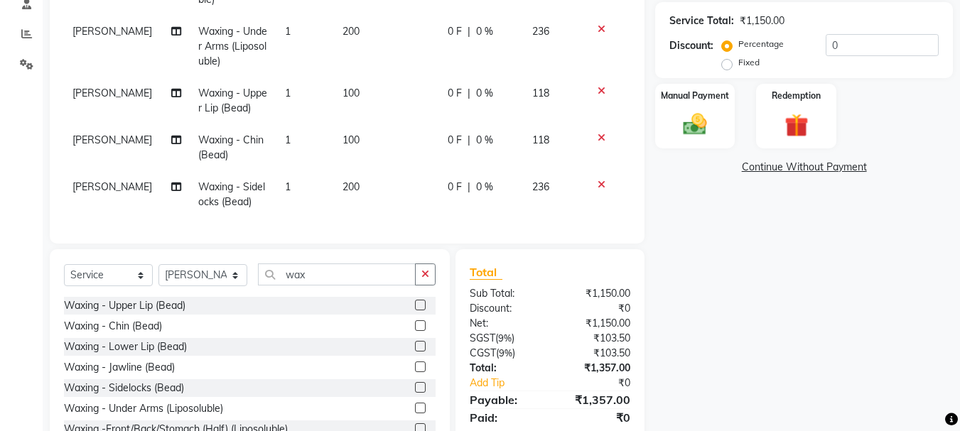
scroll to position [340, 0]
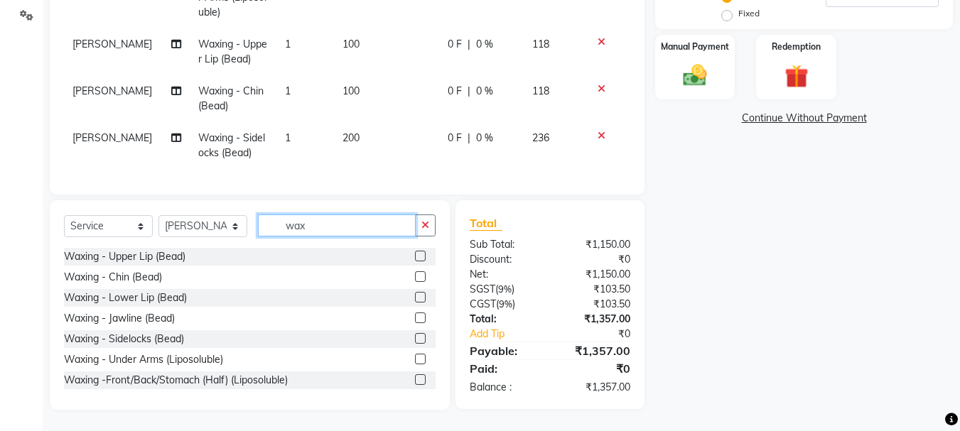
click at [341, 225] on input "wax" at bounding box center [337, 226] width 158 height 22
type input "w"
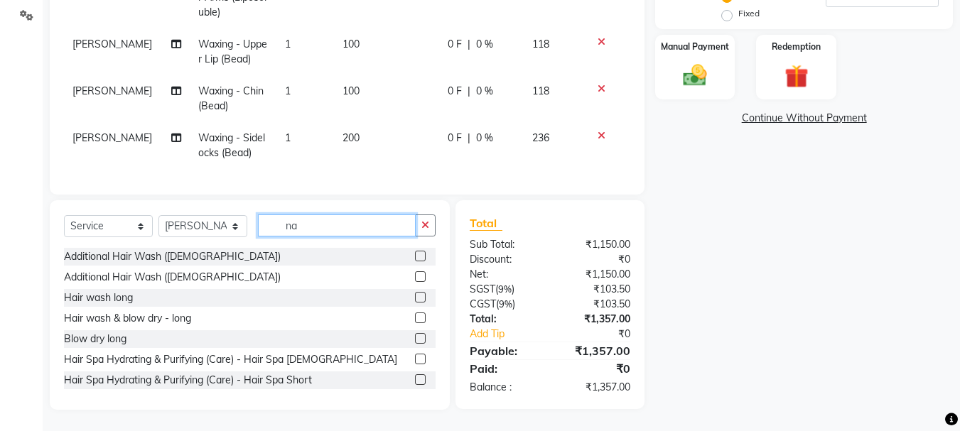
scroll to position [340, 0]
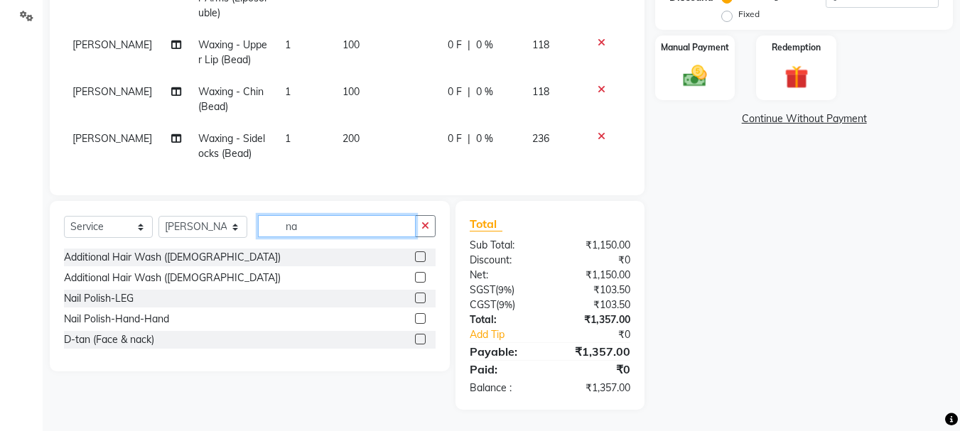
type input "na"
click at [420, 317] on label at bounding box center [420, 318] width 11 height 11
click at [420, 317] on input "checkbox" at bounding box center [419, 319] width 9 height 9
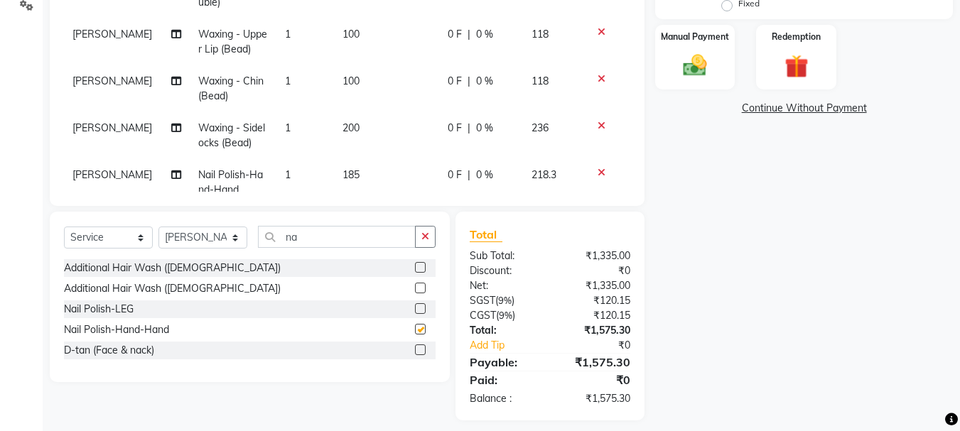
checkbox input "false"
click at [697, 72] on img at bounding box center [695, 65] width 40 height 28
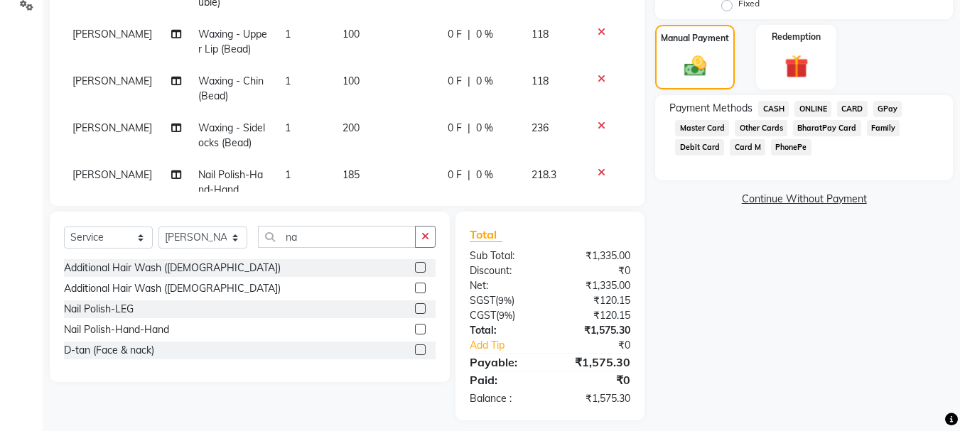
click at [850, 105] on span "CARD" at bounding box center [852, 109] width 31 height 16
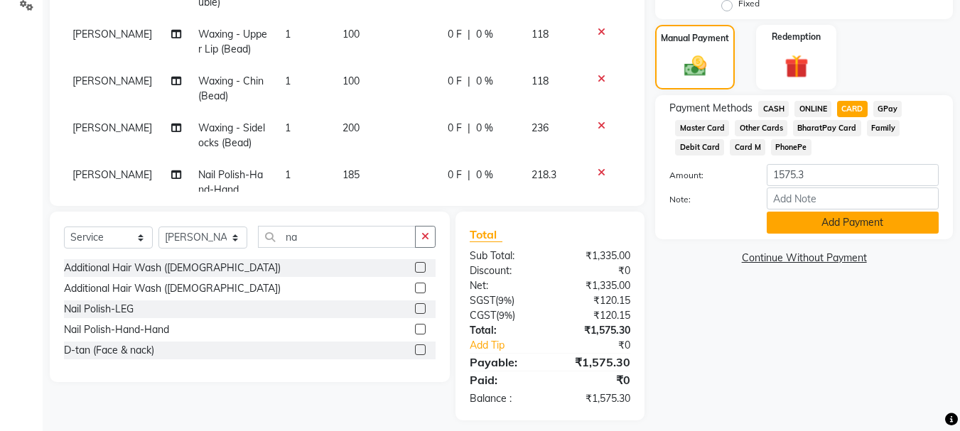
click at [804, 221] on button "Add Payment" at bounding box center [852, 223] width 172 height 22
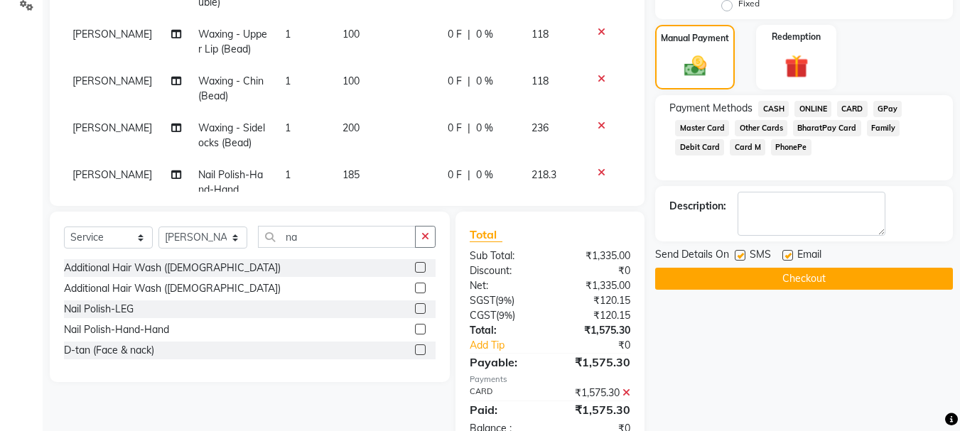
click at [790, 277] on button "Checkout" at bounding box center [804, 279] width 298 height 22
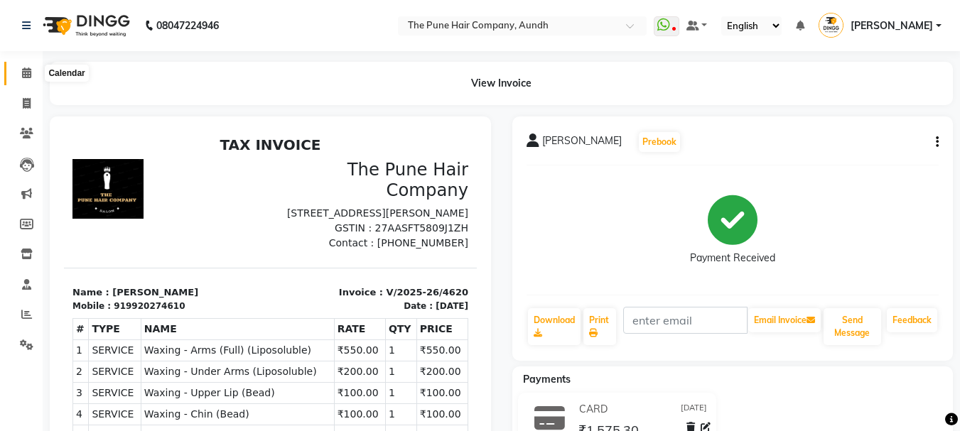
click at [26, 75] on icon at bounding box center [26, 72] width 9 height 11
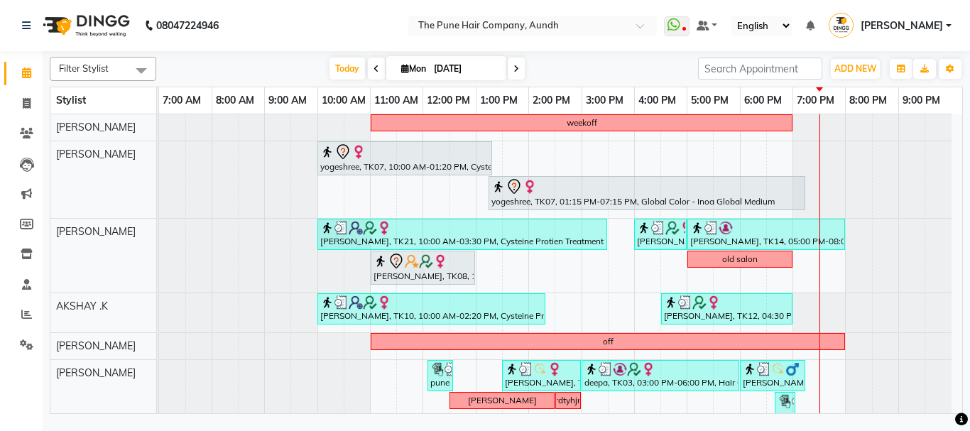
click at [514, 67] on icon at bounding box center [517, 69] width 6 height 9
type input "02-09-2025"
